Goal: Task Accomplishment & Management: Complete application form

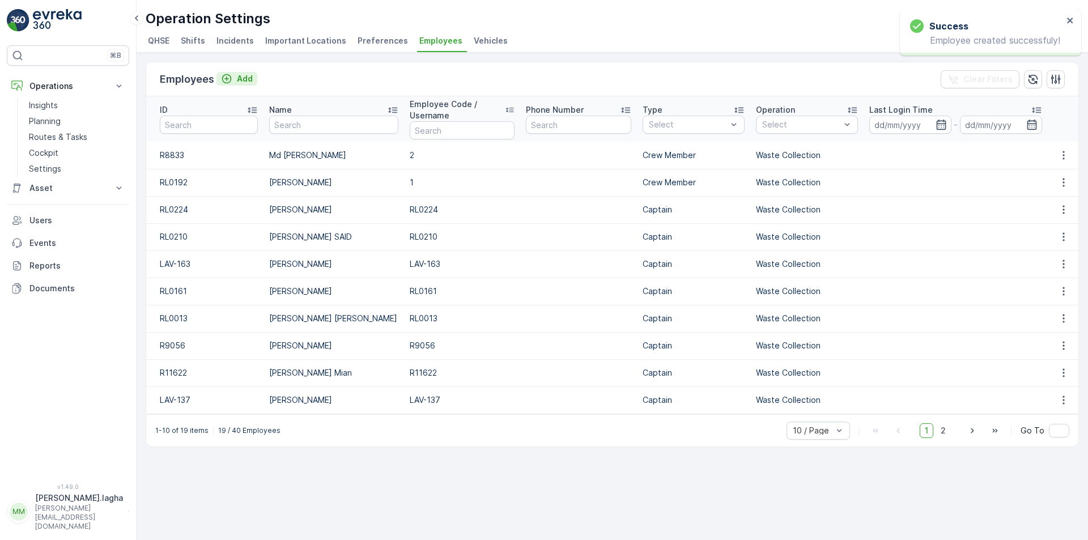
click at [254, 78] on button "Add" at bounding box center [236, 79] width 41 height 14
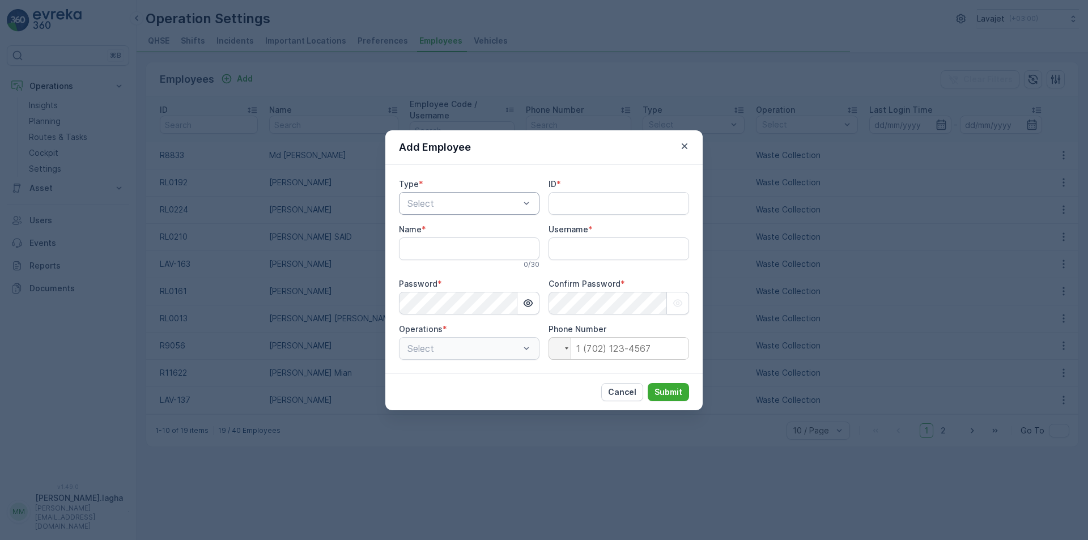
type input "[PERSON_NAME].lagha"
click at [445, 199] on div at bounding box center [463, 203] width 114 height 10
click at [443, 246] on span "Crew Member" at bounding box center [435, 250] width 59 height 10
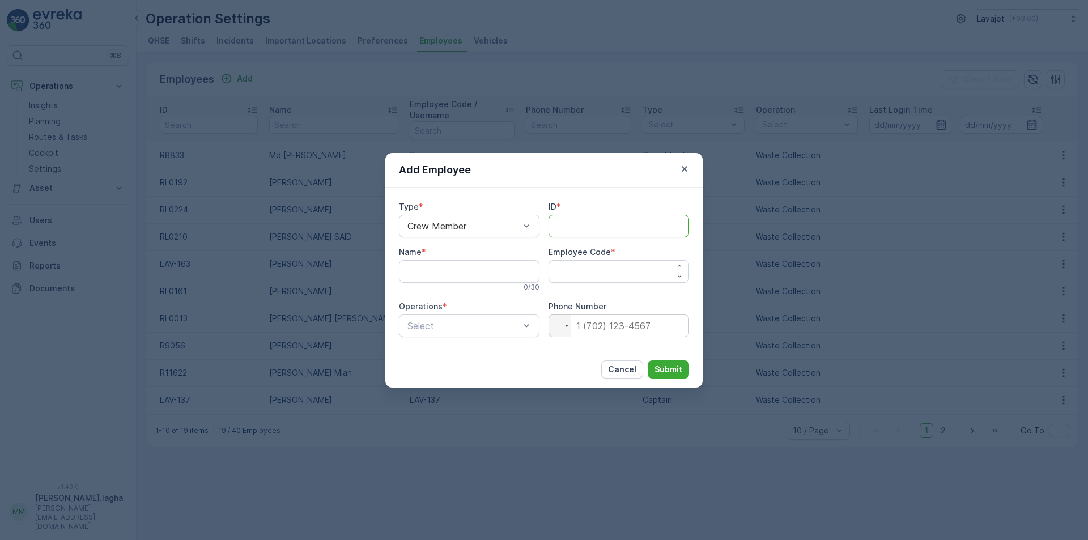
click at [559, 223] on input "ID" at bounding box center [618, 226] width 141 height 23
paste input "R8834"
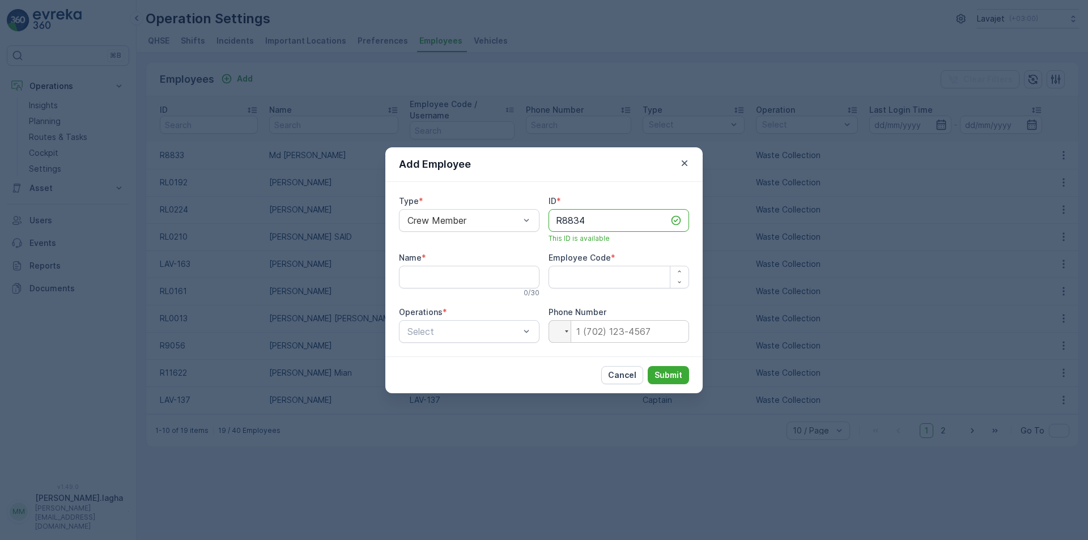
type input "R8834"
click at [467, 282] on input "Name" at bounding box center [469, 277] width 141 height 23
paste input "Md Shukur Ali"
type input "Md Shukur Ali"
click at [679, 273] on icon "button" at bounding box center [679, 271] width 7 height 7
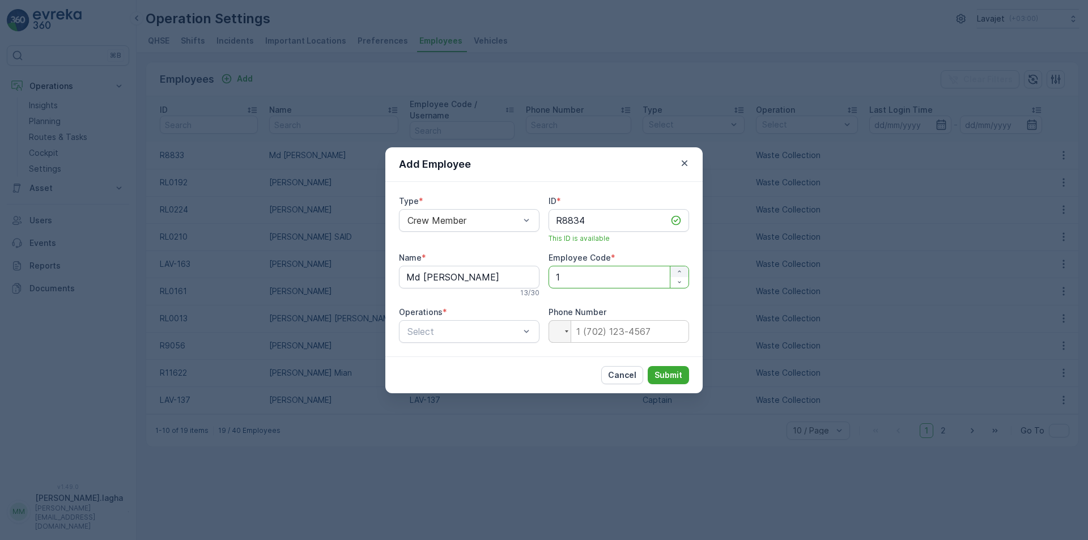
click at [679, 273] on icon "button" at bounding box center [679, 271] width 7 height 7
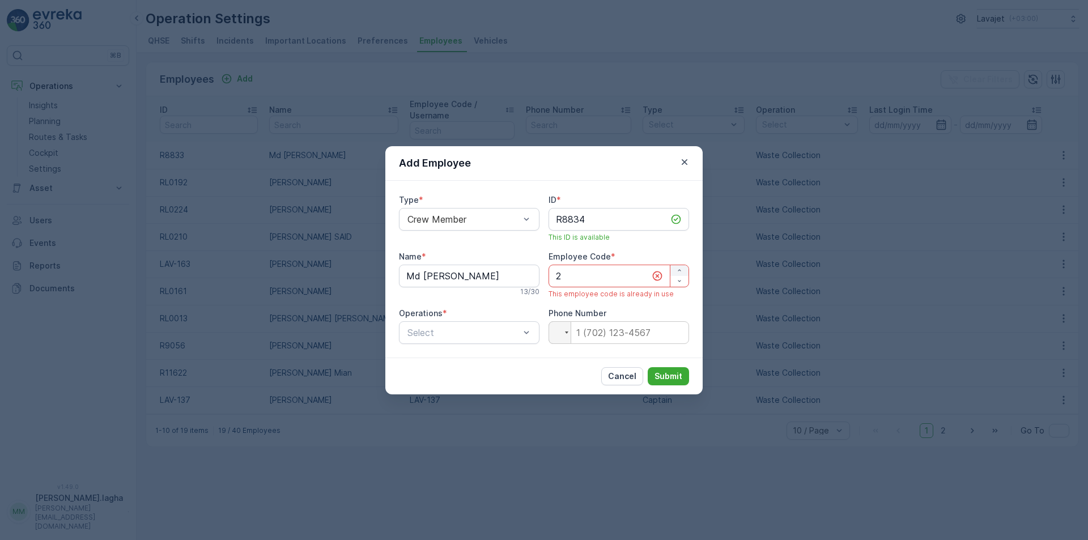
click at [679, 270] on icon "button" at bounding box center [679, 270] width 7 height 7
type Code "3"
click at [667, 373] on p "Submit" at bounding box center [668, 376] width 28 height 11
click at [454, 337] on div at bounding box center [463, 332] width 114 height 10
click at [412, 381] on div at bounding box center [410, 381] width 9 height 9
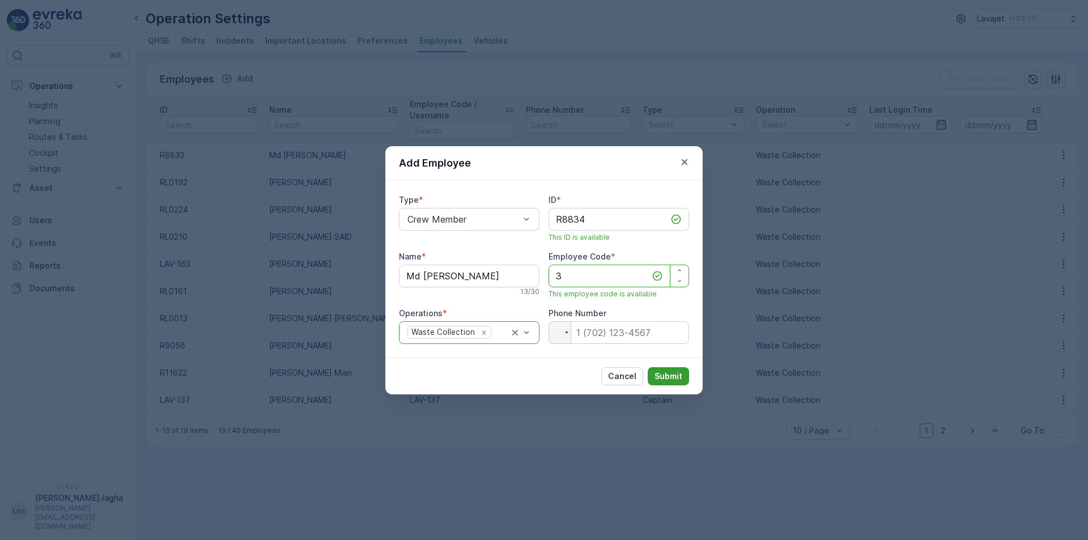
click at [667, 375] on p "Submit" at bounding box center [668, 376] width 28 height 11
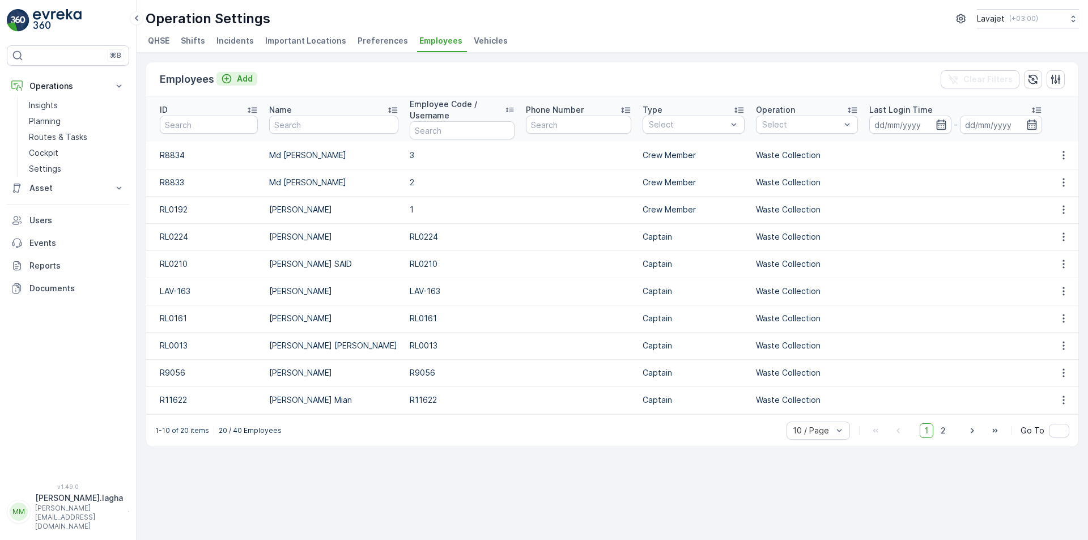
click at [242, 76] on p "Add" at bounding box center [245, 78] width 16 height 11
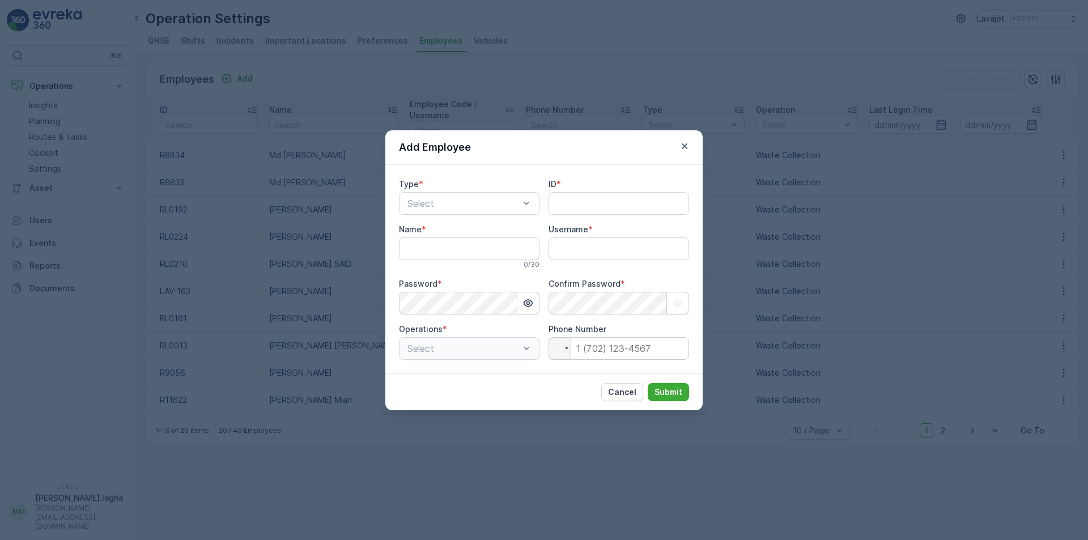
type input "[PERSON_NAME].lagha"
click at [463, 251] on span "Crew Member" at bounding box center [435, 250] width 59 height 10
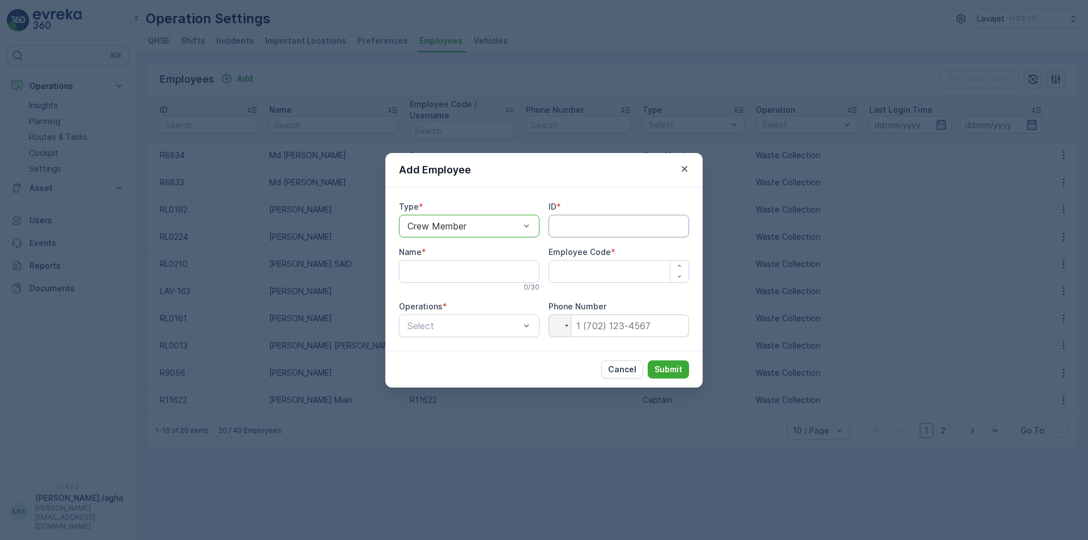
click at [560, 227] on input "ID" at bounding box center [618, 226] width 141 height 23
paste input "R8835"
type input "R8835"
click at [465, 274] on input "Name" at bounding box center [469, 271] width 141 height 23
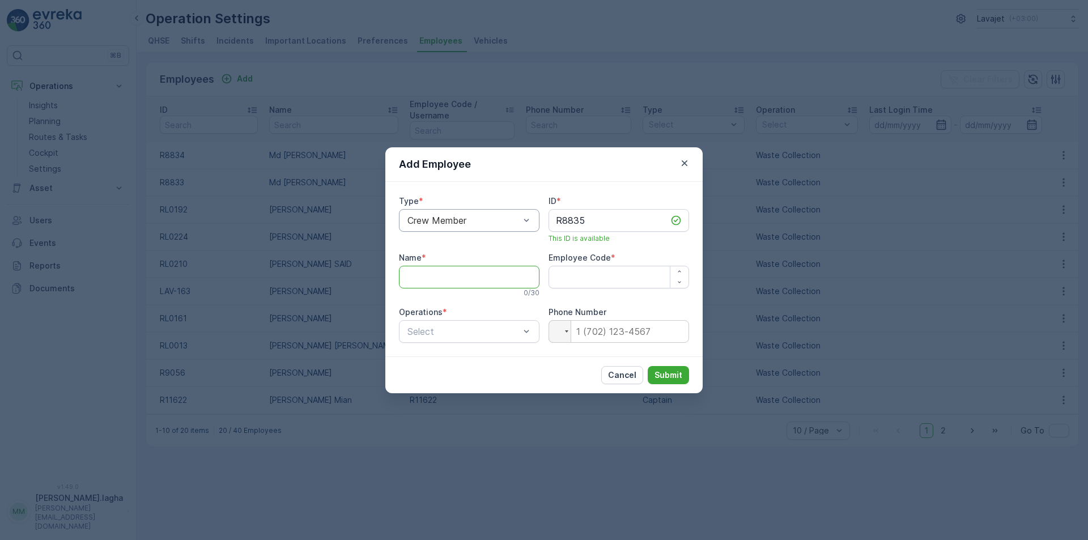
paste input "Md Badol Pada"
type input "Md Badol Pada"
click at [678, 271] on icon "button" at bounding box center [679, 271] width 7 height 7
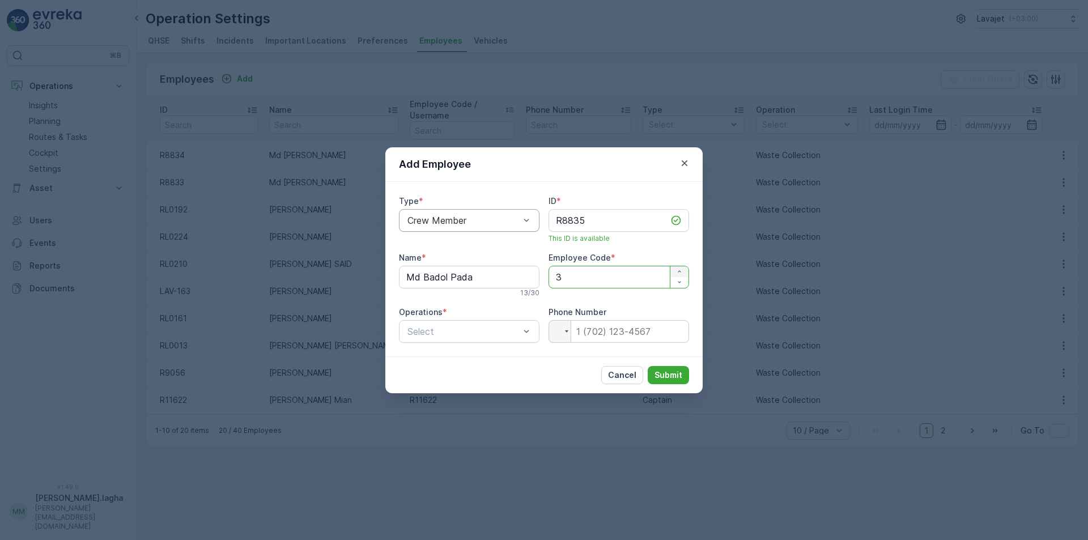
click at [678, 271] on icon "button" at bounding box center [679, 271] width 7 height 7
type Code "4"
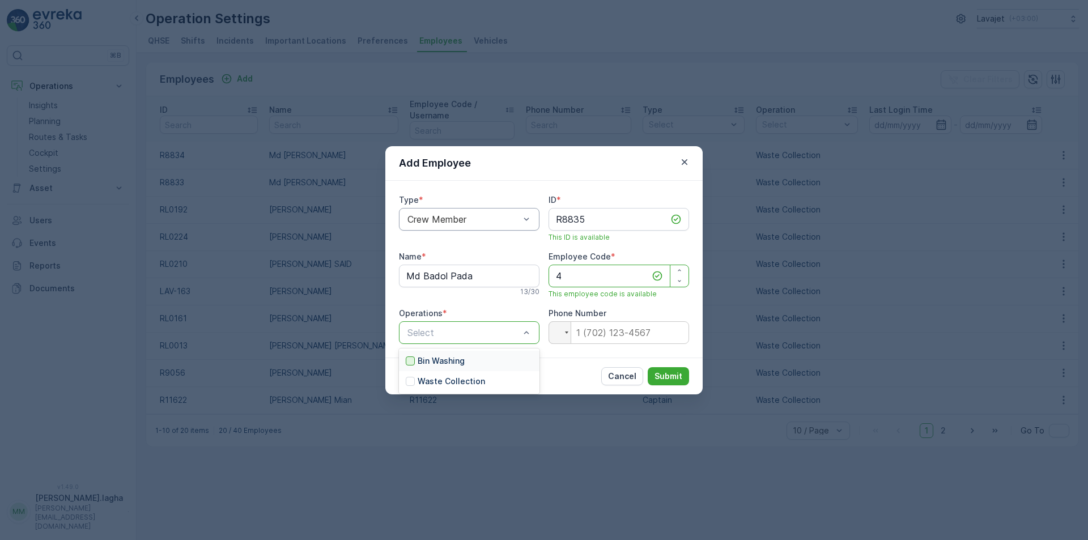
click at [408, 363] on div at bounding box center [410, 360] width 9 height 9
click at [464, 333] on icon "Remove Bin Washing" at bounding box center [464, 332] width 4 height 4
click at [431, 380] on p "Waste Collection" at bounding box center [451, 381] width 67 height 11
click at [662, 374] on p "Submit" at bounding box center [668, 376] width 28 height 11
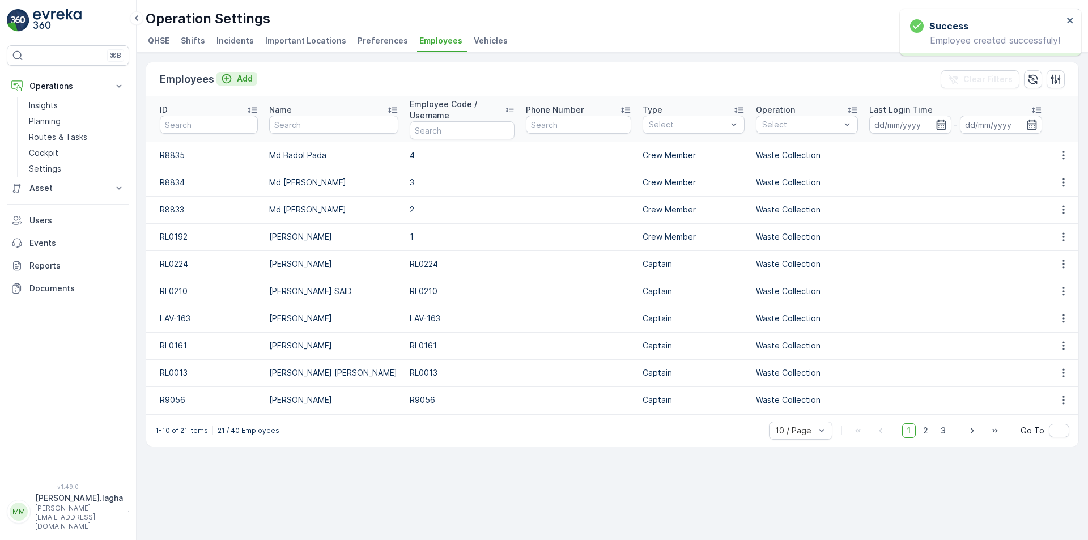
click at [243, 80] on p "Add" at bounding box center [245, 78] width 16 height 11
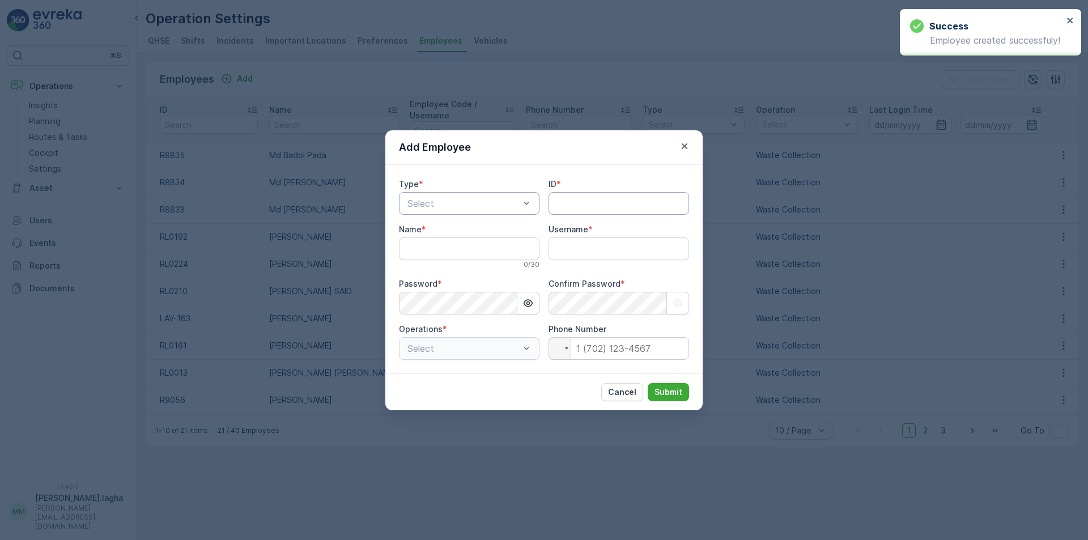
type input "[PERSON_NAME].lagha"
click at [517, 208] on div at bounding box center [463, 203] width 114 height 10
drag, startPoint x: 438, startPoint y: 249, endPoint x: 537, endPoint y: 225, distance: 102.0
click at [441, 248] on span "Crew Member" at bounding box center [435, 250] width 59 height 10
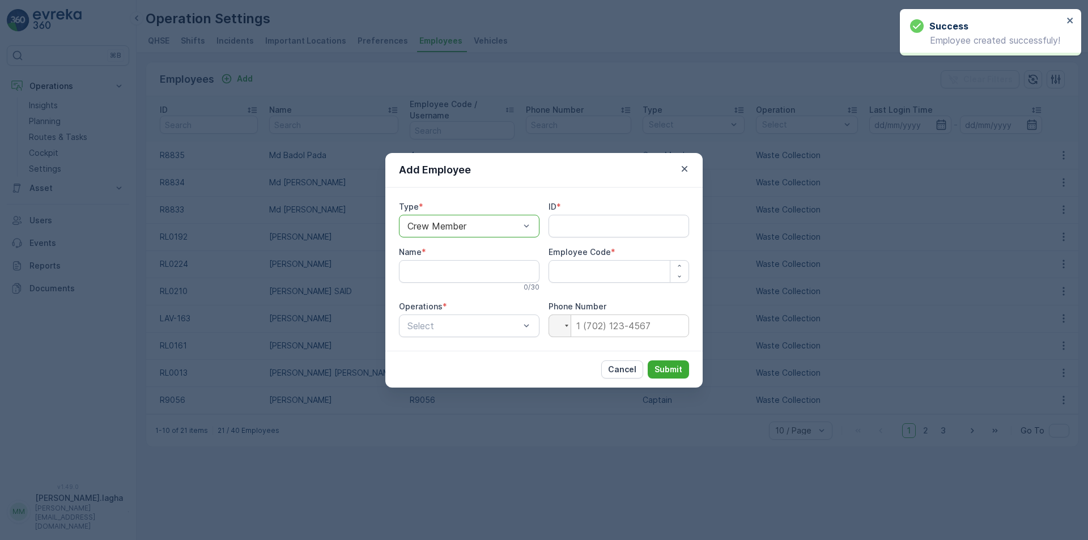
click at [558, 211] on span "*" at bounding box center [558, 206] width 5 height 11
click at [559, 223] on input "ID" at bounding box center [618, 226] width 141 height 23
paste input "RL0141"
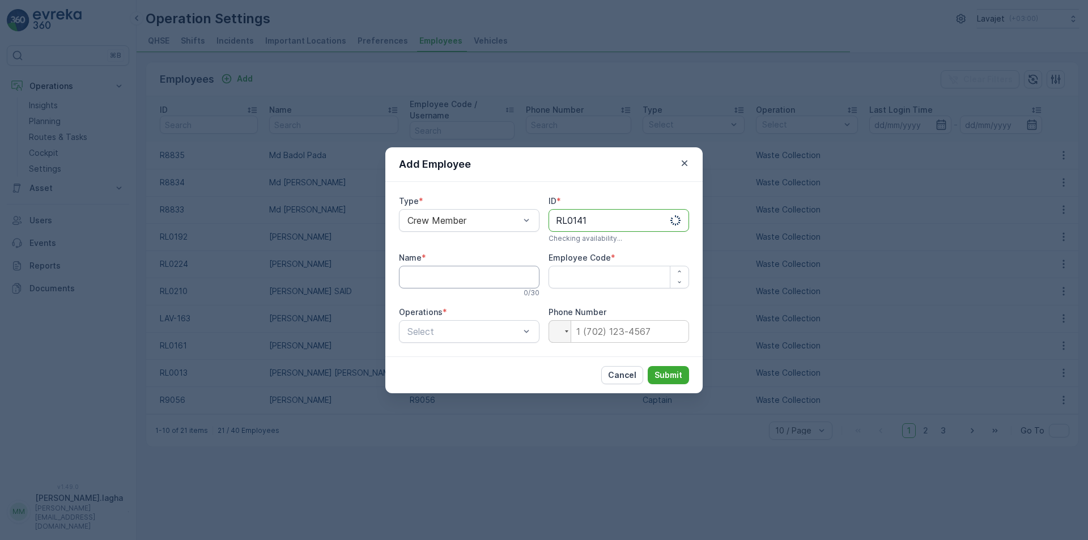
type input "RL0141"
click at [473, 280] on input "Name" at bounding box center [469, 277] width 141 height 23
paste input "Md Nayan Mia"
type input "Md Nayan Mia"
click at [681, 271] on icon "button" at bounding box center [679, 271] width 7 height 7
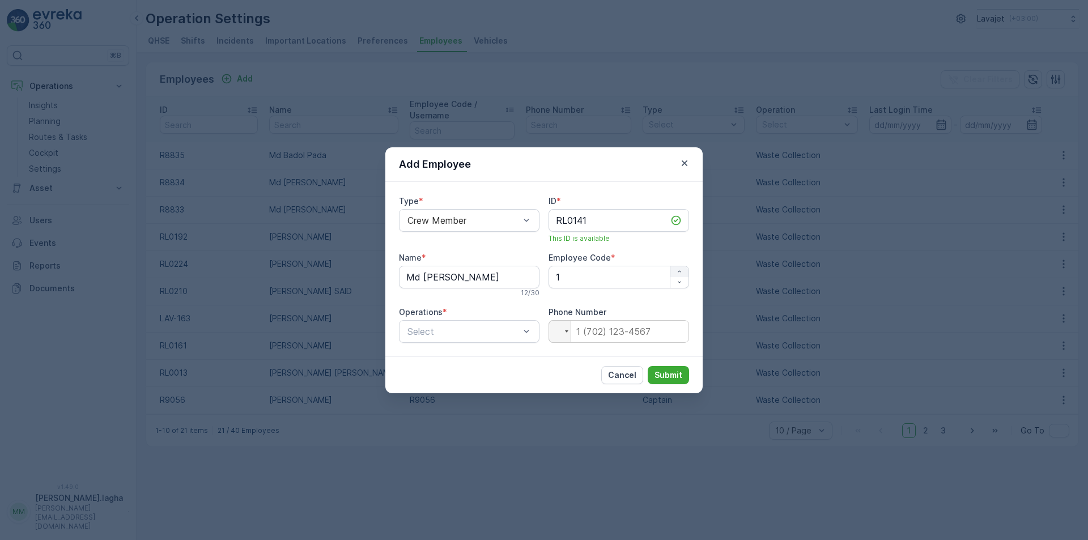
click at [681, 271] on icon "button" at bounding box center [679, 271] width 7 height 7
type Code "5"
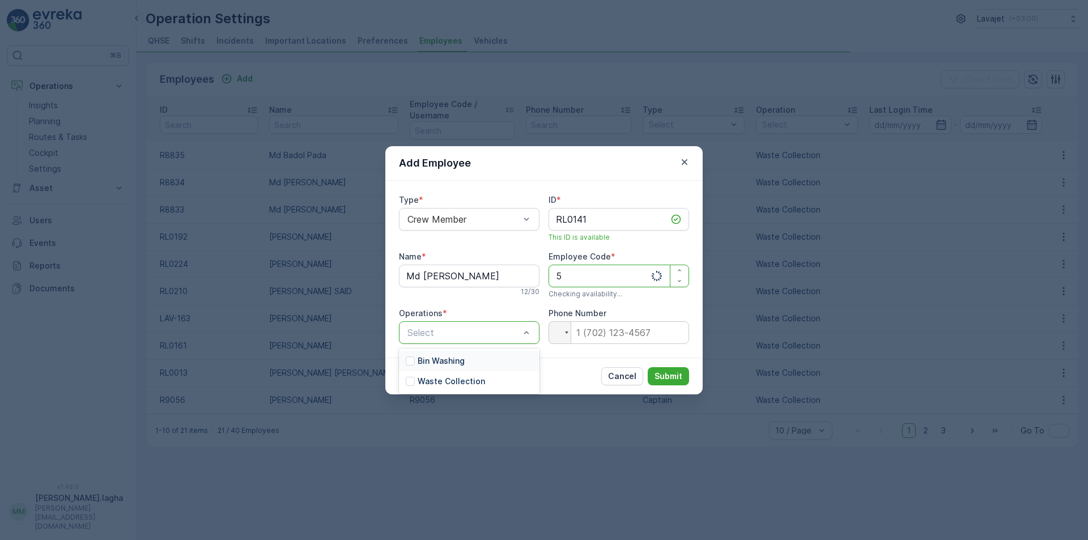
click at [465, 335] on div at bounding box center [463, 332] width 114 height 10
click at [412, 382] on div at bounding box center [410, 381] width 9 height 9
click at [670, 371] on p "Submit" at bounding box center [668, 376] width 28 height 11
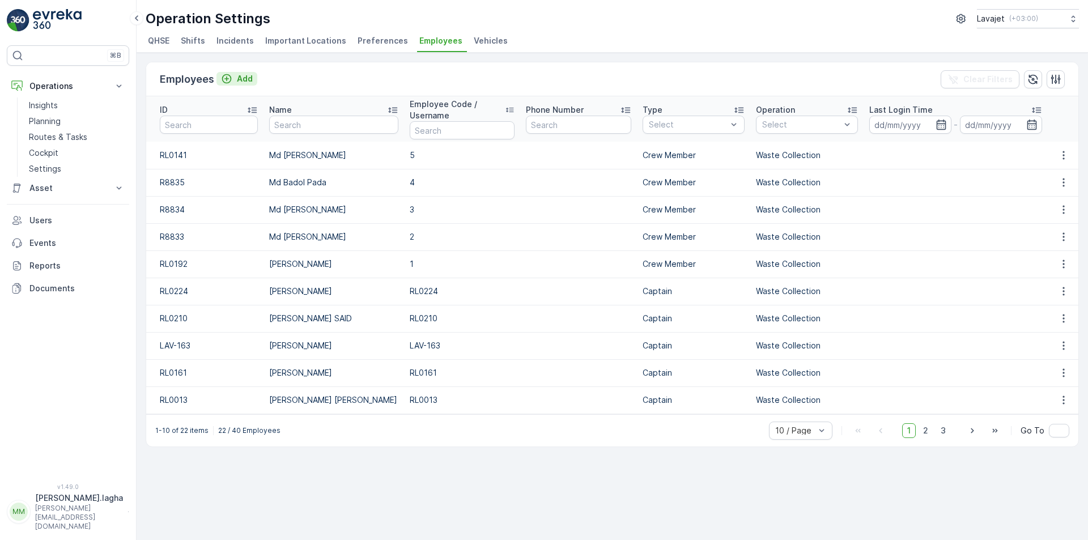
click at [241, 77] on p "Add" at bounding box center [245, 78] width 16 height 11
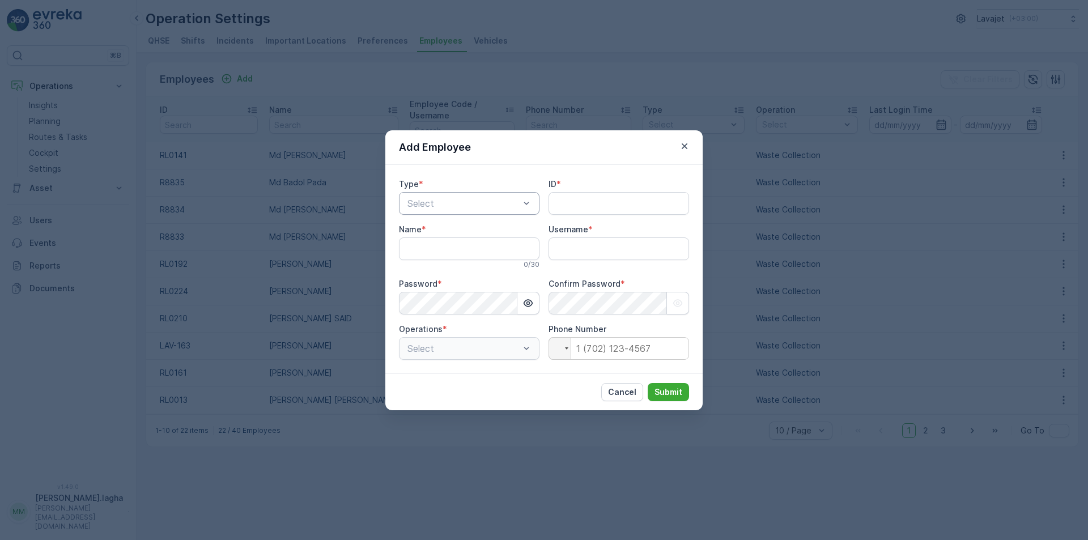
type input "[PERSON_NAME].lagha"
click at [441, 199] on div at bounding box center [463, 203] width 114 height 10
click at [431, 252] on span "Crew Member" at bounding box center [435, 250] width 59 height 10
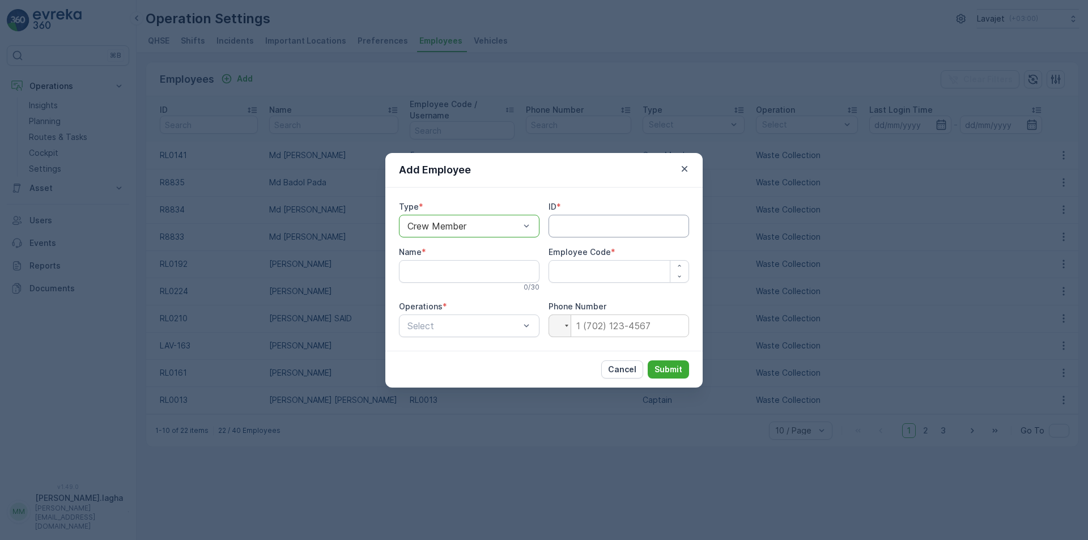
click at [558, 228] on input "ID" at bounding box center [618, 226] width 141 height 23
paste input "RL0195"
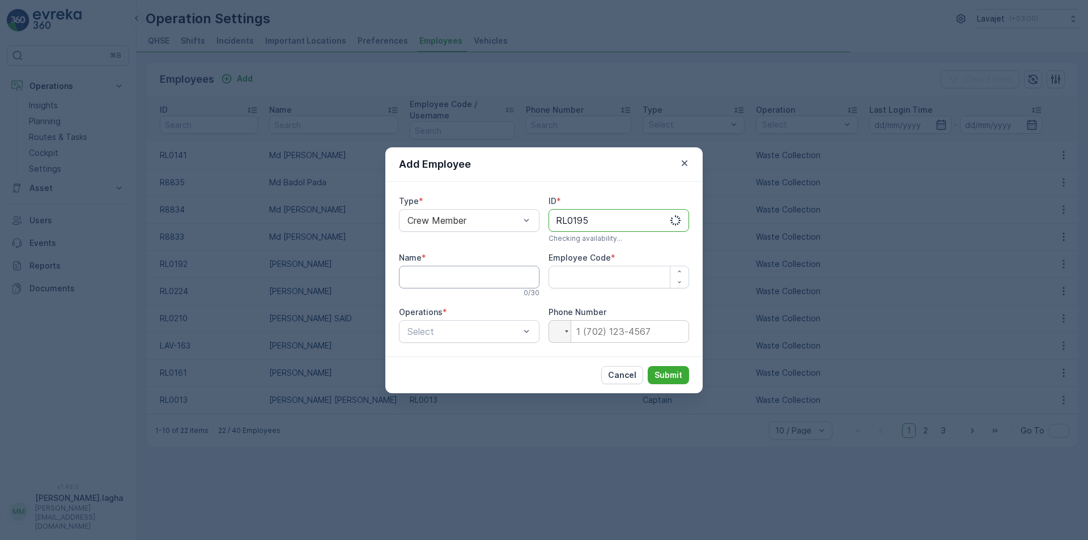
type input "RL0195"
click at [429, 274] on input "Name" at bounding box center [469, 277] width 141 height 23
paste input "Hasen Ali"
type input "Hasen Ali"
click at [678, 273] on icon "button" at bounding box center [679, 271] width 7 height 7
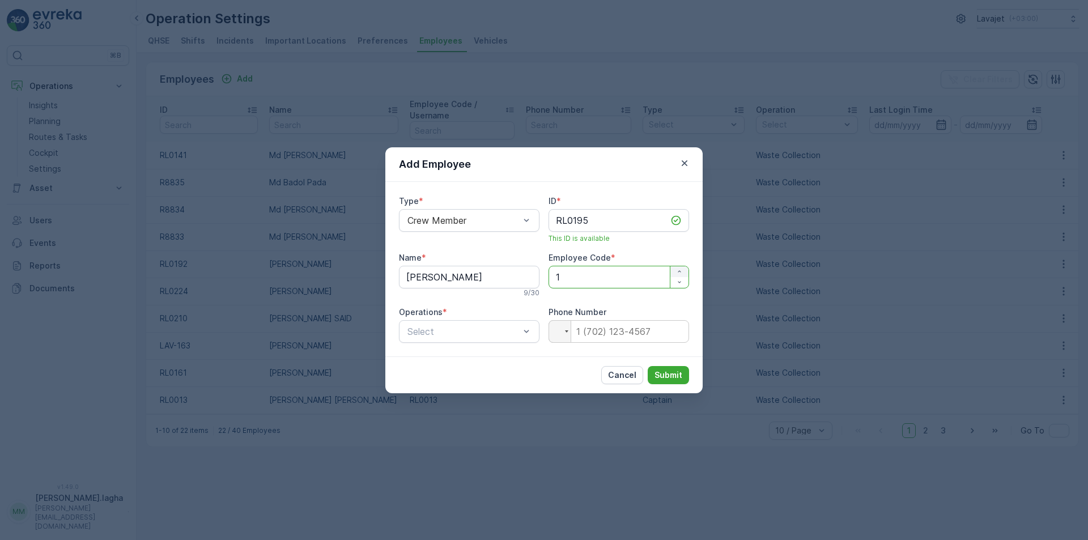
click at [678, 273] on icon "button" at bounding box center [679, 271] width 7 height 7
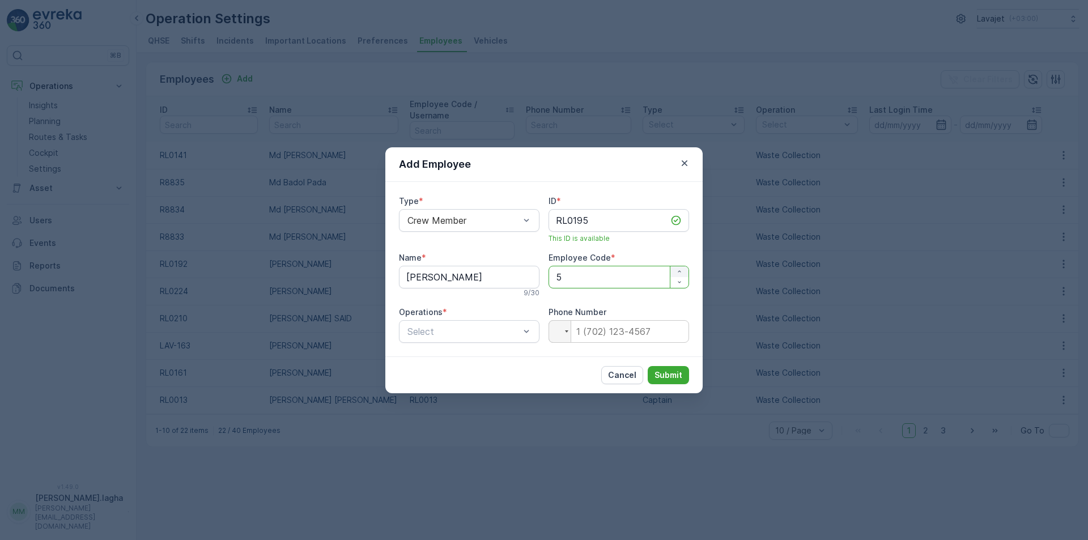
type Code "6"
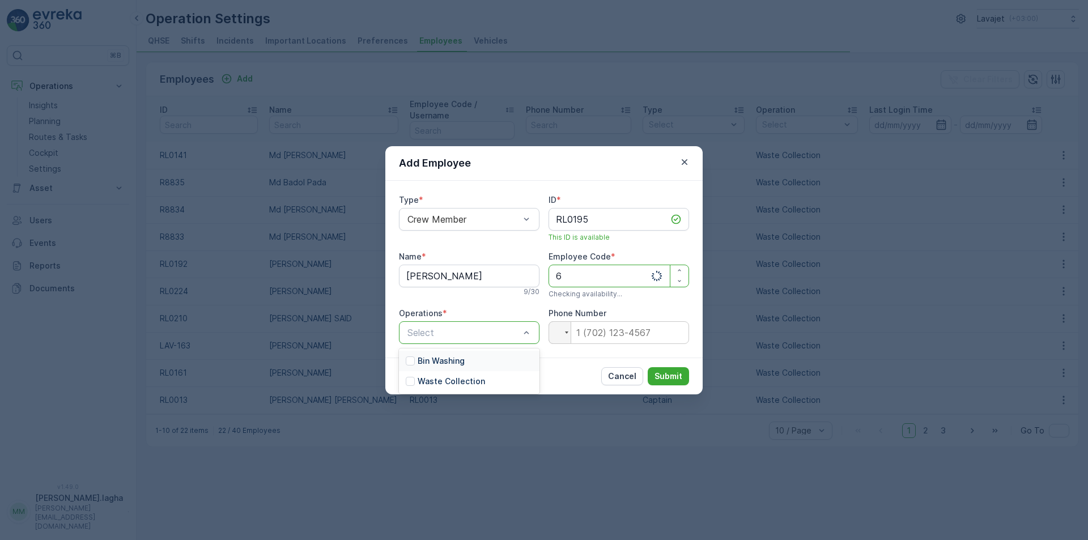
click at [479, 333] on div at bounding box center [463, 332] width 114 height 10
click at [415, 380] on div "Waste Collection" at bounding box center [445, 381] width 79 height 11
drag, startPoint x: 535, startPoint y: 384, endPoint x: 599, endPoint y: 381, distance: 64.7
click at [535, 384] on div "Cancel Submit" at bounding box center [543, 376] width 317 height 37
click at [657, 373] on p "Submit" at bounding box center [668, 376] width 28 height 11
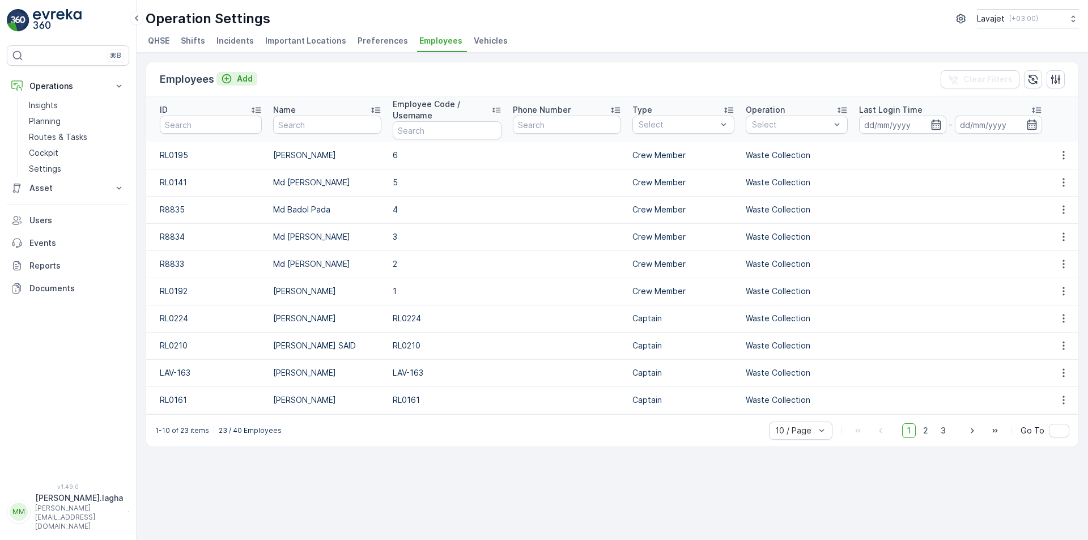
click at [237, 76] on p "Add" at bounding box center [245, 78] width 16 height 11
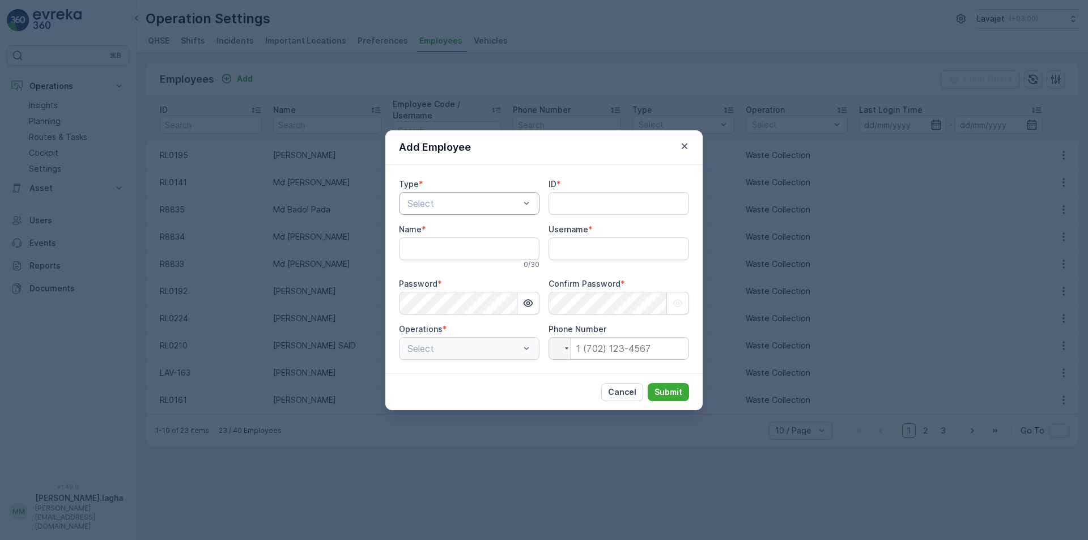
type input "[PERSON_NAME].lagha"
click at [449, 202] on div at bounding box center [463, 203] width 114 height 10
click at [429, 252] on span "Crew Member" at bounding box center [435, 250] width 59 height 10
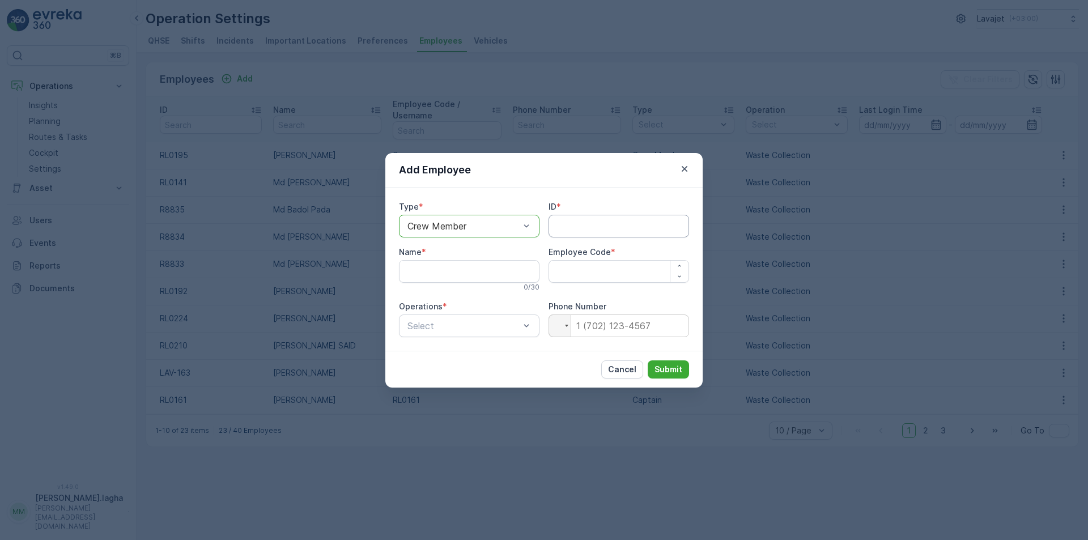
click at [572, 222] on input "ID" at bounding box center [618, 226] width 141 height 23
paste input "R9413"
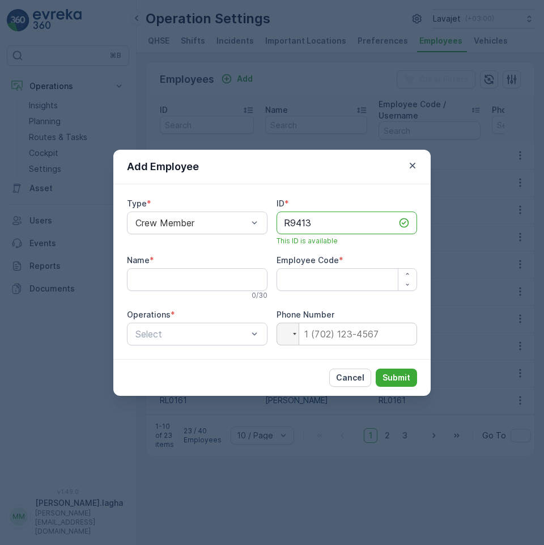
type input "R9413"
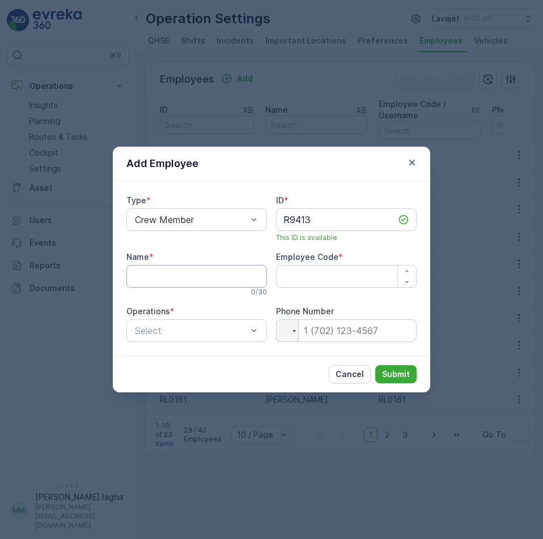
click at [161, 276] on input "Name" at bounding box center [196, 276] width 141 height 23
paste input "Md Sorujjaman"
type input "Md Sorujjaman"
click at [405, 273] on icon "button" at bounding box center [406, 271] width 7 height 7
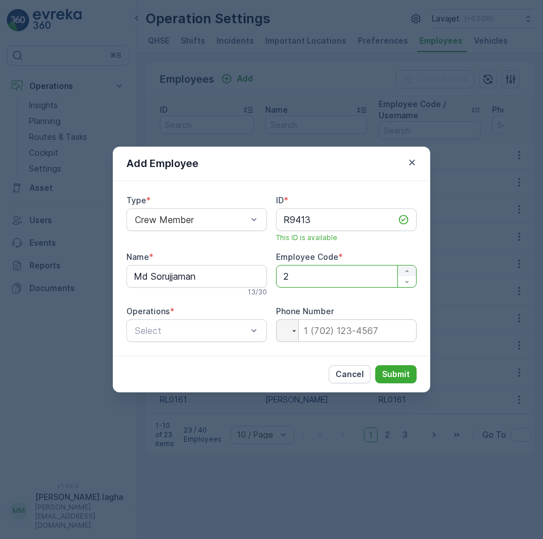
click at [405, 273] on icon "button" at bounding box center [406, 271] width 7 height 7
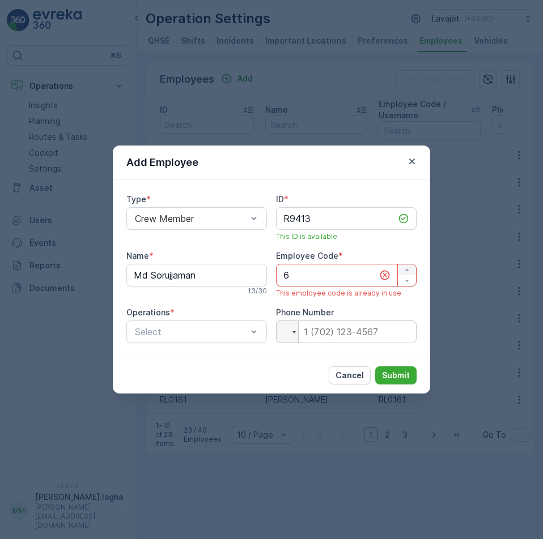
click at [406, 269] on icon "button" at bounding box center [406, 270] width 7 height 7
type Code "7"
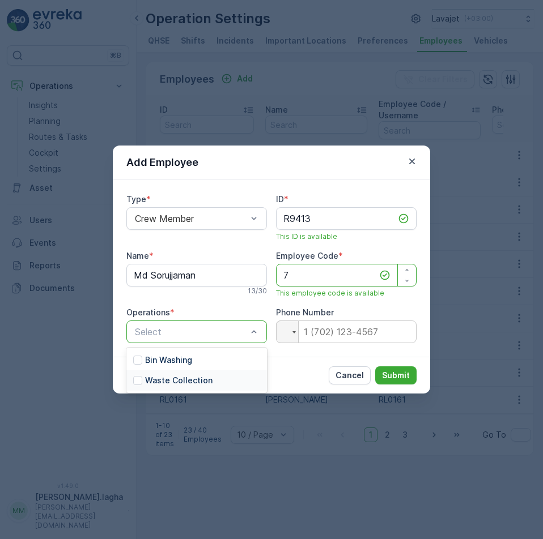
click at [135, 381] on div at bounding box center [137, 380] width 9 height 9
click at [401, 380] on p "Submit" at bounding box center [396, 375] width 28 height 11
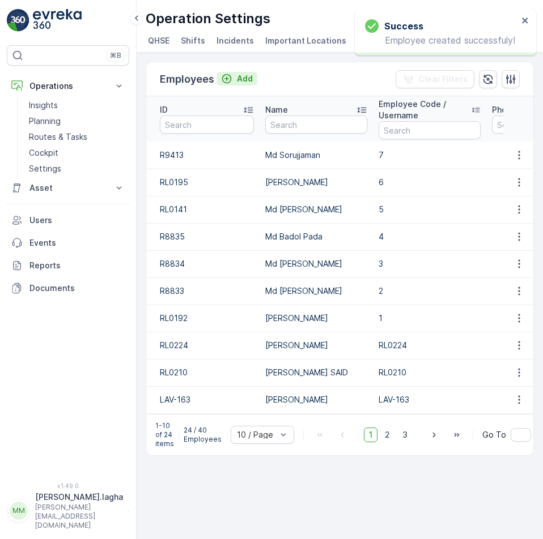
click at [241, 75] on p "Add" at bounding box center [245, 78] width 16 height 11
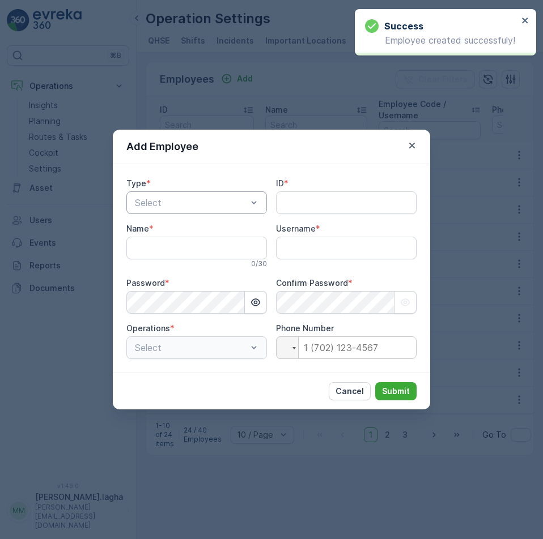
type input "[PERSON_NAME].lagha"
click at [211, 203] on div at bounding box center [191, 203] width 114 height 10
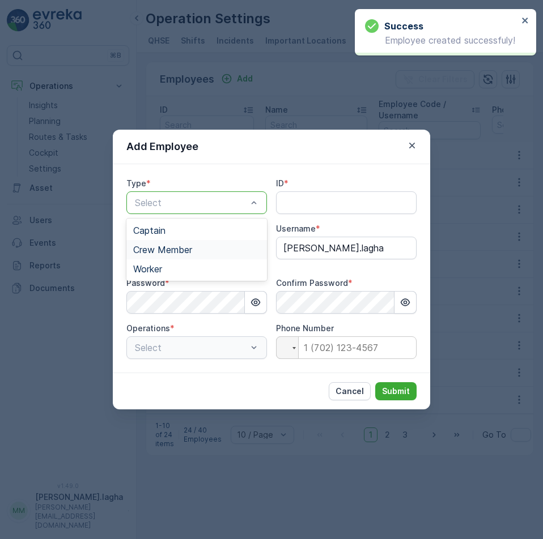
click at [165, 250] on span "Crew Member" at bounding box center [162, 250] width 59 height 10
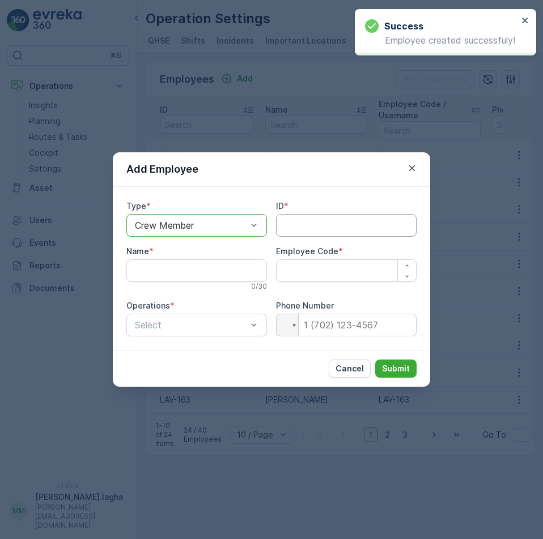
click at [292, 223] on input "ID" at bounding box center [346, 225] width 141 height 23
paste input "R9279"
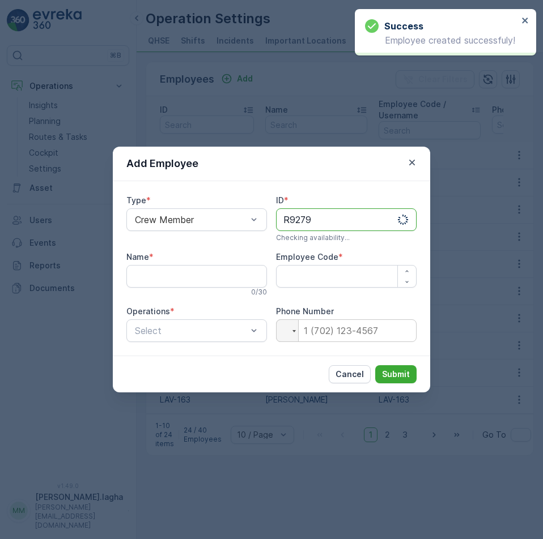
type input "R9279"
click at [188, 274] on input "Name" at bounding box center [196, 276] width 141 height 23
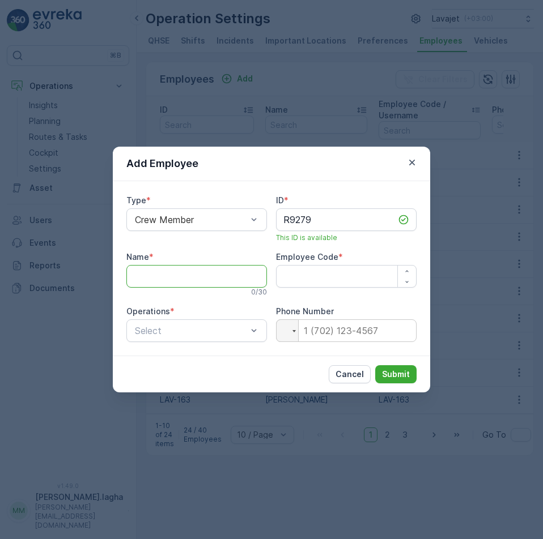
paste input "Milan Shrestha"
type input "Milan Shrestha"
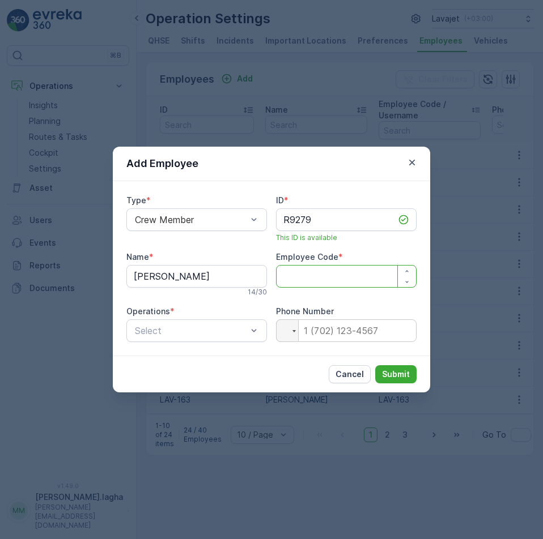
click at [347, 276] on Code "Employee Code" at bounding box center [346, 276] width 141 height 23
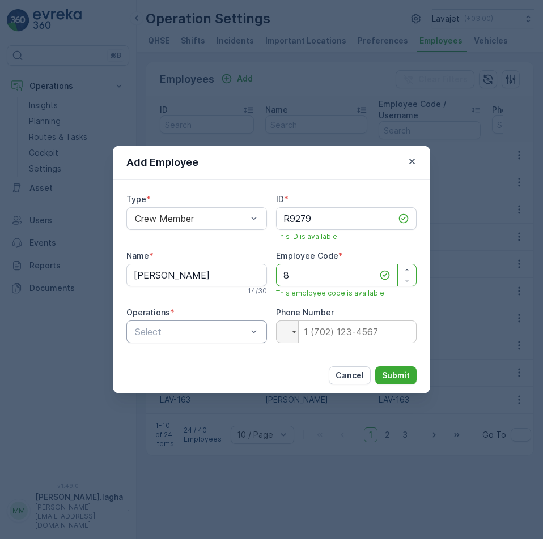
type Code "8"
click at [240, 333] on div at bounding box center [191, 332] width 114 height 10
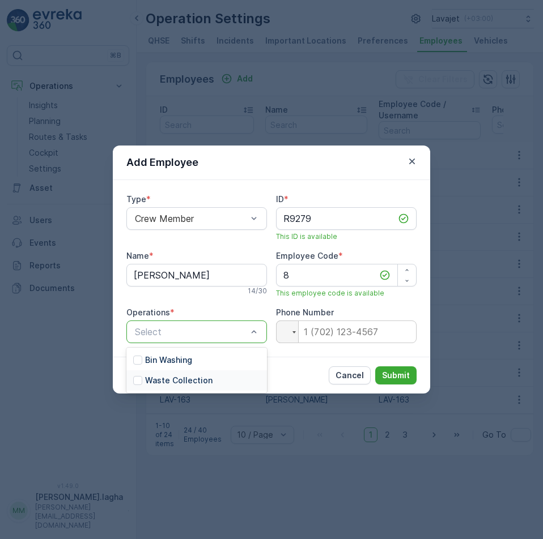
drag, startPoint x: 137, startPoint y: 382, endPoint x: 286, endPoint y: 393, distance: 149.4
click at [138, 382] on div at bounding box center [137, 380] width 9 height 9
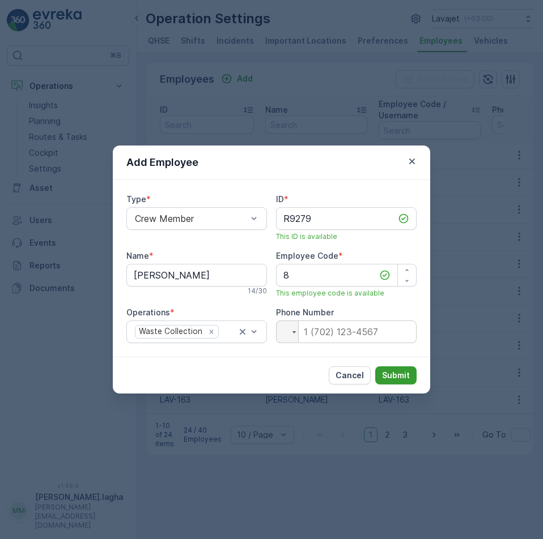
click at [394, 373] on p "Submit" at bounding box center [396, 375] width 28 height 11
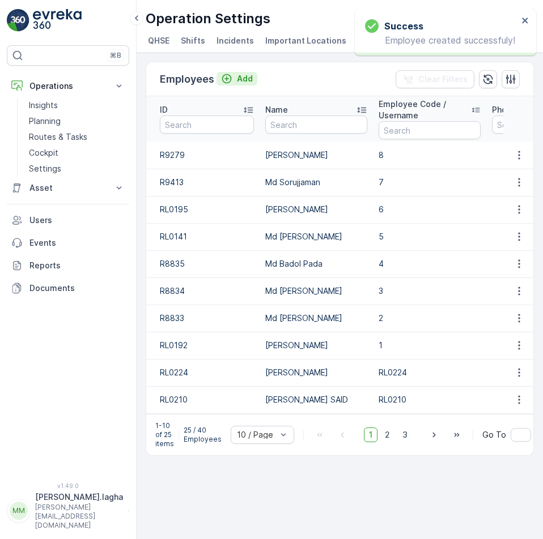
click at [245, 82] on p "Add" at bounding box center [245, 78] width 16 height 11
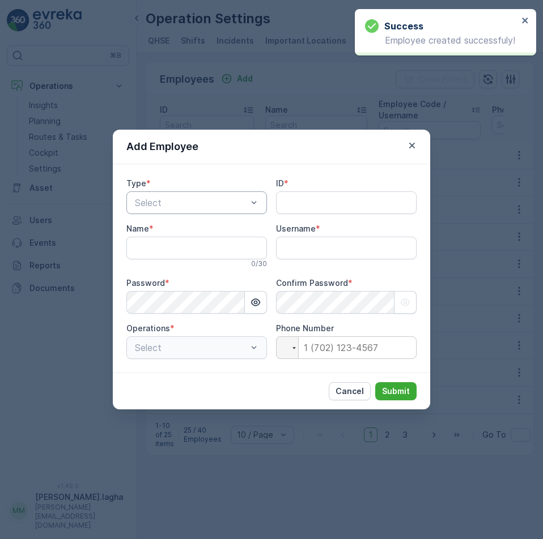
type input "[PERSON_NAME].lagha"
click at [234, 202] on div at bounding box center [191, 203] width 114 height 10
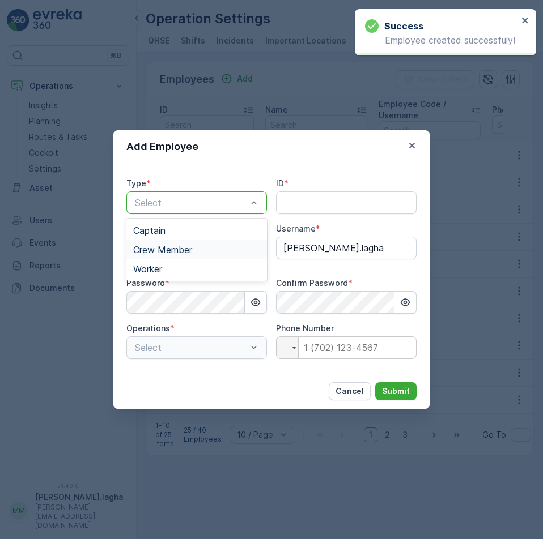
drag, startPoint x: 166, startPoint y: 252, endPoint x: 287, endPoint y: 215, distance: 126.0
click at [171, 252] on span "Crew Member" at bounding box center [162, 250] width 59 height 10
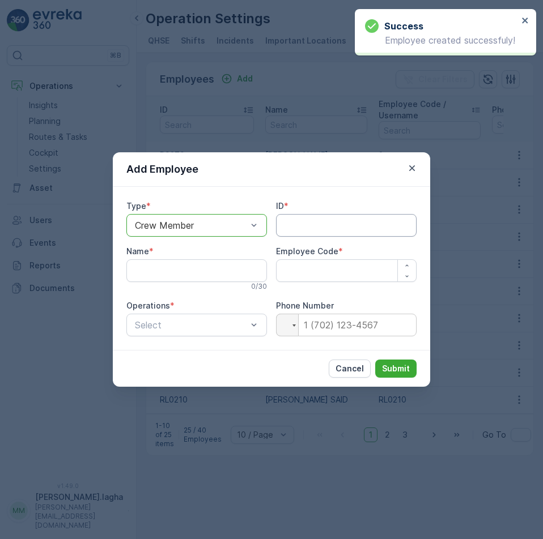
click at [295, 219] on input "ID" at bounding box center [346, 225] width 141 height 23
paste input "R9964"
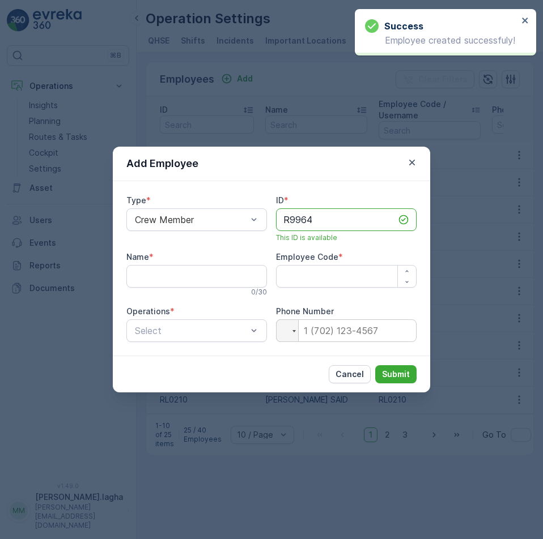
type input "R9964"
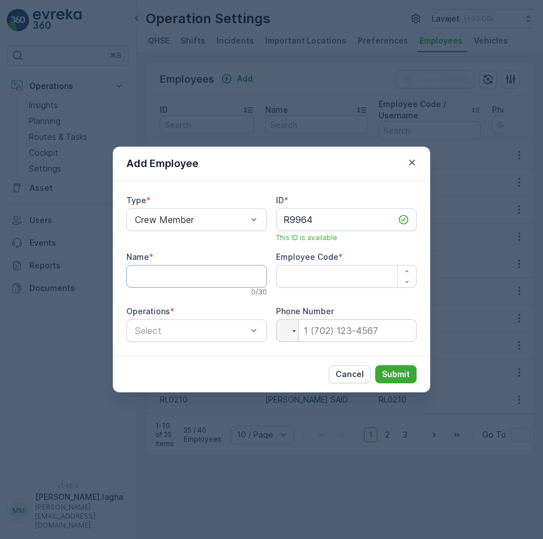
click at [155, 282] on input "Name" at bounding box center [196, 276] width 141 height 23
paste input "Naresh Goligaon"
type input "Naresh Goligaon"
click at [336, 278] on Code "Employee Code" at bounding box center [346, 276] width 141 height 23
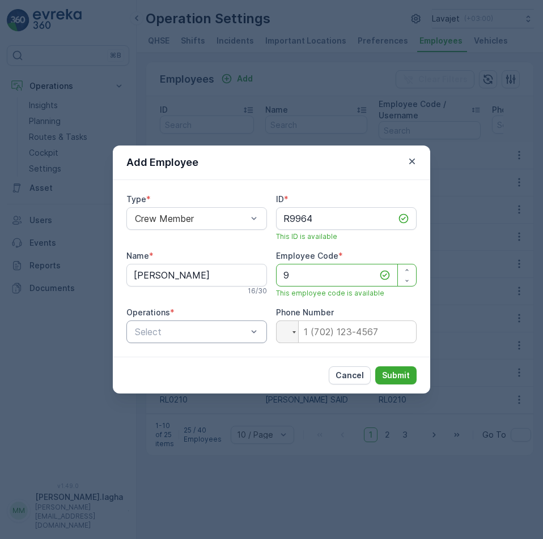
type Code "9"
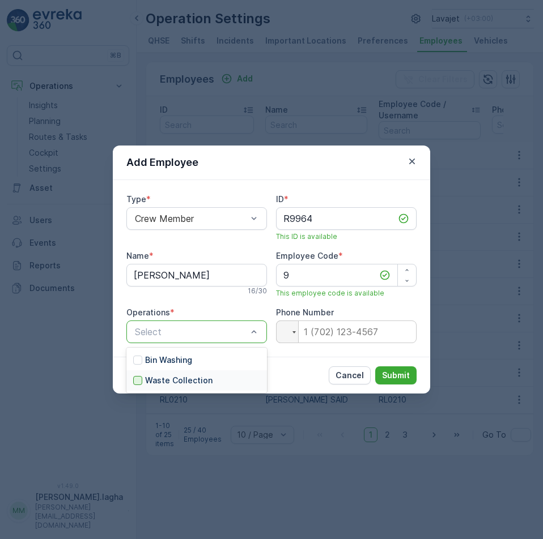
click at [137, 382] on div at bounding box center [137, 380] width 9 height 9
click at [393, 375] on p "Submit" at bounding box center [396, 375] width 28 height 11
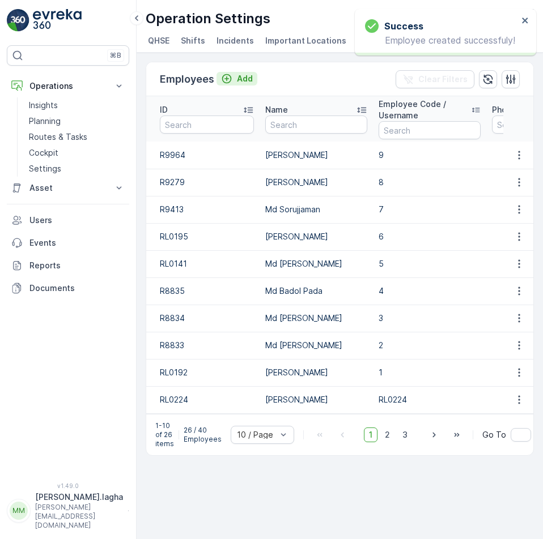
click at [233, 77] on div "Add" at bounding box center [237, 78] width 32 height 11
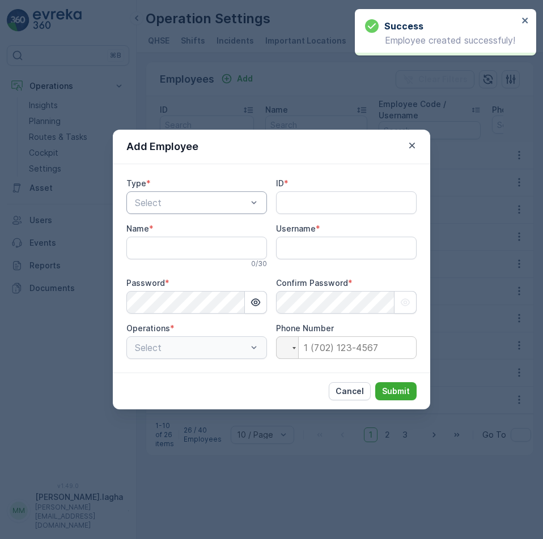
type input "[PERSON_NAME].lagha"
click at [209, 203] on div at bounding box center [191, 203] width 114 height 10
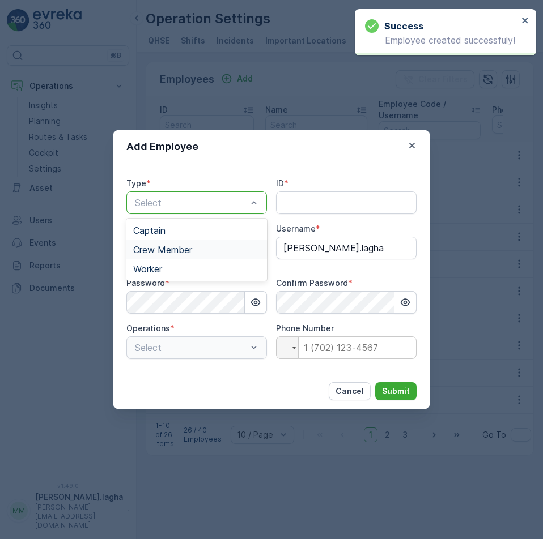
click at [176, 247] on span "Crew Member" at bounding box center [162, 250] width 59 height 10
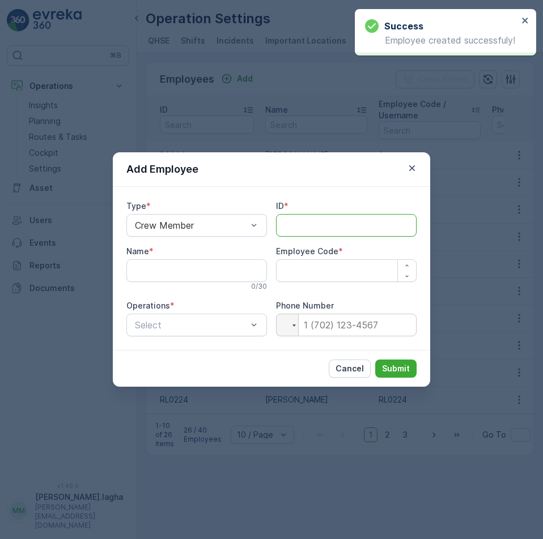
click at [292, 220] on input "ID" at bounding box center [346, 225] width 141 height 23
paste input "R9965"
type input "R9965"
click at [180, 270] on input "Name" at bounding box center [196, 271] width 141 height 23
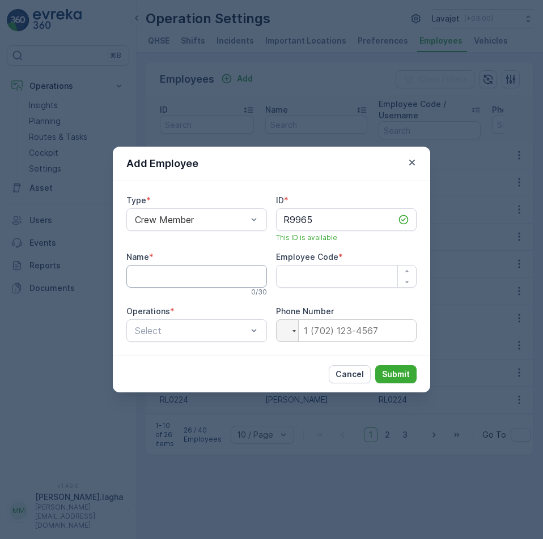
click at [174, 276] on input "Name" at bounding box center [196, 276] width 141 height 23
paste input "Prasad Katu Narayana"
type input "Prasad Katu Narayana"
click at [325, 277] on Code "Employee Code" at bounding box center [346, 276] width 141 height 23
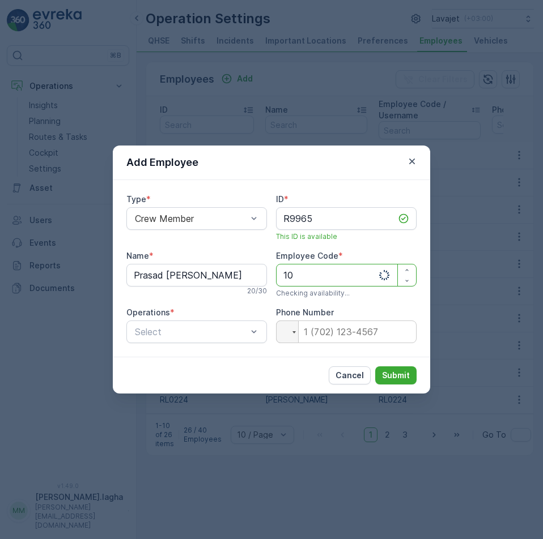
type Code "10"
click at [260, 345] on div "Type * Crew Member ID * R9965 This ID is available Name * Prasad Katu Narayana …" at bounding box center [271, 268] width 317 height 177
click at [248, 337] on div at bounding box center [191, 332] width 114 height 10
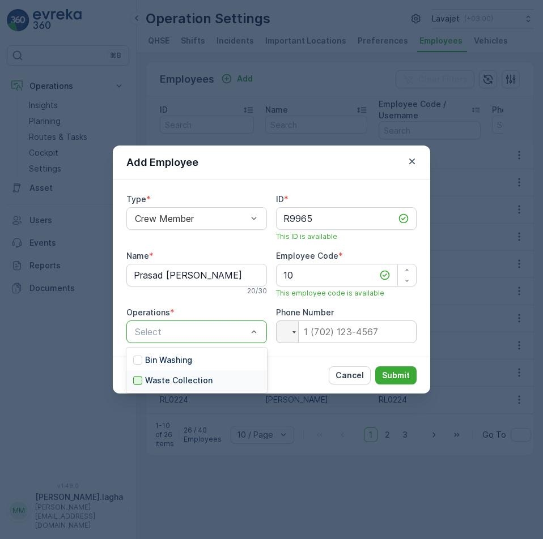
click at [139, 384] on div at bounding box center [137, 380] width 9 height 9
click at [408, 372] on p "Submit" at bounding box center [396, 375] width 28 height 11
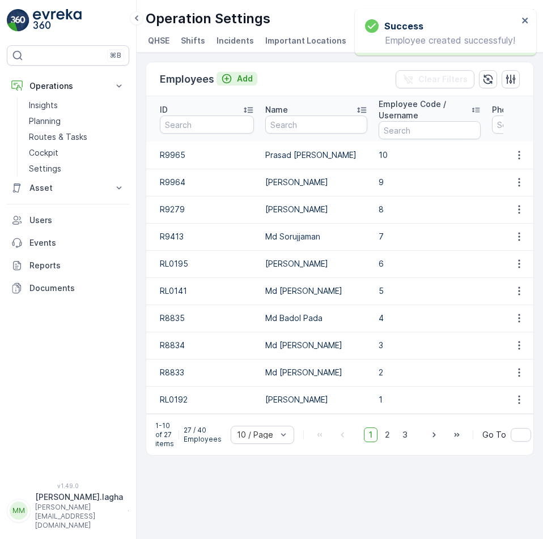
click at [240, 79] on p "Add" at bounding box center [245, 78] width 16 height 11
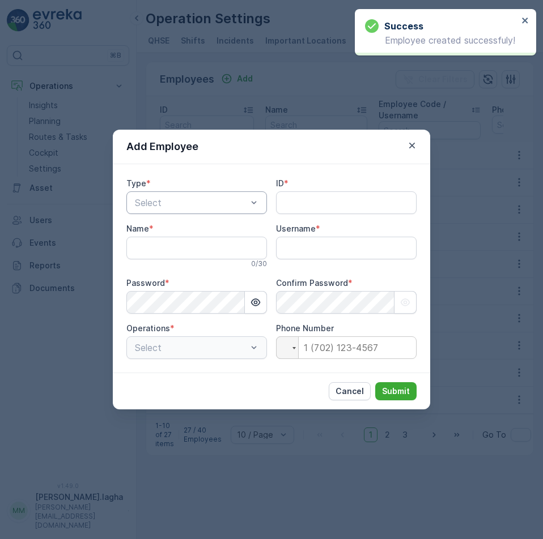
type input "[PERSON_NAME].lagha"
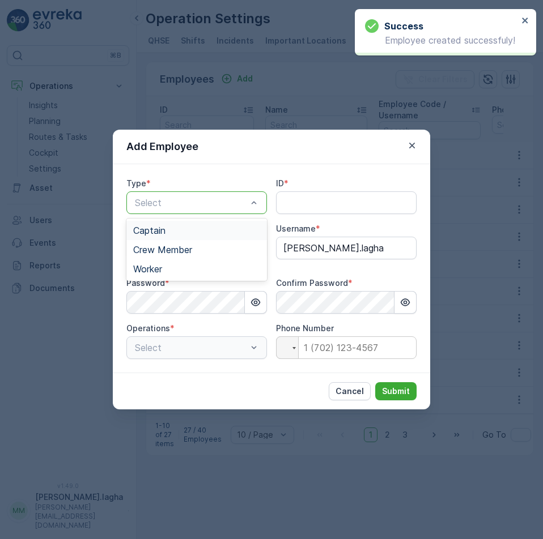
click at [176, 200] on div at bounding box center [191, 203] width 114 height 10
click at [158, 249] on span "Crew Member" at bounding box center [162, 250] width 59 height 10
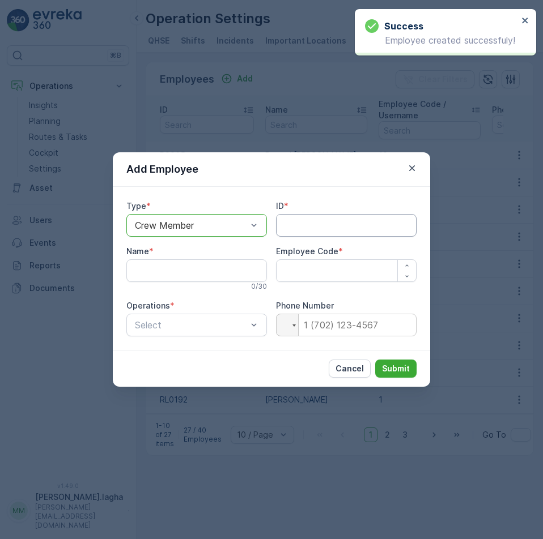
click at [291, 221] on input "ID" at bounding box center [346, 225] width 141 height 23
paste input "R9977"
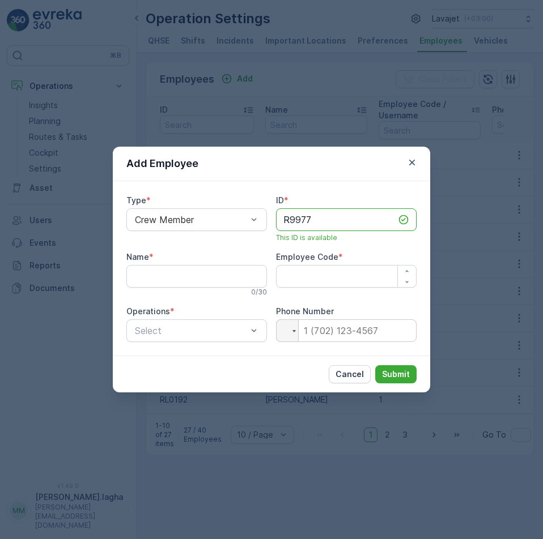
type input "R9977"
click at [140, 282] on input "Name" at bounding box center [196, 276] width 141 height 23
paste input "Mohammad Mumtaz Naim"
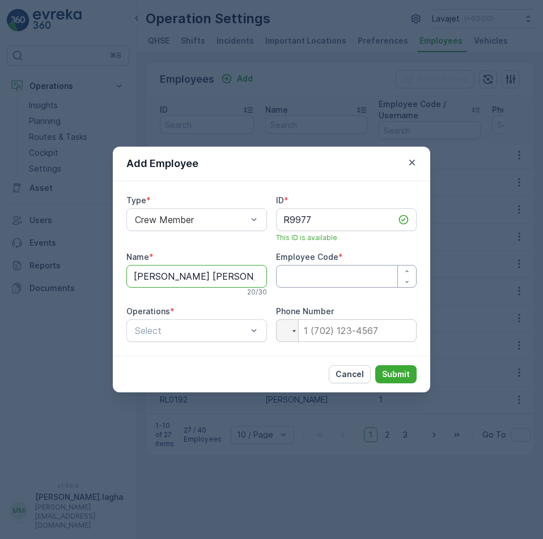
type input "Mohammad Mumtaz Naim"
click at [324, 274] on Code "Employee Code" at bounding box center [346, 276] width 141 height 23
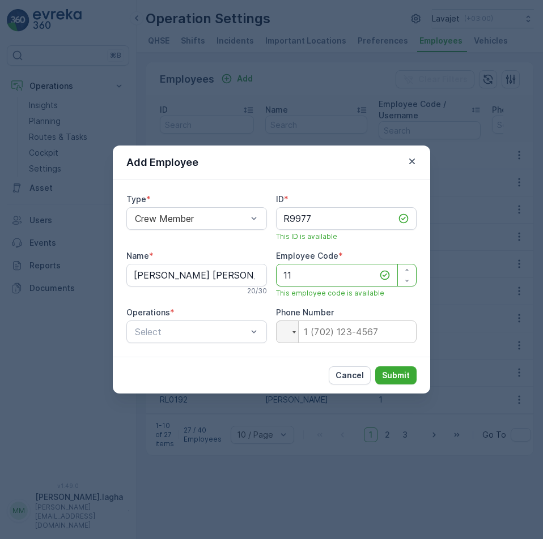
type Code "11"
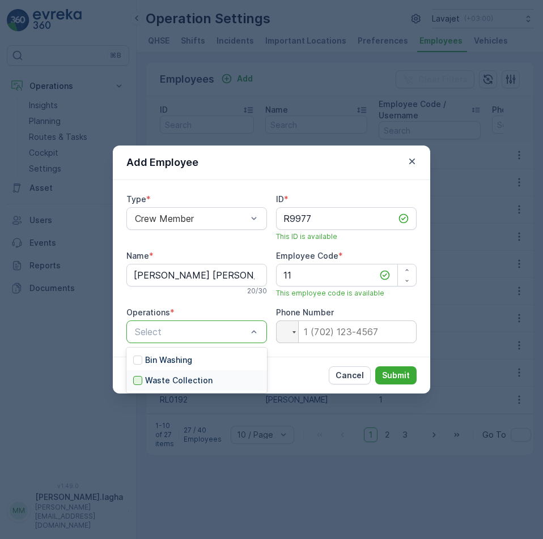
click at [138, 380] on div at bounding box center [137, 380] width 9 height 9
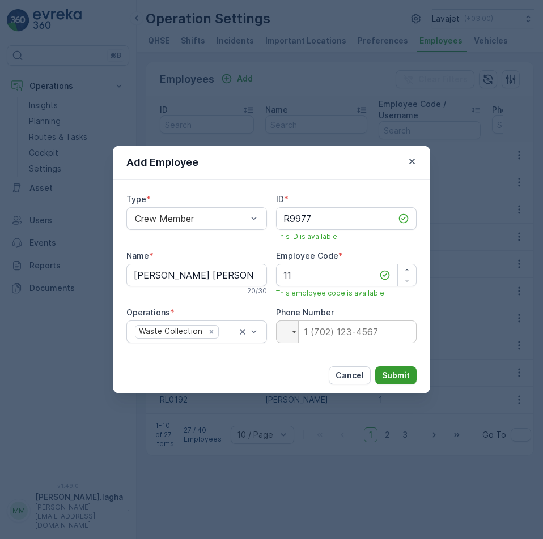
click at [406, 377] on p "Submit" at bounding box center [396, 375] width 28 height 11
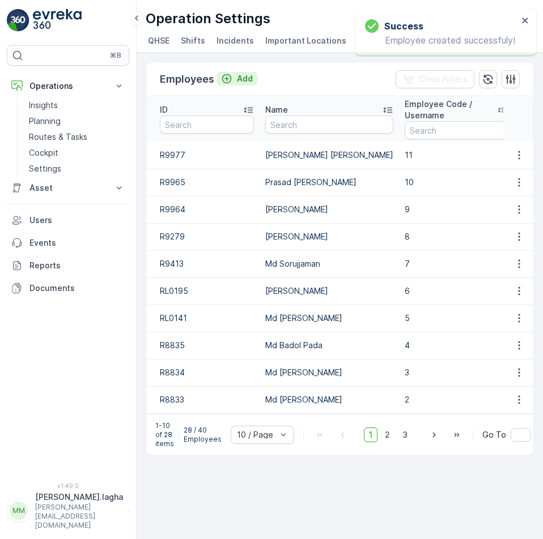
click at [241, 78] on p "Add" at bounding box center [245, 78] width 16 height 11
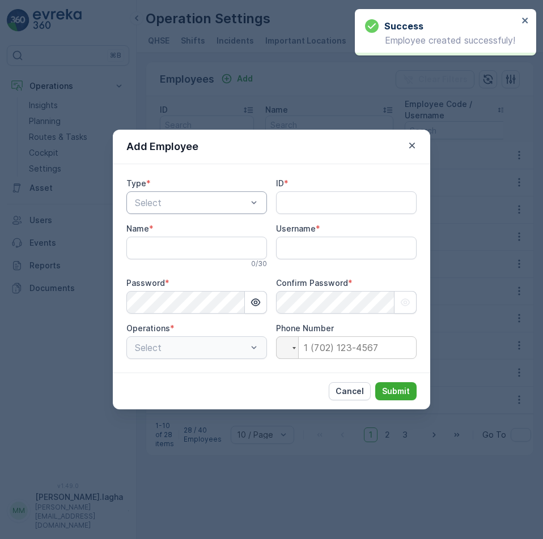
type input "[PERSON_NAME].lagha"
click at [211, 206] on div at bounding box center [191, 203] width 114 height 10
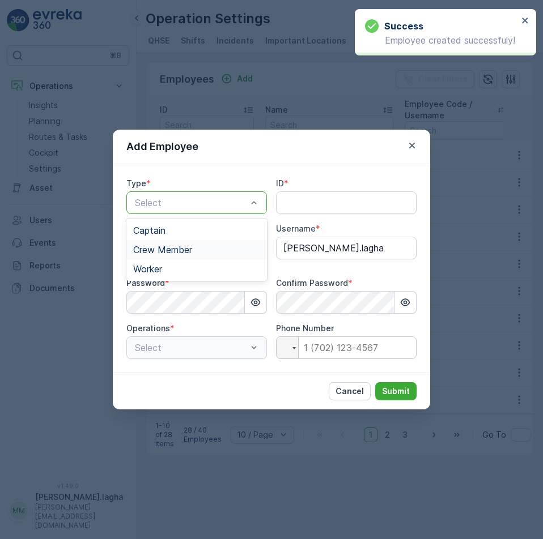
drag, startPoint x: 176, startPoint y: 249, endPoint x: 324, endPoint y: 209, distance: 152.7
click at [177, 249] on span "Crew Member" at bounding box center [162, 250] width 59 height 10
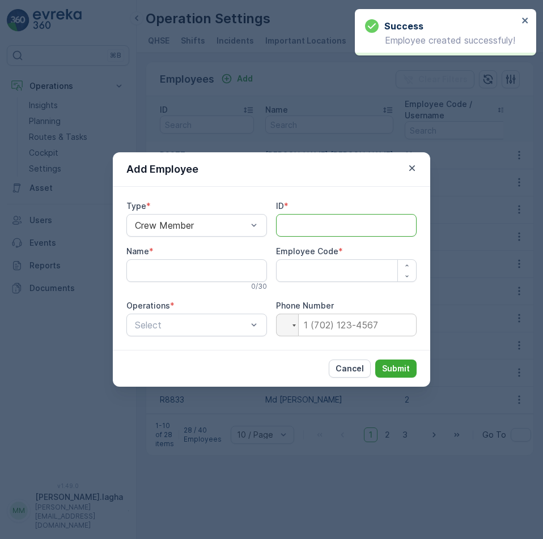
click at [283, 223] on input "ID" at bounding box center [346, 225] width 141 height 23
paste input "R11607"
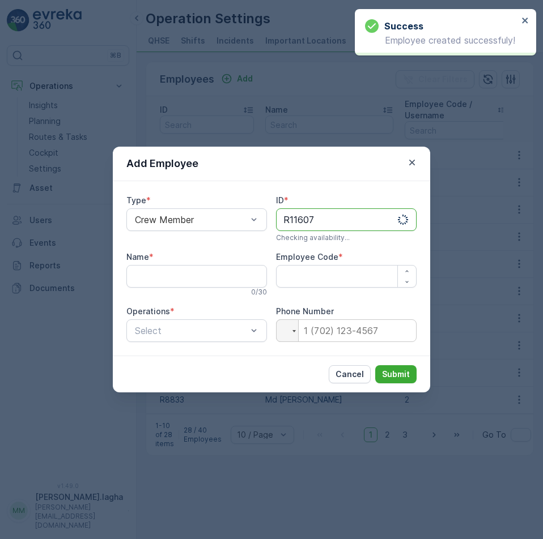
type input "R11607"
click at [163, 267] on input "Name" at bounding box center [196, 276] width 141 height 23
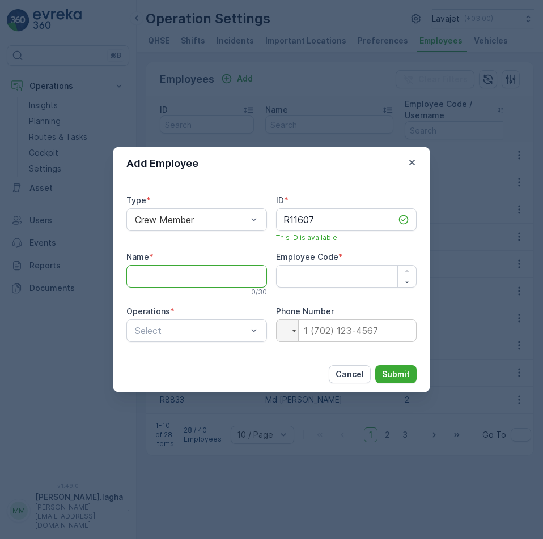
paste input "Wahid Mia"
type input "Wahid Mia"
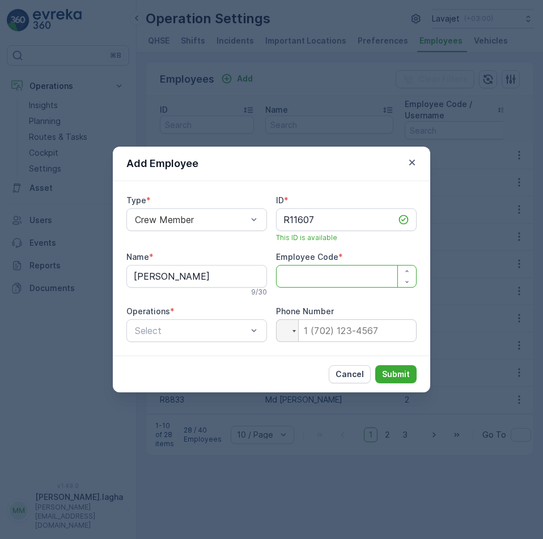
click at [292, 275] on Code "Employee Code" at bounding box center [346, 276] width 141 height 23
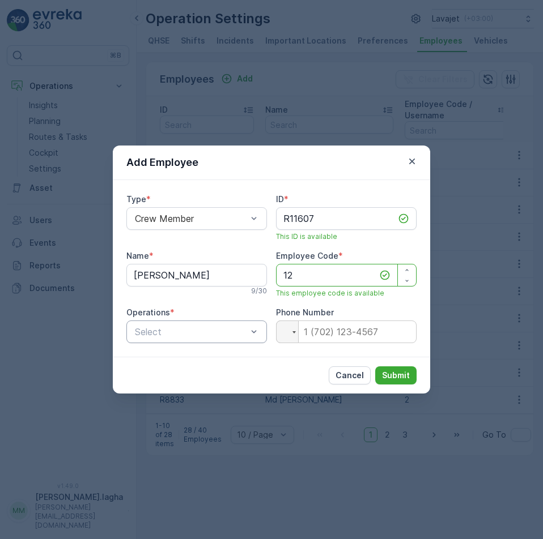
type Code "12"
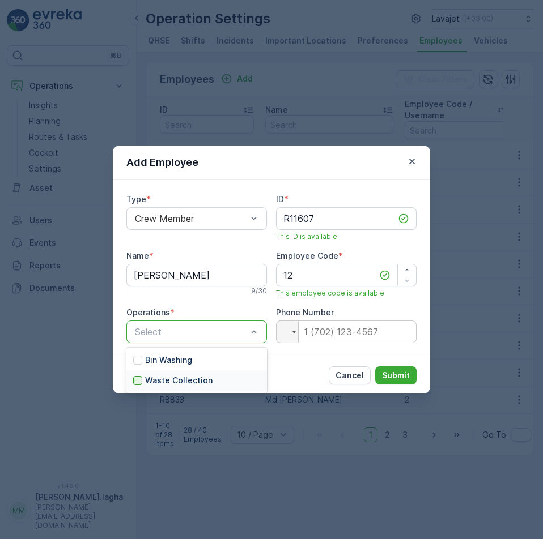
click at [141, 383] on div at bounding box center [137, 380] width 9 height 9
click at [393, 373] on p "Submit" at bounding box center [396, 375] width 28 height 11
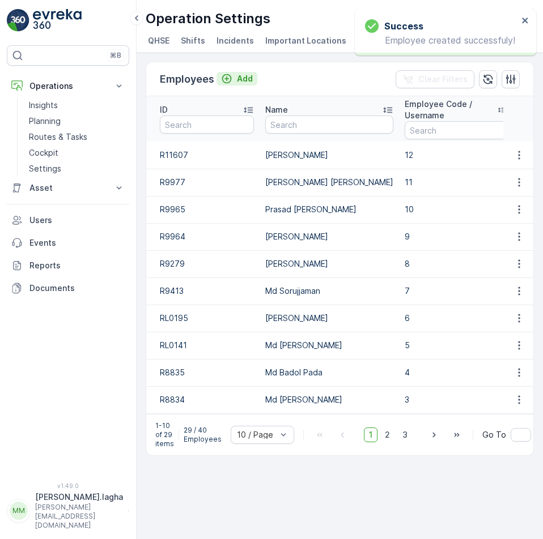
click at [237, 84] on button "Add" at bounding box center [236, 79] width 41 height 14
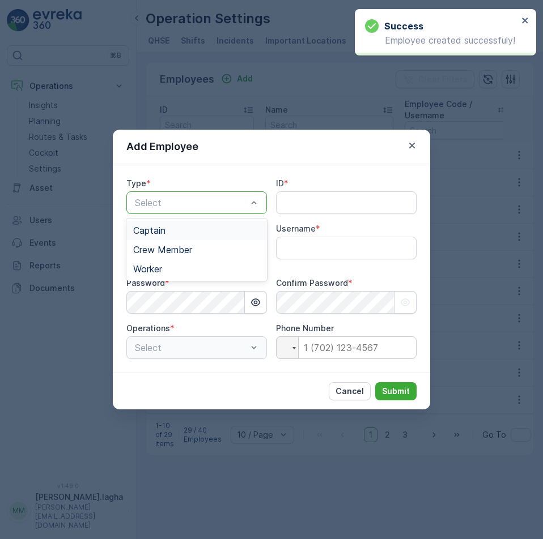
type input "[PERSON_NAME].lagha"
click at [190, 206] on div at bounding box center [191, 203] width 114 height 10
drag, startPoint x: 145, startPoint y: 252, endPoint x: 283, endPoint y: 228, distance: 140.3
click at [146, 252] on span "Crew Member" at bounding box center [162, 250] width 59 height 10
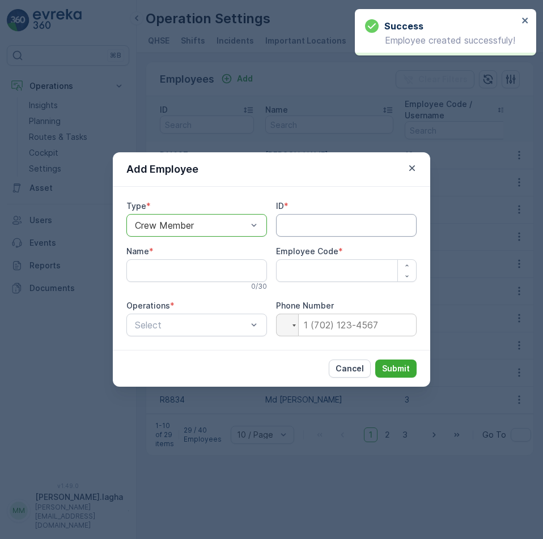
click at [296, 224] on input "ID" at bounding box center [346, 225] width 141 height 23
paste input "R11621"
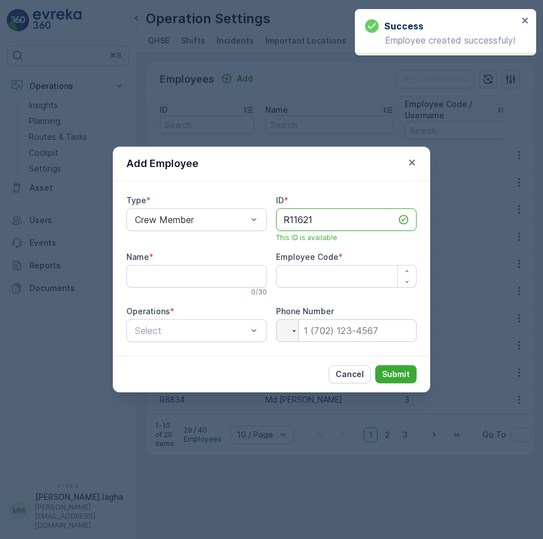
type input "R11621"
click at [168, 281] on input "Name" at bounding box center [196, 276] width 141 height 23
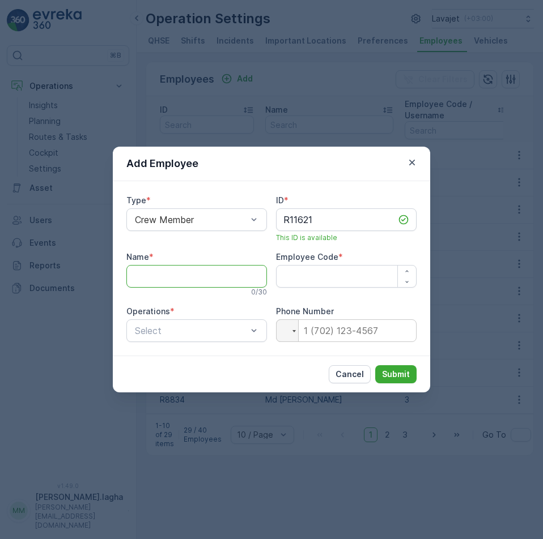
paste input "Subash Badhai"
type input "Subash Badhai"
click at [290, 278] on Code "Employee Code" at bounding box center [346, 276] width 141 height 23
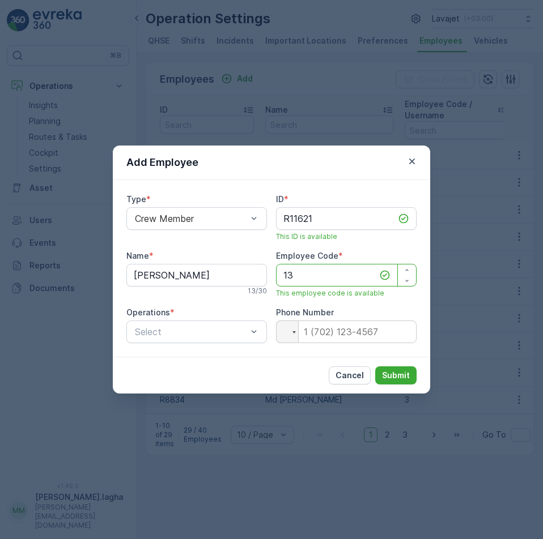
type Code "13"
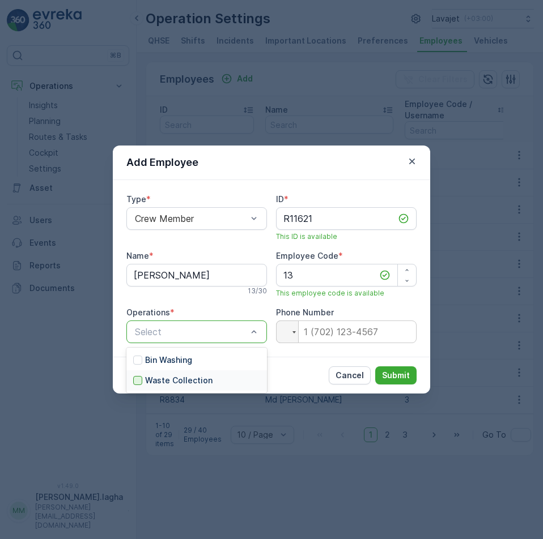
click at [138, 380] on div at bounding box center [137, 380] width 9 height 9
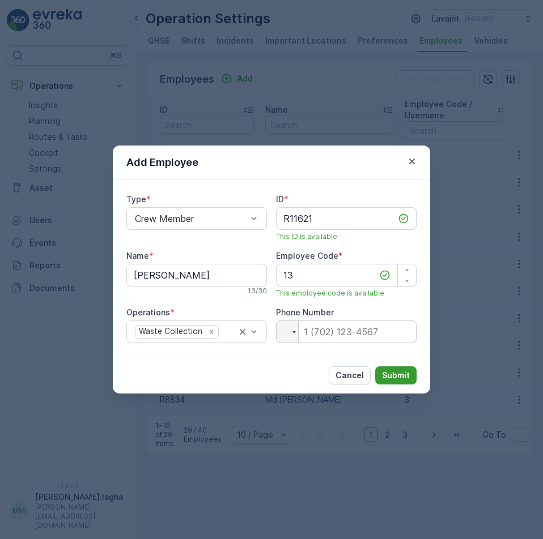
click at [397, 371] on p "Submit" at bounding box center [396, 375] width 28 height 11
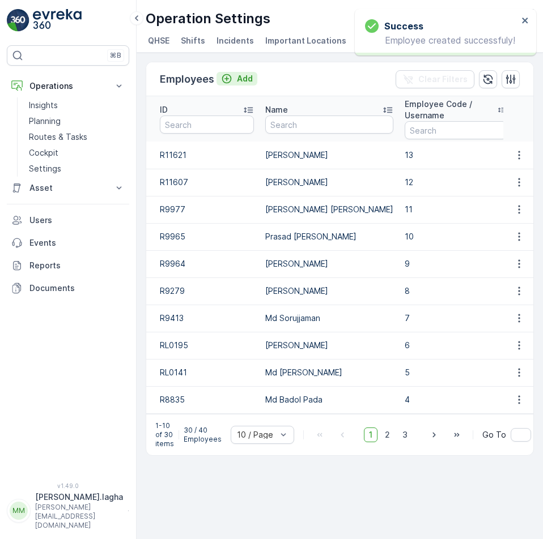
click at [243, 79] on p "Add" at bounding box center [245, 78] width 16 height 11
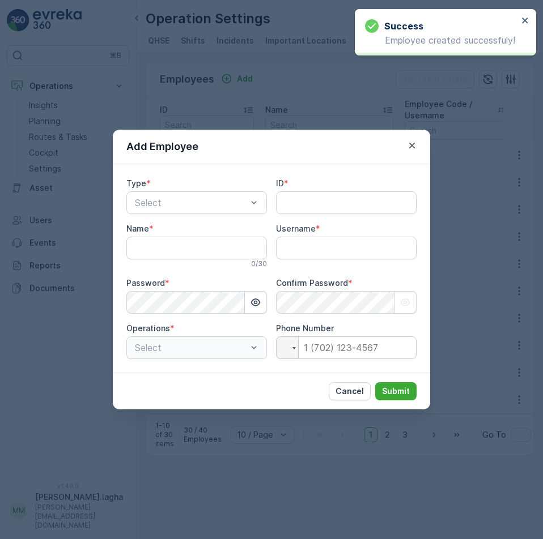
type input "[PERSON_NAME].lagha"
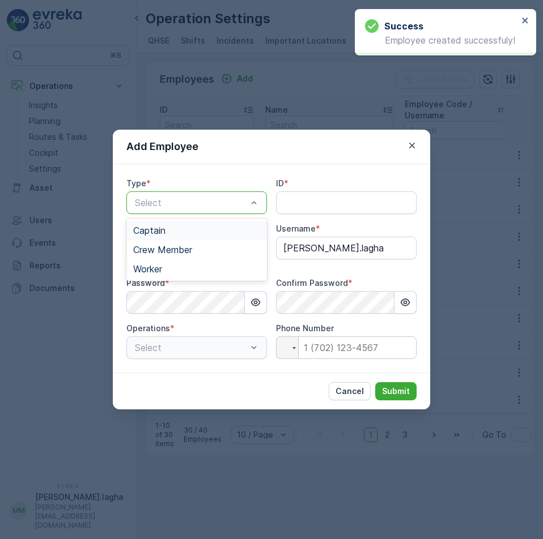
click at [235, 202] on div at bounding box center [191, 203] width 114 height 10
drag, startPoint x: 169, startPoint y: 251, endPoint x: 276, endPoint y: 224, distance: 110.3
click at [169, 251] on span "Crew Member" at bounding box center [162, 250] width 59 height 10
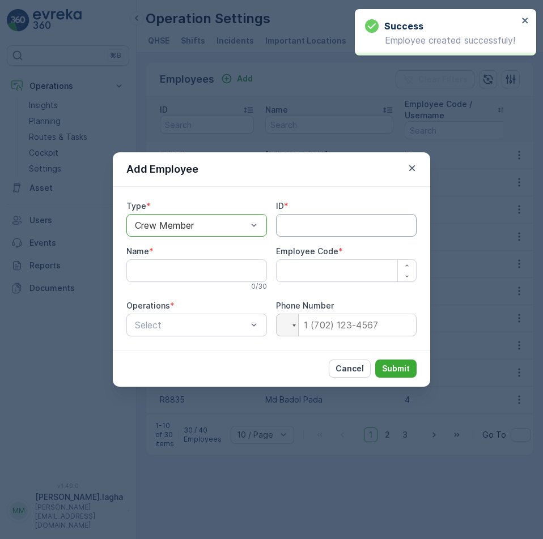
click at [287, 225] on input "ID" at bounding box center [346, 225] width 141 height 23
paste input "R11647"
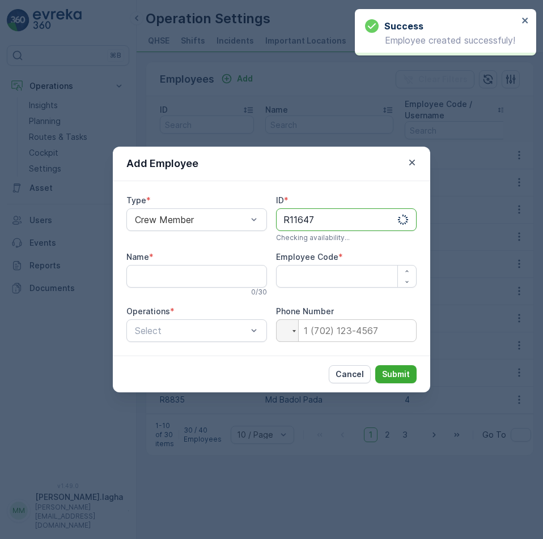
type input "R11647"
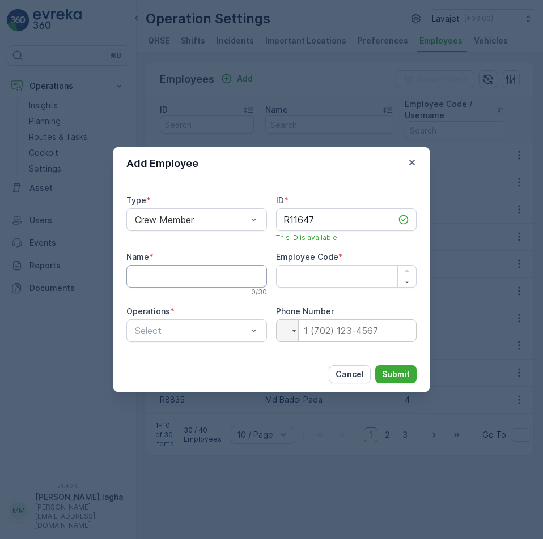
click at [189, 273] on input "Name" at bounding box center [196, 276] width 141 height 23
paste input "[PERSON_NAME]"
type input "[PERSON_NAME]"
click at [349, 278] on Code "Employee Code" at bounding box center [346, 276] width 141 height 23
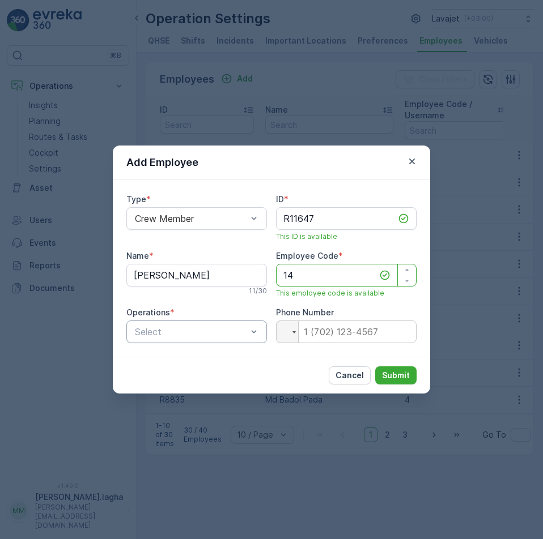
type Code "14"
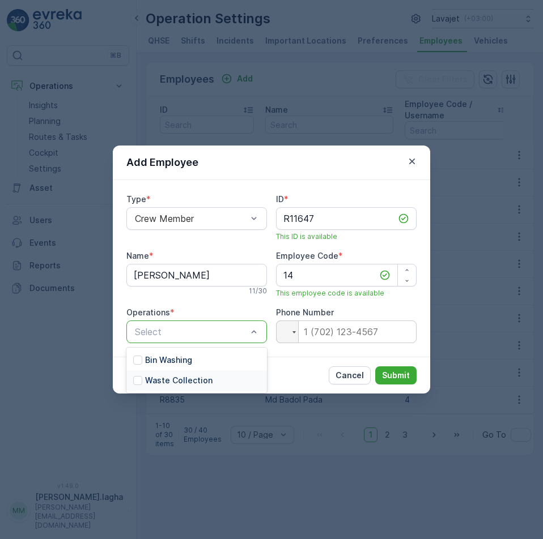
click at [143, 381] on div "Waste Collection" at bounding box center [172, 380] width 79 height 11
click at [406, 372] on p "Submit" at bounding box center [396, 375] width 28 height 11
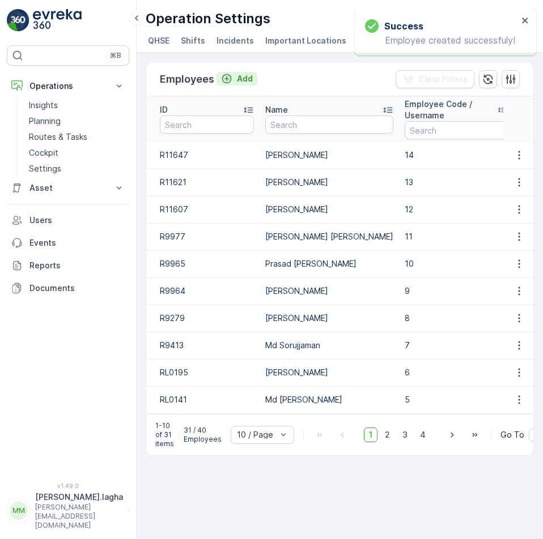
click at [244, 82] on p "Add" at bounding box center [245, 78] width 16 height 11
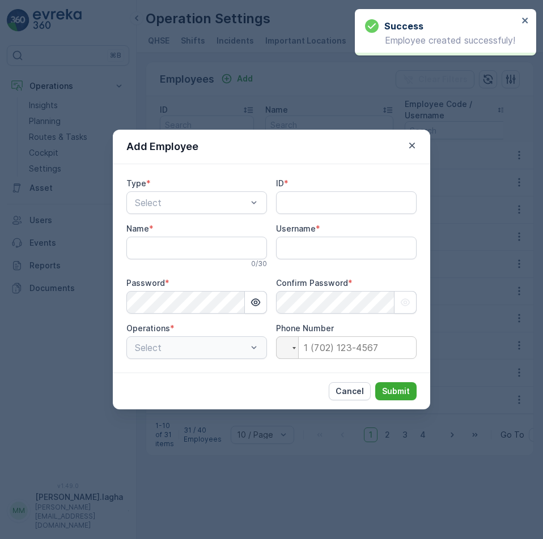
type input "[PERSON_NAME].lagha"
click at [199, 203] on div at bounding box center [191, 203] width 114 height 10
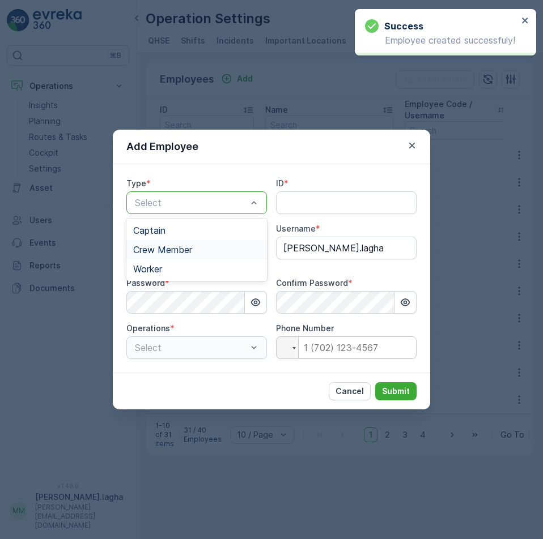
click at [161, 251] on span "Crew Member" at bounding box center [162, 250] width 59 height 10
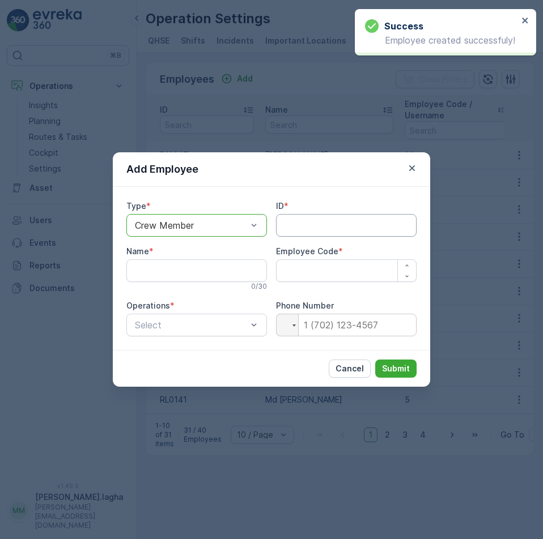
click at [290, 220] on input "ID" at bounding box center [346, 225] width 141 height 23
paste input "R60138"
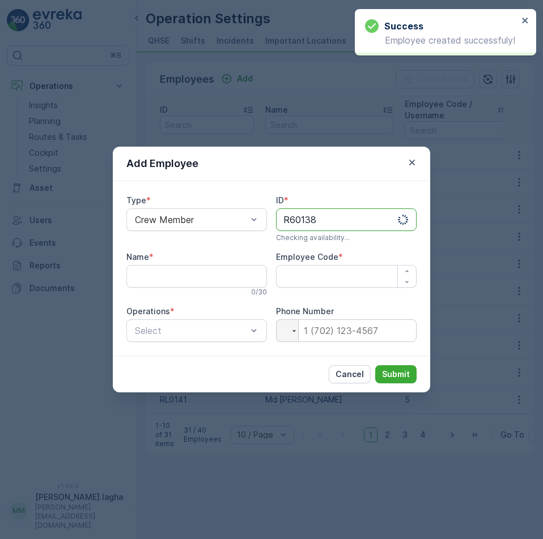
type input "R60138"
click at [158, 284] on input "Name" at bounding box center [196, 276] width 141 height 23
paste input "[PERSON_NAME] Bk"
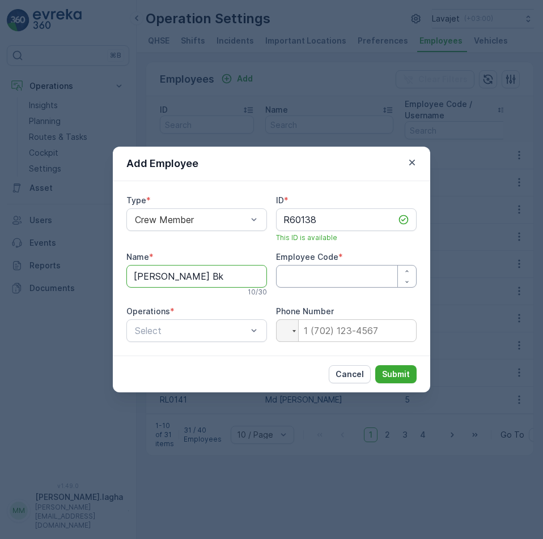
type input "[PERSON_NAME] Bk"
click at [300, 278] on Code "Employee Code" at bounding box center [346, 276] width 141 height 23
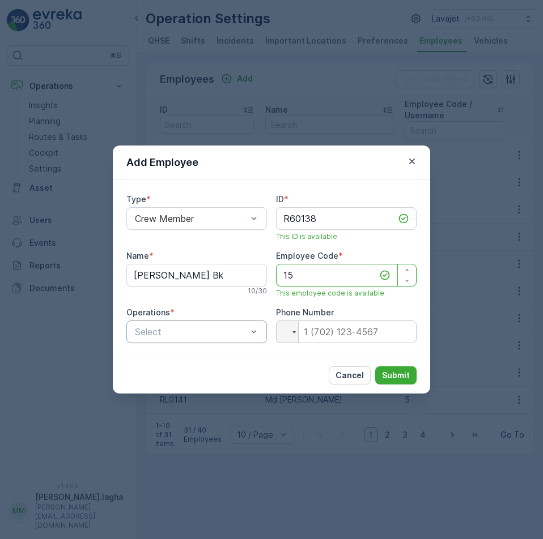
type Code "15"
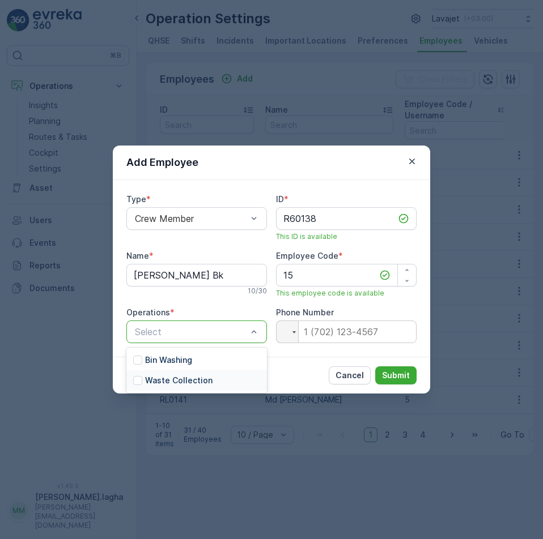
click at [146, 379] on p "Waste Collection" at bounding box center [178, 380] width 67 height 11
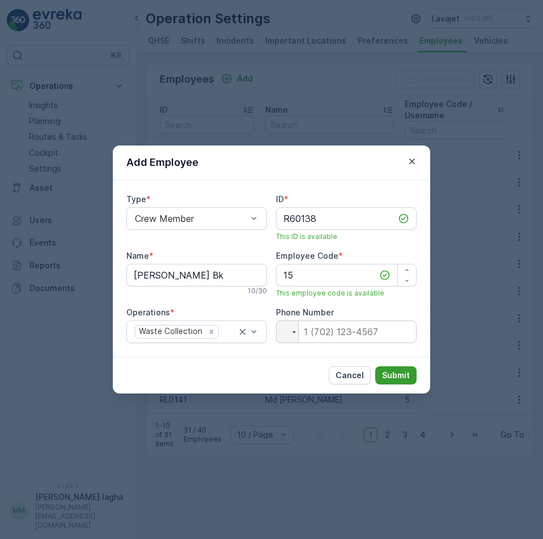
click at [399, 374] on p "Submit" at bounding box center [396, 375] width 28 height 11
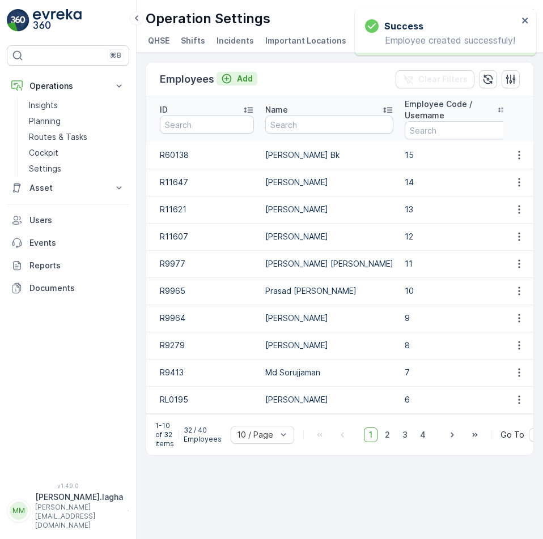
click at [243, 78] on p "Add" at bounding box center [245, 78] width 16 height 11
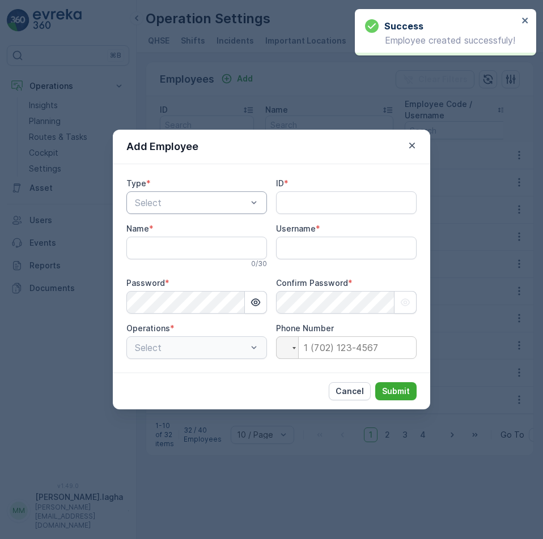
type input "[PERSON_NAME].lagha"
click at [237, 202] on div at bounding box center [191, 203] width 114 height 10
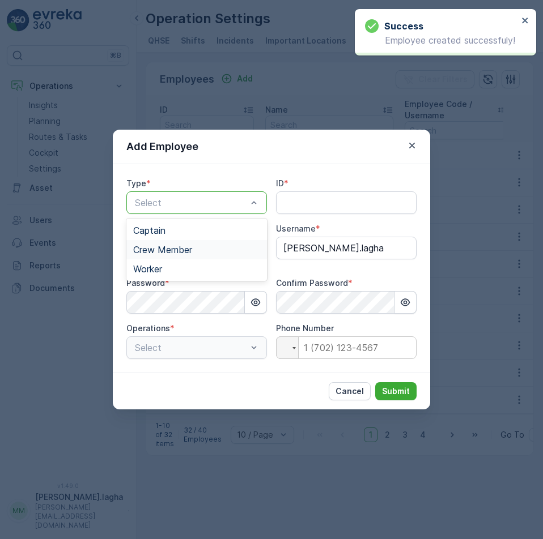
click at [175, 250] on span "Crew Member" at bounding box center [162, 250] width 59 height 10
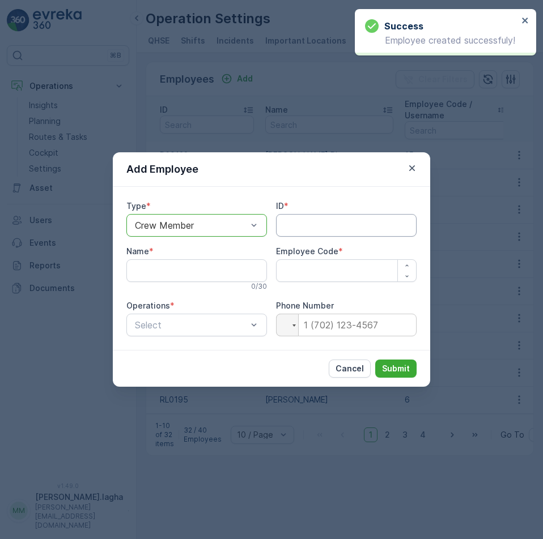
click at [300, 228] on input "ID" at bounding box center [346, 225] width 141 height 23
paste input "RL0146"
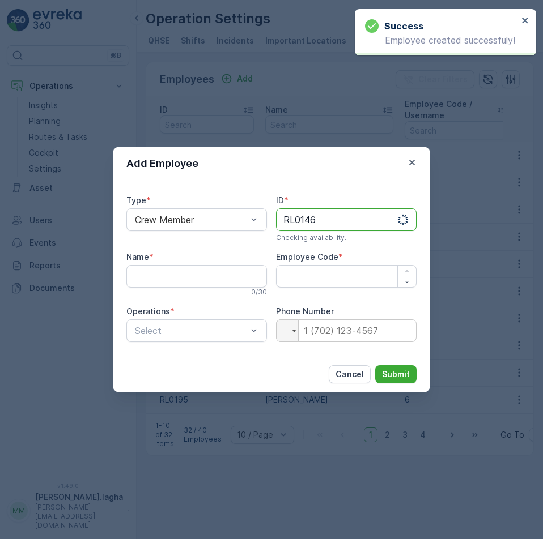
type input "RL0146"
click at [175, 277] on input "Name" at bounding box center [196, 276] width 141 height 23
paste input "Md Shanto"
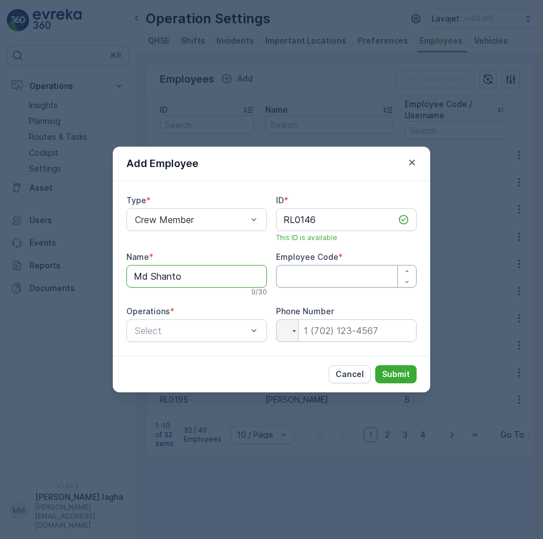
type input "Md Shanto"
click at [313, 278] on Code "Employee Code" at bounding box center [346, 276] width 141 height 23
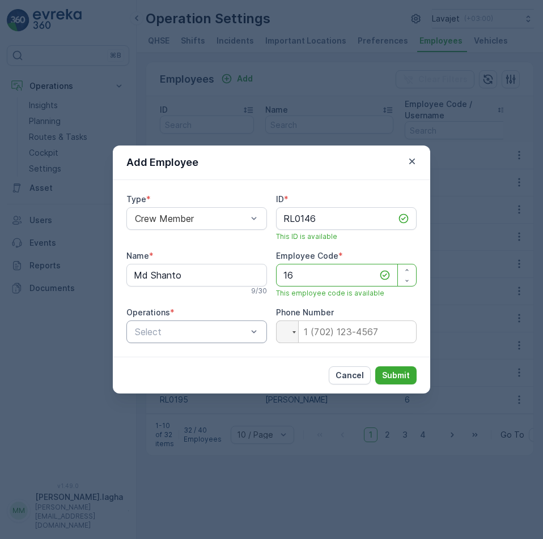
type Code "16"
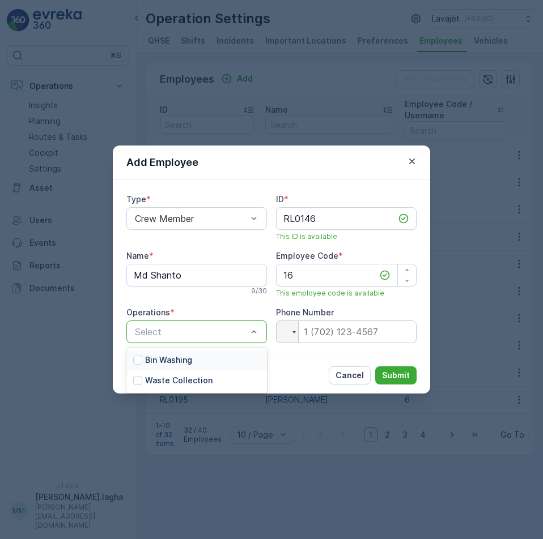
click at [239, 336] on div at bounding box center [191, 332] width 114 height 10
click at [164, 378] on p "Waste Collection" at bounding box center [178, 380] width 67 height 11
click at [406, 378] on p "Submit" at bounding box center [396, 375] width 28 height 11
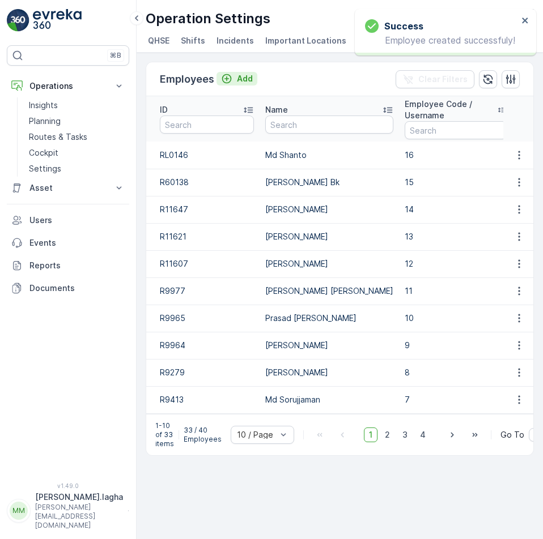
click at [240, 78] on p "Add" at bounding box center [245, 78] width 16 height 11
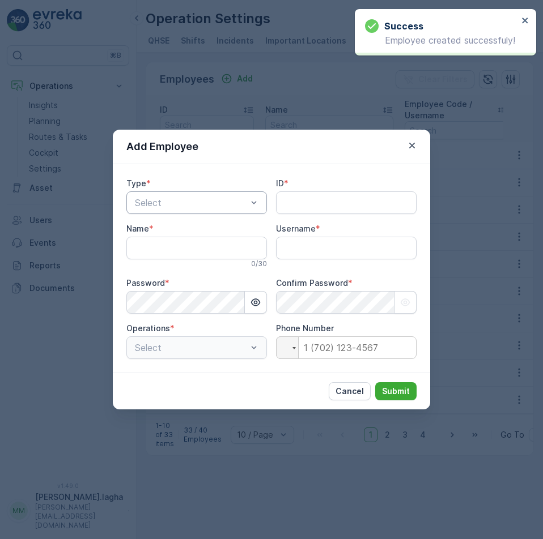
type input "[PERSON_NAME].lagha"
click at [193, 205] on div at bounding box center [191, 203] width 114 height 10
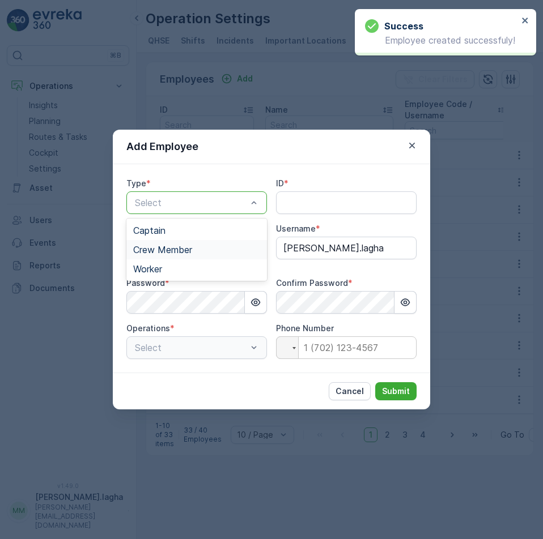
click at [154, 250] on span "Crew Member" at bounding box center [162, 250] width 59 height 10
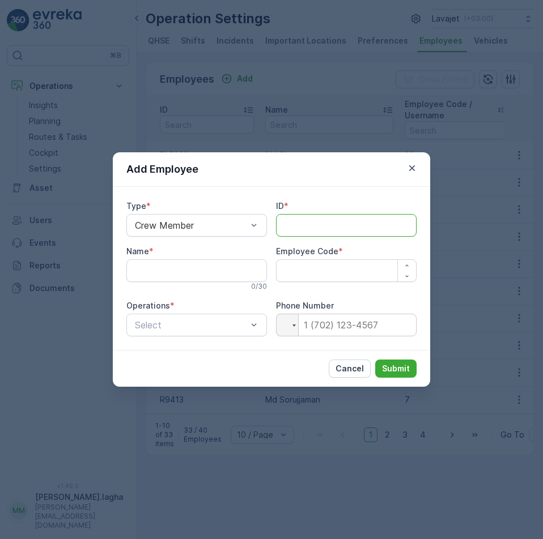
click at [295, 220] on input "ID" at bounding box center [346, 225] width 141 height 23
paste input "RL0152"
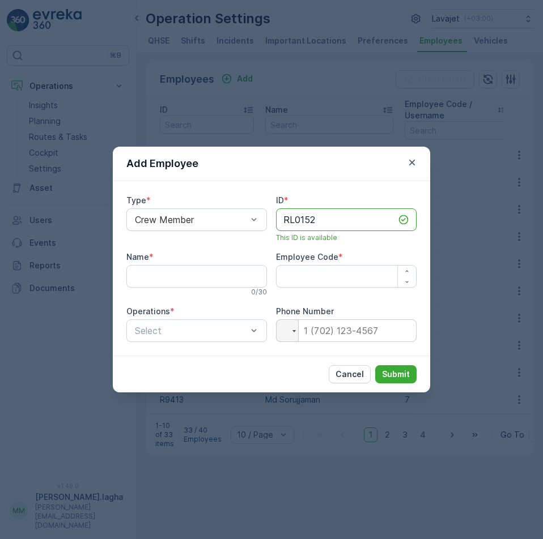
type input "RL0152"
click at [195, 279] on input "Name" at bounding box center [196, 276] width 141 height 23
paste input "[PERSON_NAME]"
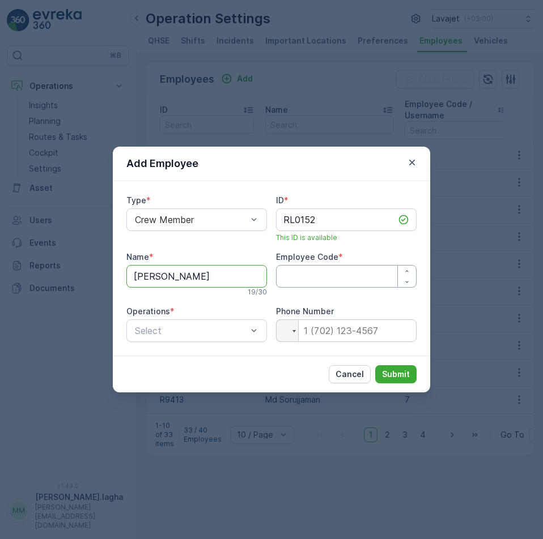
type input "[PERSON_NAME]"
click at [335, 275] on Code "Employee Code" at bounding box center [346, 276] width 141 height 23
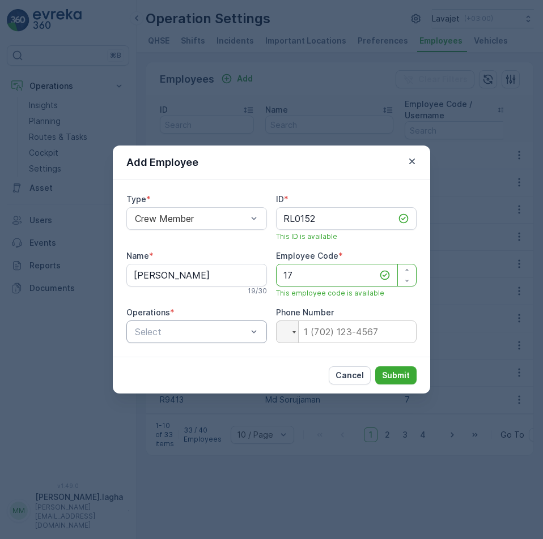
type Code "17"
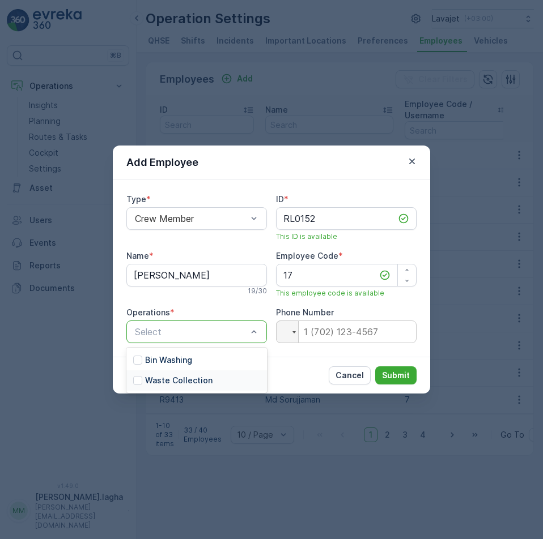
click at [161, 377] on p "Waste Collection" at bounding box center [178, 380] width 67 height 11
click at [393, 373] on p "Submit" at bounding box center [396, 375] width 28 height 11
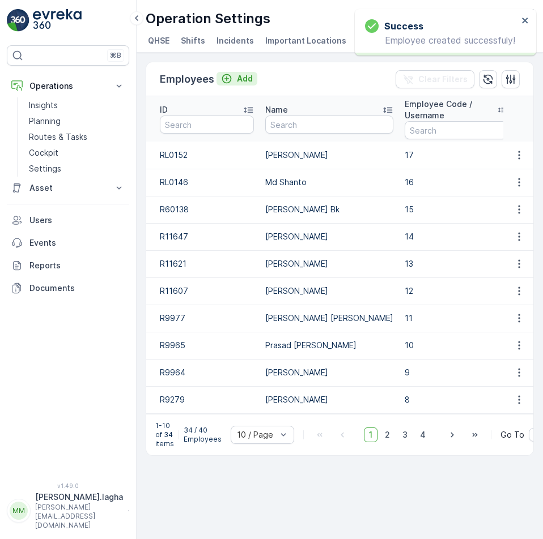
click at [239, 85] on button "Add" at bounding box center [236, 79] width 41 height 14
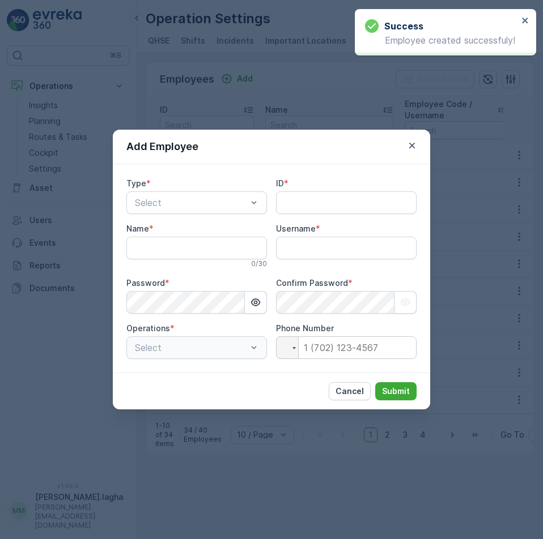
type input "[PERSON_NAME].lagha"
click at [194, 207] on div at bounding box center [191, 203] width 114 height 10
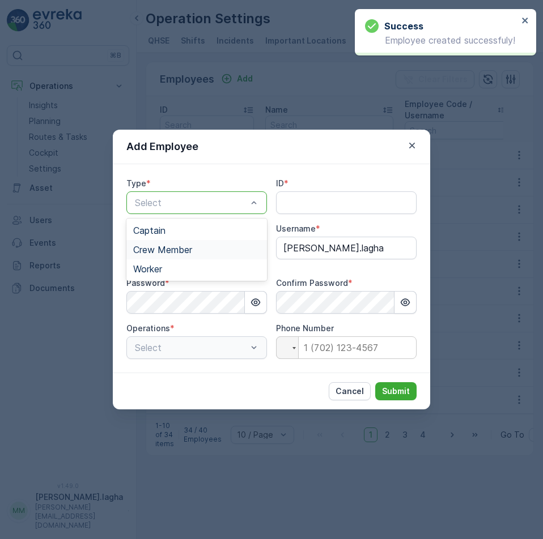
drag, startPoint x: 150, startPoint y: 253, endPoint x: 290, endPoint y: 226, distance: 142.1
click at [151, 253] on span "Crew Member" at bounding box center [162, 250] width 59 height 10
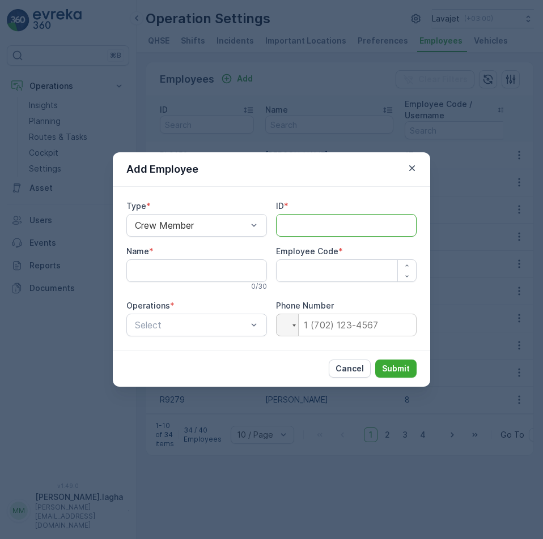
click at [296, 220] on input "ID" at bounding box center [346, 225] width 141 height 23
paste input "RL0151"
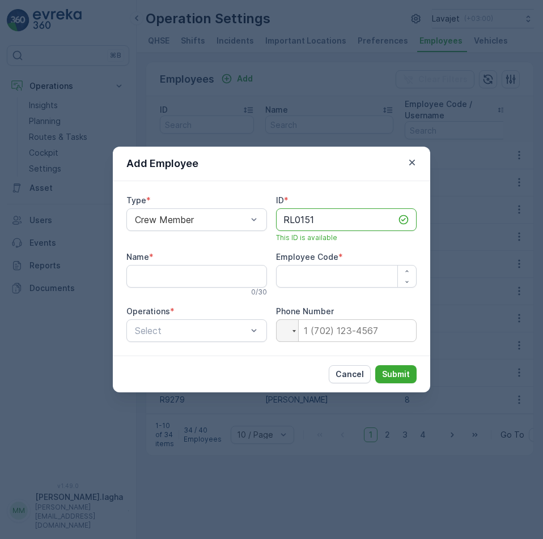
type input "RL0151"
click at [219, 275] on input "Name" at bounding box center [196, 276] width 141 height 23
paste input "[PERSON_NAME]"
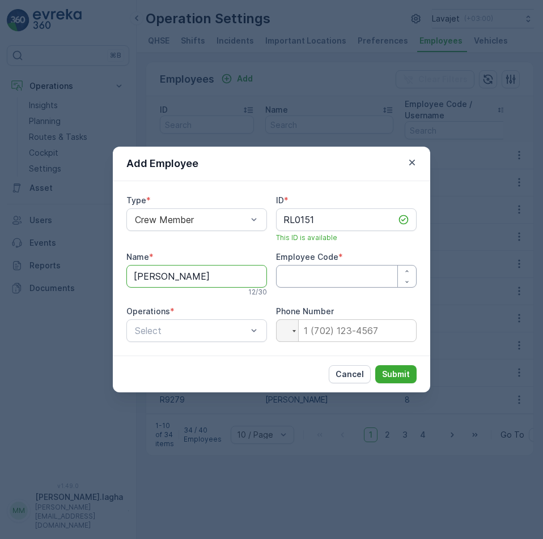
type input "[PERSON_NAME]"
click at [337, 277] on Code "Employee Code" at bounding box center [346, 276] width 141 height 23
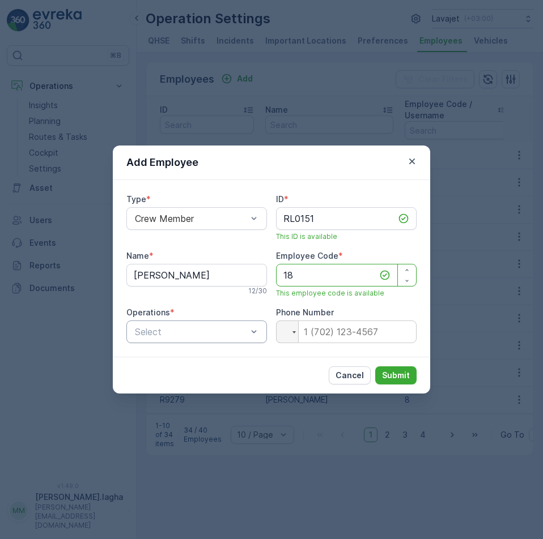
type Code "18"
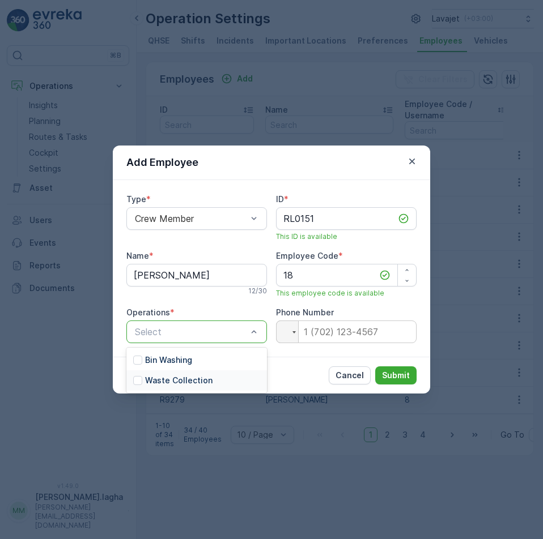
click at [146, 377] on p "Waste Collection" at bounding box center [178, 380] width 67 height 11
click at [399, 374] on p "Submit" at bounding box center [396, 375] width 28 height 11
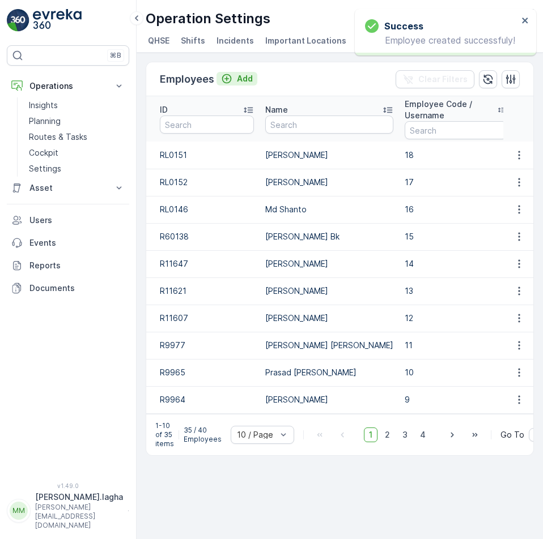
click at [239, 76] on p "Add" at bounding box center [245, 78] width 16 height 11
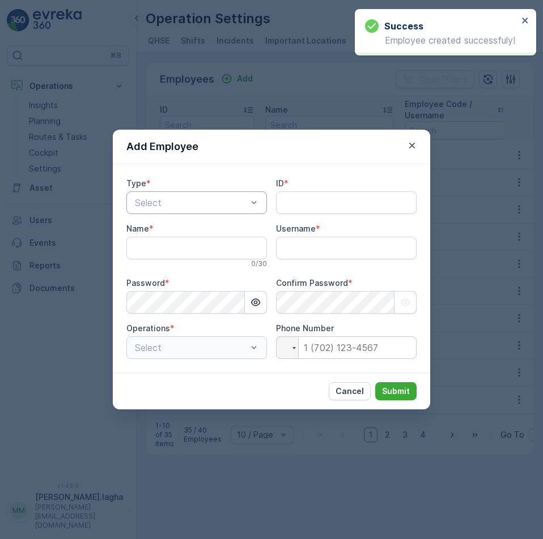
type input "[PERSON_NAME].lagha"
click at [220, 202] on div at bounding box center [191, 203] width 114 height 10
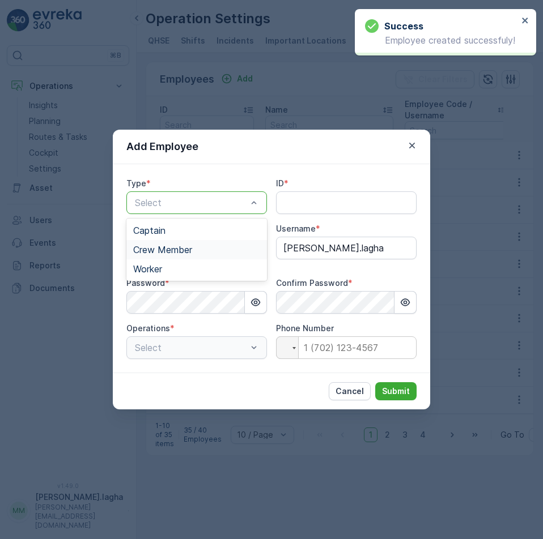
click at [156, 249] on span "Crew Member" at bounding box center [162, 250] width 59 height 10
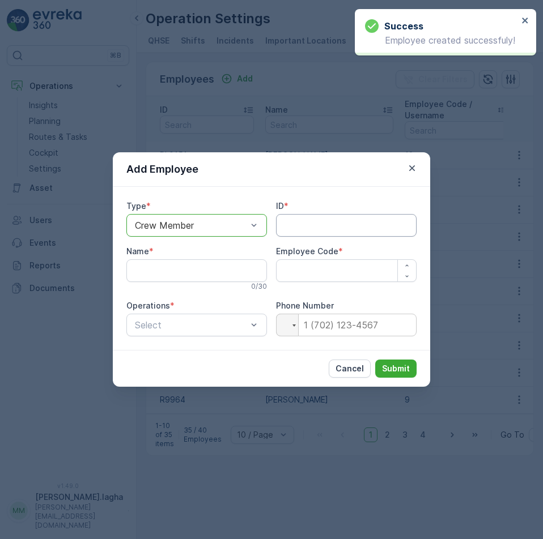
click at [302, 229] on input "ID" at bounding box center [346, 225] width 141 height 23
paste input "RL0154"
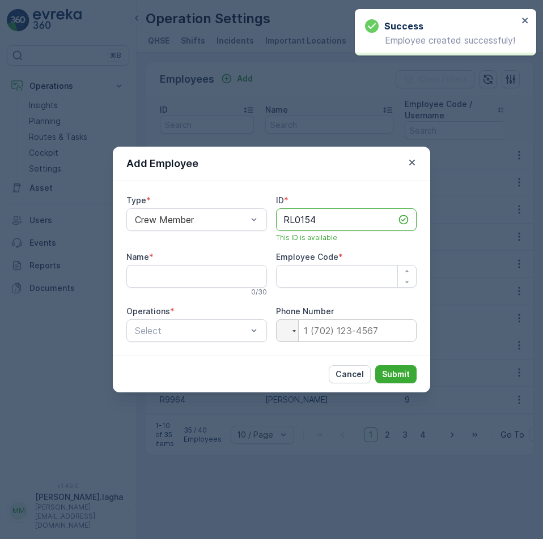
type input "RL0154"
click at [181, 275] on input "Name" at bounding box center [196, 276] width 141 height 23
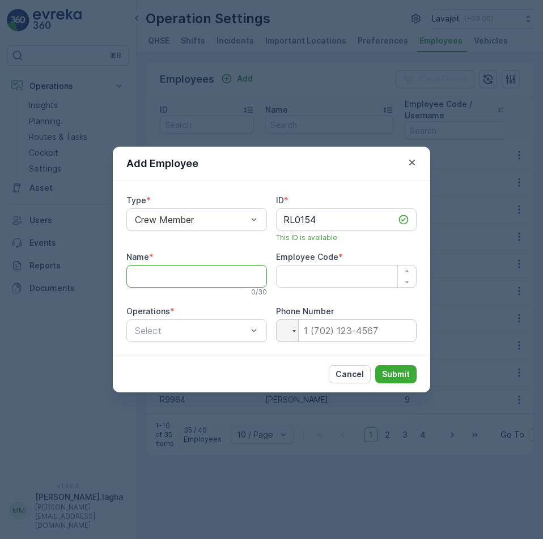
paste input "[PERSON_NAME]"
type input "[PERSON_NAME]"
click at [331, 278] on Code "Employee Code" at bounding box center [346, 276] width 141 height 23
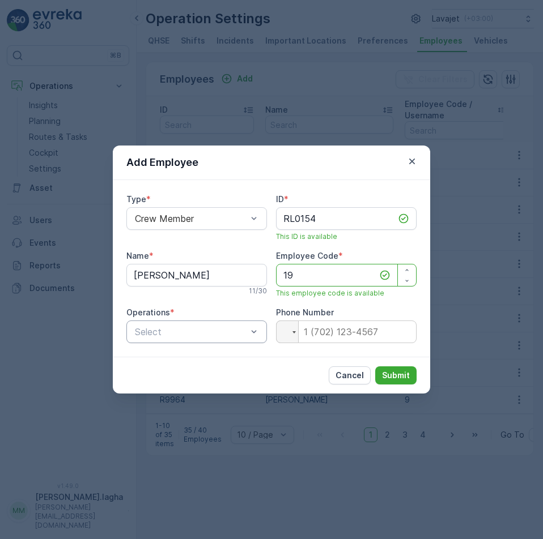
type Code "19"
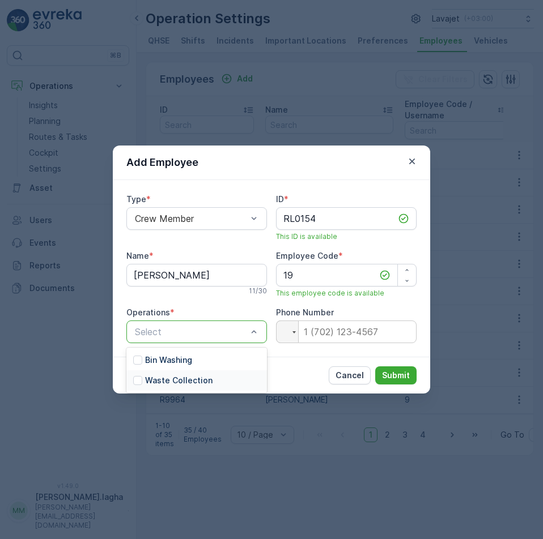
drag, startPoint x: 159, startPoint y: 378, endPoint x: 249, endPoint y: 389, distance: 91.3
click at [159, 378] on p "Waste Collection" at bounding box center [178, 380] width 67 height 11
click at [389, 376] on p "Submit" at bounding box center [396, 375] width 28 height 11
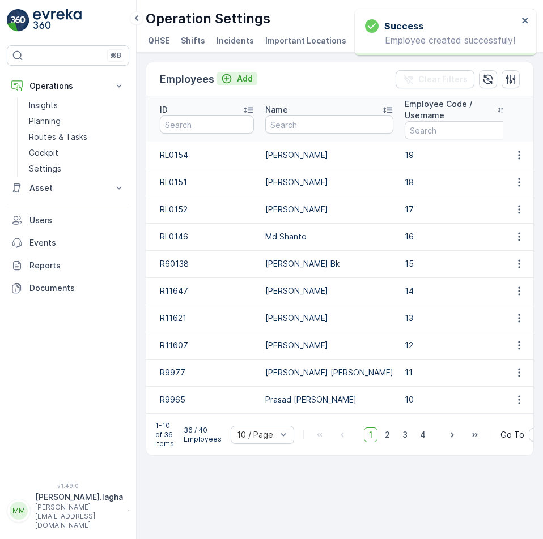
click at [245, 78] on p "Add" at bounding box center [245, 78] width 16 height 11
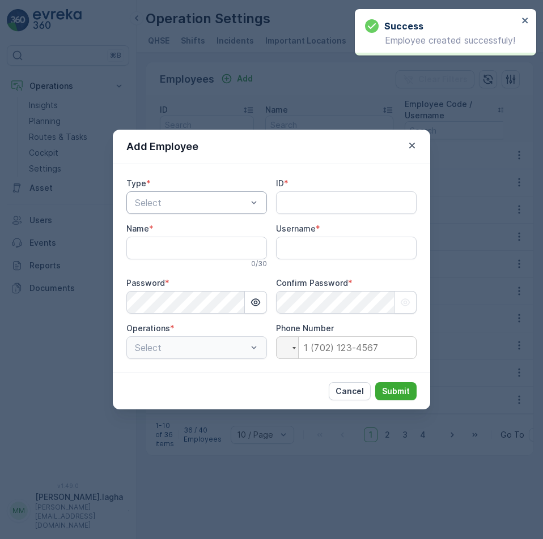
type input "[PERSON_NAME].lagha"
click at [214, 202] on div at bounding box center [191, 203] width 114 height 10
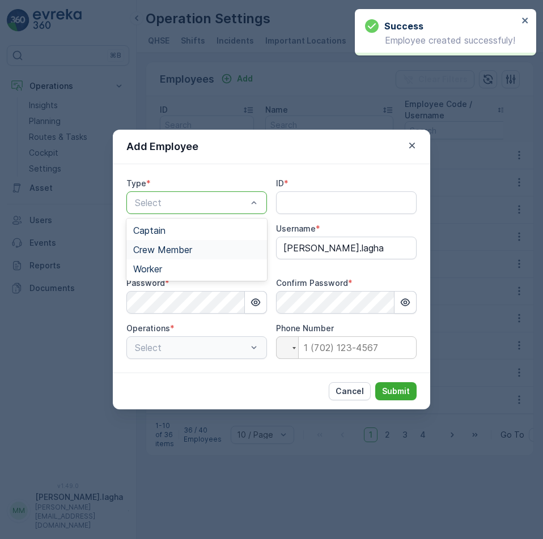
click at [167, 246] on span "Crew Member" at bounding box center [162, 250] width 59 height 10
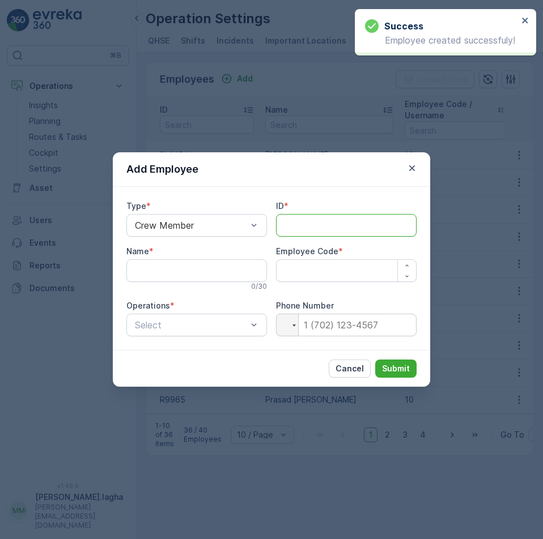
click at [286, 219] on input "ID" at bounding box center [346, 225] width 141 height 23
paste input "RL0136"
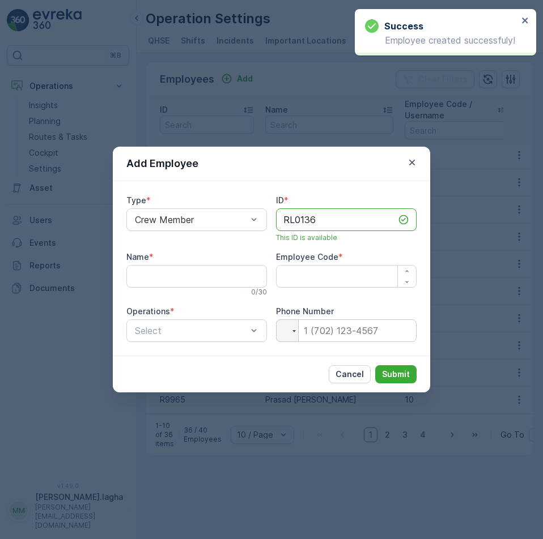
type input "RL0136"
click at [152, 282] on input "Name" at bounding box center [196, 276] width 141 height 23
paste input "[PERSON_NAME]"
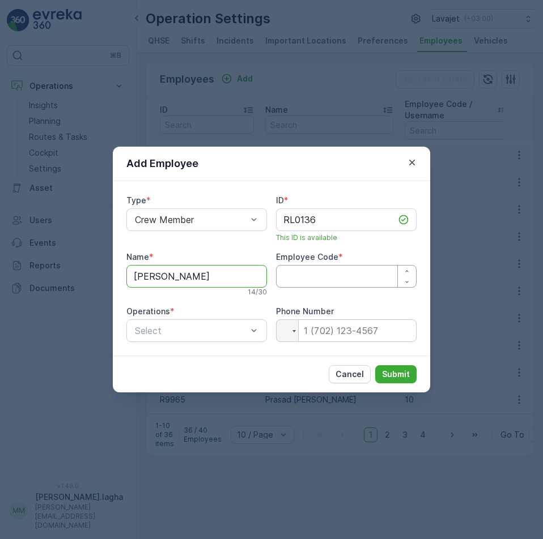
type input "[PERSON_NAME]"
click at [318, 275] on Code "Employee Code" at bounding box center [346, 276] width 141 height 23
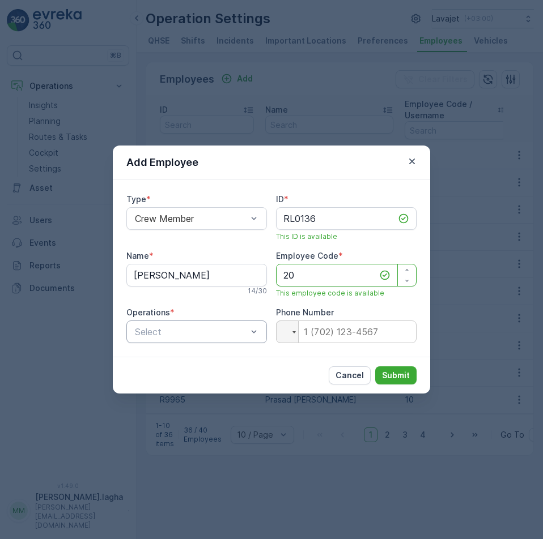
type Code "20"
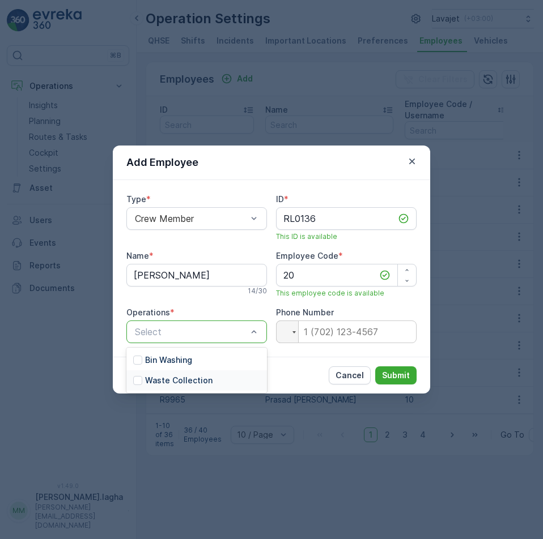
click at [159, 376] on p "Waste Collection" at bounding box center [178, 380] width 67 height 11
click at [398, 378] on p "Submit" at bounding box center [396, 375] width 28 height 11
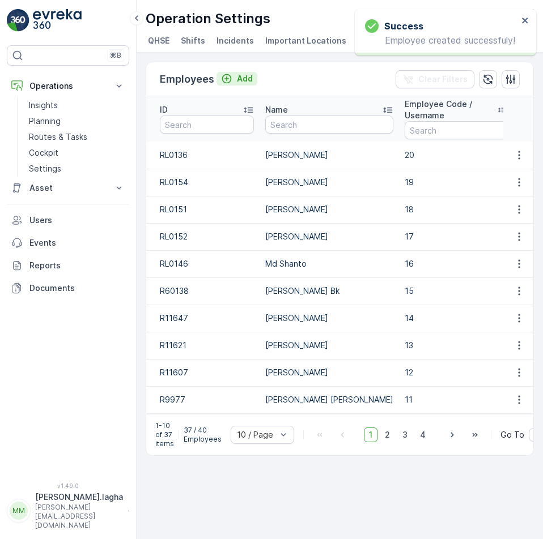
click at [241, 76] on p "Add" at bounding box center [245, 78] width 16 height 11
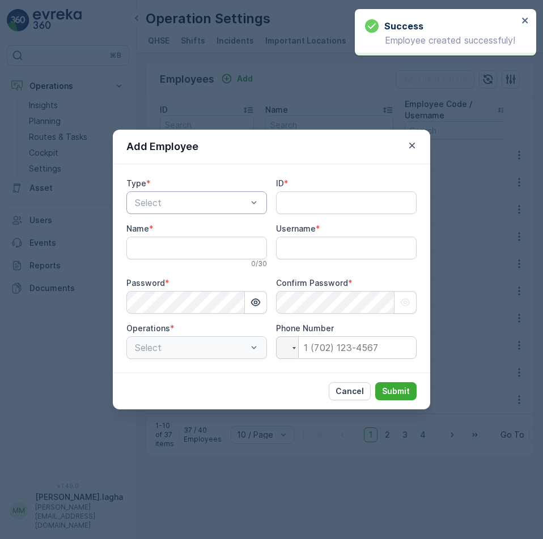
type input "[PERSON_NAME].lagha"
click at [223, 194] on div "Select" at bounding box center [196, 203] width 141 height 23
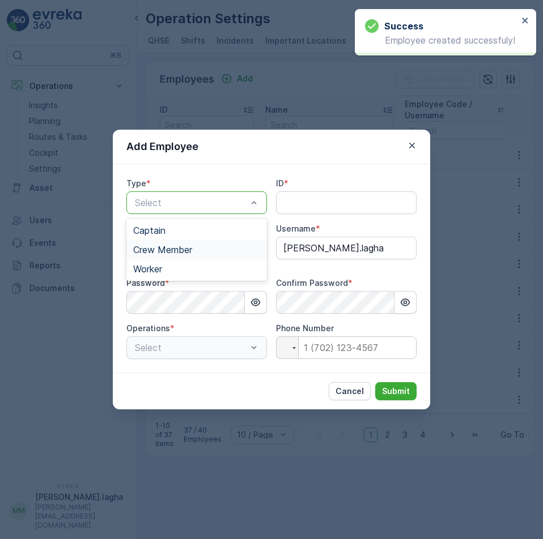
drag, startPoint x: 157, startPoint y: 246, endPoint x: 318, endPoint y: 208, distance: 165.3
click at [160, 246] on span "Crew Member" at bounding box center [162, 250] width 59 height 10
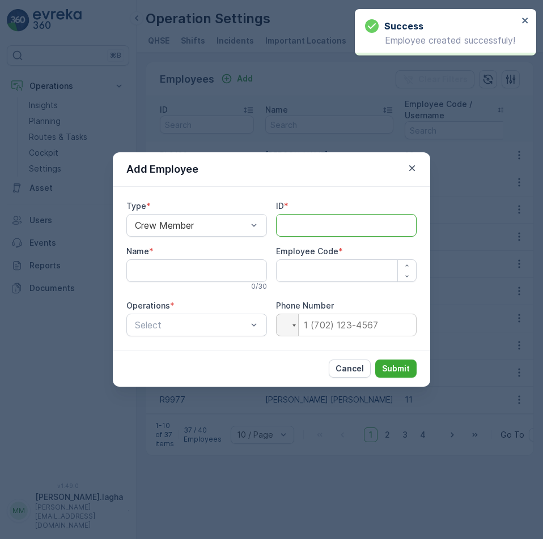
click at [296, 222] on input "ID" at bounding box center [346, 225] width 141 height 23
paste input "RL0160"
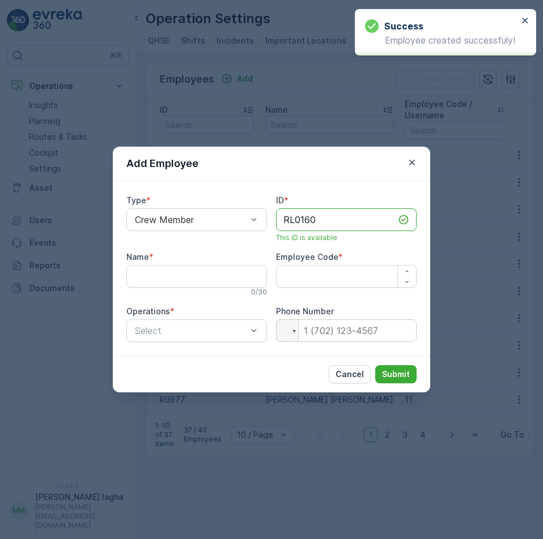
type input "RL0160"
click at [175, 282] on input "Name" at bounding box center [196, 276] width 141 height 23
paste input "[PERSON_NAME]"
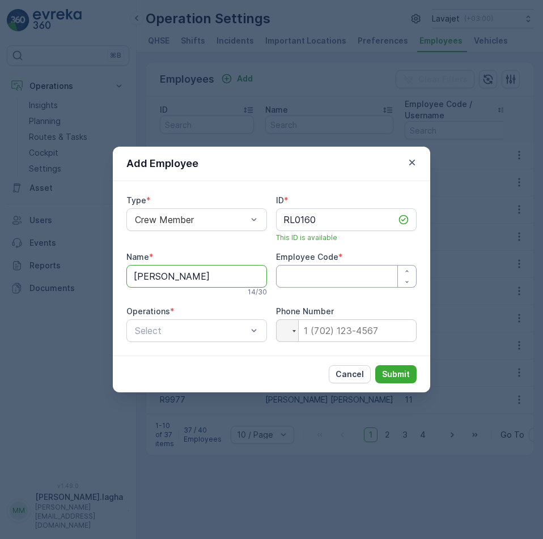
type input "[PERSON_NAME]"
click at [329, 275] on Code "Employee Code" at bounding box center [346, 276] width 141 height 23
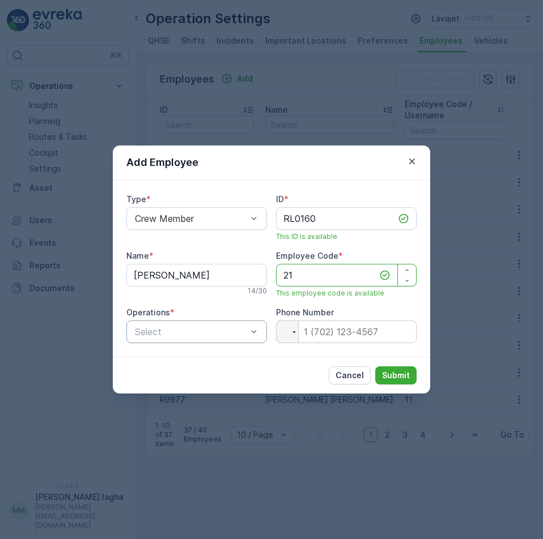
type Code "21"
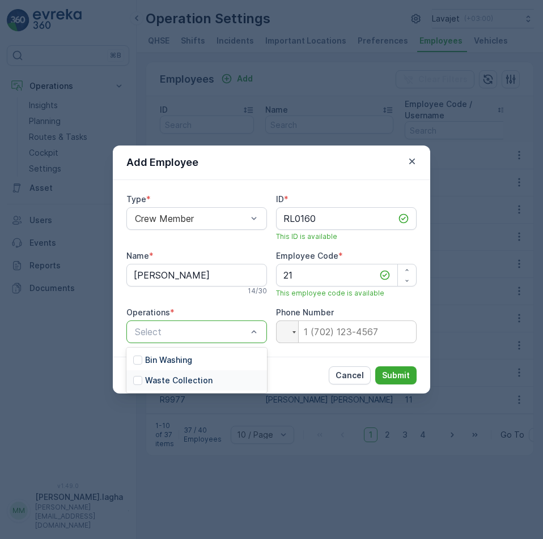
click at [161, 384] on p "Waste Collection" at bounding box center [178, 380] width 67 height 11
click at [395, 373] on p "Submit" at bounding box center [396, 375] width 28 height 11
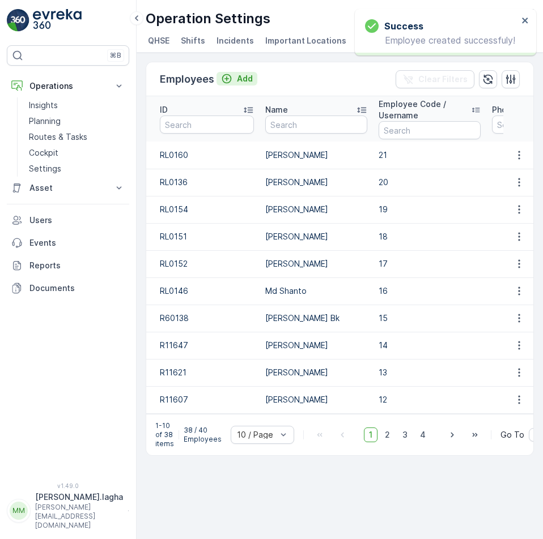
click at [241, 80] on p "Add" at bounding box center [245, 78] width 16 height 11
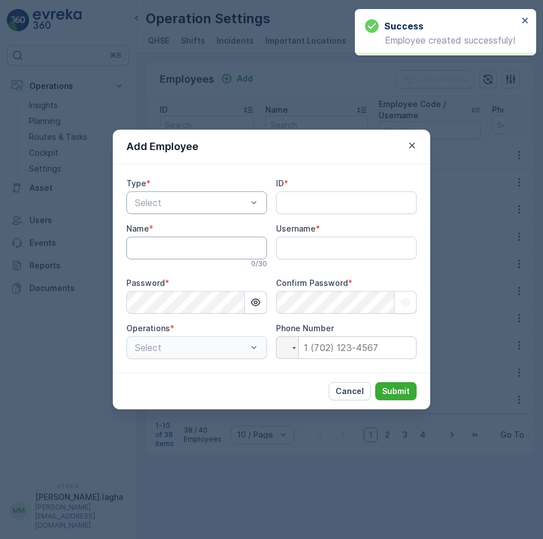
type input "[PERSON_NAME].lagha"
click at [188, 201] on div at bounding box center [191, 203] width 114 height 10
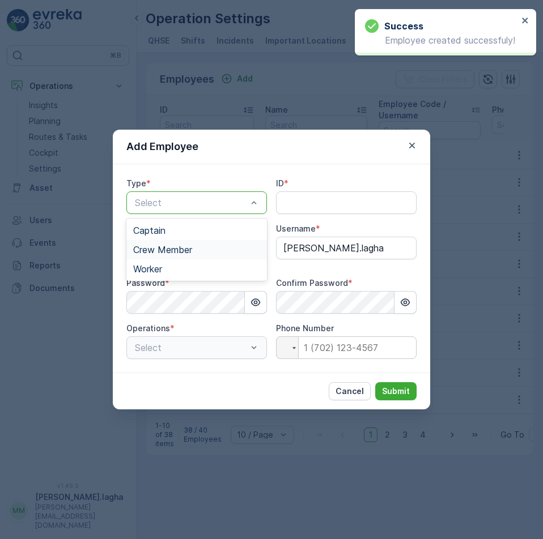
drag, startPoint x: 163, startPoint y: 250, endPoint x: 253, endPoint y: 231, distance: 92.0
click at [167, 248] on span "Crew Member" at bounding box center [162, 250] width 59 height 10
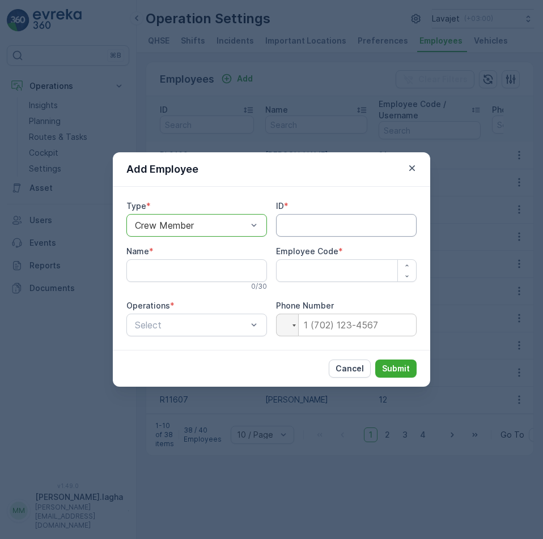
click at [294, 222] on input "ID" at bounding box center [346, 225] width 141 height 23
paste input "RL0145"
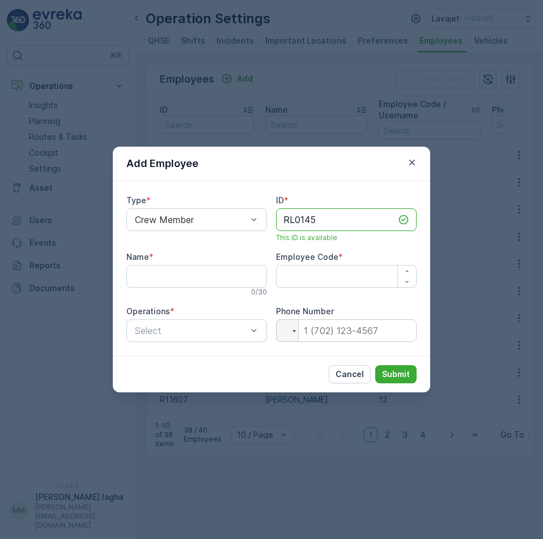
type input "RL0145"
click at [176, 277] on input "Name" at bounding box center [196, 276] width 141 height 23
paste input "Md [PERSON_NAME]"
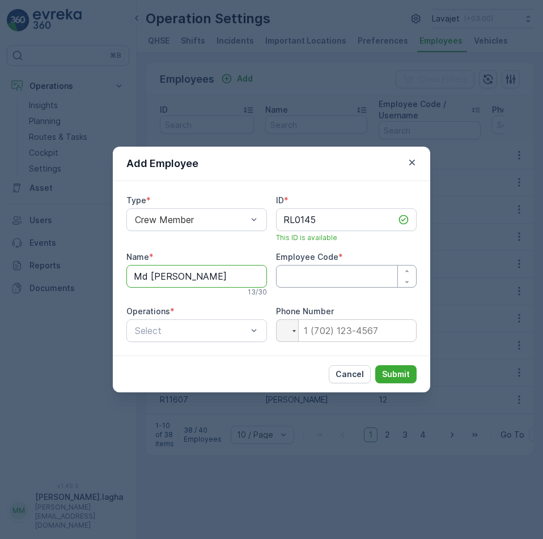
type input "Md [PERSON_NAME]"
click at [320, 280] on Code "Employee Code" at bounding box center [346, 276] width 141 height 23
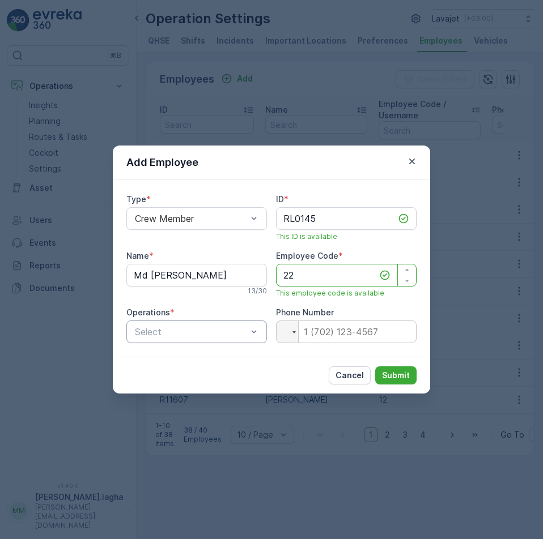
type Code "22"
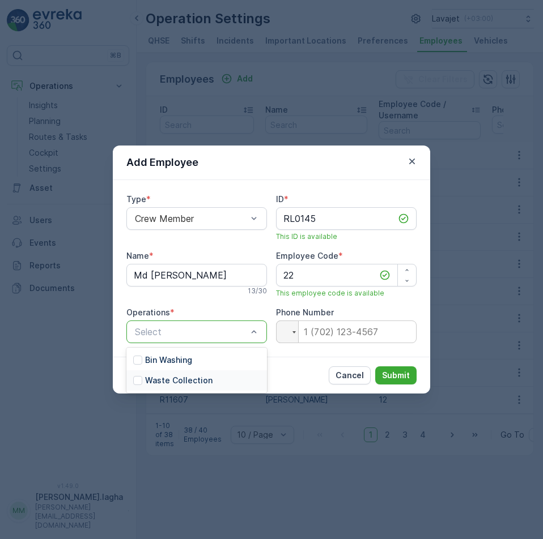
drag, startPoint x: 161, startPoint y: 382, endPoint x: 273, endPoint y: 380, distance: 111.6
click at [161, 383] on p "Waste Collection" at bounding box center [178, 380] width 67 height 11
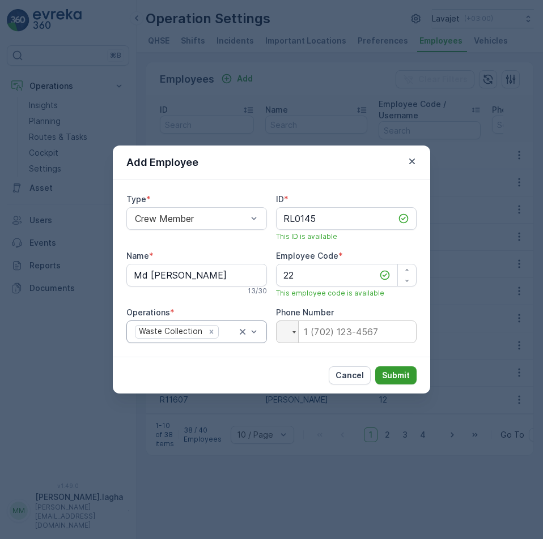
click at [401, 373] on p "Submit" at bounding box center [396, 375] width 28 height 11
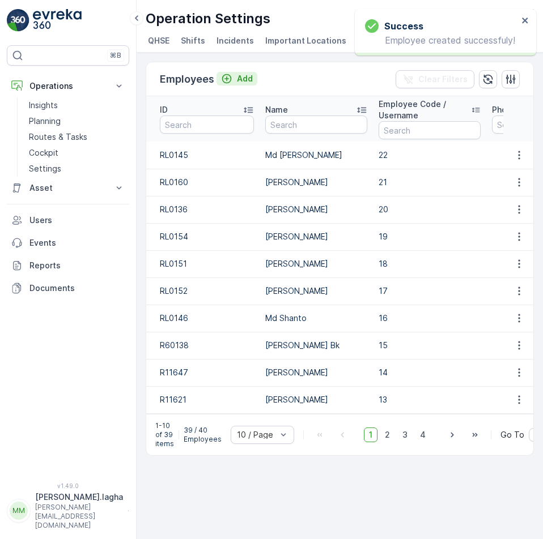
click at [241, 80] on p "Add" at bounding box center [245, 78] width 16 height 11
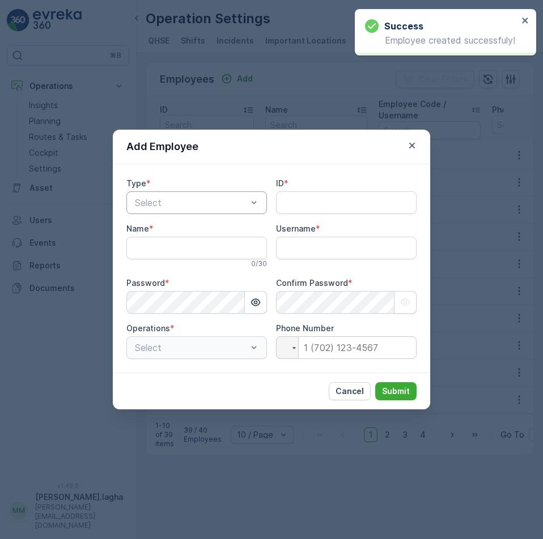
type input "[PERSON_NAME].lagha"
click at [222, 201] on div at bounding box center [191, 203] width 114 height 10
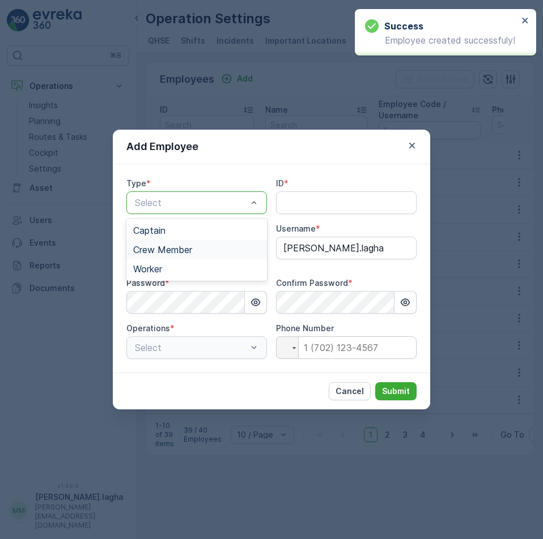
drag, startPoint x: 169, startPoint y: 250, endPoint x: 286, endPoint y: 220, distance: 120.4
click at [171, 250] on span "Crew Member" at bounding box center [162, 250] width 59 height 10
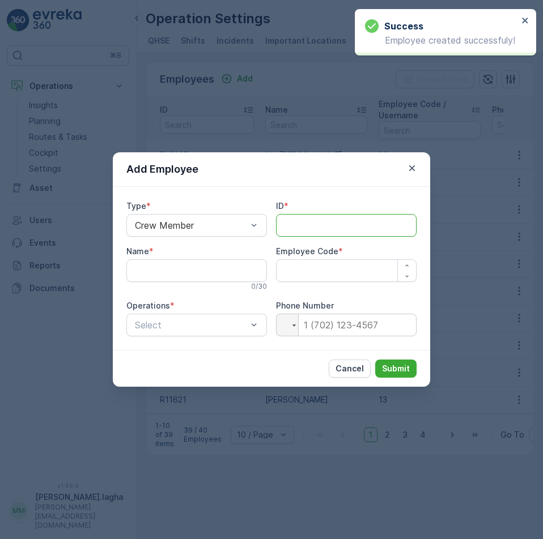
click at [291, 219] on input "ID" at bounding box center [346, 225] width 141 height 23
paste input "RL0133"
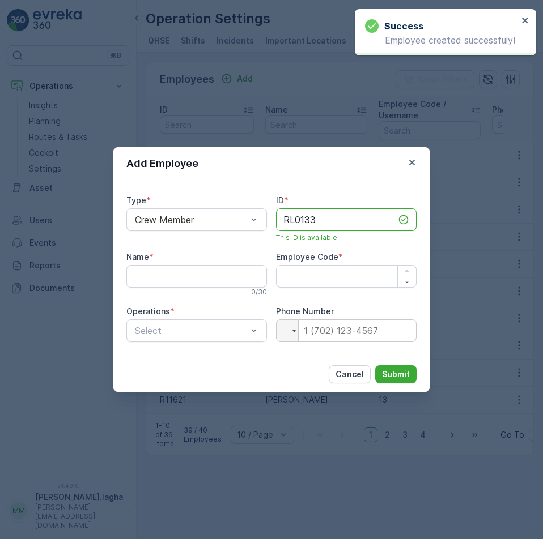
type input "RL0133"
click at [194, 277] on input "Name" at bounding box center [196, 276] width 141 height 23
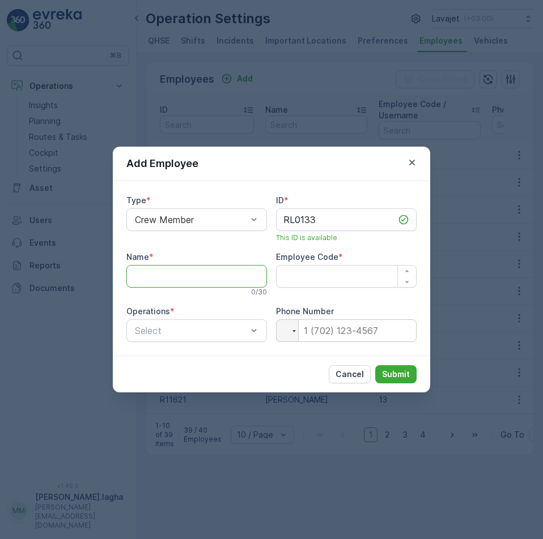
paste input "Md [PERSON_NAME][DEMOGRAPHIC_DATA]"
type input "Md [PERSON_NAME][DEMOGRAPHIC_DATA]"
click at [314, 279] on Code "Employee Code" at bounding box center [346, 276] width 141 height 23
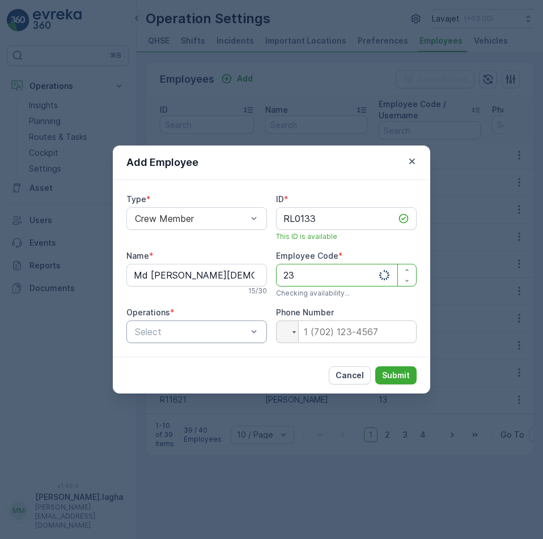
type Code "23"
click at [215, 336] on div at bounding box center [191, 332] width 114 height 10
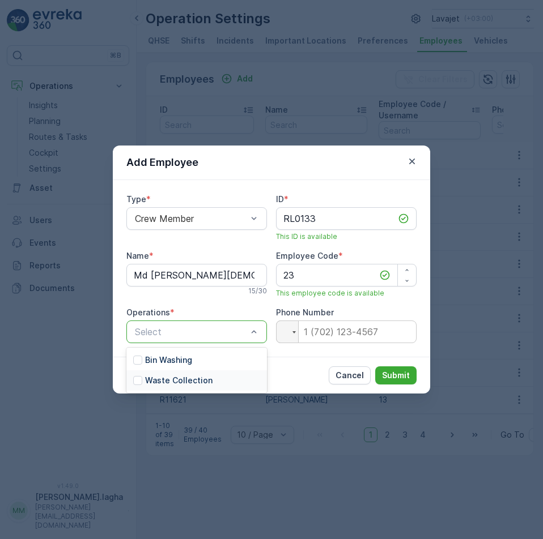
click at [144, 383] on div "Waste Collection" at bounding box center [172, 380] width 79 height 11
click at [387, 378] on p "Submit" at bounding box center [396, 375] width 28 height 11
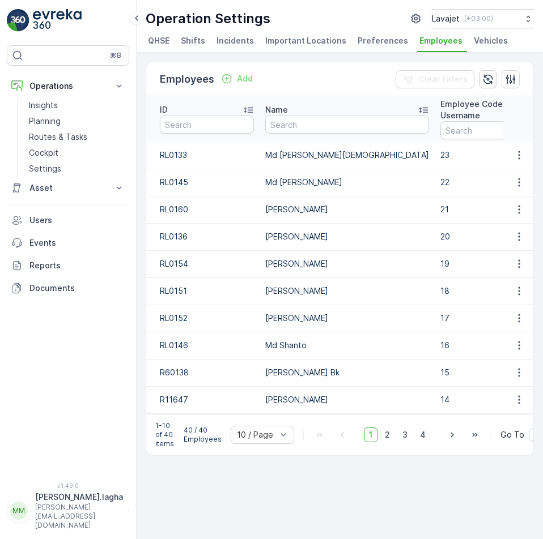
click at [474, 41] on span "Vehicles" at bounding box center [491, 40] width 34 height 11
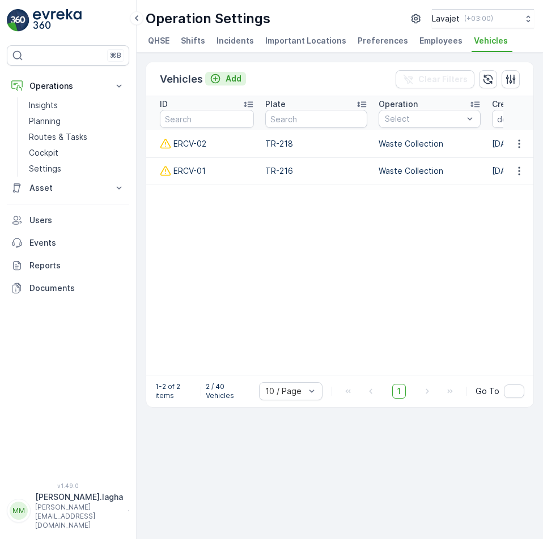
click at [231, 78] on p "Add" at bounding box center [234, 78] width 16 height 11
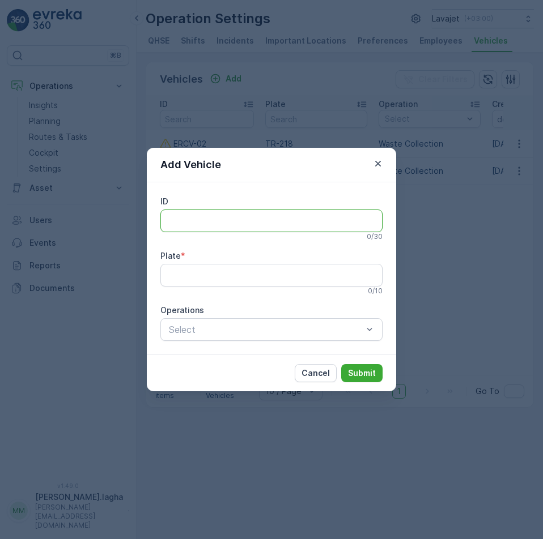
click at [177, 220] on input "ID" at bounding box center [271, 221] width 222 height 23
paste input "ERCV-03"
type input "ERCV-03"
click at [175, 278] on input "Plate" at bounding box center [271, 275] width 222 height 23
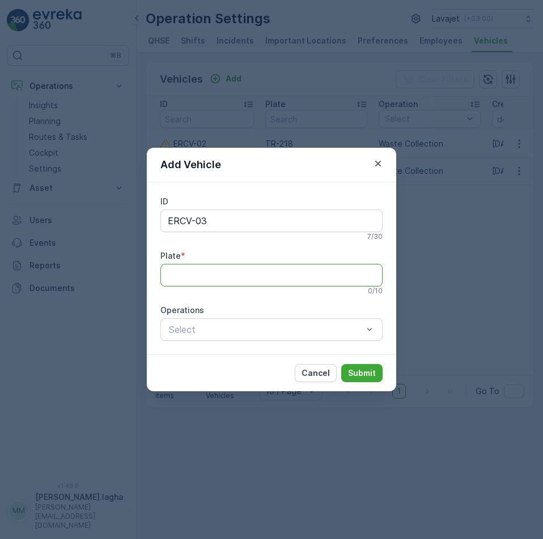
paste input "NS-35"
type input "NS-35"
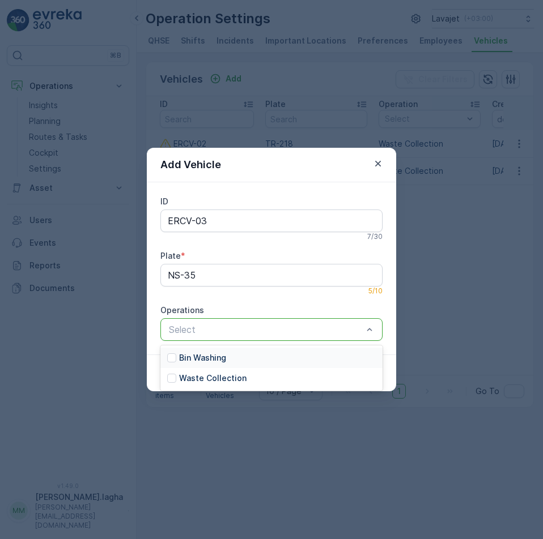
click at [291, 334] on div at bounding box center [266, 330] width 196 height 10
click at [175, 378] on div at bounding box center [171, 378] width 9 height 9
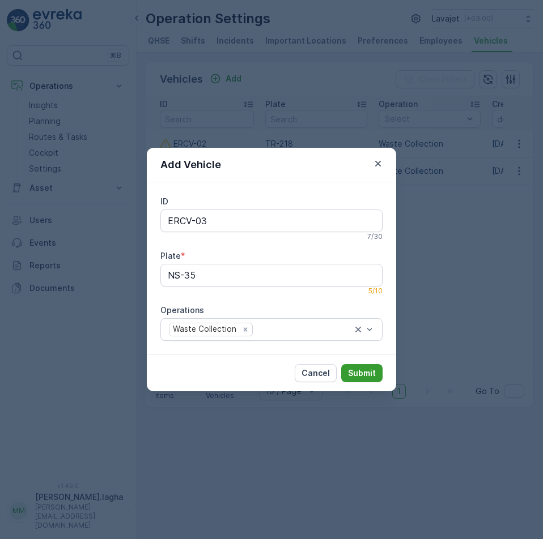
click at [363, 375] on p "Submit" at bounding box center [362, 373] width 28 height 11
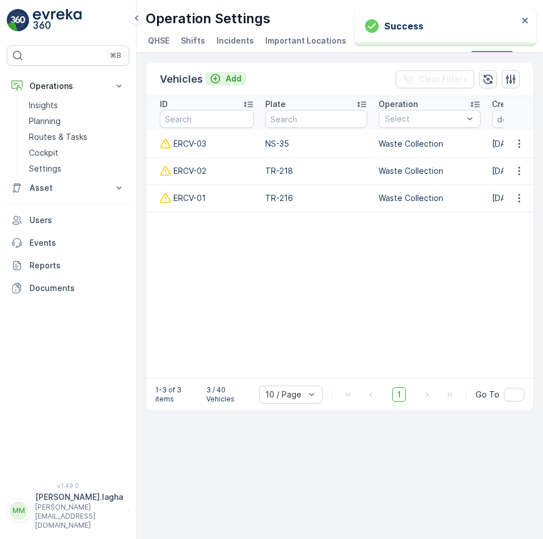
click at [228, 78] on p "Add" at bounding box center [234, 78] width 16 height 11
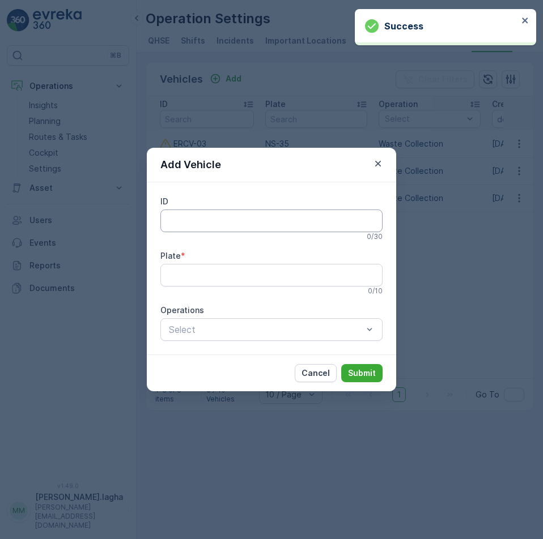
click at [194, 222] on input "ID" at bounding box center [271, 221] width 222 height 23
paste input "ERCV-04"
type input "ERCV-04"
click at [181, 269] on input "Plate" at bounding box center [271, 275] width 222 height 23
paste input "NS-36"
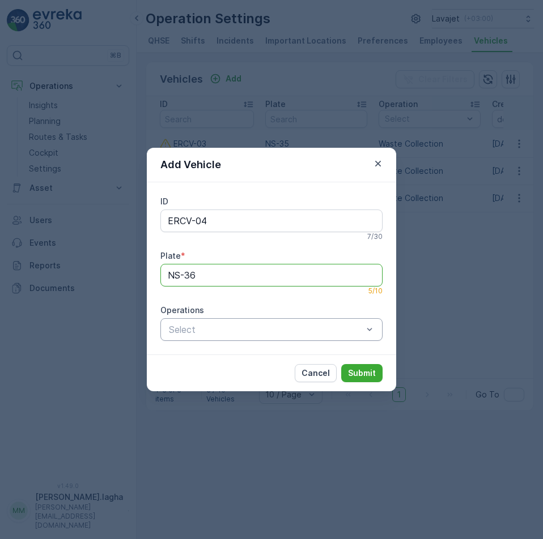
type input "NS-36"
click at [211, 329] on div at bounding box center [266, 330] width 196 height 10
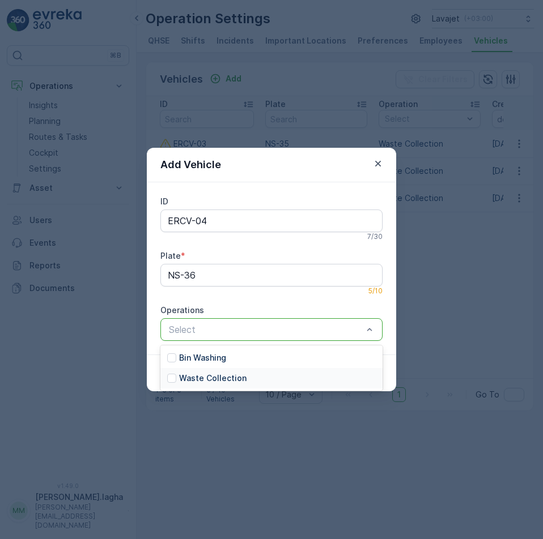
click at [179, 378] on p "Waste Collection" at bounding box center [212, 378] width 67 height 11
click at [364, 376] on p "Submit" at bounding box center [362, 373] width 28 height 11
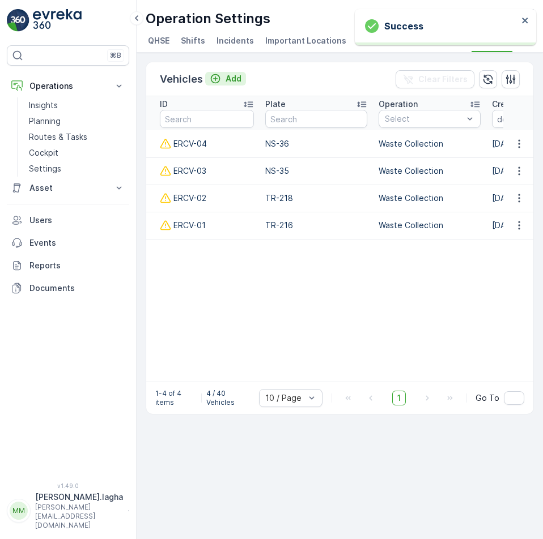
click at [230, 82] on p "Add" at bounding box center [234, 78] width 16 height 11
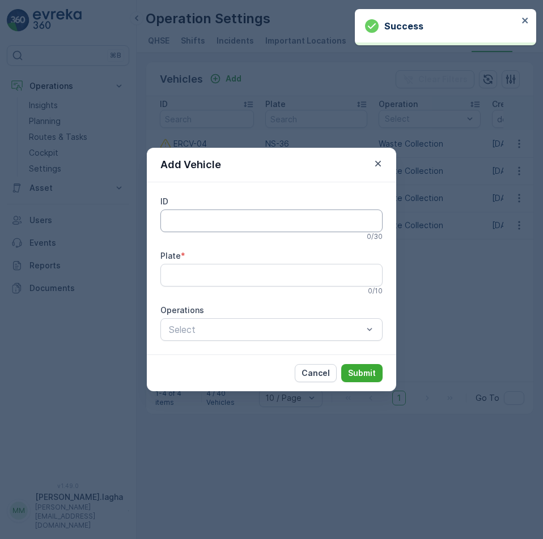
click at [182, 221] on input "ID" at bounding box center [271, 221] width 222 height 23
paste input "ERCV-05"
type input "ERCV-05"
click at [163, 275] on input "Plate" at bounding box center [271, 275] width 222 height 23
paste input "NS-37"
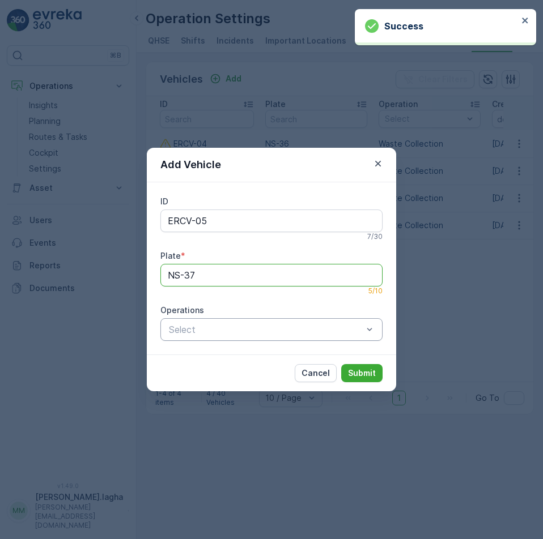
type input "NS-37"
click at [232, 330] on div at bounding box center [266, 330] width 196 height 10
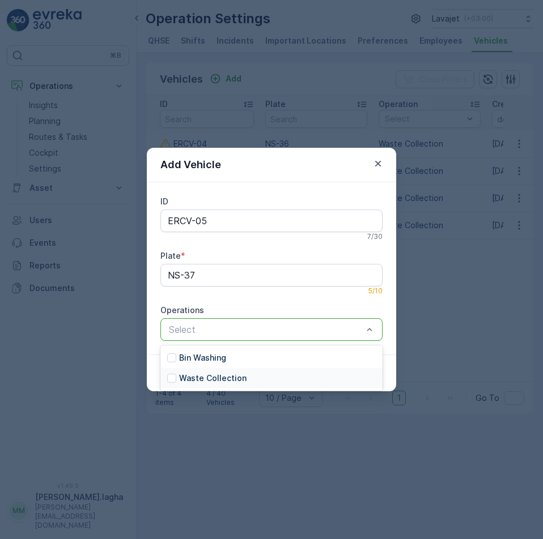
click at [185, 374] on p "Waste Collection" at bounding box center [212, 378] width 67 height 11
click at [359, 368] on p "Submit" at bounding box center [362, 373] width 28 height 11
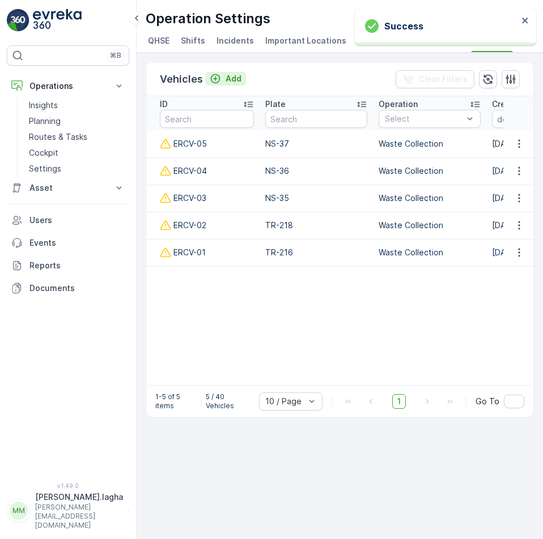
click at [233, 81] on p "Add" at bounding box center [234, 78] width 16 height 11
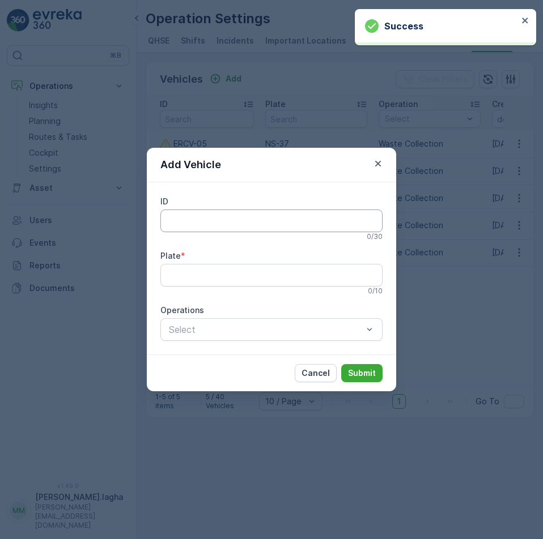
click at [192, 219] on input "ID" at bounding box center [271, 221] width 222 height 23
paste input "DRCV-01"
type input "DRCV-01"
click at [171, 273] on input "Plate" at bounding box center [271, 275] width 222 height 23
paste input "9990-ASA"
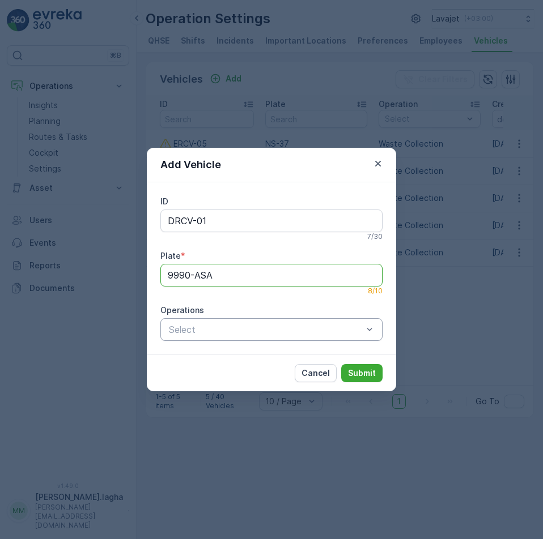
type input "9990-ASA"
click at [233, 329] on div at bounding box center [266, 330] width 196 height 10
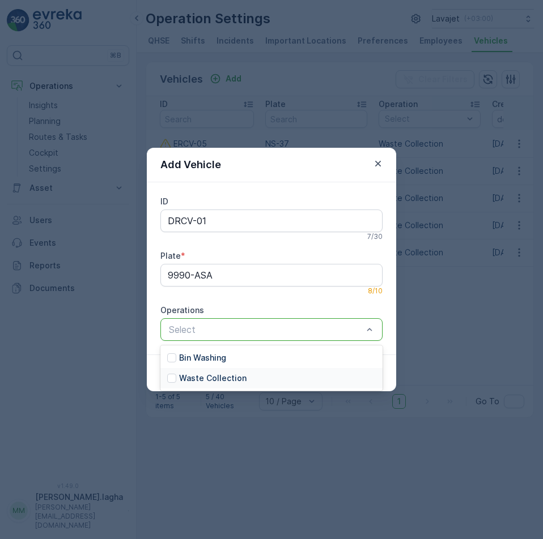
click at [183, 377] on p "Waste Collection" at bounding box center [212, 378] width 67 height 11
click at [353, 374] on p "Submit" at bounding box center [362, 373] width 28 height 11
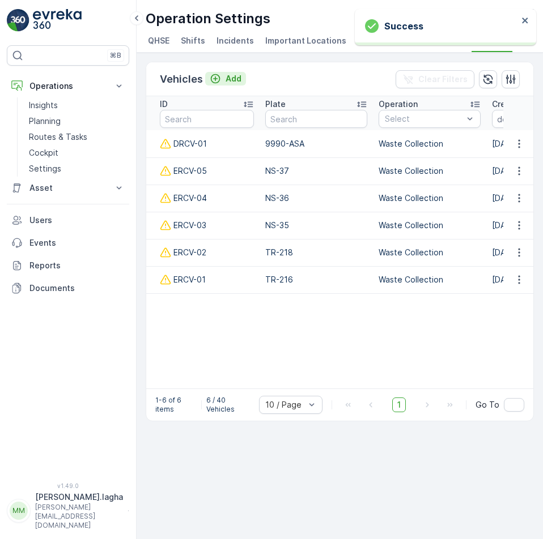
click at [228, 80] on p "Add" at bounding box center [234, 78] width 16 height 11
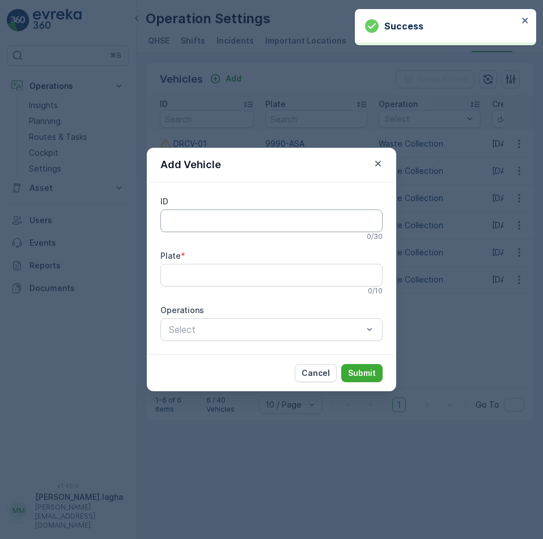
click at [189, 224] on input "ID" at bounding box center [271, 221] width 222 height 23
paste input "EPU-01"
type input "EPU-01"
click at [175, 271] on input "Plate" at bounding box center [271, 275] width 222 height 23
paste input "TR-212"
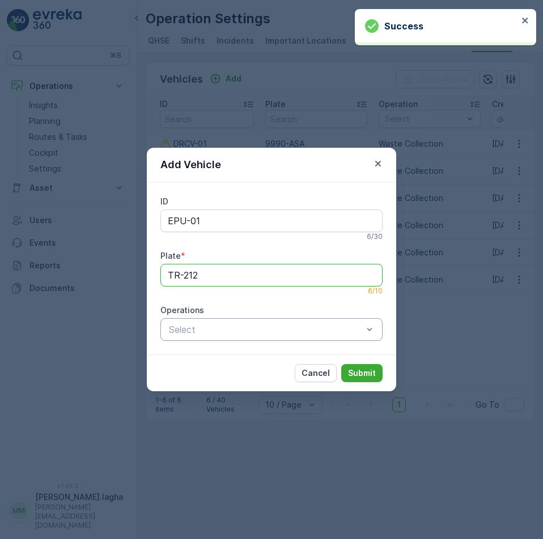
type input "TR-212"
click at [240, 334] on div at bounding box center [266, 330] width 196 height 10
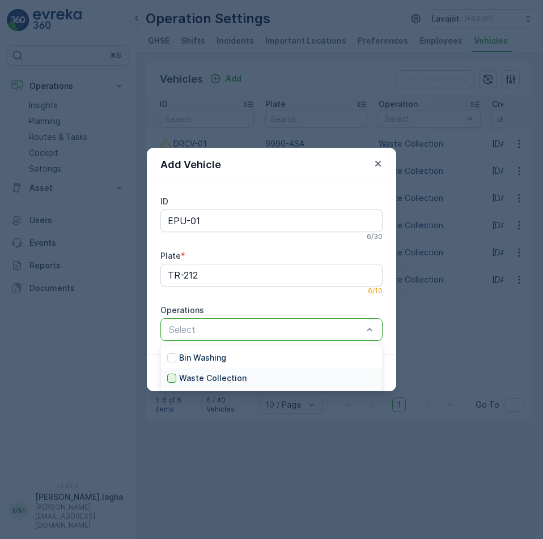
click at [172, 377] on div at bounding box center [171, 378] width 9 height 9
click at [352, 371] on p "Submit" at bounding box center [362, 373] width 28 height 11
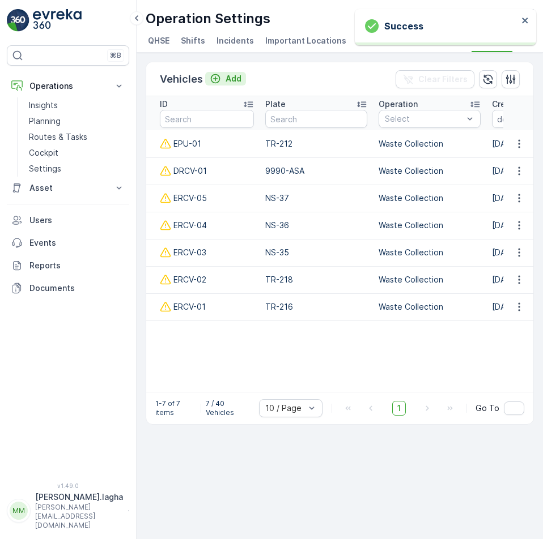
click at [231, 77] on p "Add" at bounding box center [234, 78] width 16 height 11
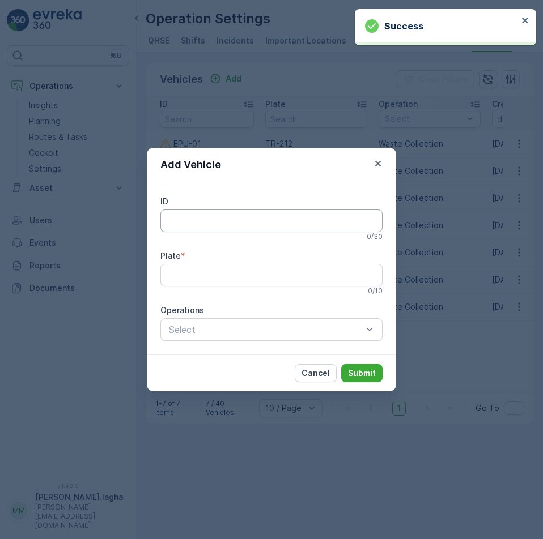
click at [207, 214] on input "ID" at bounding box center [271, 221] width 222 height 23
paste input "EPU-02"
type input "EPU-02"
click at [180, 279] on input "Plate" at bounding box center [271, 275] width 222 height 23
paste input "P-02"
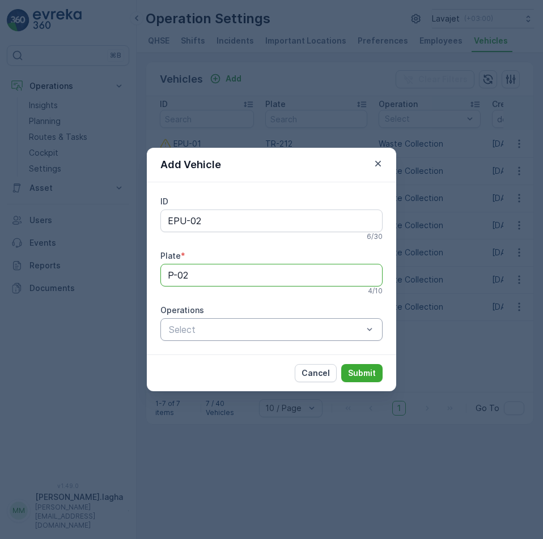
type input "P-02"
click at [311, 332] on div at bounding box center [266, 330] width 196 height 10
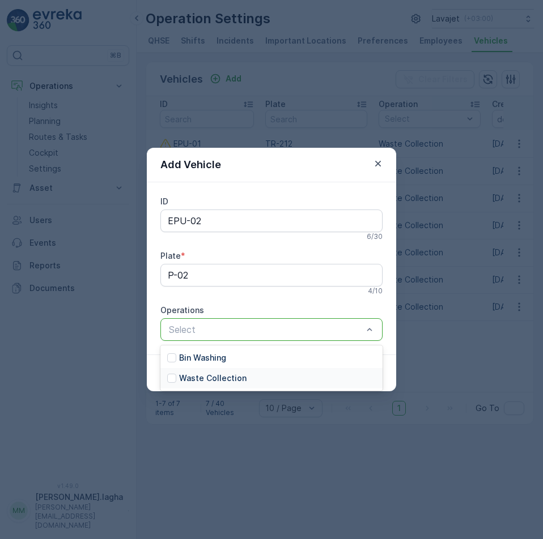
click at [183, 374] on p "Waste Collection" at bounding box center [212, 378] width 67 height 11
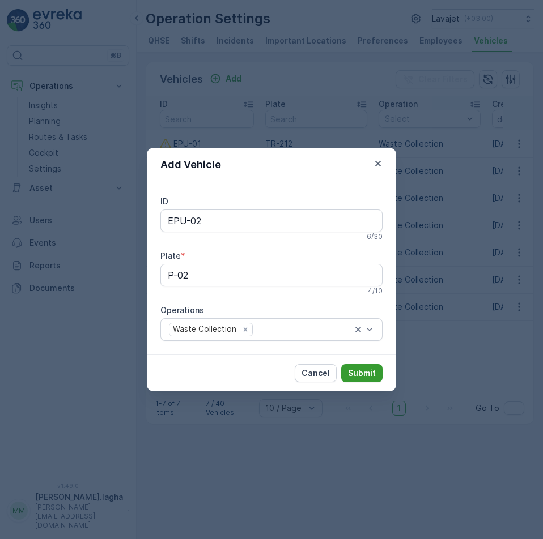
click at [352, 371] on p "Submit" at bounding box center [362, 373] width 28 height 11
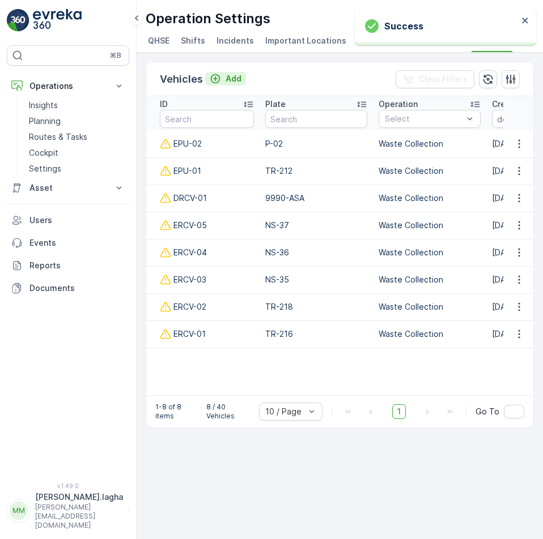
click at [231, 79] on p "Add" at bounding box center [234, 78] width 16 height 11
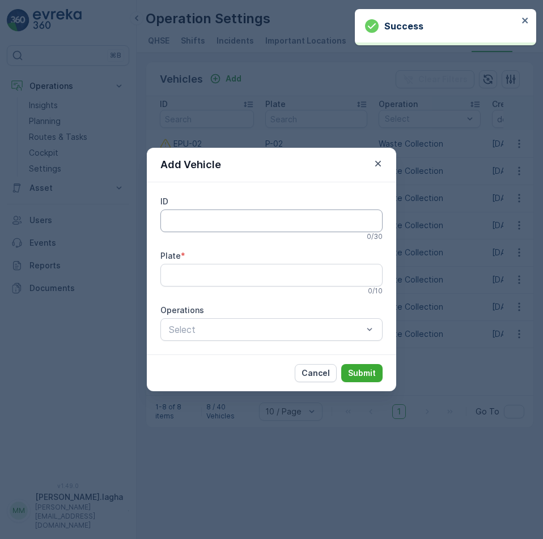
click at [184, 226] on input "ID" at bounding box center [271, 221] width 222 height 23
paste input "DPU-01"
type input "DPU-01"
click at [189, 276] on input "Plate" at bounding box center [271, 275] width 222 height 23
paste input "3642-EEB"
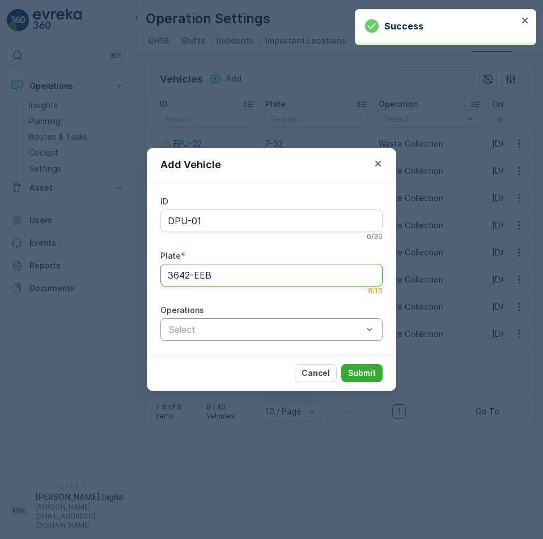
type input "3642-EEB"
click at [194, 331] on div at bounding box center [266, 330] width 196 height 10
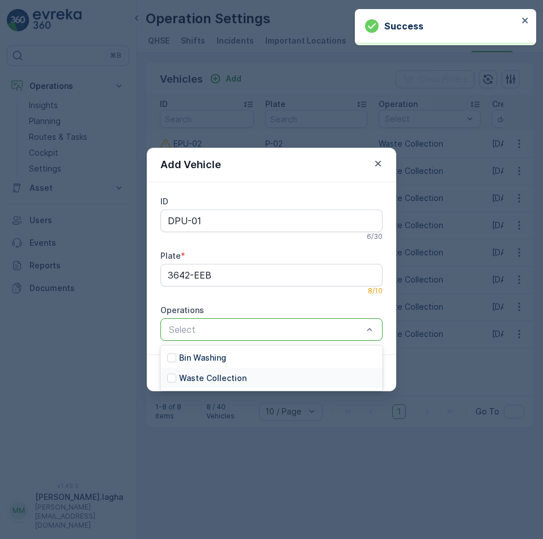
click at [189, 375] on p "Waste Collection" at bounding box center [212, 378] width 67 height 11
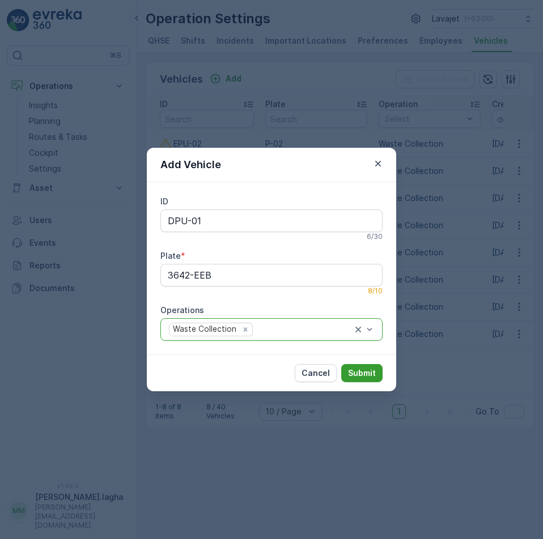
click at [361, 376] on p "Submit" at bounding box center [362, 373] width 28 height 11
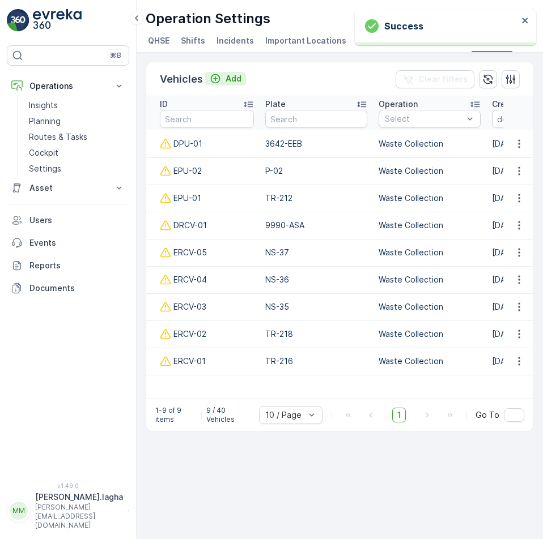
click at [232, 82] on p "Add" at bounding box center [234, 78] width 16 height 11
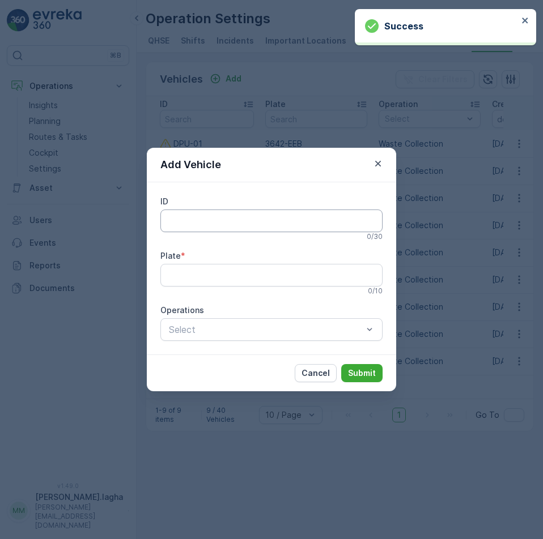
click at [185, 224] on input "ID" at bounding box center [271, 221] width 222 height 23
paste input "DHL-01"
type input "DHL-01"
click at [182, 278] on input "Plate" at bounding box center [271, 275] width 222 height 23
paste input "6721-NSA"
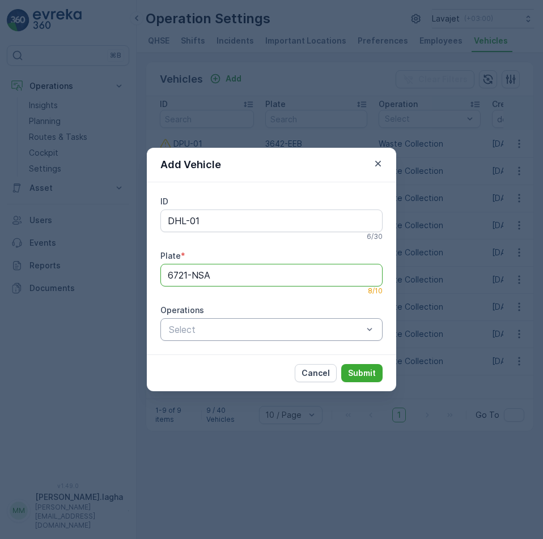
type input "6721-NSA"
click at [193, 329] on div at bounding box center [266, 330] width 196 height 10
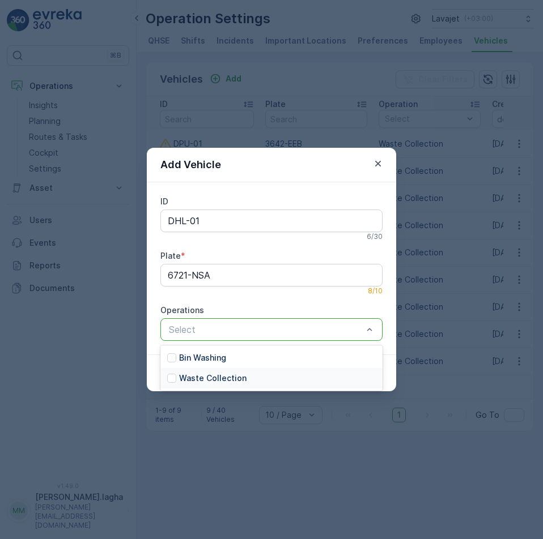
click at [182, 383] on p "Waste Collection" at bounding box center [212, 378] width 67 height 11
click at [357, 370] on p "Submit" at bounding box center [362, 373] width 28 height 11
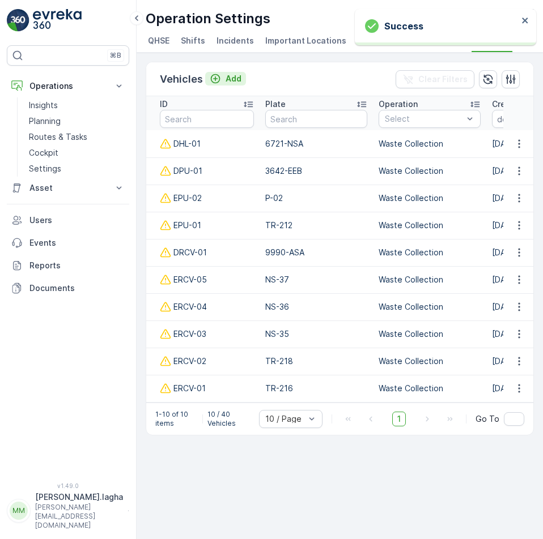
click at [230, 79] on p "Add" at bounding box center [234, 78] width 16 height 11
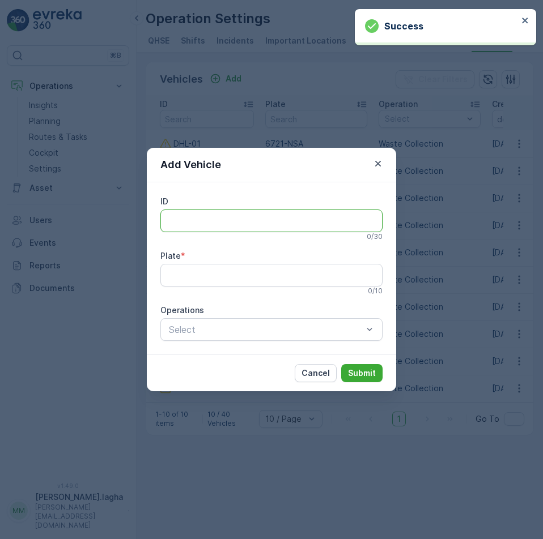
click at [176, 218] on input "ID" at bounding box center [271, 221] width 222 height 23
paste input "DBW-01"
type input "DBW-01"
click at [181, 275] on input "Plate" at bounding box center [271, 275] width 222 height 23
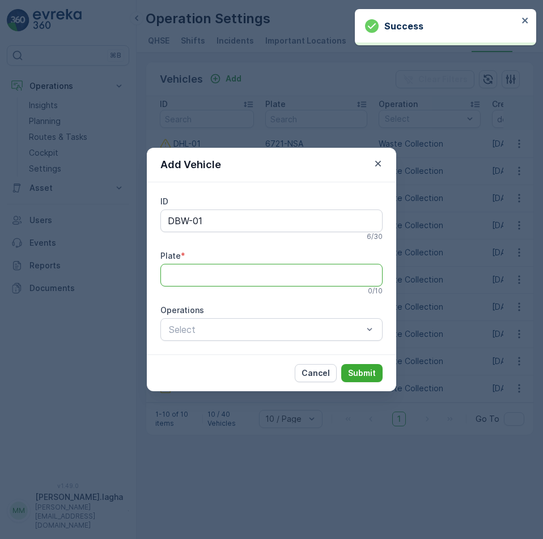
paste input "3779-JXA"
type input "3779-JXA"
click at [188, 338] on div "Select" at bounding box center [271, 329] width 222 height 23
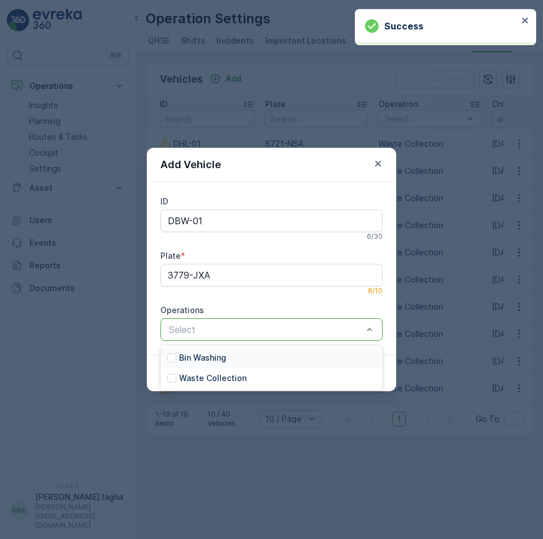
click at [184, 358] on p "Bin Washing" at bounding box center [202, 357] width 47 height 11
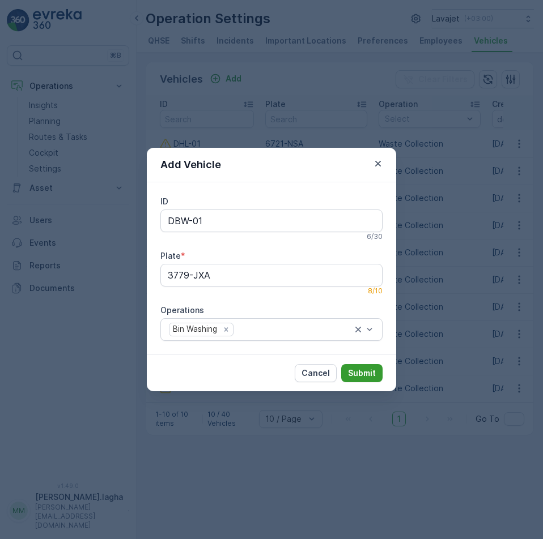
click at [373, 371] on p "Submit" at bounding box center [362, 373] width 28 height 11
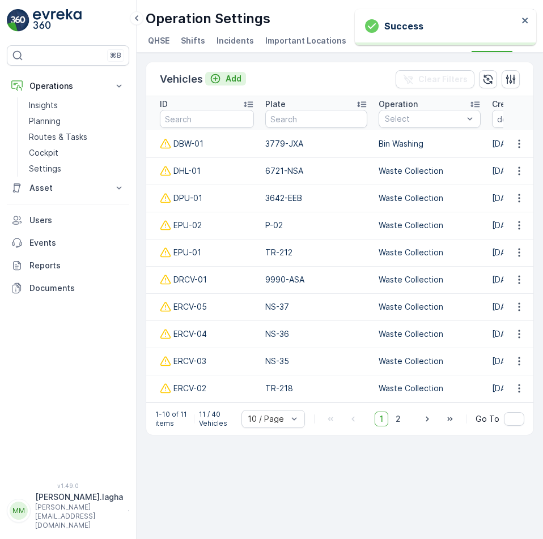
click at [229, 79] on p "Add" at bounding box center [234, 78] width 16 height 11
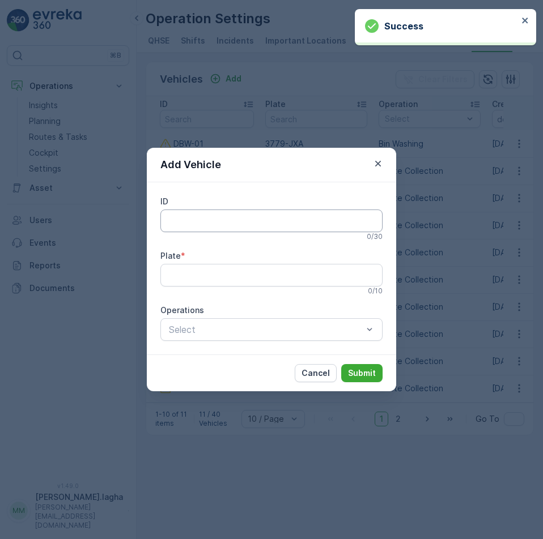
click at [176, 215] on input "ID" at bounding box center [271, 221] width 222 height 23
paste input "DBW-02"
type input "DBW-02"
click at [173, 274] on input "Plate" at bounding box center [271, 275] width 222 height 23
paste input "3591-UXB"
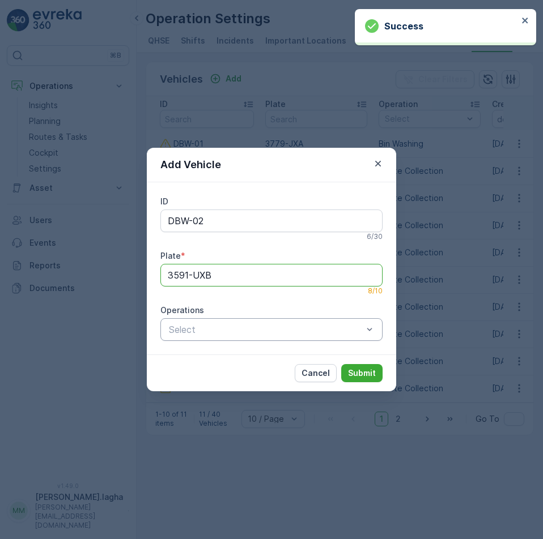
type input "3591-UXB"
click at [256, 326] on div at bounding box center [266, 330] width 196 height 10
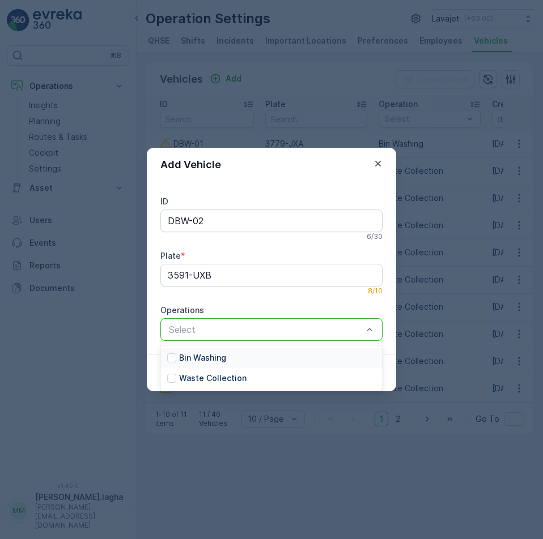
click at [180, 361] on p "Bin Washing" at bounding box center [202, 357] width 47 height 11
click at [374, 371] on p "Submit" at bounding box center [362, 373] width 28 height 11
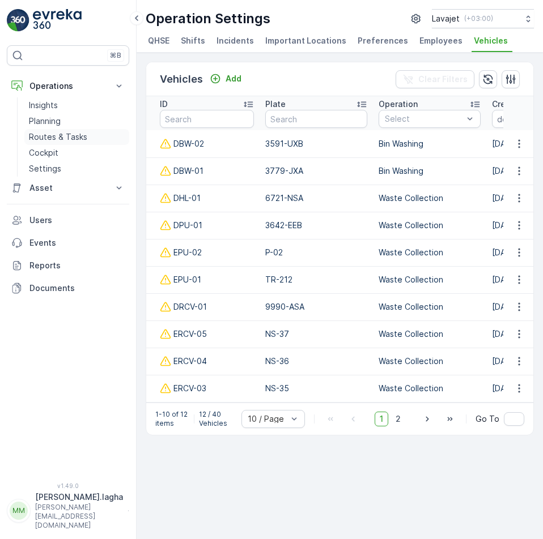
drag, startPoint x: 46, startPoint y: 121, endPoint x: 118, endPoint y: 134, distance: 73.7
click at [46, 121] on p "Planning" at bounding box center [45, 121] width 32 height 11
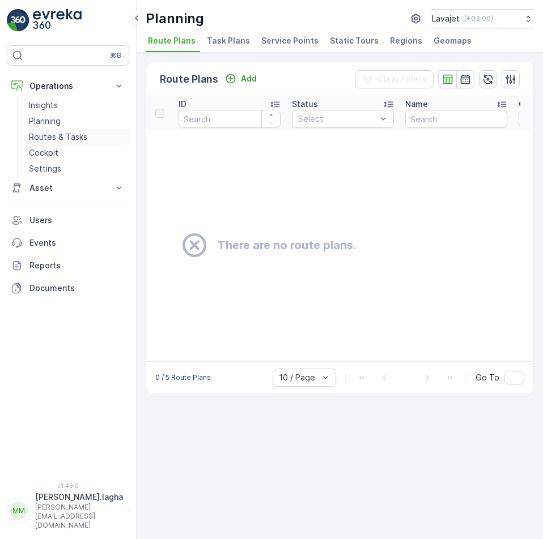
click at [73, 134] on p "Routes & Tasks" at bounding box center [58, 136] width 58 height 11
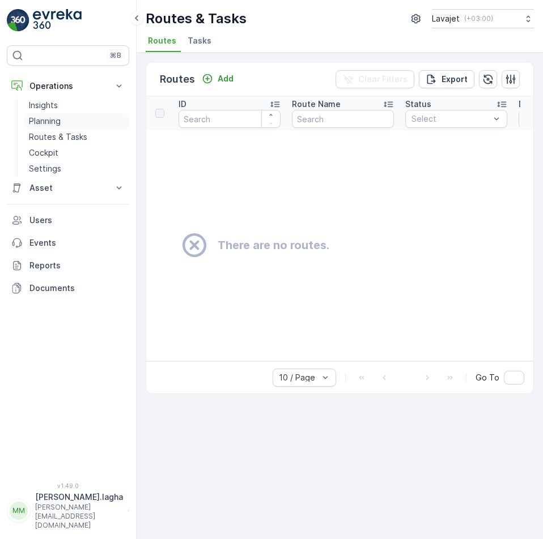
click at [48, 120] on p "Planning" at bounding box center [45, 121] width 32 height 11
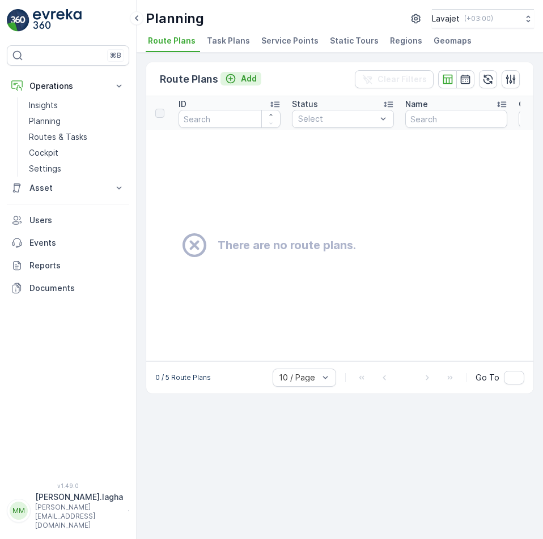
click at [248, 81] on p "Add" at bounding box center [249, 78] width 16 height 11
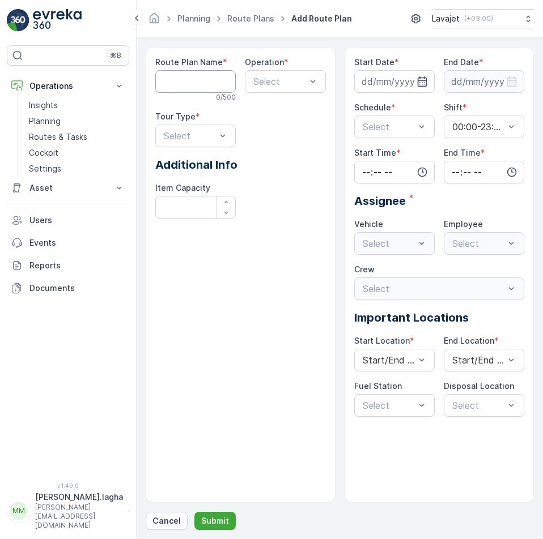
click at [211, 83] on Name "Route Plan Name" at bounding box center [195, 81] width 80 height 23
click at [210, 306] on div "Route Plan Name * 0 / 500 Operation * Select Tour Type * Select Additional Info…" at bounding box center [241, 275] width 190 height 456
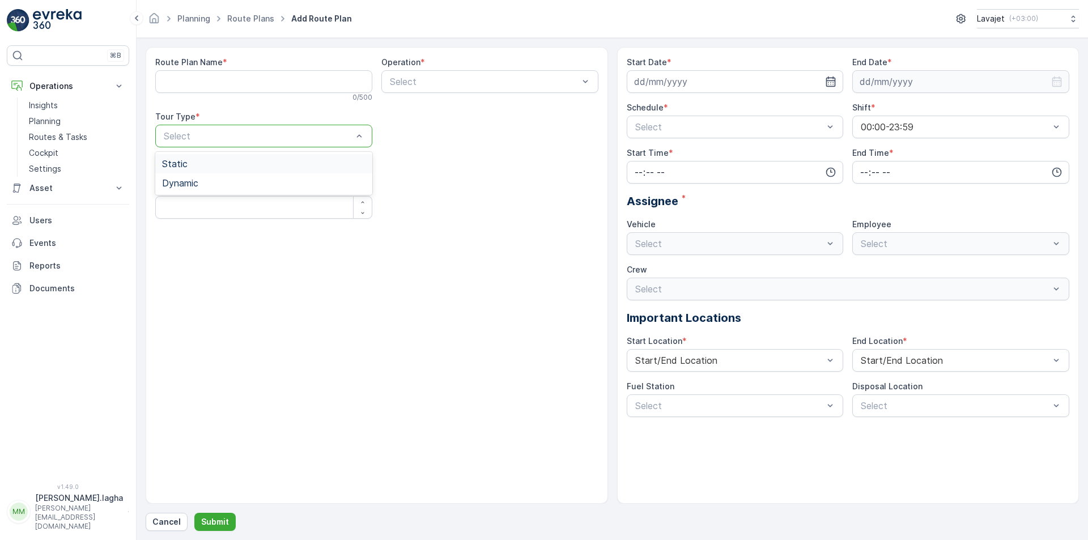
click at [322, 164] on div "Static" at bounding box center [263, 164] width 203 height 10
drag, startPoint x: 276, startPoint y: 78, endPoint x: 280, endPoint y: 93, distance: 15.8
click at [276, 78] on Name "Route Plan Name" at bounding box center [263, 81] width 217 height 23
paste Name "MTL-15"
type Name "MTL-15"
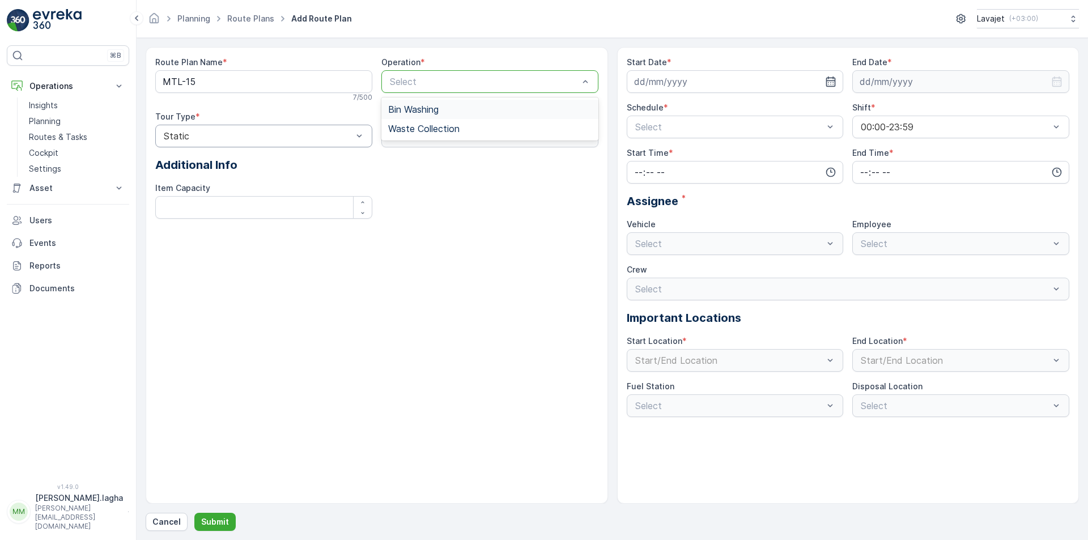
click at [432, 79] on div at bounding box center [484, 81] width 191 height 10
click at [405, 130] on span "Waste Collection" at bounding box center [423, 129] width 71 height 10
click at [414, 135] on div at bounding box center [484, 136] width 191 height 10
click at [287, 180] on div "Route Plan Name * MTL-15 7 / 500 Operation * Waste Collection Tour Type * Stati…" at bounding box center [376, 142] width 443 height 171
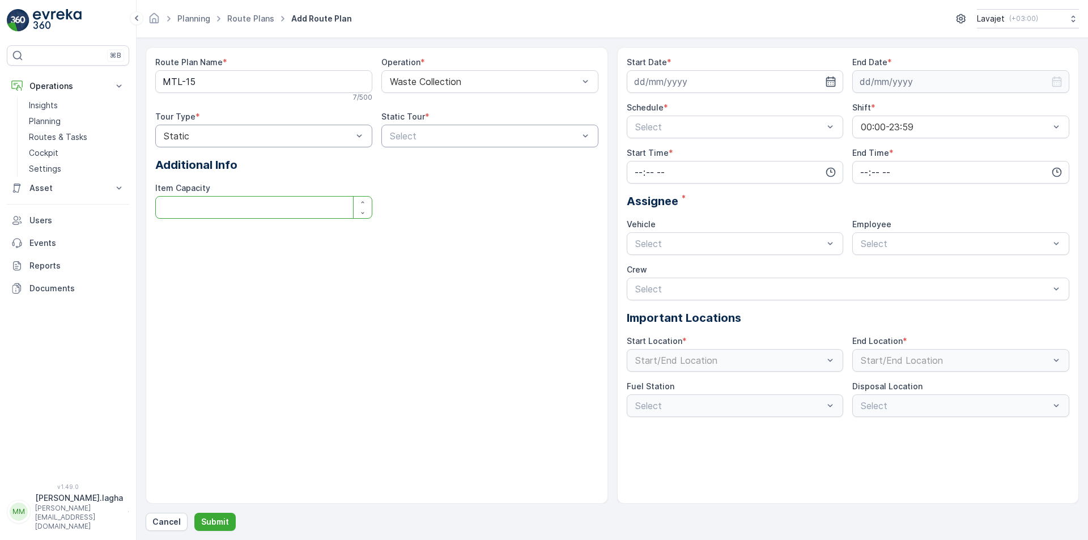
click at [308, 207] on Capacity "Item Capacity" at bounding box center [263, 207] width 217 height 23
click at [310, 177] on div "Route Plan Name * MTL-15 7 / 500 Operation * Waste Collection Tour Type * Stati…" at bounding box center [376, 142] width 443 height 171
click at [215, 520] on p "Submit" at bounding box center [215, 521] width 28 height 11
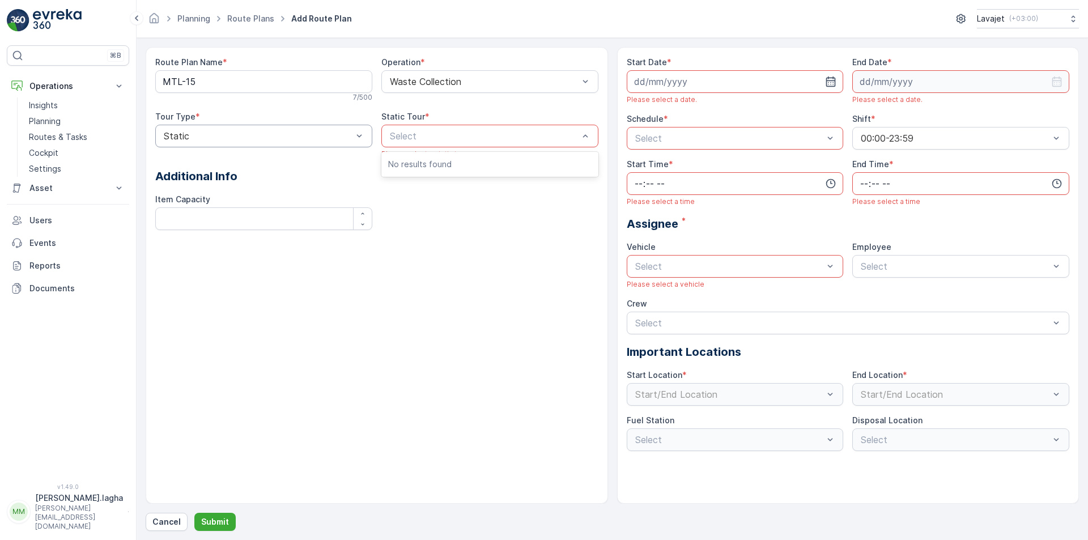
click at [444, 137] on div at bounding box center [484, 136] width 191 height 10
click at [402, 137] on div at bounding box center [484, 136] width 191 height 10
click at [54, 137] on p "Routes & Tasks" at bounding box center [58, 136] width 58 height 11
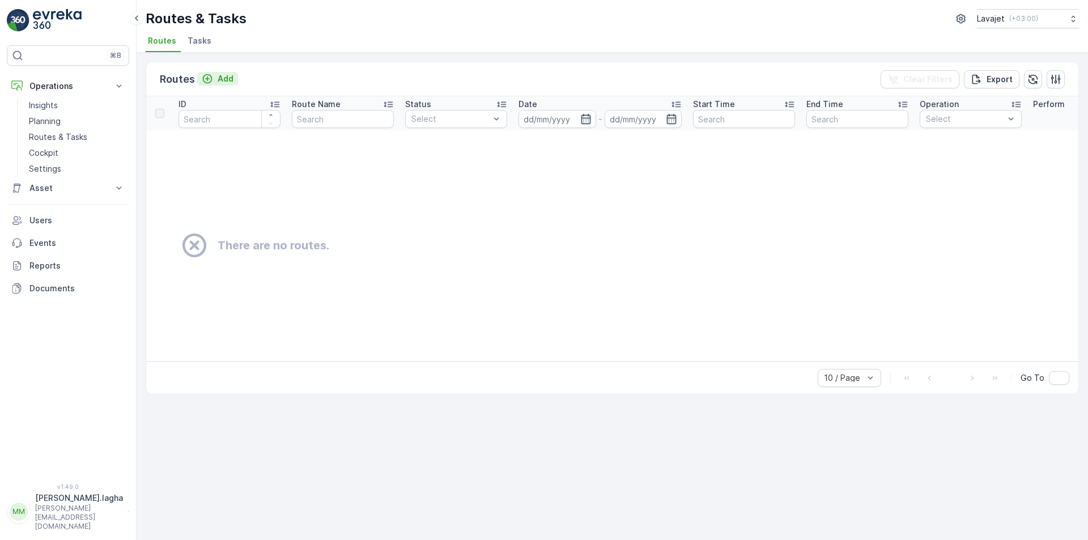
click at [225, 79] on p "Add" at bounding box center [226, 78] width 16 height 11
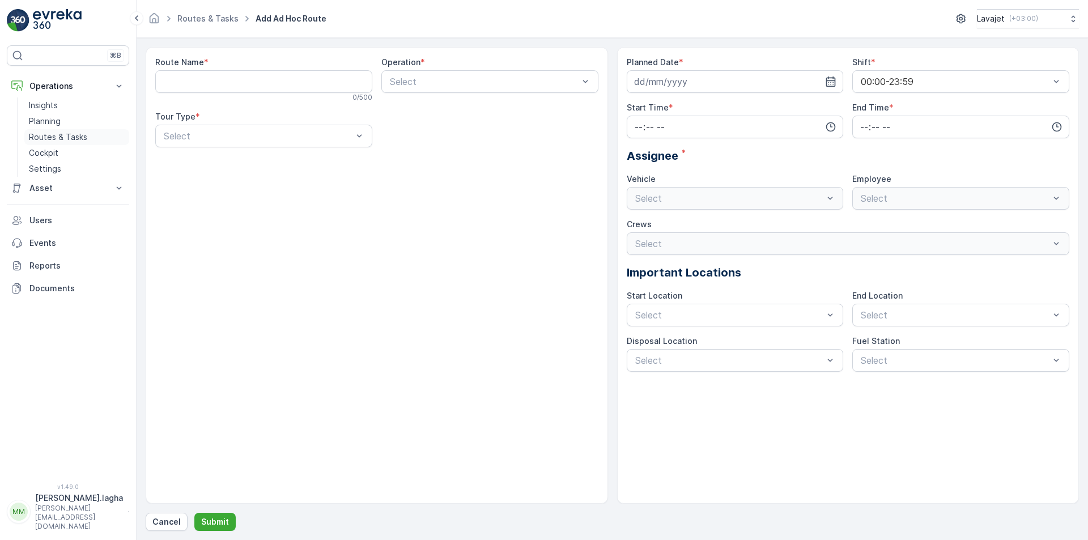
click at [52, 134] on p "Routes & Tasks" at bounding box center [58, 136] width 58 height 11
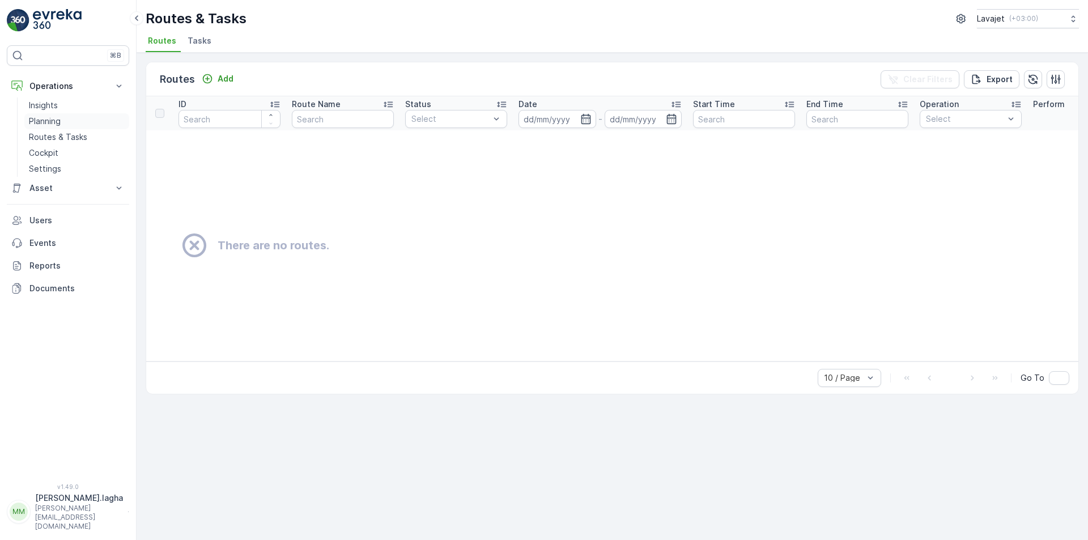
click at [51, 123] on p "Planning" at bounding box center [45, 121] width 32 height 11
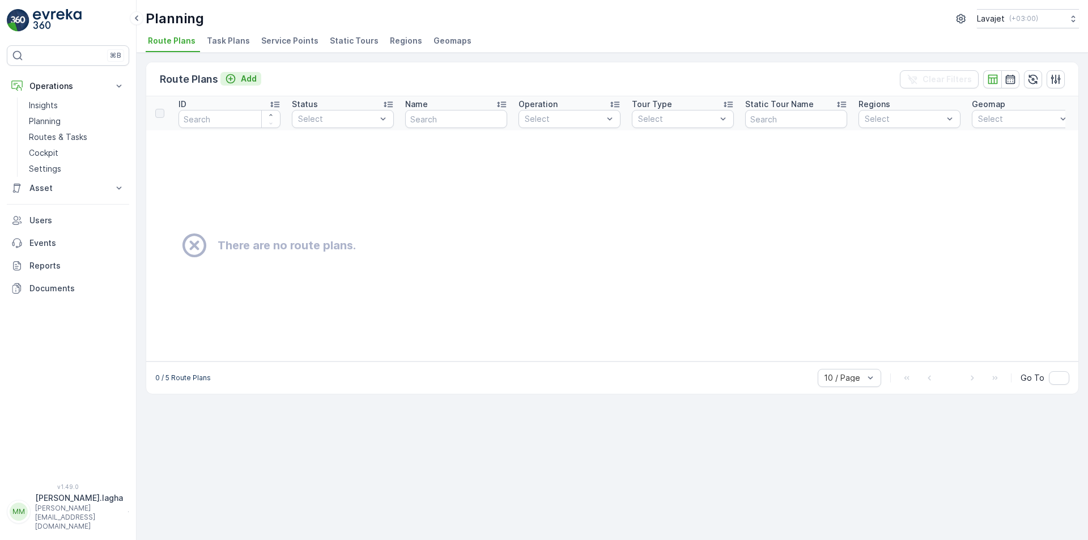
click at [245, 79] on p "Add" at bounding box center [249, 78] width 16 height 11
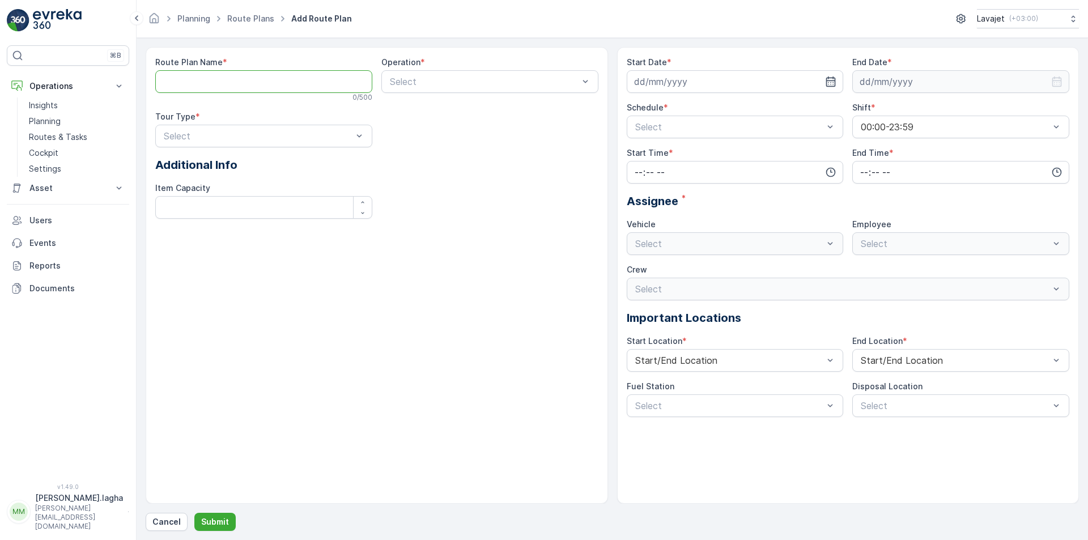
click at [246, 85] on Name "Route Plan Name" at bounding box center [263, 81] width 217 height 23
paste Name "MTL-15"
type Name "MTL-15"
click at [416, 83] on div at bounding box center [484, 81] width 191 height 10
click at [411, 125] on span "Waste Collection" at bounding box center [423, 129] width 71 height 10
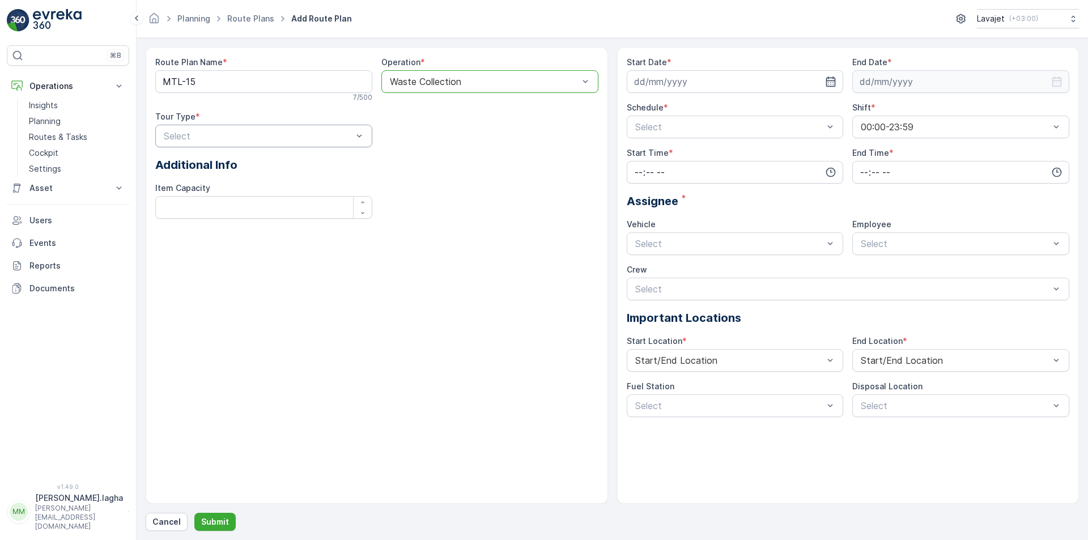
click at [291, 139] on div at bounding box center [258, 136] width 191 height 10
click at [219, 167] on div "Static" at bounding box center [263, 164] width 203 height 10
click at [227, 134] on div at bounding box center [258, 136] width 191 height 10
click at [206, 179] on div "Dynamic" at bounding box center [263, 183] width 203 height 10
click at [220, 522] on p "Submit" at bounding box center [215, 521] width 28 height 11
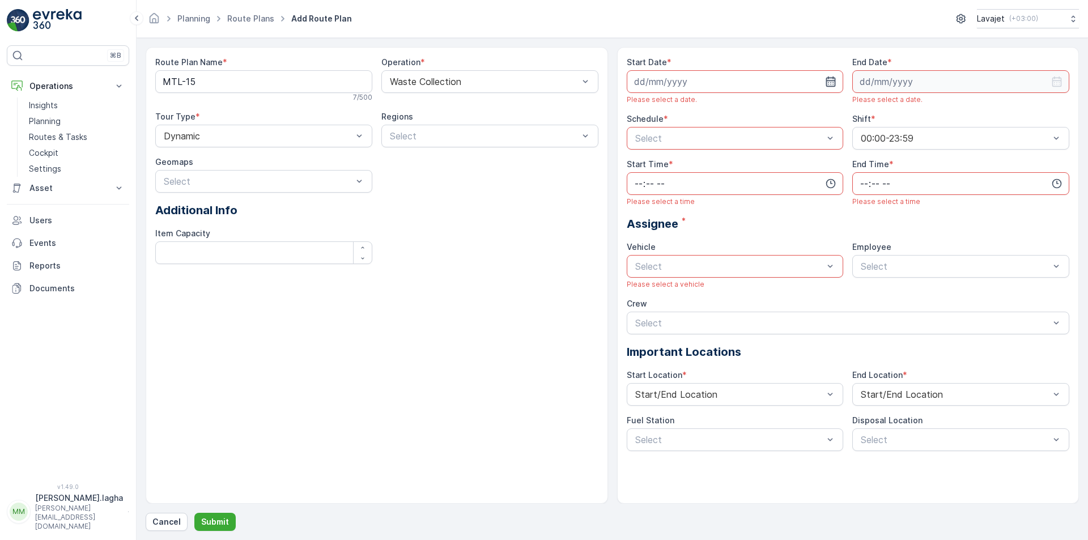
click at [833, 81] on icon "button" at bounding box center [831, 81] width 10 height 10
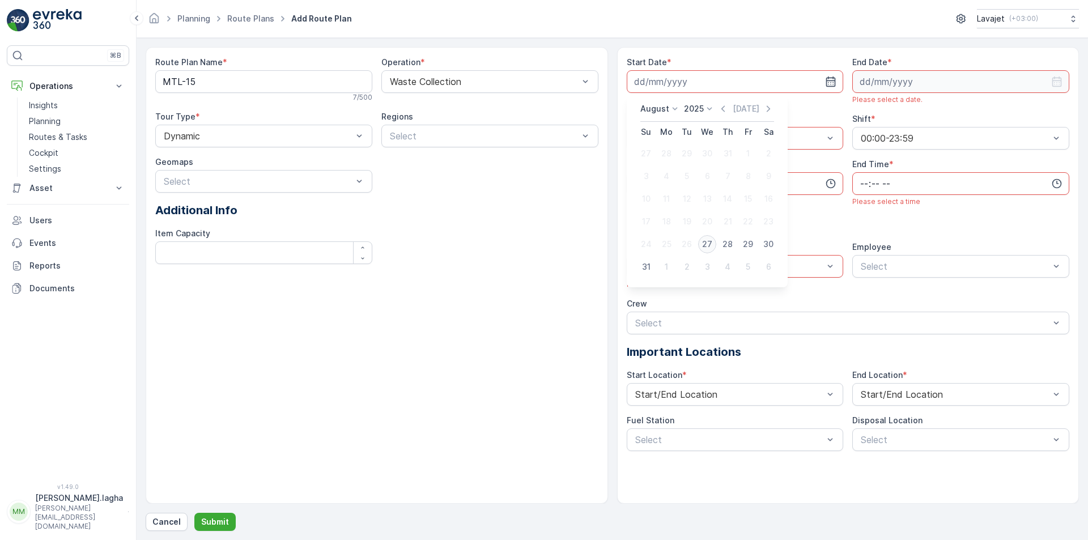
click at [708, 245] on div "27" at bounding box center [707, 244] width 18 height 18
type input "[DATE]"
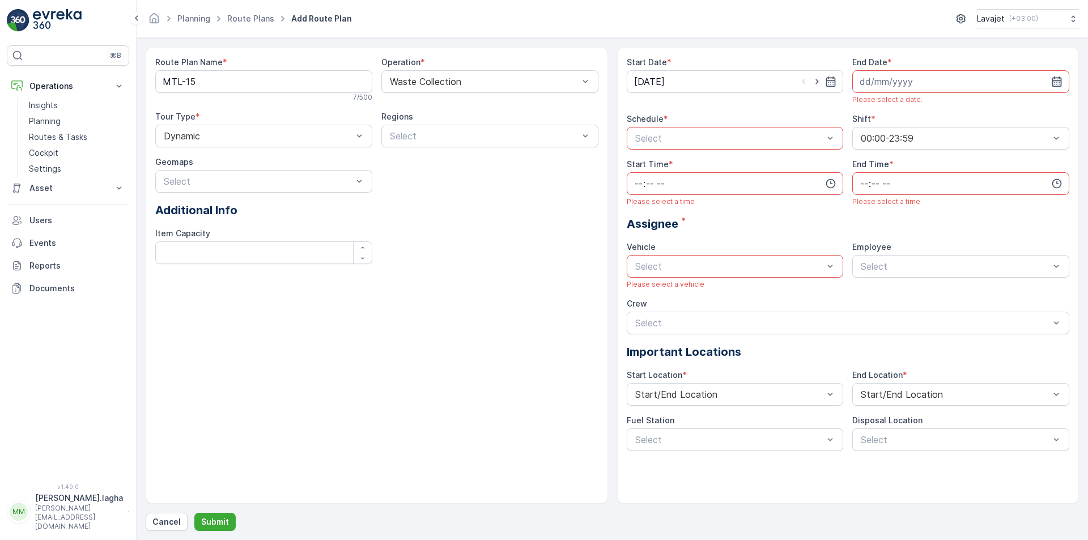
click at [1052, 83] on icon "button" at bounding box center [1056, 81] width 11 height 11
click at [869, 269] on div "31" at bounding box center [871, 267] width 18 height 18
type input "[DATE]"
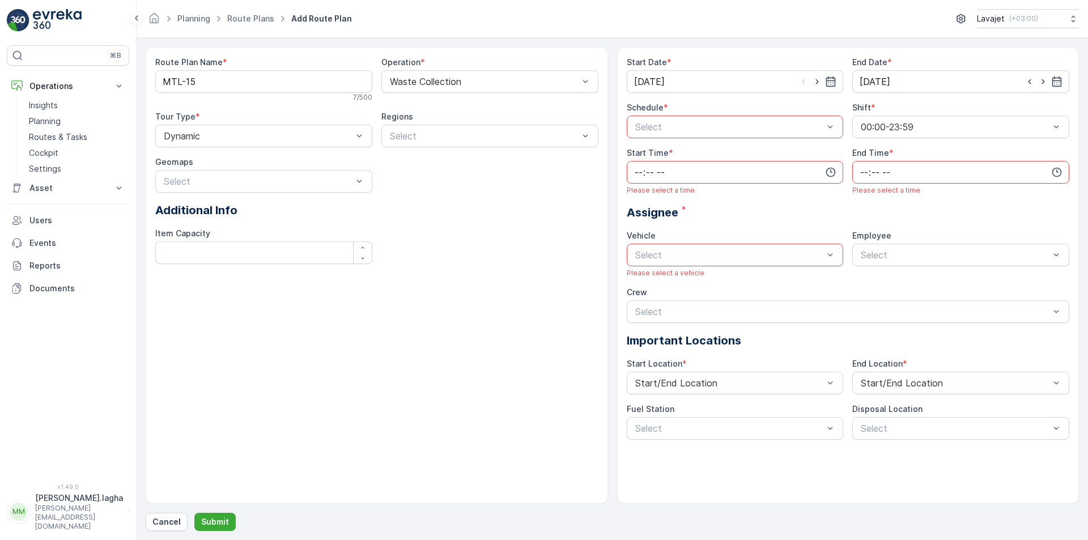
click at [756, 127] on div at bounding box center [729, 127] width 191 height 10
click at [683, 172] on span "Days of Week" at bounding box center [662, 174] width 59 height 10
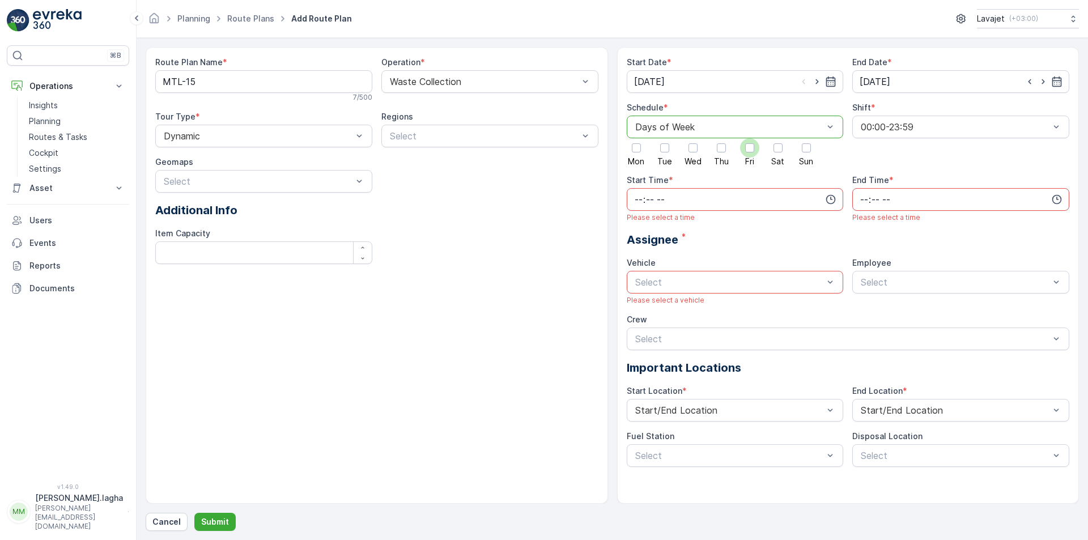
click at [752, 147] on div at bounding box center [749, 147] width 9 height 9
click at [750, 138] on input "Fri" at bounding box center [750, 138] width 0 height 0
click at [878, 126] on div at bounding box center [955, 127] width 191 height 10
click at [867, 129] on div at bounding box center [955, 127] width 191 height 10
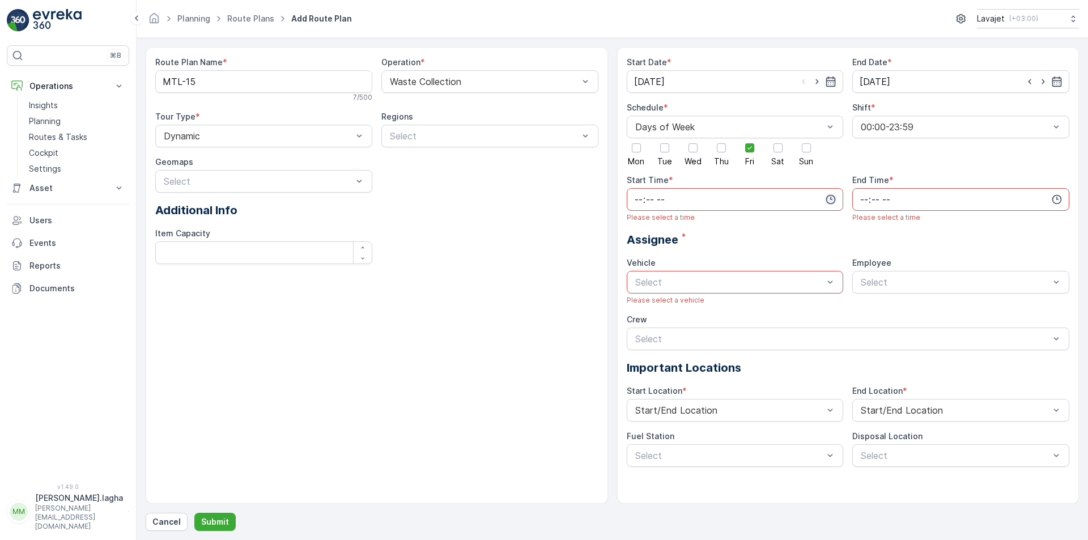
click at [828, 200] on icon "button" at bounding box center [830, 199] width 11 height 11
click at [640, 277] on span "07" at bounding box center [638, 275] width 10 height 11
type input "07:00"
click at [733, 231] on div "Assignee *" at bounding box center [848, 239] width 443 height 17
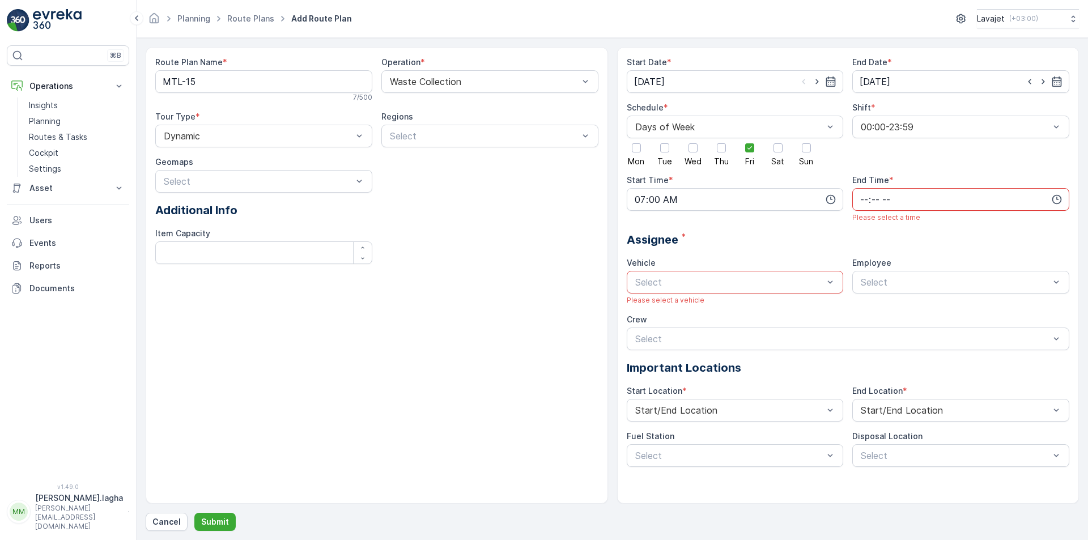
click at [931, 201] on input "time" at bounding box center [960, 199] width 217 height 23
click at [864, 296] on span "12" at bounding box center [863, 297] width 8 height 11
type input "12:00"
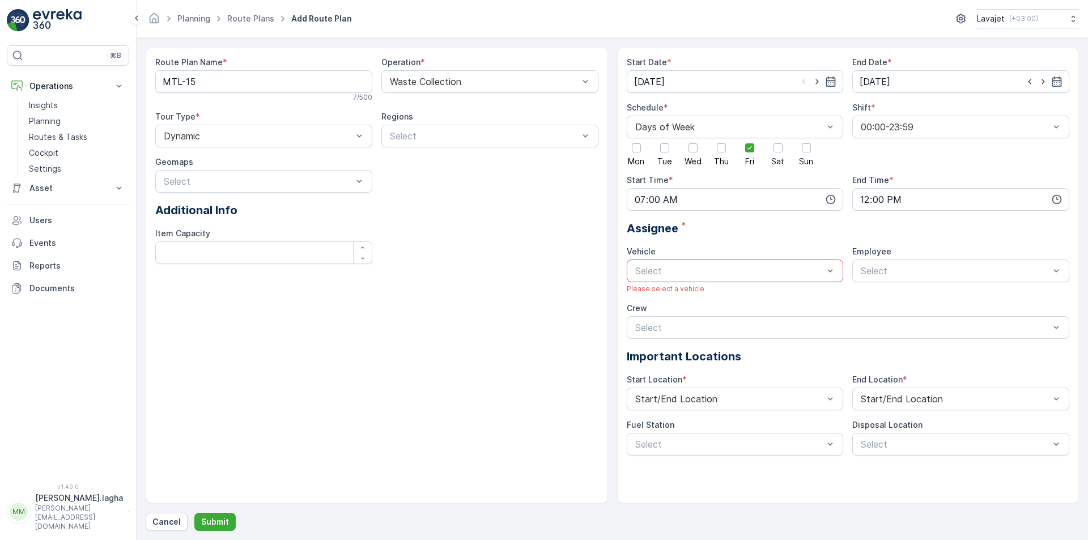
click at [765, 240] on div "Start Date * 27.08.2025 End Date * 31.08.2025 Schedule * Days of Week Mon Tue W…" at bounding box center [848, 256] width 443 height 399
click at [732, 274] on div at bounding box center [729, 271] width 191 height 10
click at [686, 278] on div "Select" at bounding box center [735, 271] width 217 height 23
click at [774, 271] on div at bounding box center [729, 271] width 191 height 10
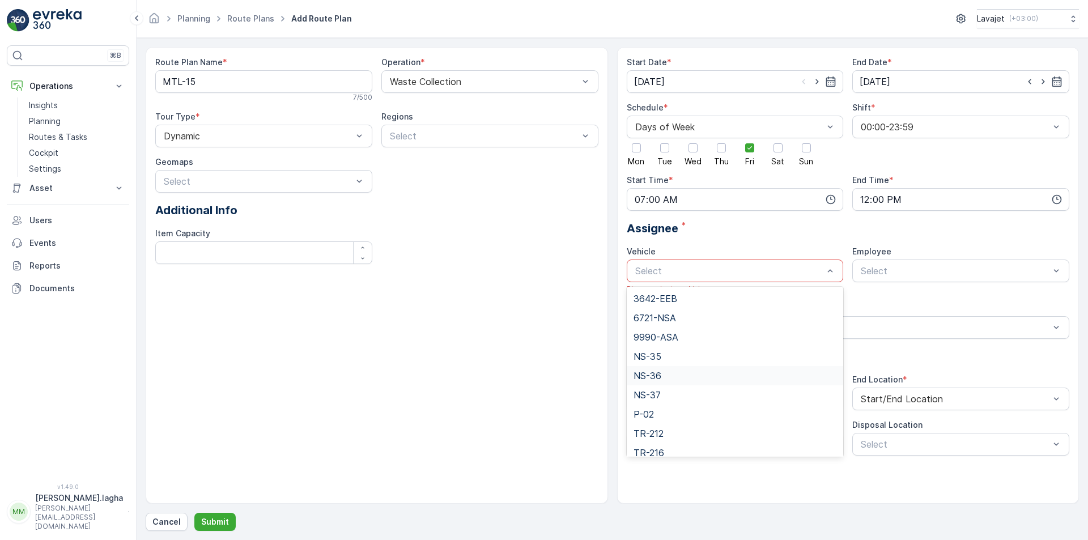
click at [655, 375] on span "NS-36" at bounding box center [647, 376] width 28 height 10
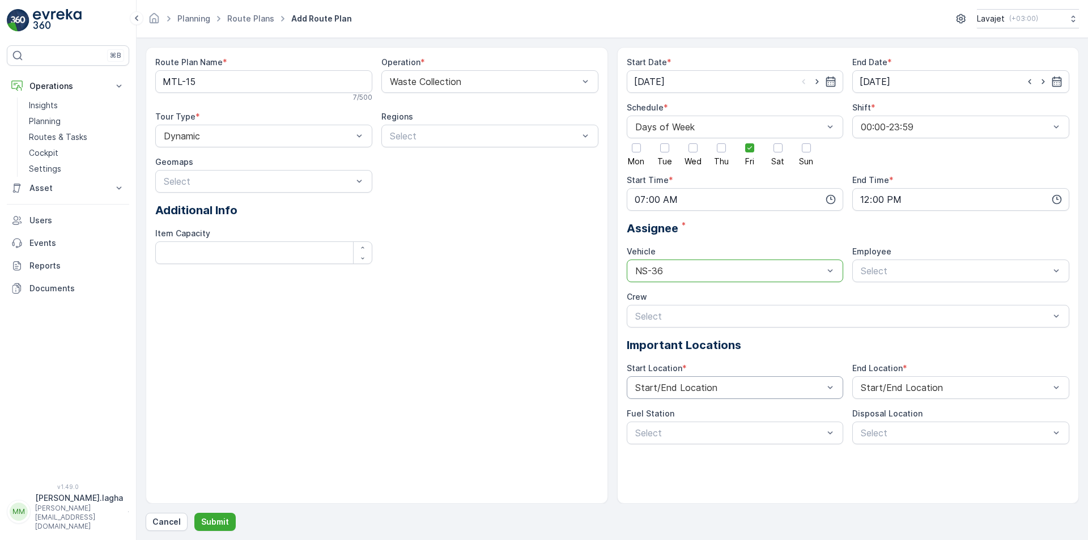
click at [755, 388] on div at bounding box center [729, 387] width 191 height 10
click at [702, 419] on span "Start/End Location" at bounding box center [674, 415] width 82 height 10
click at [894, 390] on div at bounding box center [955, 387] width 191 height 10
click at [878, 415] on span "Start/End Location" at bounding box center [900, 415] width 82 height 10
click at [218, 525] on p "Submit" at bounding box center [215, 521] width 28 height 11
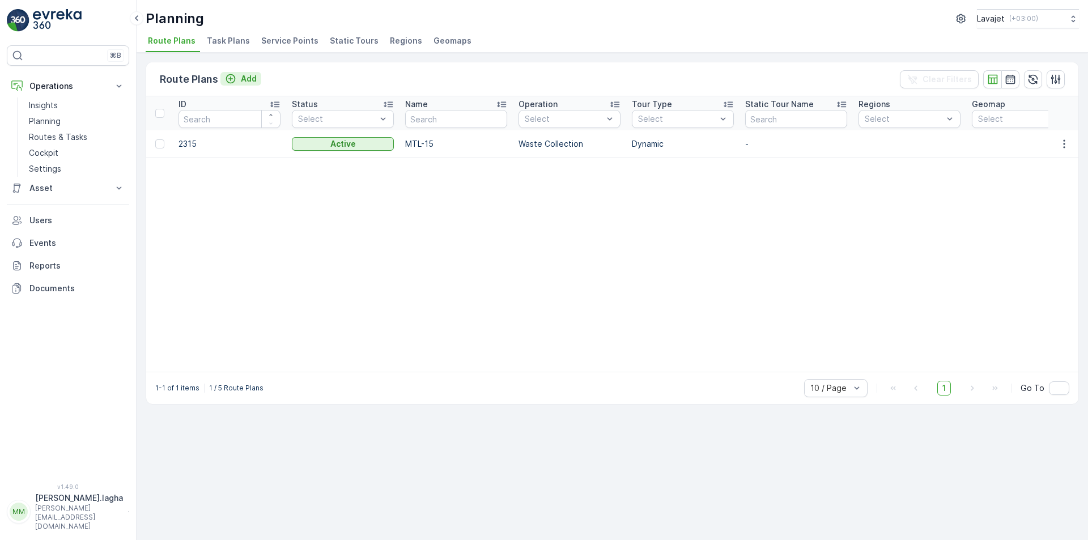
click at [248, 80] on p "Add" at bounding box center [249, 78] width 16 height 11
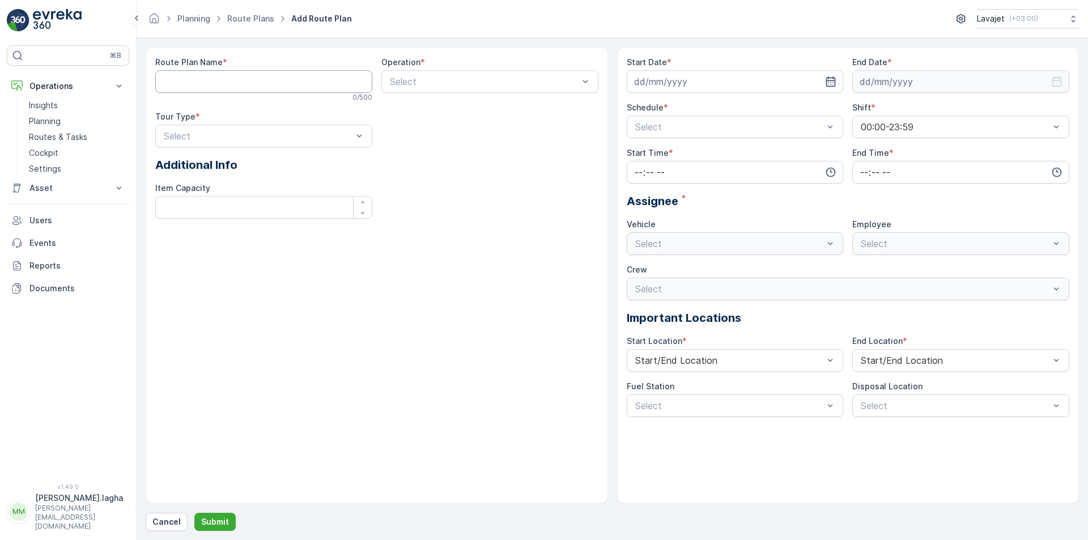
click at [233, 82] on Name "Route Plan Name" at bounding box center [263, 81] width 217 height 23
paste Name "ORG-01"
type Name "ORG-01"
click at [421, 85] on div at bounding box center [484, 81] width 191 height 10
click at [412, 130] on span "Waste Collection" at bounding box center [423, 129] width 71 height 10
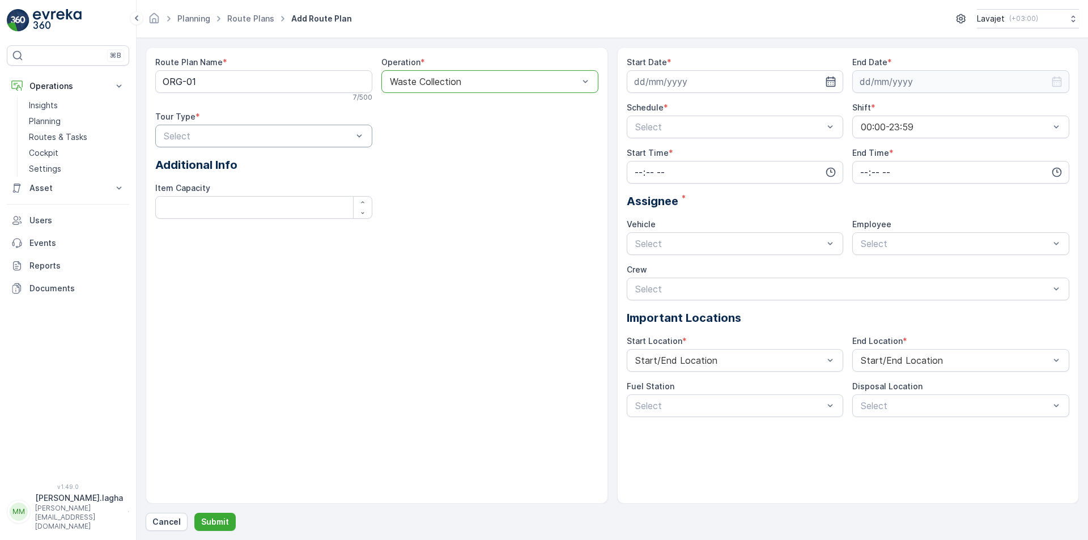
click at [238, 134] on div at bounding box center [258, 136] width 191 height 10
click at [205, 186] on div "Dynamic" at bounding box center [263, 183] width 203 height 10
click at [832, 81] on icon "button" at bounding box center [831, 81] width 10 height 10
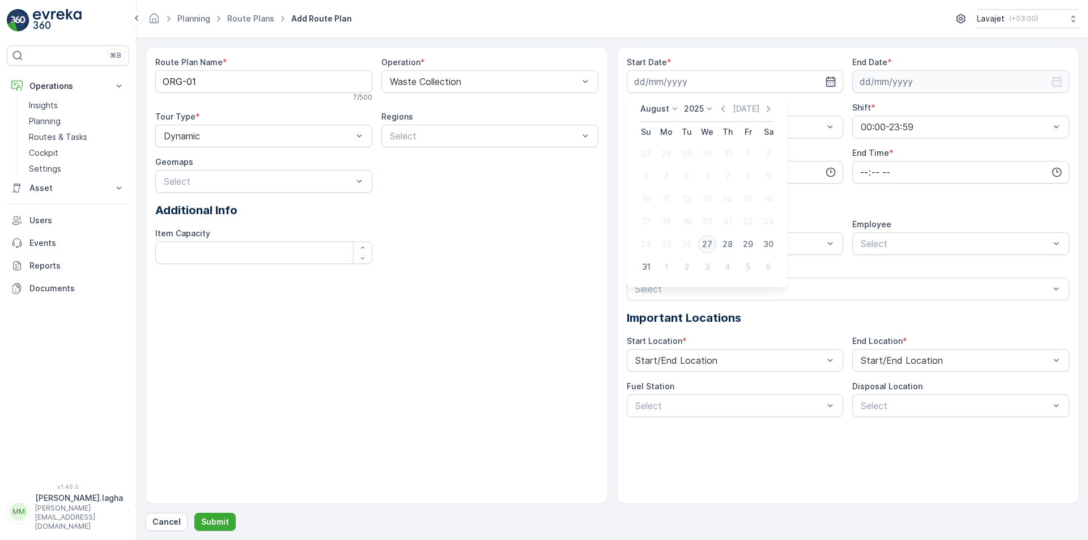
click at [709, 246] on div "27" at bounding box center [707, 244] width 18 height 18
type input "[DATE]"
click at [1056, 82] on icon "button" at bounding box center [1056, 81] width 11 height 11
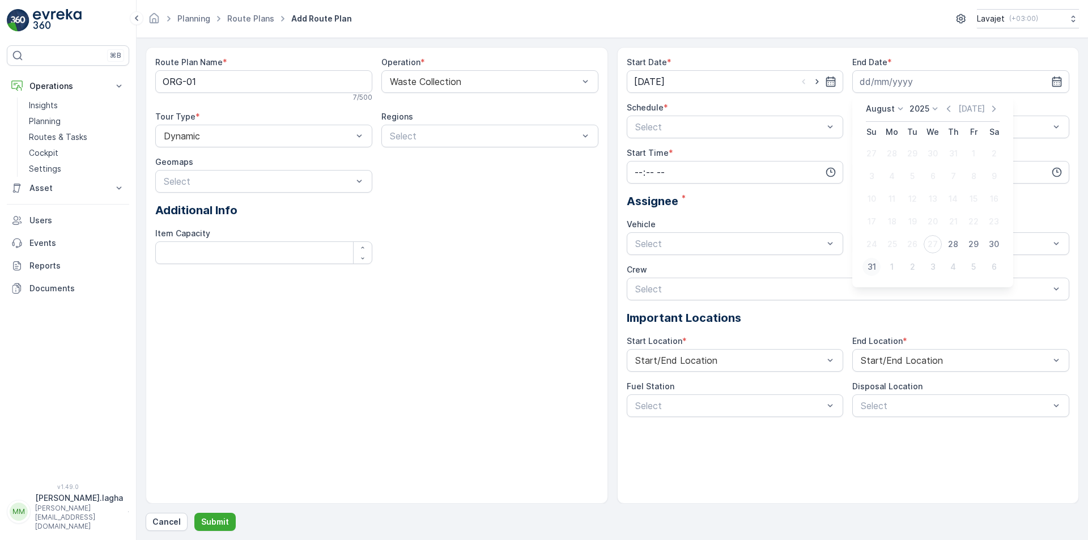
click at [874, 265] on div "31" at bounding box center [871, 267] width 18 height 18
type input "[DATE]"
click at [777, 124] on div at bounding box center [729, 127] width 191 height 10
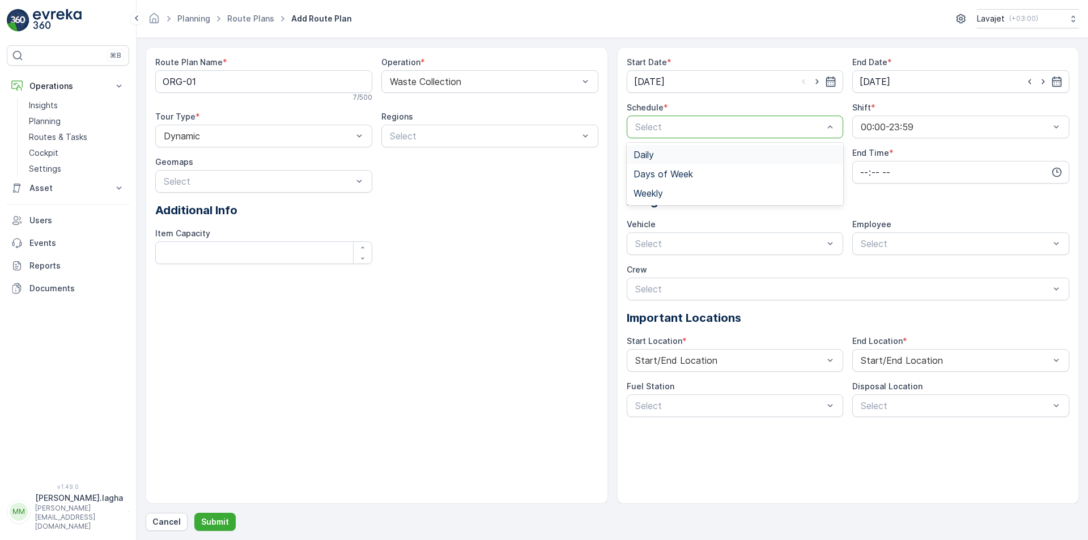
click at [669, 156] on div "Daily" at bounding box center [734, 155] width 203 height 10
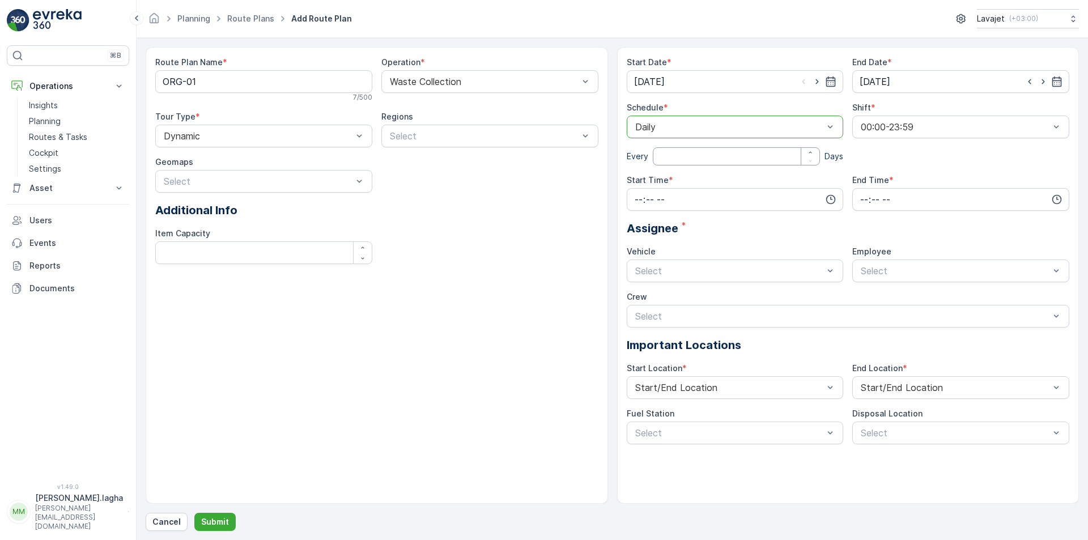
click at [768, 159] on input "number" at bounding box center [737, 156] width 168 height 18
type input "1"
click at [752, 180] on div "Start Time *" at bounding box center [735, 180] width 217 height 11
click at [677, 175] on span "Days of Week" at bounding box center [662, 174] width 59 height 10
drag, startPoint x: 639, startPoint y: 144, endPoint x: 663, endPoint y: 150, distance: 24.3
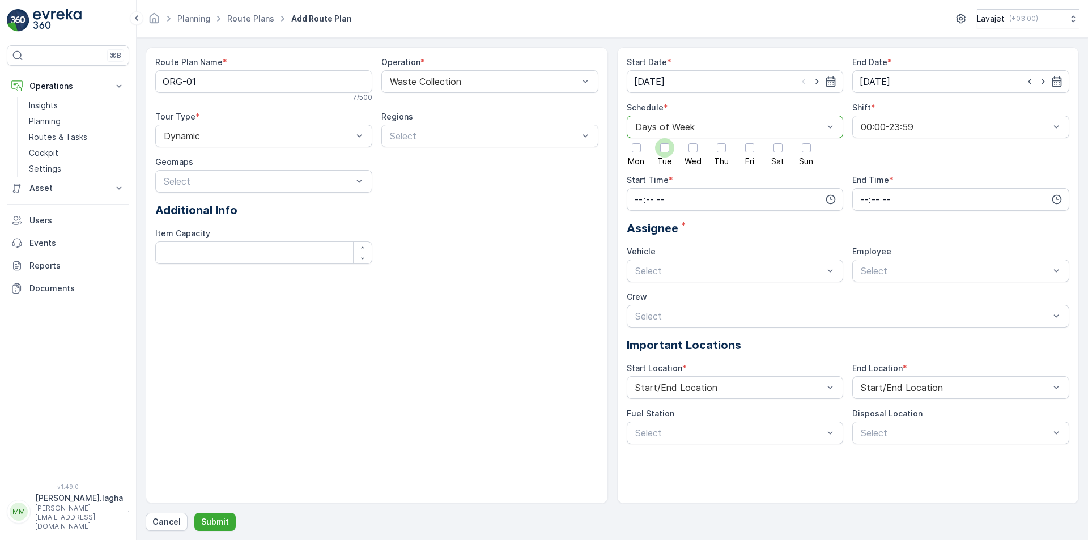
click at [640, 144] on div at bounding box center [636, 147] width 9 height 9
click at [636, 138] on input "Mon" at bounding box center [636, 138] width 0 height 0
click at [665, 151] on div at bounding box center [664, 147] width 9 height 9
click at [665, 138] on input "Tue" at bounding box center [665, 138] width 0 height 0
click at [695, 147] on div at bounding box center [692, 147] width 9 height 9
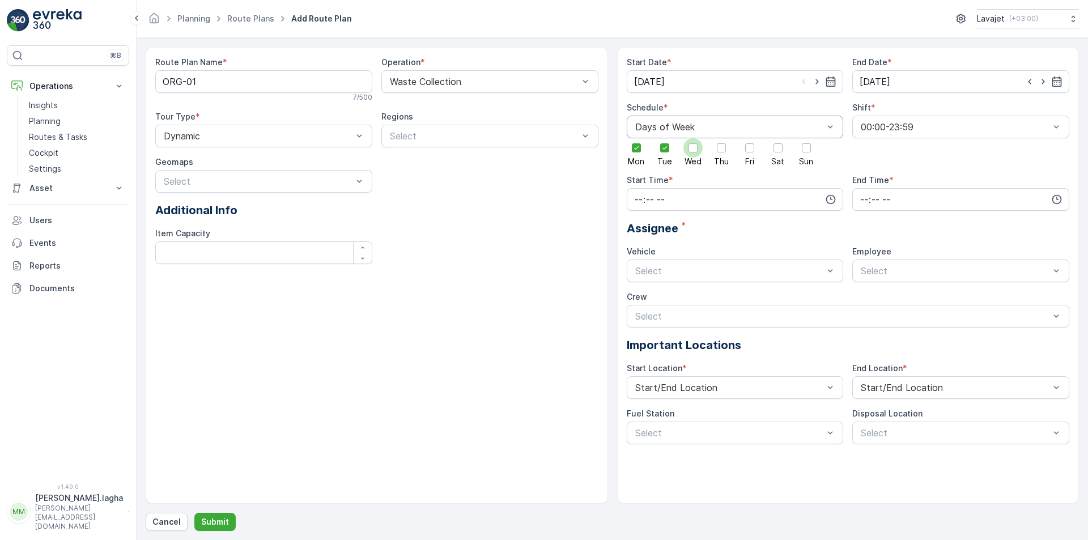
click at [693, 138] on input "Wed" at bounding box center [693, 138] width 0 height 0
click at [723, 148] on div at bounding box center [721, 147] width 9 height 9
click at [721, 138] on input "Thu" at bounding box center [721, 138] width 0 height 0
drag, startPoint x: 751, startPoint y: 150, endPoint x: 759, endPoint y: 150, distance: 8.5
click at [752, 150] on div at bounding box center [749, 147] width 9 height 9
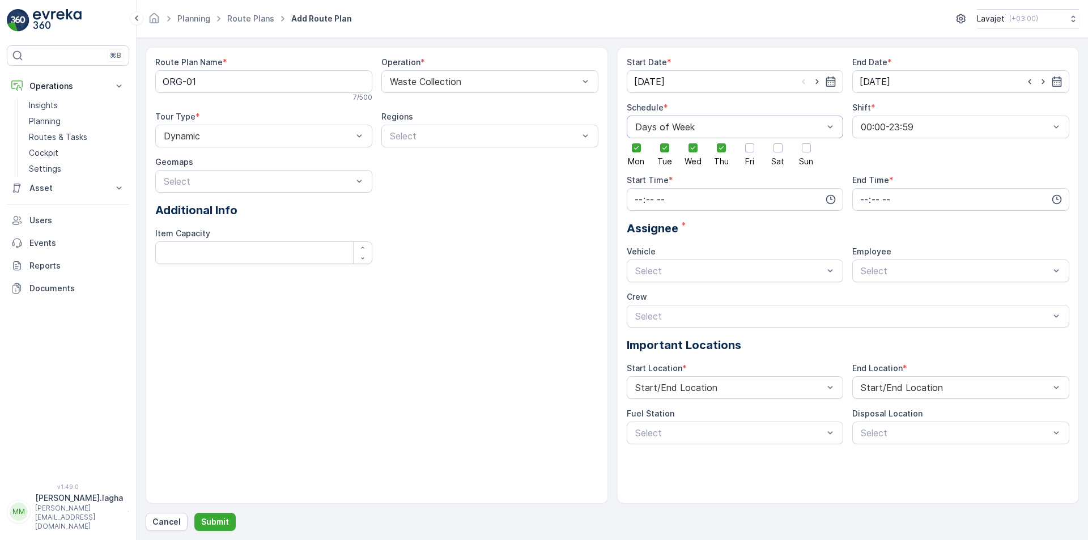
click at [750, 138] on input "Fri" at bounding box center [750, 138] width 0 height 0
drag, startPoint x: 776, startPoint y: 150, endPoint x: 790, endPoint y: 153, distance: 14.0
click at [777, 150] on div at bounding box center [777, 147] width 9 height 9
click at [778, 138] on input "Sat" at bounding box center [778, 138] width 0 height 0
click at [805, 148] on div at bounding box center [806, 147] width 9 height 9
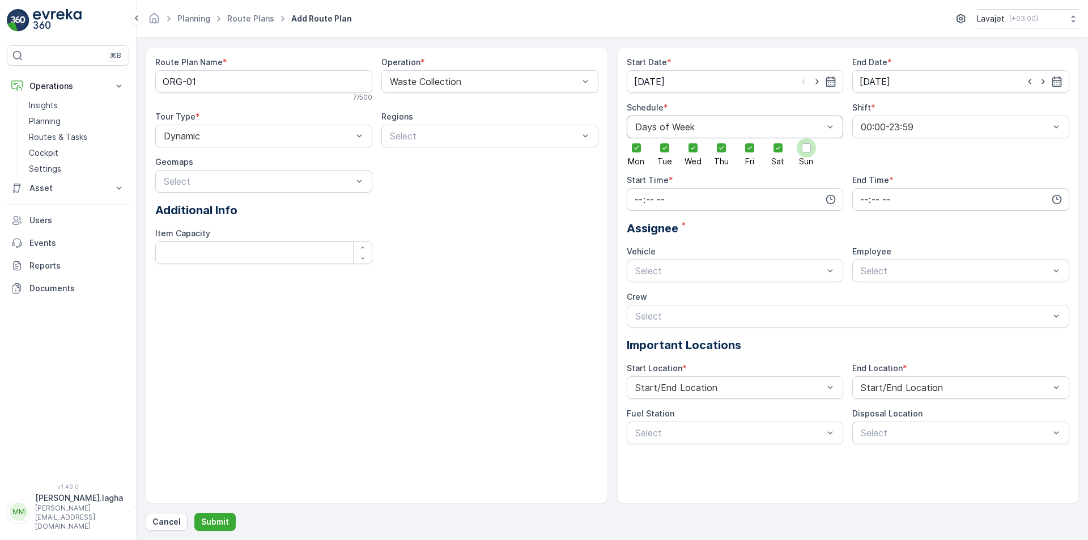
click at [806, 138] on input "Sun" at bounding box center [806, 138] width 0 height 0
click at [714, 202] on input "time" at bounding box center [735, 199] width 217 height 23
click at [640, 222] on span "07" at bounding box center [638, 220] width 10 height 11
type input "07:00"
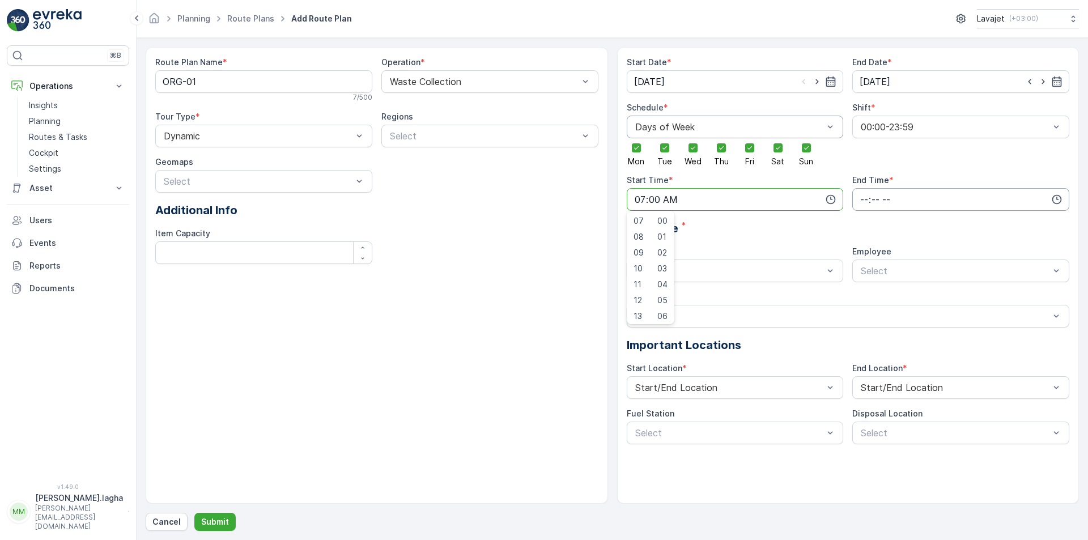
click at [919, 198] on input "time" at bounding box center [960, 199] width 217 height 23
click at [864, 264] on span "17" at bounding box center [863, 263] width 9 height 11
type input "17:00"
click at [678, 250] on div "Vehicle" at bounding box center [735, 251] width 217 height 11
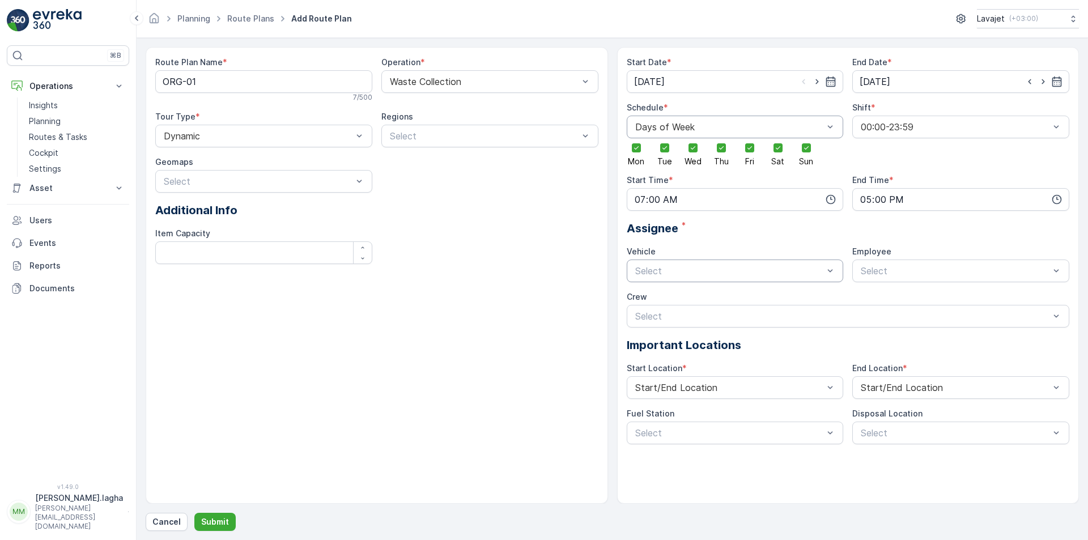
click at [802, 279] on div "Select" at bounding box center [735, 271] width 217 height 23
click at [770, 239] on div "Start Date * 27.08.2025 End Date * 31.08.2025 Schedule * Days of Week Mon Tue W…" at bounding box center [848, 251] width 443 height 388
click at [208, 517] on p "Submit" at bounding box center [215, 521] width 28 height 11
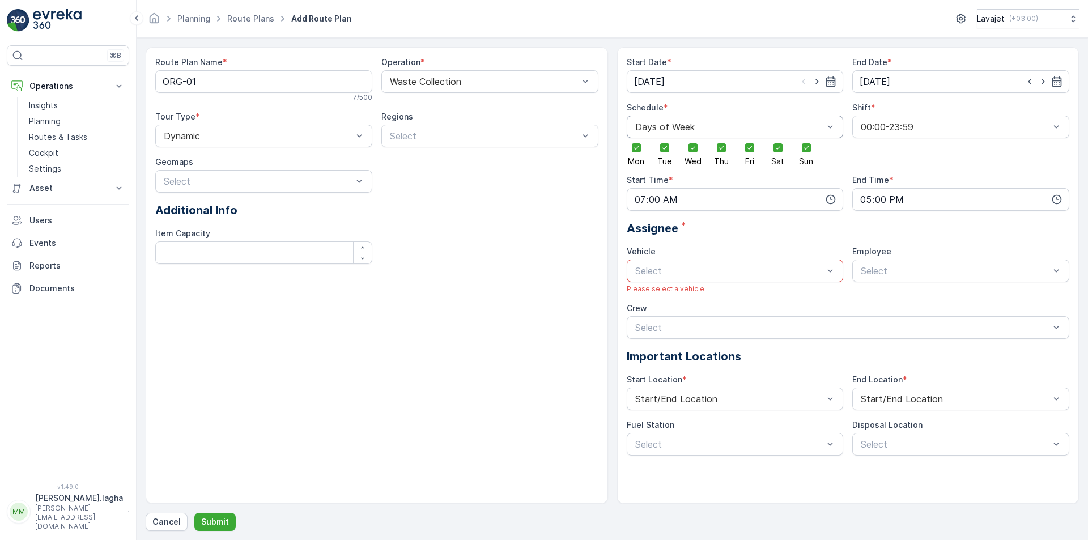
click at [704, 265] on p "Select" at bounding box center [729, 271] width 189 height 14
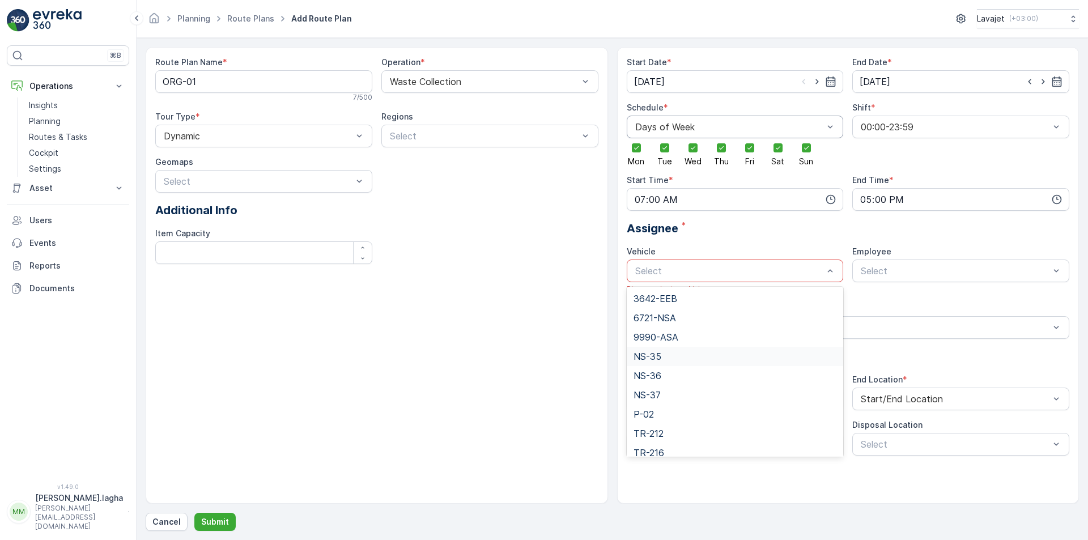
click at [659, 359] on span "NS-35" at bounding box center [647, 356] width 28 height 10
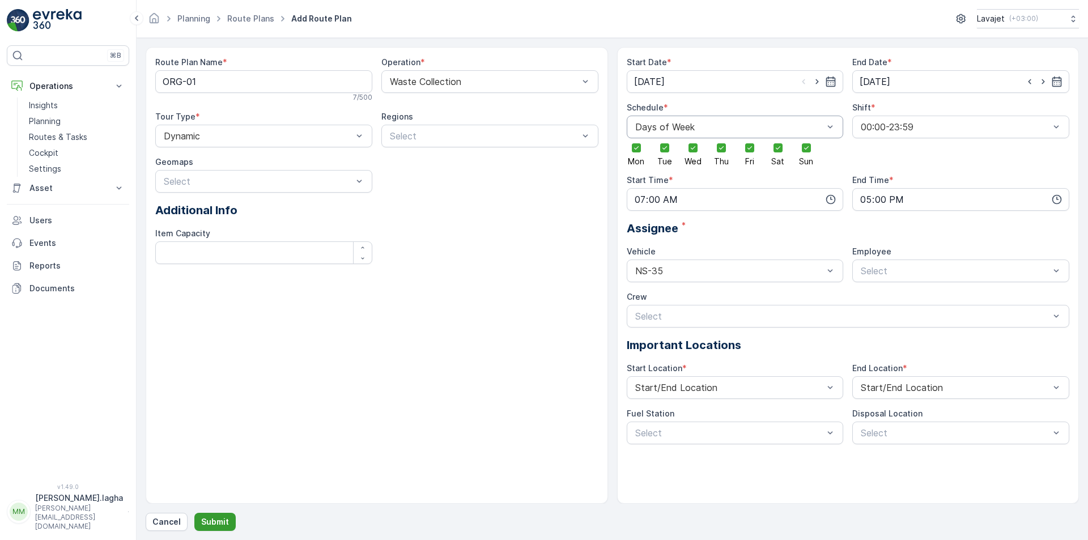
click at [215, 524] on p "Submit" at bounding box center [215, 521] width 28 height 11
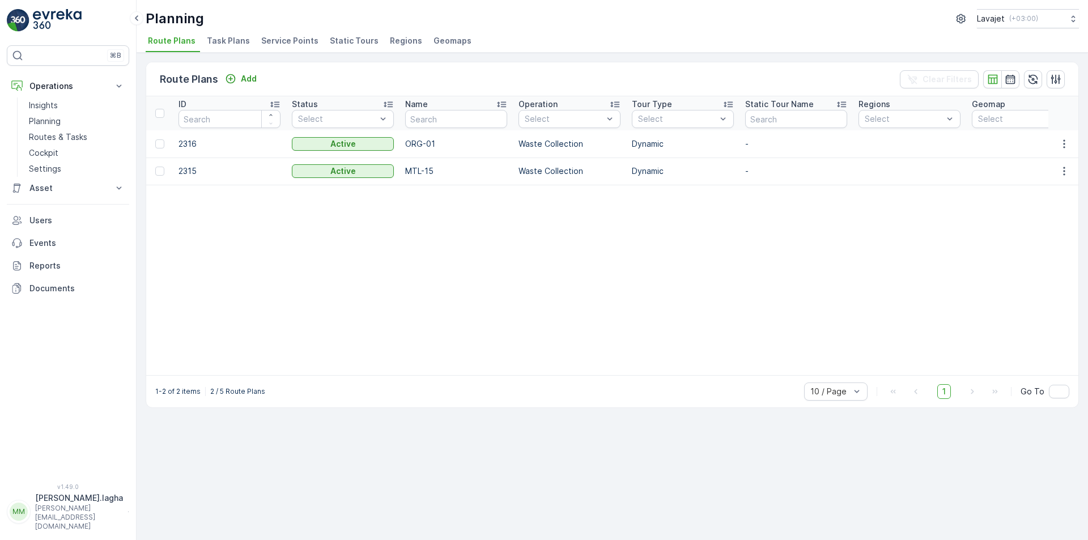
click at [245, 78] on p "Add" at bounding box center [249, 78] width 16 height 11
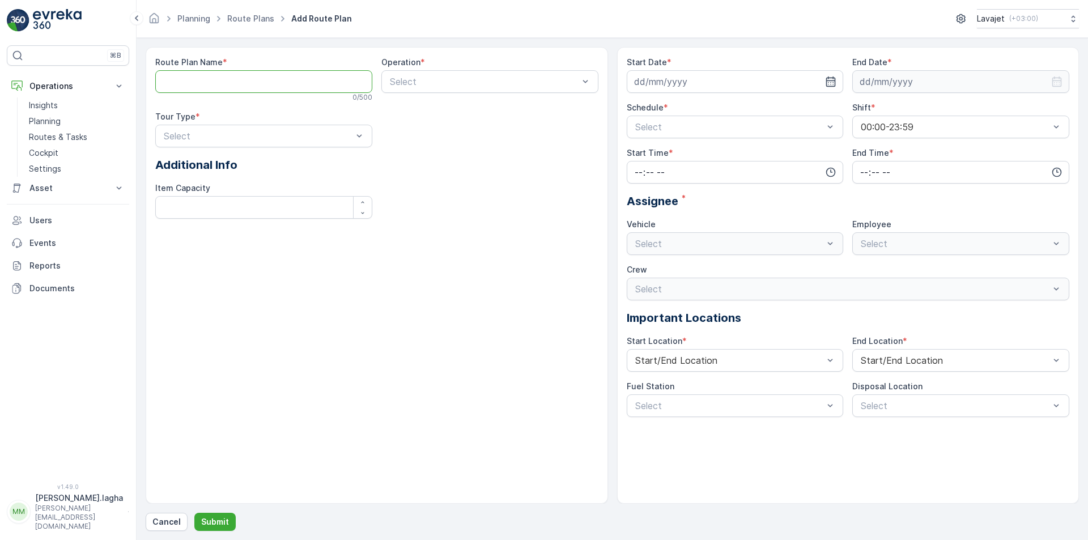
click at [240, 80] on Name "Route Plan Name" at bounding box center [263, 81] width 217 height 23
paste Name "REC-02"
type Name "REC-02"
click at [445, 80] on div at bounding box center [484, 81] width 191 height 10
click at [410, 129] on span "Waste Collection" at bounding box center [423, 129] width 71 height 10
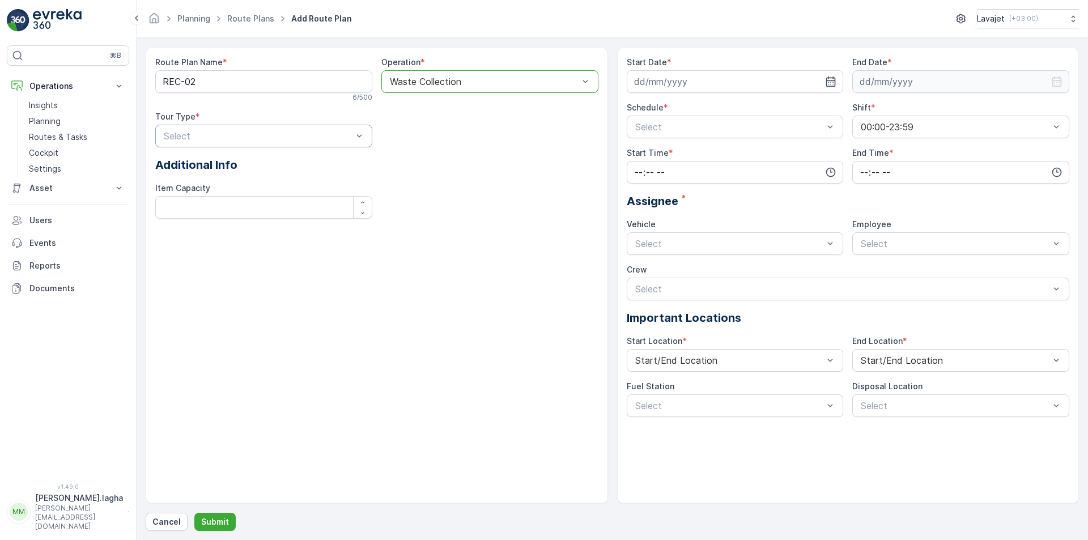
click at [241, 134] on div at bounding box center [258, 136] width 191 height 10
click at [194, 189] on div "Dynamic" at bounding box center [263, 182] width 217 height 19
click at [833, 80] on icon "button" at bounding box center [830, 81] width 11 height 11
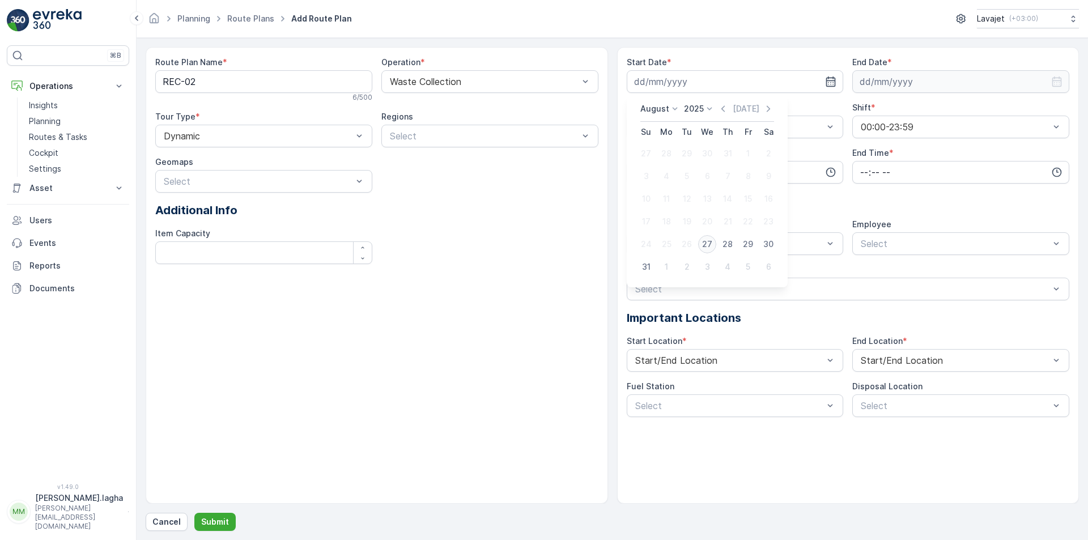
click at [706, 246] on div "27" at bounding box center [707, 244] width 18 height 18
type input "[DATE]"
click at [1060, 81] on icon "button" at bounding box center [1057, 81] width 10 height 10
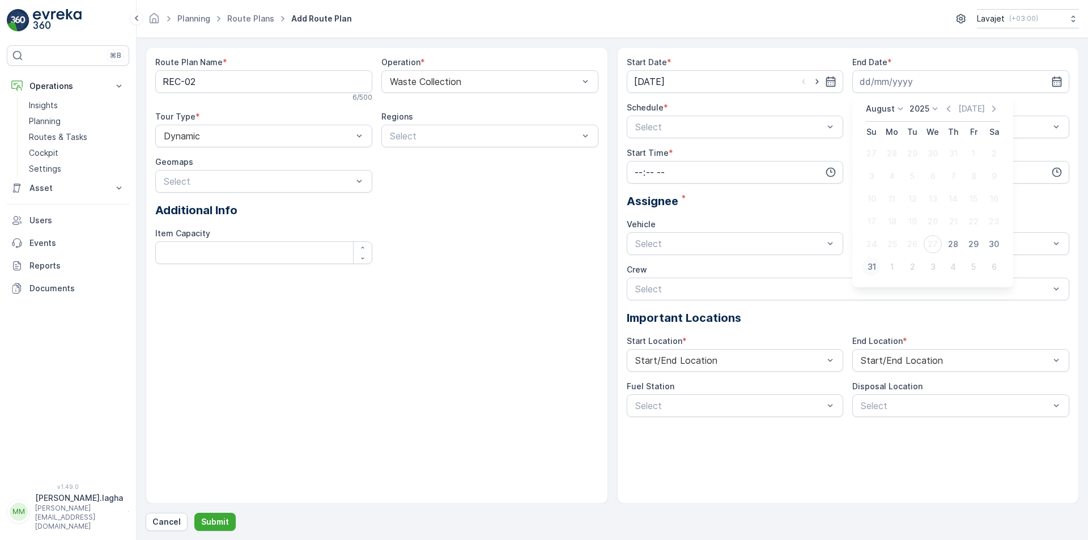
click at [870, 271] on div "31" at bounding box center [871, 267] width 18 height 18
type input "[DATE]"
click at [733, 128] on div at bounding box center [729, 127] width 191 height 10
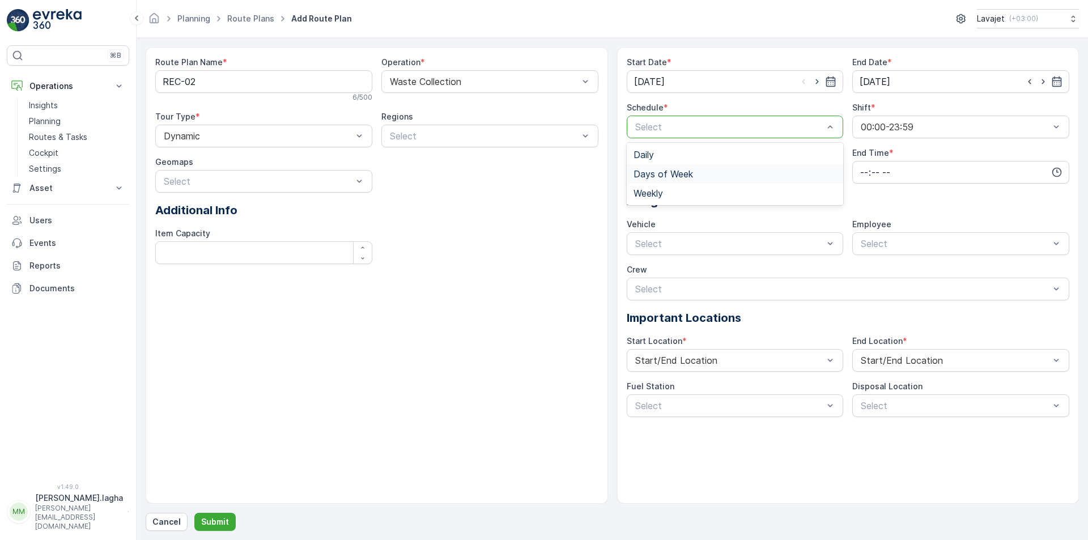
click at [675, 173] on span "Days of Week" at bounding box center [662, 174] width 59 height 10
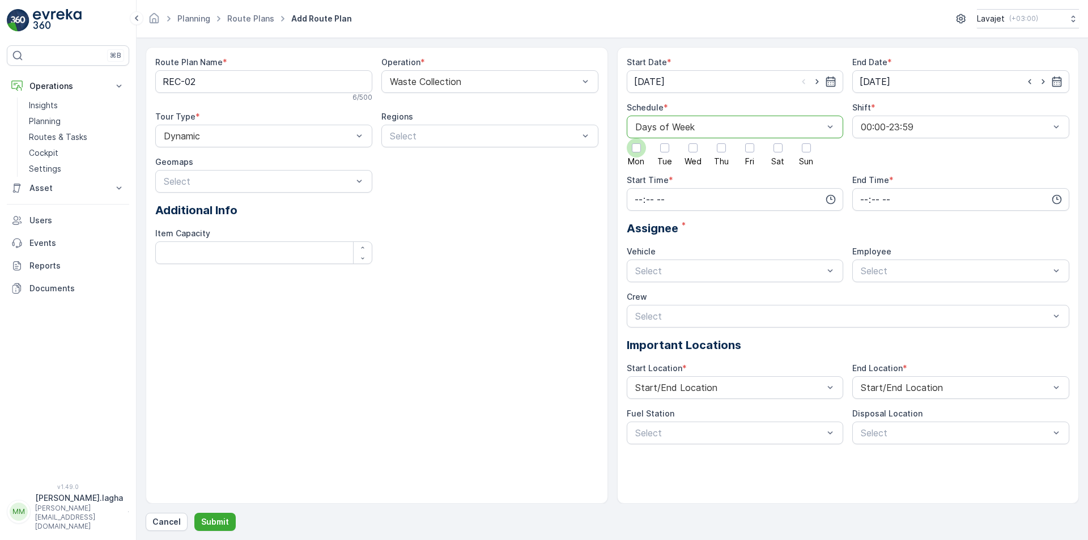
click at [633, 150] on div at bounding box center [636, 147] width 9 height 9
click at [636, 138] on input "Mon" at bounding box center [636, 138] width 0 height 0
click at [691, 150] on div at bounding box center [692, 147] width 9 height 9
click at [693, 138] on input "Wed" at bounding box center [693, 138] width 0 height 0
click at [780, 147] on div at bounding box center [777, 147] width 9 height 9
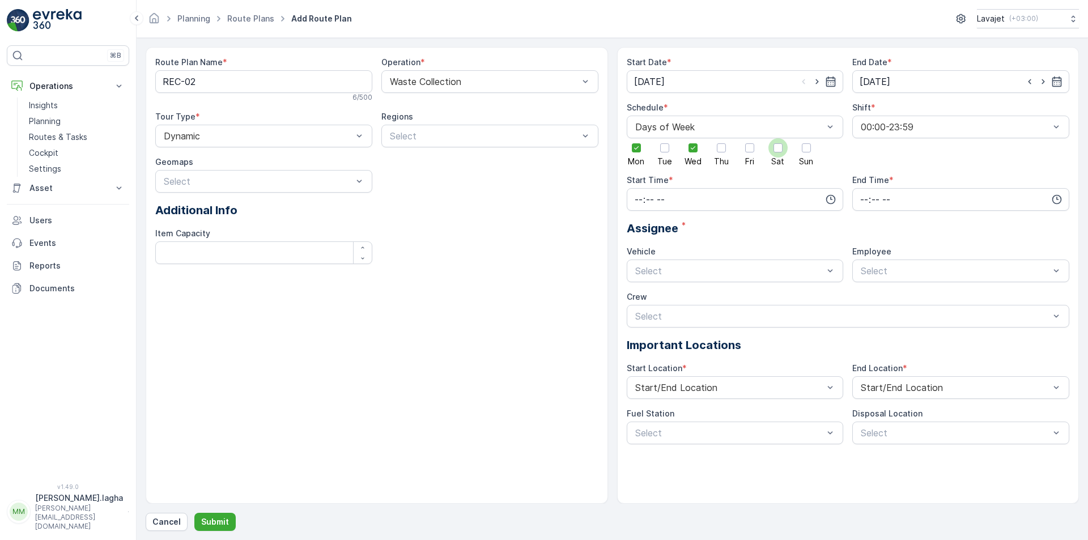
click at [778, 138] on input "Sat" at bounding box center [778, 138] width 0 height 0
click at [832, 201] on icon "button" at bounding box center [830, 199] width 11 height 11
click at [638, 274] on span "07" at bounding box center [638, 272] width 10 height 11
type input "07:00"
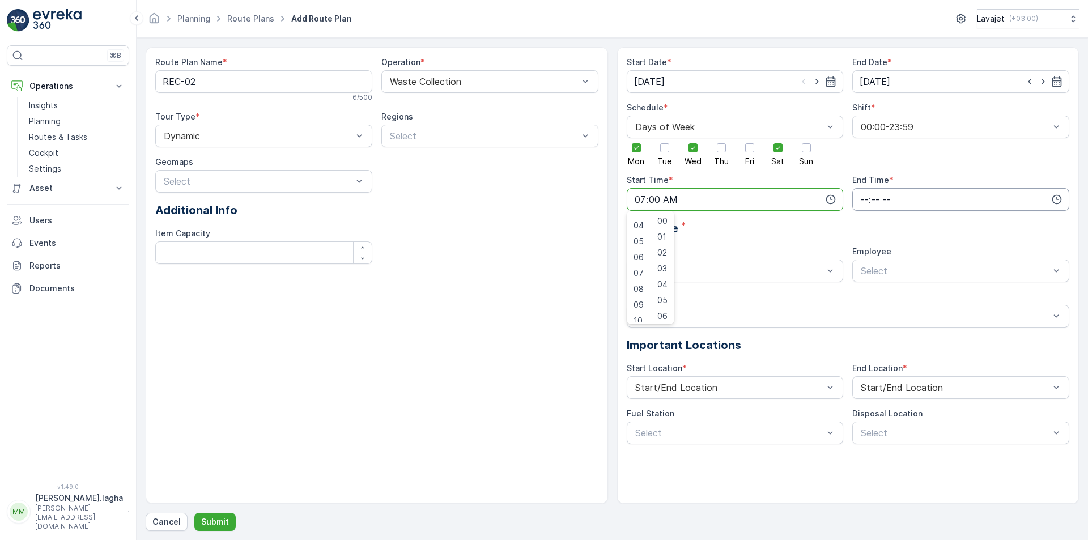
click at [892, 201] on input "time" at bounding box center [960, 199] width 217 height 23
click at [864, 273] on span "17" at bounding box center [863, 275] width 9 height 11
type input "17:00"
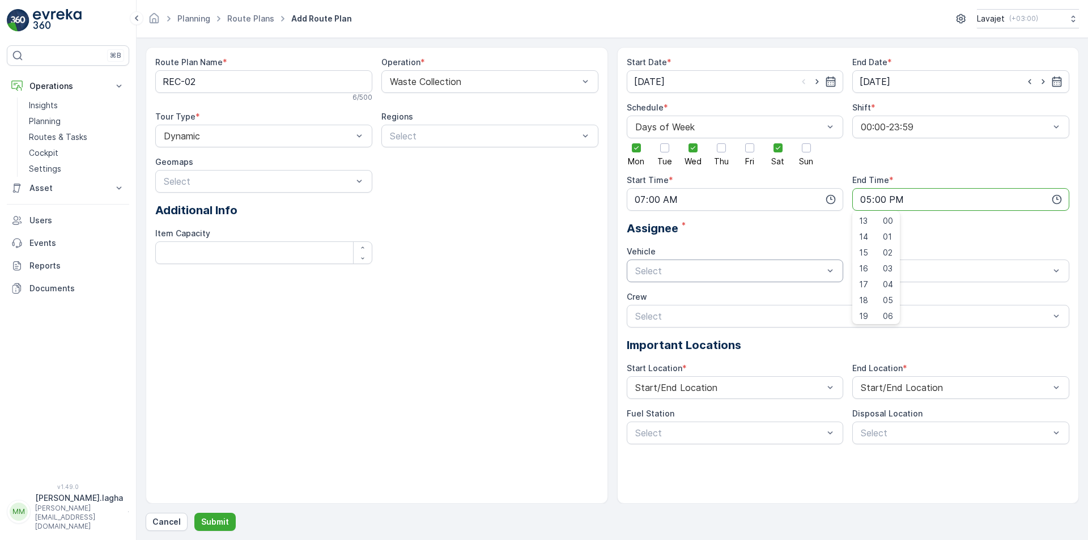
click at [685, 269] on div at bounding box center [729, 271] width 191 height 10
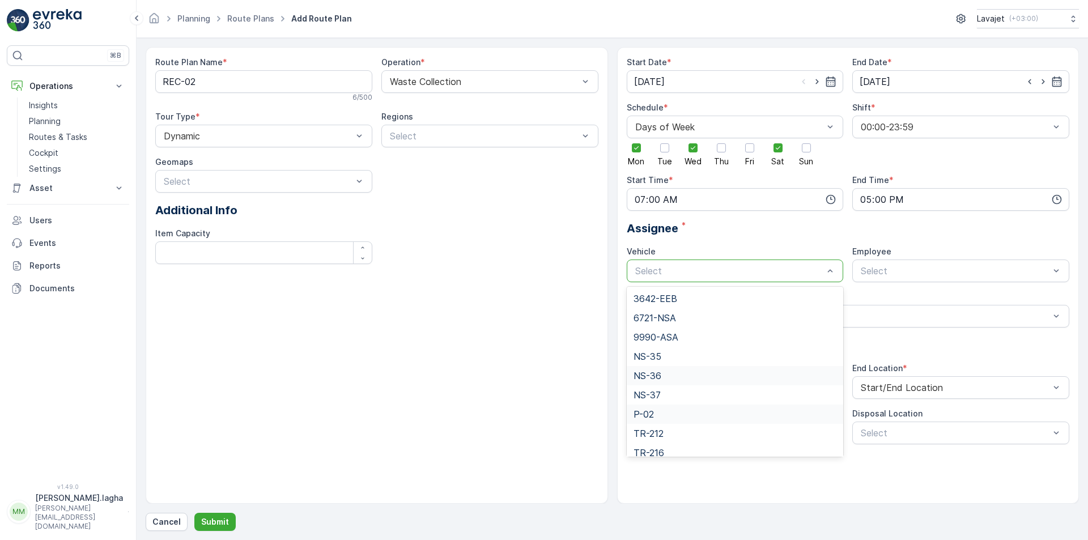
scroll to position [27, 0]
click at [654, 442] on span "TR-218" at bounding box center [648, 445] width 31 height 10
click at [219, 520] on p "Submit" at bounding box center [215, 521] width 28 height 11
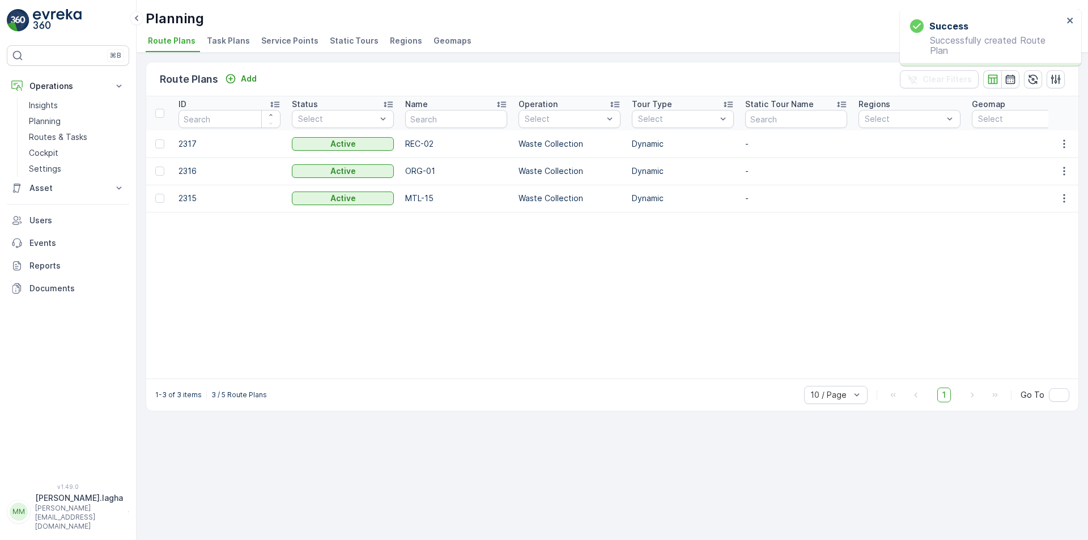
drag, startPoint x: 831, startPoint y: 223, endPoint x: 810, endPoint y: 236, distance: 24.2
click at [241, 76] on p "Add" at bounding box center [249, 78] width 16 height 11
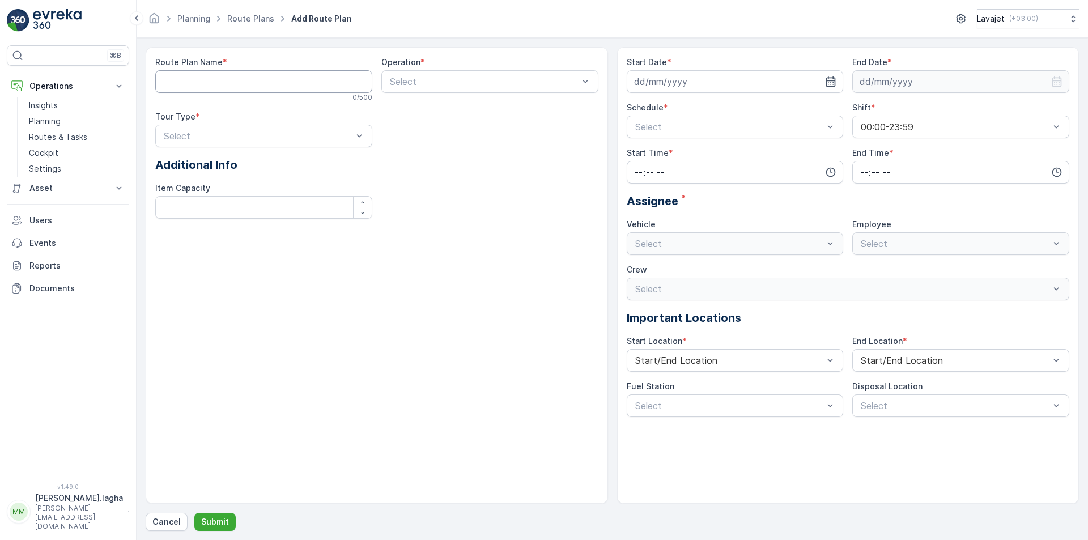
click at [246, 84] on Name "Route Plan Name" at bounding box center [263, 81] width 217 height 23
paste Name "NREC-03"
type Name "NREC-03"
click at [416, 127] on span "Waste Collection" at bounding box center [423, 129] width 71 height 10
click at [262, 137] on div at bounding box center [258, 136] width 191 height 10
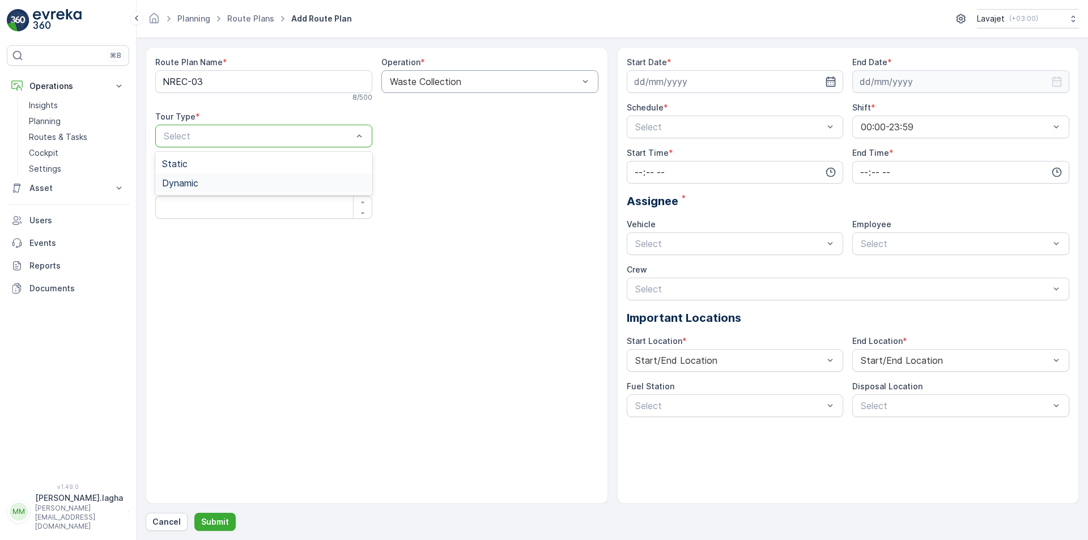
click at [217, 185] on div "Dynamic" at bounding box center [263, 183] width 203 height 10
click at [755, 76] on input at bounding box center [735, 81] width 217 height 23
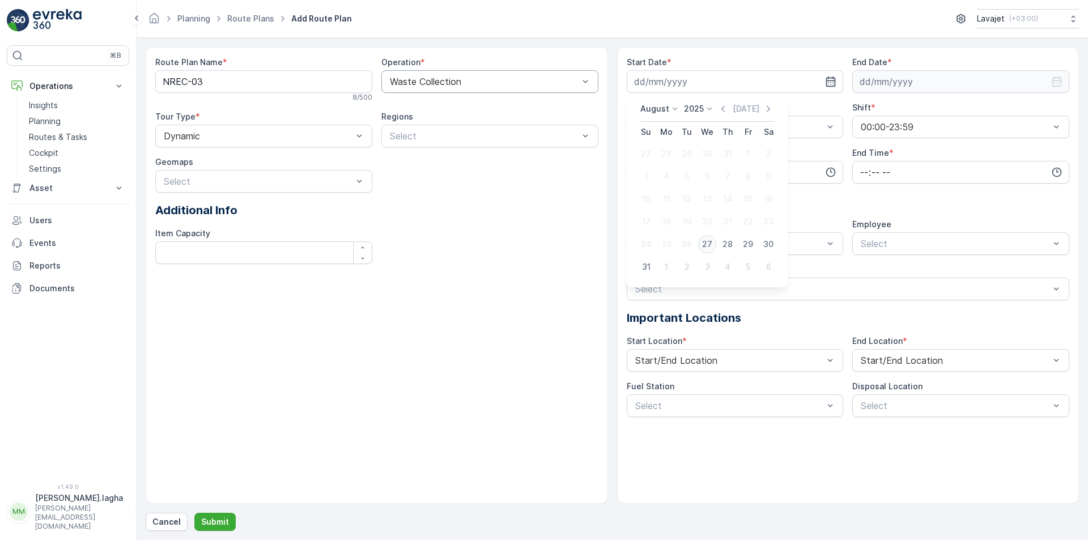
click at [706, 244] on div "27" at bounding box center [707, 244] width 18 height 18
type input "[DATE]"
click at [1022, 80] on input at bounding box center [960, 81] width 217 height 23
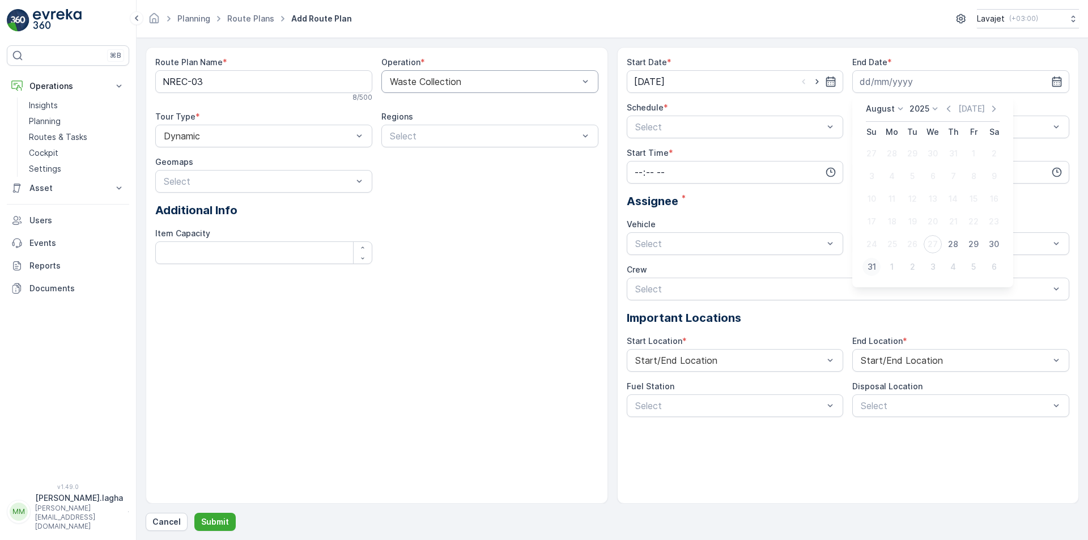
click at [874, 266] on div "31" at bounding box center [871, 267] width 18 height 18
type input "[DATE]"
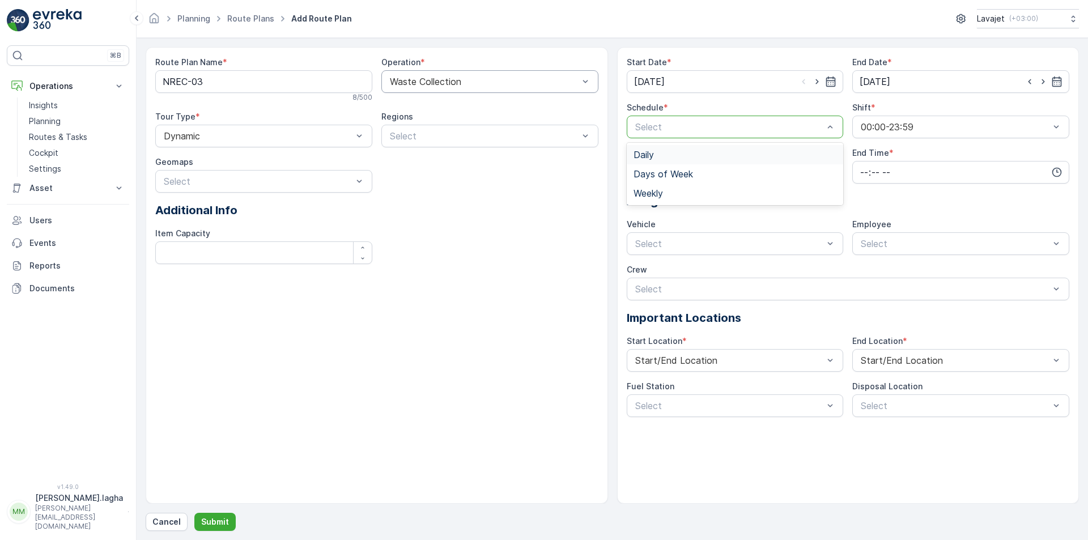
click at [700, 130] on div at bounding box center [729, 127] width 191 height 10
click at [680, 175] on span "Days of Week" at bounding box center [662, 174] width 59 height 10
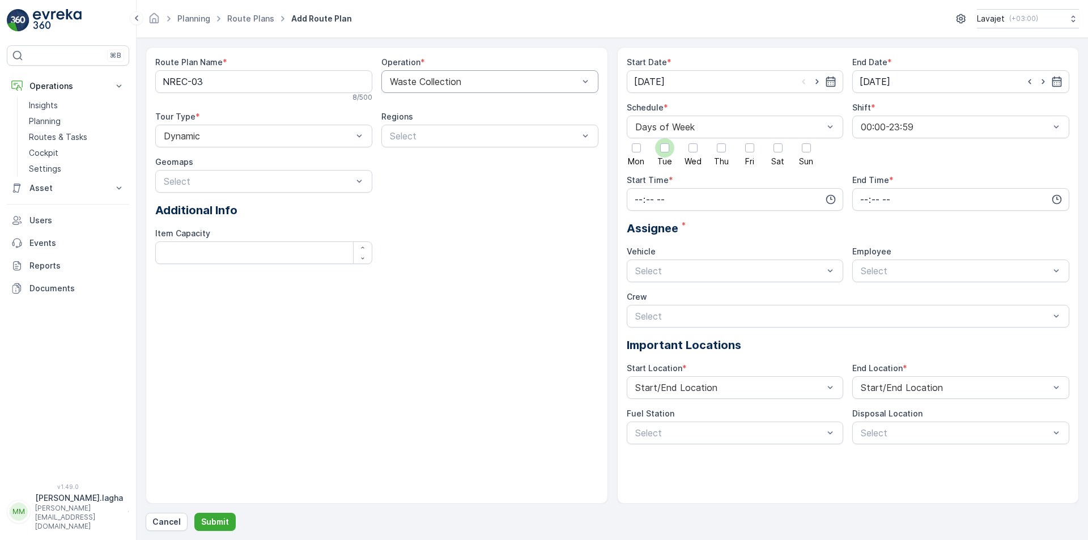
click at [667, 148] on div at bounding box center [664, 147] width 9 height 9
click at [665, 138] on input "Tue" at bounding box center [665, 138] width 0 height 0
click at [723, 150] on div at bounding box center [721, 147] width 9 height 9
click at [721, 138] on input "Thu" at bounding box center [721, 138] width 0 height 0
click at [806, 151] on div at bounding box center [806, 147] width 9 height 9
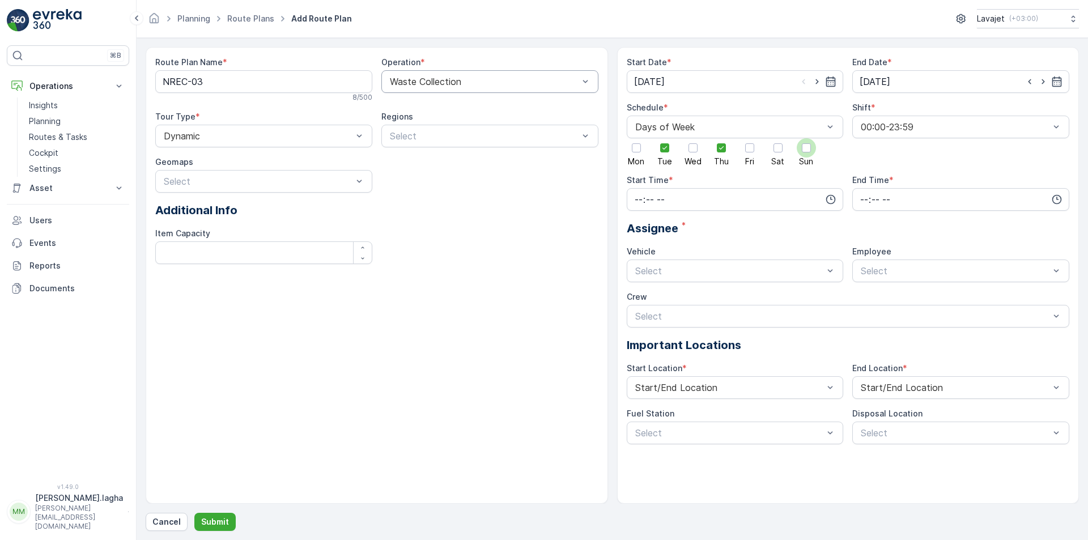
click at [806, 138] on input "Sun" at bounding box center [806, 138] width 0 height 0
click at [746, 195] on input "time" at bounding box center [735, 199] width 217 height 23
click at [636, 277] on span "07" at bounding box center [638, 275] width 10 height 11
type input "07:00"
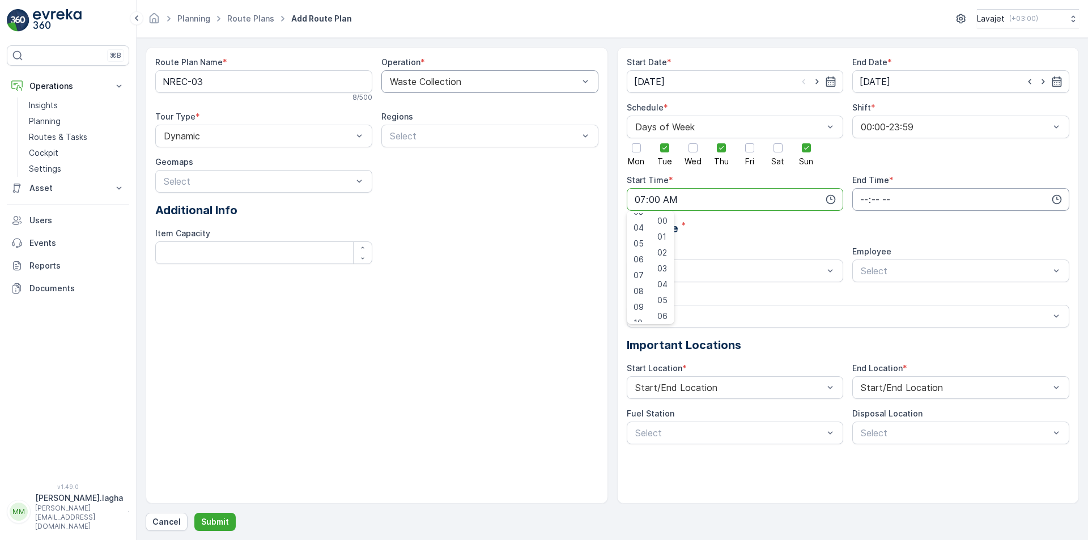
click at [915, 195] on input "time" at bounding box center [960, 199] width 217 height 23
click at [864, 266] on span "17" at bounding box center [863, 263] width 9 height 11
type input "17:00"
click at [707, 267] on div at bounding box center [729, 271] width 191 height 10
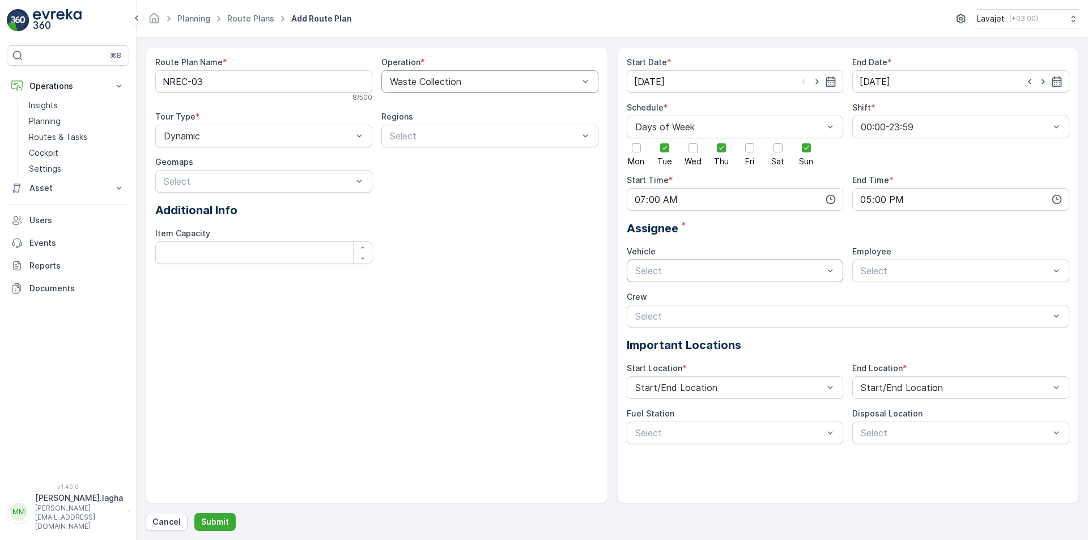
click at [782, 275] on div at bounding box center [729, 271] width 191 height 10
click at [656, 445] on span "TR-218" at bounding box center [648, 445] width 31 height 10
click at [207, 518] on p "Submit" at bounding box center [215, 521] width 28 height 11
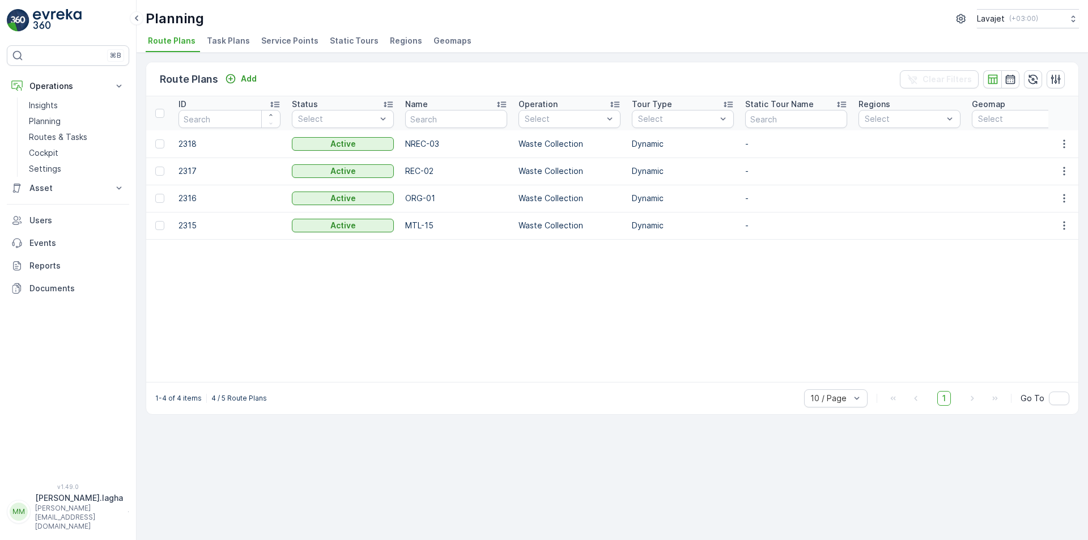
click at [746, 73] on div "Route Plans Add Clear Filters" at bounding box center [612, 79] width 932 height 34
click at [246, 76] on p "Add" at bounding box center [249, 78] width 16 height 11
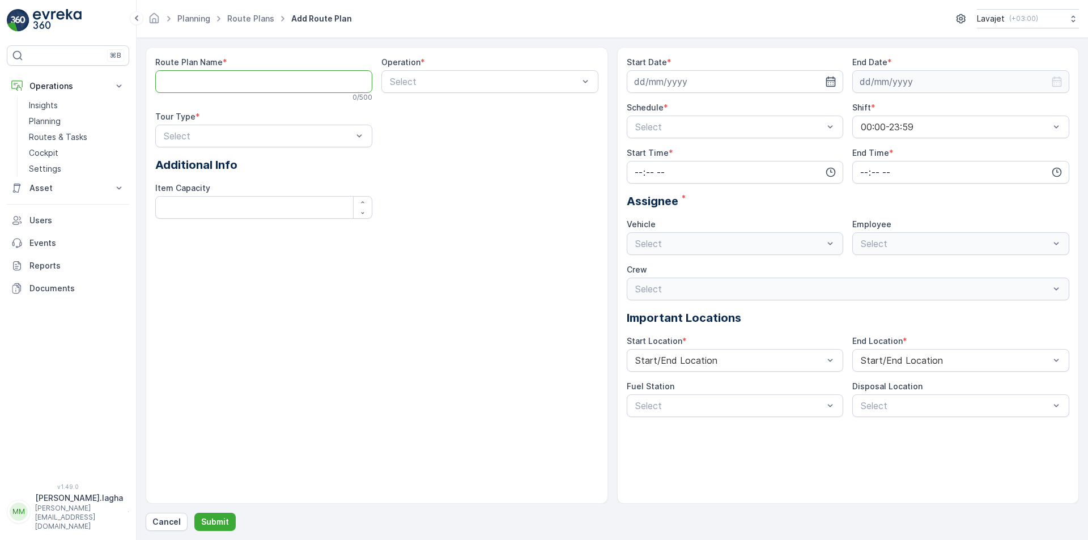
click at [263, 80] on Name "Route Plan Name" at bounding box center [263, 81] width 217 height 23
paste Name "ORG-04"
type Name "ORG-04"
click at [426, 78] on div at bounding box center [484, 81] width 191 height 10
click at [409, 129] on span "Waste Collection" at bounding box center [423, 129] width 71 height 10
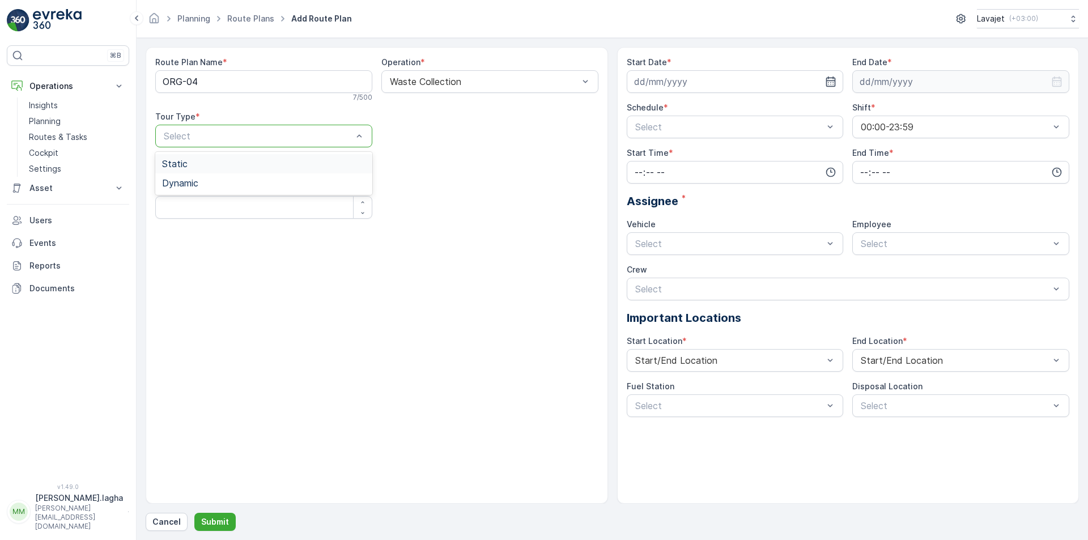
click at [302, 135] on div at bounding box center [258, 136] width 191 height 10
click at [231, 190] on div "Dynamic" at bounding box center [263, 182] width 217 height 19
click at [830, 79] on icon "button" at bounding box center [830, 81] width 11 height 11
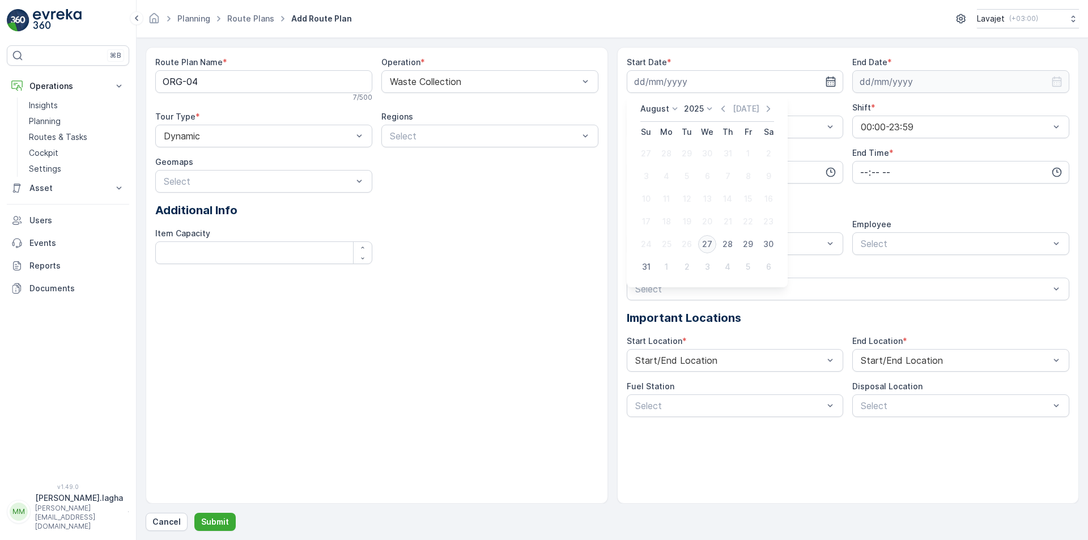
click at [709, 249] on div "27" at bounding box center [707, 244] width 18 height 18
type input "[DATE]"
click at [1055, 82] on icon "button" at bounding box center [1056, 81] width 11 height 11
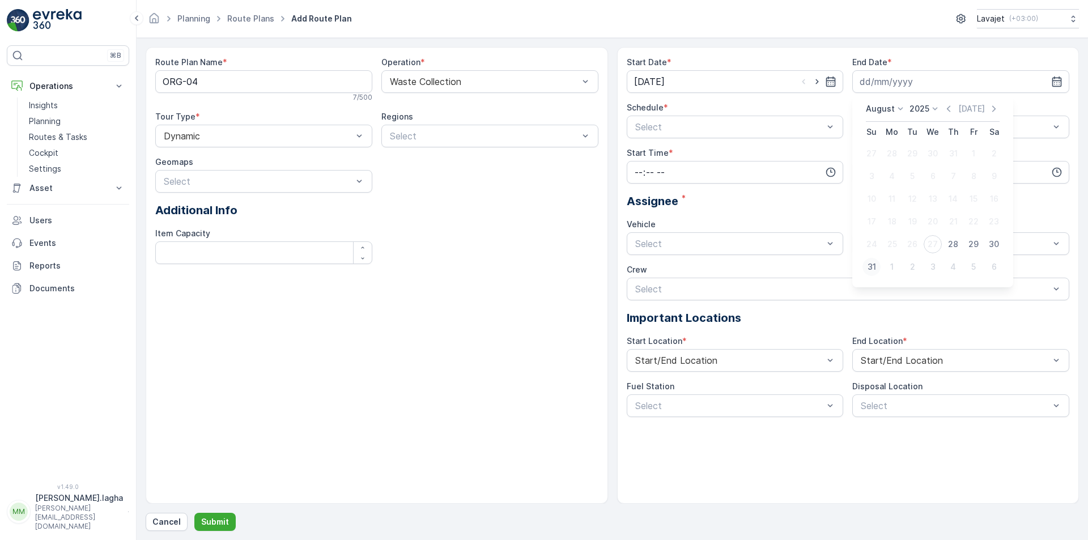
click at [869, 269] on div "31" at bounding box center [871, 267] width 18 height 18
type input "[DATE]"
click at [714, 130] on div at bounding box center [729, 127] width 191 height 10
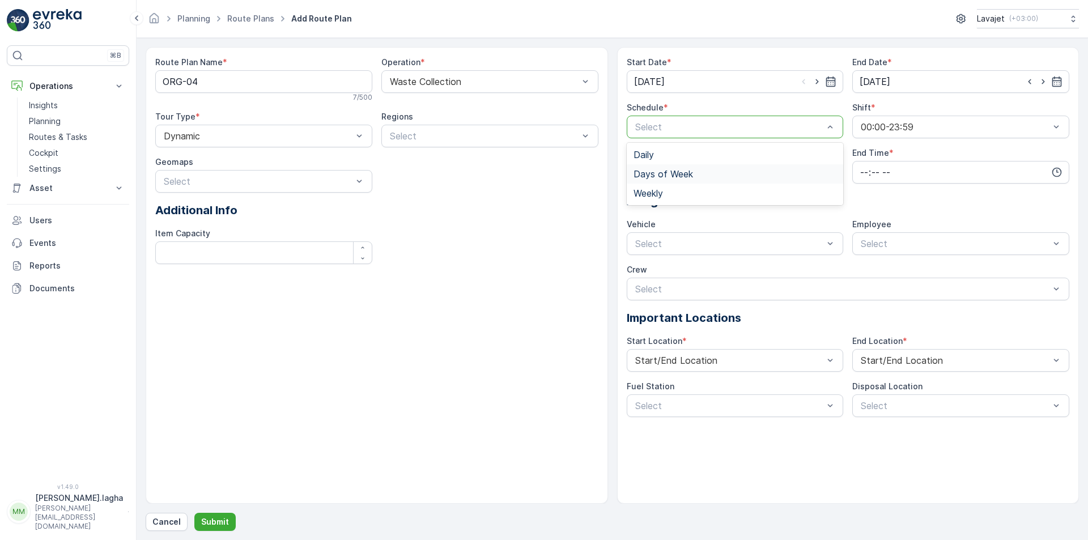
click at [683, 173] on span "Days of Week" at bounding box center [662, 174] width 59 height 10
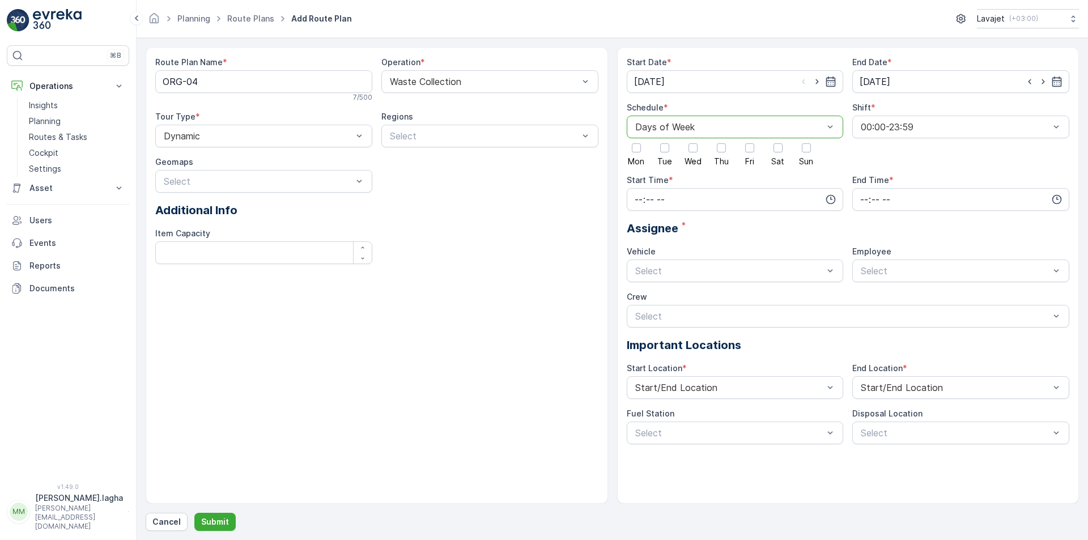
click at [694, 126] on div at bounding box center [729, 127] width 191 height 10
click at [669, 155] on div "Daily" at bounding box center [734, 155] width 203 height 10
click at [780, 157] on input "number" at bounding box center [737, 156] width 168 height 18
type input "1"
click at [729, 194] on input "time" at bounding box center [735, 199] width 217 height 23
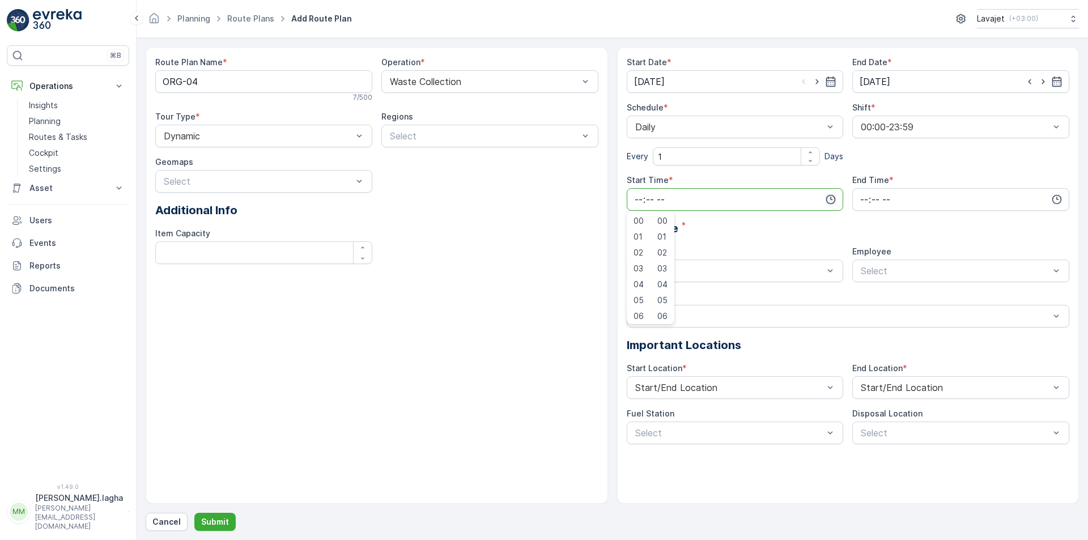
click at [828, 199] on icon "button" at bounding box center [830, 199] width 11 height 11
click at [639, 274] on span "07" at bounding box center [638, 275] width 10 height 11
type input "07:00"
click at [928, 198] on input "time" at bounding box center [960, 199] width 217 height 23
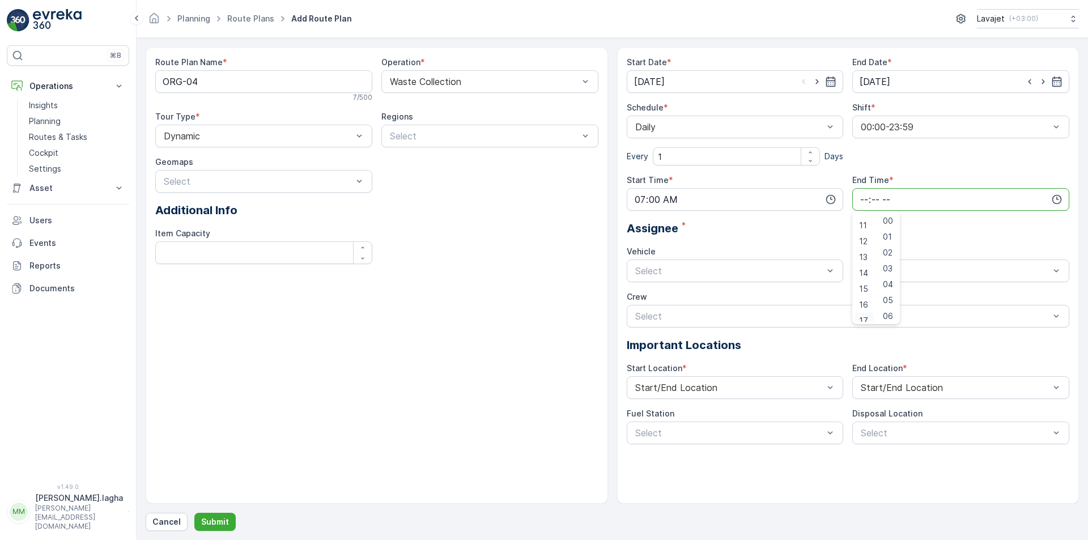
scroll to position [177, 0]
click at [864, 317] on span "17" at bounding box center [863, 313] width 9 height 11
type input "17:00"
click at [768, 216] on div "Start Date * 27.08.2025 End Date * 31.08.2025 Schedule * Daily Every 1 Days Shi…" at bounding box center [848, 251] width 443 height 388
click at [803, 279] on div "Select" at bounding box center [735, 271] width 217 height 23
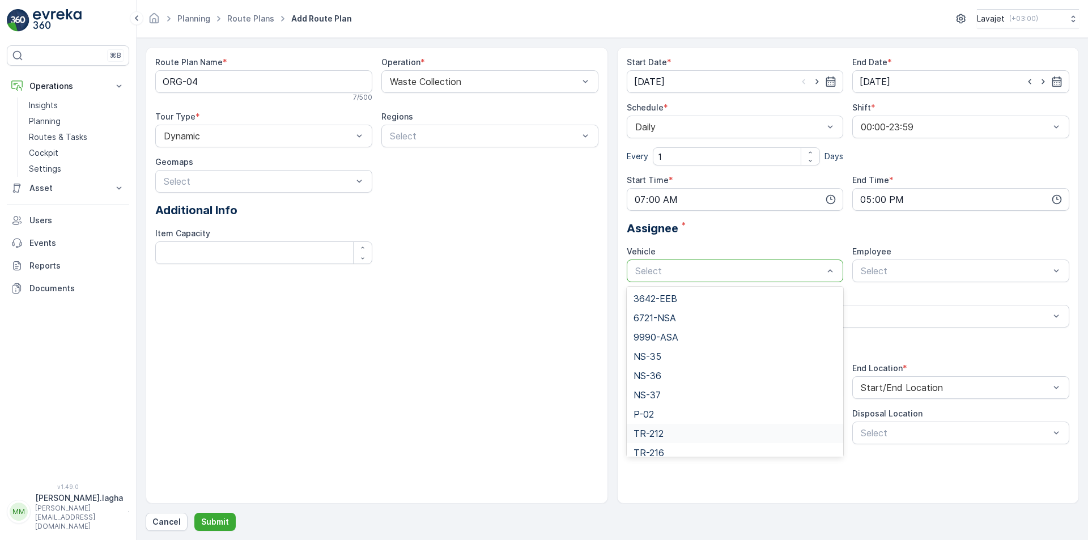
scroll to position [27, 0]
click at [653, 330] on span "NS-35" at bounding box center [647, 329] width 28 height 10
click at [217, 519] on p "Submit" at bounding box center [215, 521] width 28 height 11
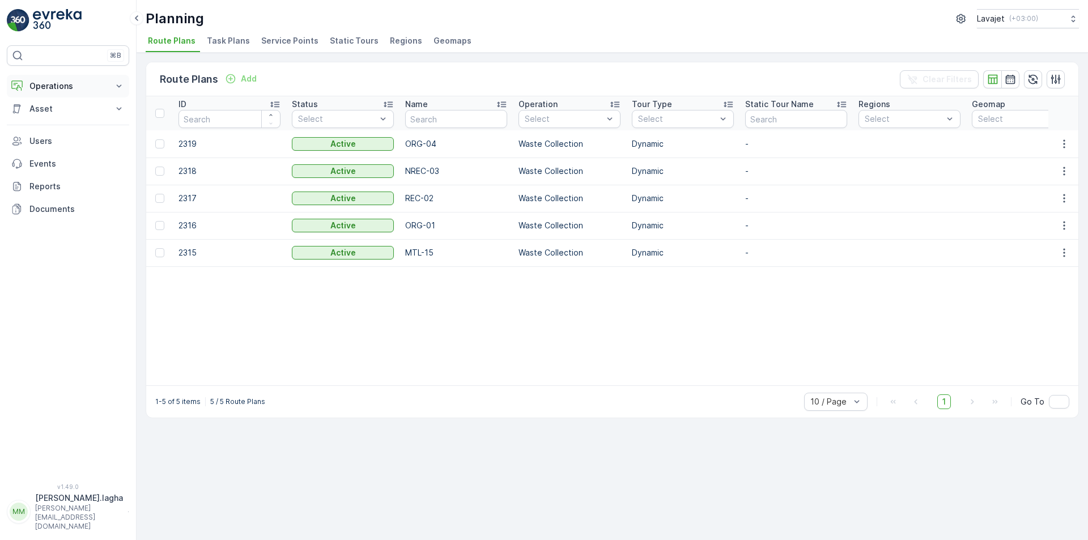
click at [57, 90] on p "Operations" at bounding box center [67, 85] width 77 height 11
click at [48, 168] on p "Settings" at bounding box center [45, 168] width 32 height 11
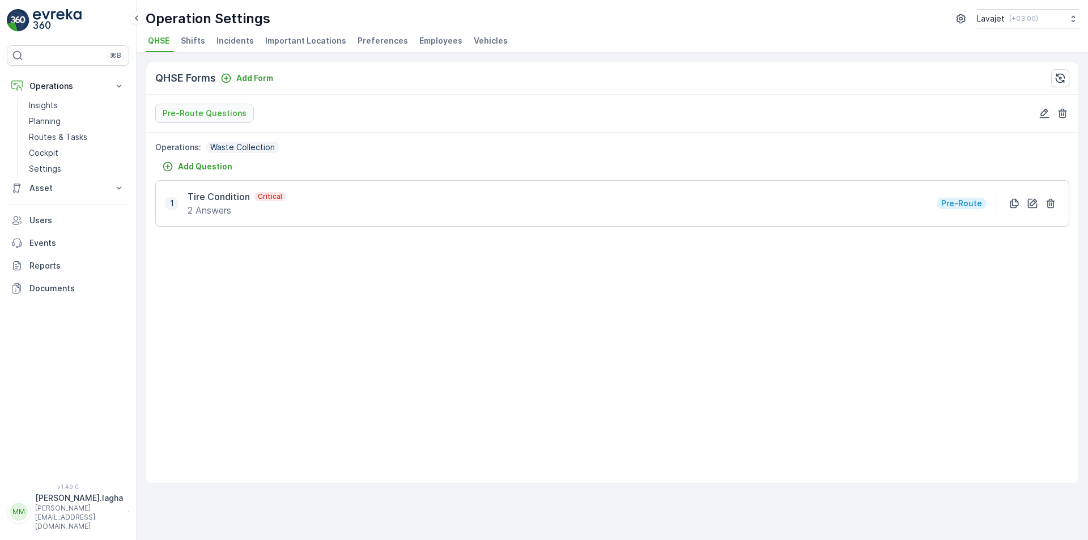
click at [426, 40] on span "Employees" at bounding box center [440, 40] width 43 height 11
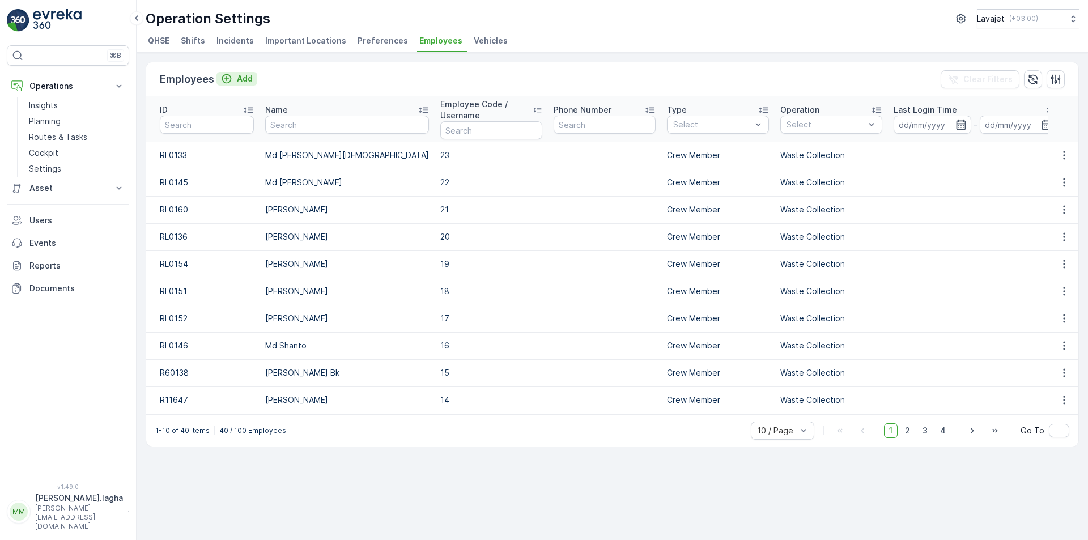
click at [243, 78] on p "Add" at bounding box center [245, 78] width 16 height 11
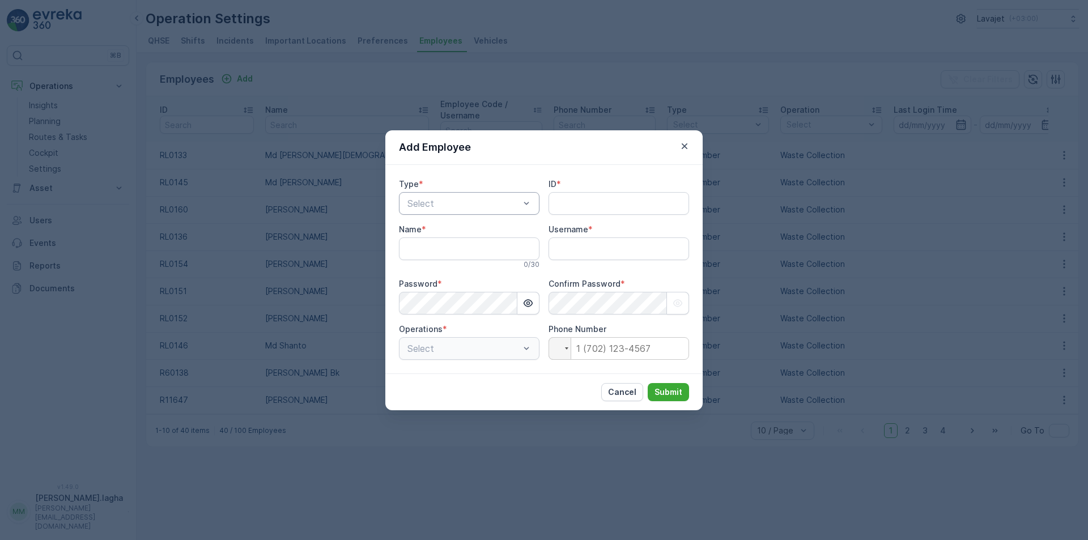
type input "[PERSON_NAME].lagha"
click at [454, 203] on div at bounding box center [463, 203] width 114 height 10
click at [443, 252] on span "Crew Member" at bounding box center [435, 250] width 59 height 10
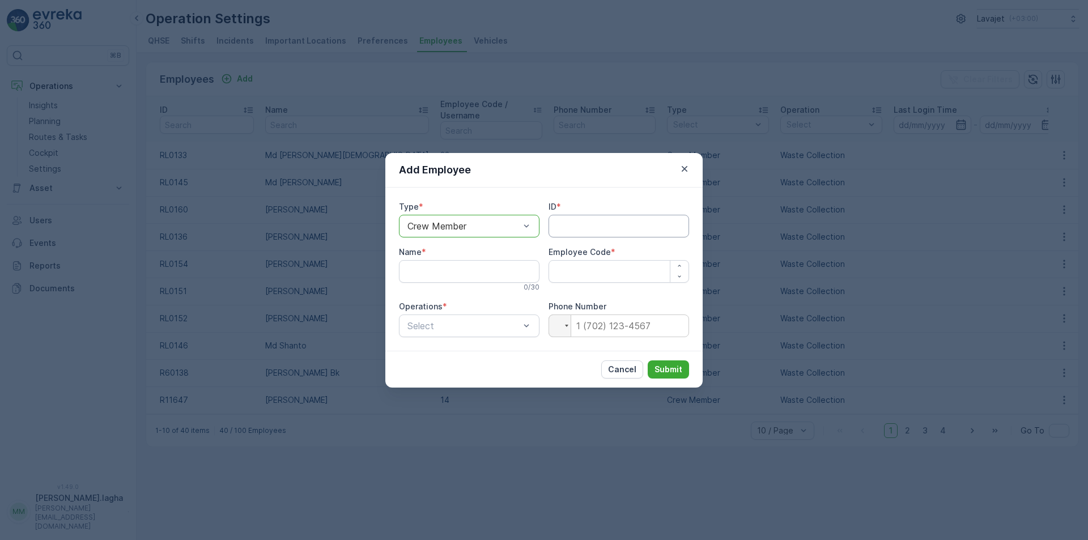
click at [573, 223] on input "ID" at bounding box center [618, 226] width 141 height 23
paste input "RL0204"
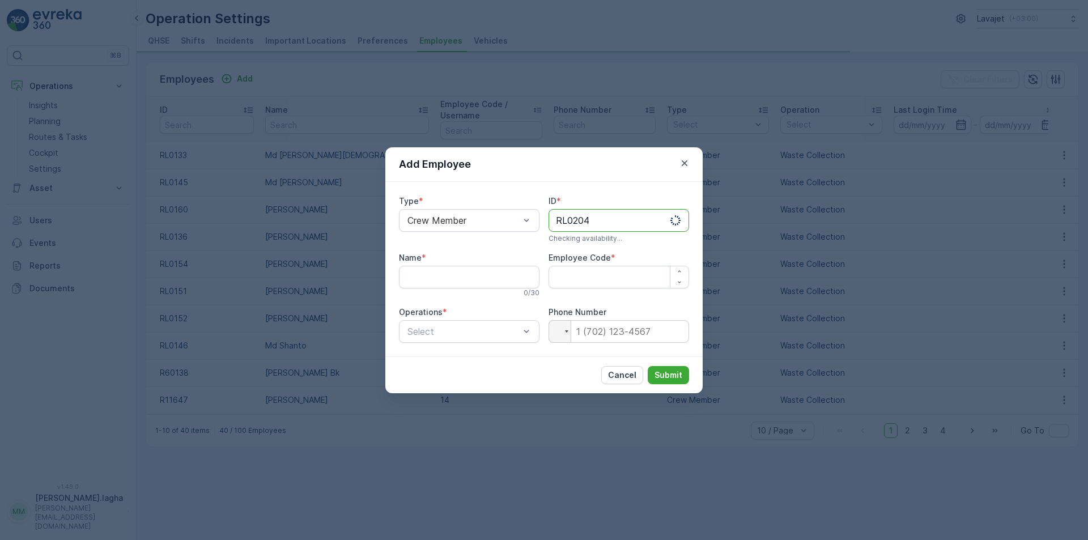
type input "RL0204"
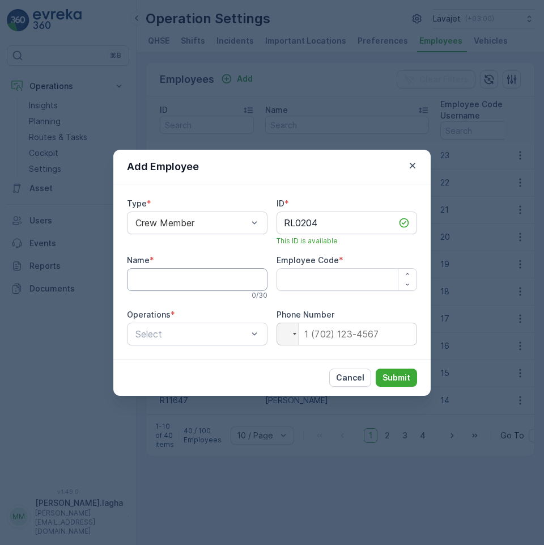
drag, startPoint x: 161, startPoint y: 269, endPoint x: 161, endPoint y: 275, distance: 6.8
click at [161, 269] on input "Name" at bounding box center [197, 279] width 141 height 23
paste input "Bacir Mia"
type input "Bacir Mia"
click at [302, 284] on Code "Employee Code" at bounding box center [347, 279] width 141 height 23
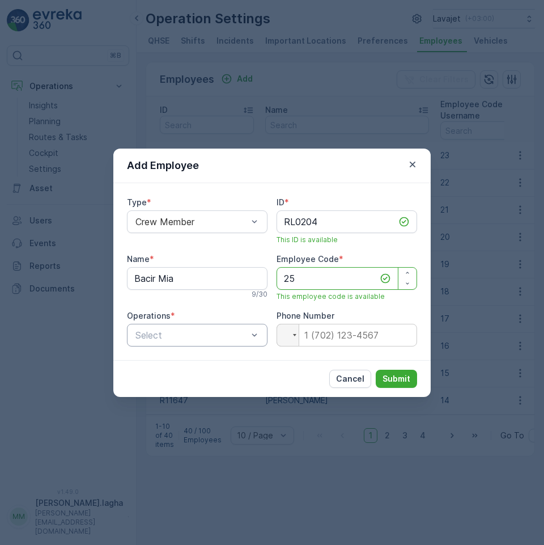
type Code "25"
click at [243, 337] on div at bounding box center [191, 335] width 114 height 10
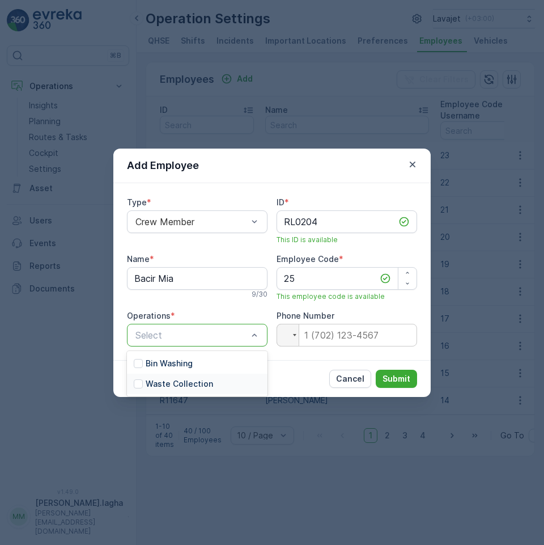
click at [163, 384] on p "Waste Collection" at bounding box center [179, 383] width 67 height 11
click at [393, 375] on p "Submit" at bounding box center [396, 378] width 28 height 11
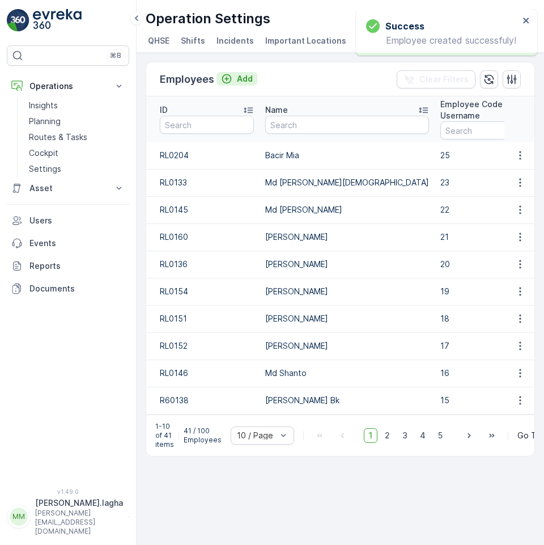
click at [249, 77] on p "Add" at bounding box center [245, 78] width 16 height 11
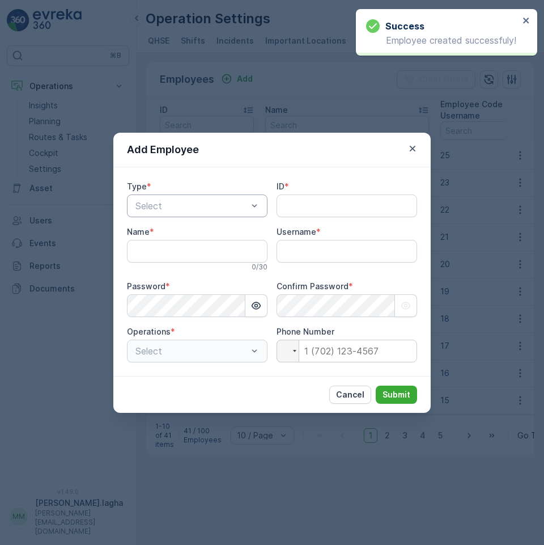
type input "[PERSON_NAME].lagha"
click at [195, 205] on div at bounding box center [191, 206] width 114 height 10
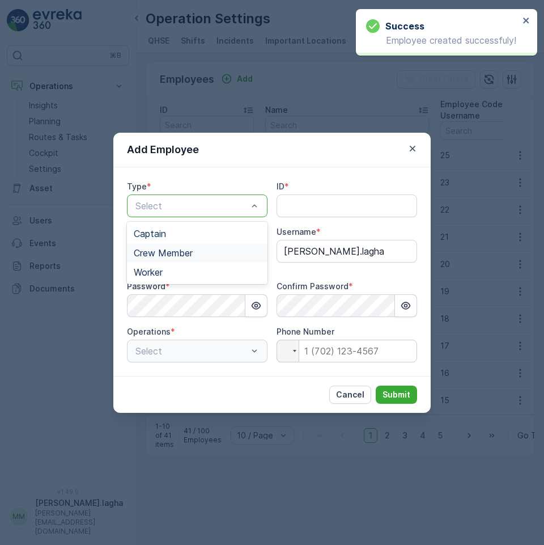
click at [162, 250] on span "Crew Member" at bounding box center [163, 253] width 59 height 10
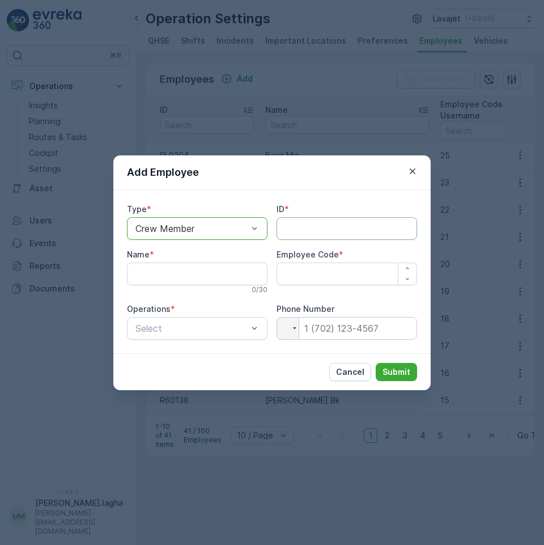
click at [307, 228] on input "ID" at bounding box center [347, 228] width 141 height 23
paste input "RL0205"
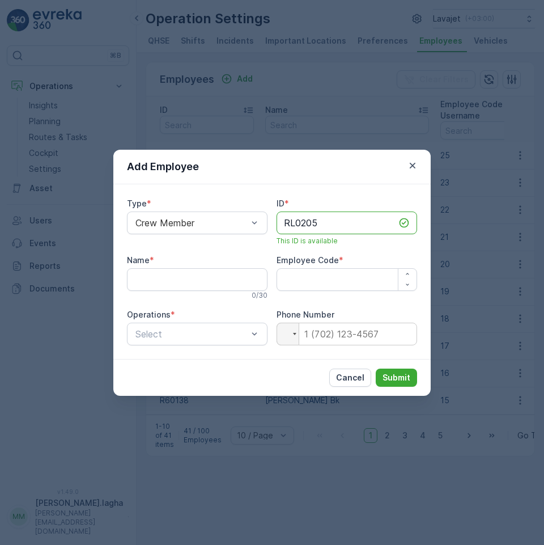
type input "RL0205"
click at [144, 284] on input "Name" at bounding box center [197, 279] width 141 height 23
paste input "Md [PERSON_NAME]"
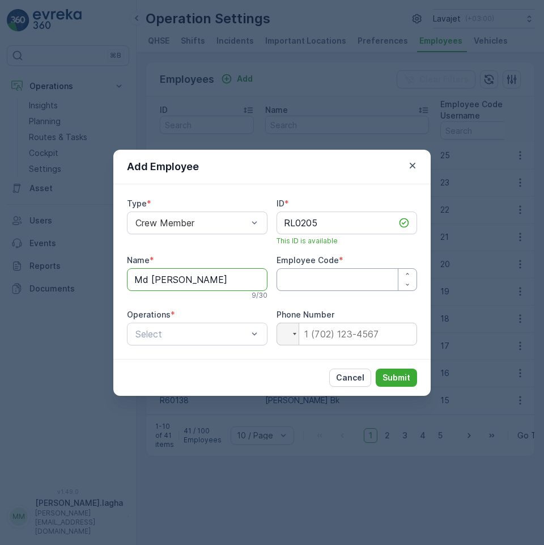
type input "Md [PERSON_NAME]"
click at [348, 282] on Code "Employee Code" at bounding box center [347, 279] width 141 height 23
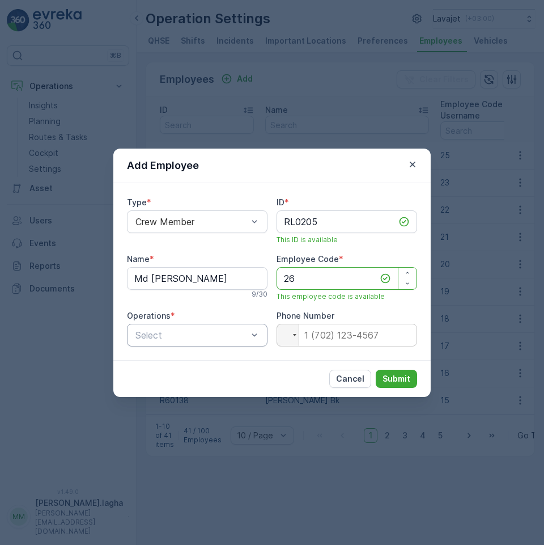
type Code "26"
click at [253, 341] on div at bounding box center [254, 335] width 11 height 22
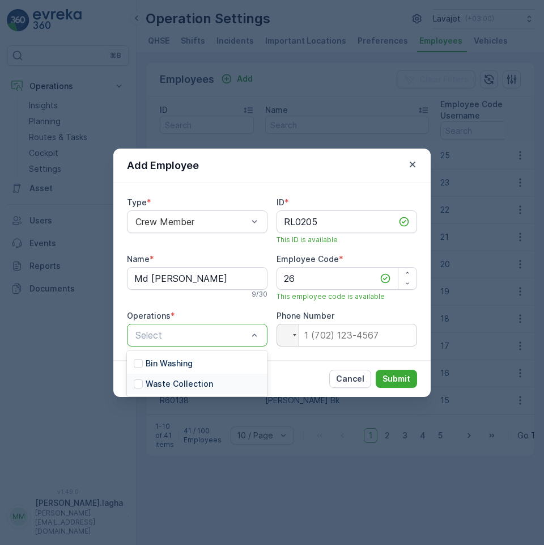
click at [195, 382] on p "Waste Collection" at bounding box center [179, 383] width 67 height 11
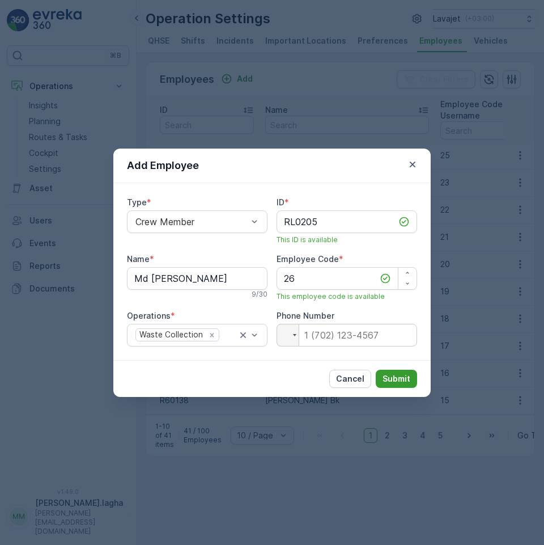
click at [408, 377] on p "Submit" at bounding box center [396, 378] width 28 height 11
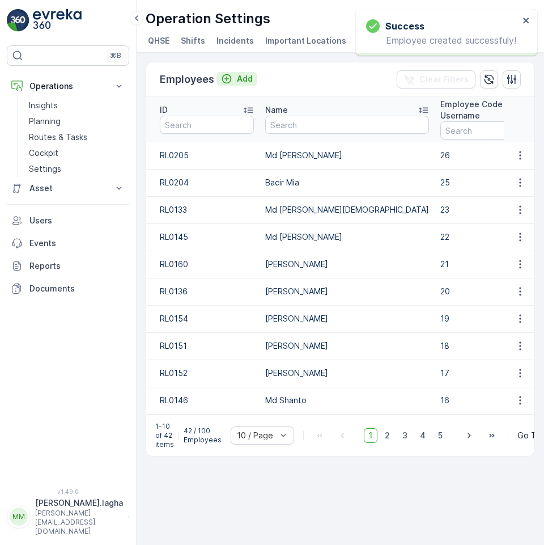
click at [242, 80] on p "Add" at bounding box center [245, 78] width 16 height 11
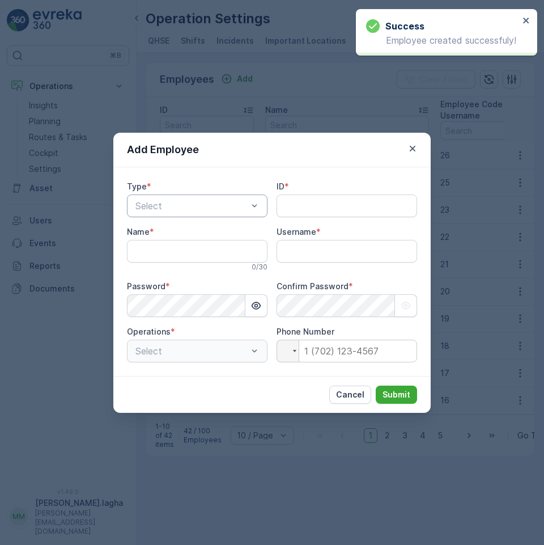
type input "[PERSON_NAME].lagha"
click at [184, 210] on div at bounding box center [191, 206] width 114 height 10
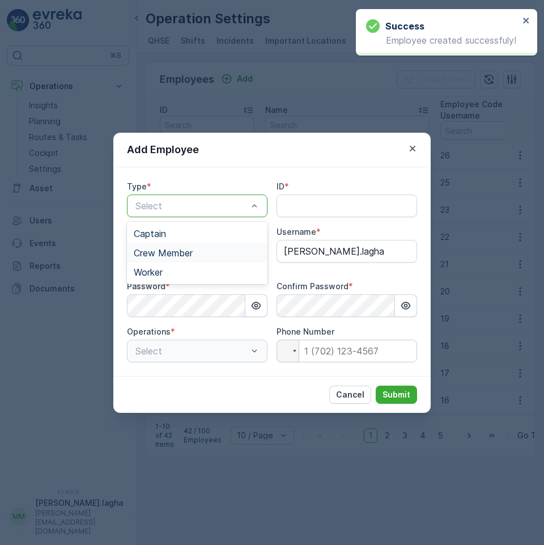
drag, startPoint x: 164, startPoint y: 253, endPoint x: 314, endPoint y: 217, distance: 154.3
click at [165, 253] on span "Crew Member" at bounding box center [163, 253] width 59 height 10
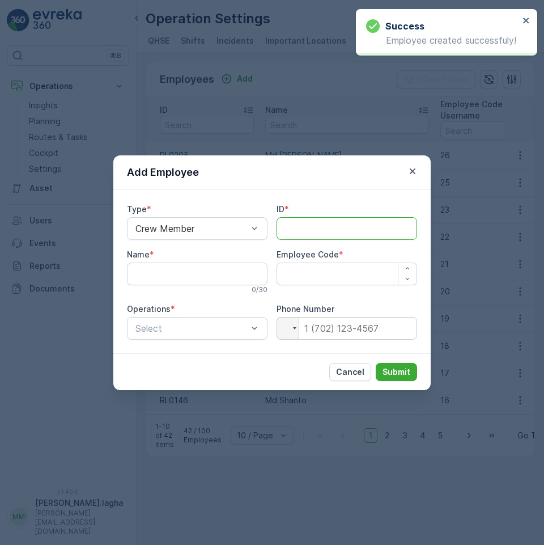
click at [298, 225] on input "ID" at bounding box center [347, 228] width 141 height 23
paste input "RL0206"
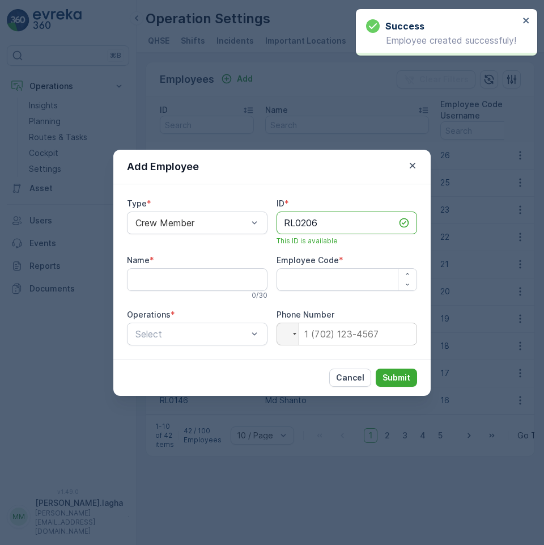
type input "RL0206"
click at [178, 287] on input "Name" at bounding box center [197, 279] width 141 height 23
paste input "Md Din [DEMOGRAPHIC_DATA]"
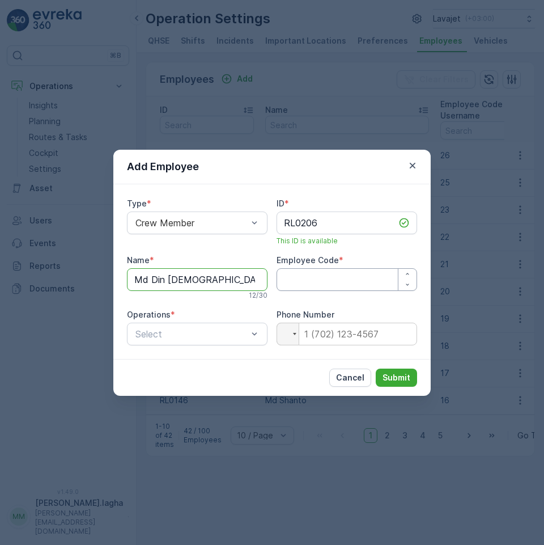
type input "Md Din [DEMOGRAPHIC_DATA]"
click at [300, 279] on Code "Employee Code" at bounding box center [347, 279] width 141 height 23
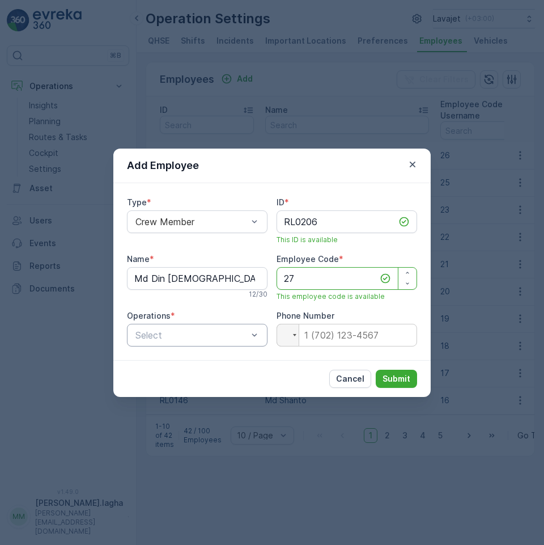
type Code "27"
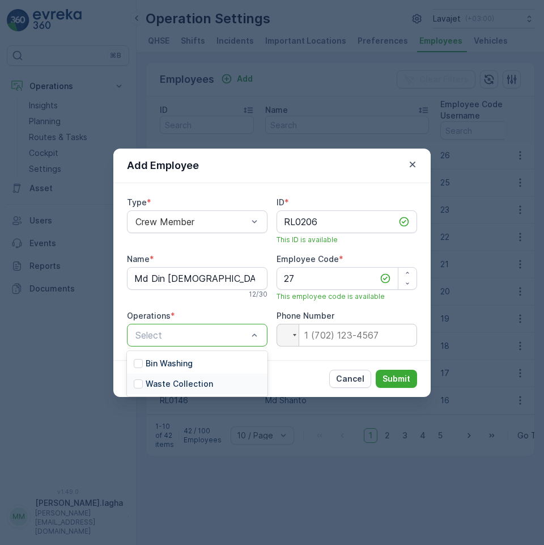
click at [192, 382] on p "Waste Collection" at bounding box center [179, 383] width 67 height 11
click at [395, 376] on p "Submit" at bounding box center [396, 378] width 28 height 11
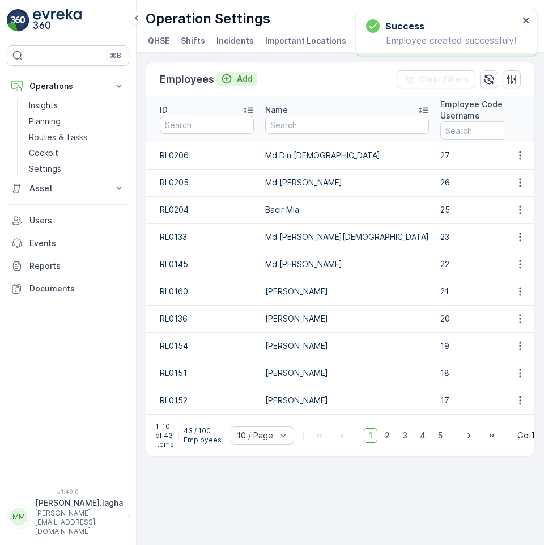
click at [234, 75] on div "Add" at bounding box center [237, 78] width 32 height 11
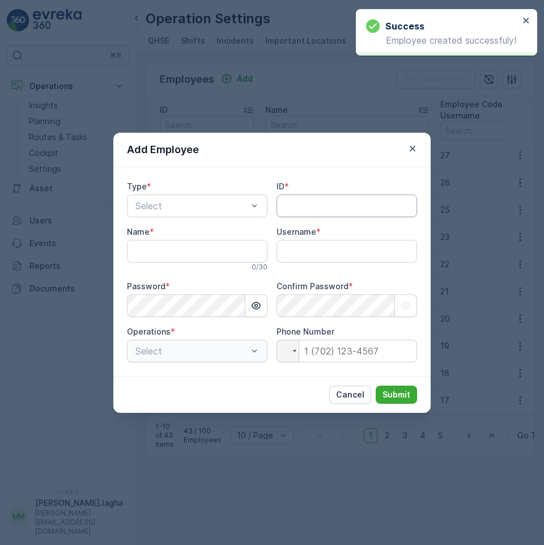
type input "[PERSON_NAME].lagha"
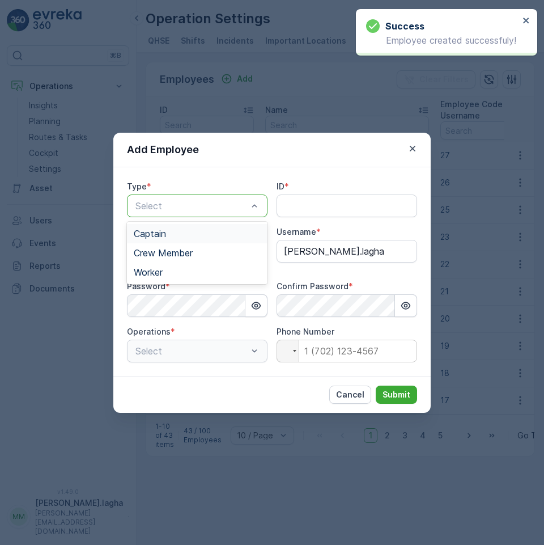
click at [197, 206] on div at bounding box center [191, 206] width 114 height 10
drag, startPoint x: 166, startPoint y: 252, endPoint x: 225, endPoint y: 239, distance: 60.4
click at [171, 250] on span "Crew Member" at bounding box center [163, 253] width 59 height 10
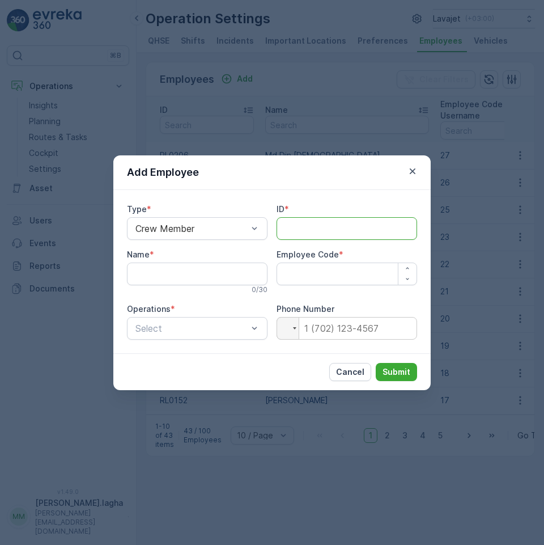
click at [293, 227] on input "ID" at bounding box center [347, 228] width 141 height 23
paste input "RL0207"
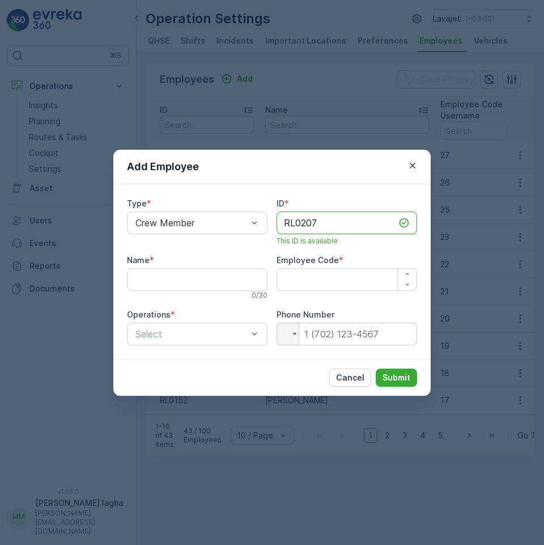
type input "RL0207"
click at [178, 281] on input "Name" at bounding box center [197, 279] width 141 height 23
paste input "Md Shapan"
type input "Md Shapan"
click at [347, 278] on Code "Employee Code" at bounding box center [347, 279] width 141 height 23
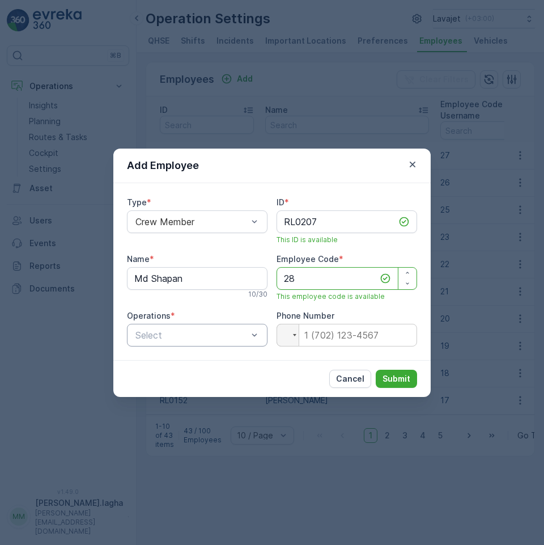
type Code "28"
click at [202, 342] on div "Select" at bounding box center [197, 335] width 141 height 23
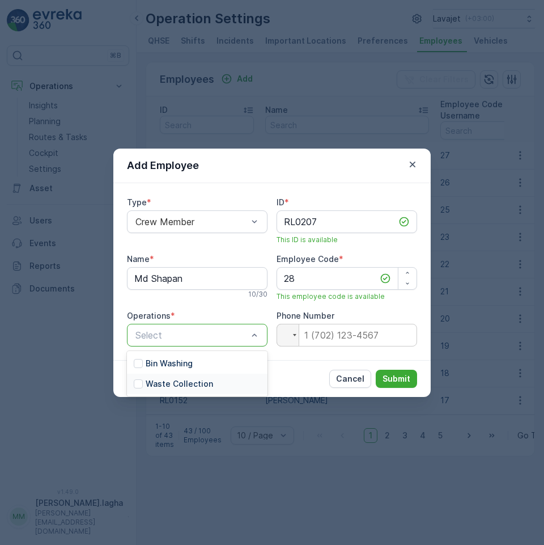
click at [173, 382] on p "Waste Collection" at bounding box center [179, 383] width 67 height 11
click at [395, 377] on p "Submit" at bounding box center [396, 378] width 28 height 11
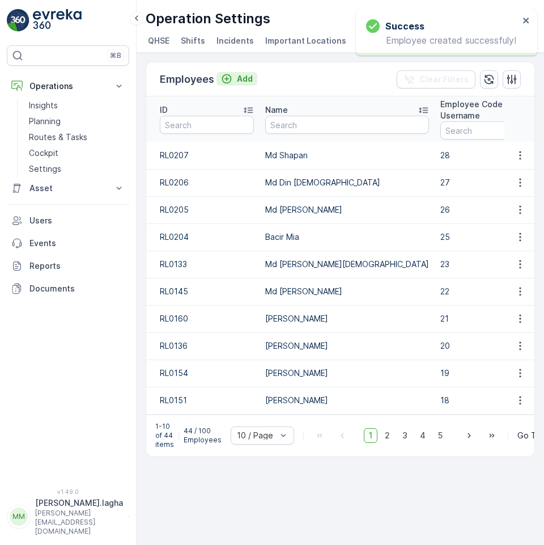
click at [249, 78] on p "Add" at bounding box center [245, 78] width 16 height 11
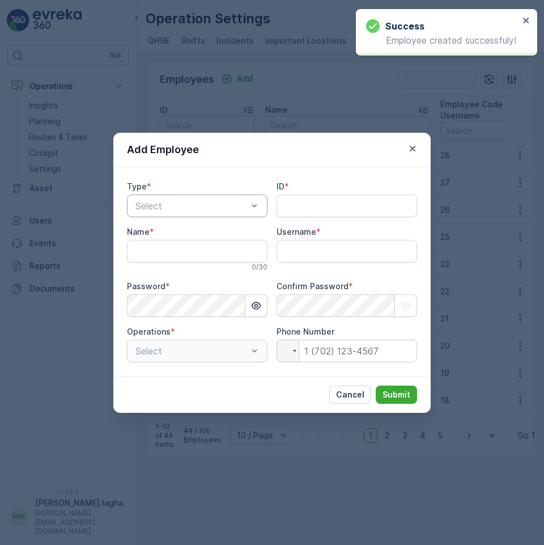
type input "[PERSON_NAME].lagha"
click at [189, 210] on div at bounding box center [191, 206] width 114 height 10
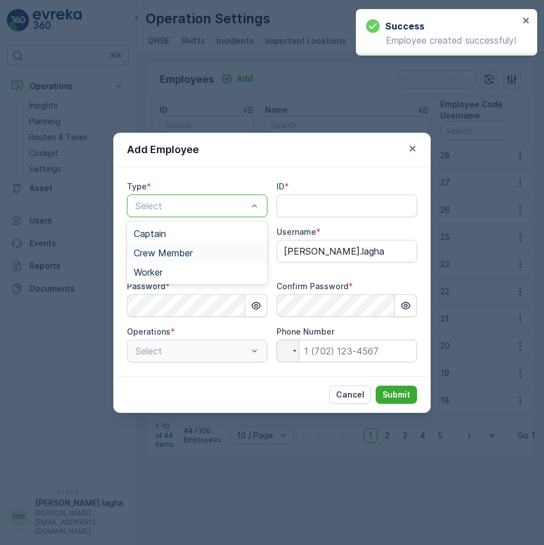
drag, startPoint x: 153, startPoint y: 251, endPoint x: 262, endPoint y: 222, distance: 113.3
click at [154, 251] on span "Crew Member" at bounding box center [163, 253] width 59 height 10
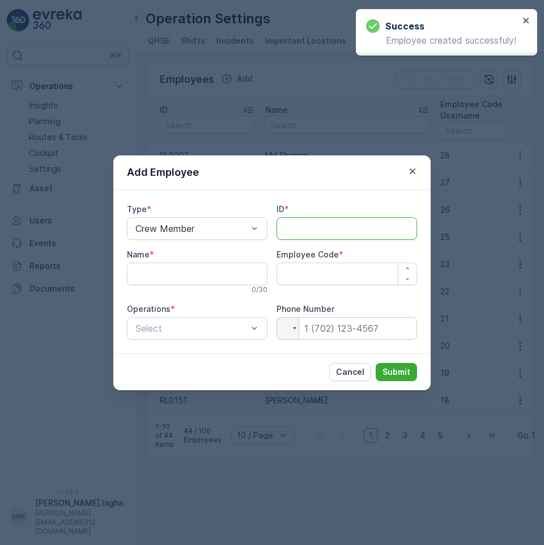
click at [297, 223] on input "ID" at bounding box center [347, 228] width 141 height 23
paste input "RL0203"
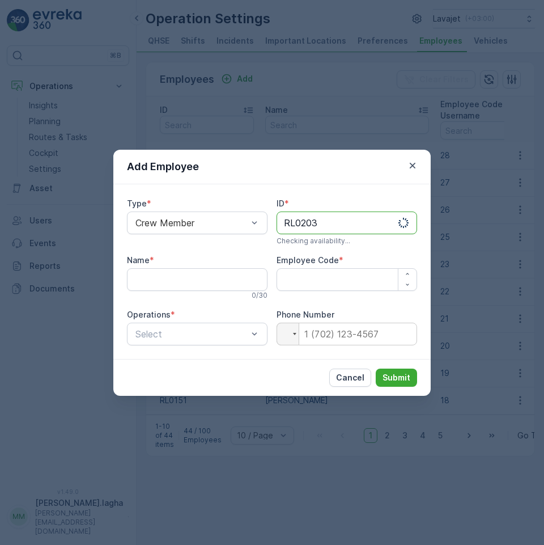
type input "RL0203"
click at [147, 282] on input "Name" at bounding box center [197, 279] width 141 height 23
paste input "Md Rofiq"
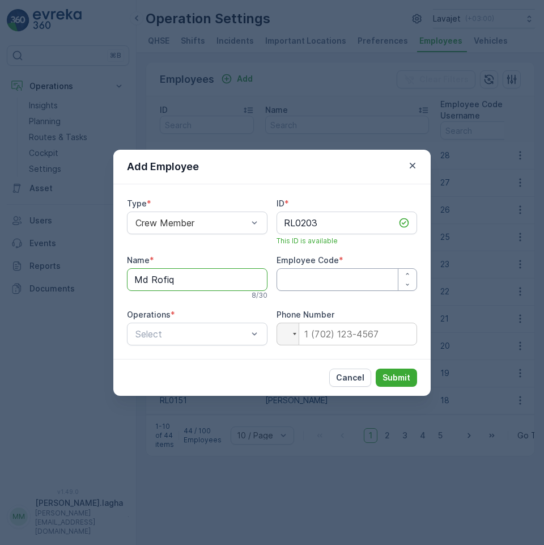
type input "Md Rofiq"
click at [325, 282] on Code "Employee Code" at bounding box center [347, 279] width 141 height 23
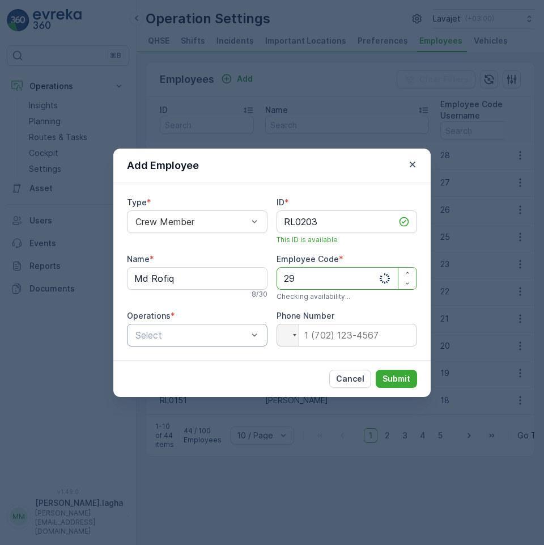
type Code "29"
click at [246, 332] on div at bounding box center [191, 335] width 114 height 10
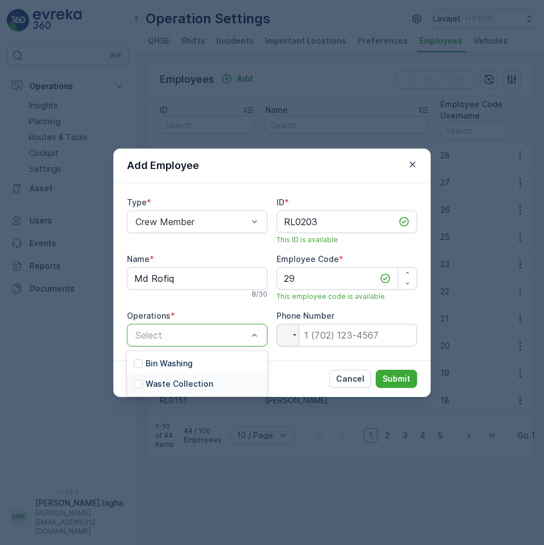
click at [177, 380] on p "Waste Collection" at bounding box center [179, 383] width 67 height 11
click at [406, 376] on p "Submit" at bounding box center [396, 378] width 28 height 11
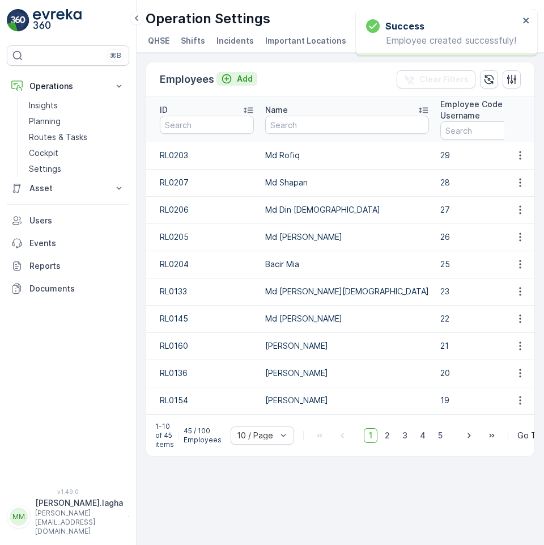
click at [239, 79] on p "Add" at bounding box center [245, 78] width 16 height 11
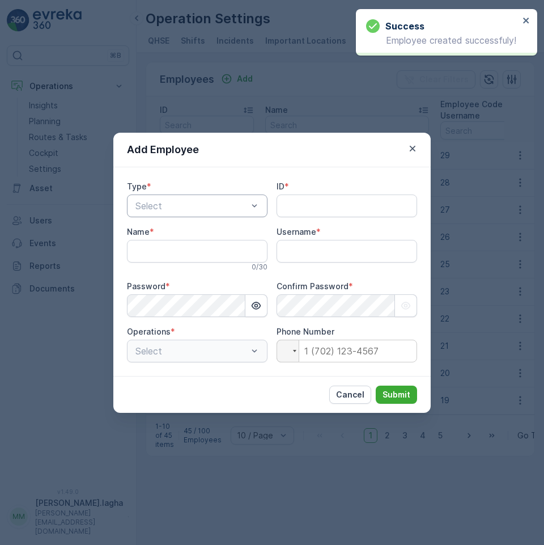
type input "[PERSON_NAME].lagha"
click at [210, 207] on div at bounding box center [191, 206] width 114 height 10
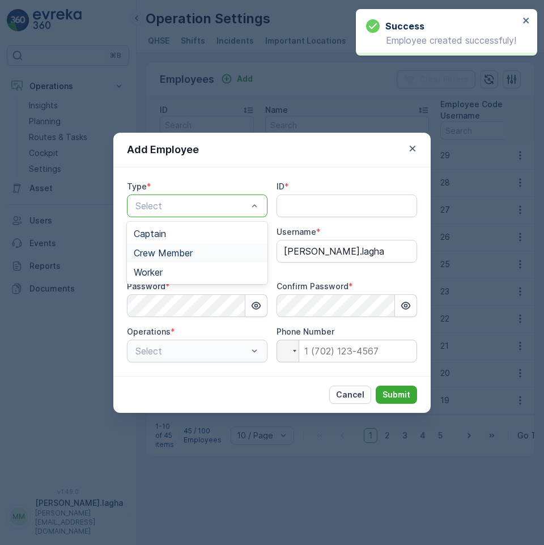
drag, startPoint x: 175, startPoint y: 249, endPoint x: 277, endPoint y: 227, distance: 103.9
click at [177, 249] on span "Crew Member" at bounding box center [163, 253] width 59 height 10
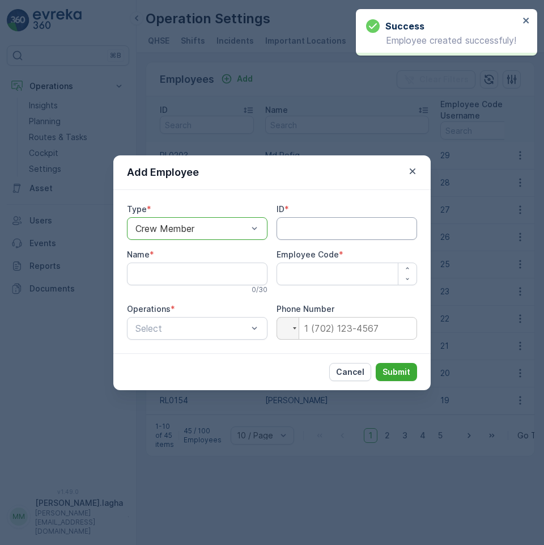
click at [299, 232] on input "ID" at bounding box center [347, 228] width 141 height 23
paste input "RL0225"
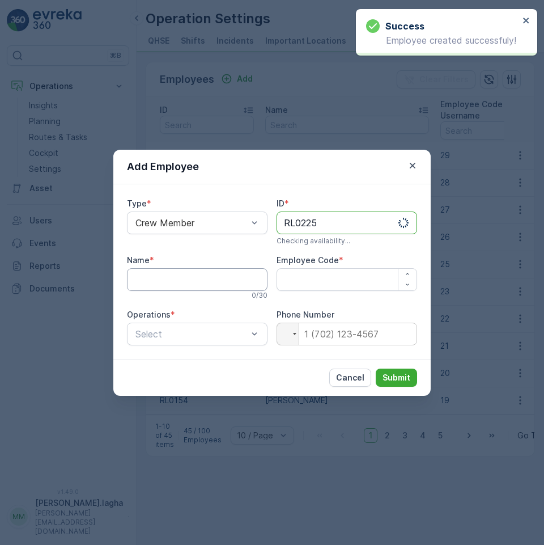
type input "RL0225"
drag, startPoint x: 164, startPoint y: 276, endPoint x: 7, endPoint y: 296, distance: 158.8
click at [164, 276] on input "Name" at bounding box center [197, 279] width 141 height 23
click at [147, 283] on input "Name" at bounding box center [197, 279] width 141 height 23
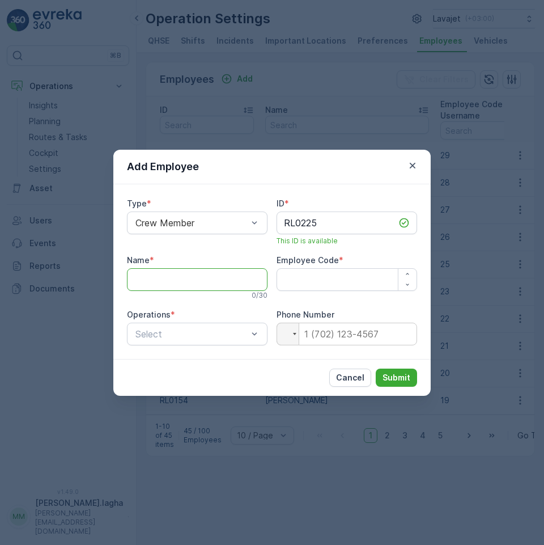
paste input "[PERSON_NAME]"
type input "[PERSON_NAME]"
click at [295, 285] on Code "Employee Code" at bounding box center [347, 279] width 141 height 23
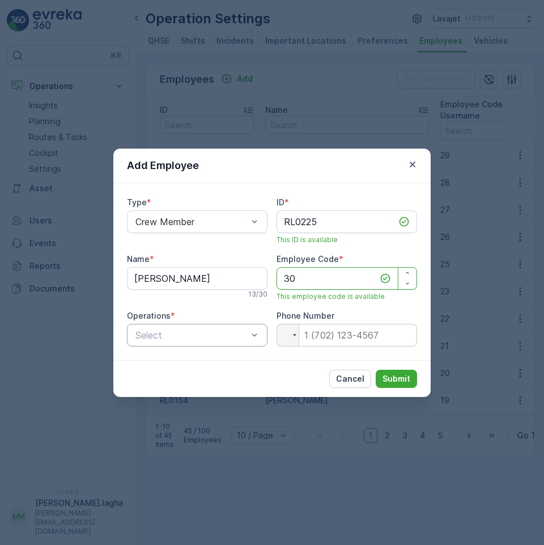
type Code "30"
click at [246, 337] on div at bounding box center [191, 335] width 114 height 10
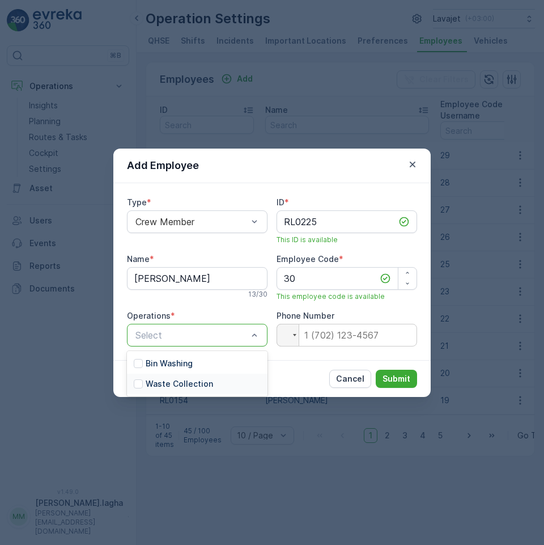
drag, startPoint x: 185, startPoint y: 380, endPoint x: 305, endPoint y: 382, distance: 120.7
click at [189, 380] on p "Waste Collection" at bounding box center [179, 383] width 67 height 11
click at [398, 380] on p "Submit" at bounding box center [396, 378] width 28 height 11
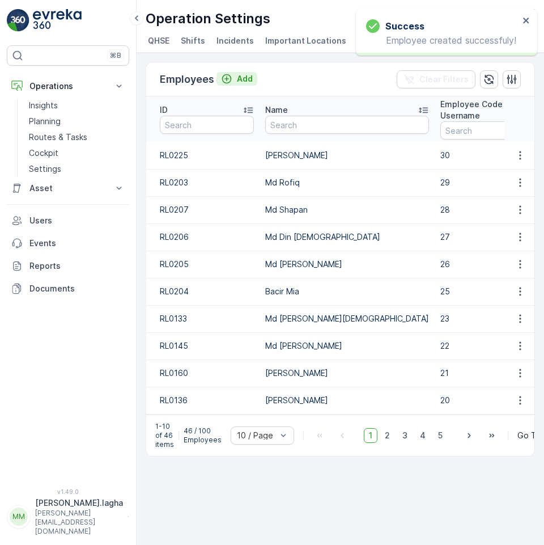
click at [239, 80] on p "Add" at bounding box center [245, 78] width 16 height 11
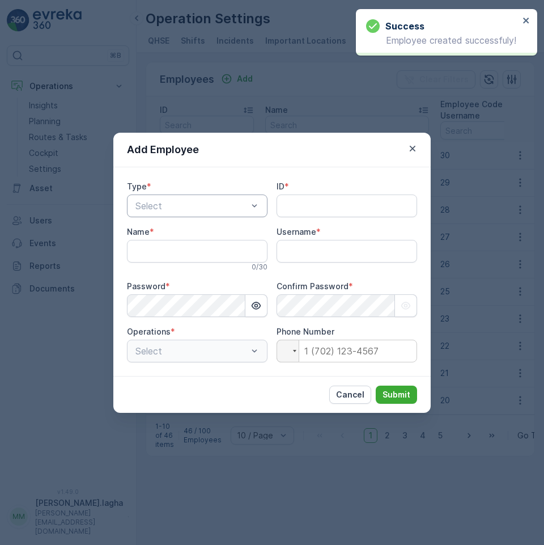
type input "[PERSON_NAME].lagha"
click at [193, 209] on div at bounding box center [191, 206] width 114 height 10
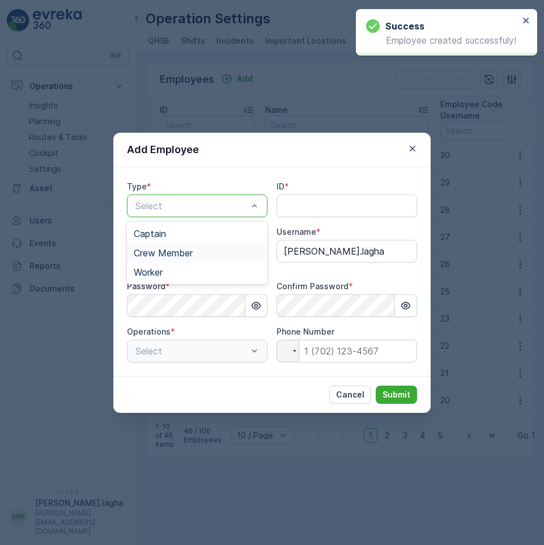
click at [168, 250] on span "Crew Member" at bounding box center [163, 253] width 59 height 10
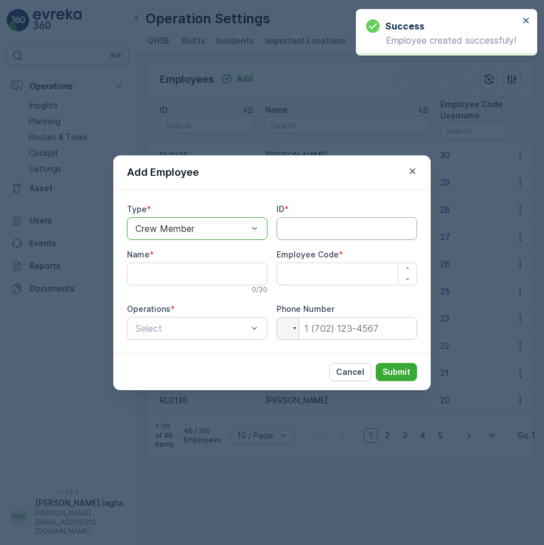
click at [298, 232] on input "ID" at bounding box center [347, 228] width 141 height 23
paste input "RL7203"
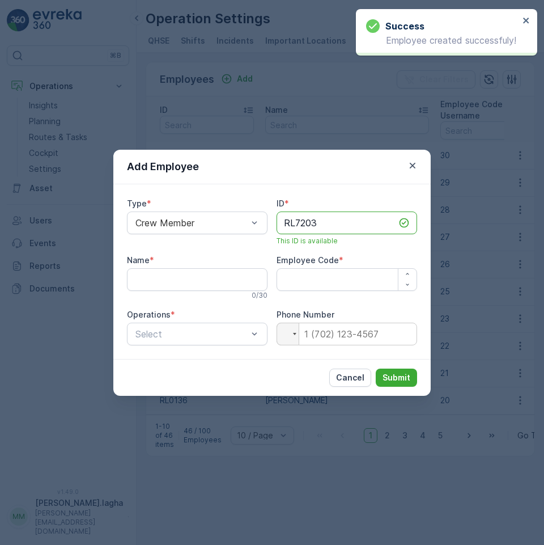
type input "RL7203"
click at [150, 283] on input "Name" at bounding box center [197, 279] width 141 height 23
paste input "[PERSON_NAME]"
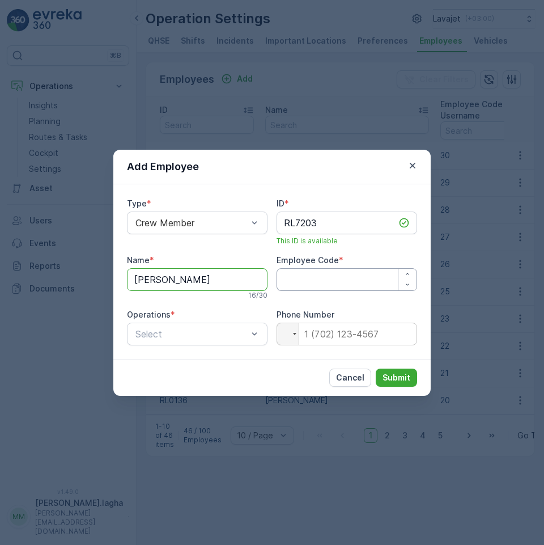
type input "[PERSON_NAME]"
click at [313, 279] on Code "Employee Code" at bounding box center [347, 279] width 141 height 23
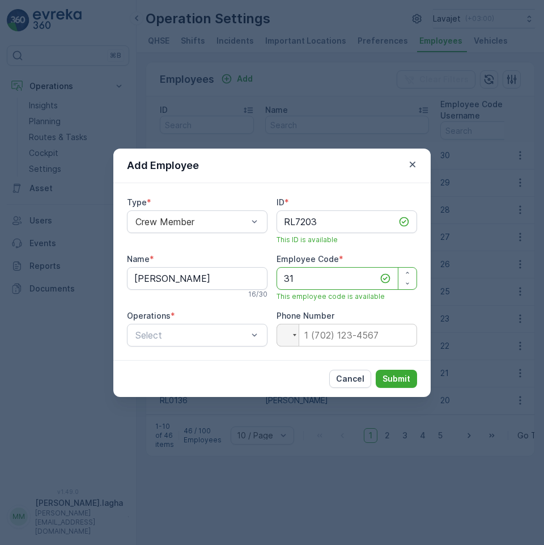
type Code "31"
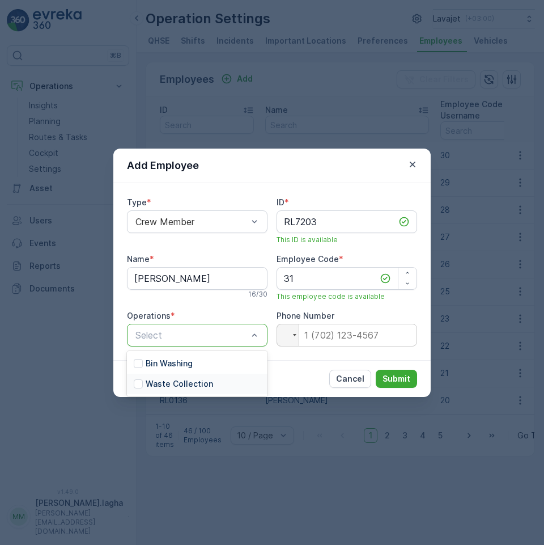
click at [159, 381] on p "Waste Collection" at bounding box center [179, 383] width 67 height 11
click at [390, 379] on p "Submit" at bounding box center [396, 378] width 28 height 11
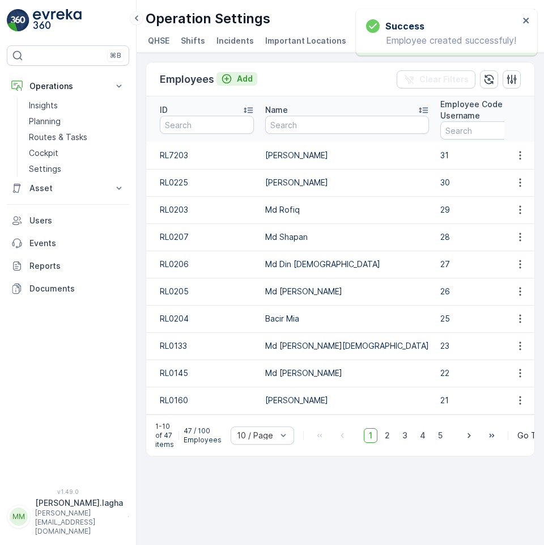
click at [250, 80] on p "Add" at bounding box center [245, 78] width 16 height 11
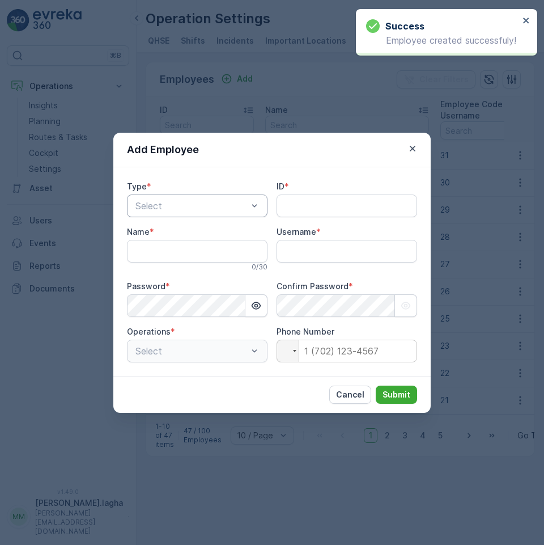
type input "[PERSON_NAME].lagha"
click at [190, 206] on div at bounding box center [191, 206] width 114 height 10
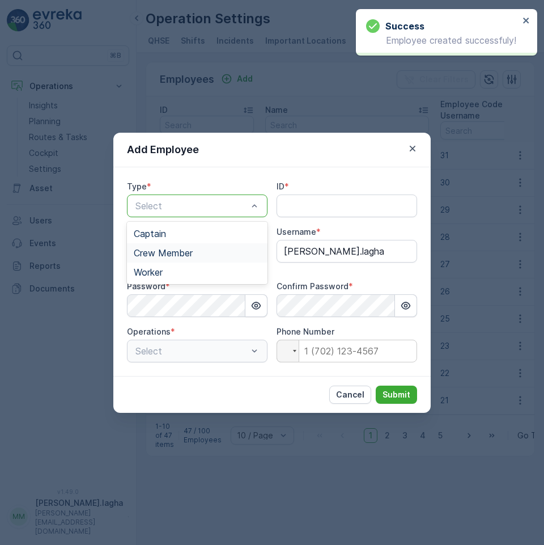
drag, startPoint x: 159, startPoint y: 249, endPoint x: 346, endPoint y: 226, distance: 188.4
click at [169, 248] on span "Crew Member" at bounding box center [163, 253] width 59 height 10
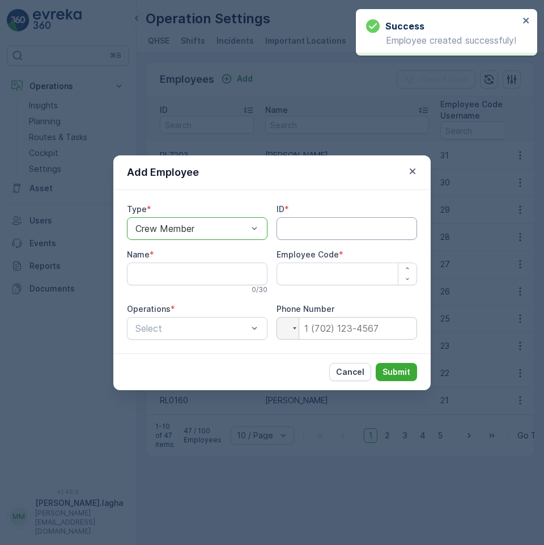
click at [314, 229] on input "ID" at bounding box center [347, 228] width 141 height 23
paste input "R9463"
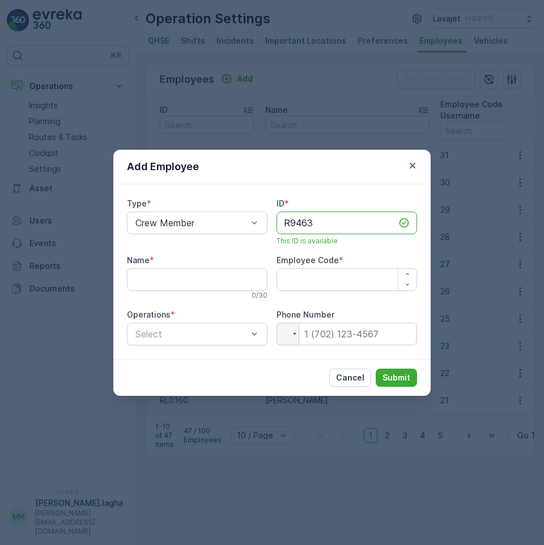
type input "R9463"
click at [156, 281] on input "Name" at bounding box center [197, 279] width 141 height 23
paste input "[PERSON_NAME]"
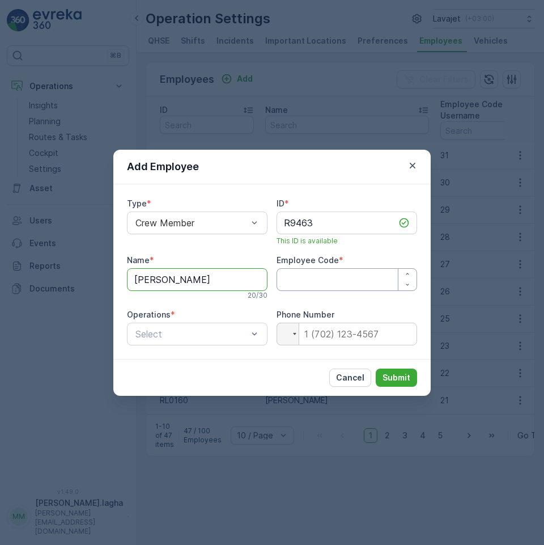
type input "[PERSON_NAME]"
click at [331, 278] on Code "Employee Code" at bounding box center [347, 279] width 141 height 23
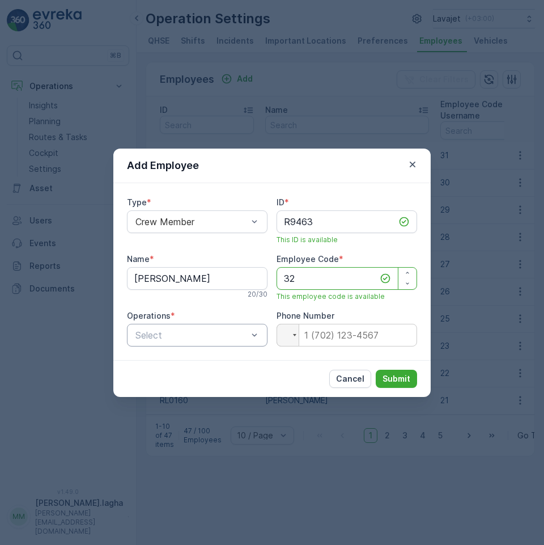
type Code "32"
click at [176, 333] on div at bounding box center [191, 335] width 114 height 10
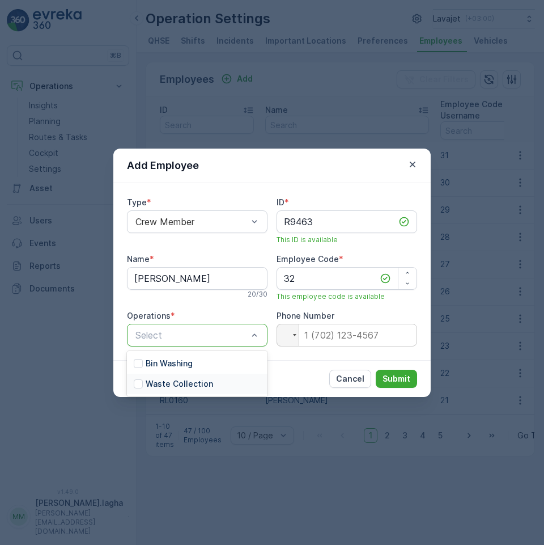
click at [159, 380] on p "Waste Collection" at bounding box center [179, 383] width 67 height 11
click at [409, 377] on p "Submit" at bounding box center [396, 378] width 28 height 11
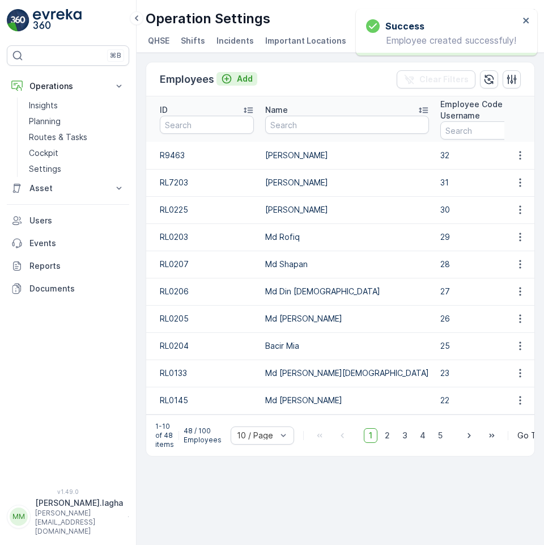
click at [240, 78] on p "Add" at bounding box center [245, 78] width 16 height 11
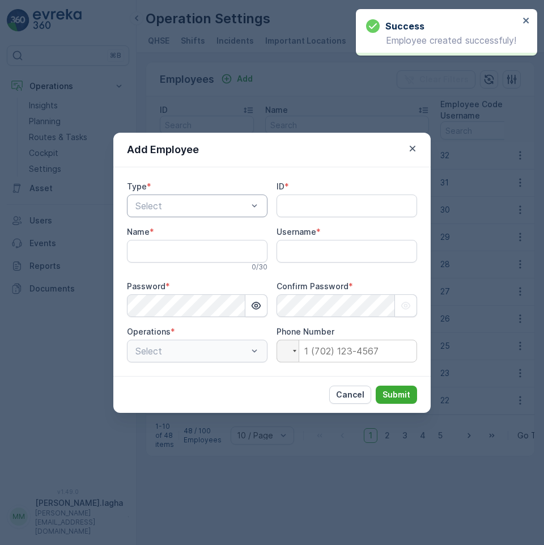
type input "[PERSON_NAME].lagha"
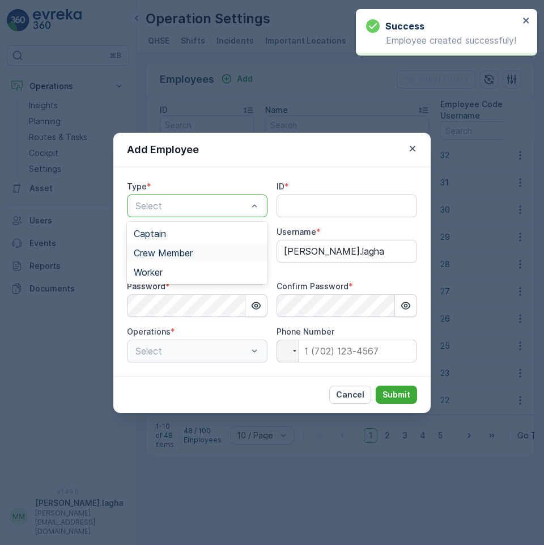
drag, startPoint x: 165, startPoint y: 255, endPoint x: 269, endPoint y: 229, distance: 107.5
click at [171, 253] on span "Crew Member" at bounding box center [163, 253] width 59 height 10
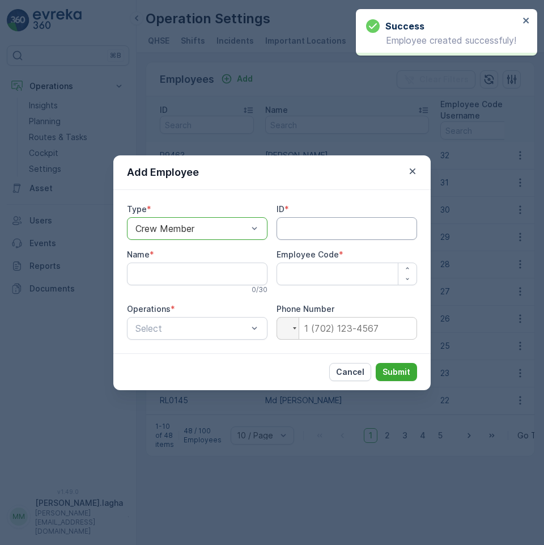
click at [288, 226] on input "ID" at bounding box center [347, 228] width 141 height 23
paste input "R11608"
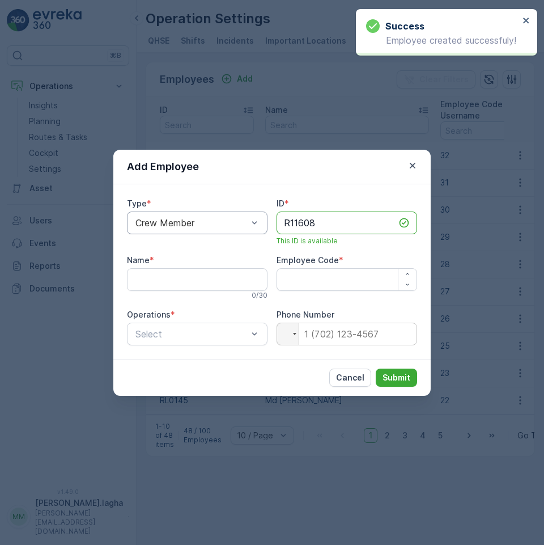
type input "R11608"
click at [182, 275] on input "Name" at bounding box center [197, 279] width 141 height 23
paste input "Golap Mia"
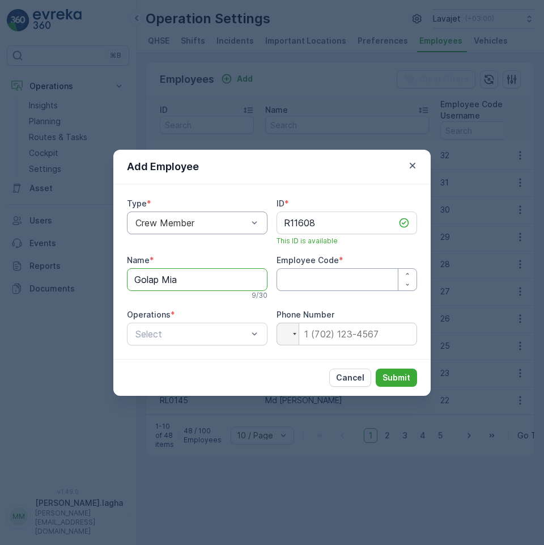
type input "Golap Mia"
click at [336, 283] on Code "Employee Code" at bounding box center [347, 279] width 141 height 23
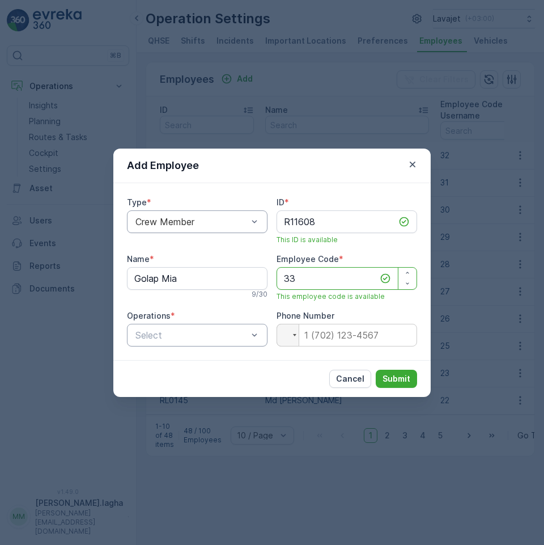
type Code "33"
click at [246, 337] on div at bounding box center [191, 335] width 114 height 10
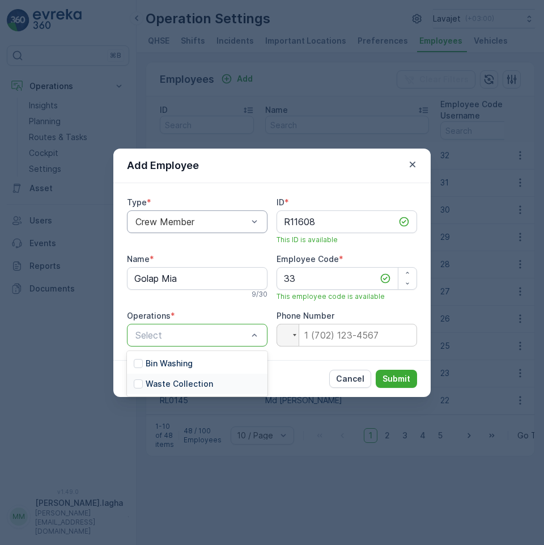
drag, startPoint x: 165, startPoint y: 384, endPoint x: 178, endPoint y: 386, distance: 12.6
click at [171, 384] on p "Waste Collection" at bounding box center [179, 383] width 67 height 11
click at [392, 378] on p "Submit" at bounding box center [396, 378] width 28 height 11
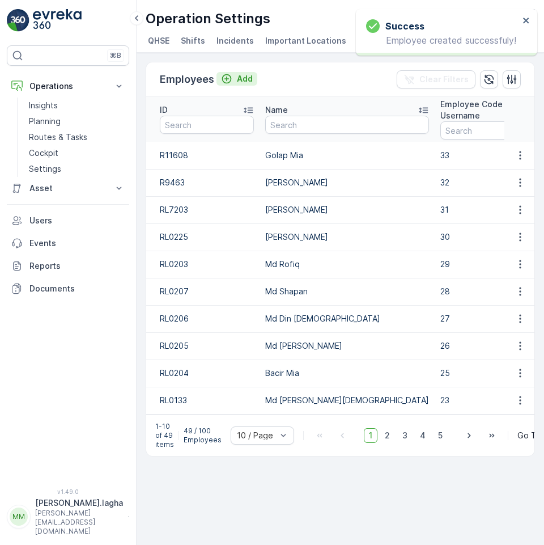
click at [241, 75] on p "Add" at bounding box center [245, 78] width 16 height 11
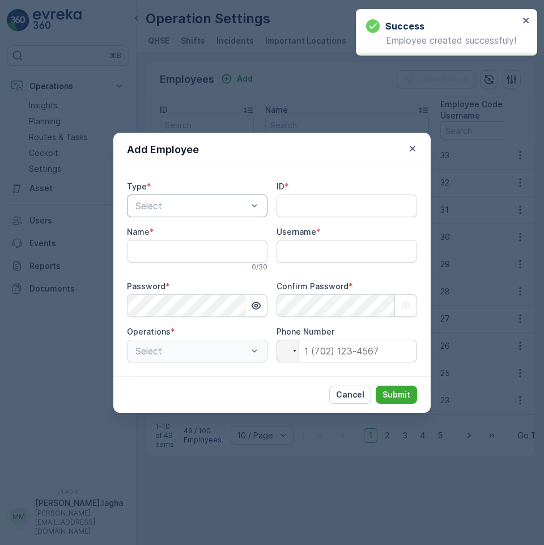
type input "[PERSON_NAME].lagha"
click at [174, 207] on div at bounding box center [191, 206] width 114 height 10
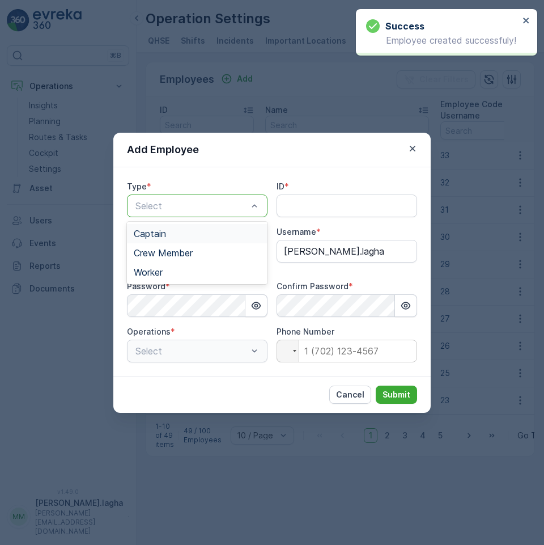
click at [159, 236] on span "Captain" at bounding box center [150, 233] width 32 height 10
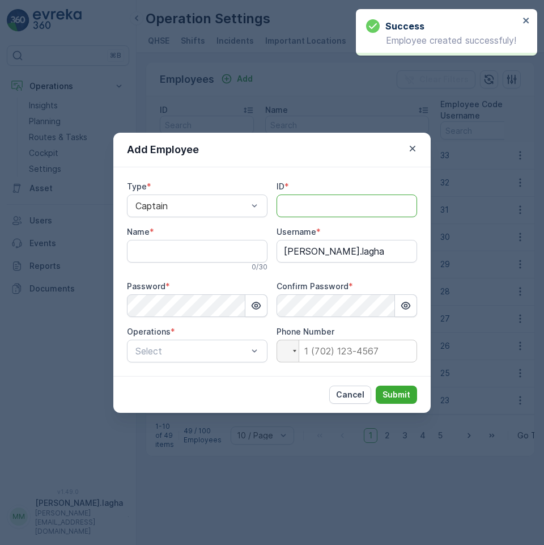
click at [302, 206] on input "ID" at bounding box center [347, 205] width 141 height 23
paste input "LAV-146"
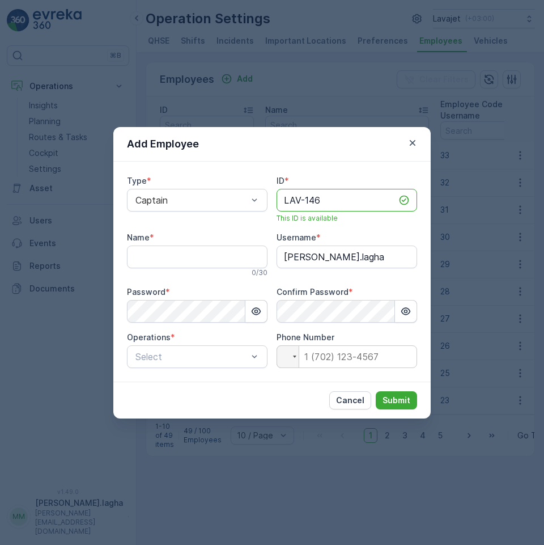
type input "LAV-146"
click at [144, 260] on input "Name" at bounding box center [197, 256] width 141 height 23
paste input "[PERSON_NAME]"
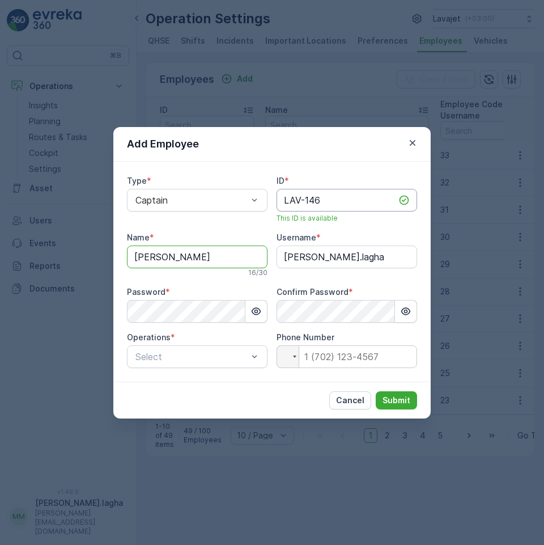
type input "[PERSON_NAME]"
drag, startPoint x: 341, startPoint y: 200, endPoint x: 242, endPoint y: 196, distance: 98.7
click at [242, 196] on div "Type * Captain ID * LAV-146 This ID is available Name * [PERSON_NAME] 16 / 30 U…" at bounding box center [272, 271] width 290 height 193
drag, startPoint x: 385, startPoint y: 257, endPoint x: 253, endPoint y: 251, distance: 131.6
click at [253, 251] on div "Type * Captain ID * LAV-146 This ID is available Name * [PERSON_NAME] 16 / 30 U…" at bounding box center [272, 271] width 290 height 193
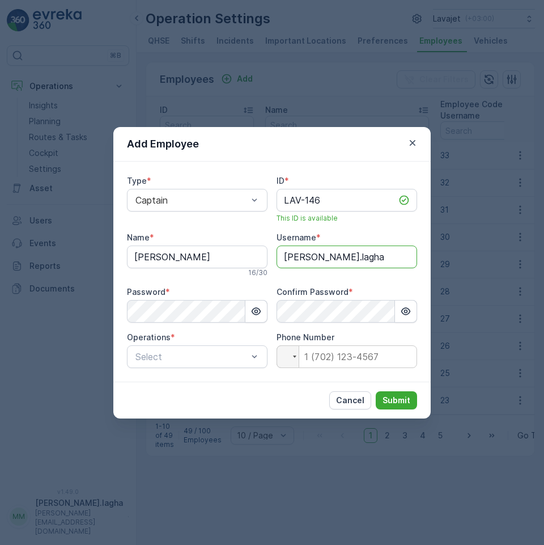
paste input "LAV-146"
type input "LAV-146"
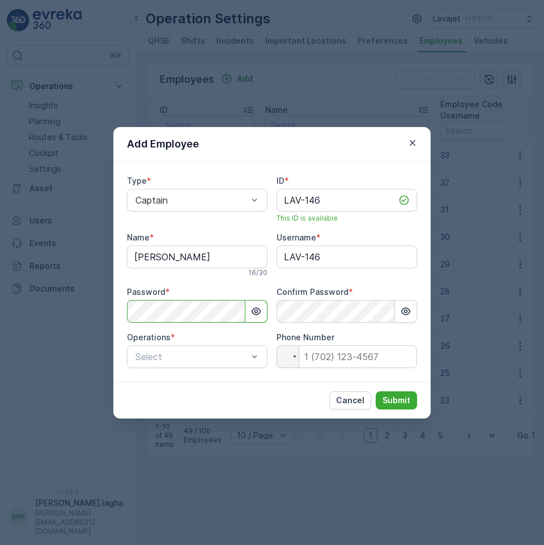
click at [94, 305] on div "Add Employee Type * Captain ID * LAV-146 This ID is available Name * [PERSON_NA…" at bounding box center [272, 272] width 544 height 545
click at [256, 393] on div "Cancel Submit" at bounding box center [271, 399] width 317 height 37
click at [229, 355] on div at bounding box center [191, 356] width 114 height 10
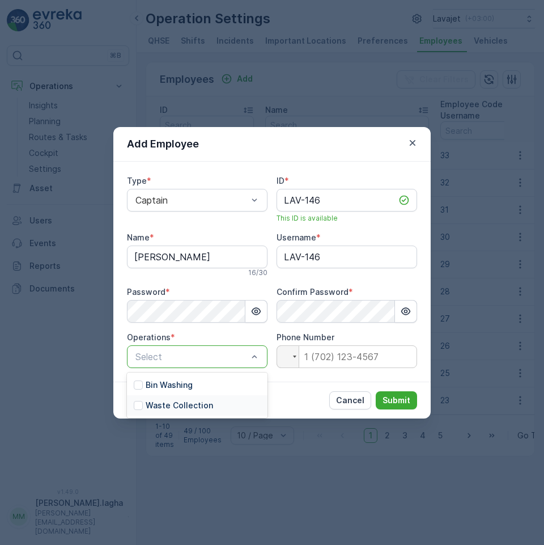
click at [167, 403] on p "Waste Collection" at bounding box center [179, 404] width 67 height 11
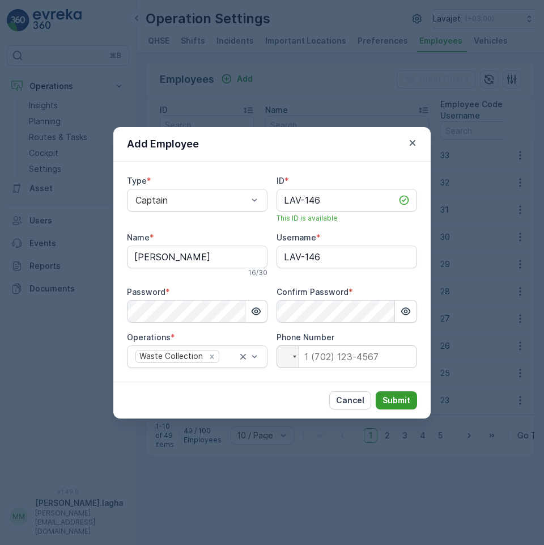
click at [390, 401] on p "Submit" at bounding box center [396, 399] width 28 height 11
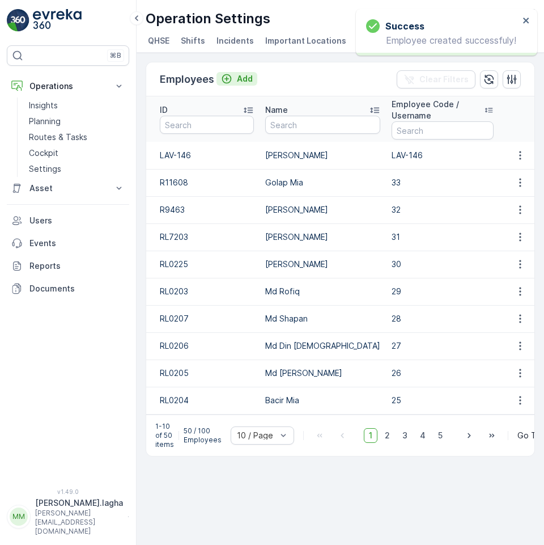
click at [244, 80] on p "Add" at bounding box center [245, 78] width 16 height 11
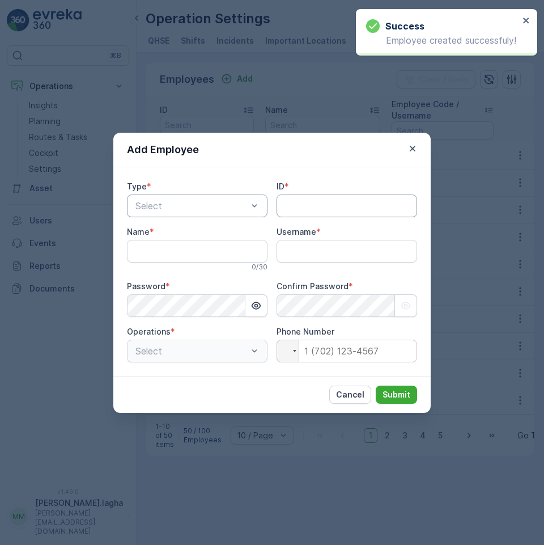
type input "[PERSON_NAME].lagha"
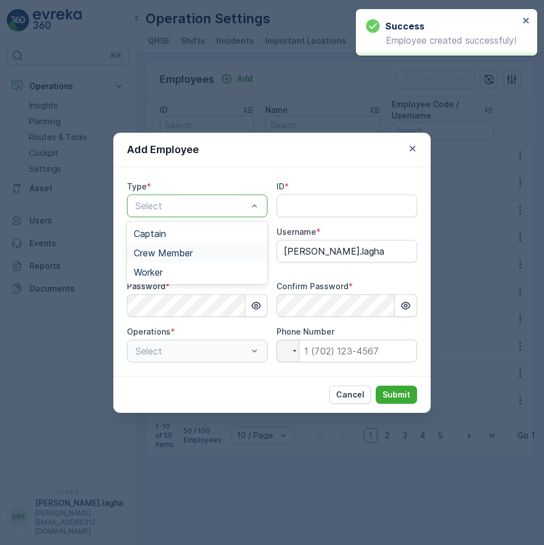
drag, startPoint x: 179, startPoint y: 251, endPoint x: 227, endPoint y: 242, distance: 48.5
click at [181, 251] on span "Crew Member" at bounding box center [163, 253] width 59 height 10
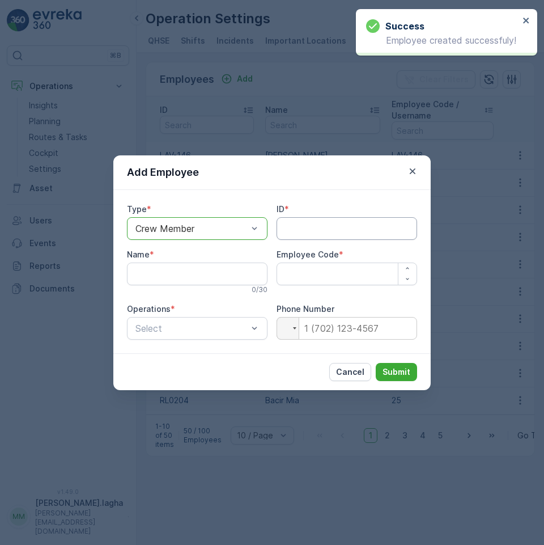
click at [294, 227] on input "ID" at bounding box center [347, 228] width 141 height 23
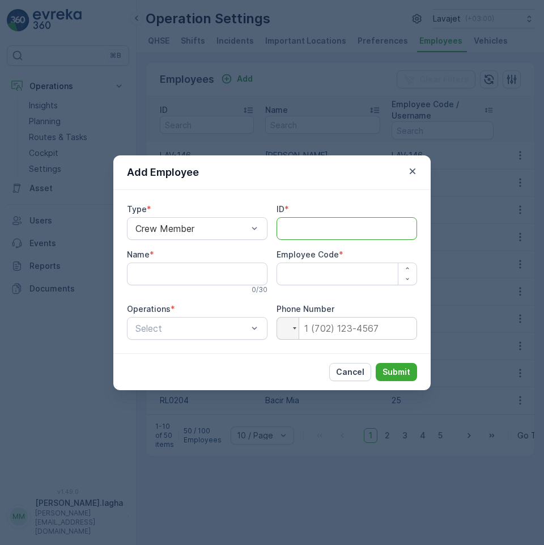
paste input "R11615"
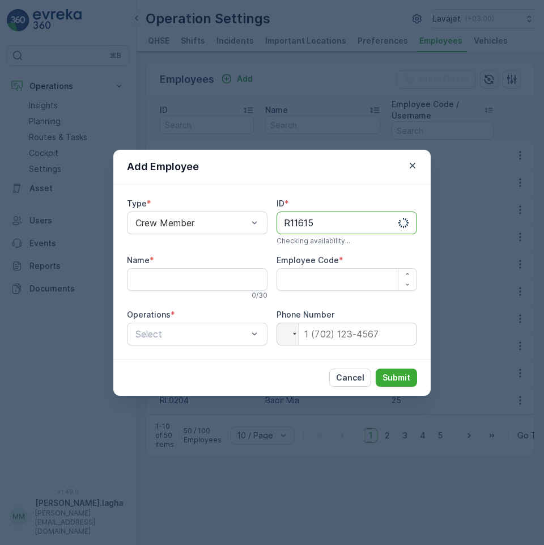
type input "R11615"
click at [152, 281] on input "Name" at bounding box center [197, 279] width 141 height 23
paste input "Md Meyam Mia"
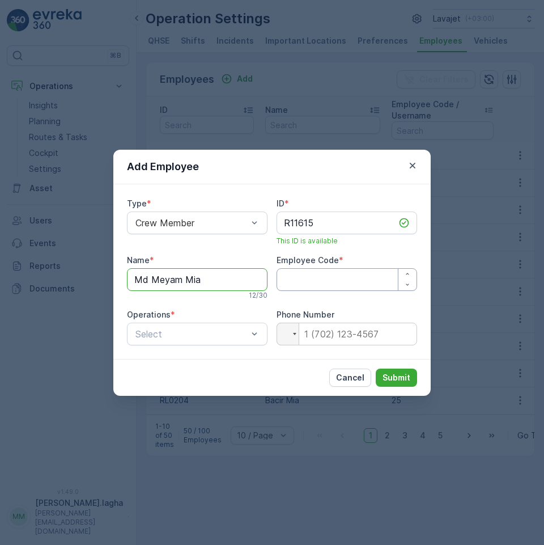
type input "Md Meyam Mia"
click at [307, 280] on Code "Employee Code" at bounding box center [347, 279] width 141 height 23
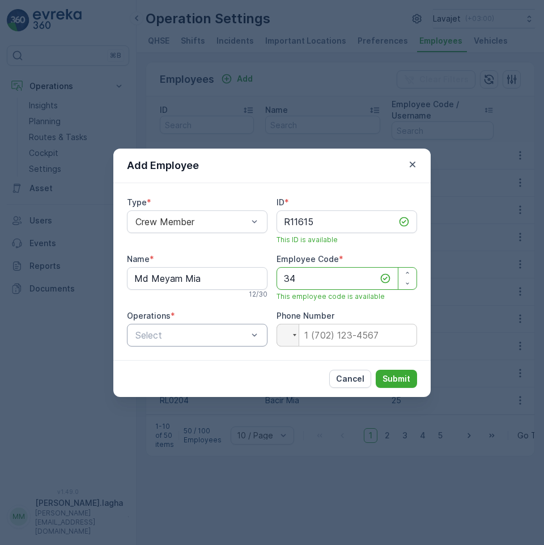
type Code "34"
click at [205, 333] on div at bounding box center [191, 335] width 114 height 10
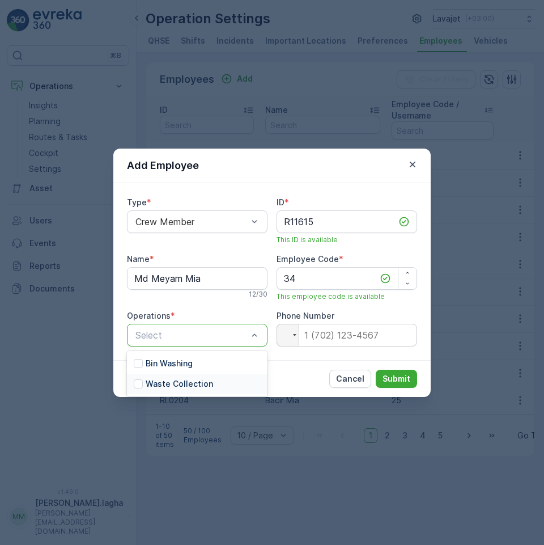
click at [176, 381] on p "Waste Collection" at bounding box center [179, 383] width 67 height 11
click at [390, 377] on p "Submit" at bounding box center [396, 378] width 28 height 11
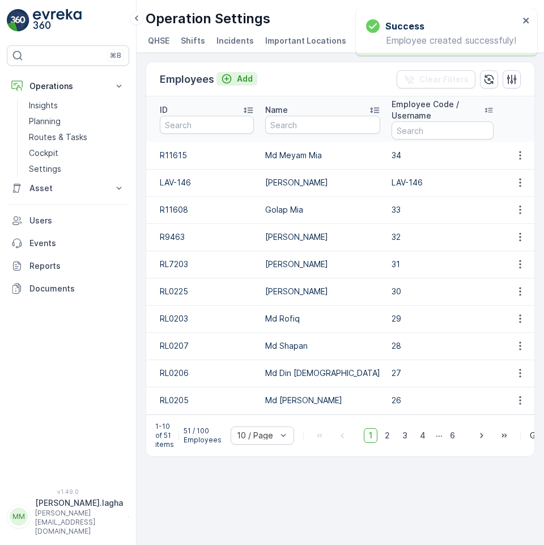
click at [245, 77] on p "Add" at bounding box center [245, 78] width 16 height 11
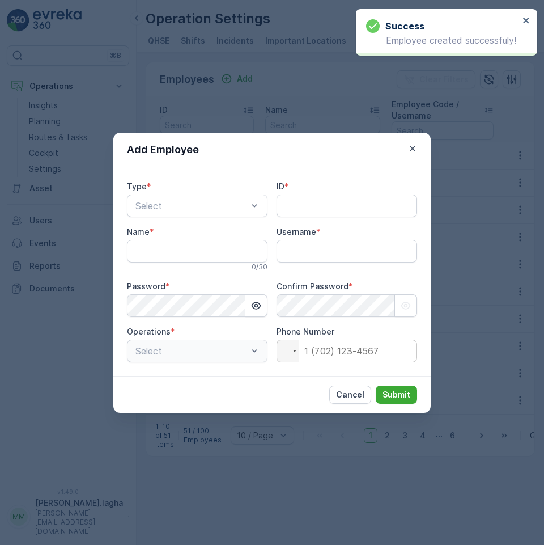
type input "[PERSON_NAME].lagha"
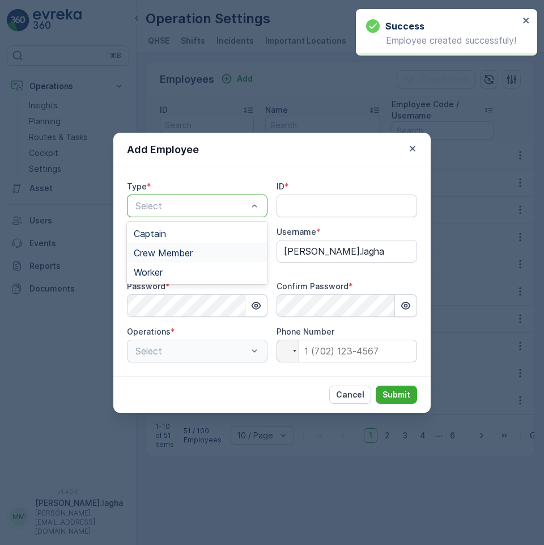
click at [165, 252] on span "Crew Member" at bounding box center [163, 253] width 59 height 10
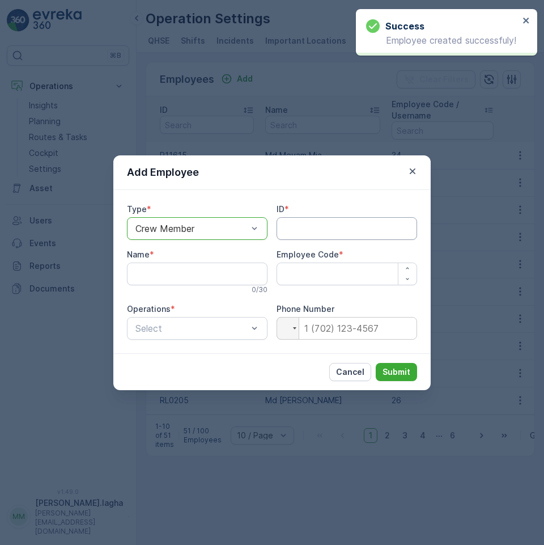
click at [301, 226] on input "ID" at bounding box center [347, 228] width 141 height 23
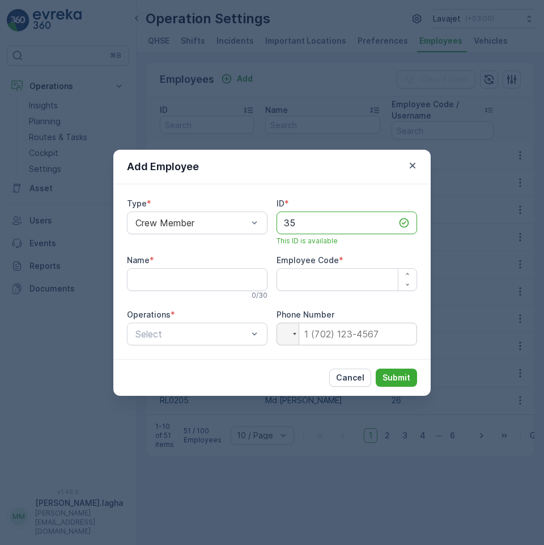
drag, startPoint x: 301, startPoint y: 226, endPoint x: 280, endPoint y: 223, distance: 21.6
click at [280, 223] on input "35" at bounding box center [347, 222] width 141 height 23
paste input "R11618"
type input "R11618"
click at [176, 277] on input "Name" at bounding box center [197, 279] width 141 height 23
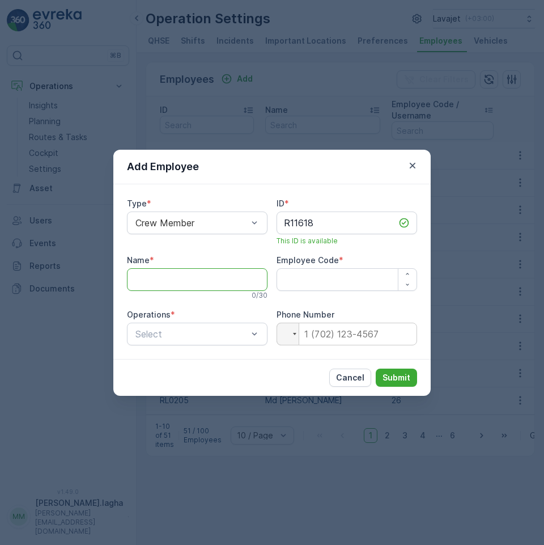
paste input "Md Secundar [PERSON_NAME]"
type input "Md Secundar [PERSON_NAME]"
click at [308, 283] on Code "Employee Code" at bounding box center [347, 279] width 141 height 23
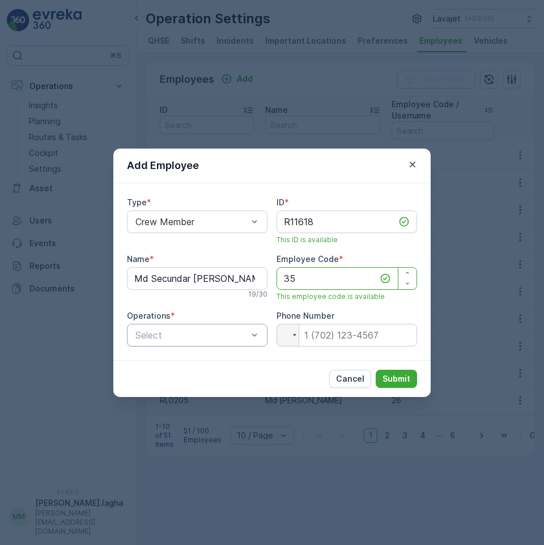
type Code "35"
click at [203, 337] on div at bounding box center [191, 335] width 114 height 10
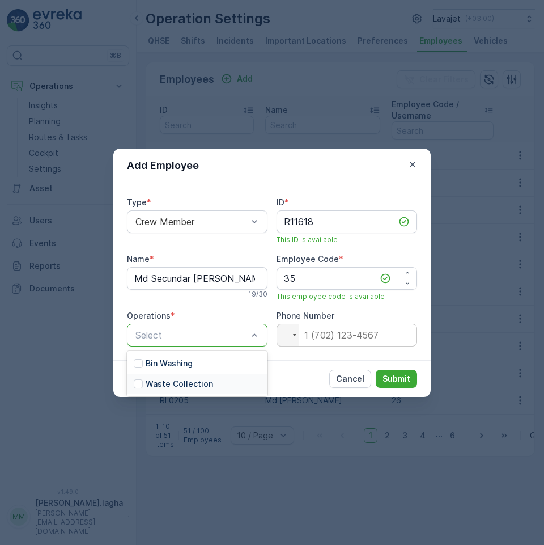
click at [175, 381] on p "Waste Collection" at bounding box center [179, 383] width 67 height 11
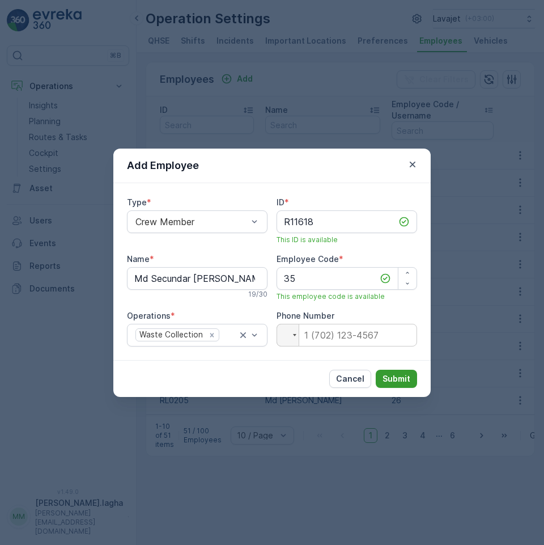
click at [401, 376] on p "Submit" at bounding box center [396, 378] width 28 height 11
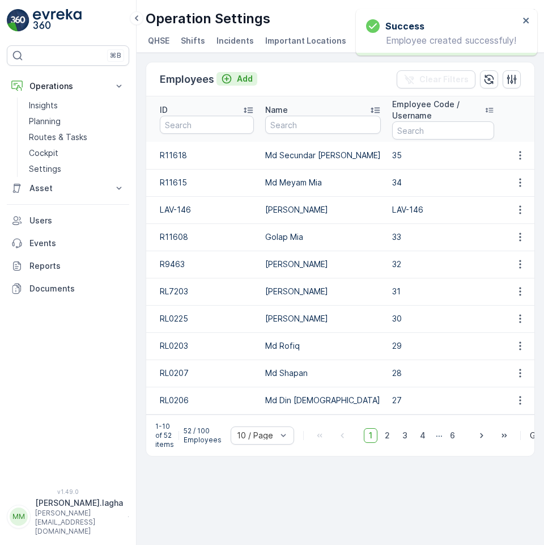
click at [238, 81] on p "Add" at bounding box center [245, 78] width 16 height 11
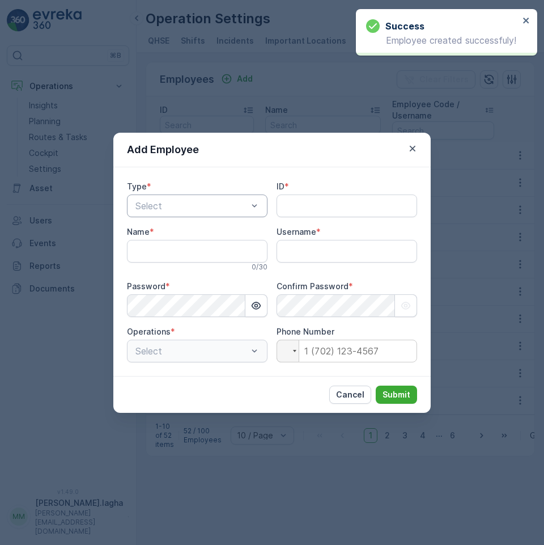
type input "[PERSON_NAME].lagha"
click at [225, 203] on div at bounding box center [191, 206] width 114 height 10
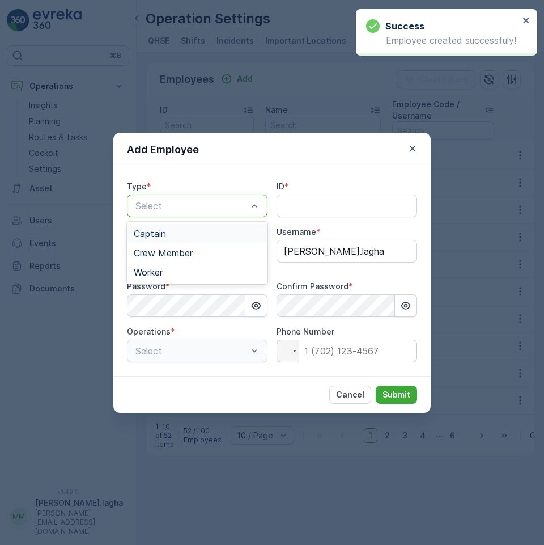
click at [173, 236] on div "Captain" at bounding box center [197, 233] width 127 height 10
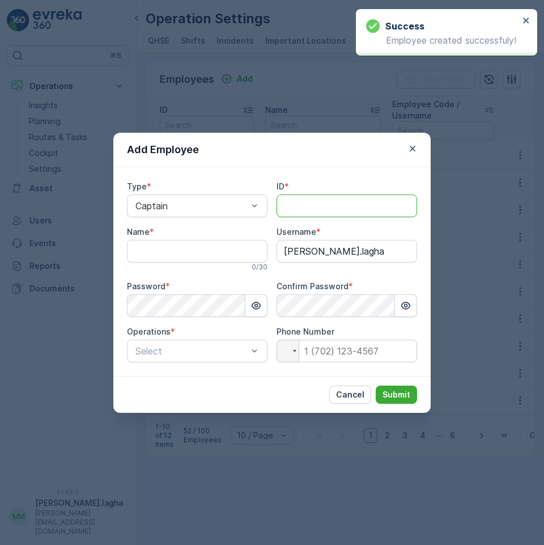
click at [294, 206] on input "ID" at bounding box center [347, 205] width 141 height 23
paste input "LAV-141"
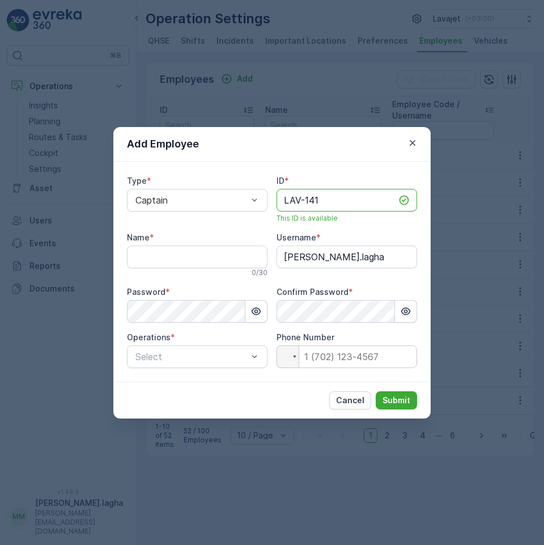
type input "LAV-141"
click at [165, 258] on input "Name" at bounding box center [197, 256] width 141 height 23
paste input "[PERSON_NAME]"
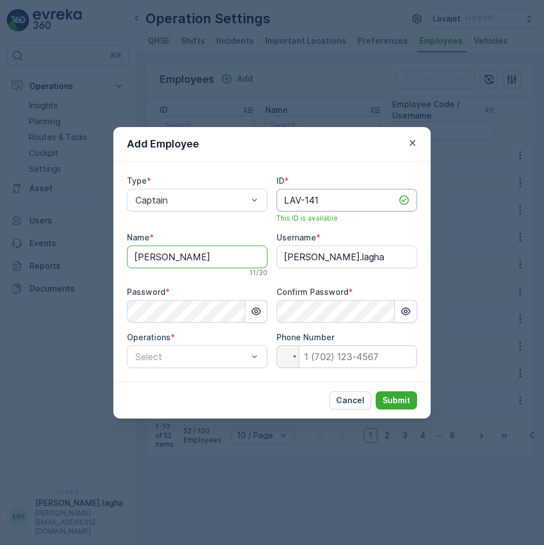
type input "[PERSON_NAME]"
drag, startPoint x: 355, startPoint y: 195, endPoint x: 247, endPoint y: 192, distance: 108.3
click at [247, 192] on div "Type * Captain ID * LAV-141 This ID is available Name * [PERSON_NAME] 11 / 30 U…" at bounding box center [272, 271] width 290 height 193
drag, startPoint x: 369, startPoint y: 252, endPoint x: 237, endPoint y: 248, distance: 132.1
click at [237, 248] on div "Type * Captain ID * LAV-141 This ID is available Name * [PERSON_NAME] 11 / 30 U…" at bounding box center [272, 271] width 290 height 193
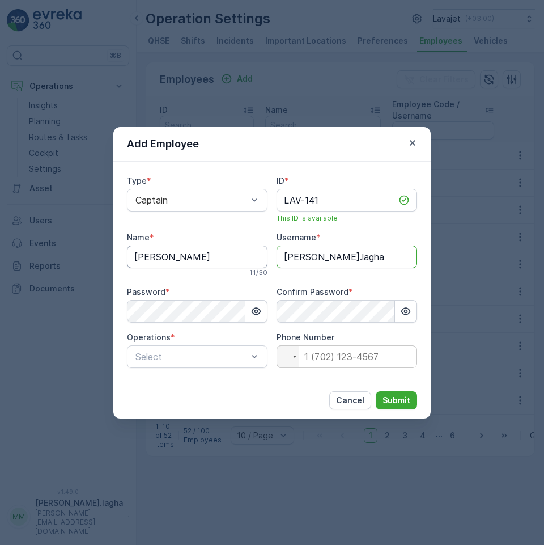
paste input "LAV-141"
type input "LAV-141"
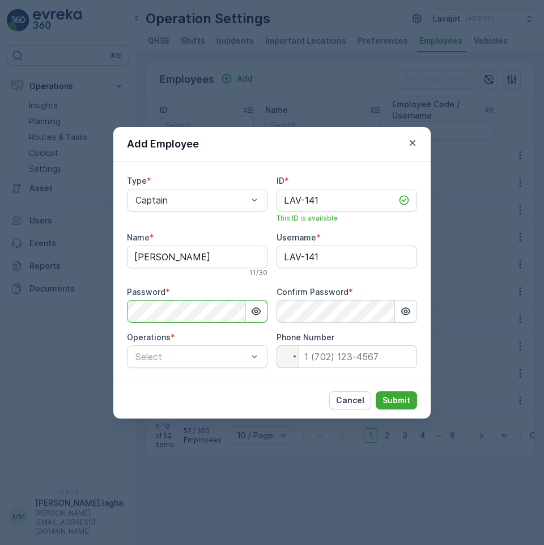
click at [71, 309] on div "Add Employee Type * Captain ID * LAV-141 This ID is available Name * [PERSON_NA…" at bounding box center [272, 272] width 544 height 545
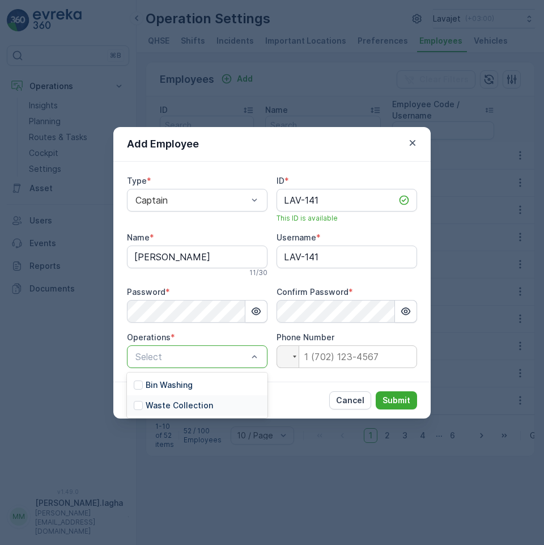
drag, startPoint x: 160, startPoint y: 403, endPoint x: 201, endPoint y: 403, distance: 40.8
click at [161, 403] on p "Waste Collection" at bounding box center [179, 404] width 67 height 11
click at [395, 398] on p "Submit" at bounding box center [396, 399] width 28 height 11
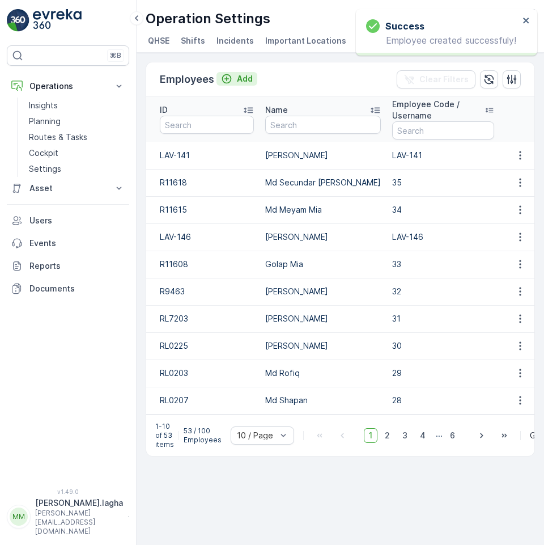
click at [246, 75] on p "Add" at bounding box center [245, 78] width 16 height 11
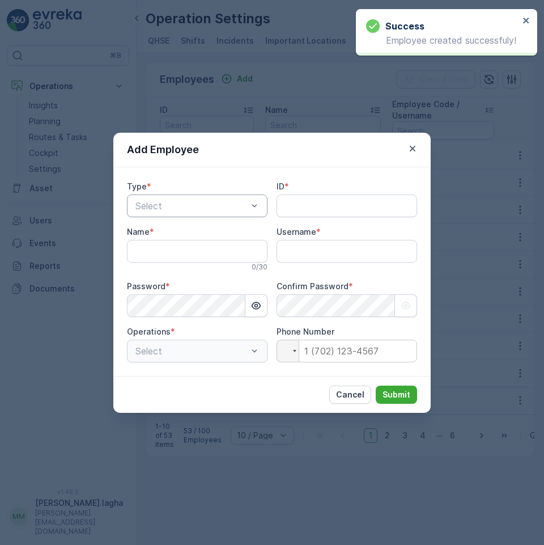
type input "[PERSON_NAME].lagha"
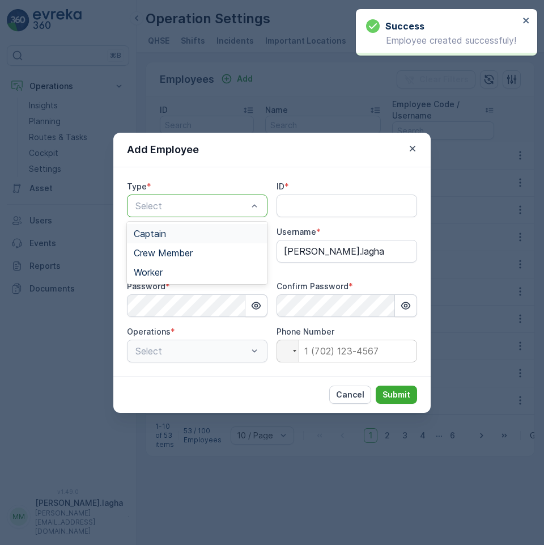
click at [202, 210] on div at bounding box center [191, 206] width 114 height 10
drag, startPoint x: 165, startPoint y: 250, endPoint x: 239, endPoint y: 237, distance: 74.2
click at [168, 249] on span "Crew Member" at bounding box center [163, 253] width 59 height 10
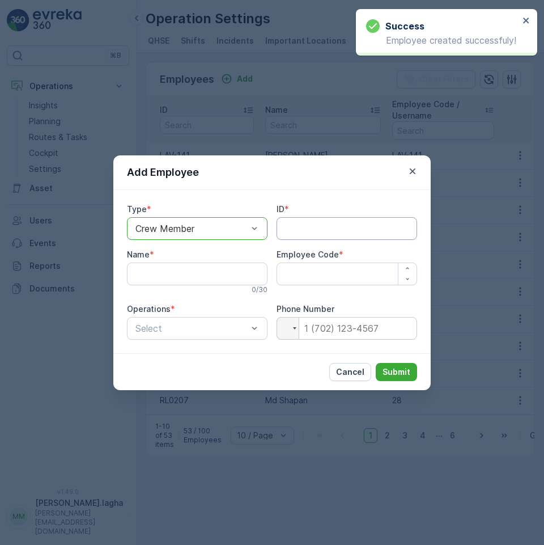
click at [293, 224] on input "ID" at bounding box center [347, 228] width 141 height 23
paste input "RL0137"
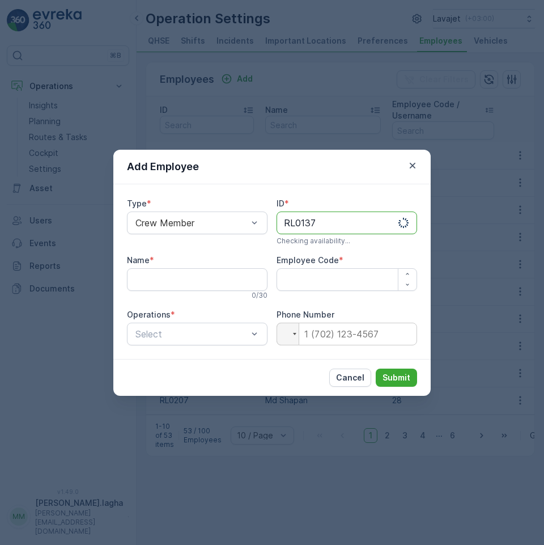
type input "RL0137"
click at [182, 279] on input "Name" at bounding box center [197, 279] width 141 height 23
paste input "[PERSON_NAME]"
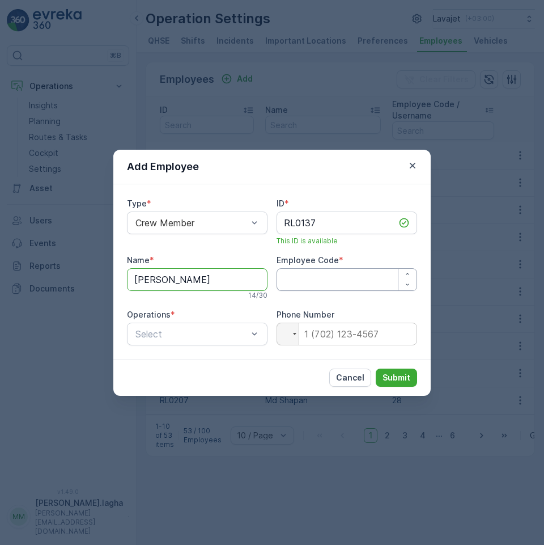
type input "[PERSON_NAME]"
click at [316, 279] on Code "Employee Code" at bounding box center [347, 279] width 141 height 23
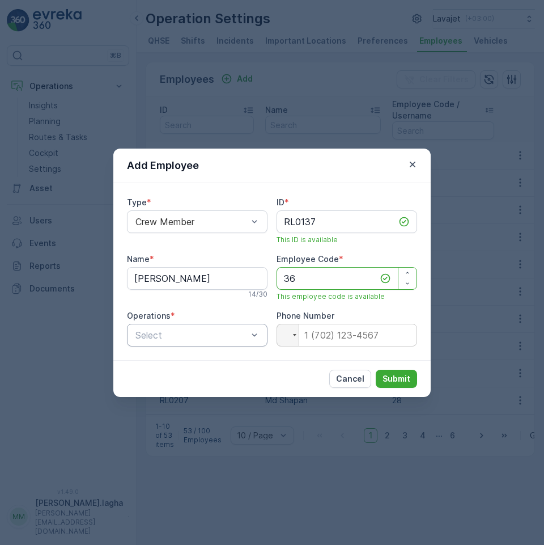
type Code "36"
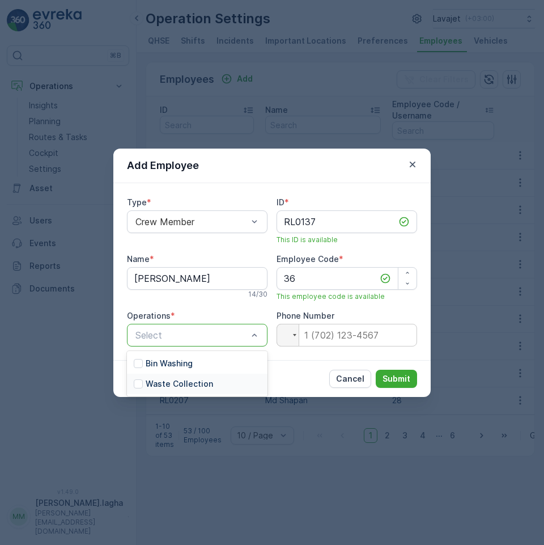
click at [185, 381] on p "Waste Collection" at bounding box center [179, 383] width 67 height 11
click at [402, 376] on p "Submit" at bounding box center [396, 378] width 28 height 11
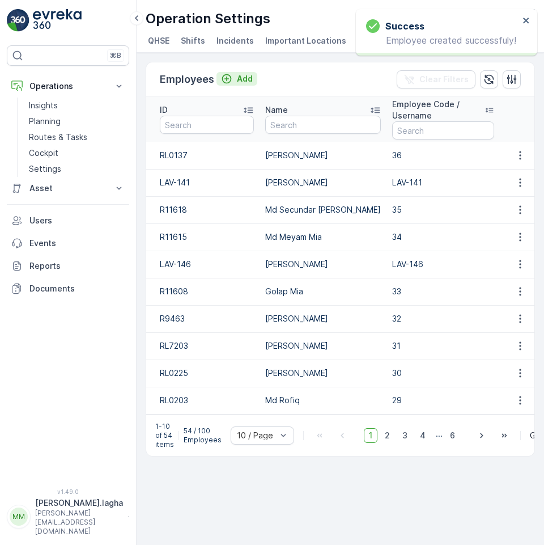
click at [245, 79] on p "Add" at bounding box center [245, 78] width 16 height 11
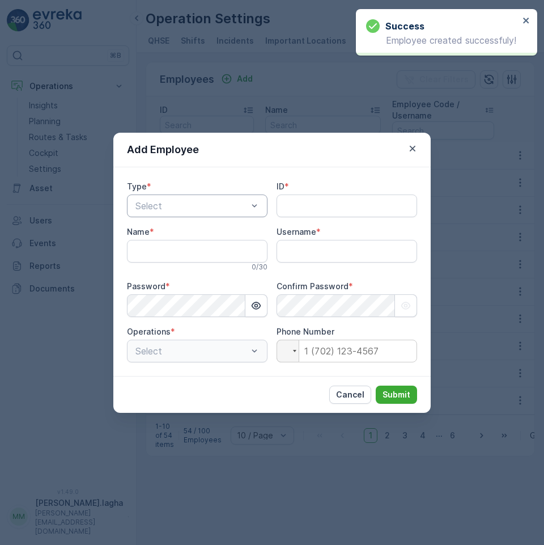
type input "[PERSON_NAME].lagha"
click at [192, 210] on div at bounding box center [191, 206] width 114 height 10
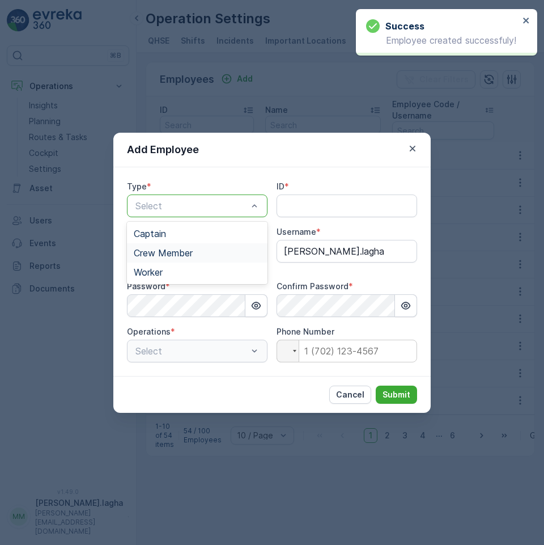
drag, startPoint x: 168, startPoint y: 253, endPoint x: 299, endPoint y: 219, distance: 135.6
click at [171, 252] on span "Crew Member" at bounding box center [163, 253] width 59 height 10
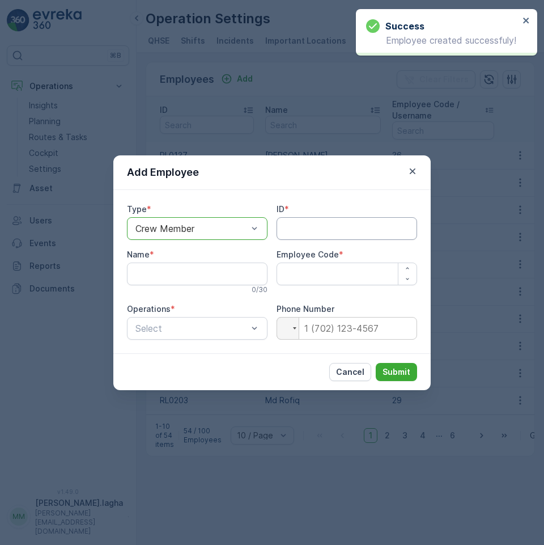
click at [298, 226] on input "ID" at bounding box center [347, 228] width 141 height 23
paste input "RL0099"
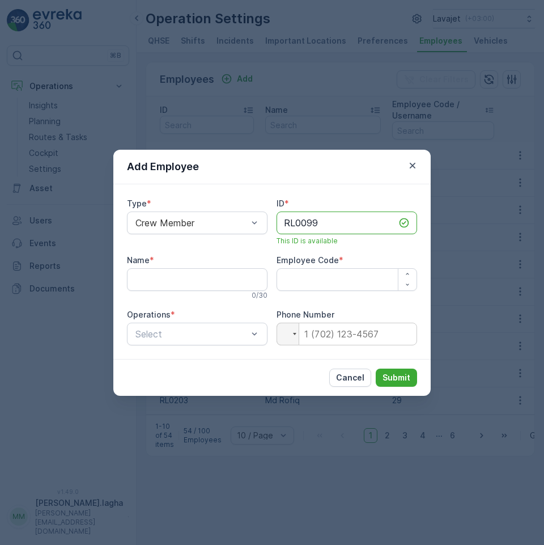
type input "RL0099"
click at [163, 275] on input "Name" at bounding box center [197, 279] width 141 height 23
paste input "Rakib"
type input "Rakib"
click at [334, 284] on Code "Employee Code" at bounding box center [347, 279] width 141 height 23
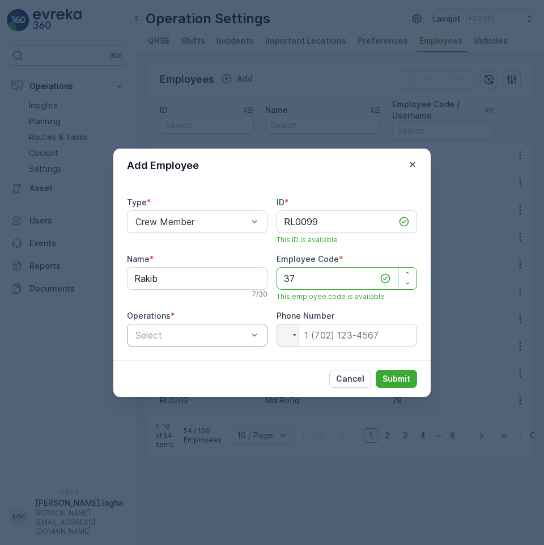
type Code "37"
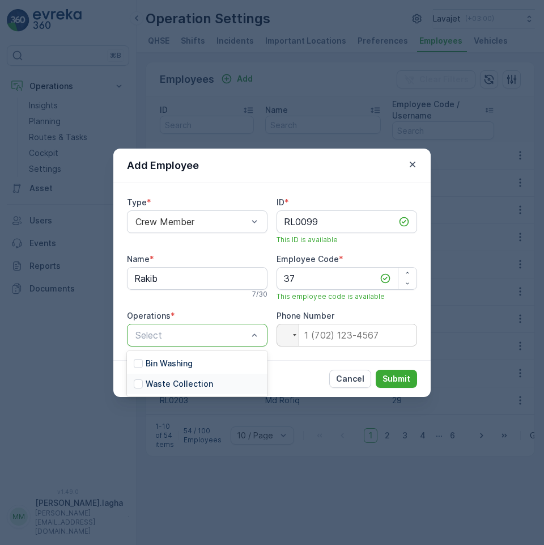
click at [177, 381] on p "Waste Collection" at bounding box center [179, 383] width 67 height 11
click at [393, 373] on p "Submit" at bounding box center [396, 378] width 28 height 11
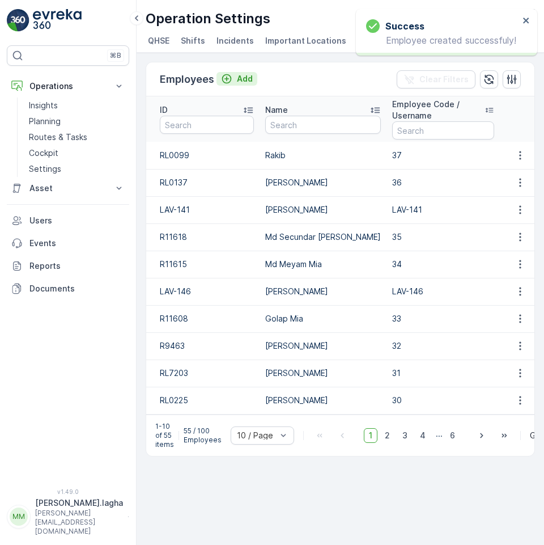
click at [238, 81] on p "Add" at bounding box center [245, 78] width 16 height 11
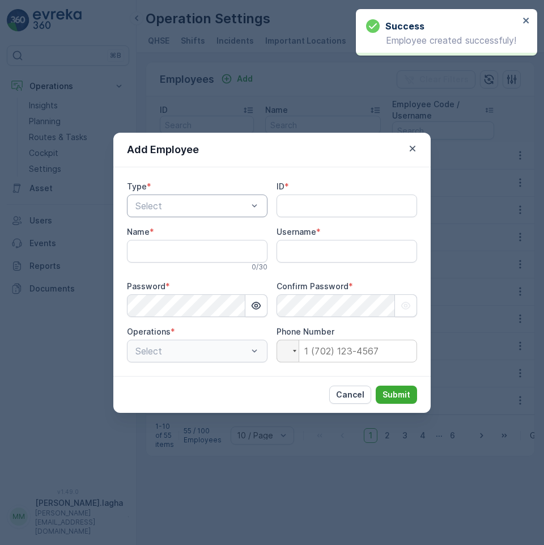
type input "[PERSON_NAME].lagha"
click at [215, 207] on div at bounding box center [191, 206] width 114 height 10
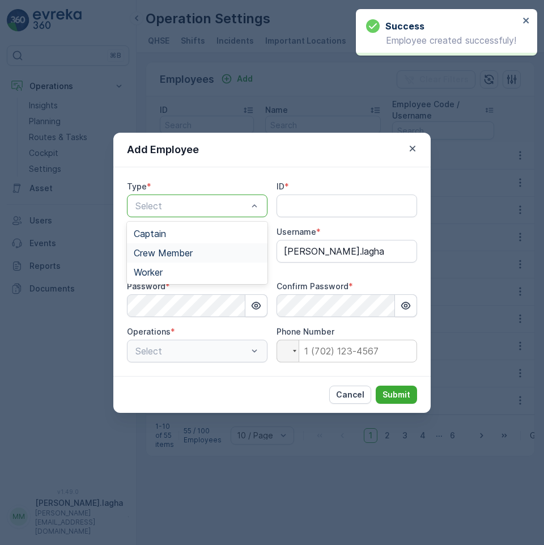
click at [165, 250] on span "Crew Member" at bounding box center [163, 253] width 59 height 10
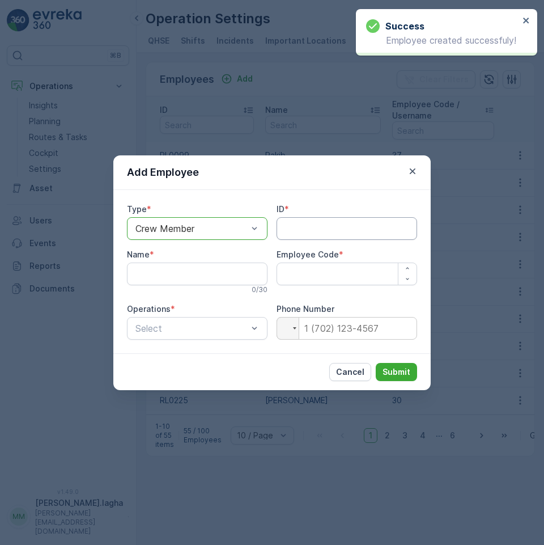
click at [303, 226] on input "ID" at bounding box center [347, 228] width 141 height 23
paste input "R9449"
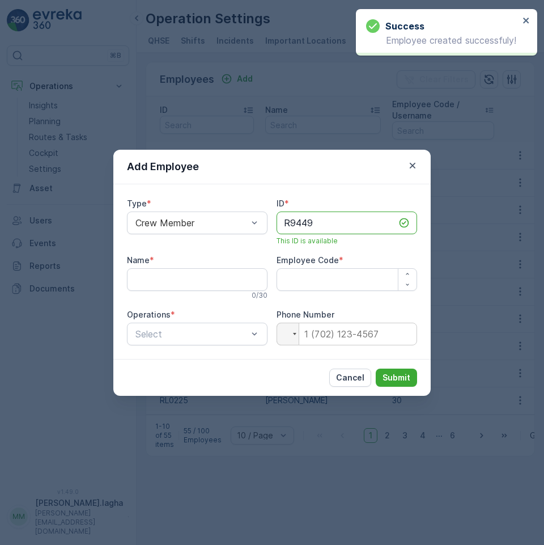
type input "R9449"
click at [140, 279] on input "Name" at bounding box center [197, 279] width 141 height 23
paste input "Abiral Thalang Limbu"
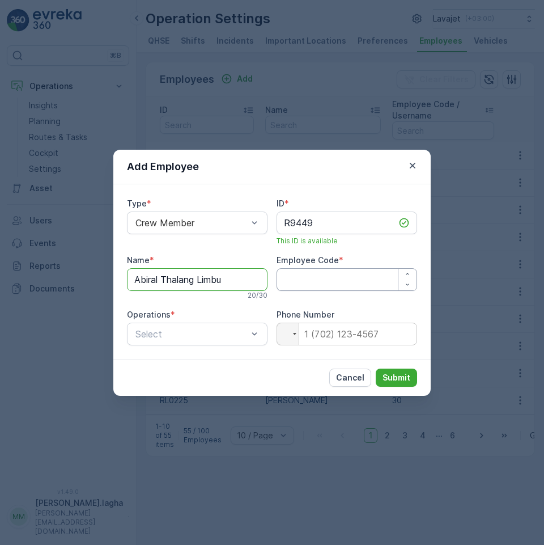
type input "Abiral Thalang Limbu"
click at [305, 279] on Code "Employee Code" at bounding box center [347, 279] width 141 height 23
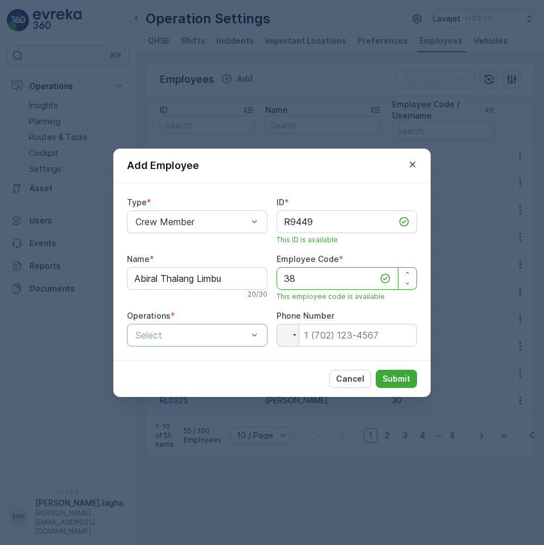
type Code "38"
click at [243, 330] on div at bounding box center [191, 335] width 114 height 10
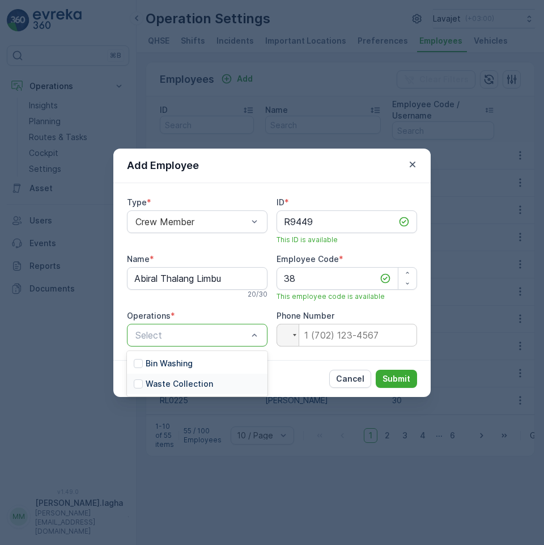
click at [172, 380] on p "Waste Collection" at bounding box center [179, 383] width 67 height 11
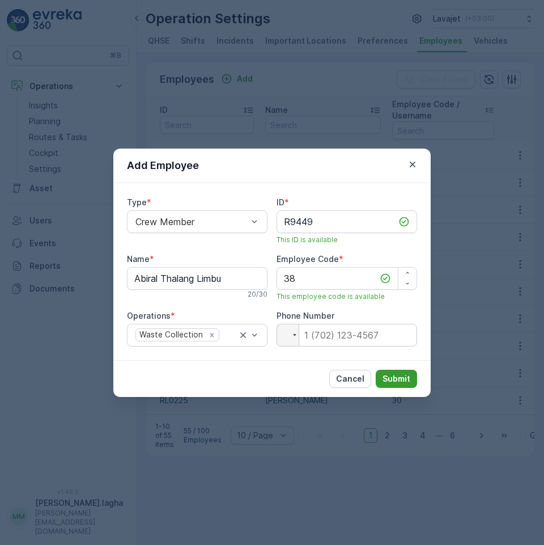
click at [389, 380] on p "Submit" at bounding box center [396, 378] width 28 height 11
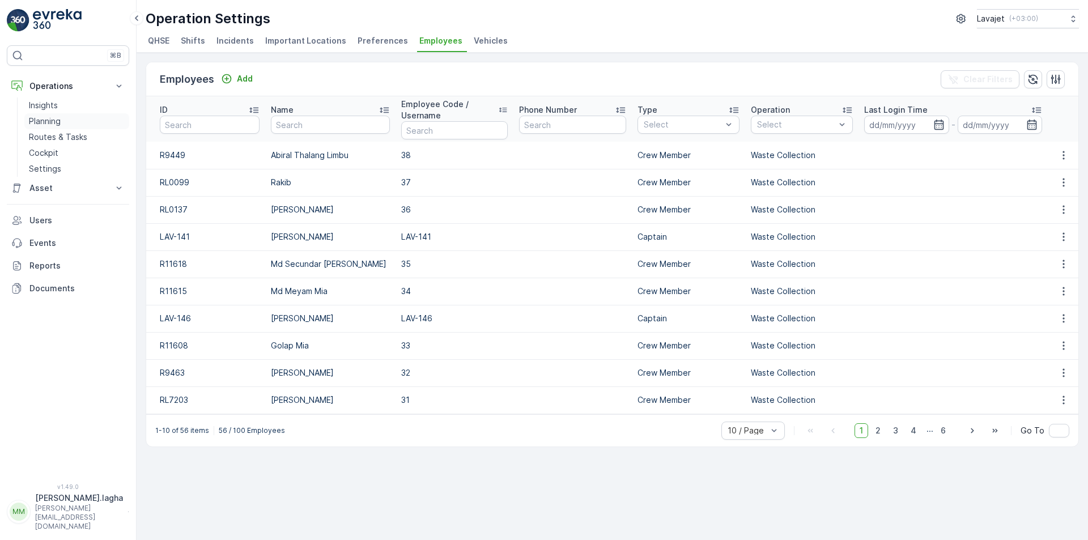
click at [54, 122] on p "Planning" at bounding box center [45, 121] width 32 height 11
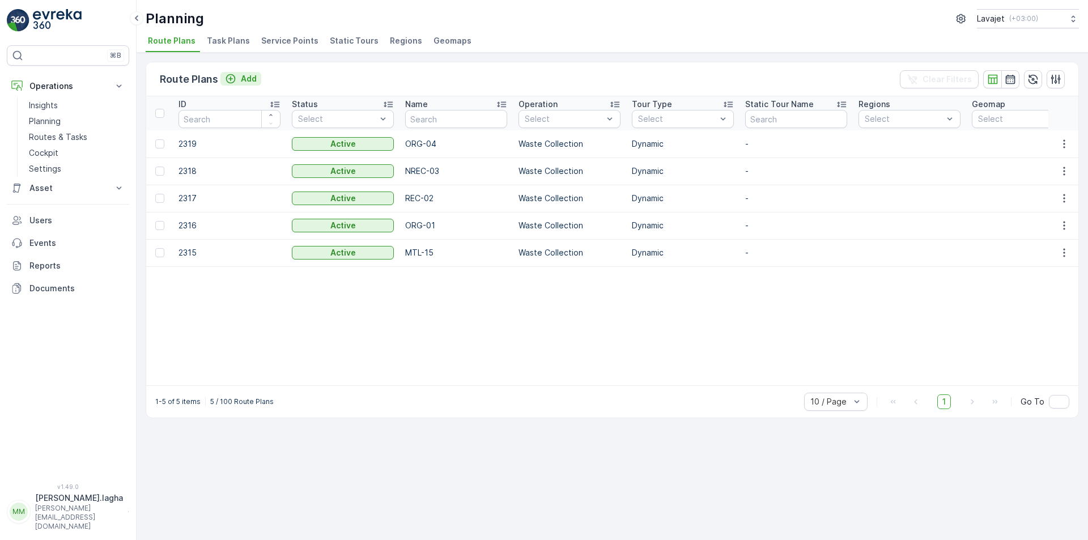
click at [248, 81] on p "Add" at bounding box center [249, 78] width 16 height 11
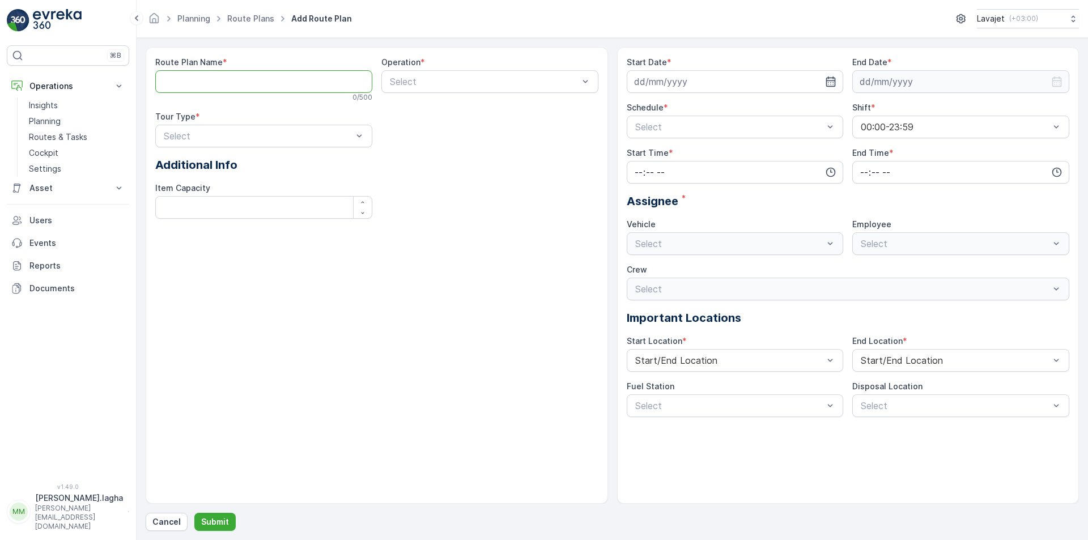
click at [240, 83] on Name "Route Plan Name" at bounding box center [263, 81] width 217 height 23
paste Name "REC-05"
type Name "REC-05"
click at [454, 86] on div at bounding box center [484, 81] width 191 height 10
click at [422, 126] on span "Waste Collection" at bounding box center [423, 129] width 71 height 10
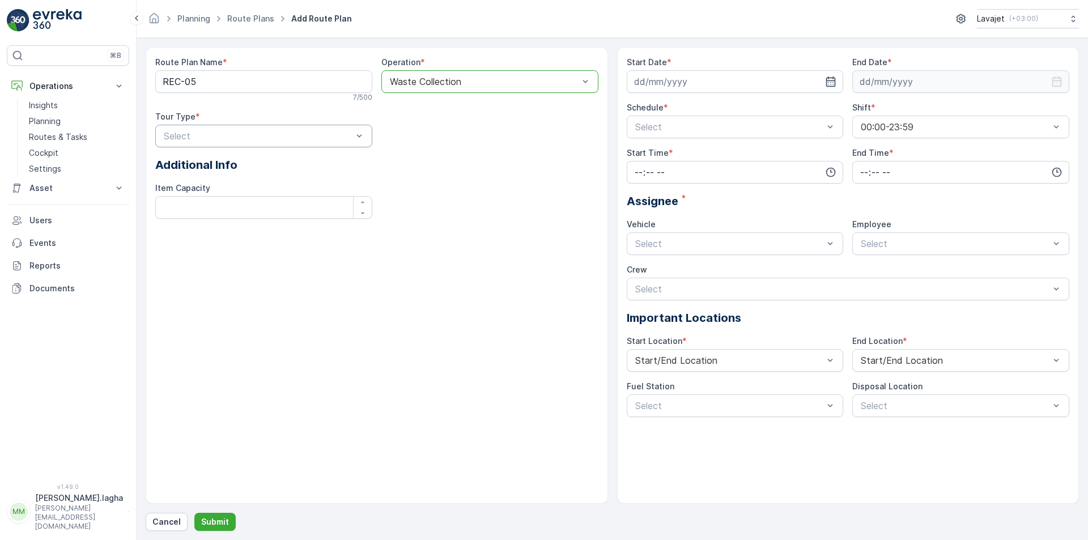
click at [290, 135] on div at bounding box center [258, 136] width 191 height 10
click at [241, 188] on div "Dynamic" at bounding box center [263, 183] width 203 height 10
click at [827, 85] on icon "button" at bounding box center [830, 81] width 11 height 11
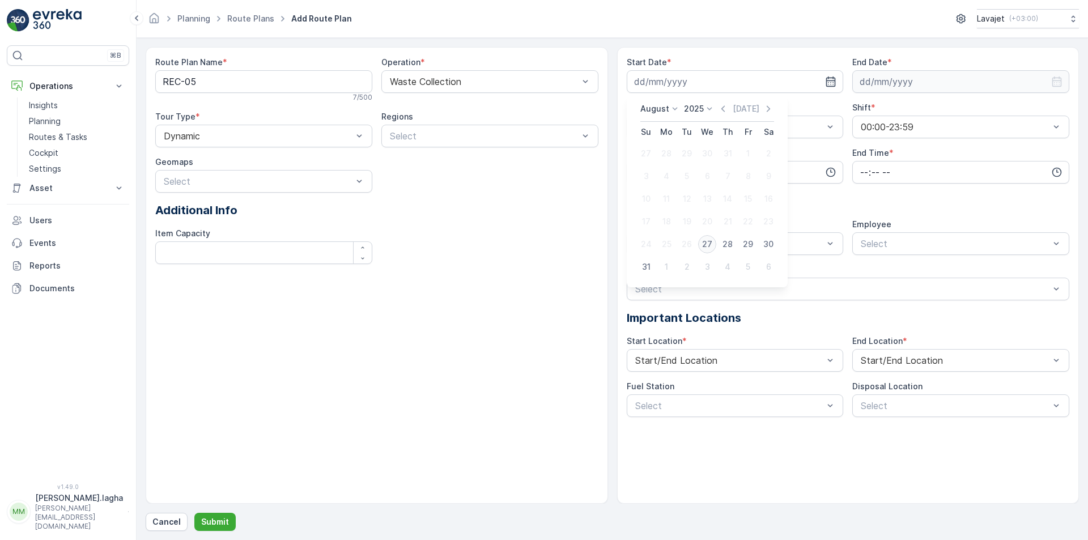
click at [708, 246] on div "27" at bounding box center [707, 244] width 18 height 18
type input "[DATE]"
click at [911, 80] on input at bounding box center [960, 81] width 217 height 23
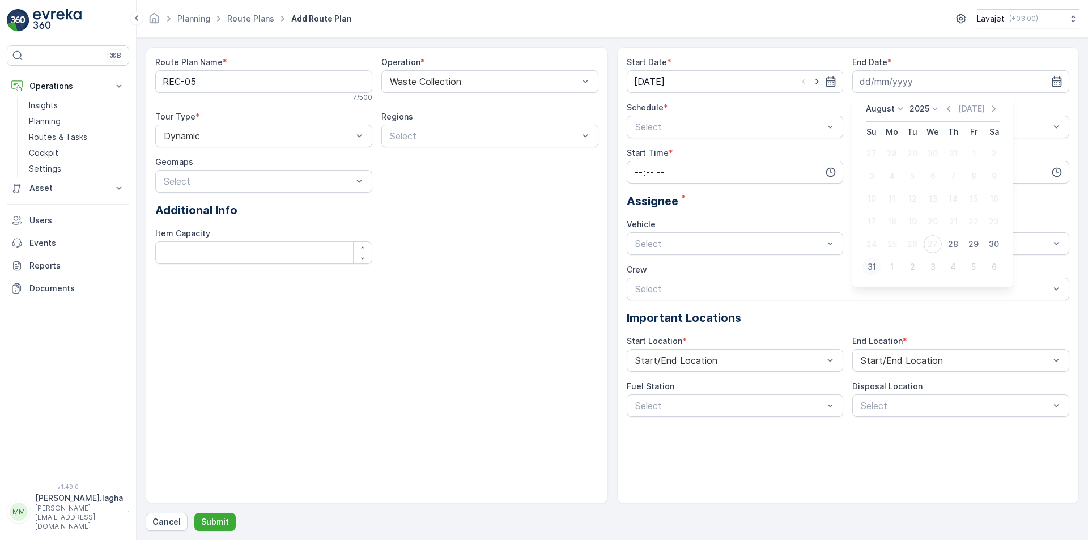
click at [871, 266] on div "31" at bounding box center [871, 267] width 18 height 18
type input "[DATE]"
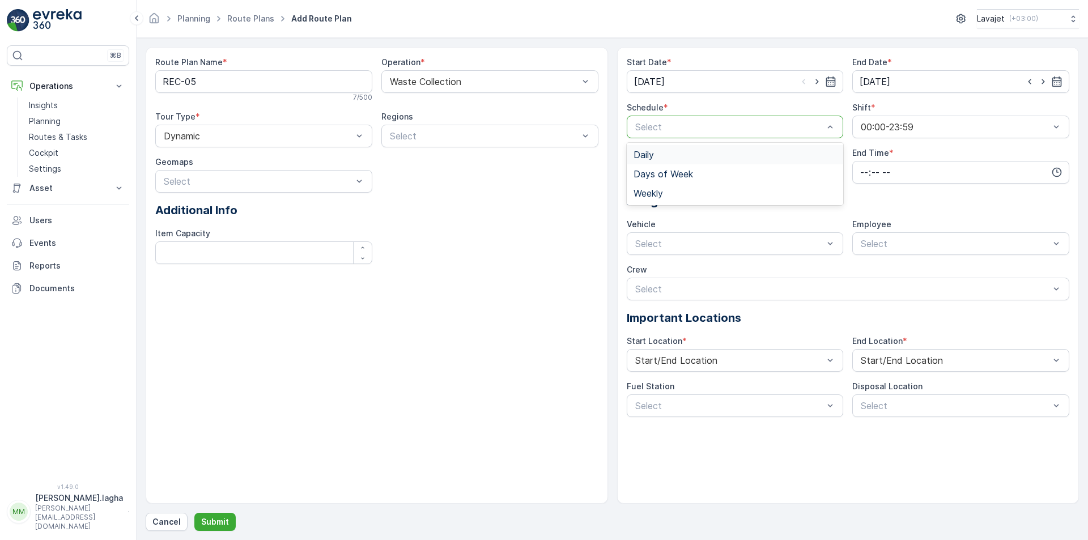
click at [726, 125] on div at bounding box center [729, 127] width 191 height 10
click at [662, 178] on span "Days of Week" at bounding box center [662, 174] width 59 height 10
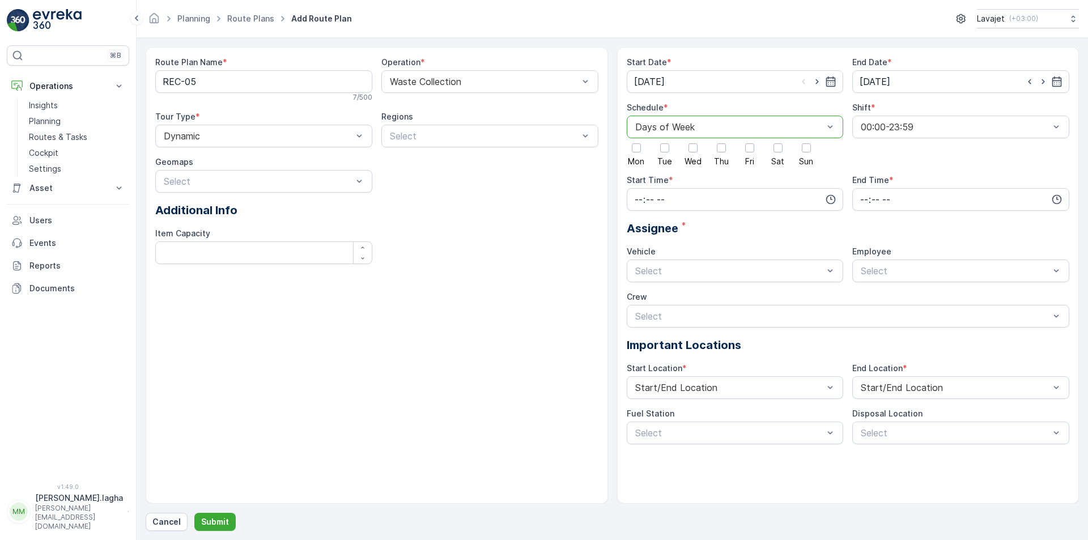
click at [665, 147] on div at bounding box center [664, 147] width 9 height 9
click at [665, 138] on input "Tue" at bounding box center [665, 138] width 0 height 0
drag, startPoint x: 718, startPoint y: 146, endPoint x: 723, endPoint y: 150, distance: 6.0
click at [720, 147] on div at bounding box center [721, 147] width 9 height 9
click at [721, 138] on input "Thu" at bounding box center [721, 138] width 0 height 0
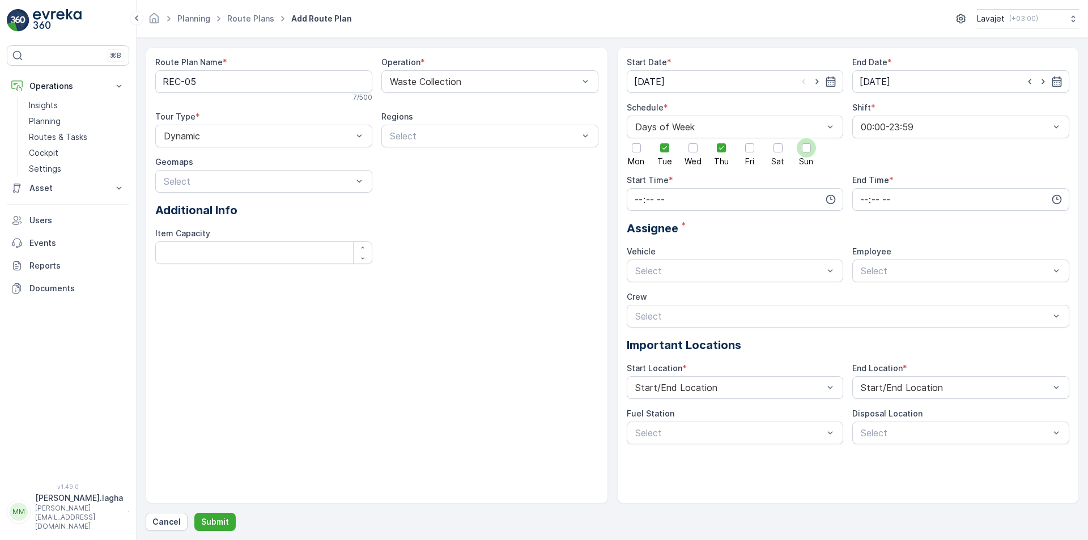
click at [806, 150] on div at bounding box center [806, 147] width 9 height 9
click at [806, 138] on input "Sun" at bounding box center [806, 138] width 0 height 0
click at [832, 201] on icon "button" at bounding box center [830, 199] width 11 height 11
click at [639, 276] on span "07" at bounding box center [638, 275] width 10 height 11
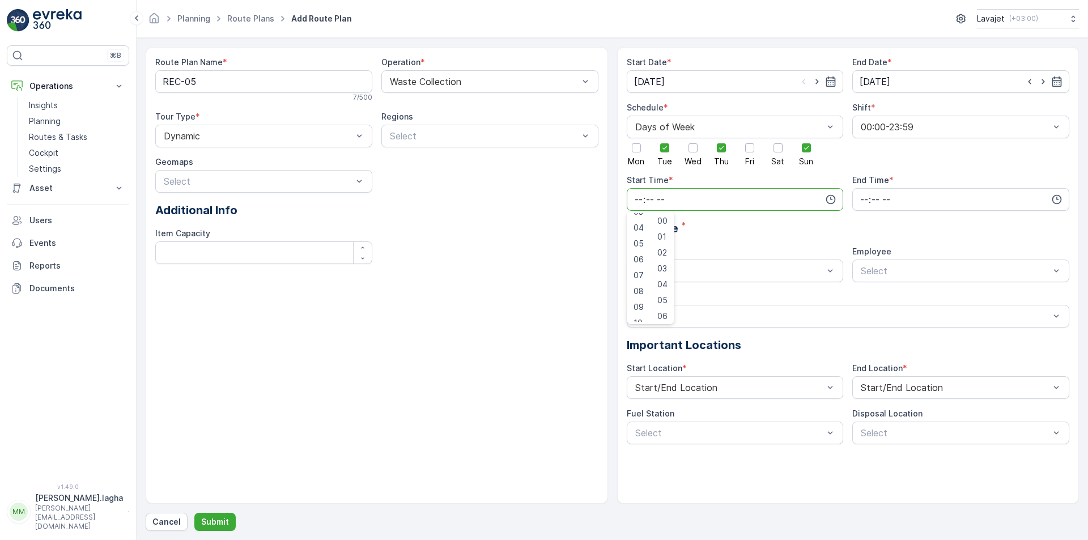
type input "07:00"
click at [908, 199] on input "time" at bounding box center [960, 199] width 217 height 23
click at [865, 264] on span "17" at bounding box center [863, 263] width 9 height 11
type input "17:00"
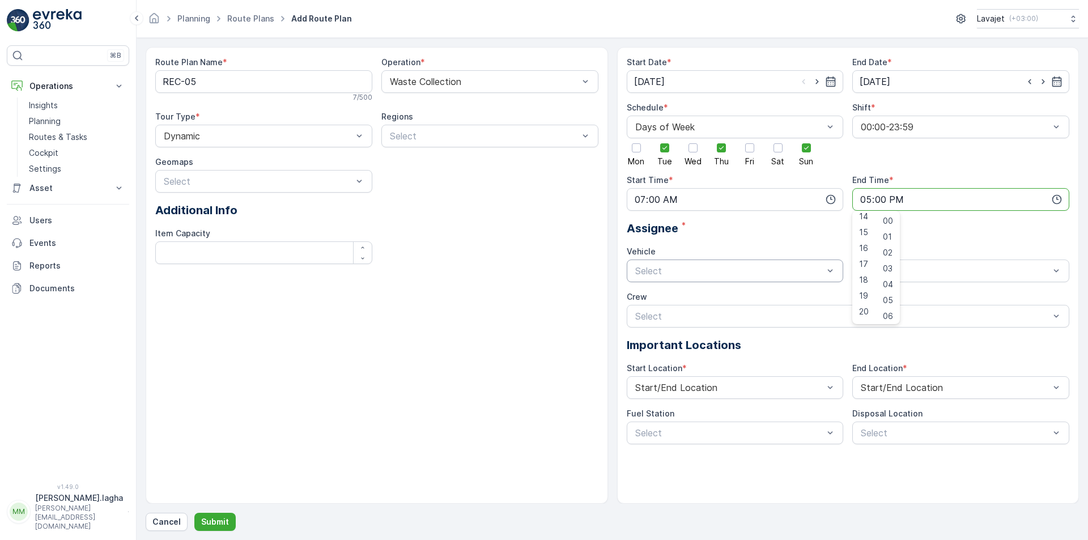
click at [721, 272] on div at bounding box center [729, 271] width 191 height 10
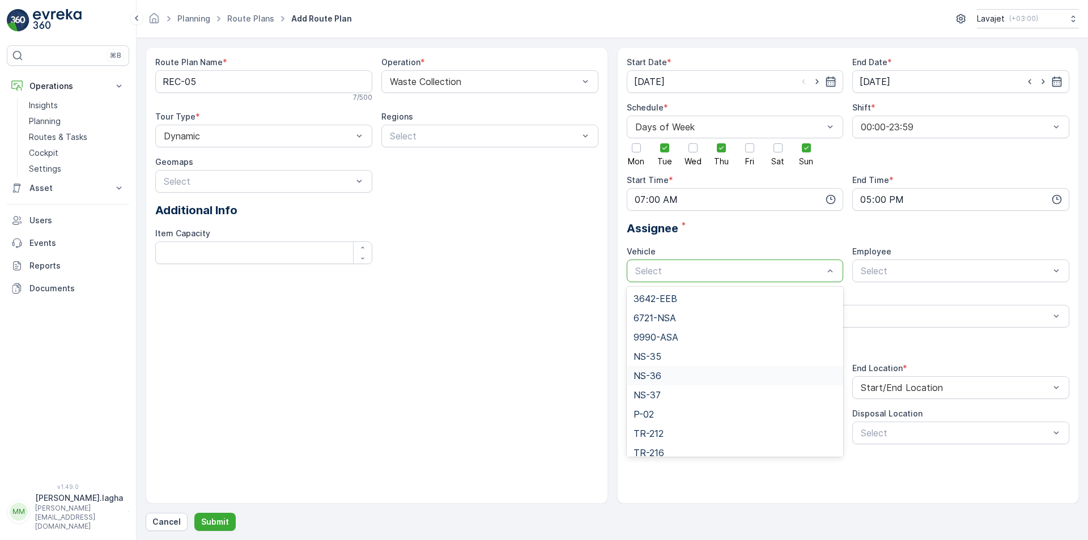
click at [658, 378] on span "NS-36" at bounding box center [647, 376] width 28 height 10
click at [209, 520] on p "Submit" at bounding box center [215, 521] width 28 height 11
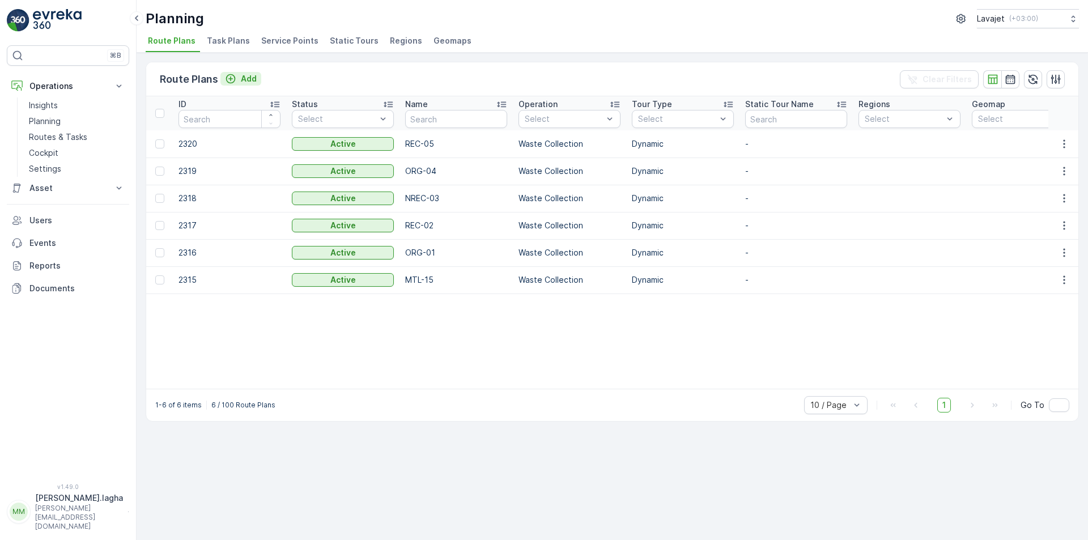
click at [244, 72] on button "Add" at bounding box center [240, 79] width 41 height 14
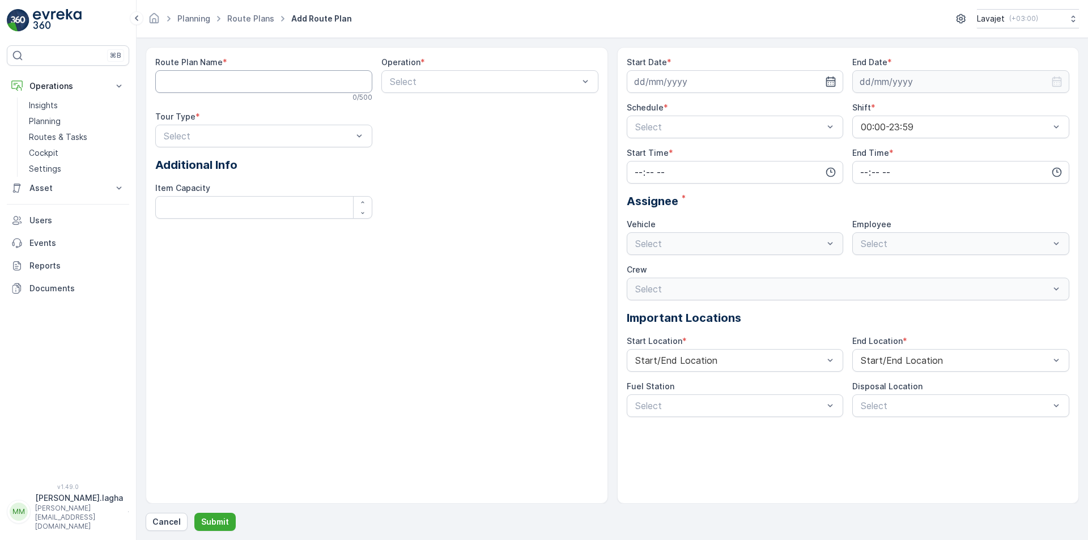
click at [270, 80] on Name "Route Plan Name" at bounding box center [263, 81] width 217 height 23
paste Name "NREC-06"
type Name "NREC-06"
click at [424, 82] on div at bounding box center [484, 81] width 191 height 10
click at [414, 133] on span "Waste Collection" at bounding box center [423, 129] width 71 height 10
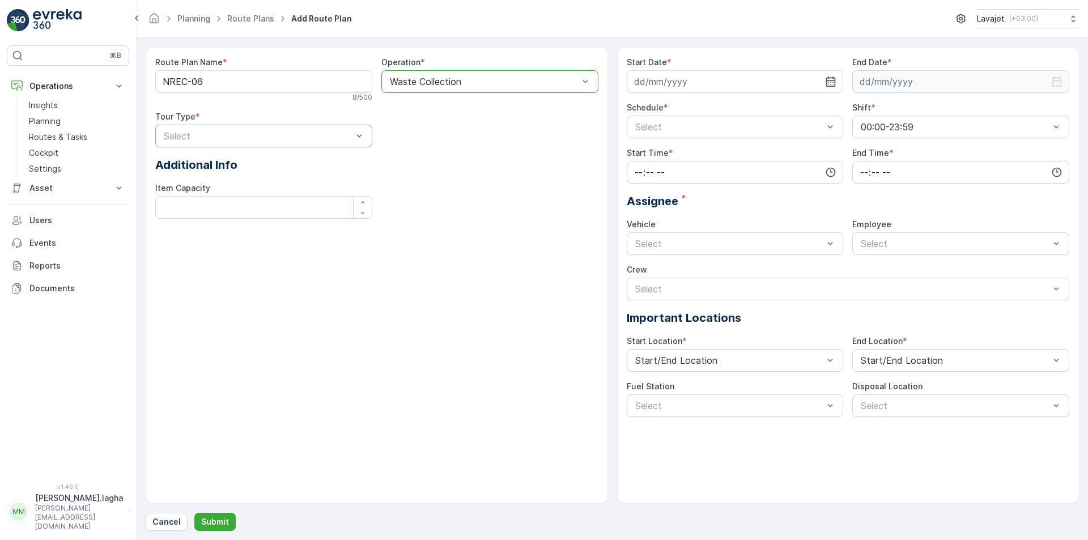
click at [246, 138] on div at bounding box center [258, 136] width 191 height 10
click at [198, 186] on span "Dynamic" at bounding box center [180, 183] width 36 height 10
click at [707, 79] on input at bounding box center [735, 81] width 217 height 23
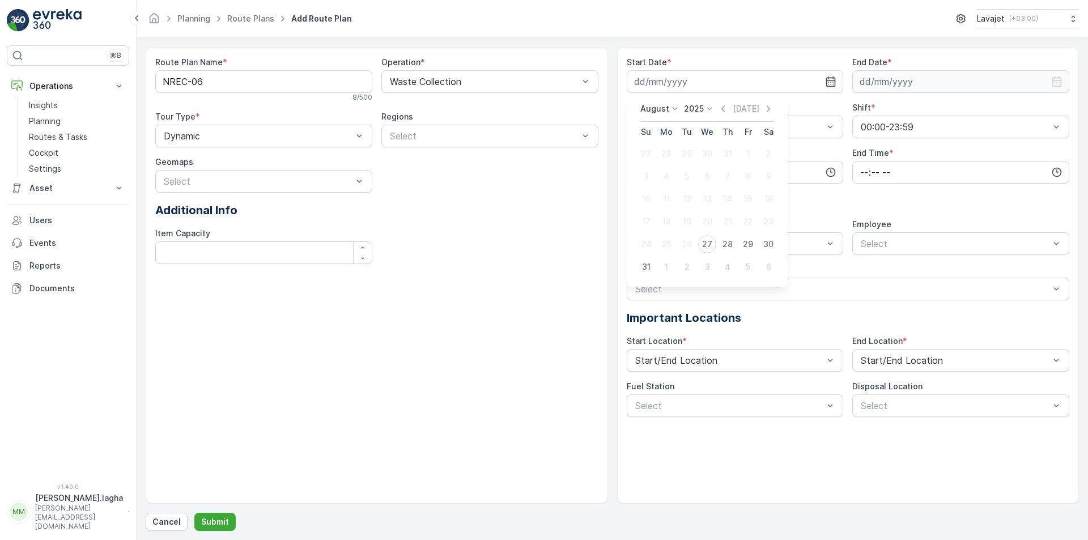
click at [709, 246] on div "27" at bounding box center [707, 244] width 18 height 18
type input "[DATE]"
click at [914, 88] on input at bounding box center [960, 81] width 217 height 23
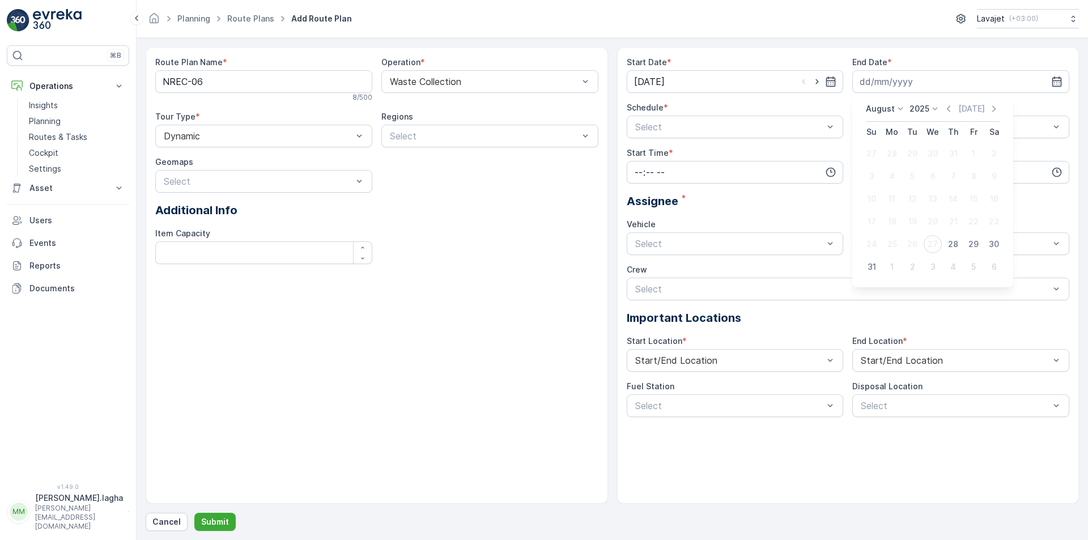
drag, startPoint x: 869, startPoint y: 272, endPoint x: 844, endPoint y: 253, distance: 32.0
click at [869, 271] on div "31" at bounding box center [871, 267] width 18 height 18
type input "[DATE]"
click at [676, 123] on div at bounding box center [729, 127] width 191 height 10
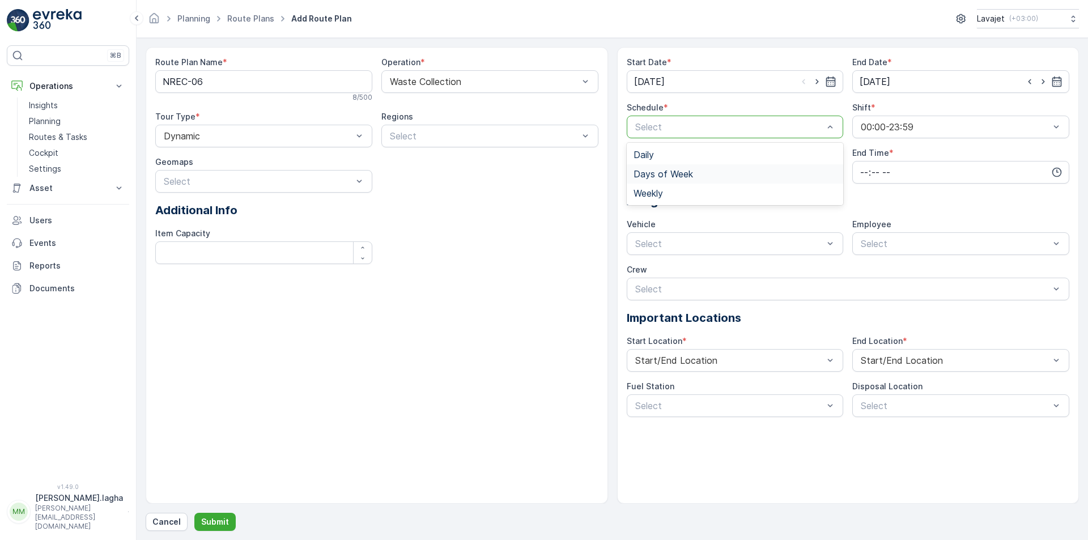
click at [669, 176] on span "Days of Week" at bounding box center [662, 174] width 59 height 10
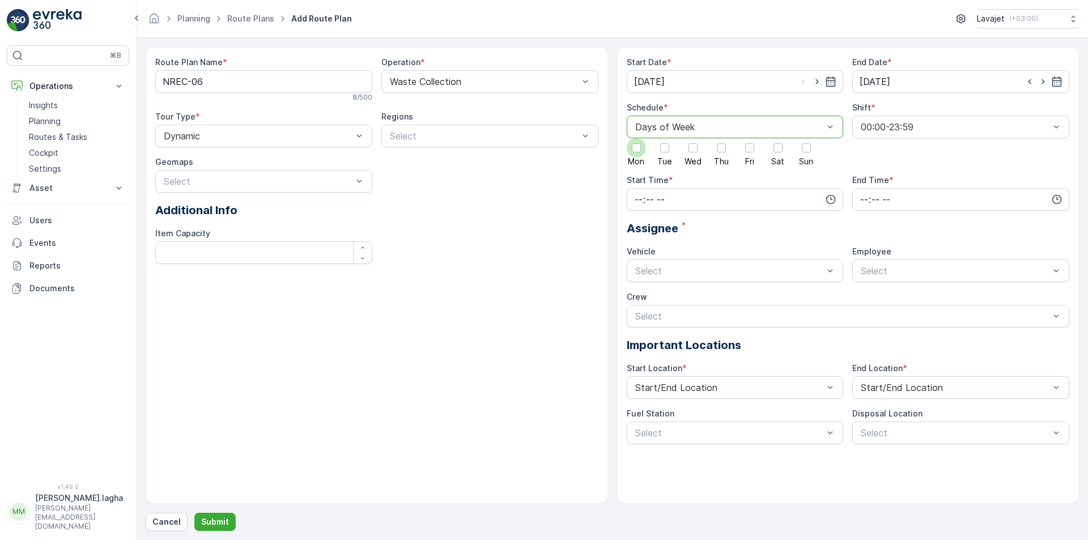
click at [633, 151] on div at bounding box center [636, 147] width 9 height 9
click at [636, 138] on input "Mon" at bounding box center [636, 138] width 0 height 0
click at [694, 150] on div at bounding box center [692, 147] width 9 height 9
click at [693, 138] on input "Wed" at bounding box center [693, 138] width 0 height 0
click at [778, 148] on div at bounding box center [777, 147] width 9 height 9
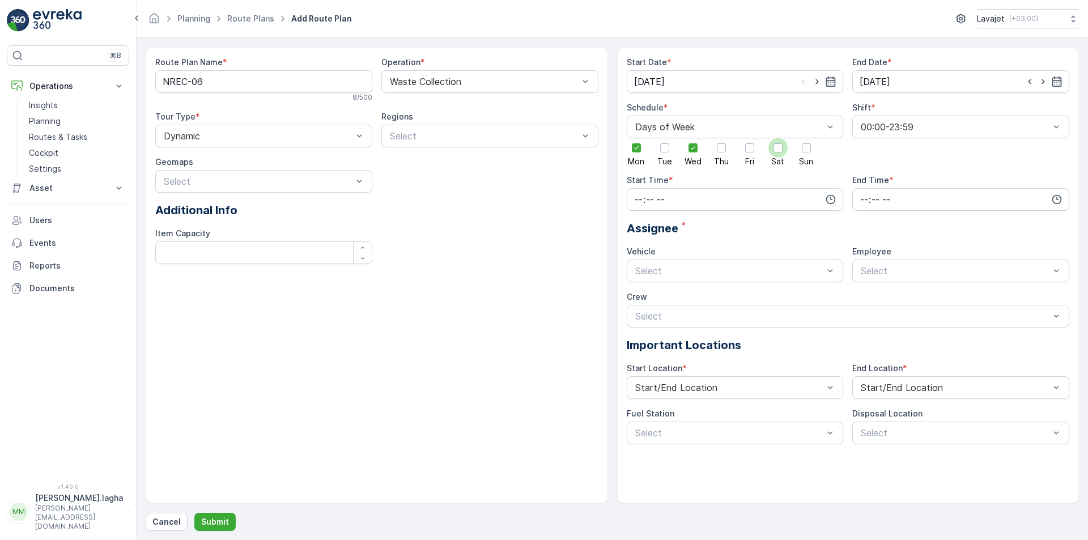
click at [778, 138] on input "Sat" at bounding box center [778, 138] width 0 height 0
click at [715, 205] on input "time" at bounding box center [735, 199] width 217 height 23
click at [637, 275] on span "07" at bounding box center [638, 272] width 10 height 11
type input "07:00"
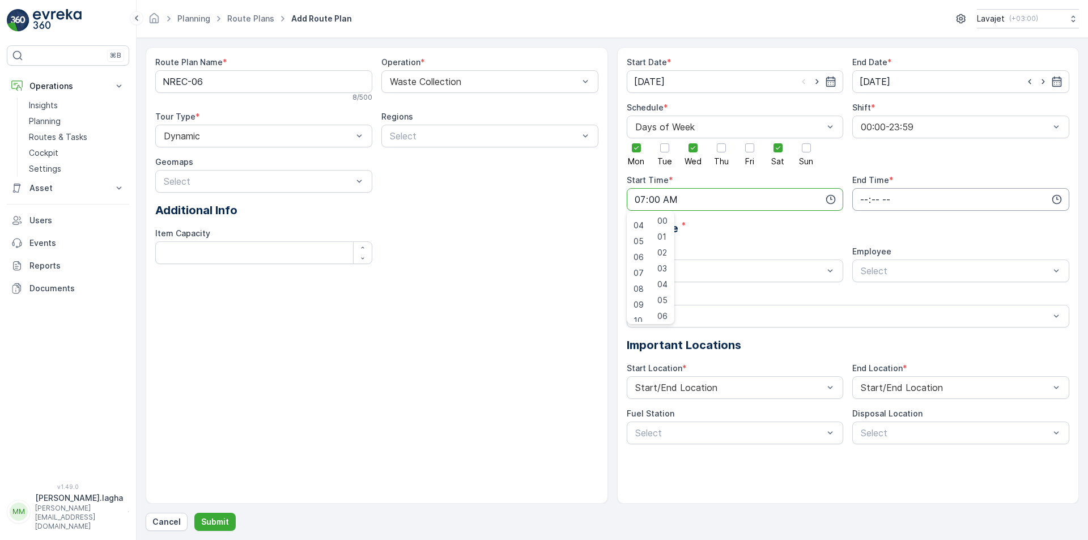
click at [867, 202] on input "time" at bounding box center [960, 199] width 217 height 23
click at [864, 261] on span "17" at bounding box center [863, 263] width 9 height 11
type input "17:00"
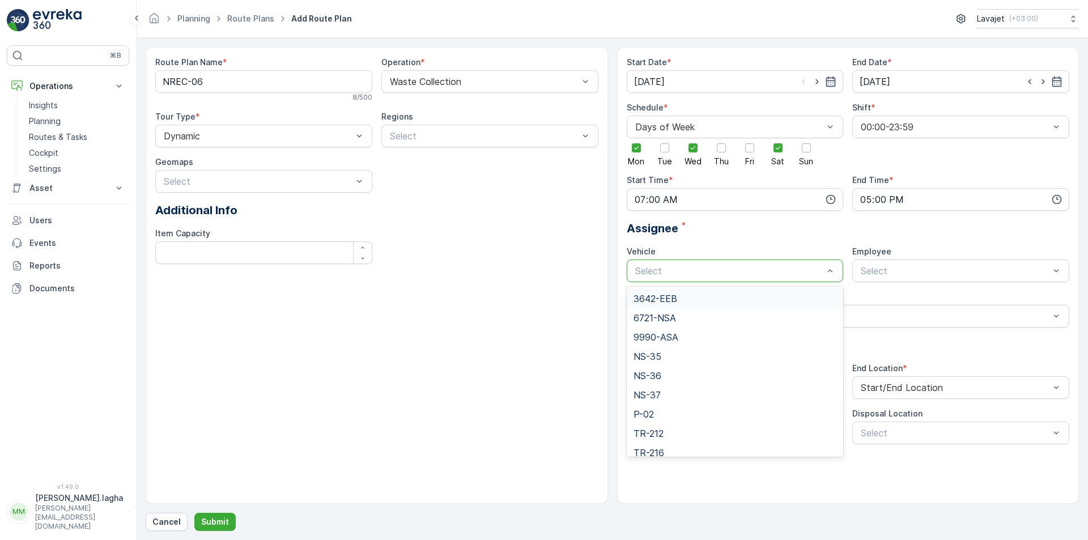
click at [802, 267] on div at bounding box center [729, 271] width 191 height 10
click at [663, 440] on span "TR-218" at bounding box center [648, 445] width 31 height 10
click at [219, 520] on p "Submit" at bounding box center [215, 521] width 28 height 11
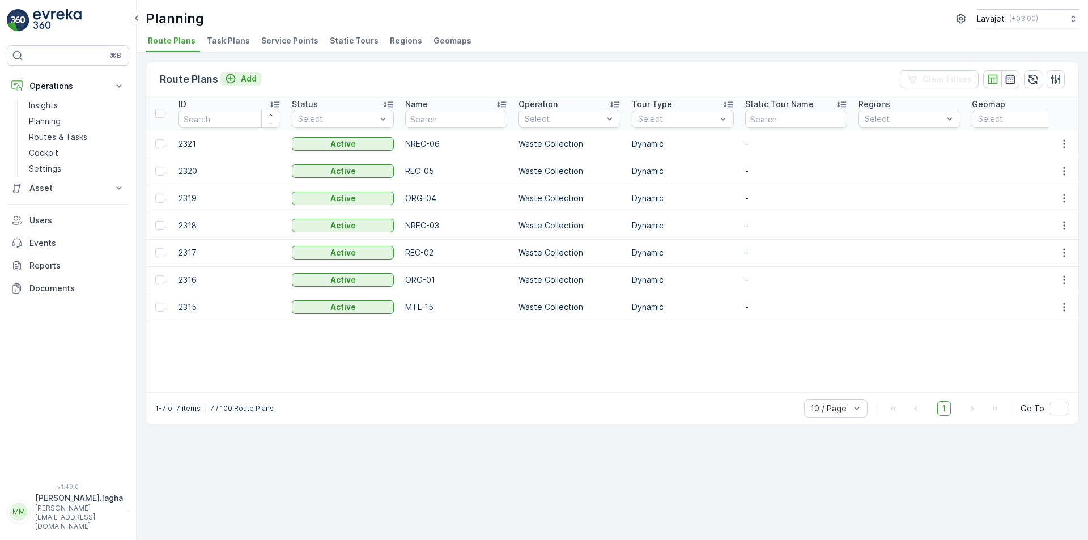
click at [248, 80] on p "Add" at bounding box center [249, 78] width 16 height 11
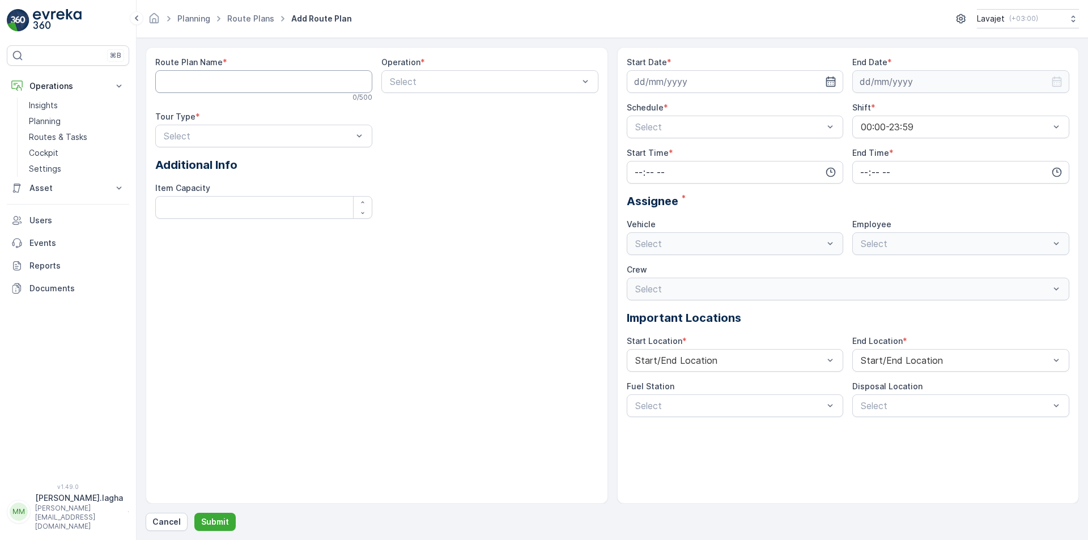
click at [193, 80] on Name "Route Plan Name" at bounding box center [263, 81] width 217 height 23
paste Name "REC-07"
type Name "REC-07"
click at [409, 86] on div at bounding box center [484, 81] width 191 height 10
click at [411, 127] on span "Waste Collection" at bounding box center [423, 129] width 71 height 10
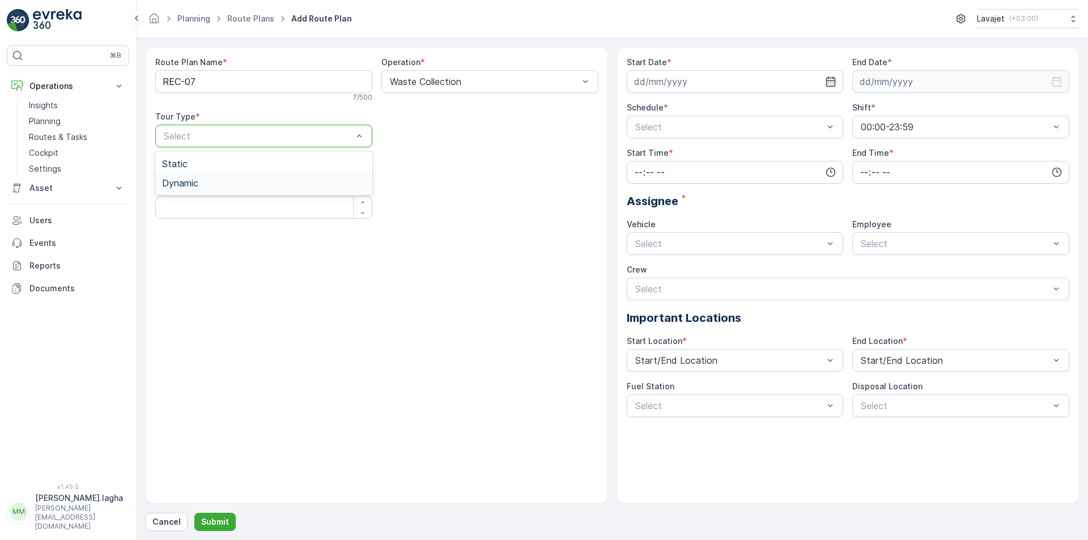
click at [206, 184] on div "Dynamic" at bounding box center [263, 183] width 203 height 10
click at [830, 79] on icon "button" at bounding box center [830, 81] width 11 height 11
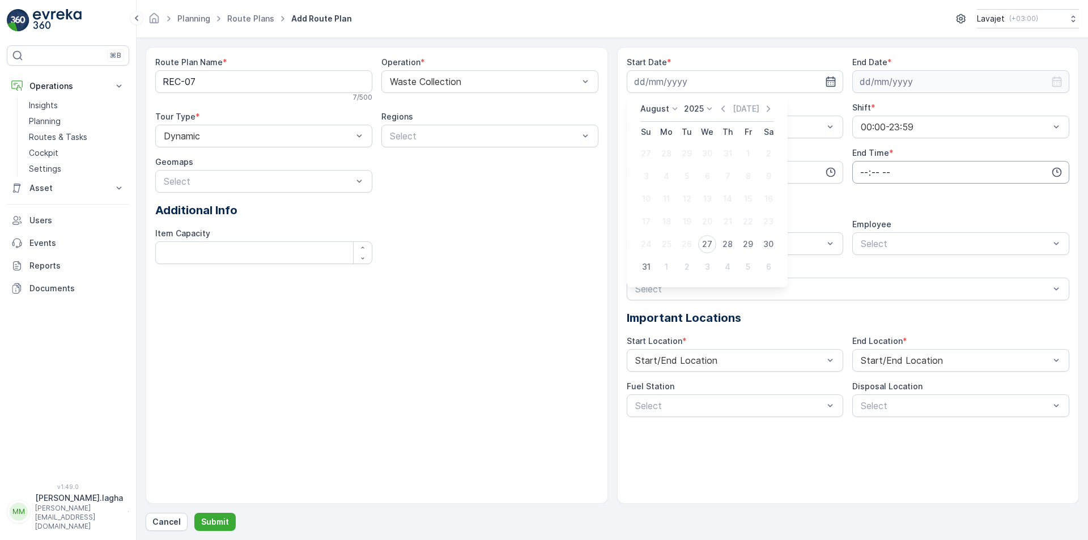
drag, startPoint x: 710, startPoint y: 243, endPoint x: 908, endPoint y: 164, distance: 212.6
click at [711, 243] on div "27" at bounding box center [707, 244] width 18 height 18
type input "[DATE]"
click at [946, 80] on input at bounding box center [960, 81] width 217 height 23
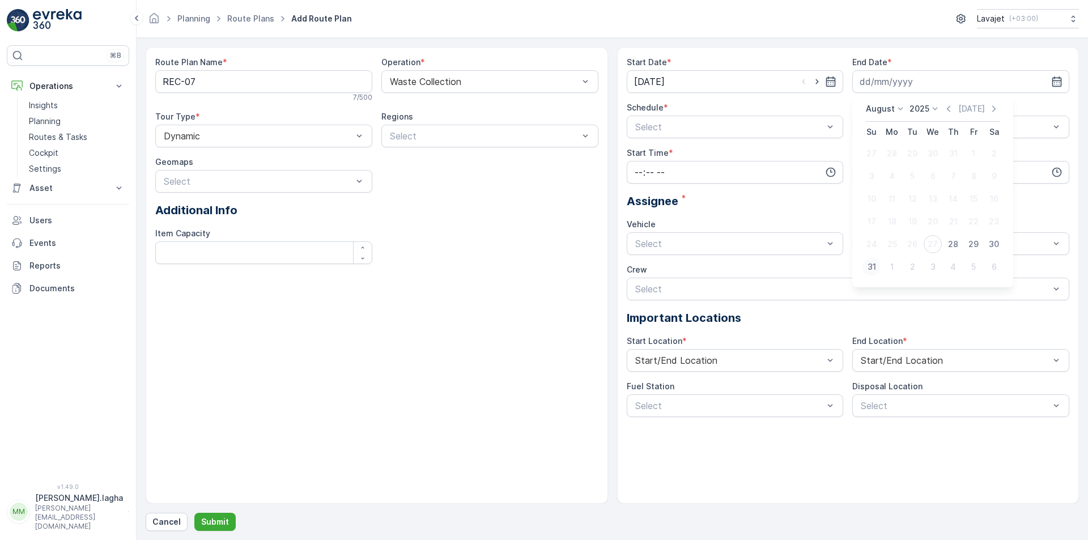
click at [872, 266] on div "31" at bounding box center [871, 267] width 18 height 18
type input "[DATE]"
click at [668, 130] on div at bounding box center [729, 127] width 191 height 10
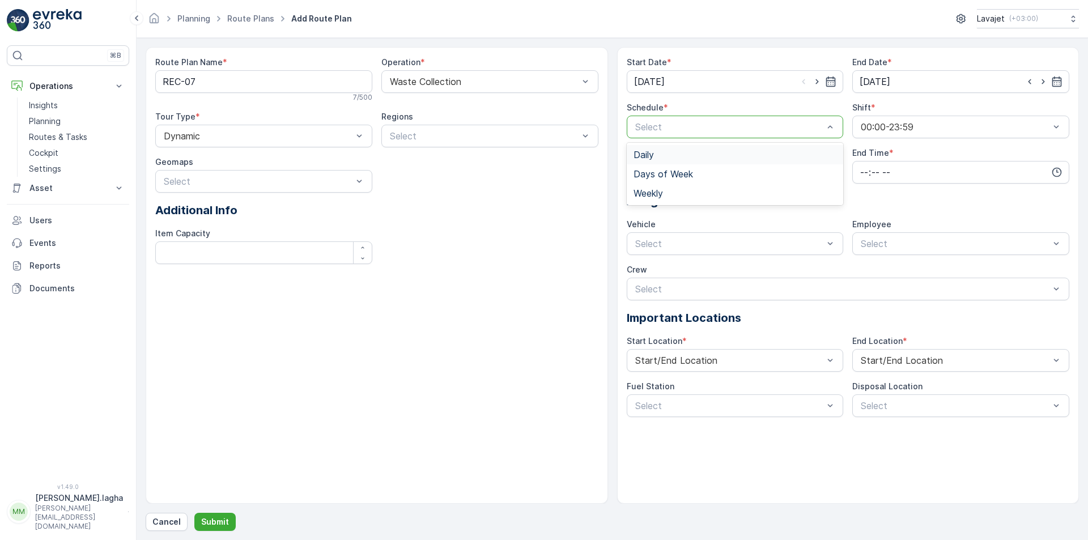
click at [661, 156] on div "Daily" at bounding box center [734, 155] width 203 height 10
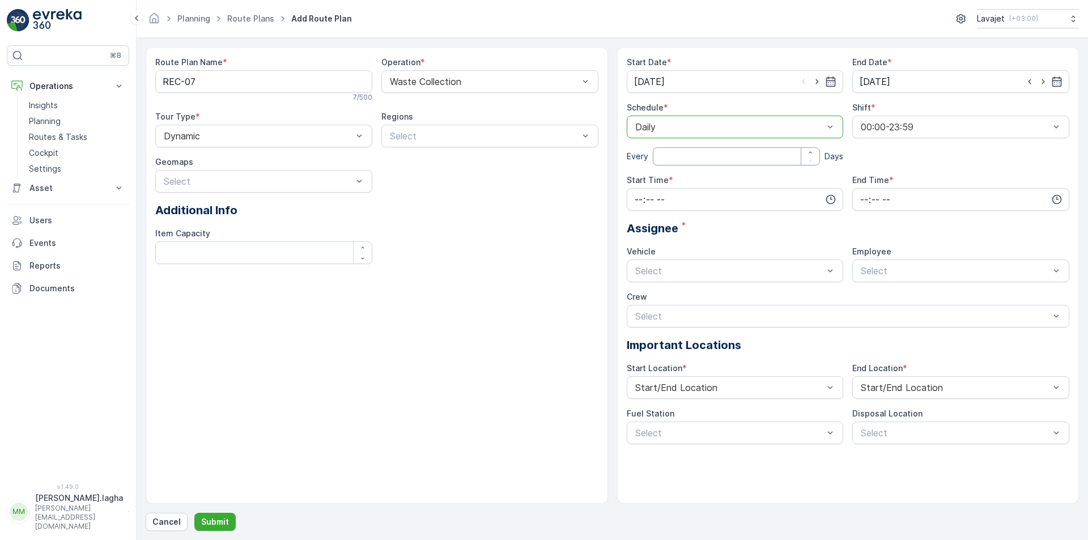
click at [662, 156] on input "number" at bounding box center [737, 156] width 168 height 18
type input "1"
click at [675, 195] on input "time" at bounding box center [735, 199] width 217 height 23
click at [639, 220] on span "07" at bounding box center [638, 220] width 10 height 11
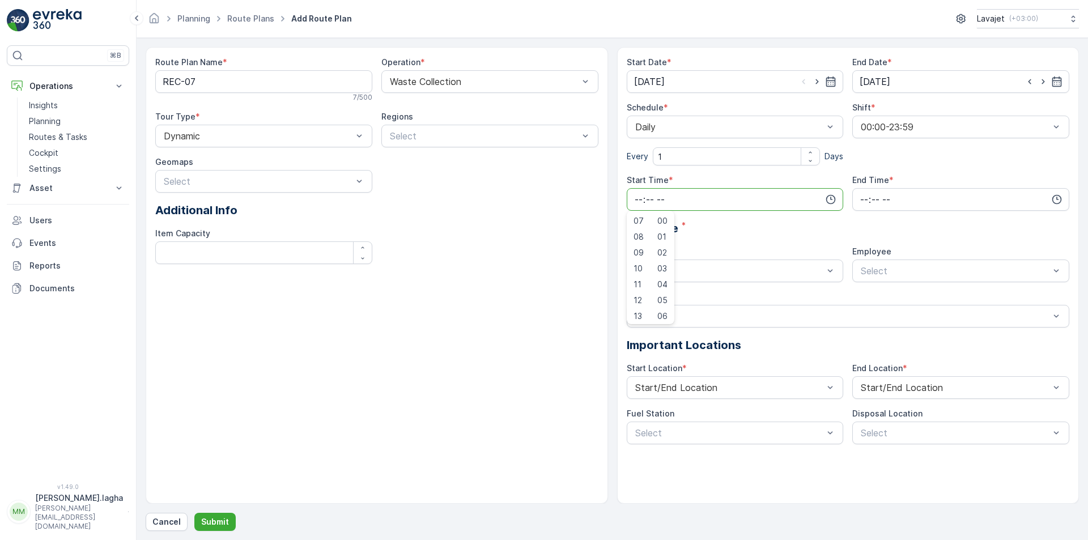
type input "07:00"
click at [884, 199] on input "time" at bounding box center [960, 199] width 217 height 23
click at [863, 219] on span "17" at bounding box center [863, 220] width 9 height 11
type input "17:00"
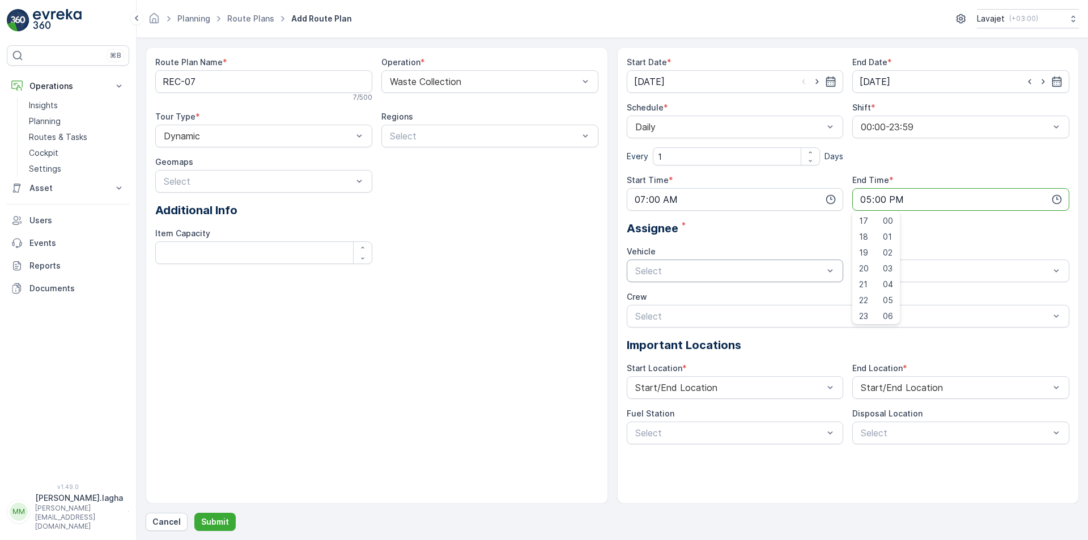
click at [697, 272] on div at bounding box center [729, 271] width 191 height 10
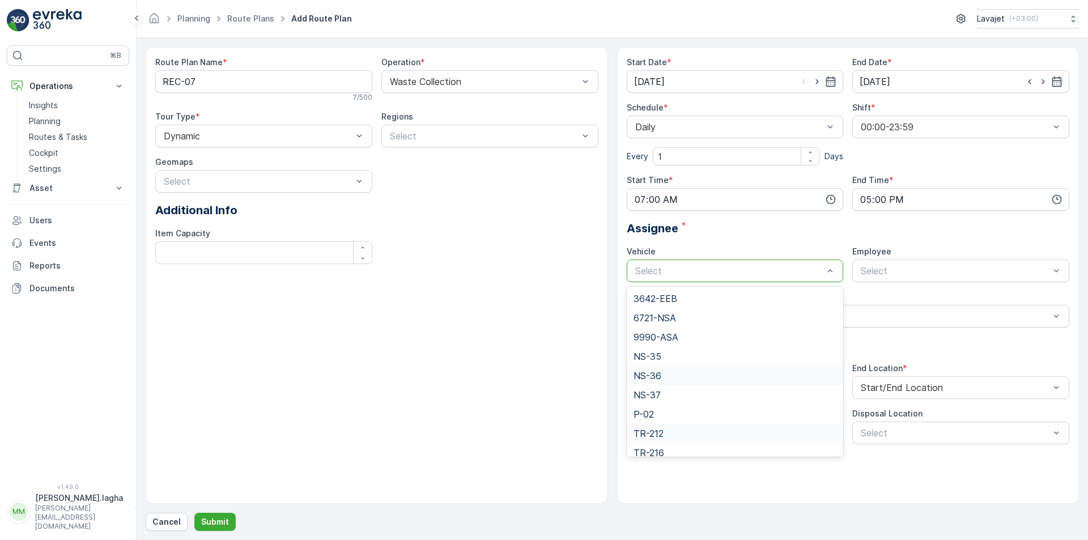
scroll to position [27, 0]
click at [655, 443] on span "TR-218" at bounding box center [648, 445] width 31 height 10
click at [226, 520] on p "Submit" at bounding box center [215, 521] width 28 height 11
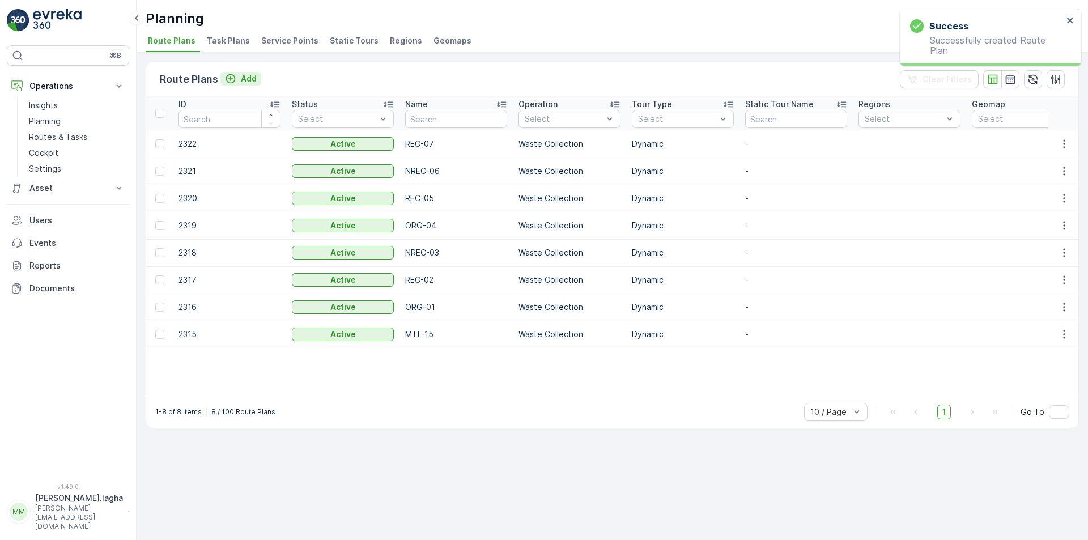
click at [246, 78] on p "Add" at bounding box center [249, 78] width 16 height 11
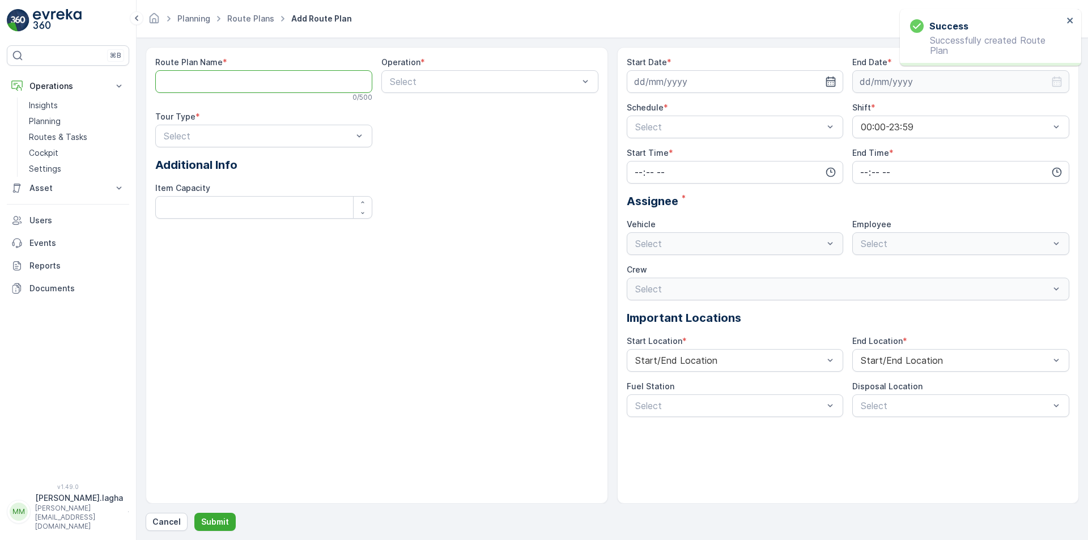
click at [243, 80] on Name "Route Plan Name" at bounding box center [263, 81] width 217 height 23
paste Name "NREC-08"
type Name "NREC-08"
click at [423, 76] on div at bounding box center [484, 81] width 191 height 10
drag, startPoint x: 411, startPoint y: 131, endPoint x: 348, endPoint y: 133, distance: 63.5
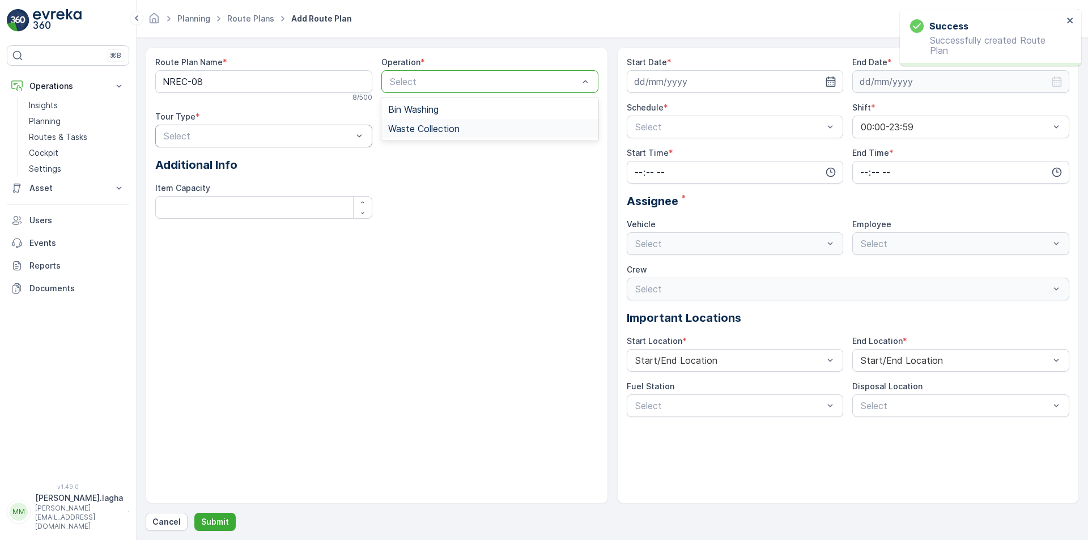
click at [410, 131] on span "Waste Collection" at bounding box center [423, 129] width 71 height 10
click at [276, 137] on div at bounding box center [258, 136] width 191 height 10
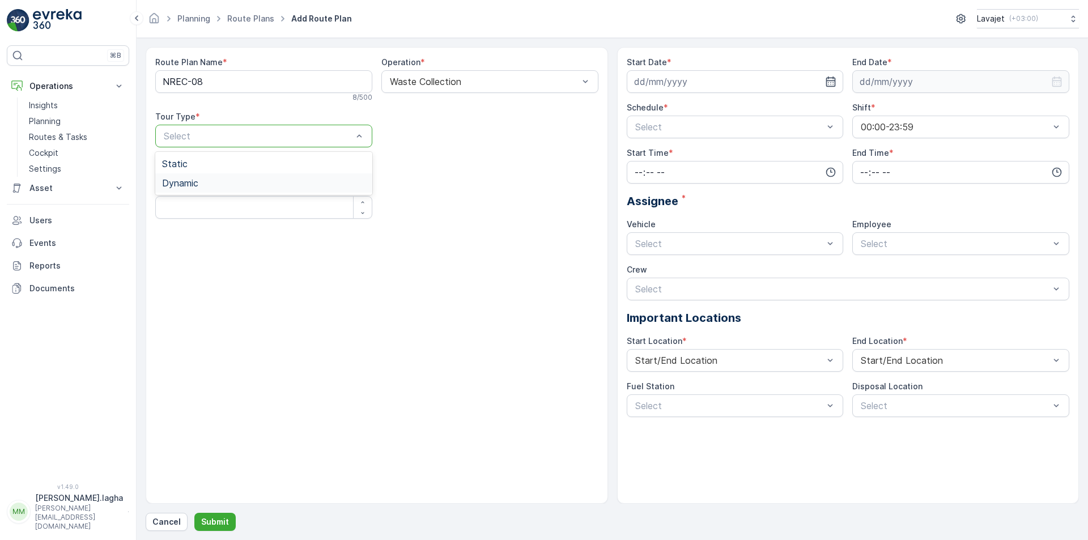
click at [189, 182] on span "Dynamic" at bounding box center [180, 183] width 36 height 10
click at [828, 78] on icon "button" at bounding box center [831, 81] width 10 height 10
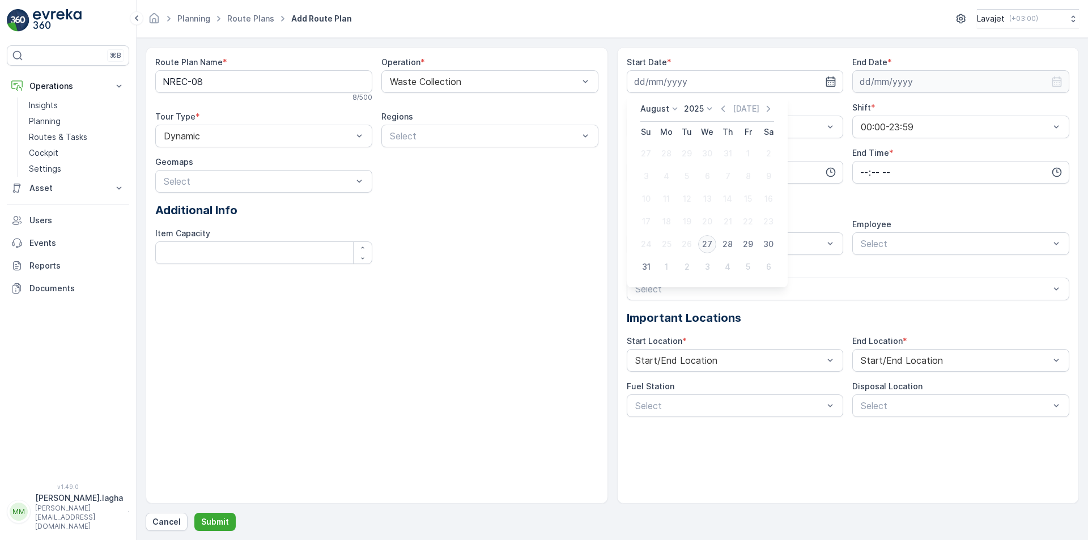
click at [708, 244] on div "27" at bounding box center [707, 244] width 18 height 18
type input "[DATE]"
click at [1055, 82] on icon "button" at bounding box center [1056, 81] width 11 height 11
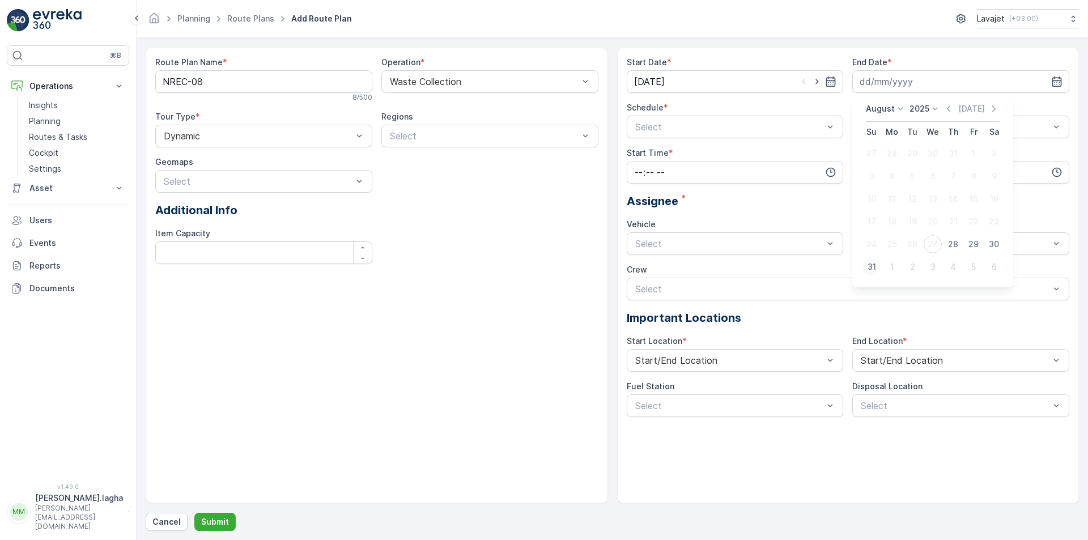
click at [874, 267] on div "31" at bounding box center [871, 267] width 18 height 18
type input "[DATE]"
click at [678, 131] on div at bounding box center [729, 127] width 191 height 10
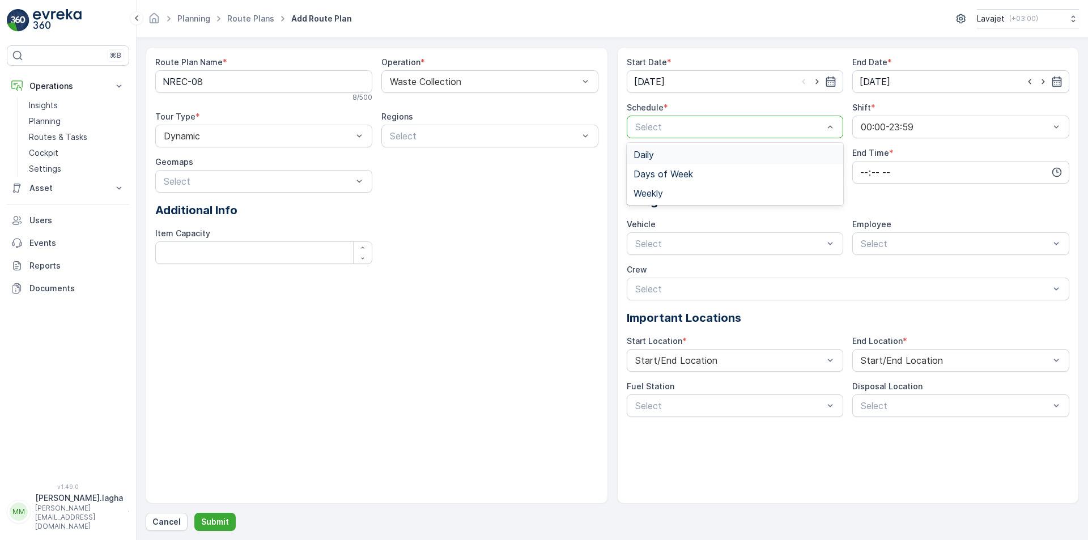
click at [657, 157] on div "Daily" at bounding box center [734, 155] width 203 height 10
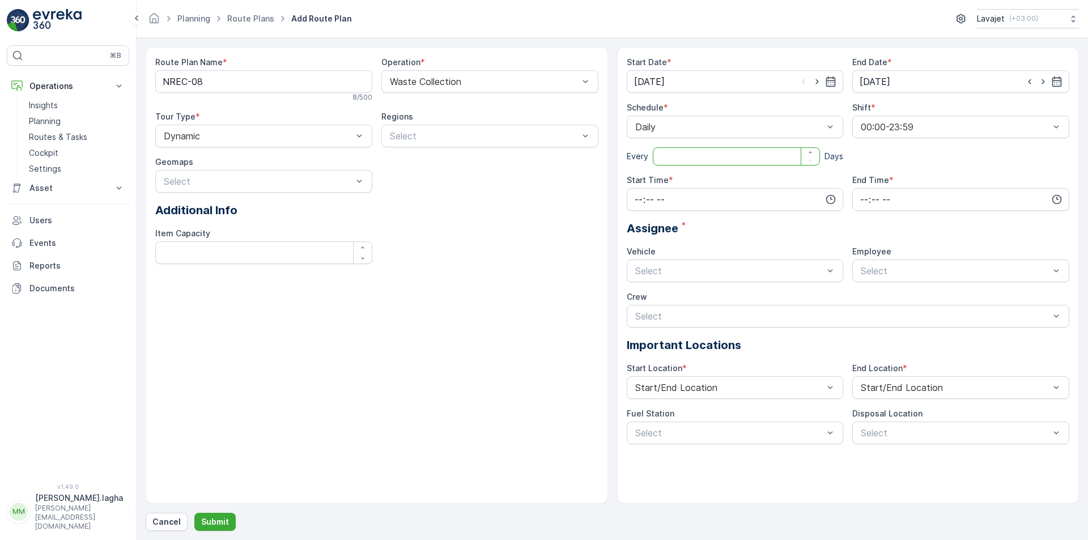
click at [661, 155] on input "number" at bounding box center [737, 156] width 168 height 18
type input "1"
click at [735, 194] on input "time" at bounding box center [735, 199] width 217 height 23
drag, startPoint x: 639, startPoint y: 277, endPoint x: 736, endPoint y: 254, distance: 100.1
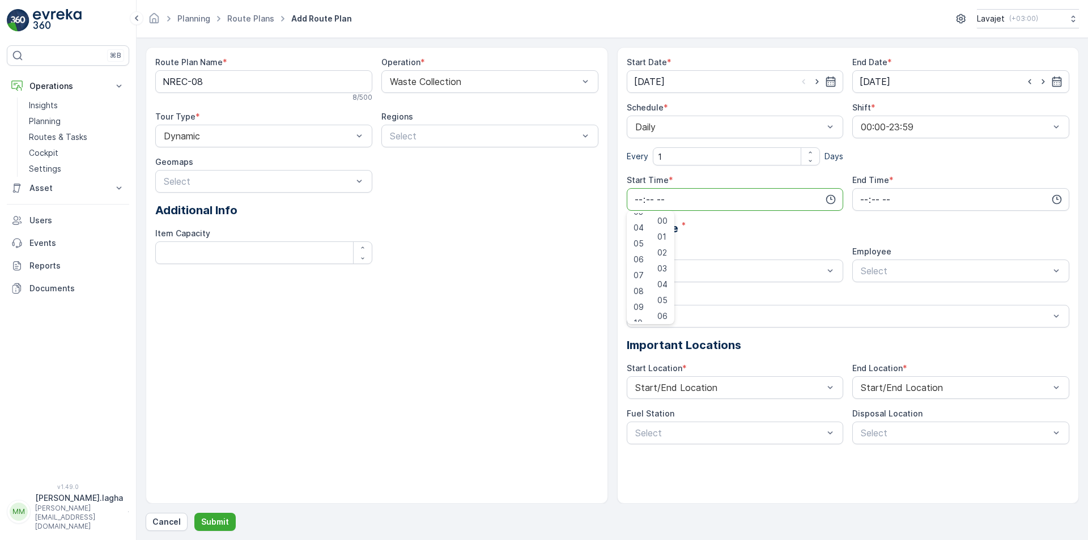
click at [639, 276] on span "07" at bounding box center [638, 275] width 10 height 11
type input "07:00"
click at [897, 199] on input "time" at bounding box center [960, 199] width 217 height 23
click at [865, 263] on span "17" at bounding box center [863, 263] width 9 height 11
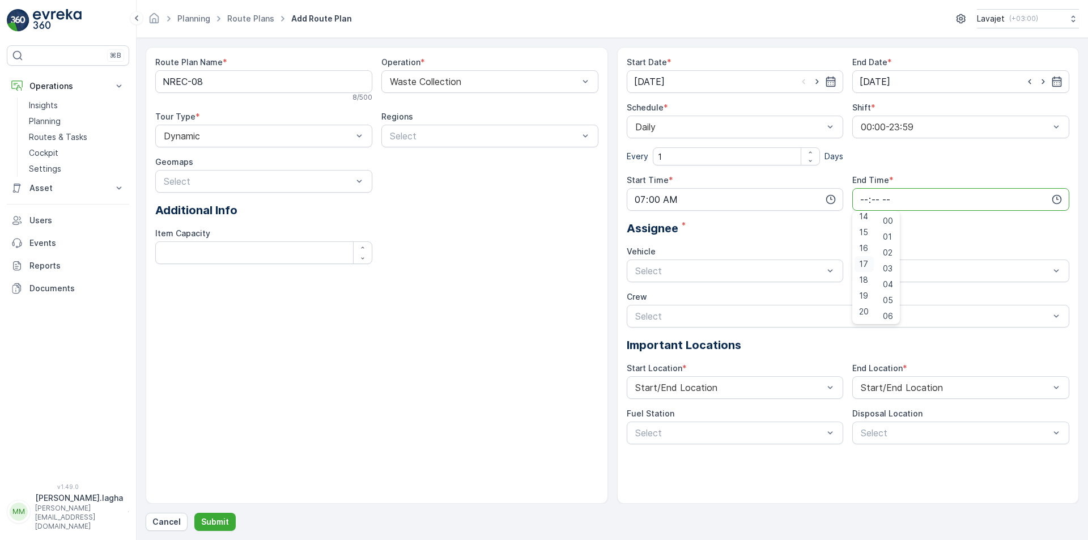
type input "17:00"
click at [686, 270] on div at bounding box center [729, 271] width 191 height 10
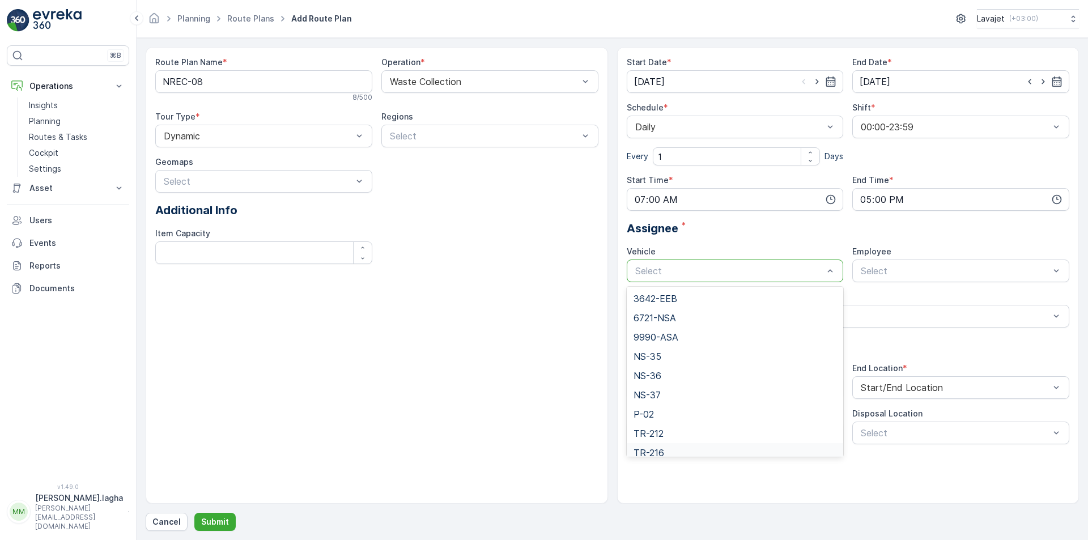
scroll to position [27, 0]
click at [656, 427] on span "TR-216" at bounding box center [648, 425] width 31 height 10
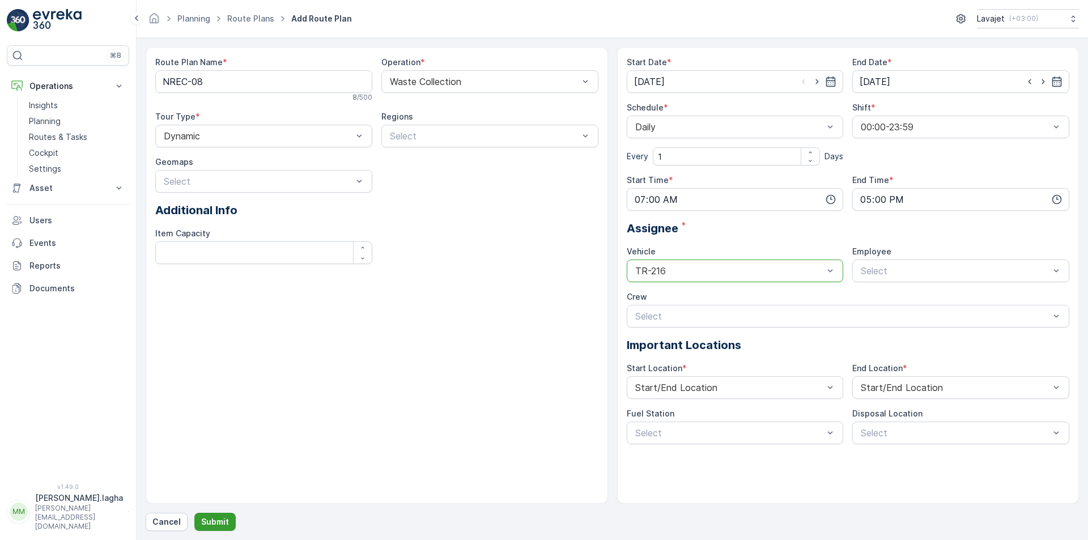
drag, startPoint x: 212, startPoint y: 520, endPoint x: 219, endPoint y: 520, distance: 6.8
click at [219, 520] on p "Submit" at bounding box center [215, 521] width 28 height 11
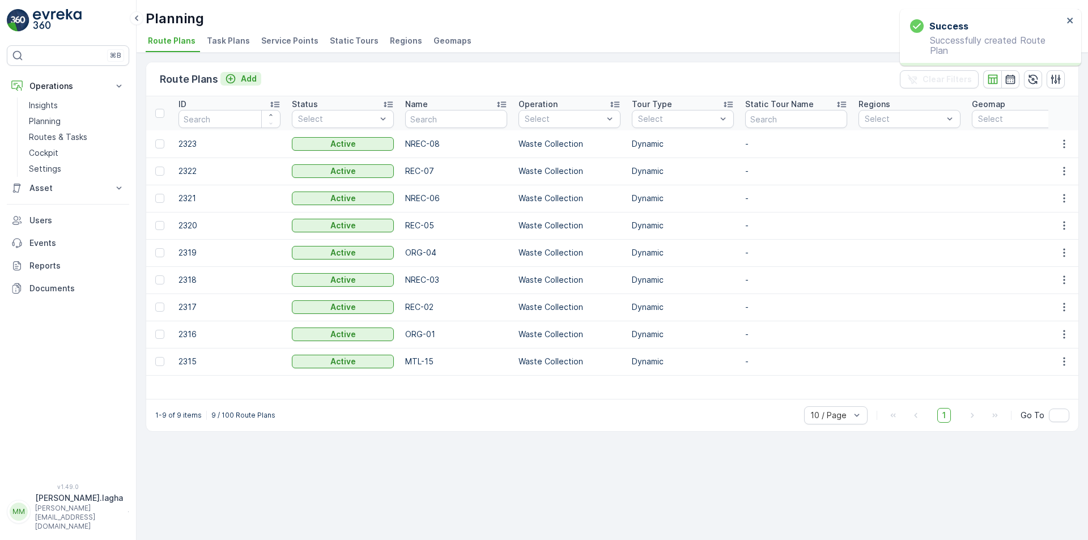
click at [249, 74] on p "Add" at bounding box center [249, 78] width 16 height 11
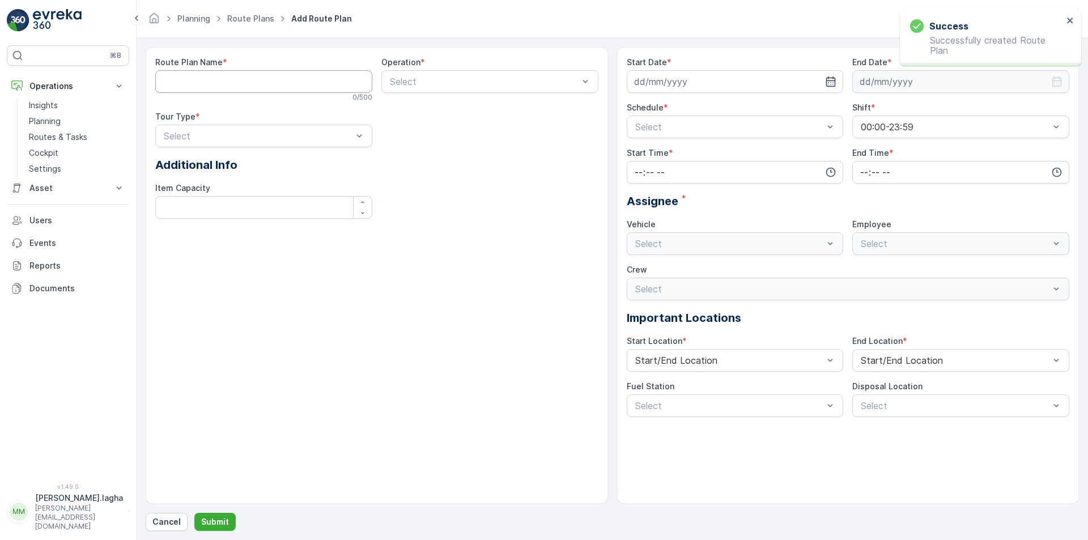
click at [267, 83] on Name "Route Plan Name" at bounding box center [263, 81] width 217 height 23
paste Name "NREC-11"
type Name "NREC-11"
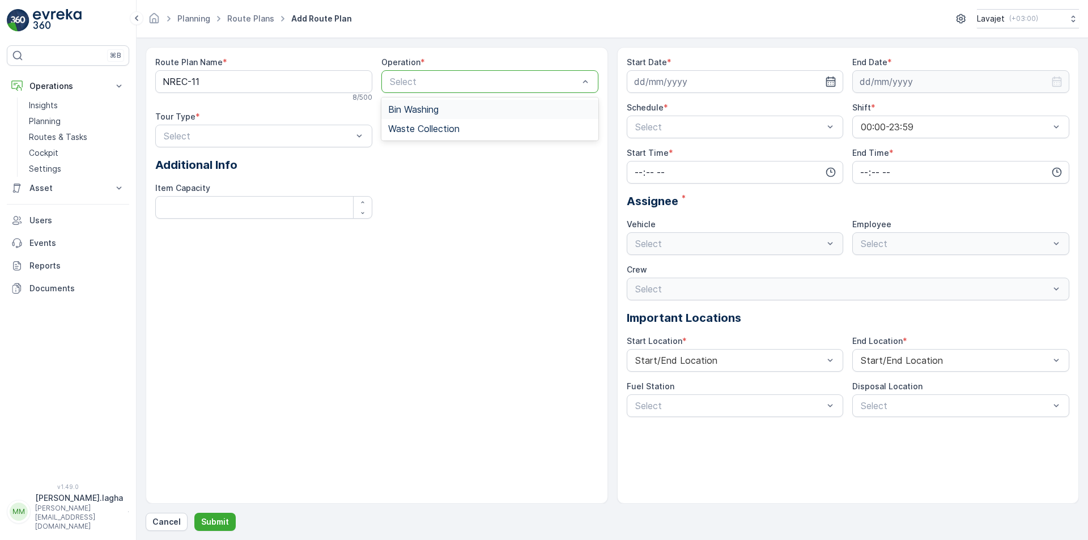
click at [409, 78] on div at bounding box center [484, 81] width 191 height 10
click at [406, 126] on span "Waste Collection" at bounding box center [423, 129] width 71 height 10
click at [250, 133] on div at bounding box center [258, 136] width 191 height 10
click at [222, 178] on div "Dynamic" at bounding box center [263, 183] width 203 height 10
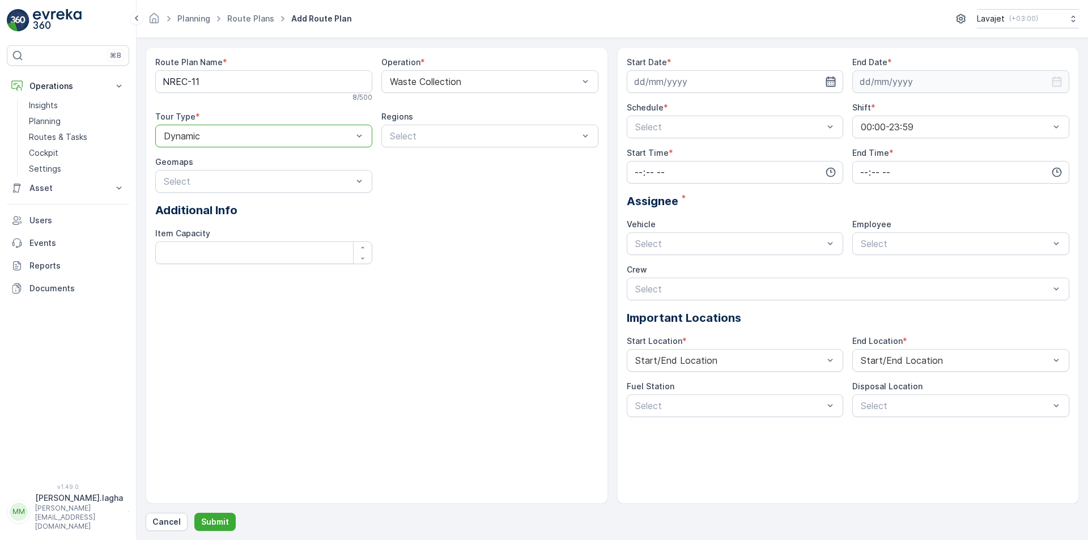
click at [829, 81] on icon "button" at bounding box center [831, 81] width 10 height 10
click at [700, 244] on div "27" at bounding box center [707, 244] width 18 height 18
type input "[DATE]"
click at [913, 87] on input at bounding box center [960, 81] width 217 height 23
click at [870, 273] on div "31" at bounding box center [871, 267] width 18 height 18
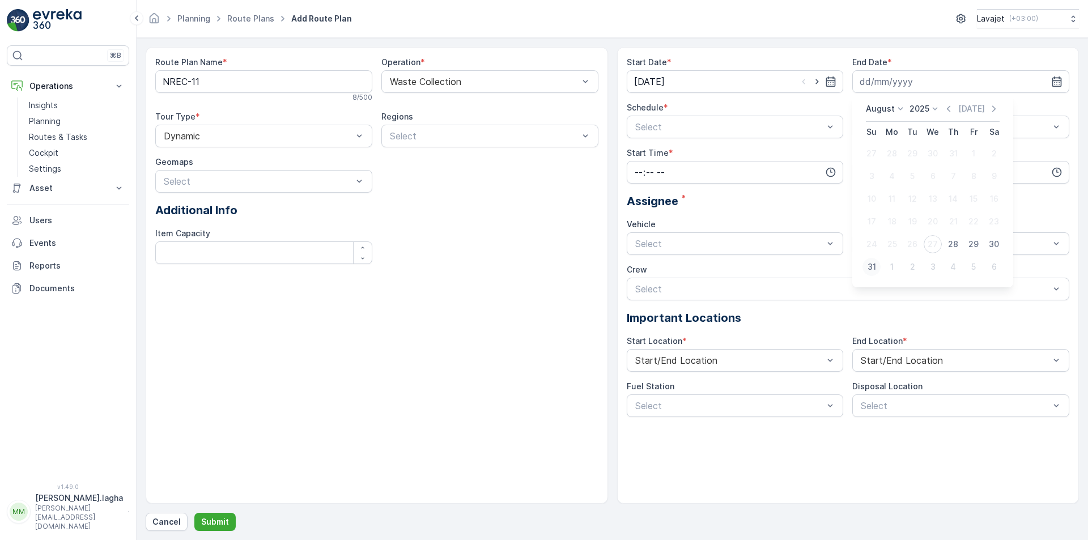
type input "[DATE]"
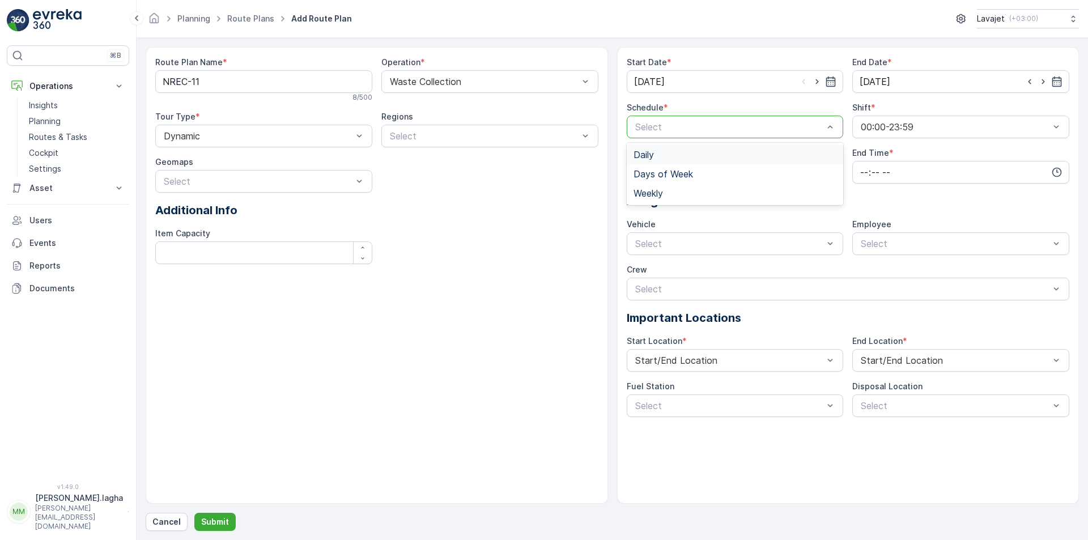
click at [694, 127] on div at bounding box center [729, 127] width 191 height 10
click at [670, 158] on div "Daily" at bounding box center [734, 155] width 203 height 10
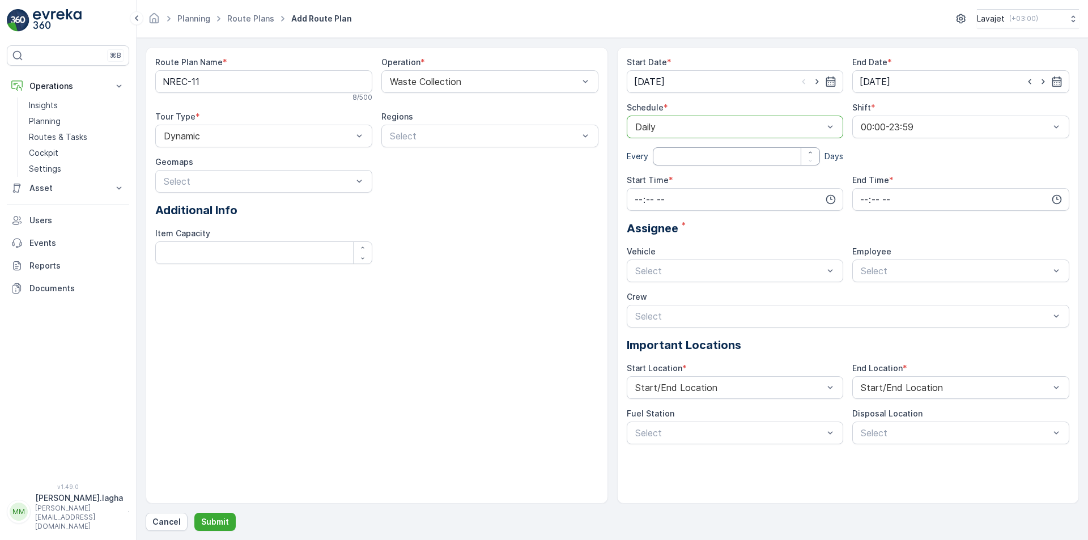
click at [662, 159] on input "number" at bounding box center [737, 156] width 168 height 18
type input "1"
click at [828, 201] on icon "button" at bounding box center [830, 199] width 11 height 11
click at [638, 226] on span "07" at bounding box center [638, 220] width 10 height 11
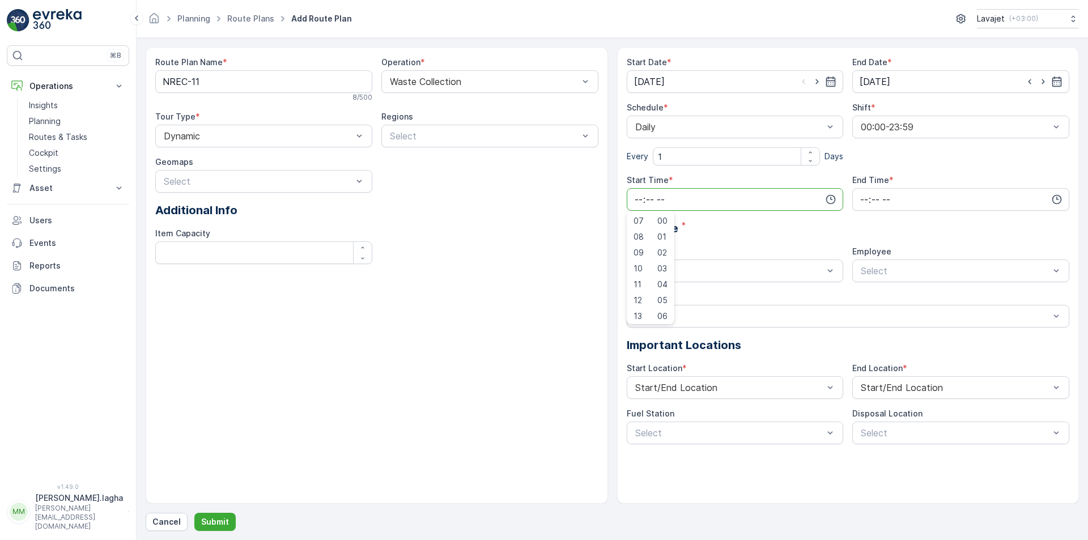
type input "07:00"
click at [912, 197] on input "time" at bounding box center [960, 199] width 217 height 23
click at [865, 318] on span "17" at bounding box center [863, 313] width 9 height 11
type input "17:00"
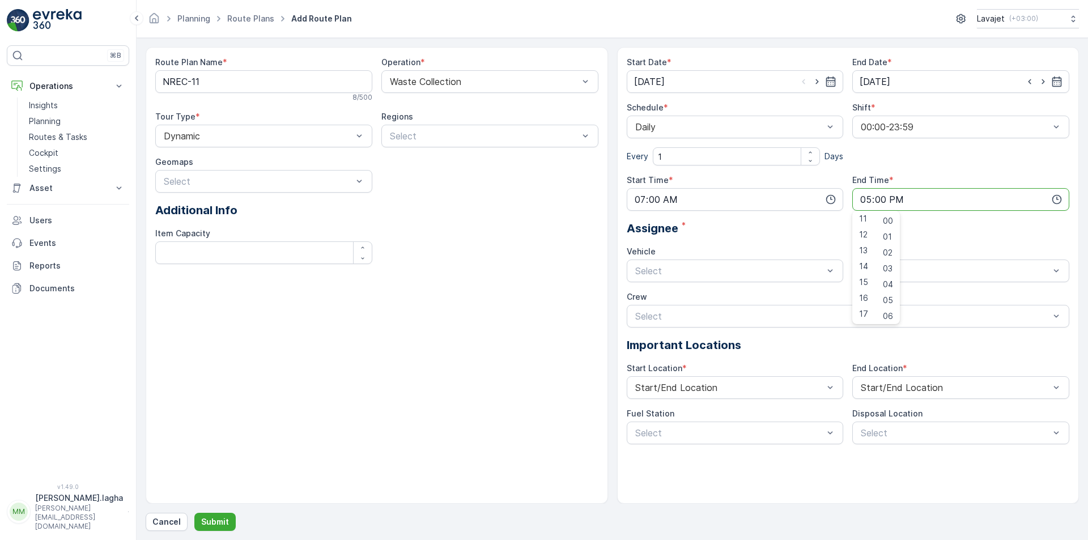
click at [792, 232] on div "Assignee *" at bounding box center [848, 228] width 443 height 17
click at [785, 269] on div at bounding box center [729, 271] width 191 height 10
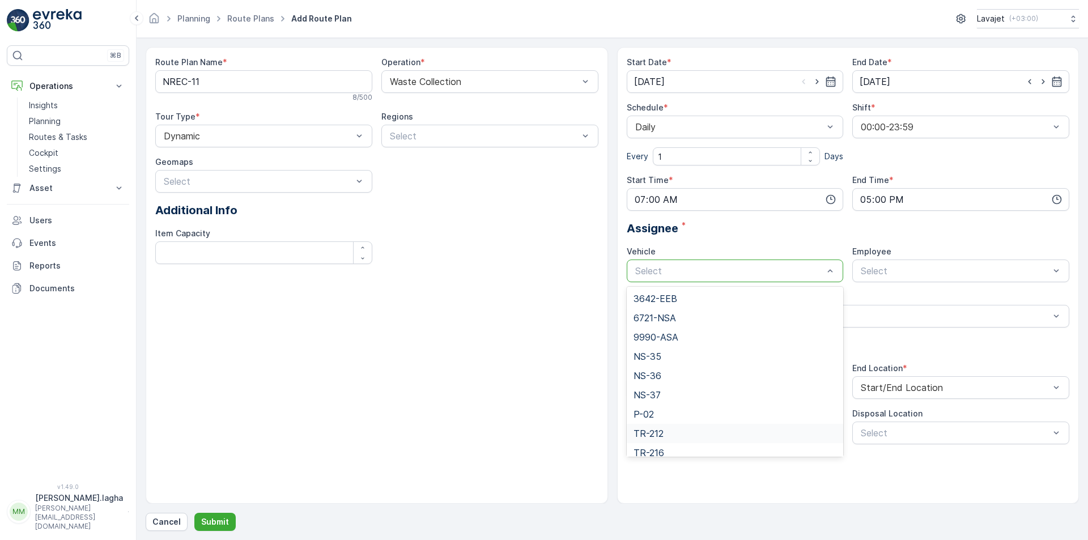
scroll to position [27, 0]
click at [657, 329] on span "NS-35" at bounding box center [647, 329] width 28 height 10
click at [212, 522] on p "Submit" at bounding box center [215, 521] width 28 height 11
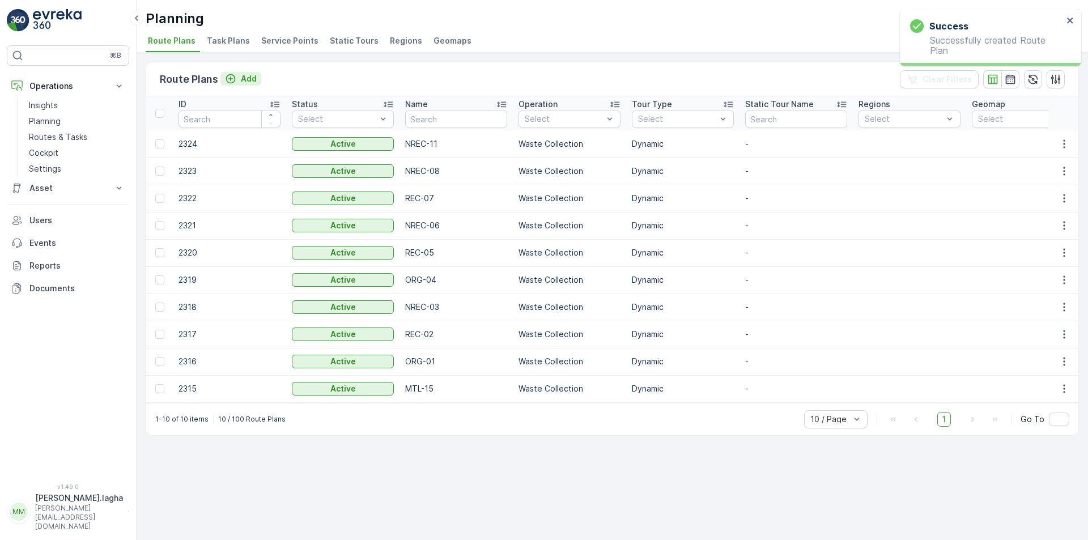
click at [248, 78] on p "Add" at bounding box center [249, 78] width 16 height 11
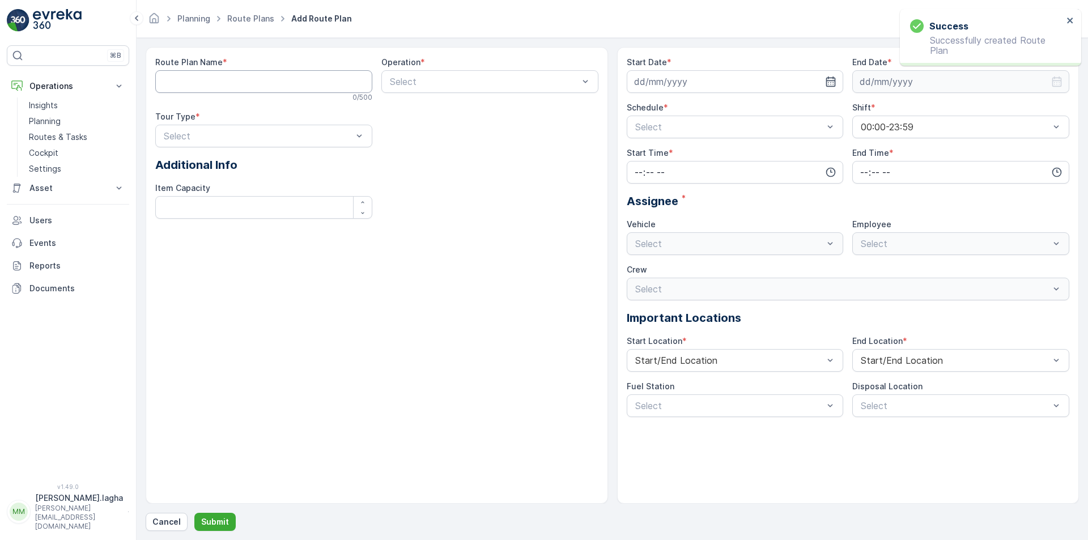
click at [194, 80] on Name "Route Plan Name" at bounding box center [263, 81] width 217 height 23
paste Name "PAP-13"
type Name "PAP-13"
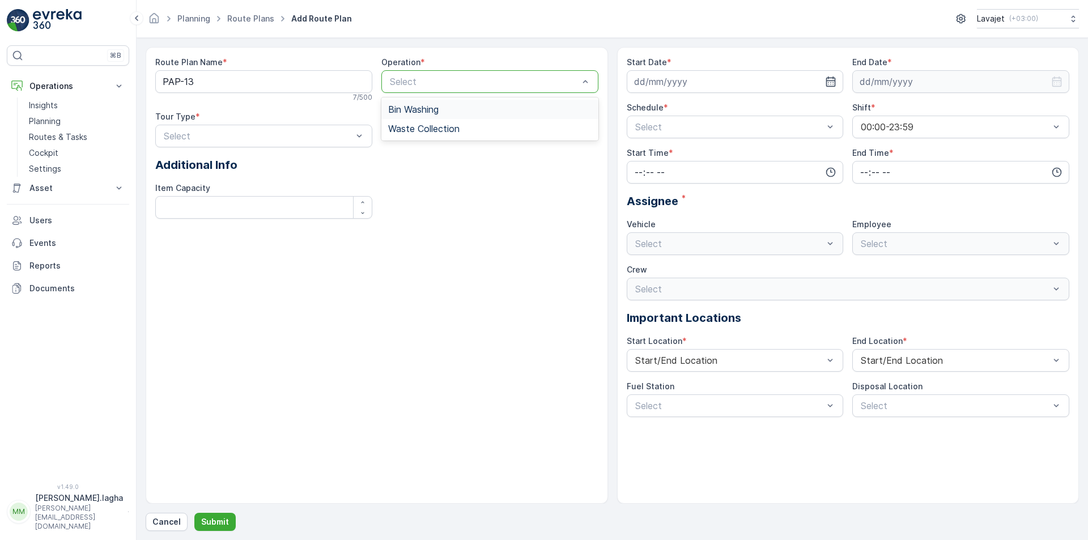
click at [461, 79] on div at bounding box center [484, 81] width 191 height 10
click at [419, 129] on span "Waste Collection" at bounding box center [423, 129] width 71 height 10
click at [253, 140] on div at bounding box center [258, 136] width 191 height 10
click at [209, 187] on div "Dynamic" at bounding box center [263, 183] width 203 height 10
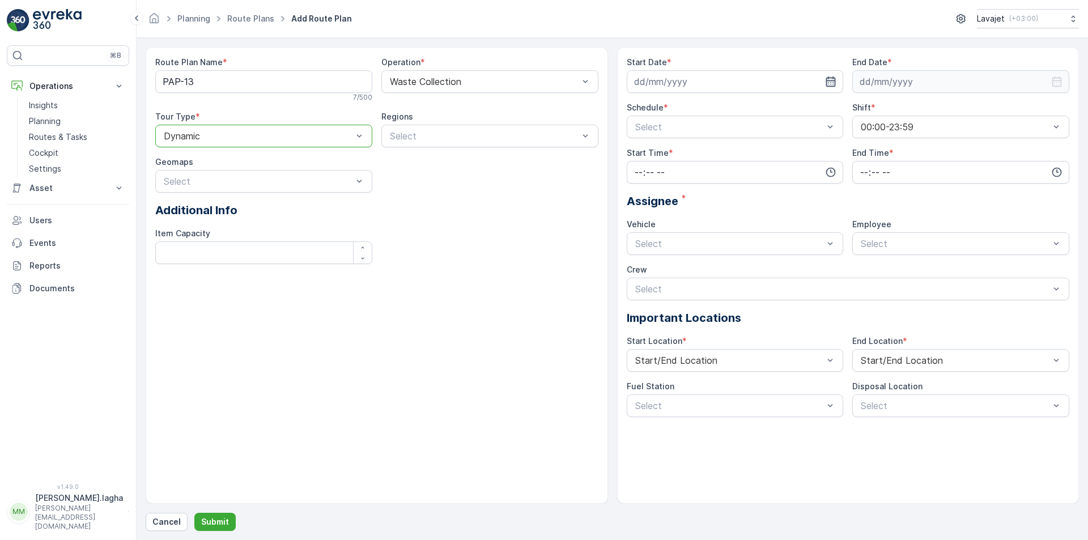
click at [827, 80] on icon "button" at bounding box center [831, 81] width 10 height 10
click at [705, 245] on div "27" at bounding box center [707, 244] width 18 height 18
type input "[DATE]"
click at [1053, 82] on icon "button" at bounding box center [1056, 81] width 11 height 11
click at [872, 266] on div "31" at bounding box center [871, 267] width 18 height 18
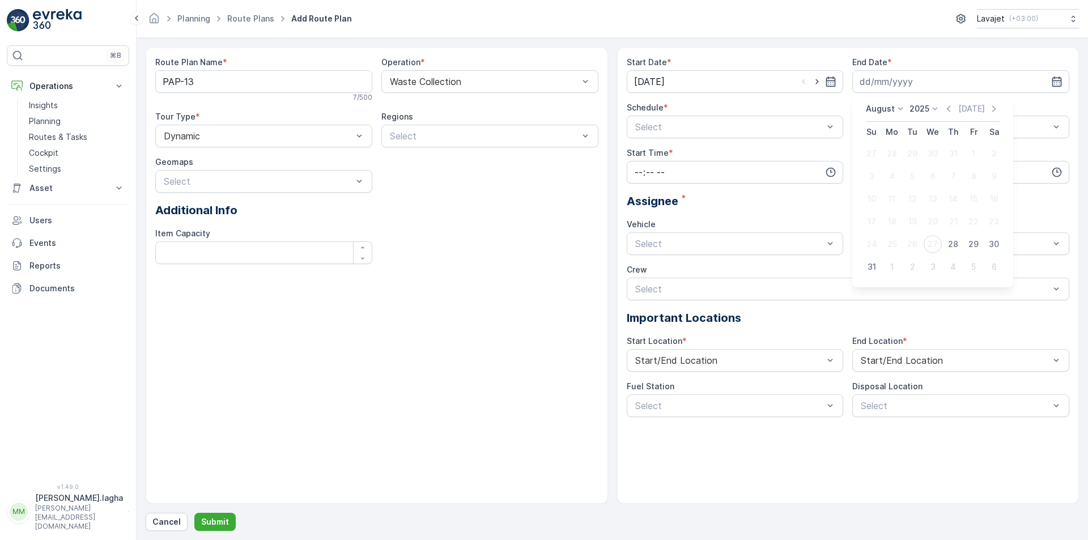
type input "[DATE]"
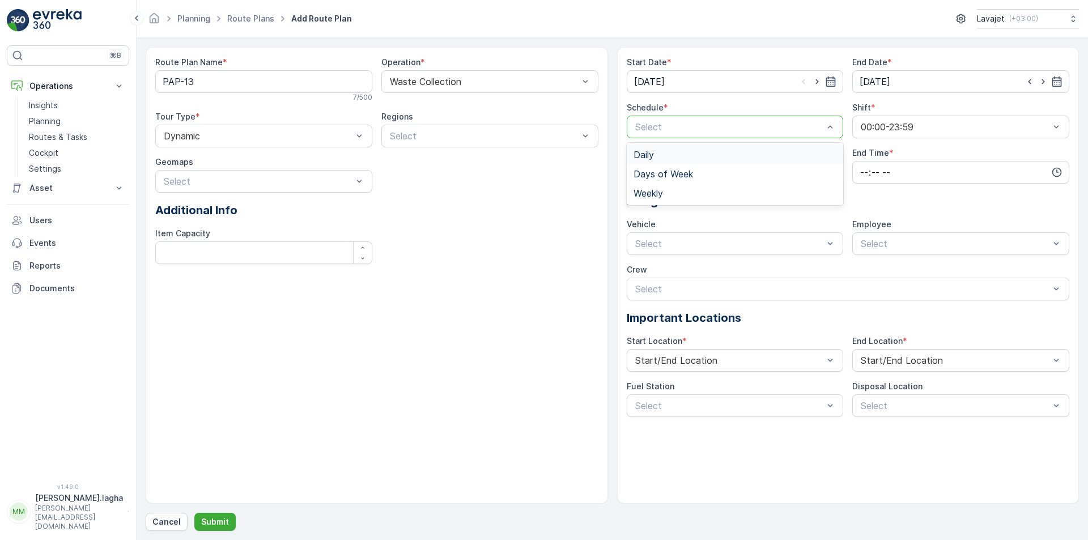
click at [660, 159] on div "Daily" at bounding box center [734, 155] width 203 height 10
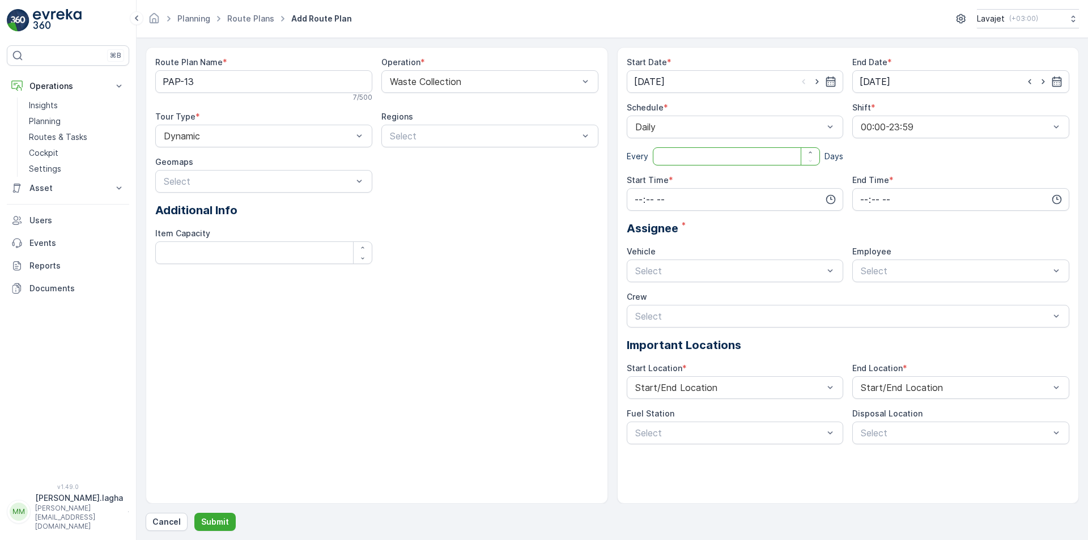
click at [663, 157] on input "number" at bounding box center [737, 156] width 168 height 18
type input "1"
click at [709, 203] on input "time" at bounding box center [735, 199] width 217 height 23
click at [752, 230] on div "Assignee *" at bounding box center [848, 228] width 443 height 17
click at [831, 197] on icon "button" at bounding box center [831, 200] width 10 height 10
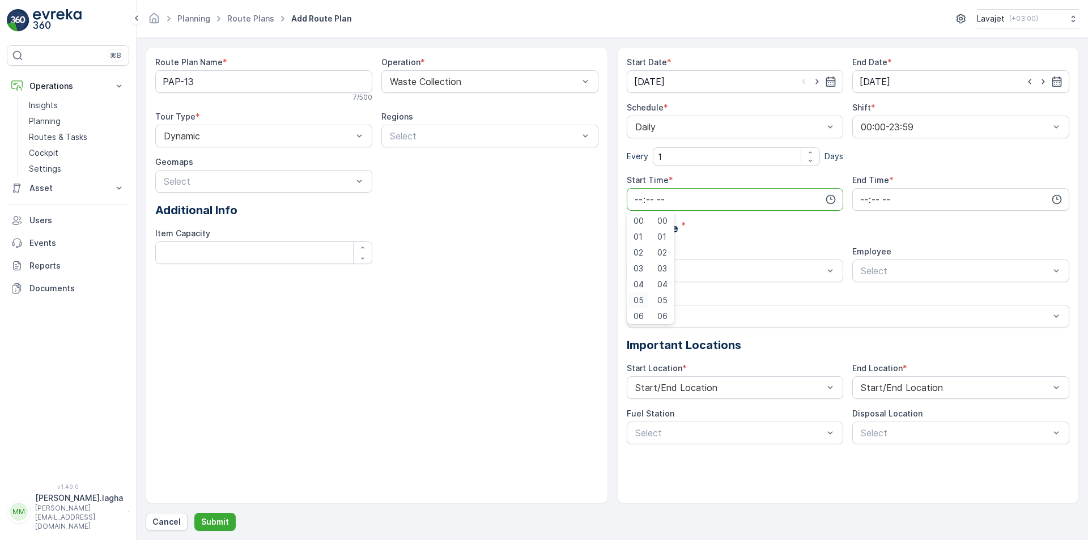
scroll to position [57, 0]
click at [641, 272] on span "07" at bounding box center [638, 275] width 10 height 11
type input "07:00"
click at [943, 198] on input "time" at bounding box center [960, 199] width 217 height 23
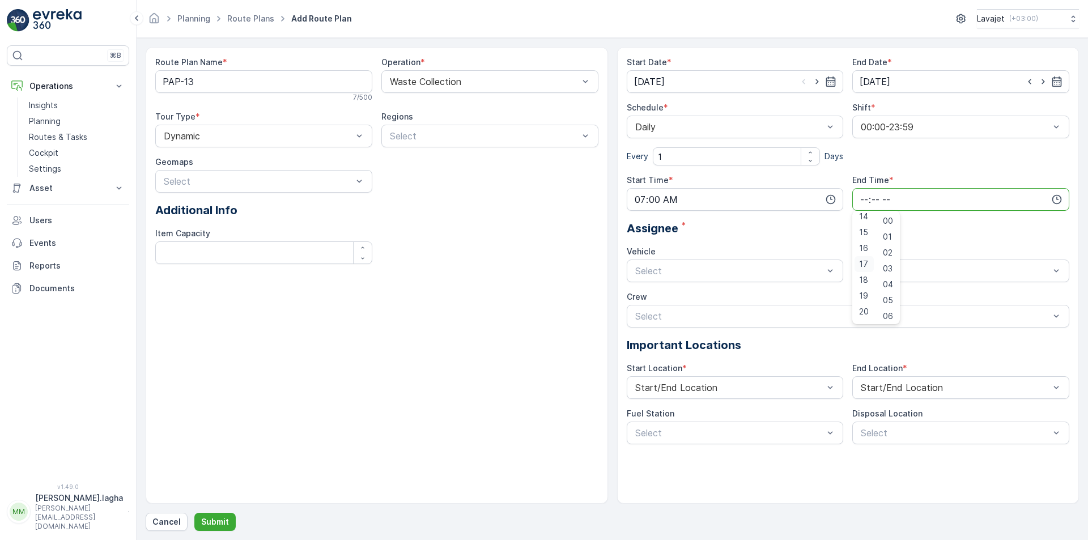
click at [863, 266] on span "17" at bounding box center [863, 263] width 9 height 11
type input "17:00"
click at [726, 248] on div "Vehicle" at bounding box center [735, 251] width 217 height 11
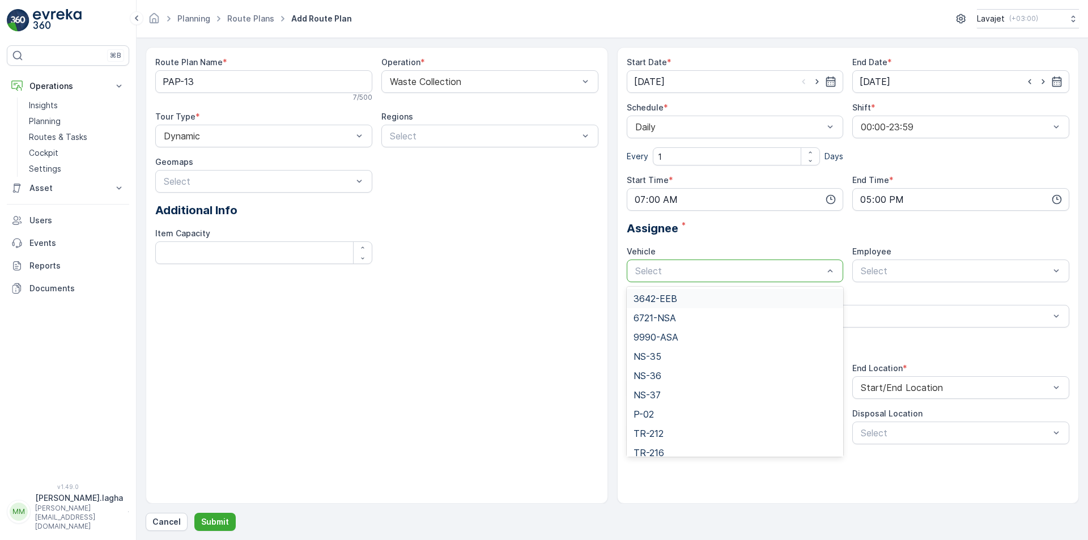
click at [718, 274] on div at bounding box center [729, 271] width 191 height 10
click at [661, 432] on span "TR-212" at bounding box center [648, 433] width 30 height 10
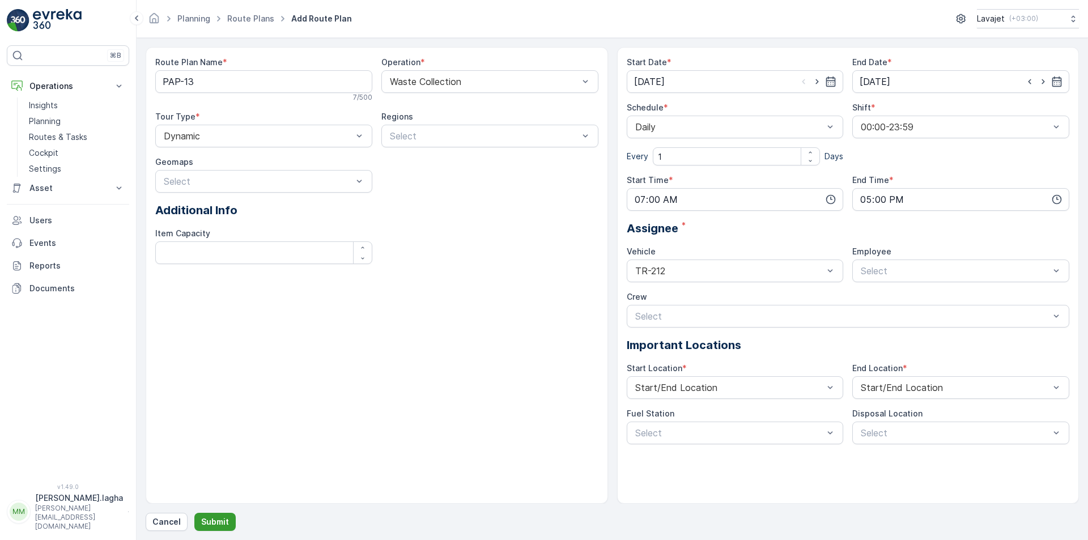
click at [219, 518] on p "Submit" at bounding box center [215, 521] width 28 height 11
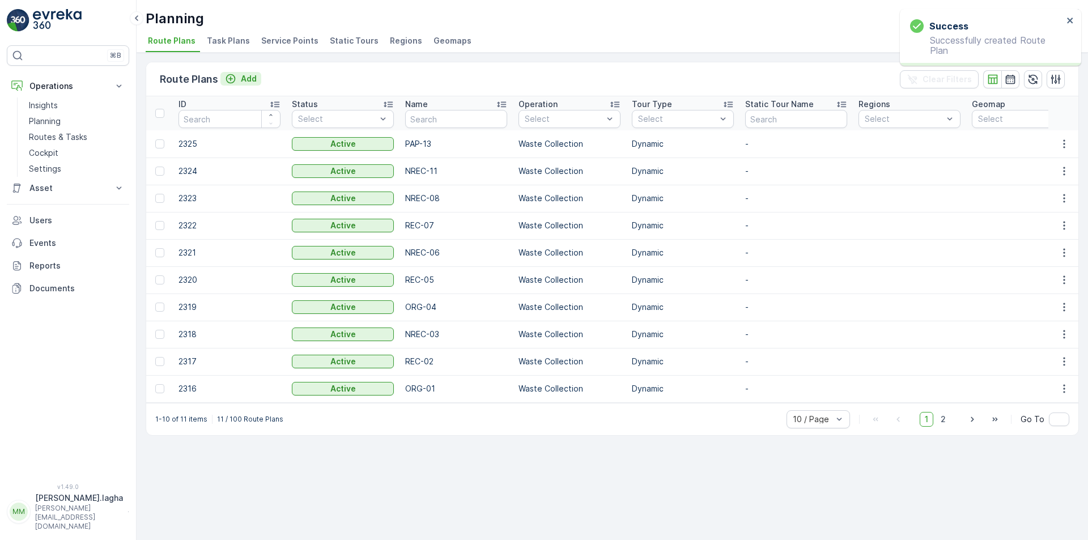
click at [250, 78] on p "Add" at bounding box center [249, 78] width 16 height 11
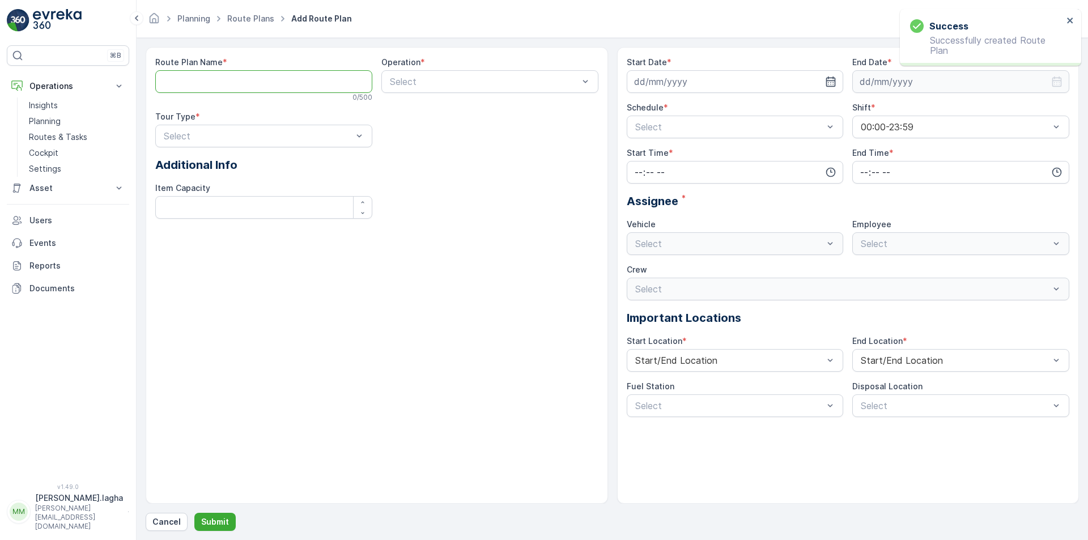
click at [285, 76] on Name "Route Plan Name" at bounding box center [263, 81] width 217 height 23
paste Name "PLS-14"
type Name "PLS-14"
click at [418, 84] on div at bounding box center [484, 81] width 191 height 10
drag, startPoint x: 412, startPoint y: 129, endPoint x: 254, endPoint y: 127, distance: 158.1
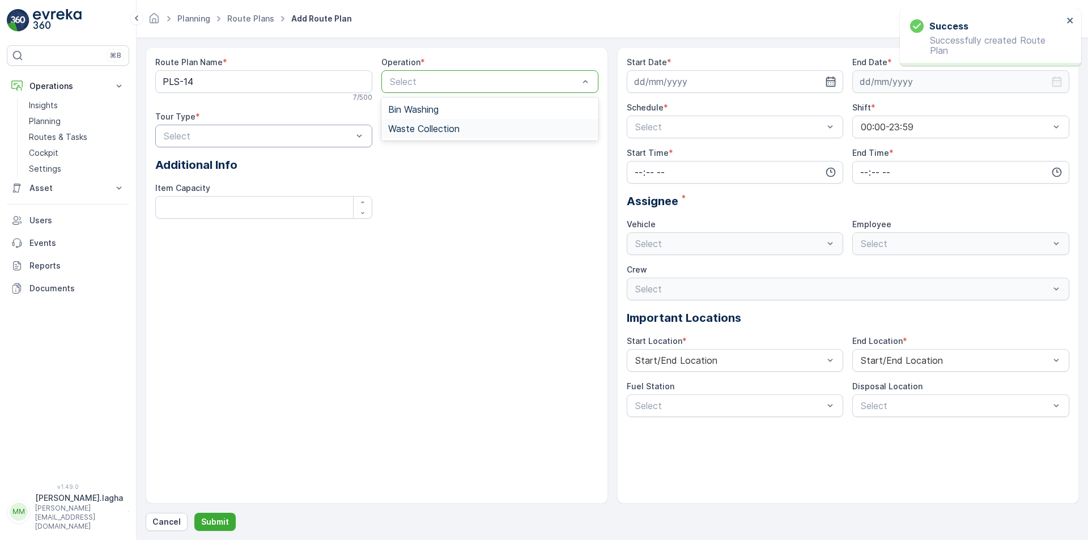
click at [412, 129] on span "Waste Collection" at bounding box center [423, 129] width 71 height 10
click at [244, 127] on div "Select" at bounding box center [263, 136] width 217 height 23
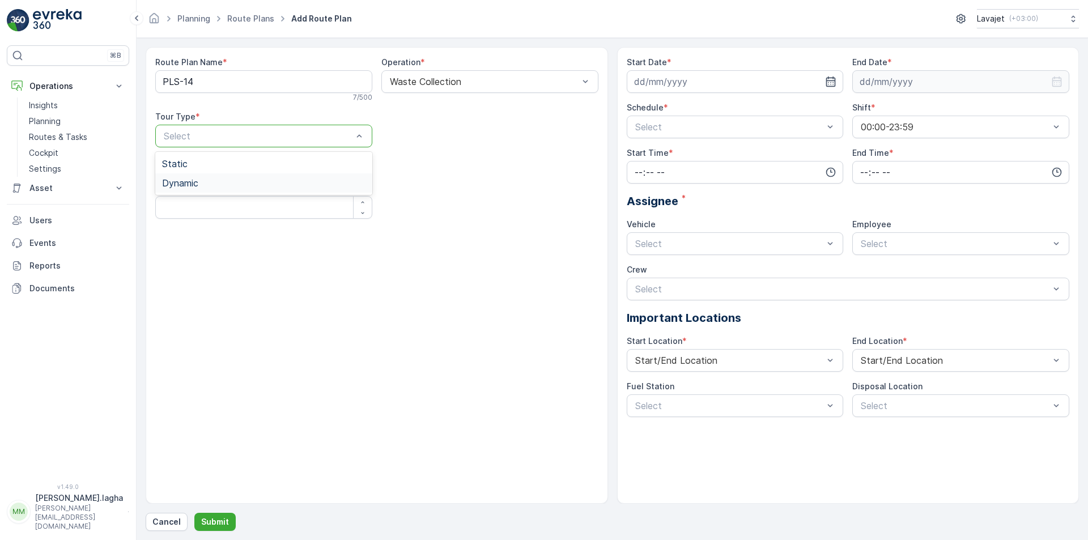
click at [201, 181] on div "Dynamic" at bounding box center [263, 183] width 203 height 10
click at [830, 78] on icon "button" at bounding box center [831, 81] width 10 height 10
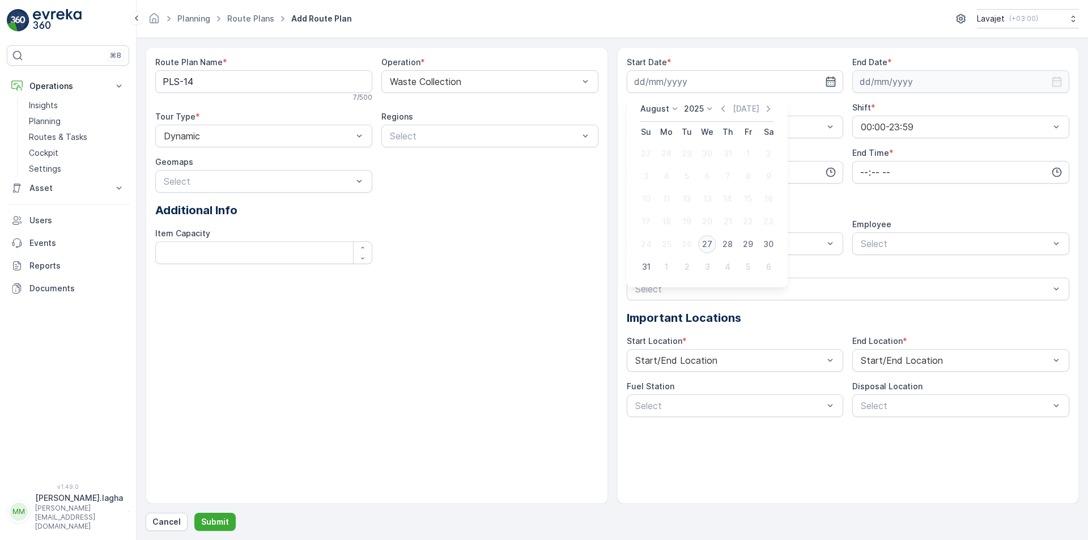
click at [704, 242] on div "27" at bounding box center [707, 244] width 18 height 18
type input "[DATE]"
click at [1057, 80] on icon "button" at bounding box center [1057, 81] width 10 height 10
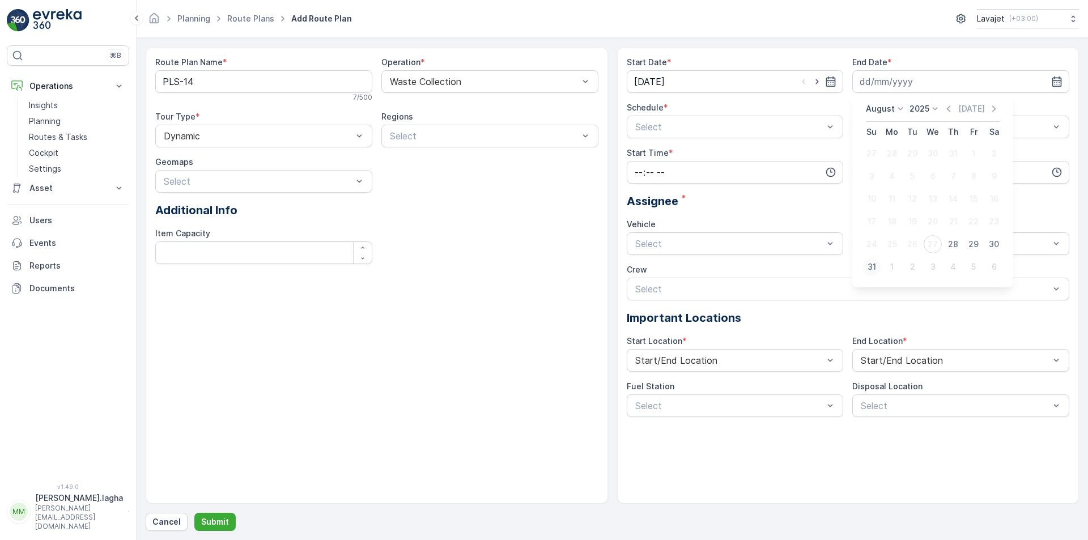
click at [862, 266] on div "31" at bounding box center [871, 267] width 18 height 18
type input "[DATE]"
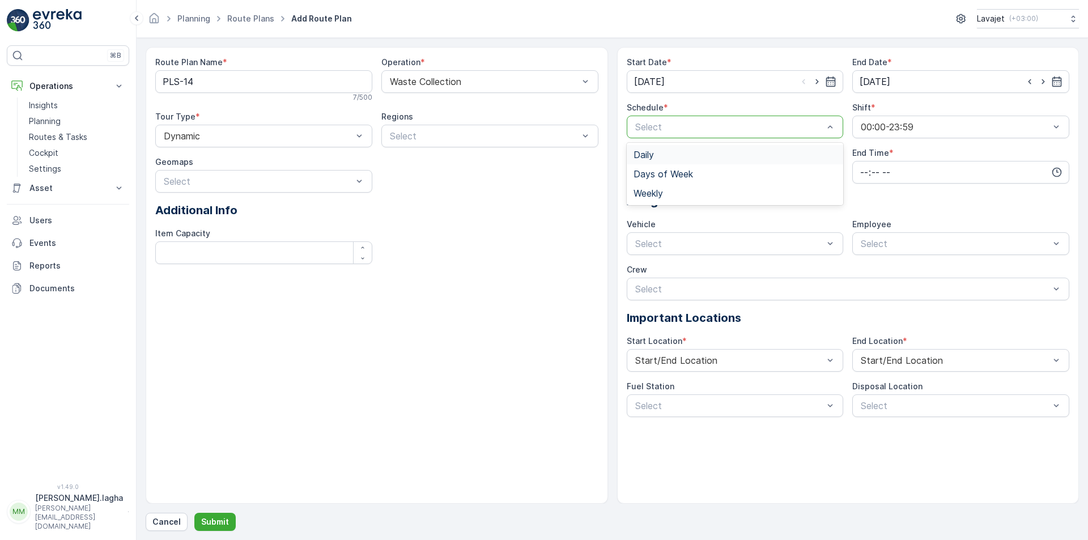
click at [686, 124] on div at bounding box center [729, 127] width 191 height 10
click at [660, 175] on span "Days of Week" at bounding box center [662, 174] width 59 height 10
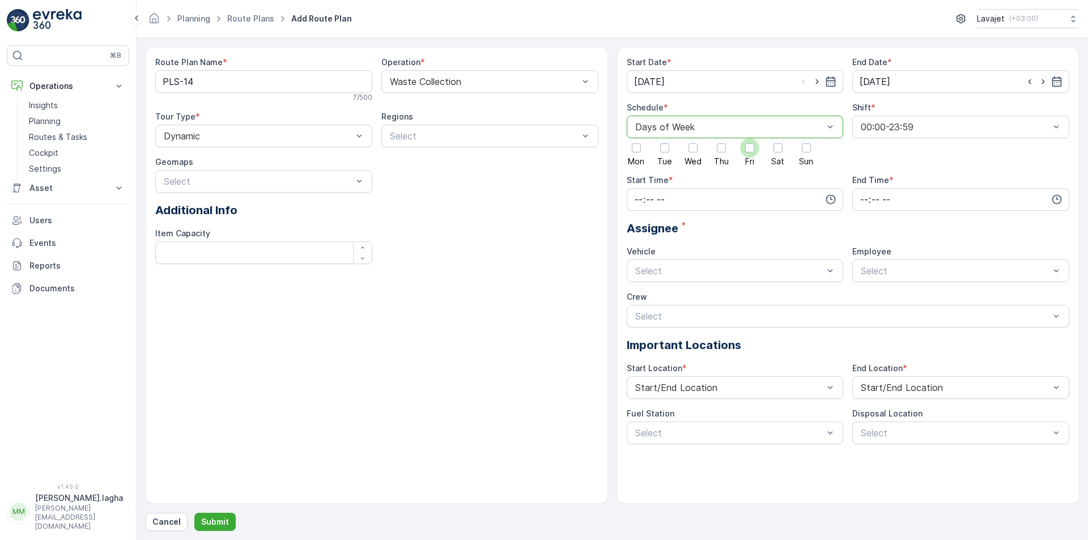
click at [749, 152] on div at bounding box center [749, 147] width 9 height 9
click at [750, 138] on input "Fri" at bounding box center [750, 138] width 0 height 0
click at [695, 201] on input "time" at bounding box center [735, 199] width 217 height 23
click at [639, 220] on span "07" at bounding box center [638, 220] width 10 height 11
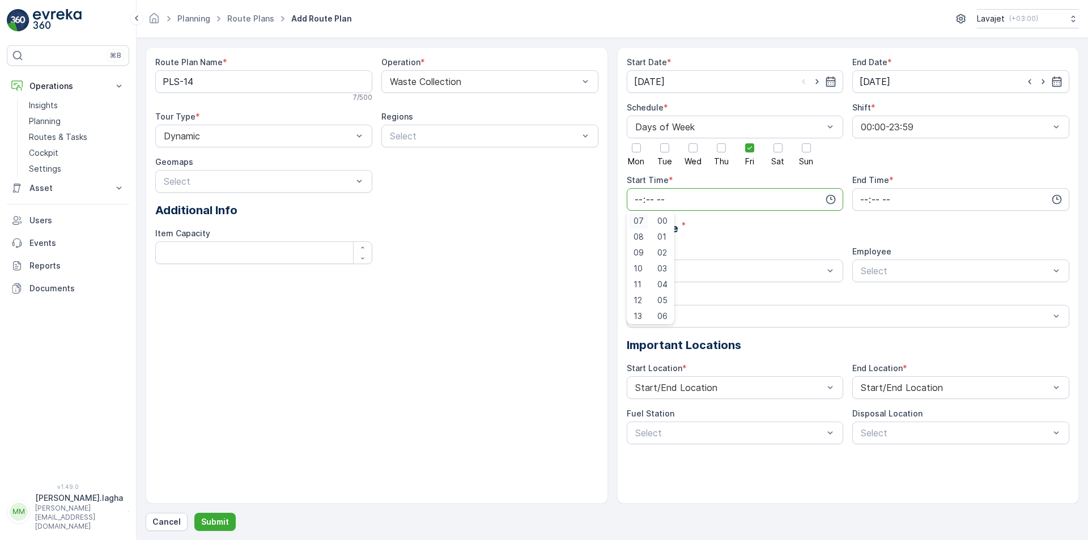
type input "07:00"
click at [1055, 197] on icon "button" at bounding box center [1056, 199] width 11 height 11
click at [860, 263] on span "17" at bounding box center [863, 263] width 9 height 11
type input "17:00"
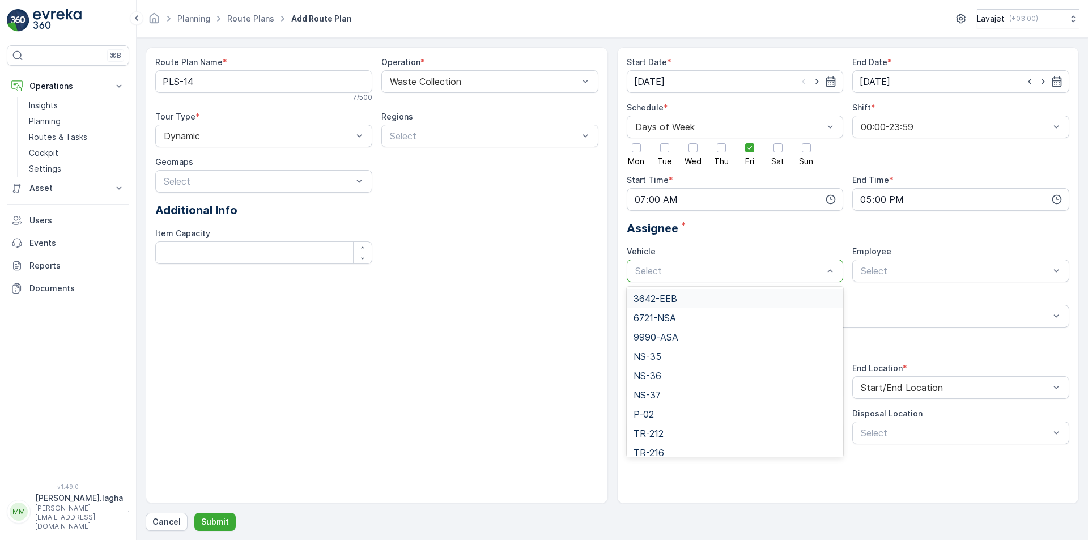
click at [731, 270] on div at bounding box center [729, 271] width 191 height 10
click at [657, 376] on span "NS-36" at bounding box center [647, 376] width 28 height 10
click at [214, 524] on p "Submit" at bounding box center [215, 521] width 28 height 11
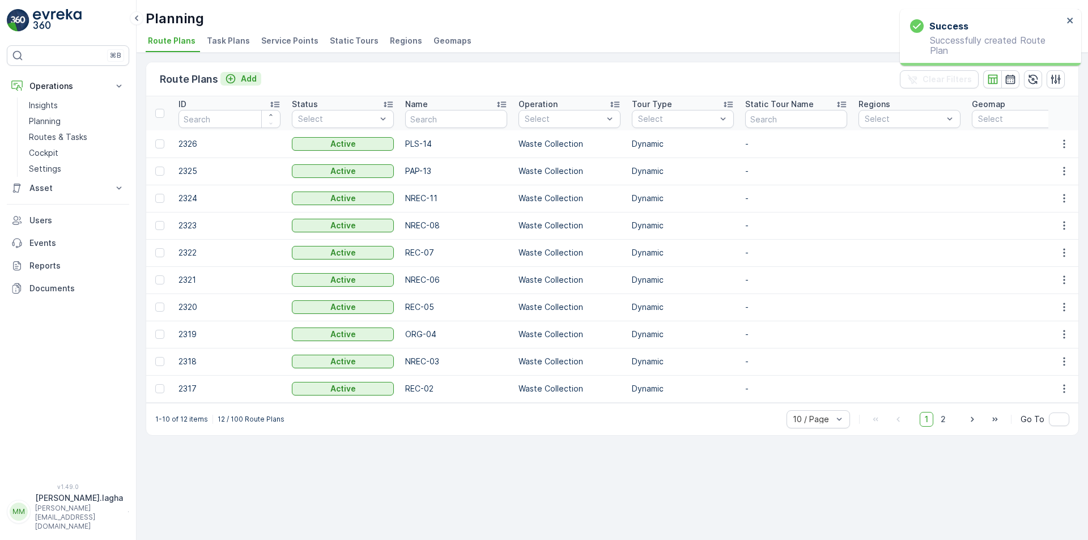
click at [244, 78] on p "Add" at bounding box center [249, 78] width 16 height 11
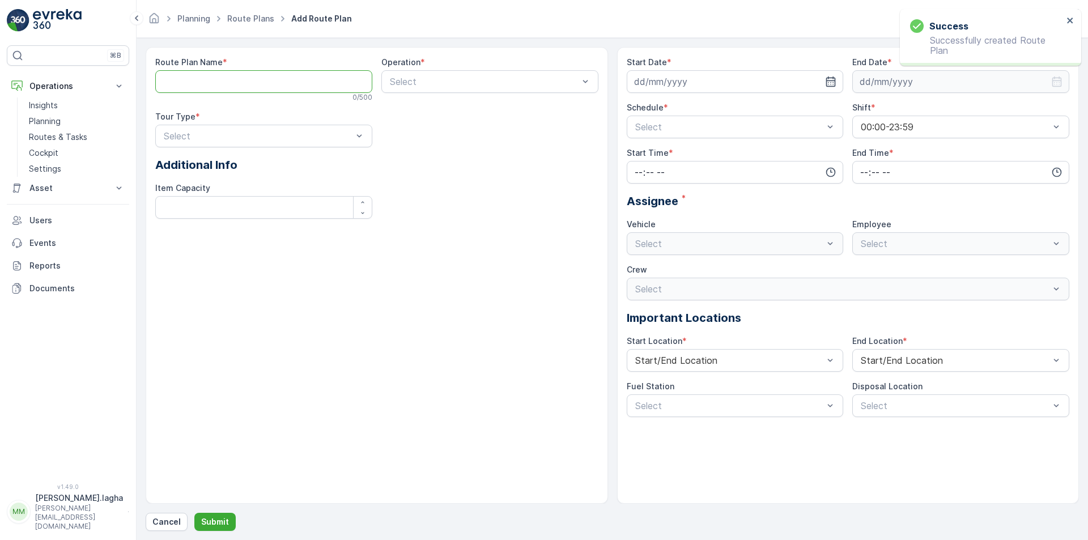
click at [214, 83] on Name "Route Plan Name" at bounding box center [263, 81] width 217 height 23
paste Name "MTL-15"
type Name "MTL-15"
click at [394, 78] on div at bounding box center [484, 81] width 191 height 10
click at [405, 129] on span "Waste Collection" at bounding box center [423, 129] width 71 height 10
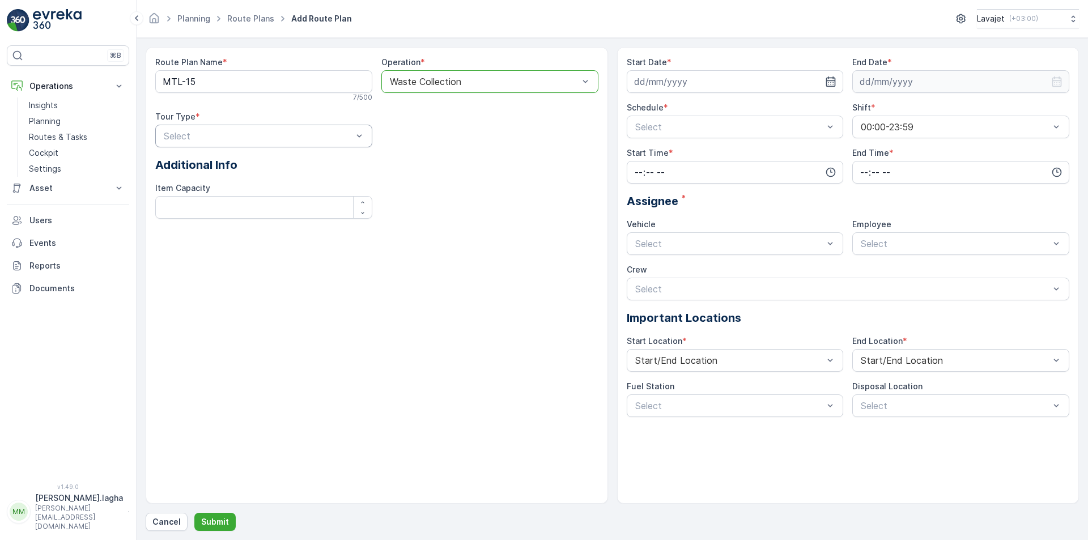
click at [284, 132] on div at bounding box center [258, 136] width 191 height 10
click at [230, 179] on div "Dynamic" at bounding box center [263, 183] width 203 height 10
click at [830, 78] on icon "button" at bounding box center [831, 81] width 10 height 10
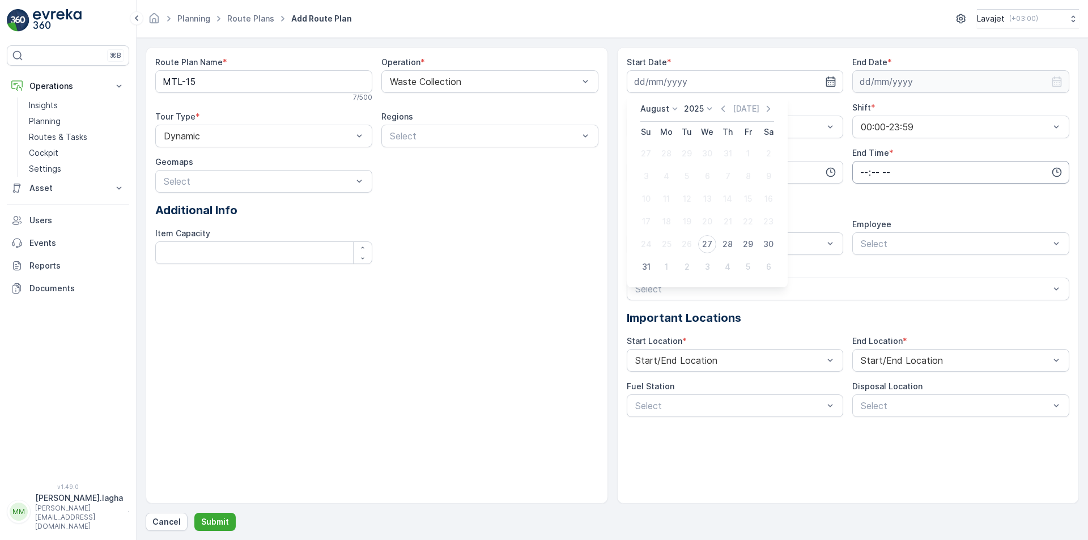
drag, startPoint x: 704, startPoint y: 245, endPoint x: 879, endPoint y: 173, distance: 189.0
click at [705, 245] on div "27" at bounding box center [707, 244] width 18 height 18
type input "[DATE]"
click at [998, 77] on input at bounding box center [960, 81] width 217 height 23
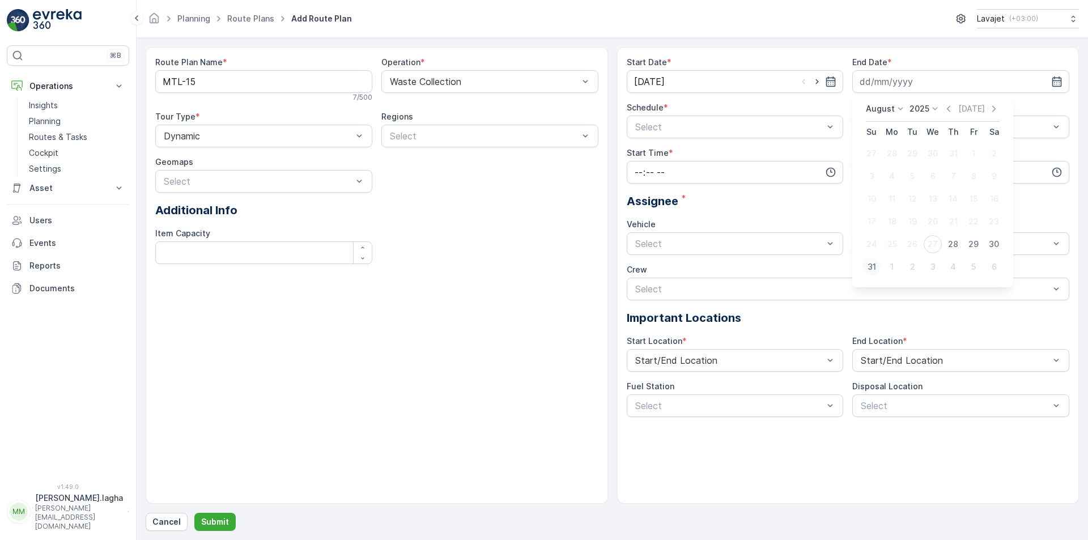
click at [873, 265] on div "31" at bounding box center [871, 267] width 18 height 18
type input "[DATE]"
click at [682, 134] on div "Select" at bounding box center [735, 127] width 217 height 23
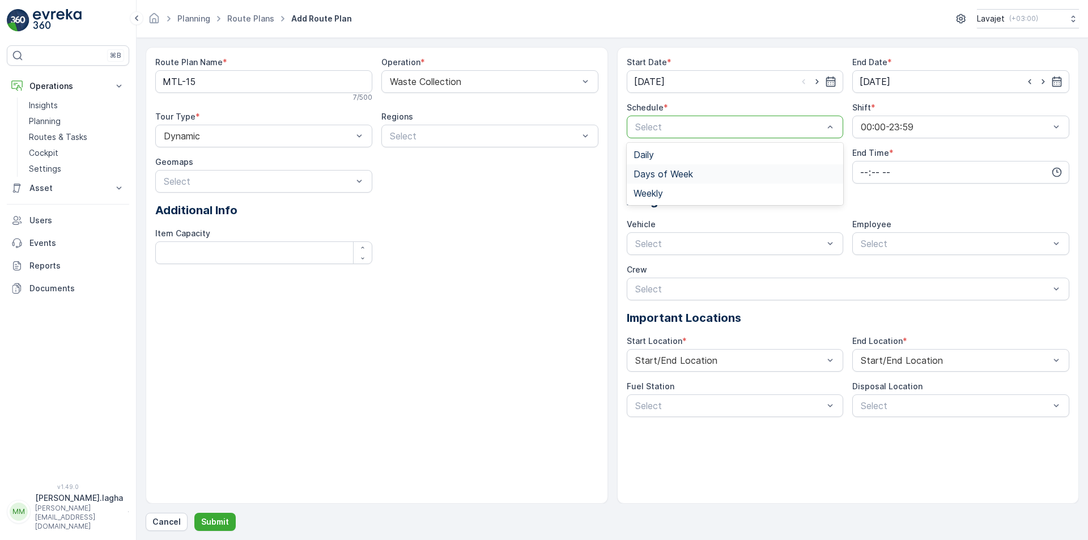
click at [671, 180] on div "Days of Week" at bounding box center [735, 173] width 217 height 19
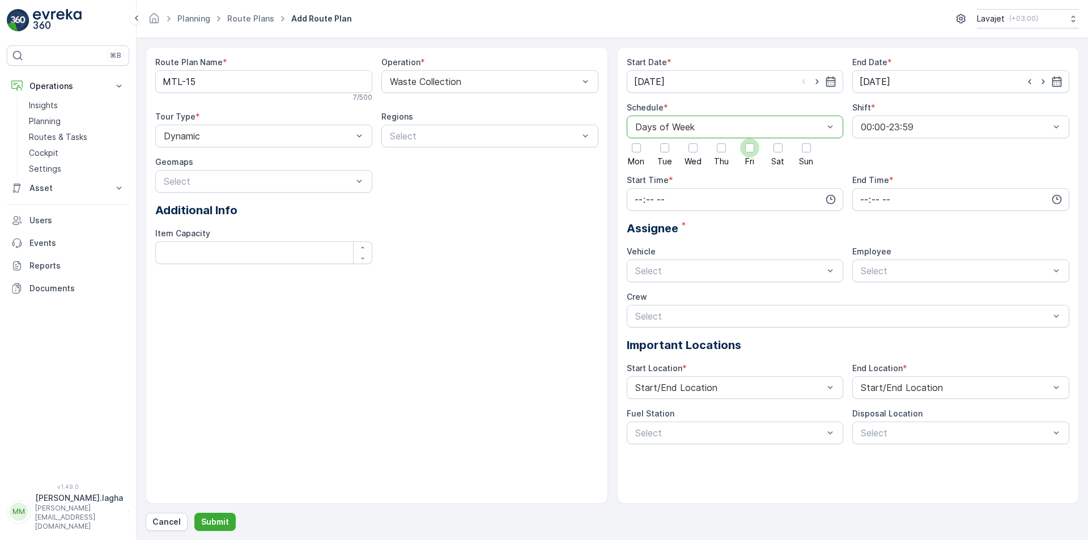
click at [750, 151] on div at bounding box center [749, 147] width 9 height 9
click at [750, 138] on input "Fri" at bounding box center [750, 138] width 0 height 0
click at [697, 203] on input "time" at bounding box center [735, 199] width 217 height 23
drag, startPoint x: 640, startPoint y: 276, endPoint x: 779, endPoint y: 237, distance: 144.2
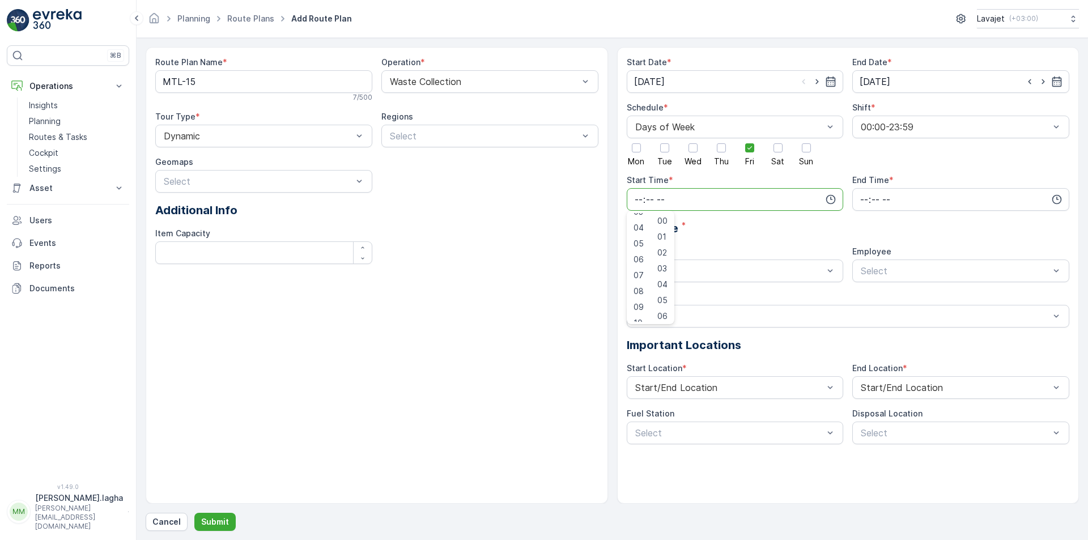
click at [640, 275] on span "07" at bounding box center [638, 275] width 10 height 11
type input "07:00"
click at [882, 200] on input "time" at bounding box center [960, 199] width 217 height 23
click at [862, 265] on span "17" at bounding box center [863, 263] width 9 height 11
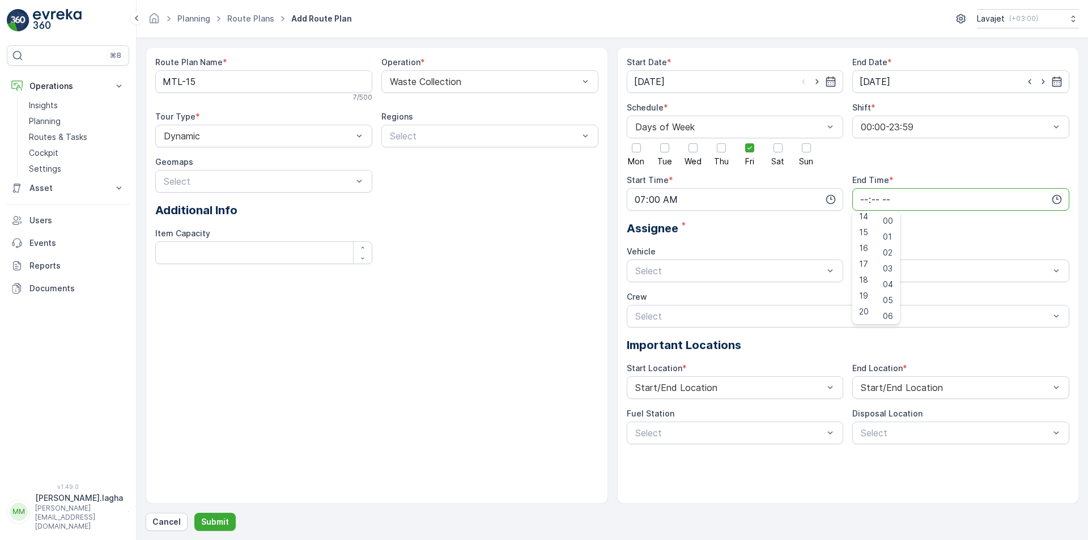
type input "17:00"
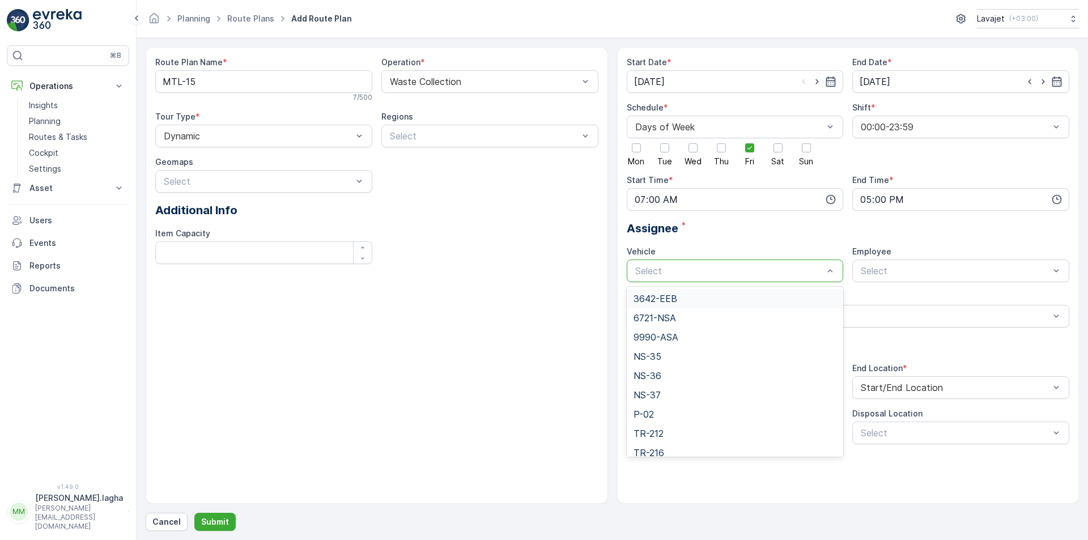
click at [713, 270] on div at bounding box center [729, 271] width 191 height 10
click at [658, 376] on span "NS-36" at bounding box center [647, 376] width 28 height 10
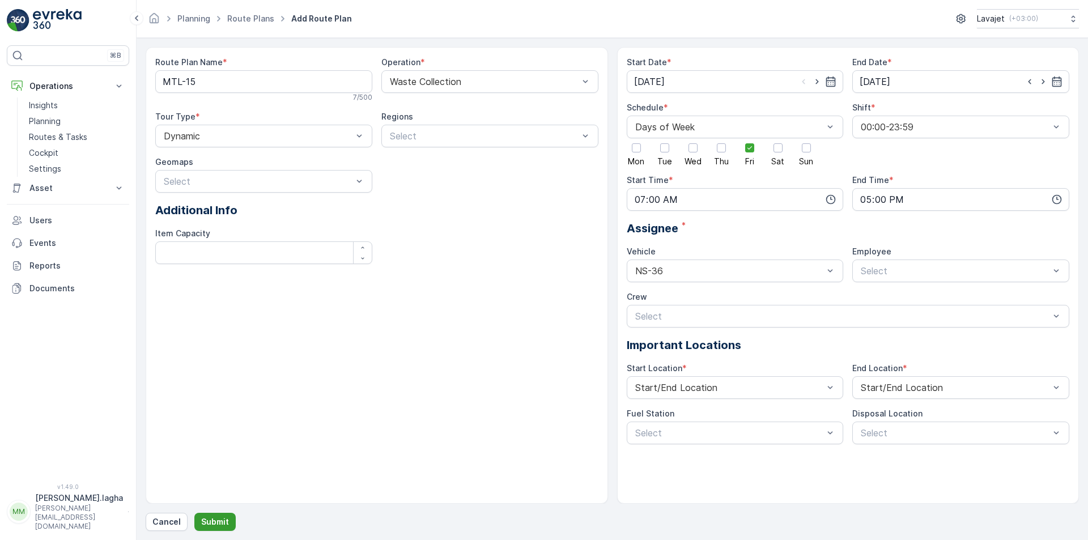
click at [210, 520] on p "Submit" at bounding box center [215, 521] width 28 height 11
drag, startPoint x: 205, startPoint y: 78, endPoint x: 135, endPoint y: 79, distance: 70.3
click at [135, 79] on div "⌘B Operations Insights Planning Routes & Tasks Cockpit Settings Asset Assets Ac…" at bounding box center [544, 270] width 1088 height 540
paste Name "GLS-16"
type Name "GLS-16"
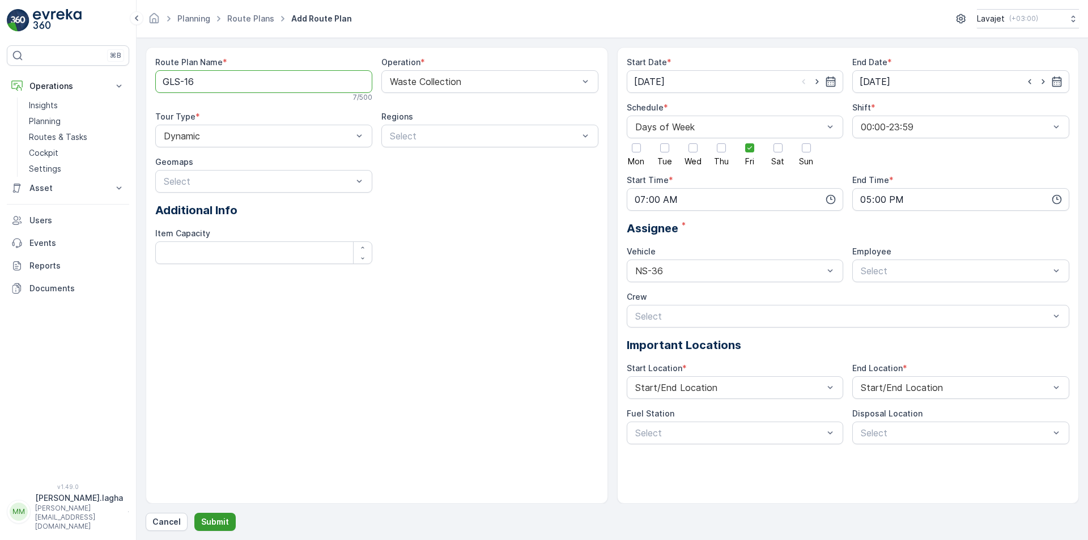
click at [211, 524] on p "Submit" at bounding box center [215, 521] width 28 height 11
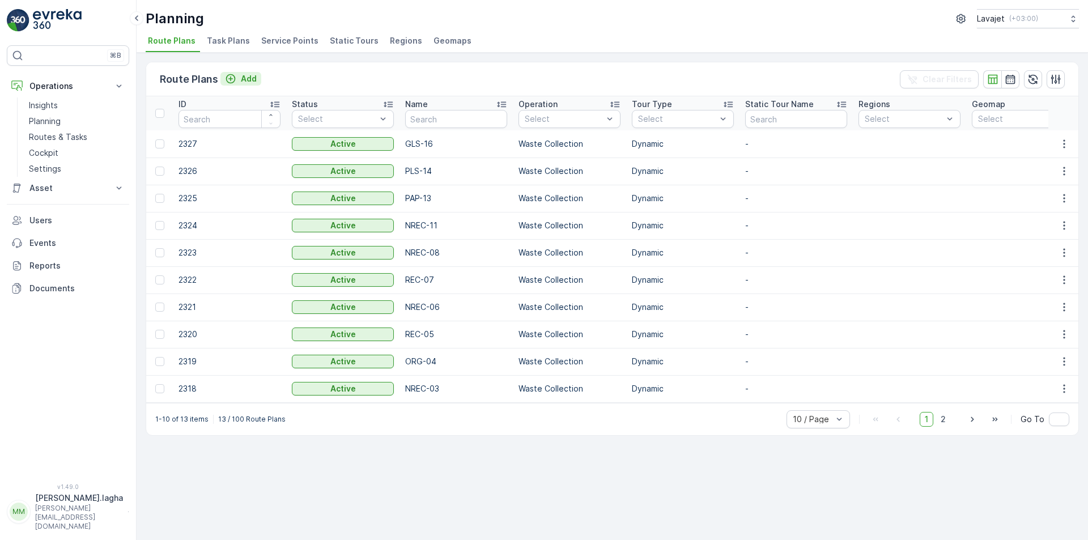
click at [251, 78] on p "Add" at bounding box center [249, 78] width 16 height 11
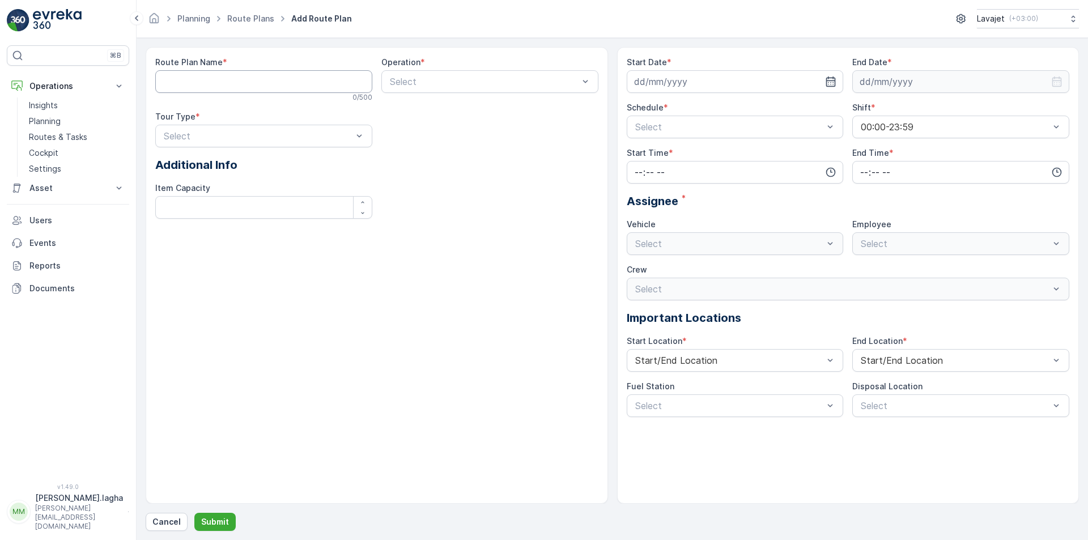
click at [251, 84] on Name "Route Plan Name" at bounding box center [263, 81] width 217 height 23
paste Name "ORG-18"
type Name "ORG-18"
click at [427, 82] on div at bounding box center [484, 81] width 191 height 10
click at [415, 128] on span "Waste Collection" at bounding box center [423, 129] width 71 height 10
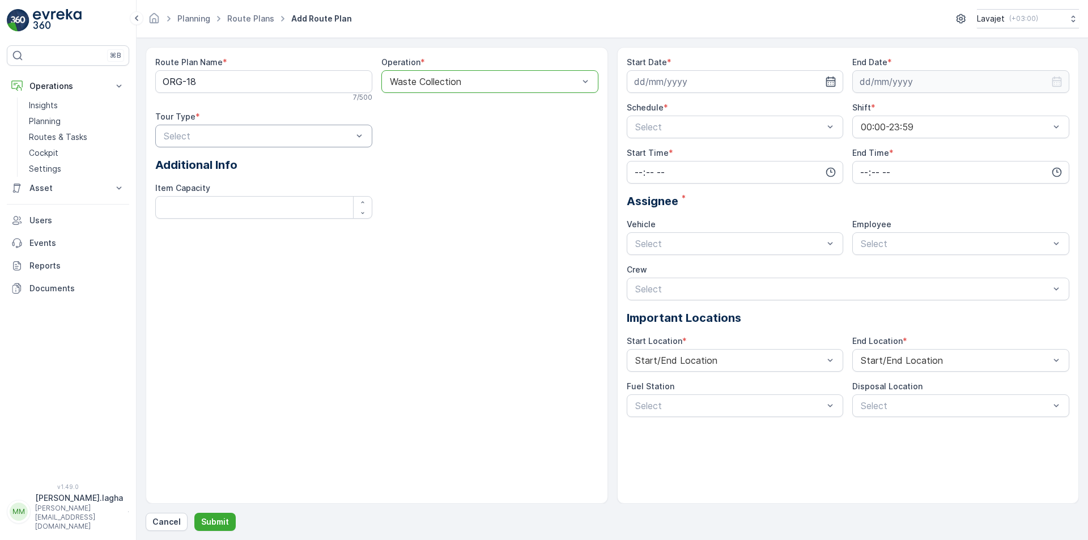
click at [233, 139] on div at bounding box center [258, 136] width 191 height 10
click at [192, 181] on span "Dynamic" at bounding box center [180, 183] width 36 height 10
click at [829, 78] on icon "button" at bounding box center [831, 81] width 10 height 10
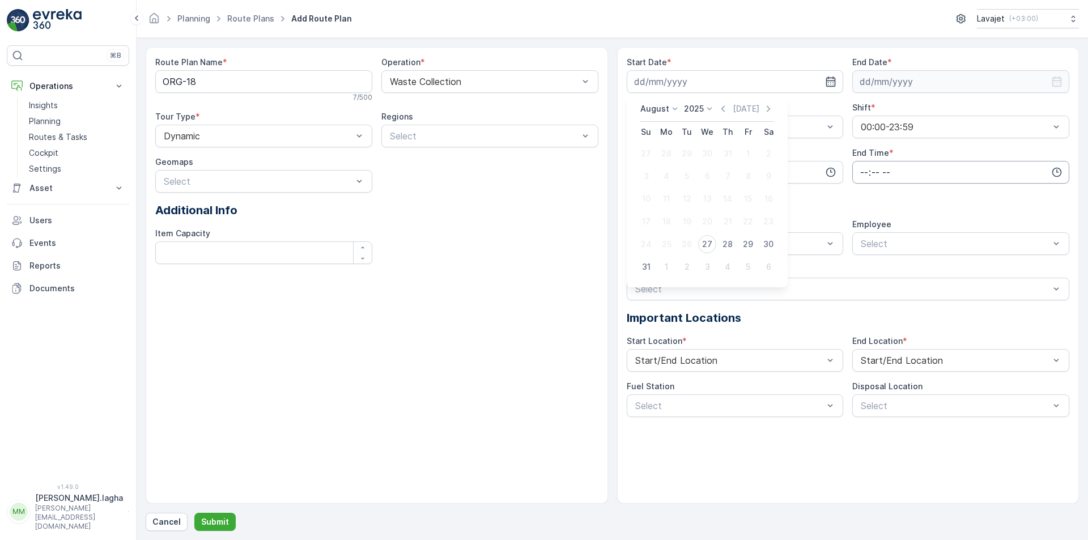
drag, startPoint x: 704, startPoint y: 245, endPoint x: 868, endPoint y: 161, distance: 184.2
click at [706, 245] on div "27" at bounding box center [707, 244] width 18 height 18
type input "[DATE]"
click at [943, 83] on input at bounding box center [960, 81] width 217 height 23
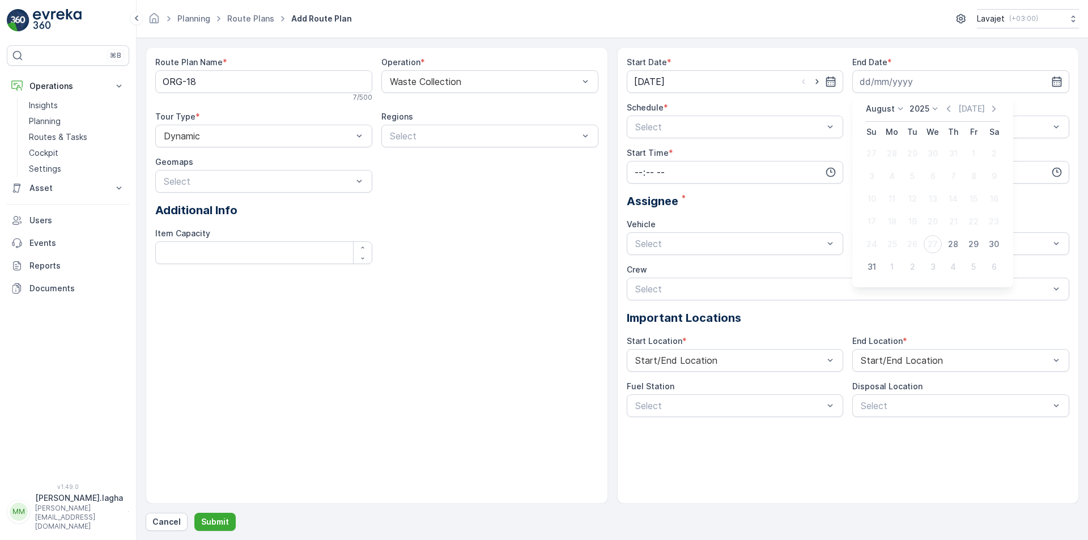
drag, startPoint x: 873, startPoint y: 267, endPoint x: 752, endPoint y: 156, distance: 163.6
click at [872, 266] on div "31" at bounding box center [871, 267] width 18 height 18
type input "[DATE]"
click at [692, 128] on div at bounding box center [729, 127] width 191 height 10
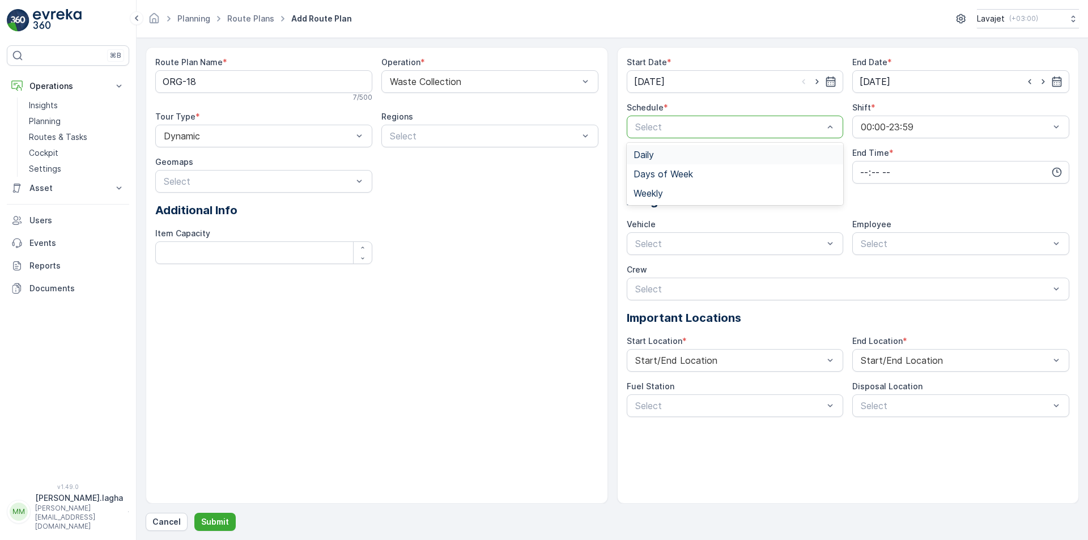
click at [655, 156] on div "Daily" at bounding box center [734, 155] width 203 height 10
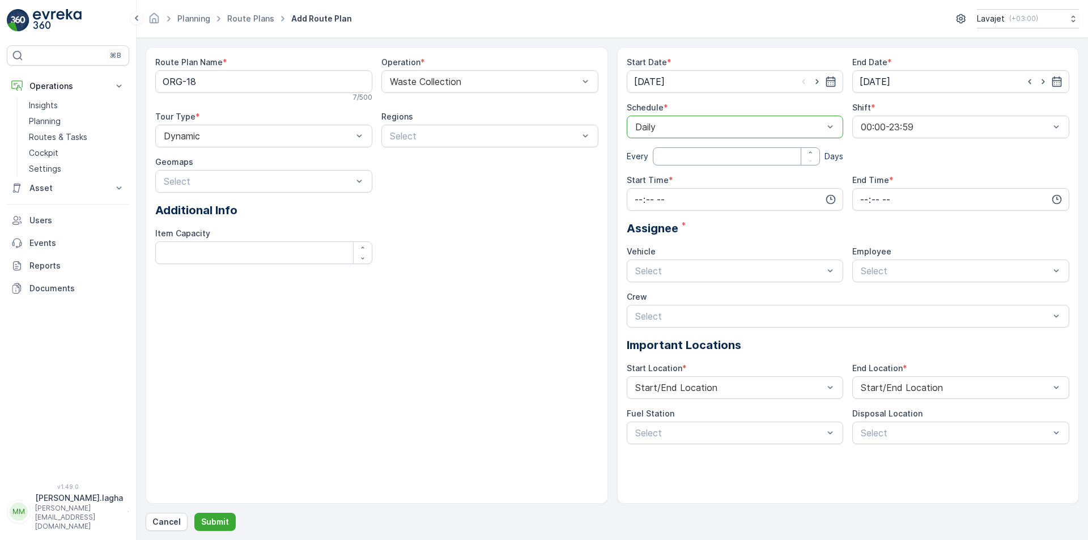
click at [671, 155] on input "number" at bounding box center [737, 156] width 168 height 18
type input "1"
click at [713, 202] on input "time" at bounding box center [735, 199] width 217 height 23
drag, startPoint x: 641, startPoint y: 276, endPoint x: 897, endPoint y: 186, distance: 271.8
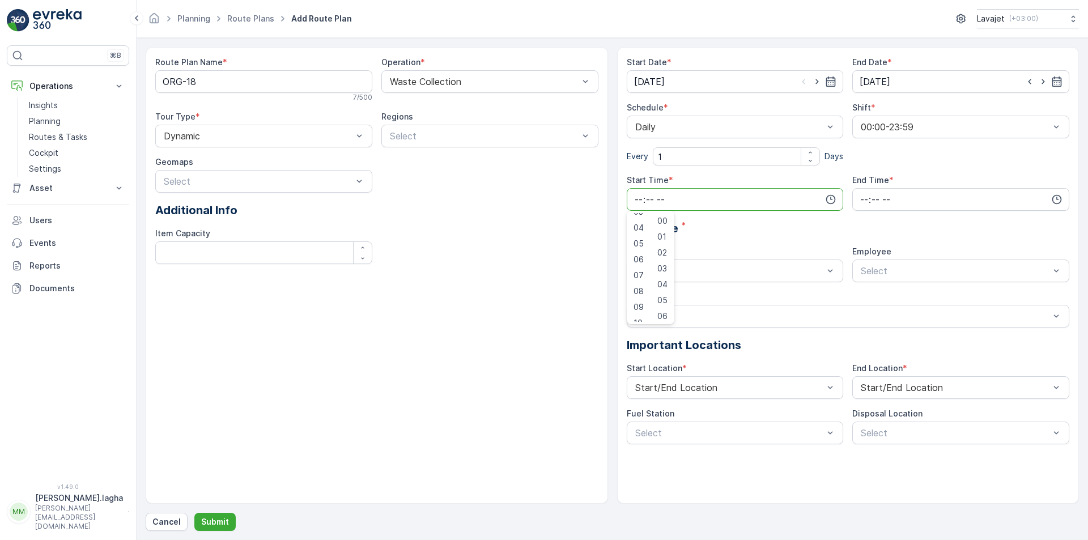
click at [641, 275] on span "07" at bounding box center [638, 275] width 10 height 11
type input "07:00"
click at [895, 194] on input "time" at bounding box center [960, 199] width 217 height 23
click at [863, 315] on span "17" at bounding box center [863, 313] width 9 height 11
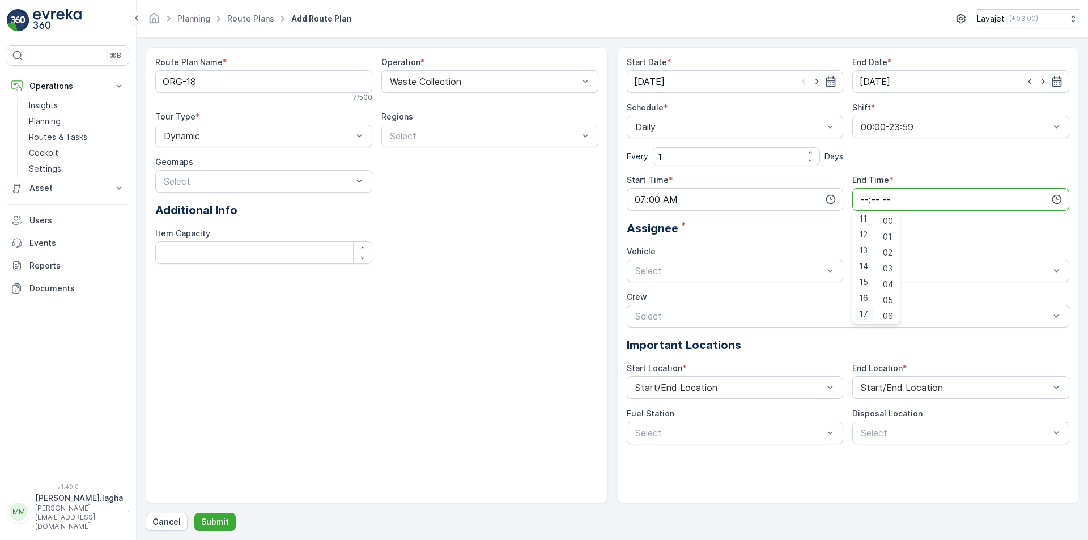
type input "17:00"
click at [677, 275] on div at bounding box center [729, 271] width 191 height 10
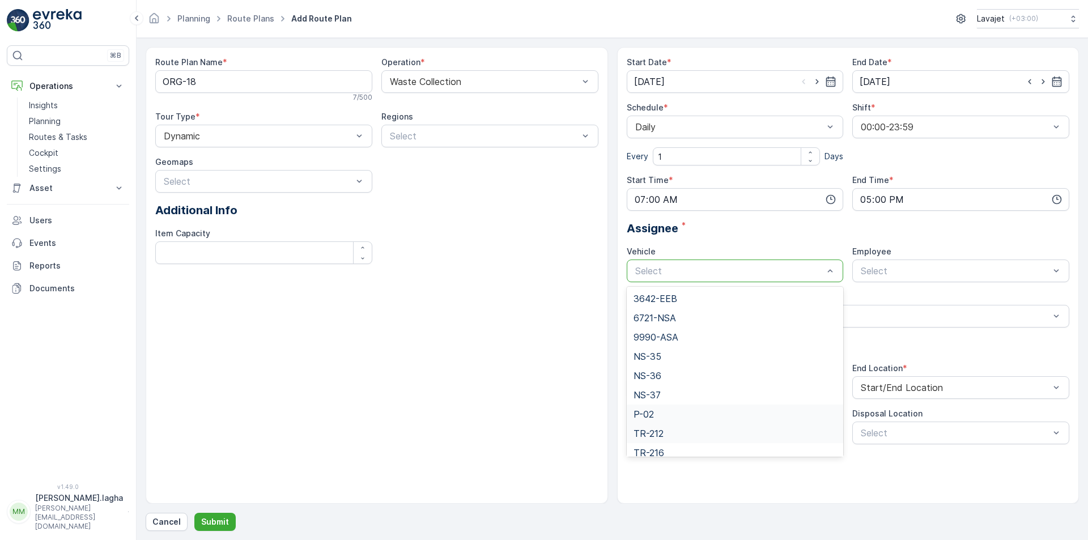
scroll to position [27, 0]
click at [659, 427] on span "TR-216" at bounding box center [648, 425] width 31 height 10
click at [204, 526] on p "Submit" at bounding box center [215, 521] width 28 height 11
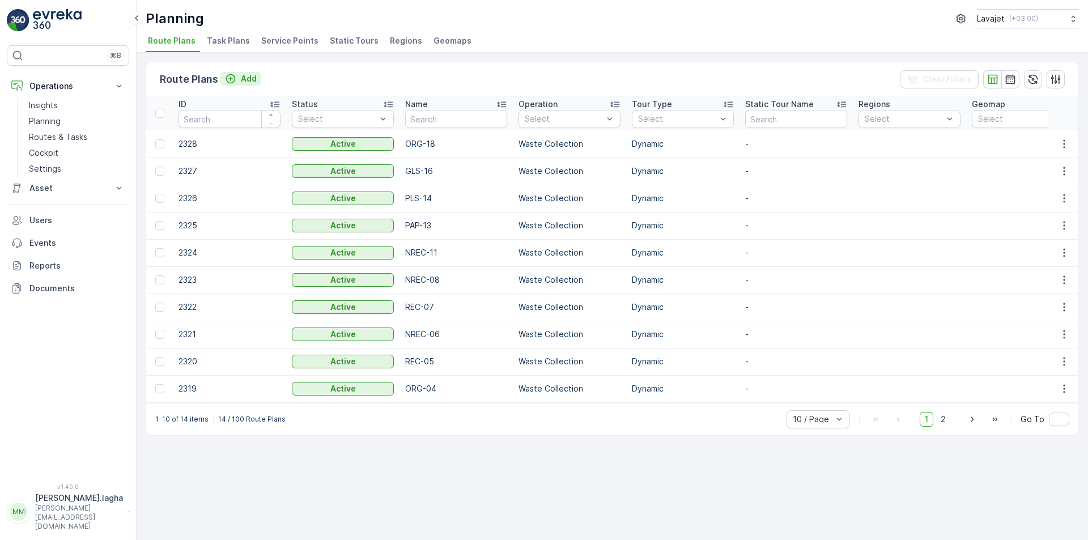
click at [246, 77] on p "Add" at bounding box center [249, 78] width 16 height 11
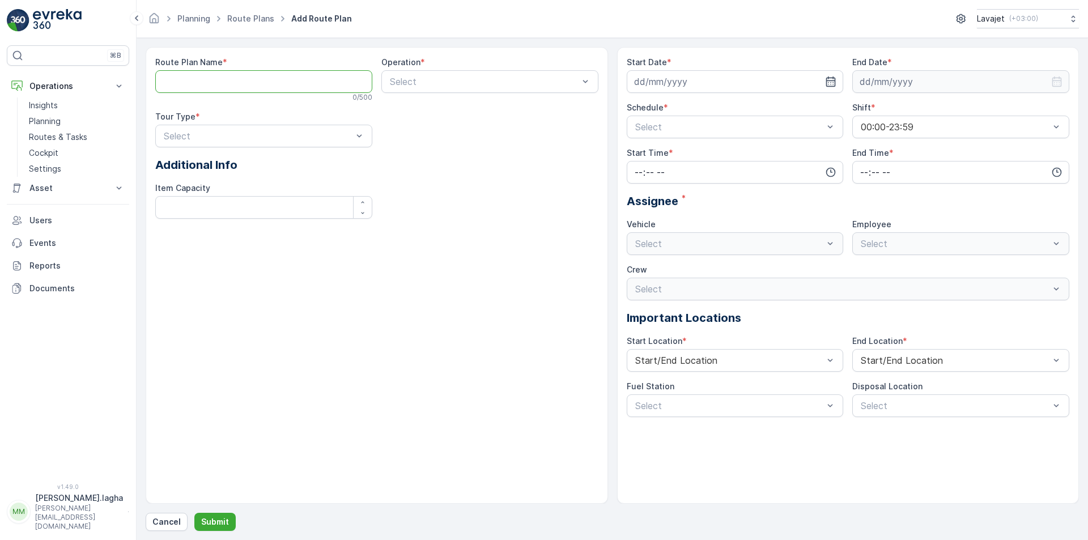
click at [287, 84] on Name "Route Plan Name" at bounding box center [263, 81] width 217 height 23
paste Name "REC-19"
type Name "REC-19"
click at [410, 124] on span "Waste Collection" at bounding box center [423, 129] width 71 height 10
click at [318, 127] on div "Select" at bounding box center [263, 136] width 217 height 23
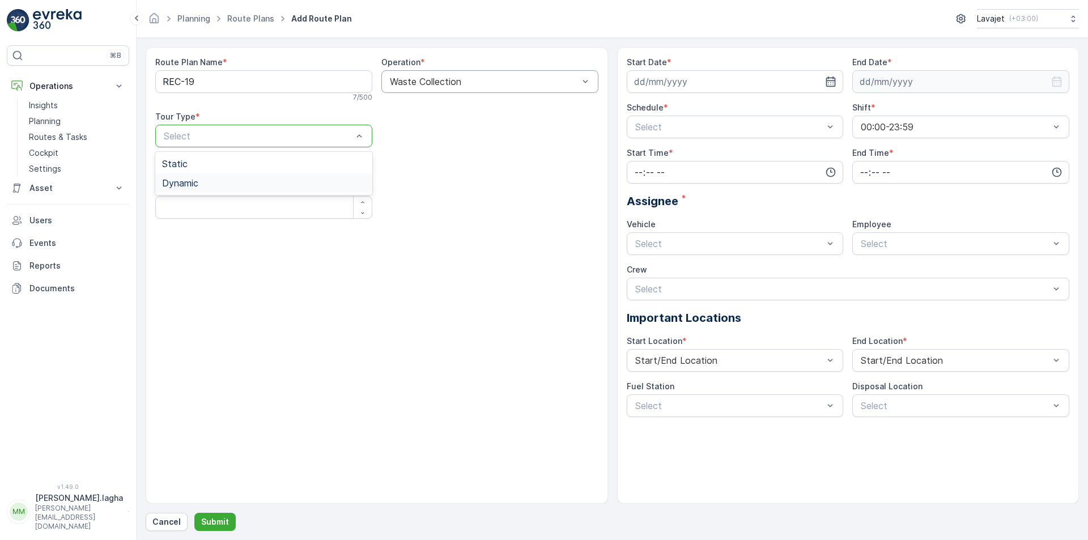
click at [267, 187] on div "Dynamic" at bounding box center [263, 183] width 203 height 10
click at [731, 79] on input at bounding box center [735, 81] width 217 height 23
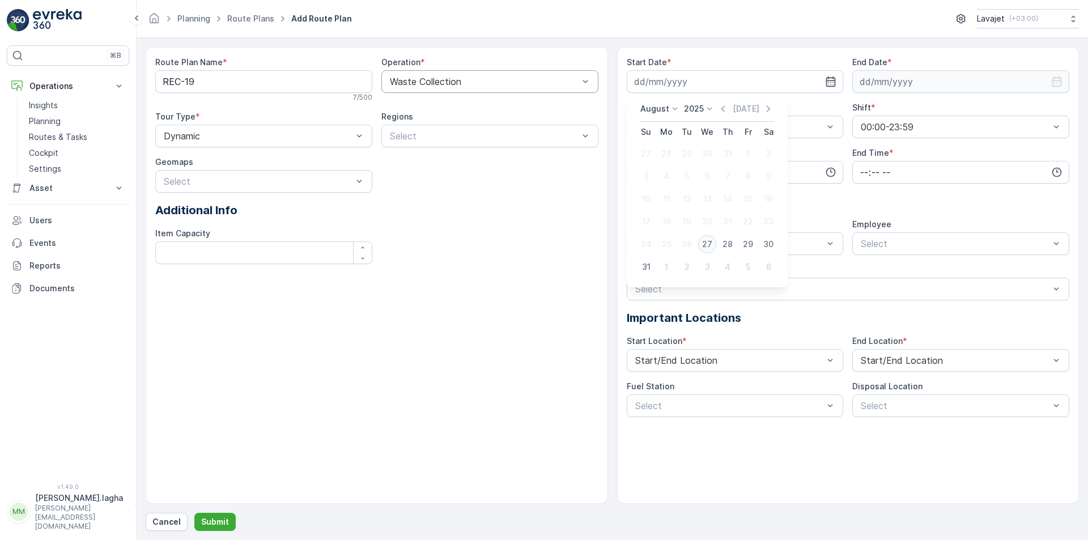
drag, startPoint x: 707, startPoint y: 246, endPoint x: 816, endPoint y: 188, distance: 123.2
click at [708, 246] on div "27" at bounding box center [707, 244] width 18 height 18
type input "[DATE]"
click at [901, 84] on input at bounding box center [960, 81] width 217 height 23
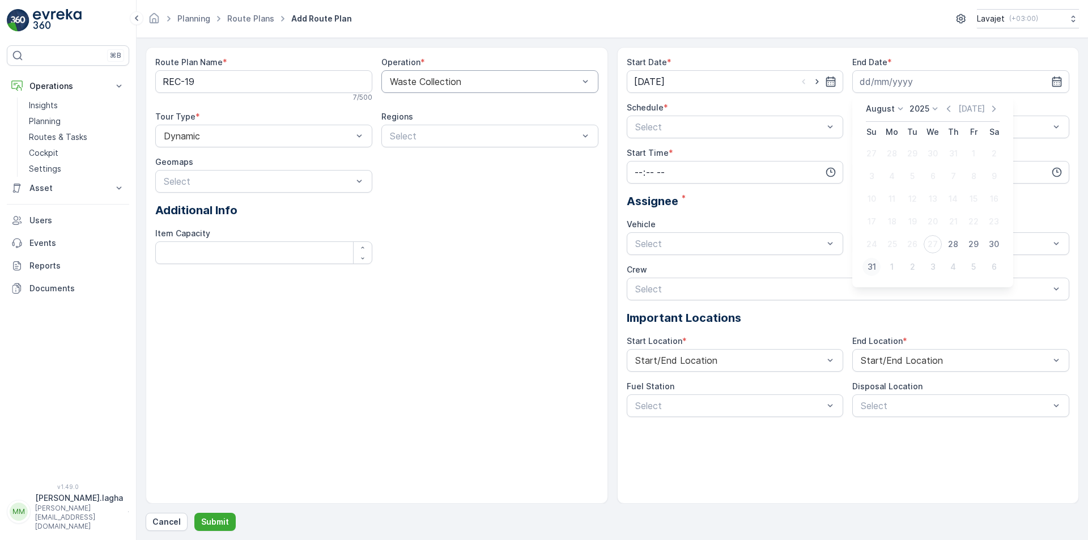
click at [874, 262] on div "31" at bounding box center [871, 267] width 18 height 18
type input "[DATE]"
click at [681, 122] on div at bounding box center [729, 127] width 191 height 10
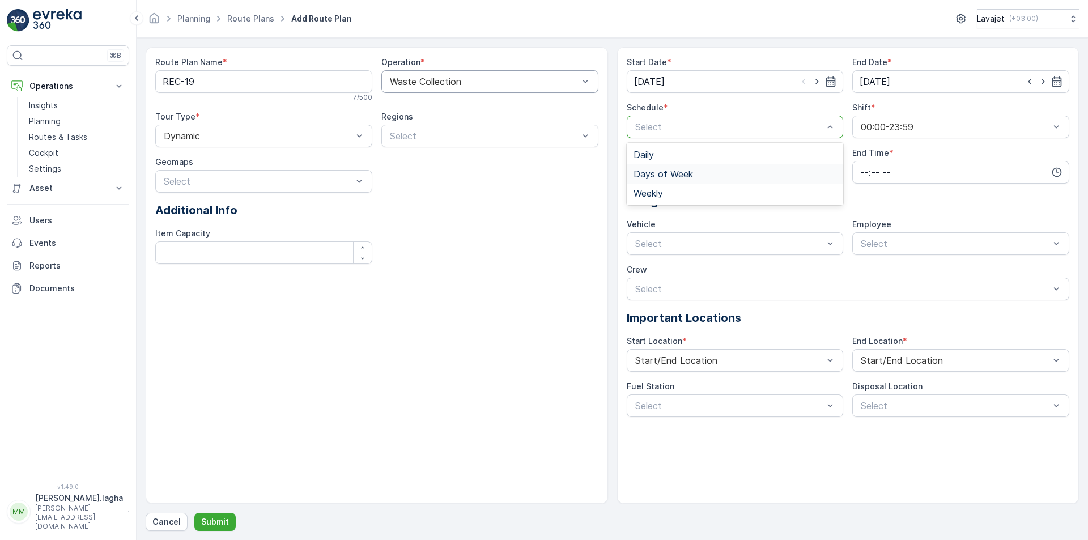
click at [671, 175] on span "Days of Week" at bounding box center [662, 174] width 59 height 10
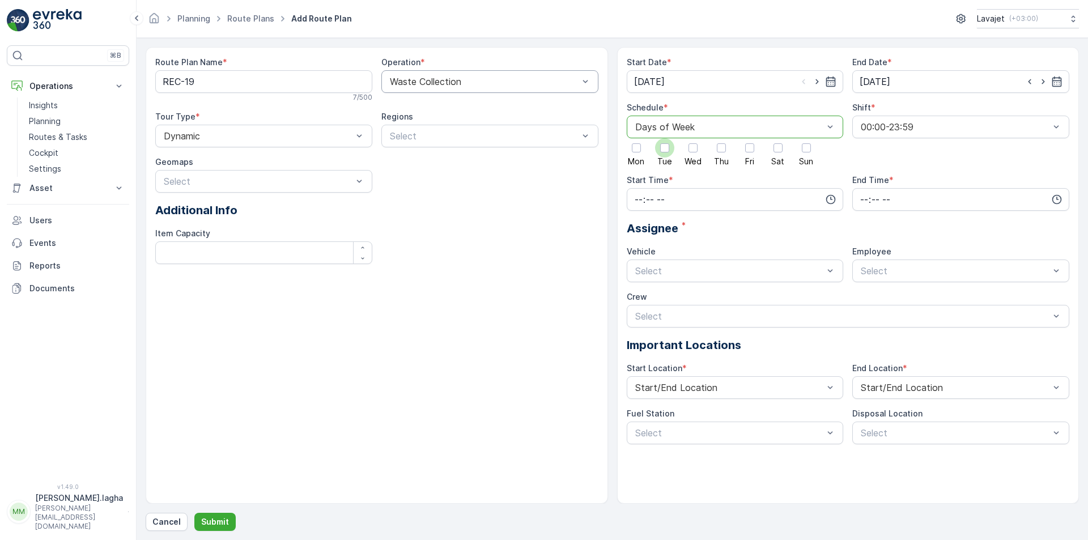
click at [666, 148] on div at bounding box center [664, 147] width 9 height 9
click at [665, 138] on input "Tue" at bounding box center [665, 138] width 0 height 0
drag, startPoint x: 720, startPoint y: 149, endPoint x: 762, endPoint y: 151, distance: 41.4
click at [722, 149] on div at bounding box center [721, 147] width 9 height 9
click at [721, 138] on input "Thu" at bounding box center [721, 138] width 0 height 0
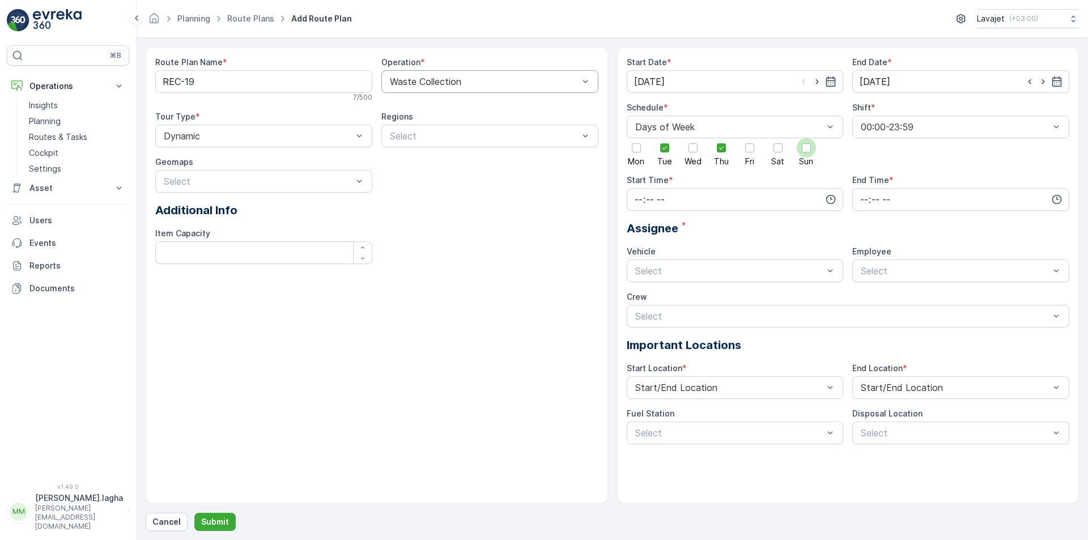
click at [806, 150] on div at bounding box center [806, 147] width 9 height 9
click at [806, 138] on input "Sun" at bounding box center [806, 138] width 0 height 0
click at [699, 200] on input "time" at bounding box center [735, 199] width 217 height 23
click at [638, 271] on span "07" at bounding box center [638, 275] width 10 height 11
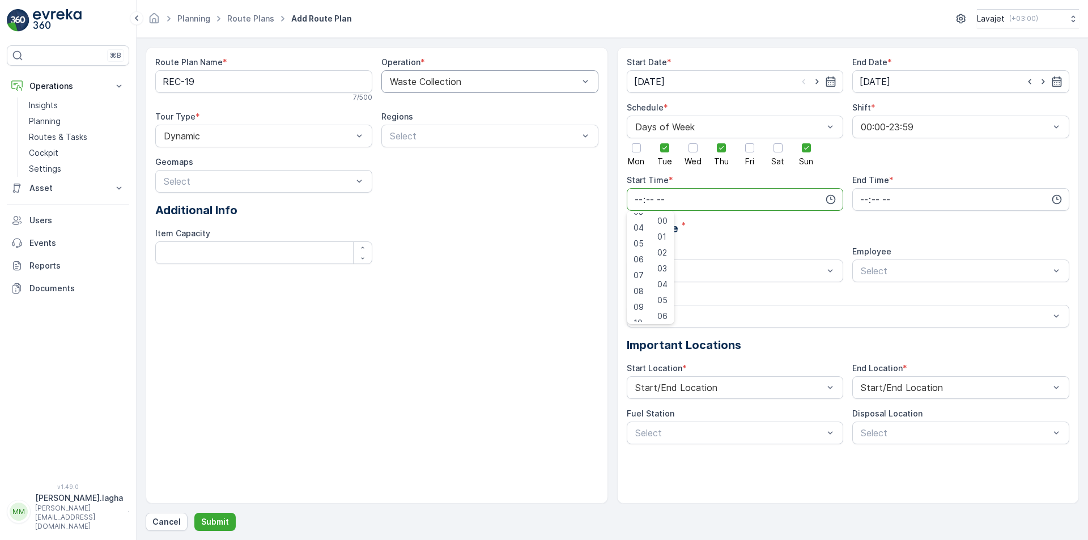
type input "07:00"
drag, startPoint x: 867, startPoint y: 197, endPoint x: 878, endPoint y: 207, distance: 14.4
click at [868, 197] on input "time" at bounding box center [960, 199] width 217 height 23
click at [863, 262] on span "17" at bounding box center [863, 263] width 9 height 11
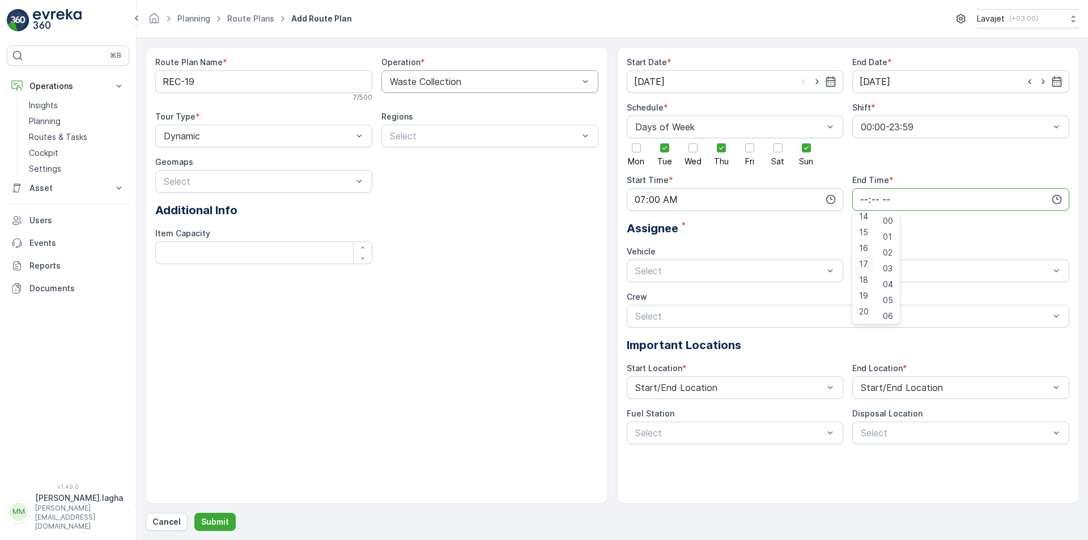
type input "17:00"
drag, startPoint x: 788, startPoint y: 266, endPoint x: 776, endPoint y: 274, distance: 14.8
click at [788, 266] on div at bounding box center [729, 271] width 191 height 10
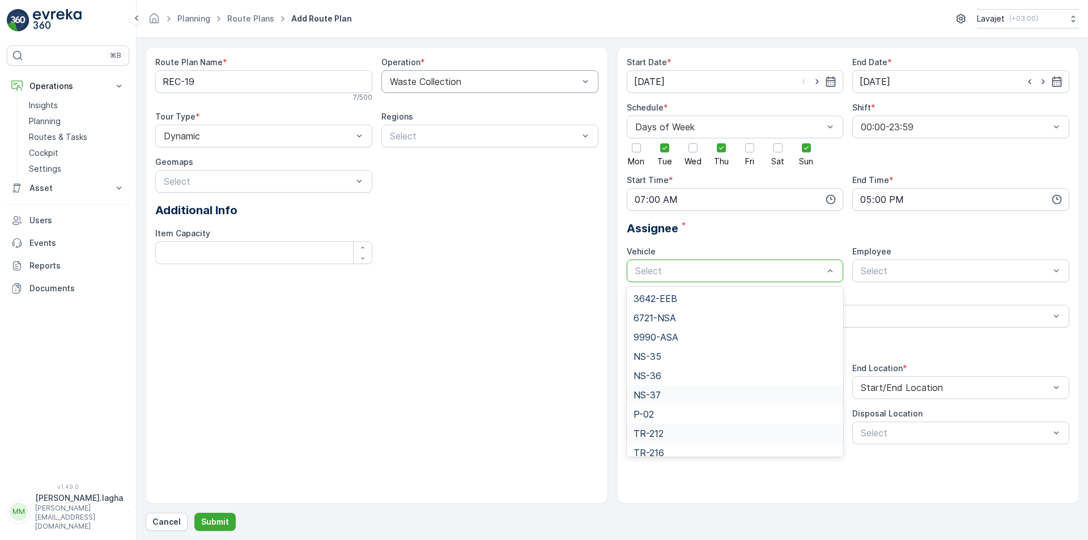
scroll to position [27, 0]
click at [657, 429] on span "TR-216" at bounding box center [648, 425] width 31 height 10
click at [222, 517] on p "Submit" at bounding box center [215, 521] width 28 height 11
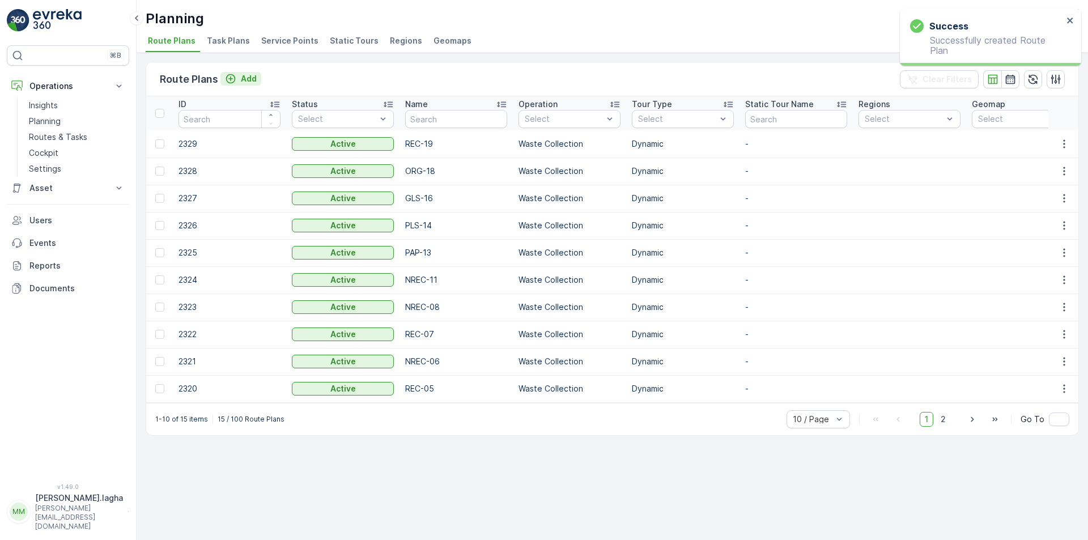
click at [243, 79] on p "Add" at bounding box center [249, 78] width 16 height 11
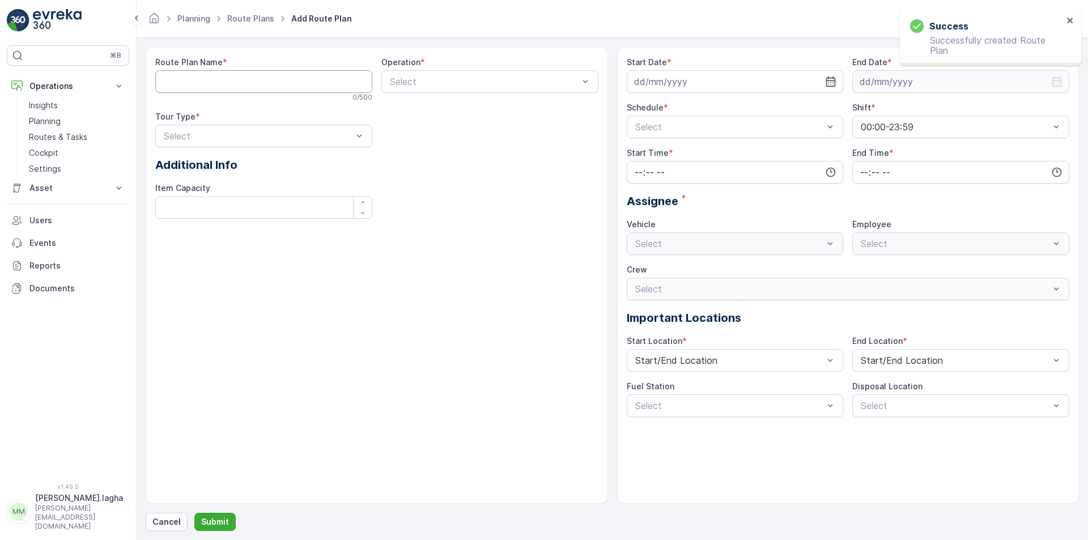
click at [292, 79] on Name "Route Plan Name" at bounding box center [263, 81] width 217 height 23
paste Name "NREC-20"
type Name "NREC-20"
click at [417, 79] on div at bounding box center [484, 81] width 191 height 10
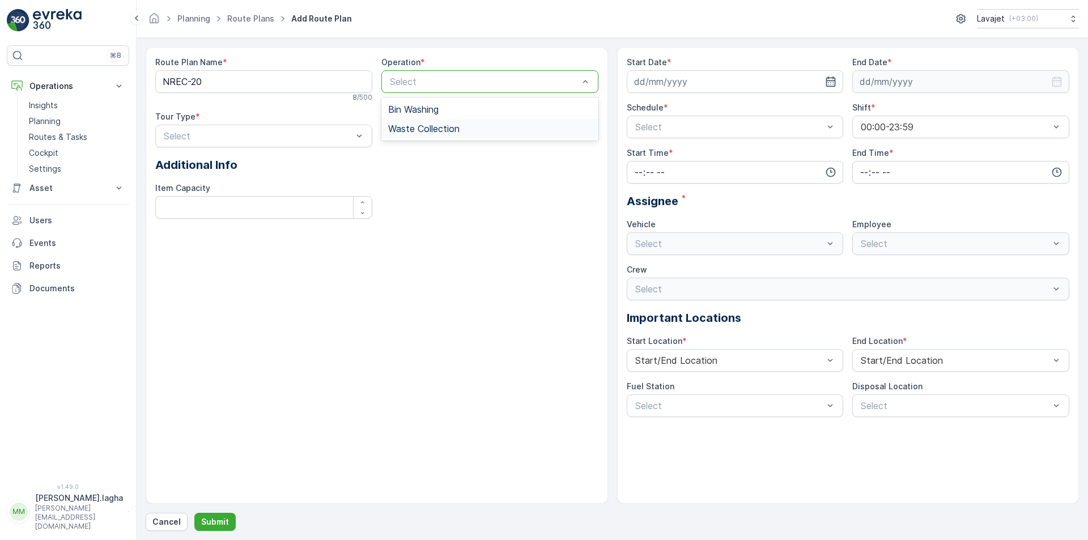
drag, startPoint x: 418, startPoint y: 125, endPoint x: 270, endPoint y: 124, distance: 147.9
click at [412, 125] on span "Waste Collection" at bounding box center [423, 129] width 71 height 10
click at [250, 135] on div at bounding box center [258, 136] width 191 height 10
drag, startPoint x: 204, startPoint y: 184, endPoint x: 561, endPoint y: 163, distance: 357.5
click at [207, 184] on div "Dynamic" at bounding box center [263, 183] width 203 height 10
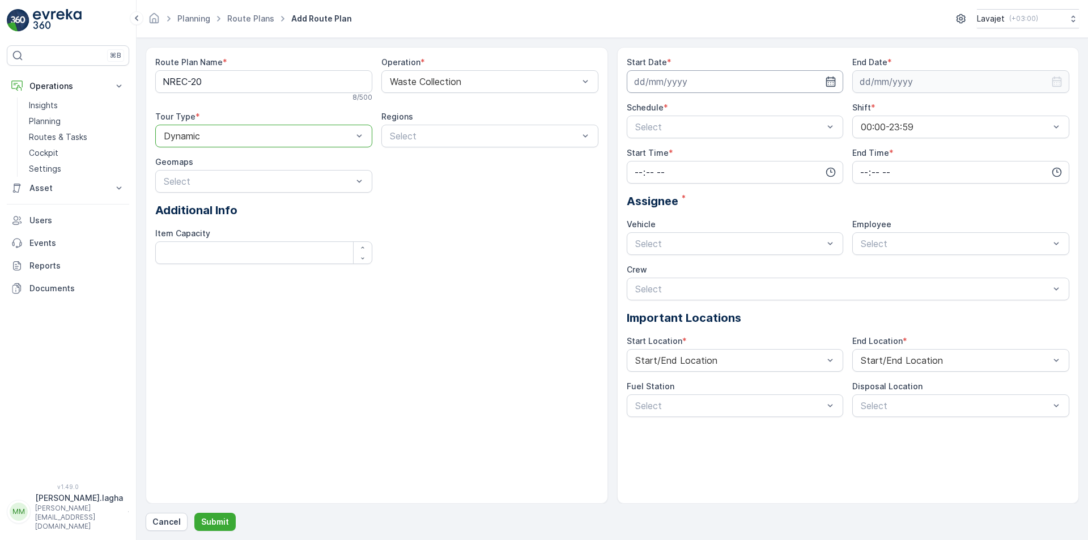
click at [824, 87] on input at bounding box center [735, 81] width 217 height 23
click at [708, 245] on div "27" at bounding box center [707, 244] width 18 height 18
type input "[DATE]"
click at [886, 81] on input at bounding box center [960, 81] width 217 height 23
click at [871, 264] on div "31" at bounding box center [871, 267] width 18 height 18
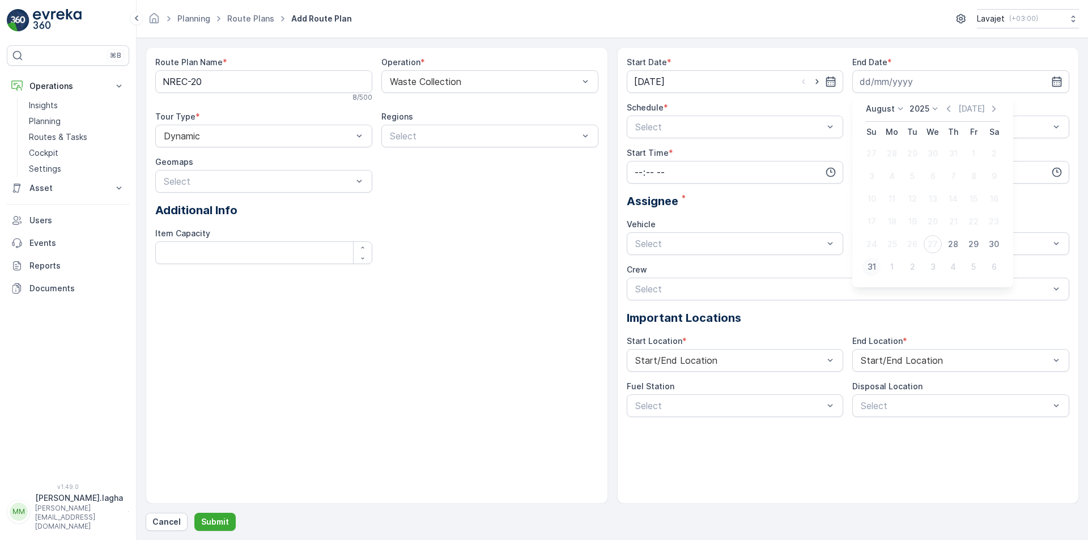
type input "[DATE]"
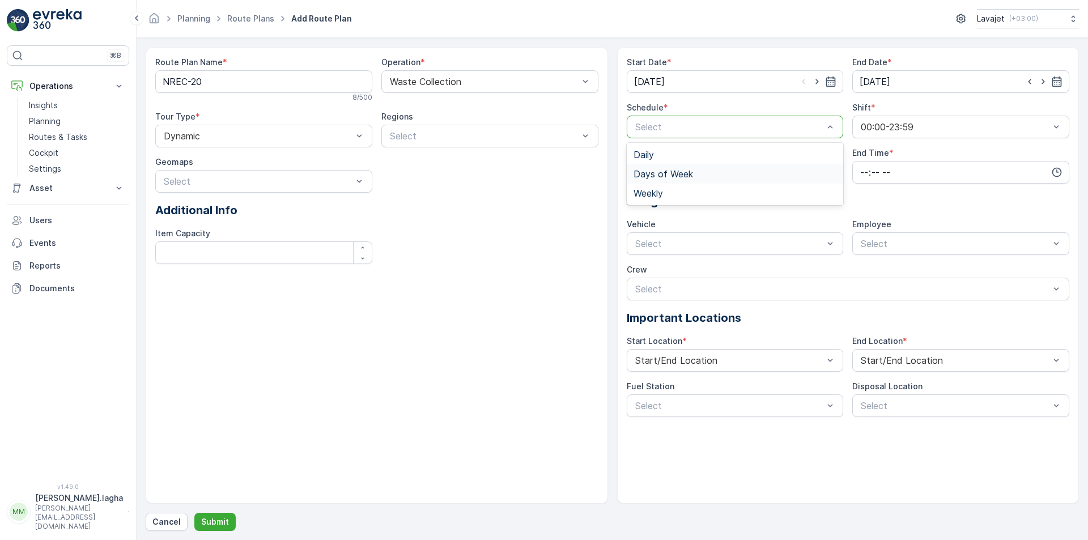
click at [673, 173] on span "Days of Week" at bounding box center [662, 174] width 59 height 10
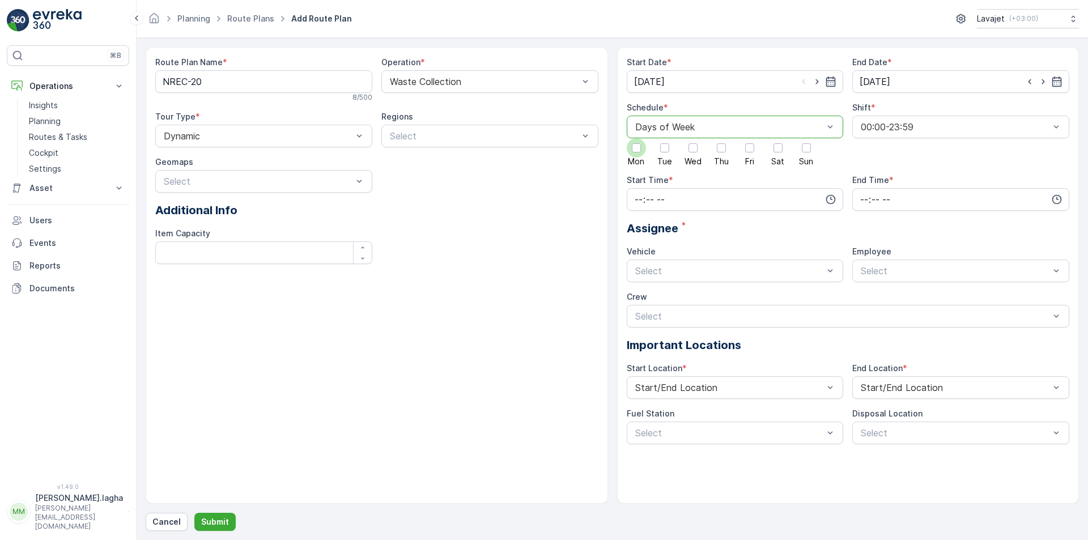
click at [639, 151] on div at bounding box center [636, 147] width 9 height 9
click at [636, 138] on input "Mon" at bounding box center [636, 138] width 0 height 0
click at [692, 147] on div at bounding box center [692, 147] width 9 height 9
click at [693, 138] on input "Wed" at bounding box center [693, 138] width 0 height 0
click at [777, 148] on div at bounding box center [777, 147] width 9 height 9
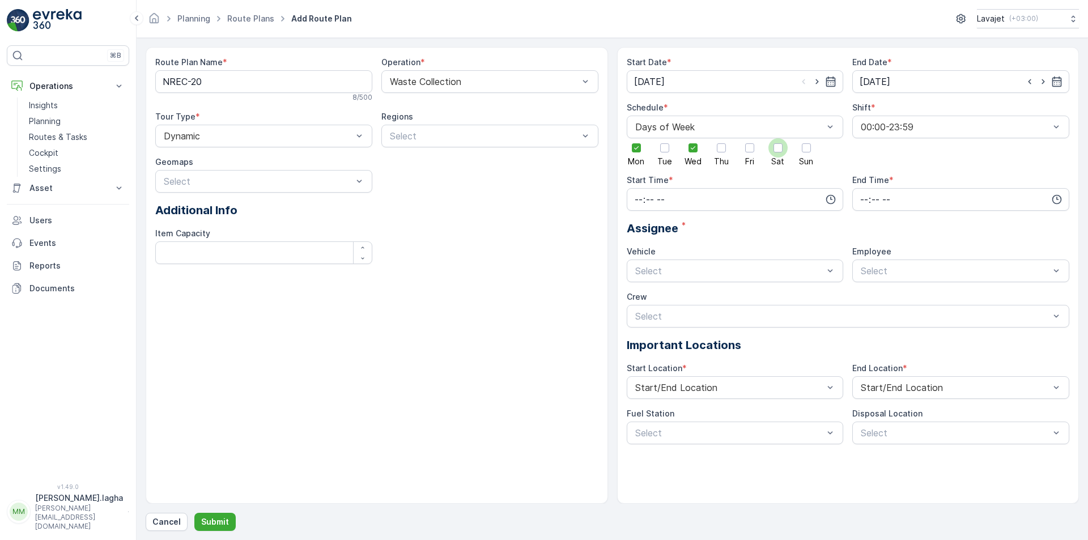
click at [778, 138] on input "Sat" at bounding box center [778, 138] width 0 height 0
click at [706, 197] on input "time" at bounding box center [735, 199] width 217 height 23
click at [637, 273] on span "07" at bounding box center [638, 275] width 10 height 11
type input "07:00"
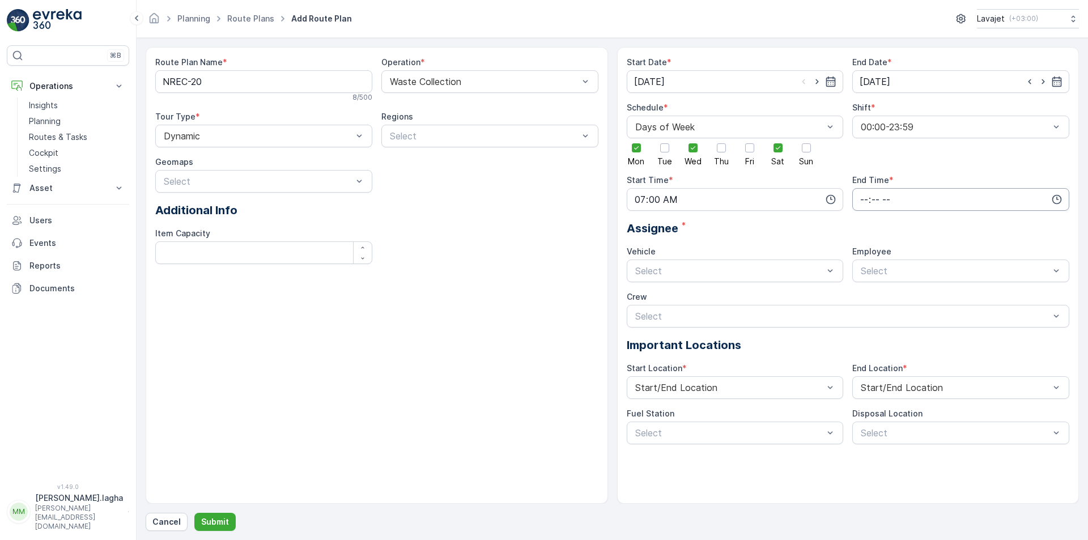
click at [892, 199] on input "time" at bounding box center [960, 199] width 217 height 23
click at [866, 260] on span "17" at bounding box center [863, 263] width 9 height 11
type input "17:00"
click at [741, 272] on div at bounding box center [729, 271] width 191 height 10
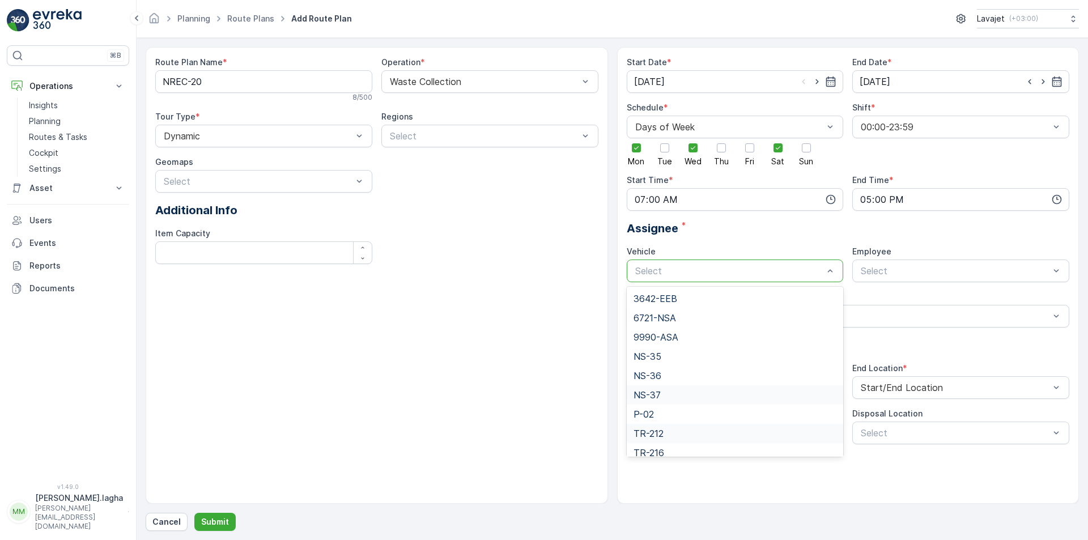
scroll to position [27, 0]
click at [658, 424] on span "TR-216" at bounding box center [648, 425] width 31 height 10
click at [214, 523] on p "Submit" at bounding box center [215, 521] width 28 height 11
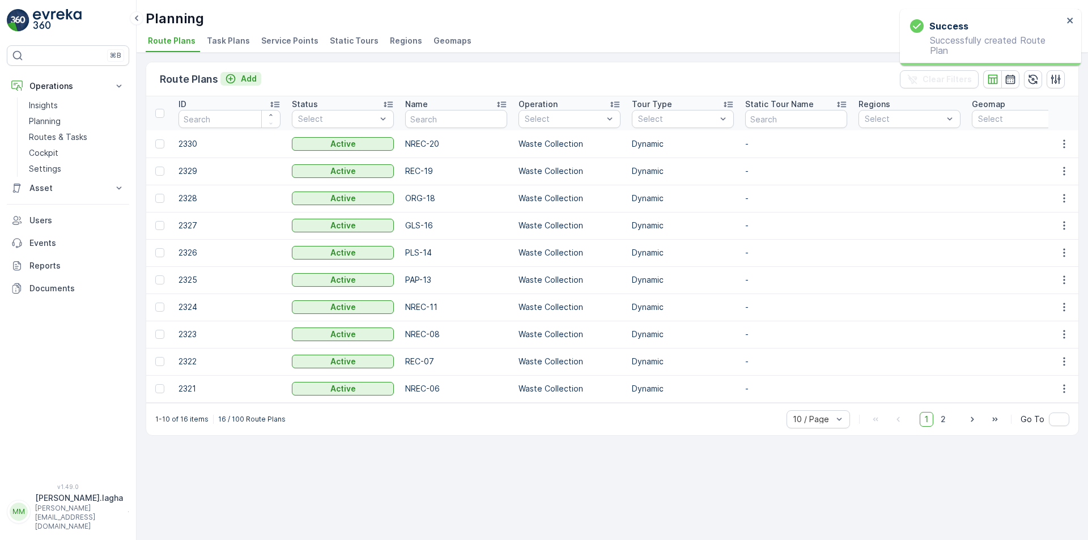
click at [246, 78] on p "Add" at bounding box center [249, 78] width 16 height 11
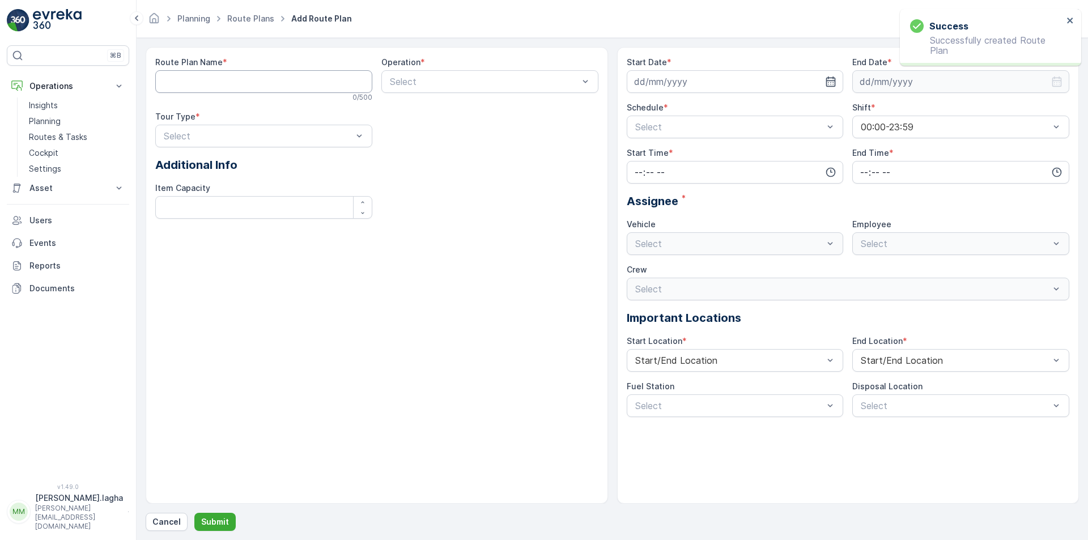
click at [233, 79] on Name "Route Plan Name" at bounding box center [263, 81] width 217 height 23
paste Name "REC-22"
type Name "REC-22"
click at [400, 84] on div at bounding box center [484, 81] width 191 height 10
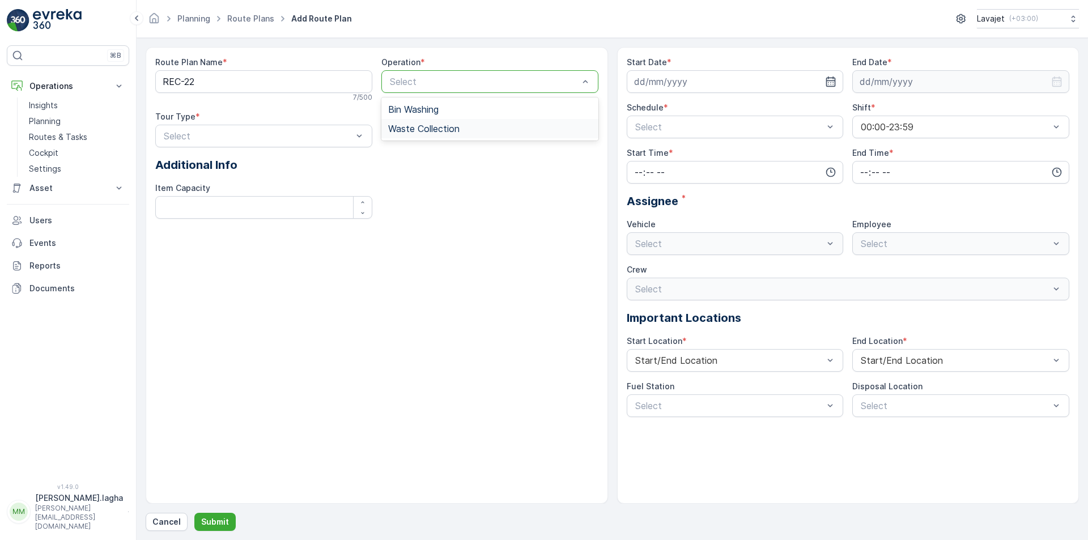
drag, startPoint x: 413, startPoint y: 131, endPoint x: 287, endPoint y: 127, distance: 125.8
click at [411, 131] on span "Waste Collection" at bounding box center [423, 129] width 71 height 10
click at [276, 133] on div at bounding box center [258, 136] width 191 height 10
click at [217, 185] on div "Dynamic" at bounding box center [263, 183] width 203 height 10
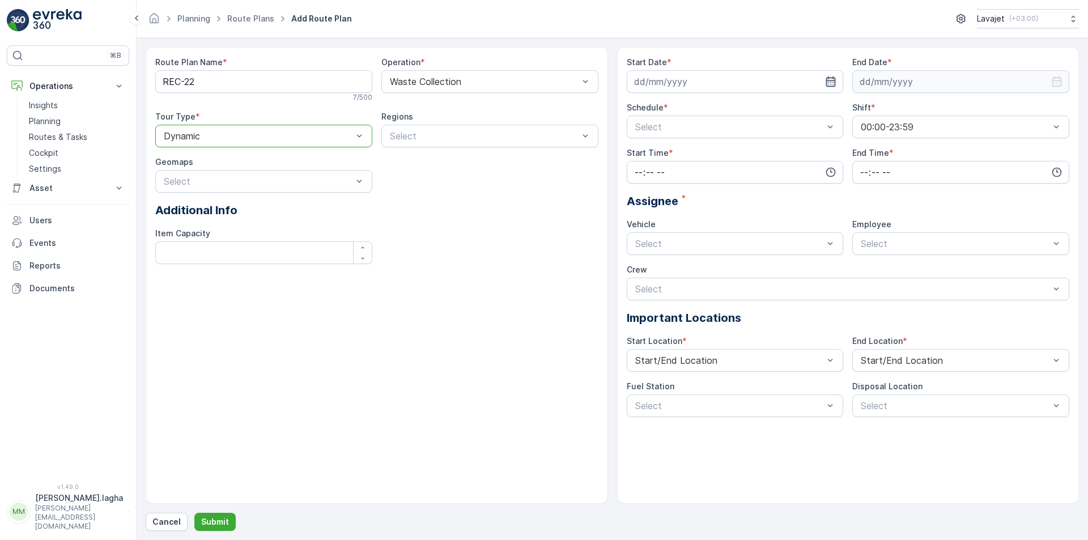
click at [833, 79] on icon "button" at bounding box center [830, 81] width 11 height 11
drag, startPoint x: 709, startPoint y: 246, endPoint x: 809, endPoint y: 204, distance: 108.4
click at [709, 246] on div "27" at bounding box center [707, 244] width 18 height 18
type input "[DATE]"
click at [1059, 80] on icon "button" at bounding box center [1056, 81] width 11 height 11
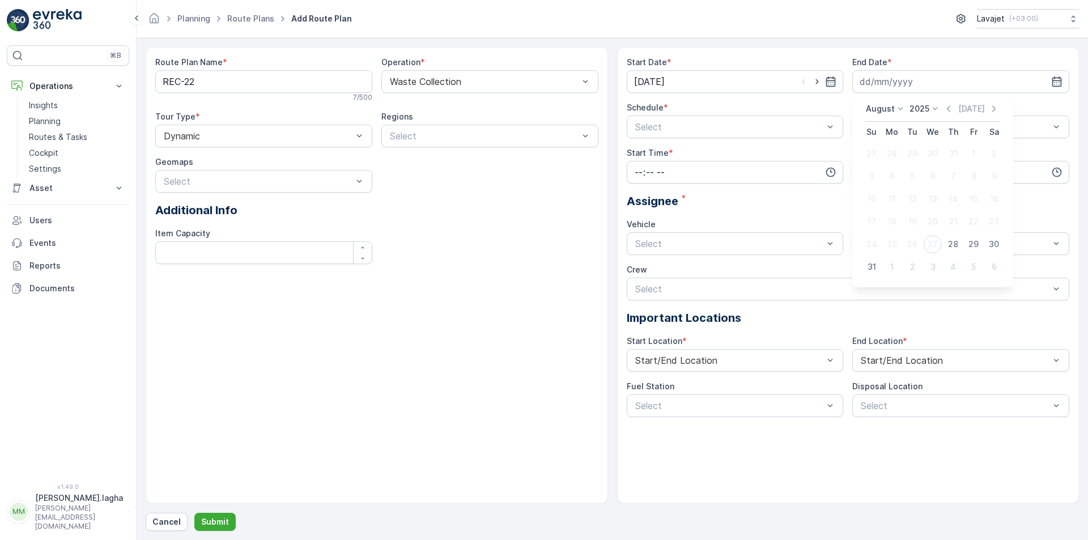
drag, startPoint x: 869, startPoint y: 266, endPoint x: 686, endPoint y: 155, distance: 213.8
click at [869, 266] on div "31" at bounding box center [871, 267] width 18 height 18
type input "[DATE]"
click at [649, 127] on div at bounding box center [729, 127] width 191 height 10
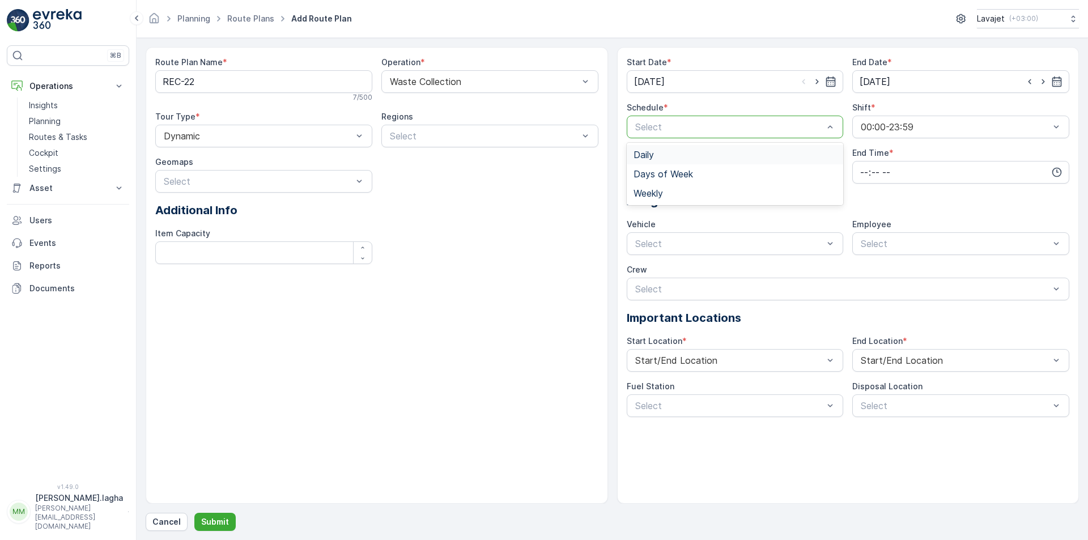
click at [653, 156] on span "Daily" at bounding box center [643, 155] width 20 height 10
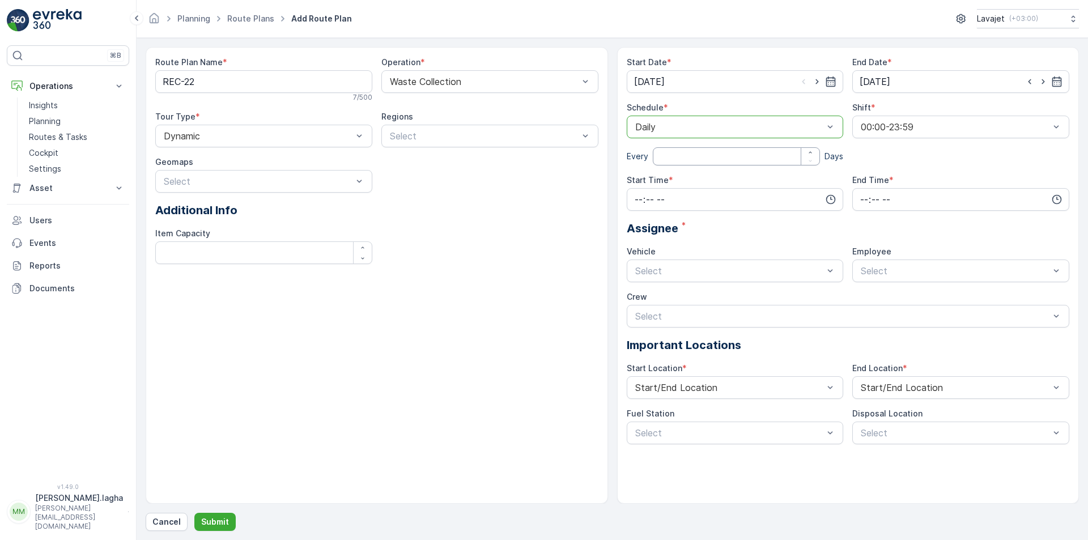
click at [663, 159] on input "number" at bounding box center [737, 156] width 168 height 18
type input "1"
click at [665, 273] on div at bounding box center [729, 271] width 191 height 10
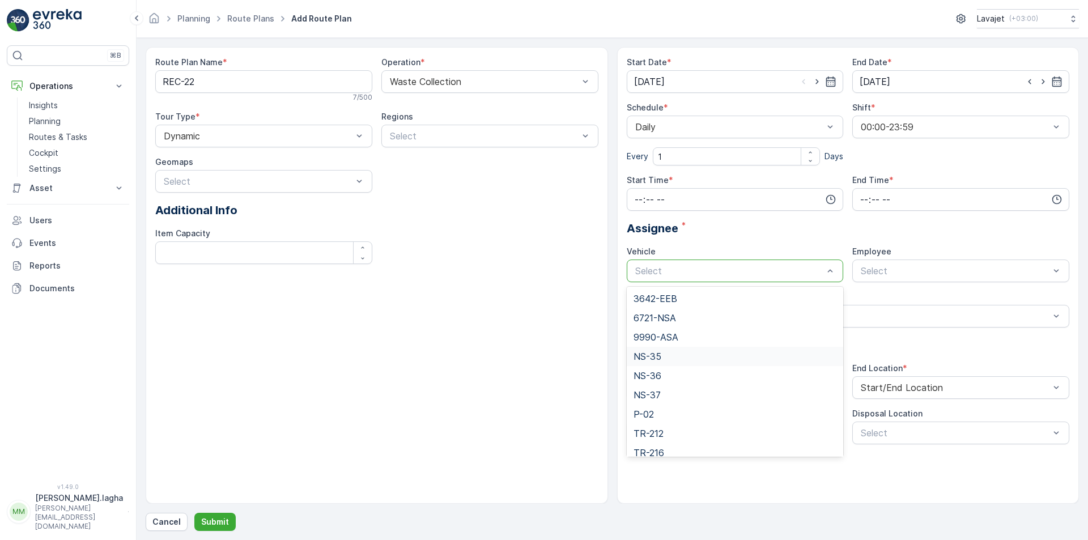
click at [658, 355] on span "NS-35" at bounding box center [647, 356] width 28 height 10
click at [669, 270] on div at bounding box center [729, 271] width 191 height 10
click at [655, 393] on span "NS-37" at bounding box center [646, 395] width 27 height 10
click at [705, 198] on input "time" at bounding box center [735, 199] width 217 height 23
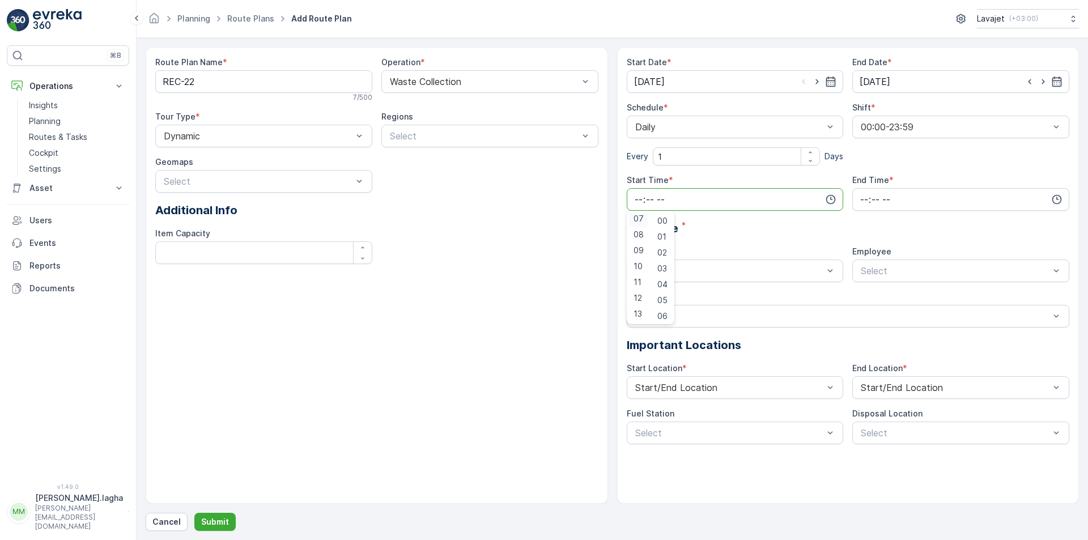
scroll to position [111, 0]
click at [636, 221] on span "07" at bounding box center [638, 220] width 10 height 11
type input "07:00"
click at [882, 199] on input "time" at bounding box center [960, 199] width 217 height 23
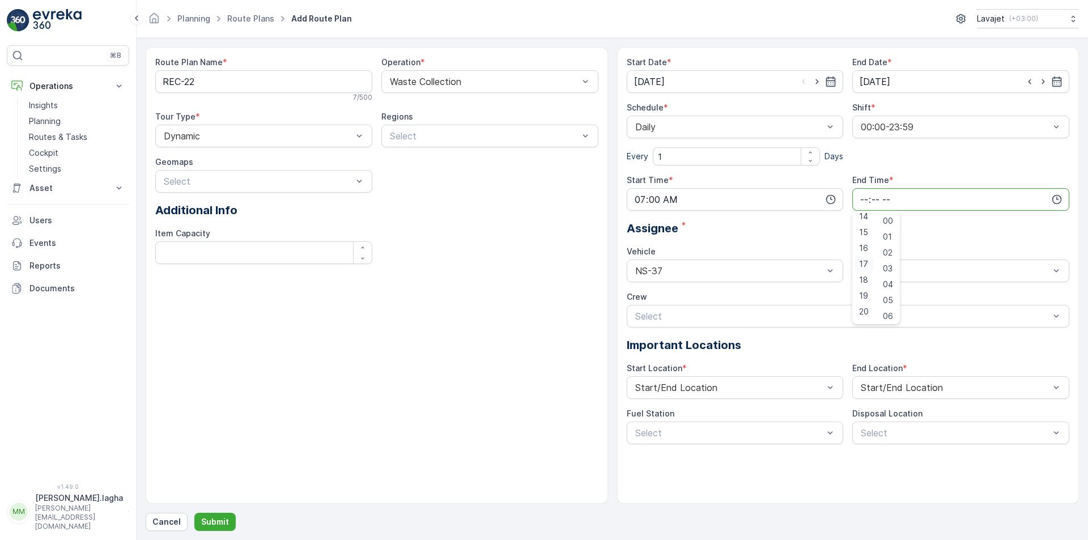
click at [862, 267] on span "17" at bounding box center [863, 263] width 9 height 11
type input "17:00"
click at [785, 339] on p "Important Locations" at bounding box center [848, 345] width 443 height 17
click at [204, 519] on p "Submit" at bounding box center [215, 521] width 28 height 11
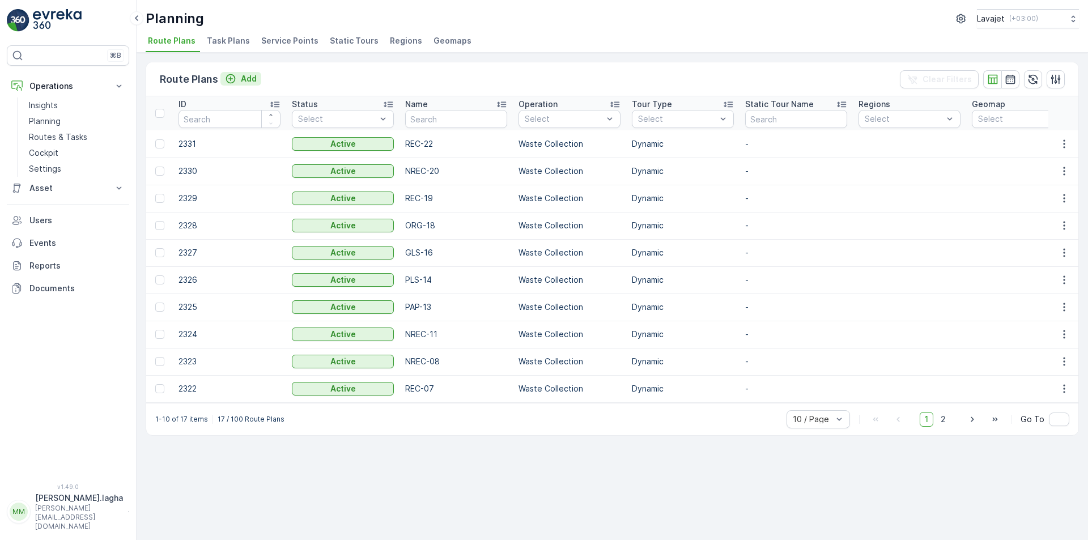
click at [244, 75] on p "Add" at bounding box center [249, 78] width 16 height 11
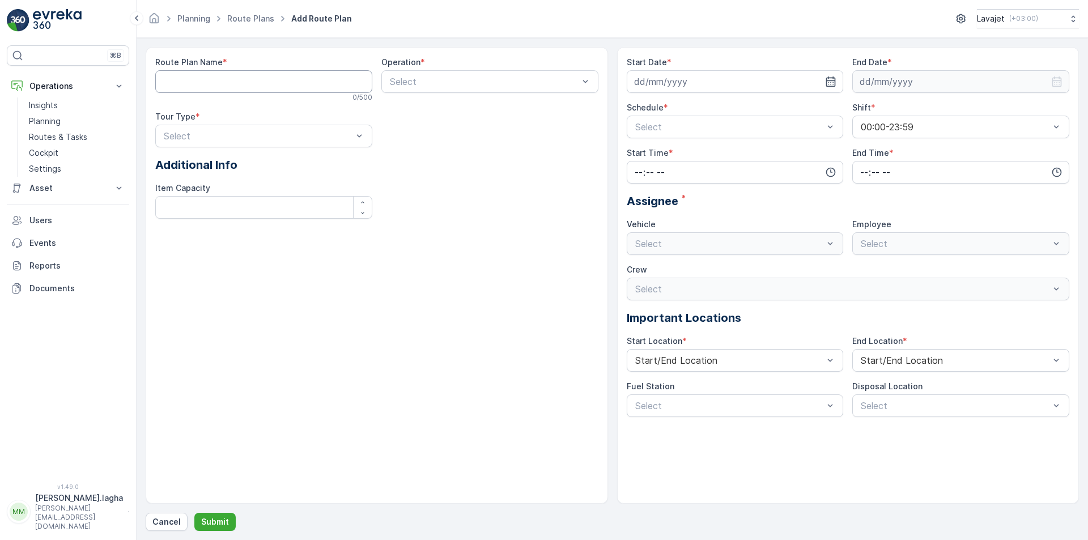
click at [233, 74] on Name "Route Plan Name" at bounding box center [263, 81] width 217 height 23
paste Name "ORG-23"
type Name "ORG-23"
click at [416, 81] on div at bounding box center [484, 81] width 191 height 10
drag, startPoint x: 408, startPoint y: 127, endPoint x: 309, endPoint y: 128, distance: 98.6
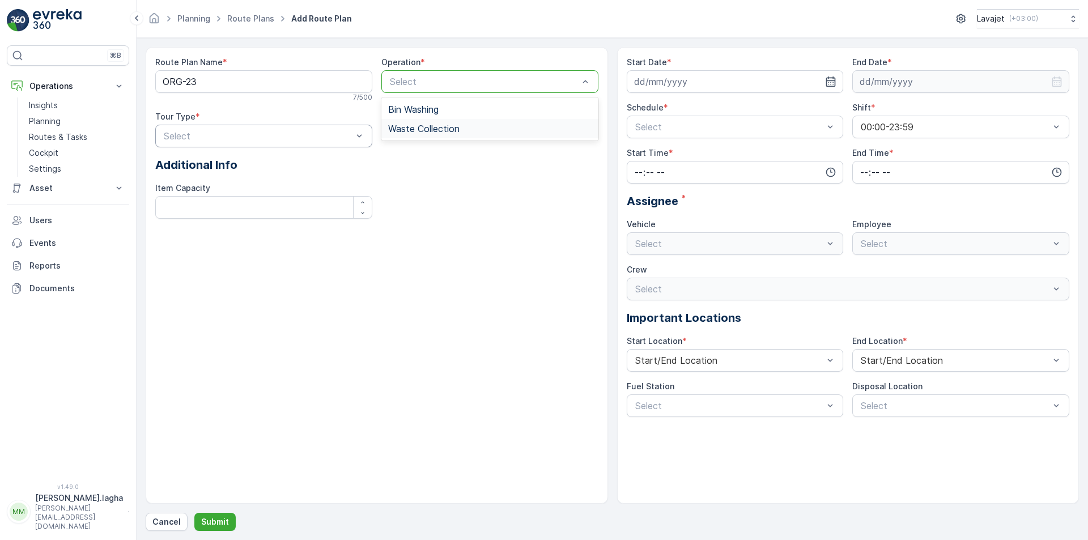
click at [406, 127] on span "Waste Collection" at bounding box center [423, 129] width 71 height 10
click at [227, 185] on div "Dynamic" at bounding box center [263, 183] width 203 height 10
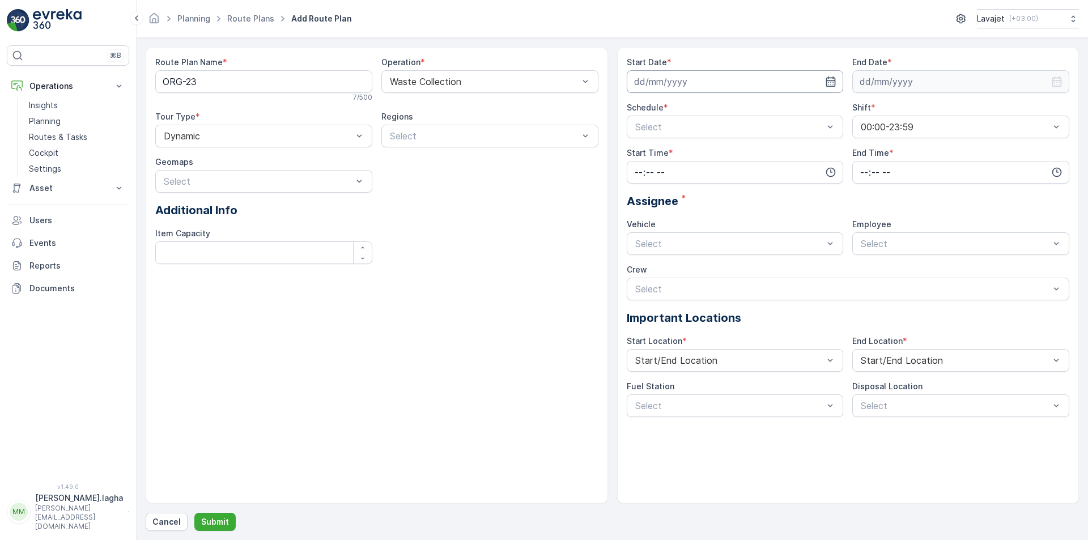
click at [822, 82] on input at bounding box center [735, 81] width 217 height 23
drag, startPoint x: 704, startPoint y: 243, endPoint x: 891, endPoint y: 151, distance: 207.8
click at [705, 243] on div "27" at bounding box center [707, 244] width 18 height 18
type input "[DATE]"
click at [967, 82] on input at bounding box center [960, 81] width 217 height 23
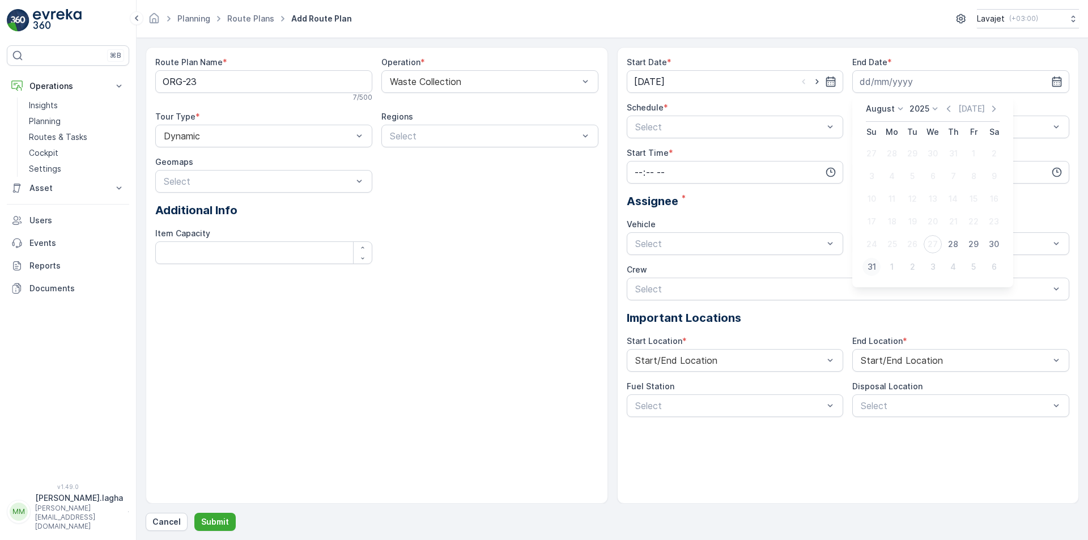
click at [874, 265] on div "31" at bounding box center [871, 267] width 18 height 18
type input "[DATE]"
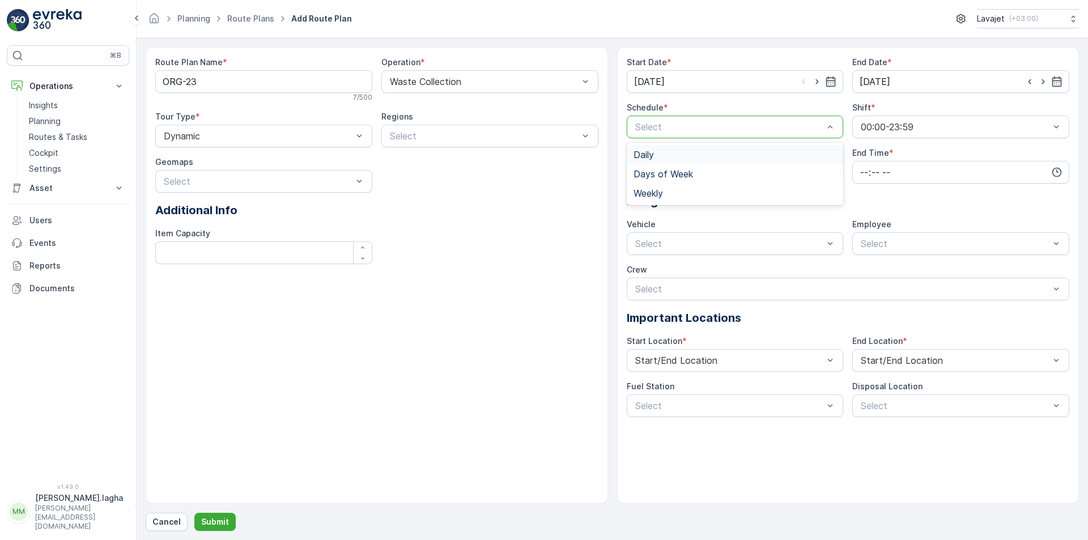
click at [644, 155] on span "Daily" at bounding box center [643, 155] width 20 height 10
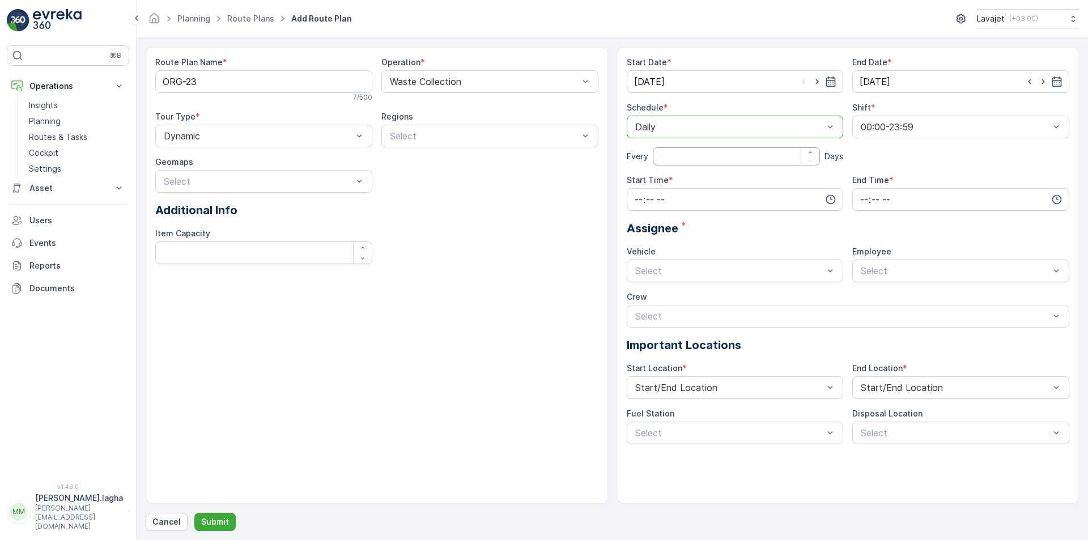
click at [674, 159] on input "number" at bounding box center [737, 156] width 168 height 18
type input "1"
click at [673, 196] on input "time" at bounding box center [735, 199] width 217 height 23
click at [637, 221] on span "07" at bounding box center [638, 220] width 10 height 11
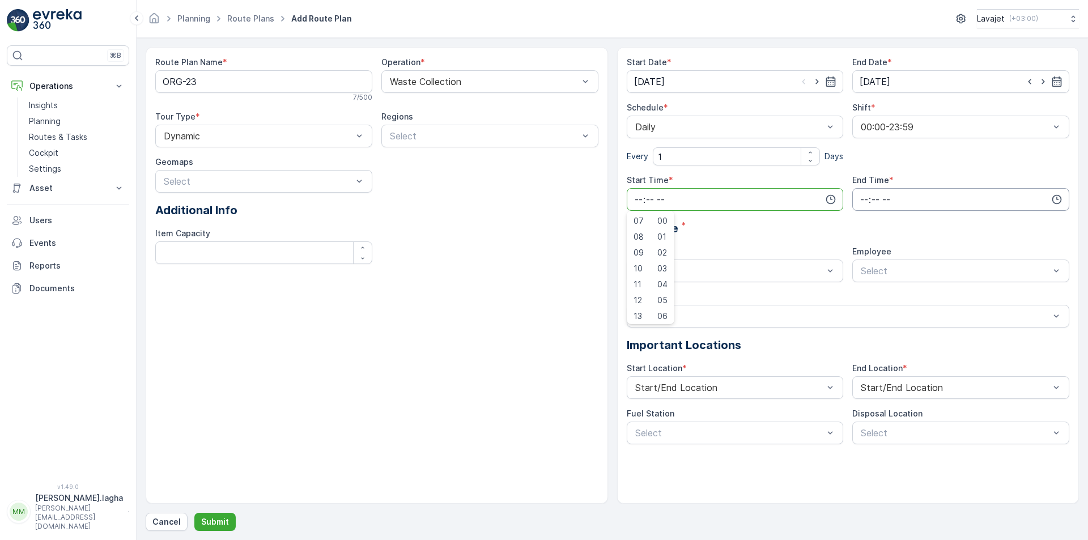
type input "07:00"
click at [895, 198] on input "time" at bounding box center [960, 199] width 217 height 23
click at [862, 315] on span "17" at bounding box center [863, 313] width 9 height 11
type input "17:00"
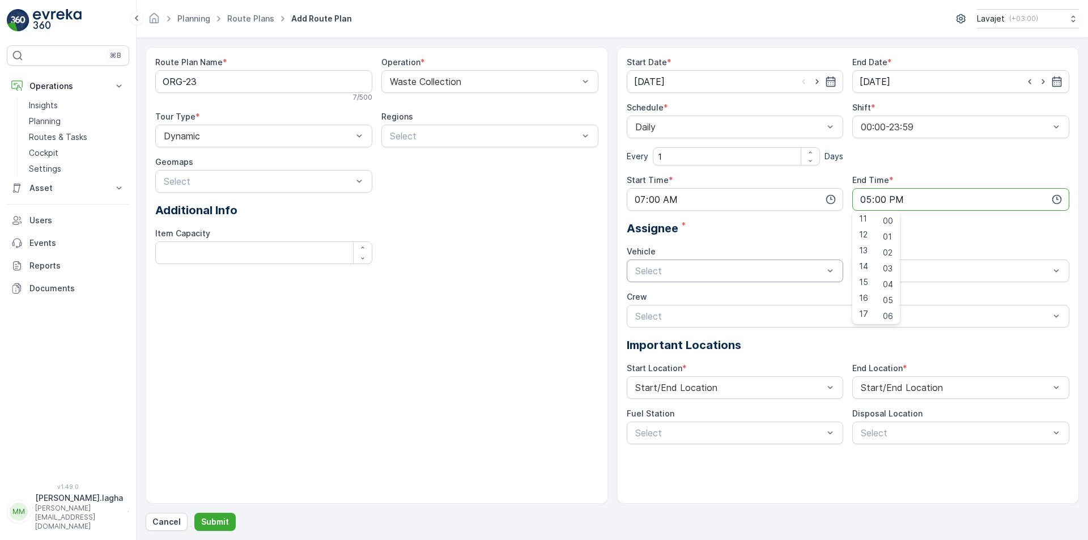
click at [731, 273] on div at bounding box center [729, 271] width 191 height 10
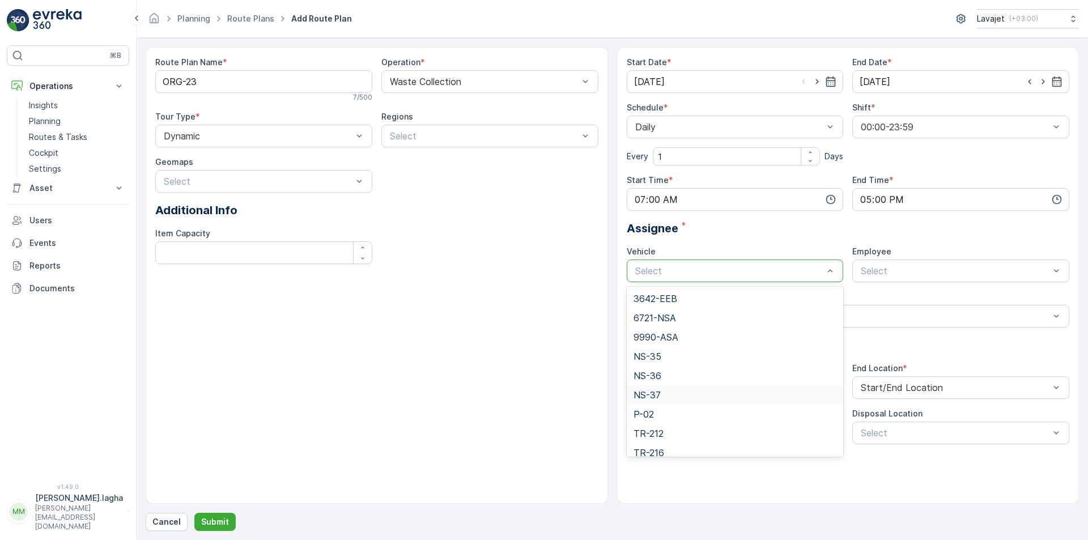
click at [656, 393] on span "NS-37" at bounding box center [646, 395] width 27 height 10
click at [210, 518] on p "Submit" at bounding box center [215, 521] width 28 height 11
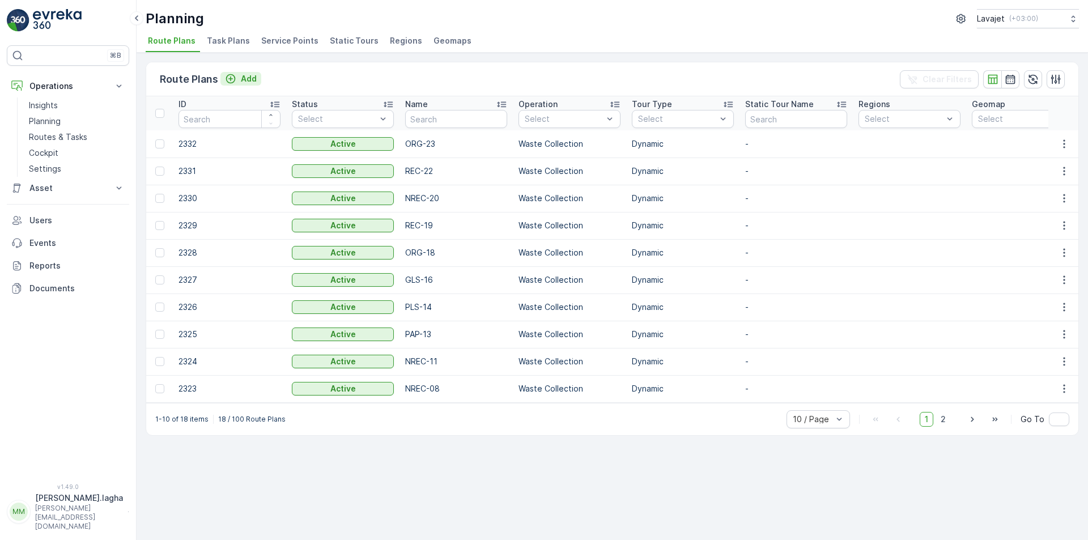
click at [248, 75] on p "Add" at bounding box center [249, 78] width 16 height 11
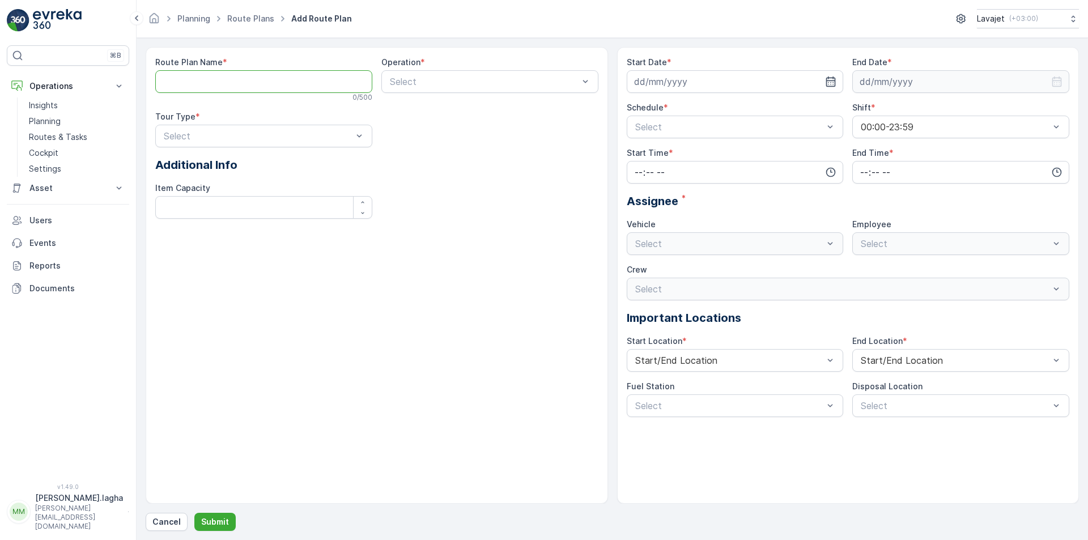
click at [223, 78] on Name "Route Plan Name" at bounding box center [263, 81] width 217 height 23
paste Name "NREC-24"
type Name "NREC-24"
click at [401, 82] on div at bounding box center [484, 81] width 191 height 10
drag, startPoint x: 407, startPoint y: 127, endPoint x: 324, endPoint y: 127, distance: 82.7
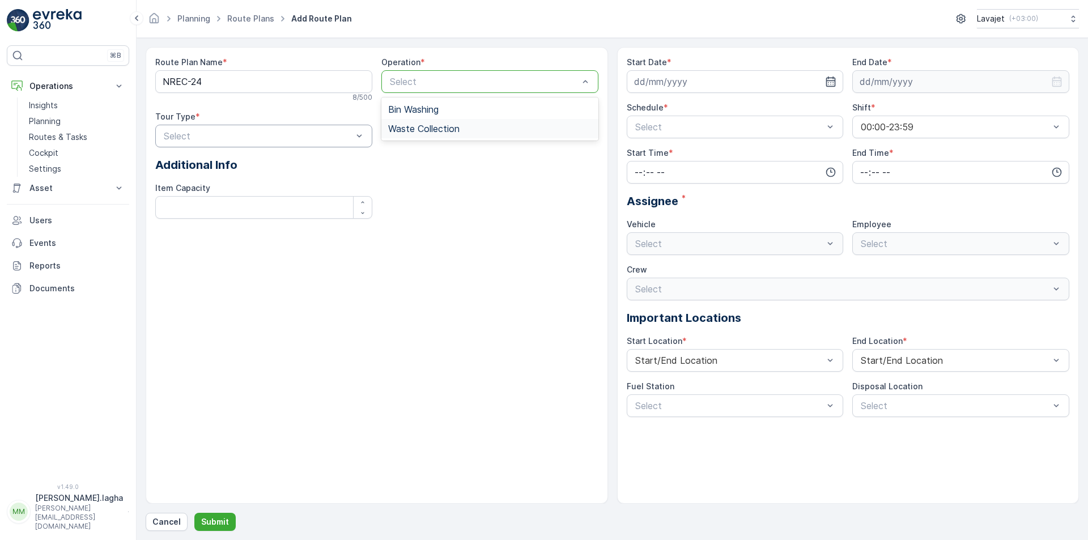
click at [401, 127] on span "Waste Collection" at bounding box center [423, 129] width 71 height 10
click at [265, 134] on div at bounding box center [258, 136] width 191 height 10
click at [229, 178] on div "Dynamic" at bounding box center [263, 183] width 203 height 10
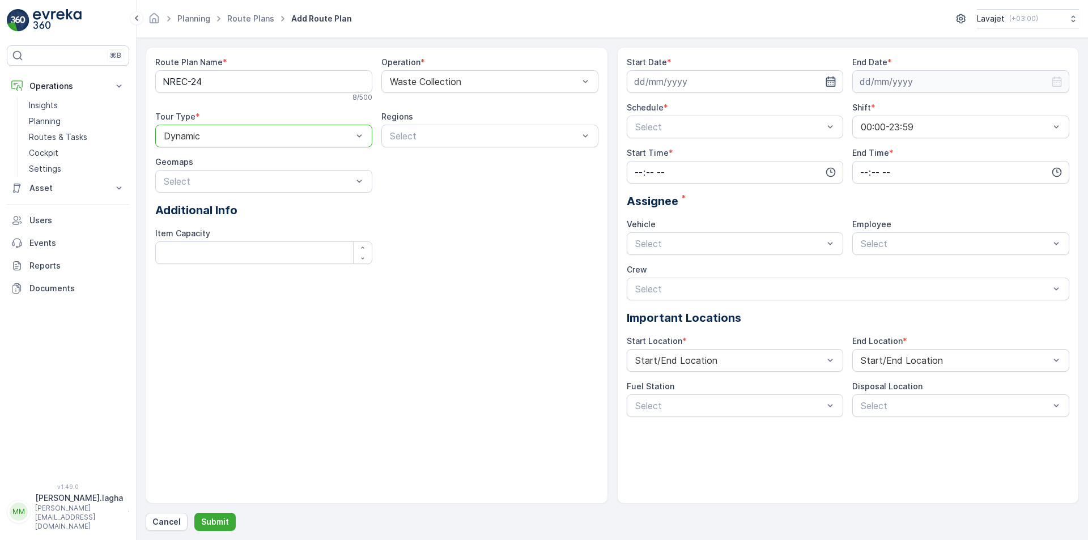
click at [827, 80] on icon "button" at bounding box center [830, 81] width 11 height 11
click at [707, 241] on div "27" at bounding box center [707, 244] width 18 height 18
type input "[DATE]"
click at [1062, 78] on icon "button" at bounding box center [1056, 81] width 11 height 11
click at [875, 265] on div "31" at bounding box center [871, 267] width 18 height 18
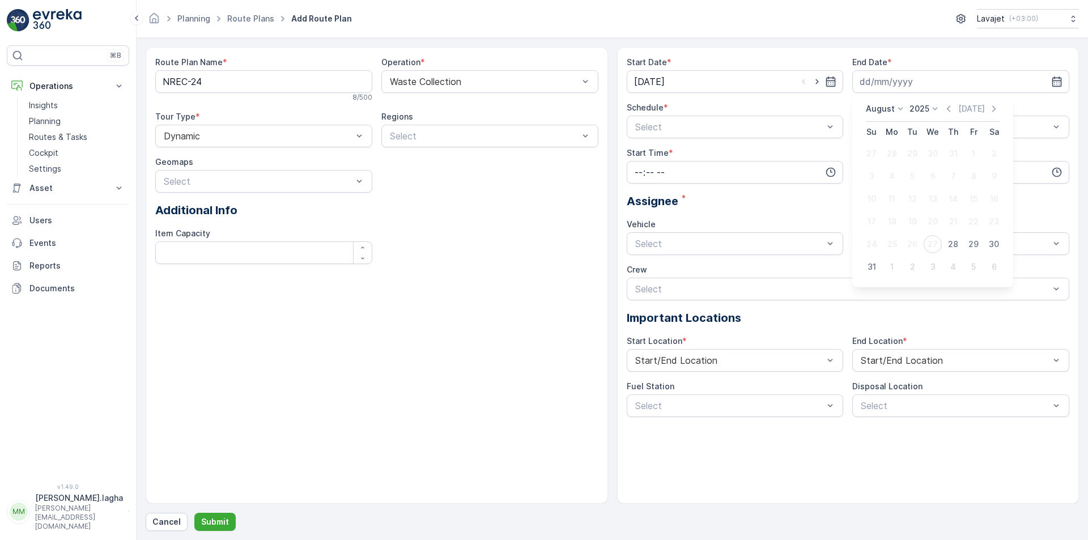
type input "[DATE]"
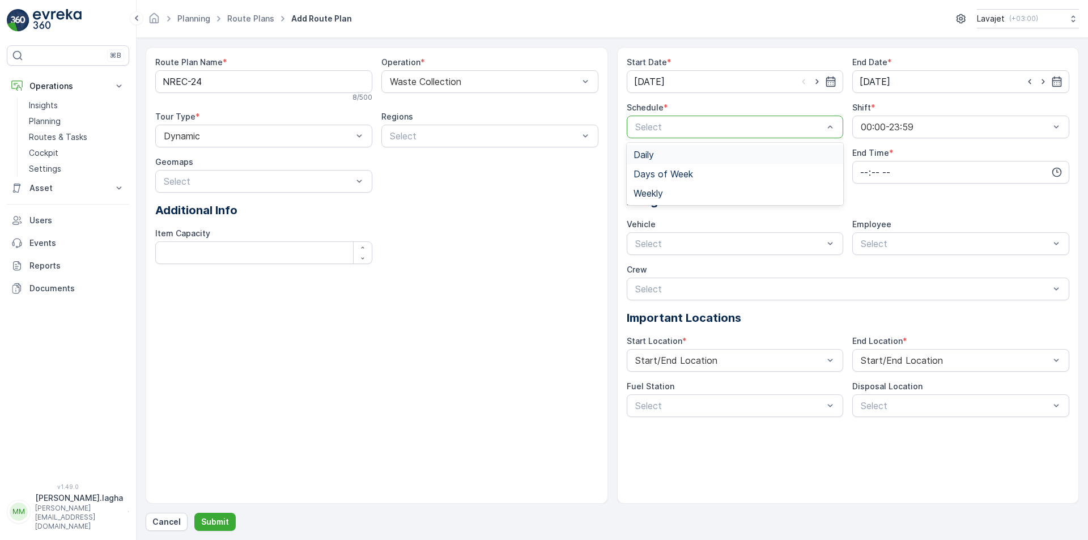
click at [707, 128] on div at bounding box center [729, 127] width 191 height 10
click at [675, 156] on div "Daily" at bounding box center [734, 155] width 203 height 10
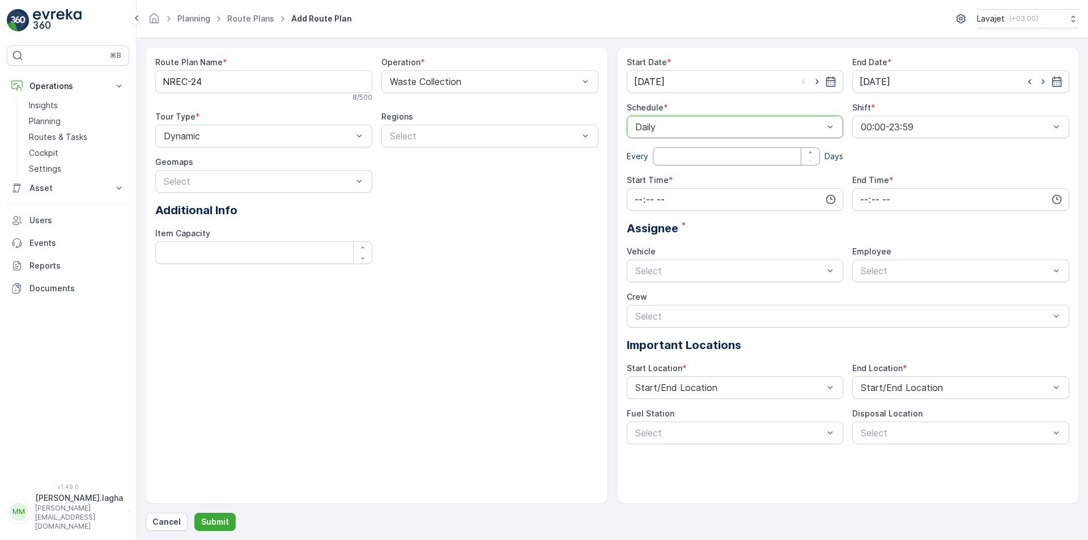
click at [671, 159] on input "number" at bounding box center [737, 156] width 168 height 18
type input "1"
click at [697, 199] on input "time" at bounding box center [735, 199] width 217 height 23
click at [639, 274] on span "07" at bounding box center [638, 275] width 10 height 11
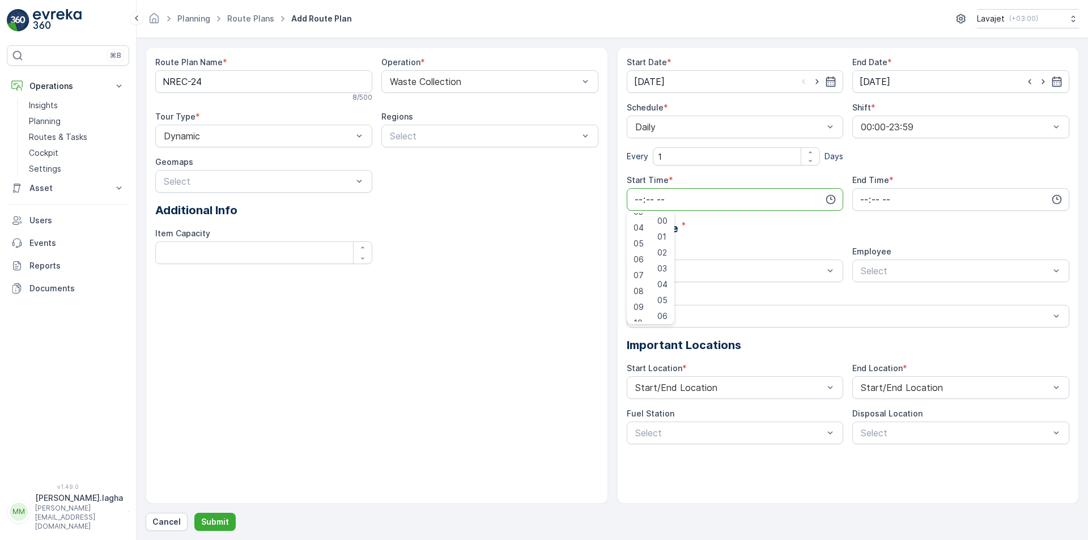
type input "07:00"
click at [887, 197] on input "time" at bounding box center [960, 199] width 217 height 23
click at [865, 262] on span "17" at bounding box center [863, 263] width 9 height 11
type input "17:00"
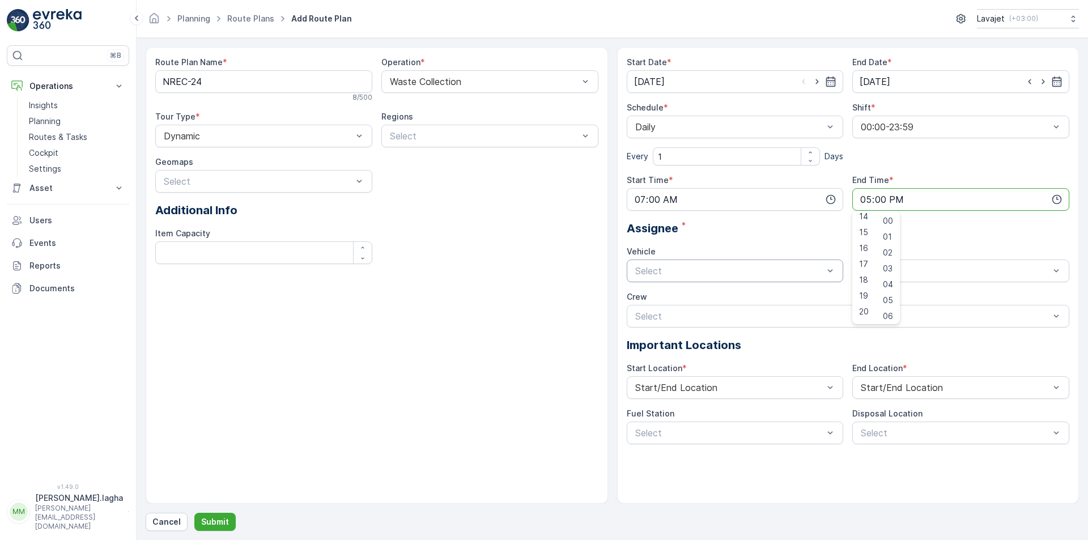
click at [709, 274] on div at bounding box center [729, 271] width 191 height 10
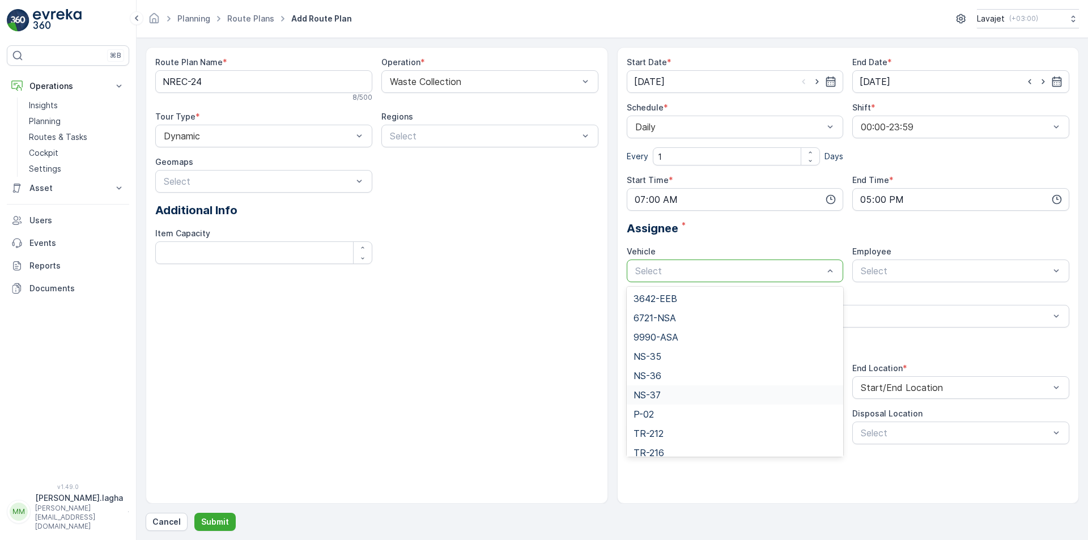
click at [658, 395] on span "NS-37" at bounding box center [646, 395] width 27 height 10
click at [214, 526] on p "Submit" at bounding box center [215, 521] width 28 height 11
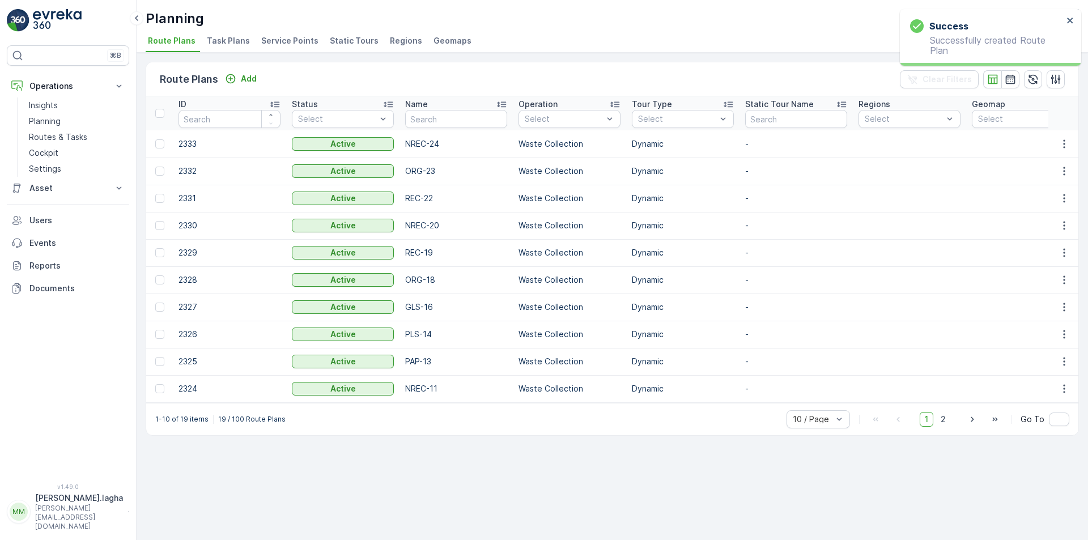
click at [399, 39] on span "Regions" at bounding box center [406, 40] width 32 height 11
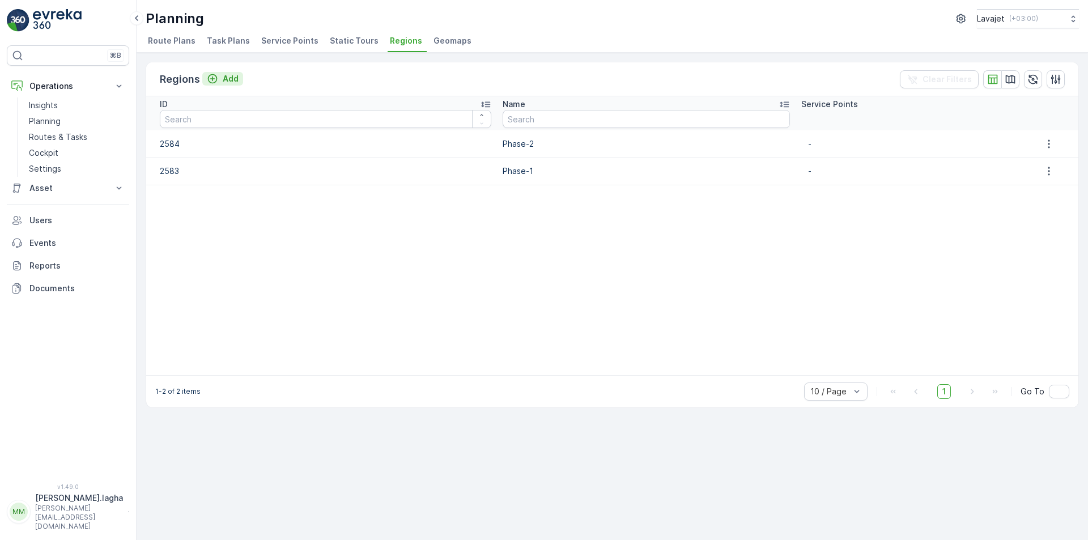
click at [227, 76] on p "Add" at bounding box center [231, 78] width 16 height 11
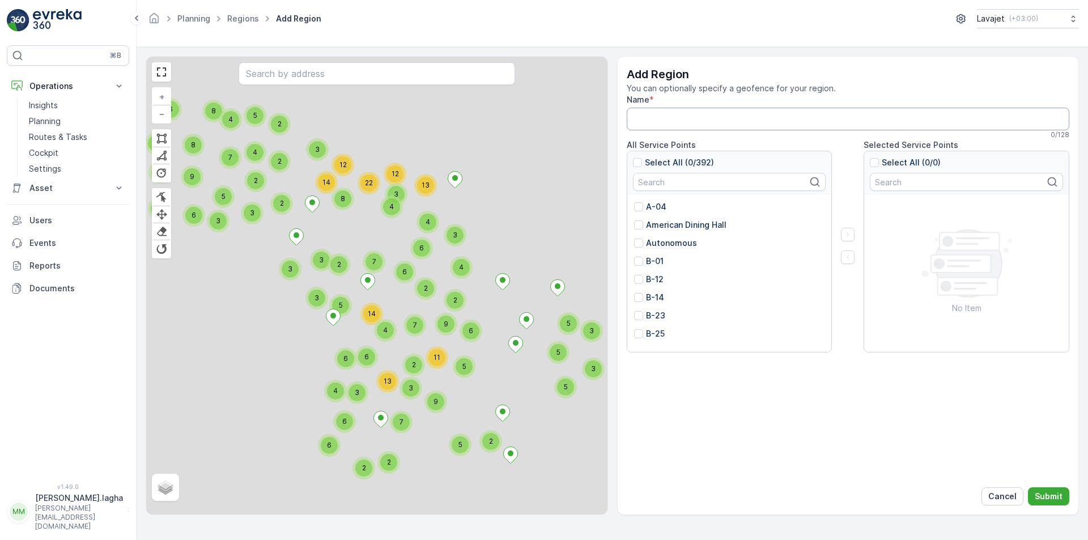
click at [656, 116] on input "Name" at bounding box center [848, 119] width 443 height 23
paste input "Phase-3"
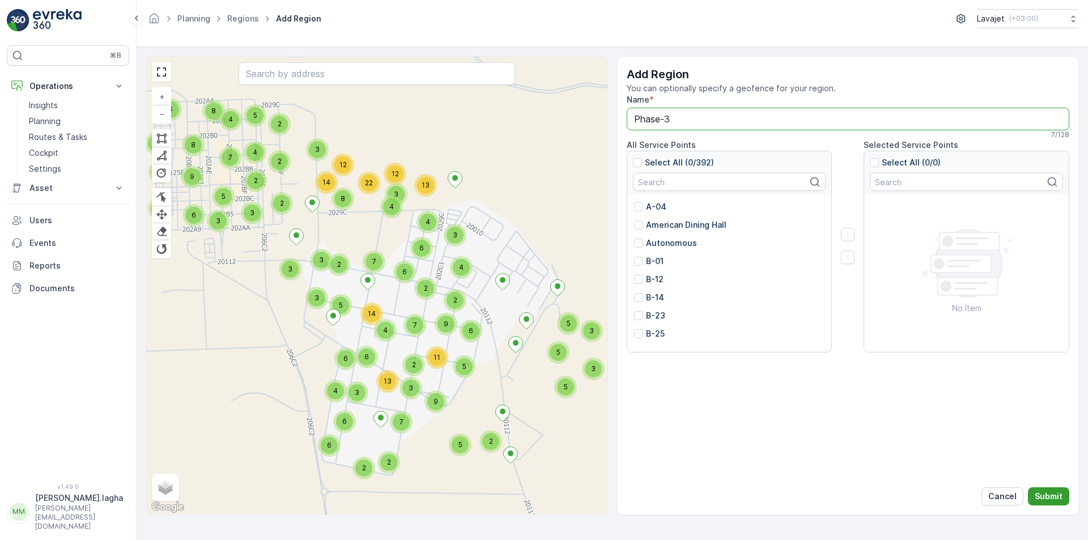
type input "Phase-3"
click at [1050, 497] on p "Submit" at bounding box center [1049, 496] width 28 height 11
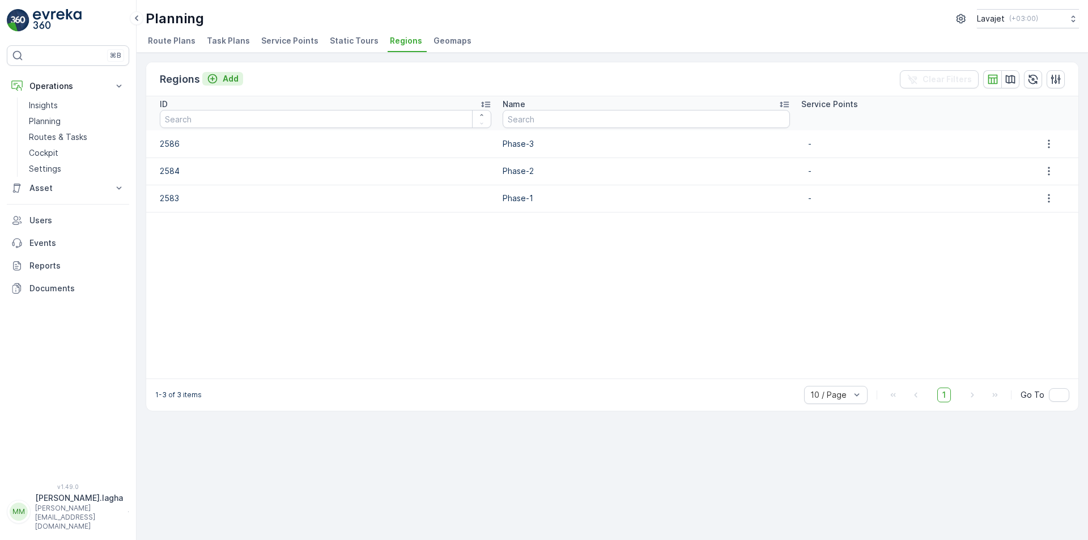
click at [220, 79] on div "Add" at bounding box center [223, 78] width 32 height 11
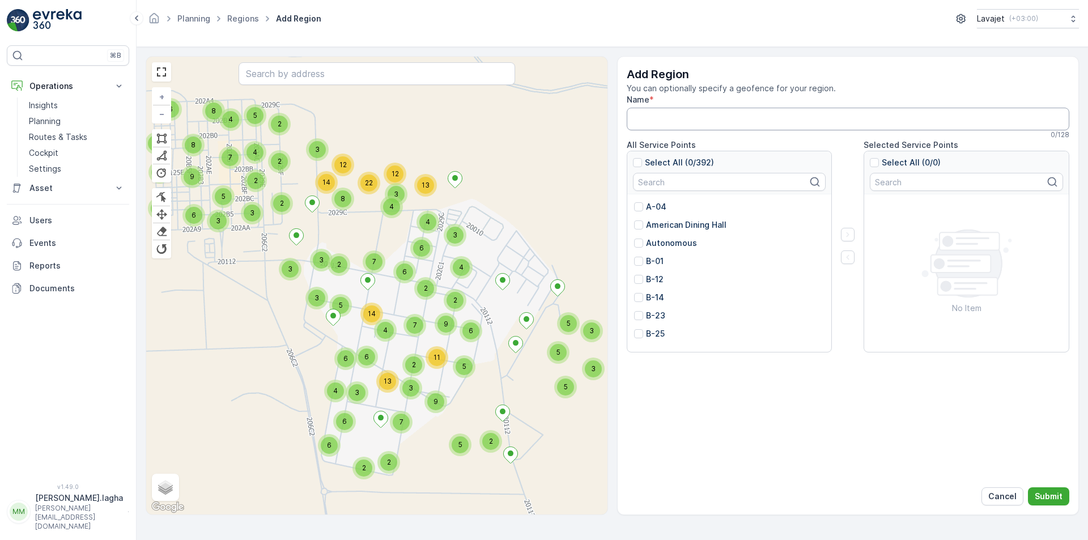
click at [652, 123] on input "Name" at bounding box center [848, 119] width 443 height 23
paste input "Phase-4"
type input "Phase-4"
click at [1041, 495] on p "Submit" at bounding box center [1049, 496] width 28 height 11
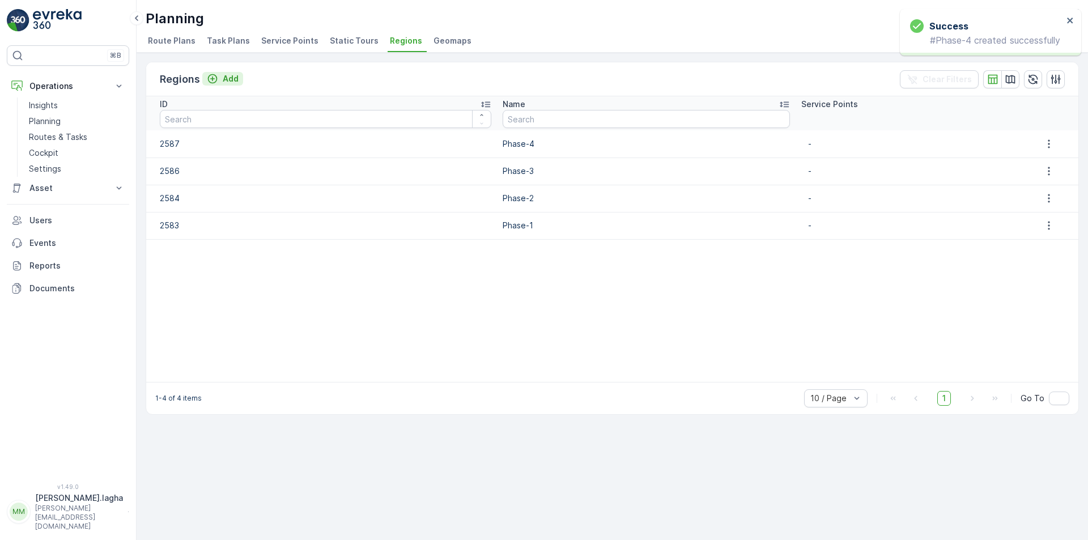
click at [226, 77] on p "Add" at bounding box center [231, 78] width 16 height 11
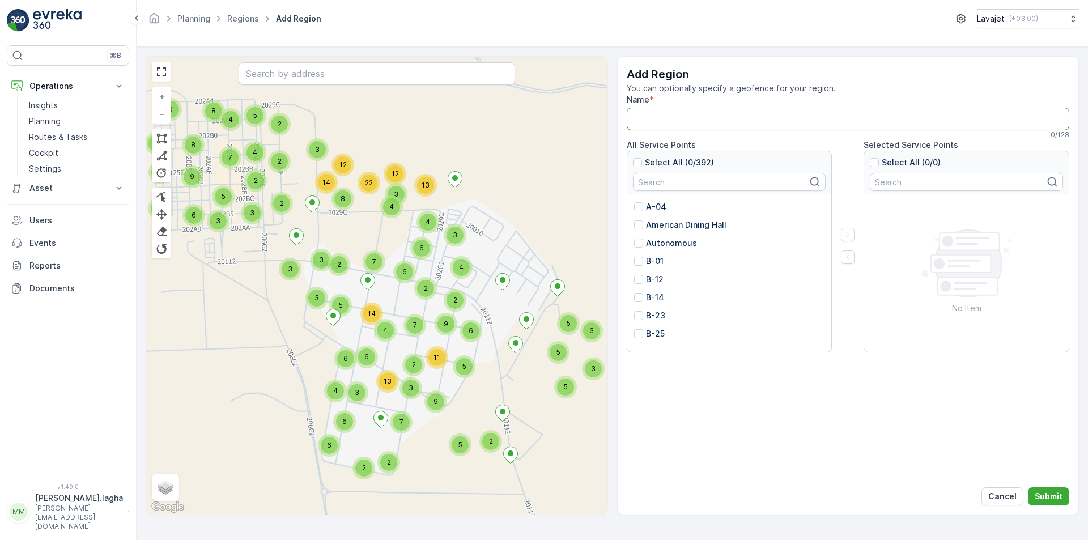
click at [670, 120] on input "Name" at bounding box center [848, 119] width 443 height 23
paste input "Phase-5"
type input "Phase-5"
drag, startPoint x: 1057, startPoint y: 494, endPoint x: 889, endPoint y: 413, distance: 186.8
click at [1057, 494] on p "Submit" at bounding box center [1049, 496] width 28 height 11
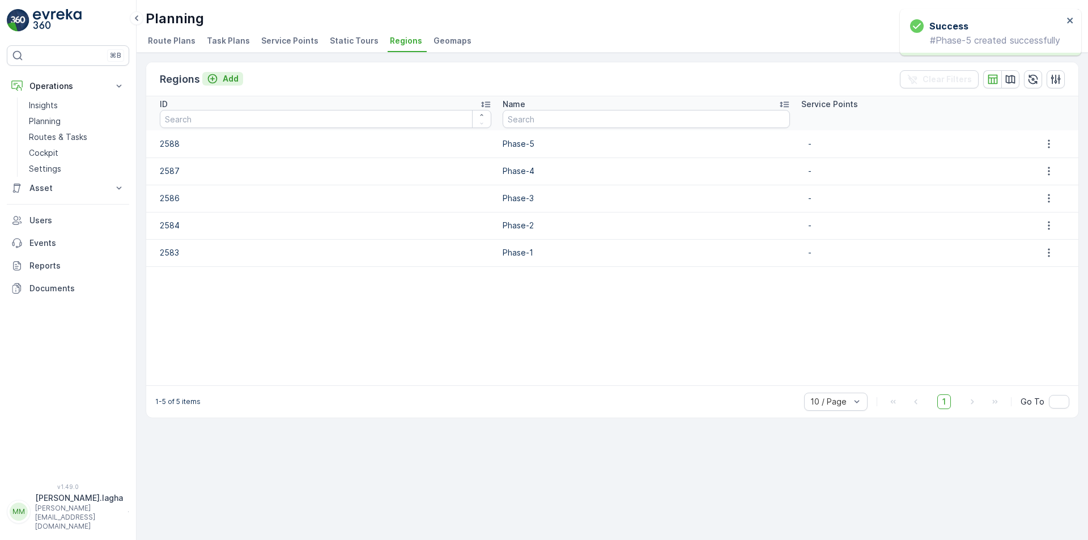
click at [229, 77] on p "Add" at bounding box center [231, 78] width 16 height 11
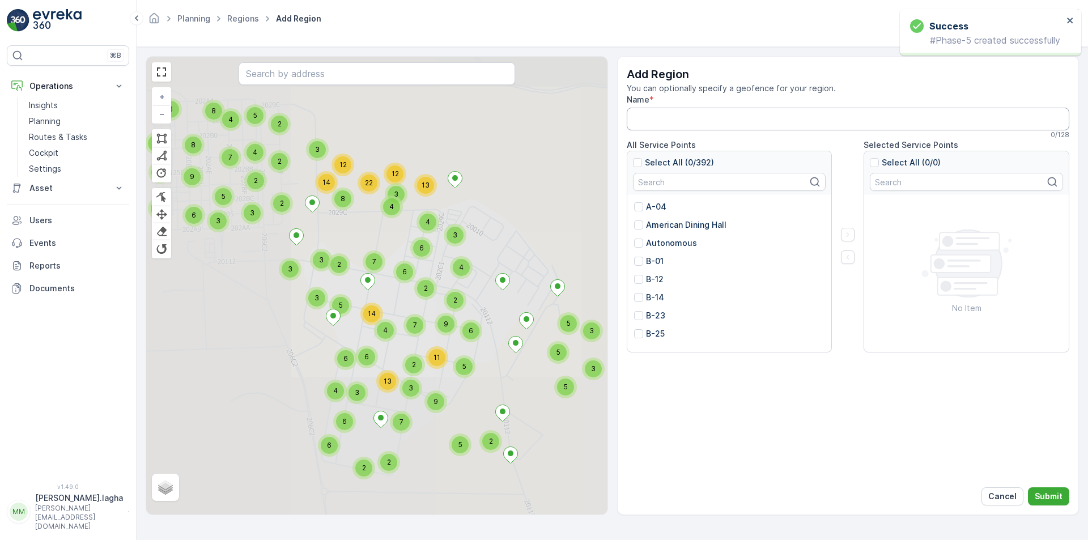
click at [689, 122] on input "Name" at bounding box center [848, 119] width 443 height 23
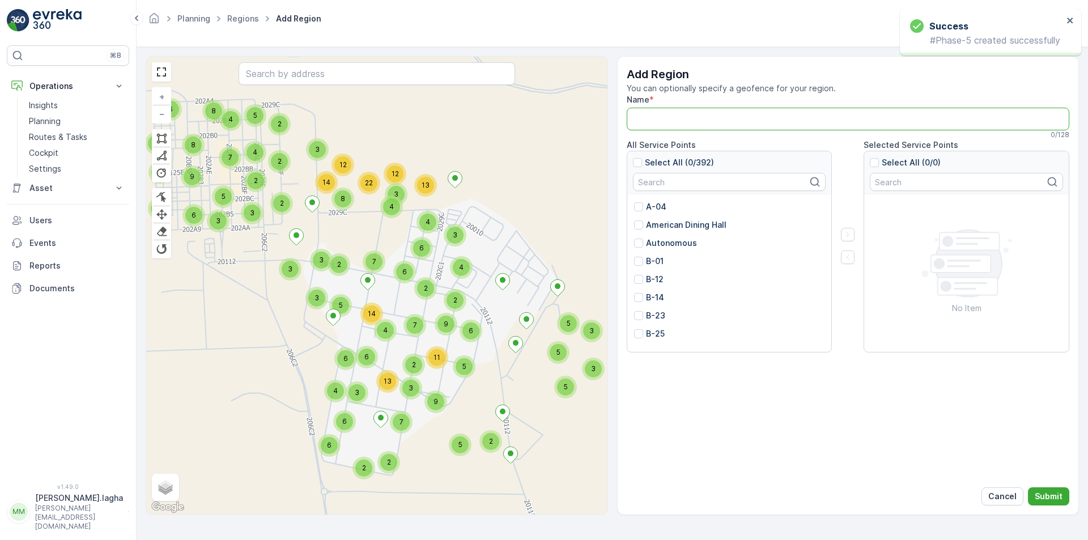
paste input "Phase-6"
type input "Phase-6"
click at [1049, 494] on p "Submit" at bounding box center [1049, 496] width 28 height 11
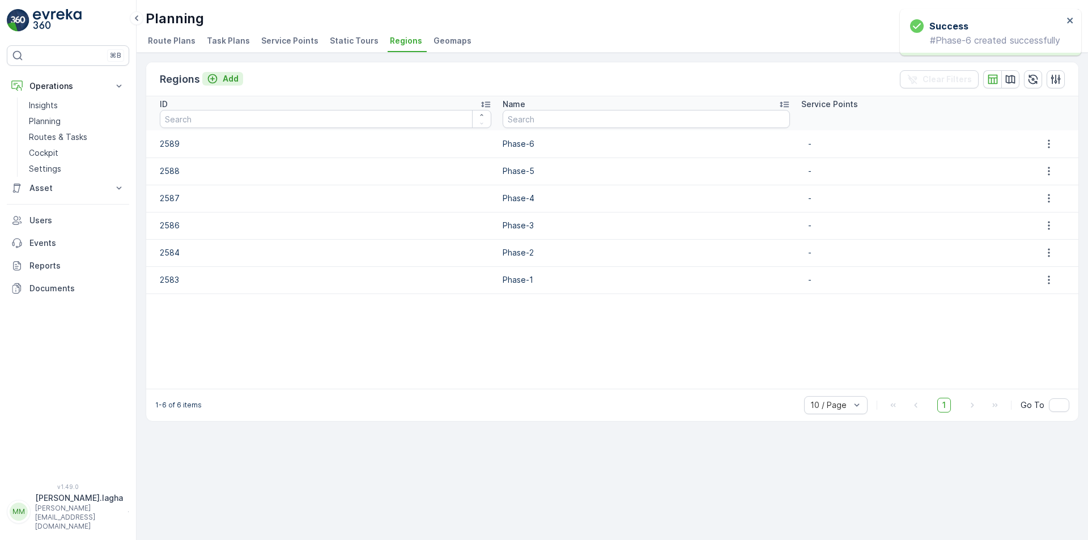
click at [232, 76] on p "Add" at bounding box center [231, 78] width 16 height 11
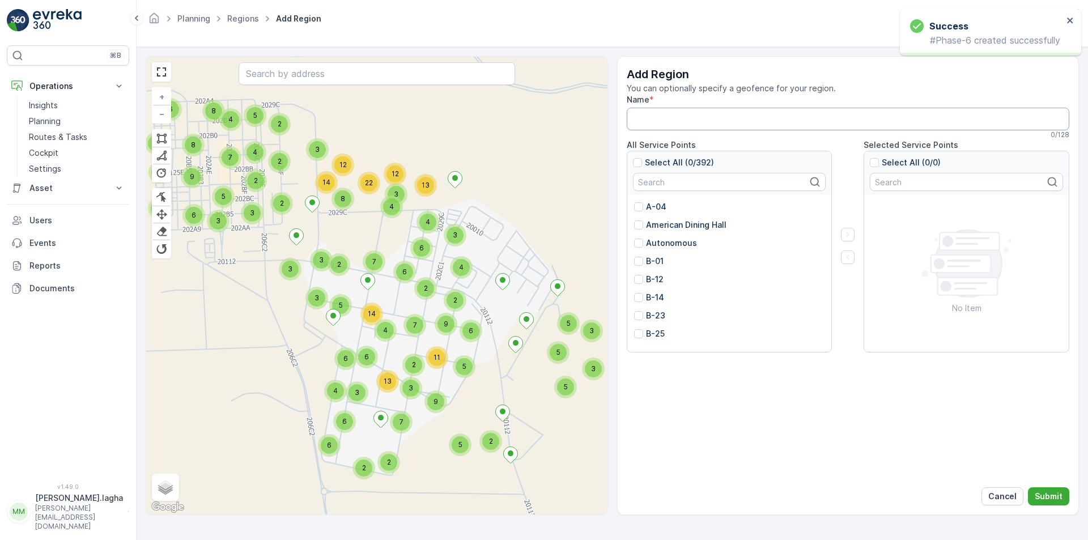
click at [659, 121] on input "Name" at bounding box center [848, 119] width 443 height 23
paste input "NC-1"
type input "NC-1"
drag, startPoint x: 1053, startPoint y: 497, endPoint x: 900, endPoint y: 474, distance: 154.7
click at [1052, 497] on p "Submit" at bounding box center [1049, 496] width 28 height 11
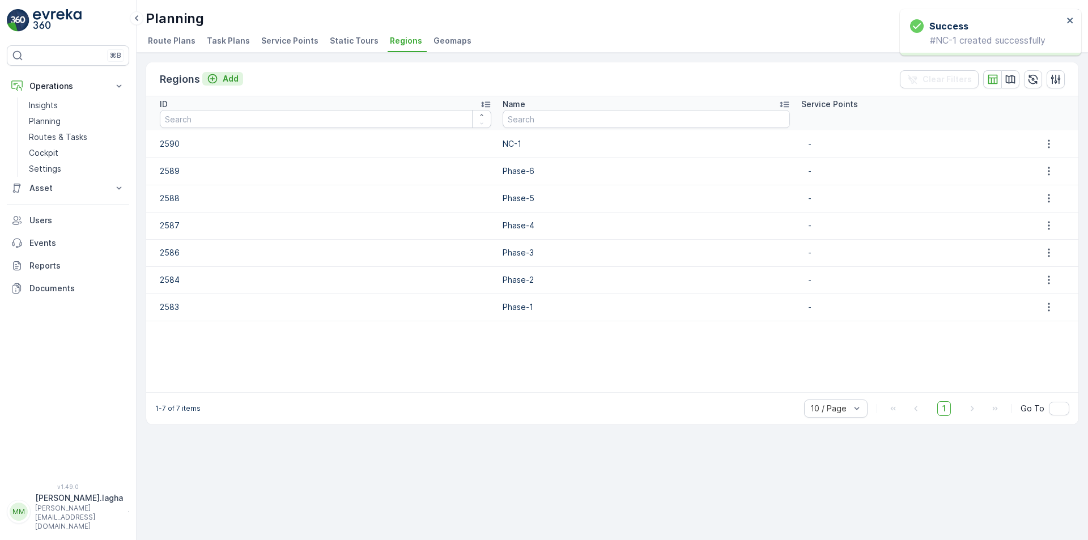
click at [226, 72] on button "Add" at bounding box center [222, 79] width 41 height 14
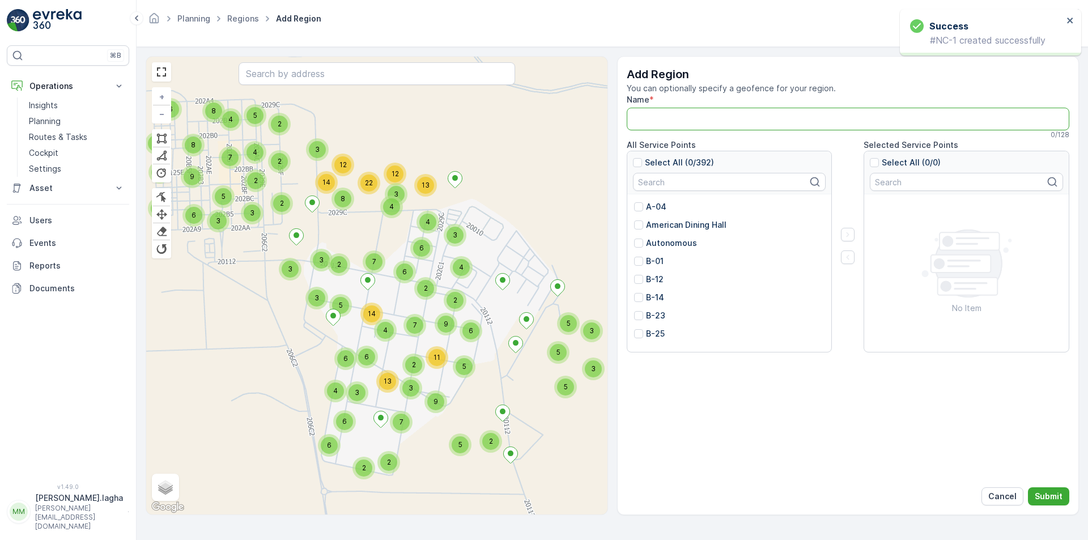
click at [645, 118] on input "Name" at bounding box center [848, 119] width 443 height 23
paste input "High Denisty"
type input "High Denisty"
click at [1050, 496] on p "Submit" at bounding box center [1049, 496] width 28 height 11
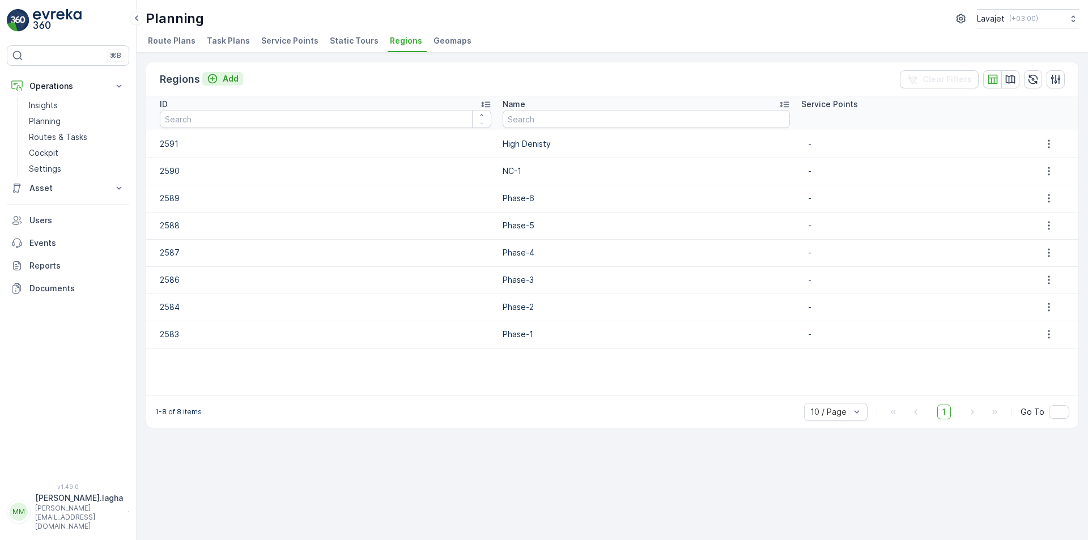
click at [233, 79] on p "Add" at bounding box center [231, 78] width 16 height 11
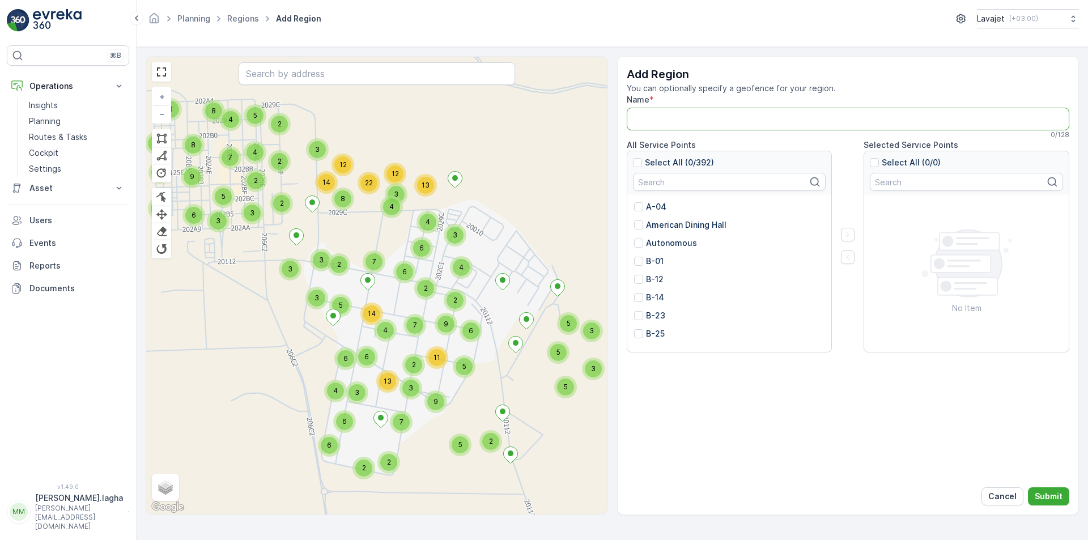
click at [652, 121] on input "Name" at bounding box center [848, 119] width 443 height 23
paste input "Outside Area"
type input "Outside Area"
click at [1040, 495] on p "Submit" at bounding box center [1049, 496] width 28 height 11
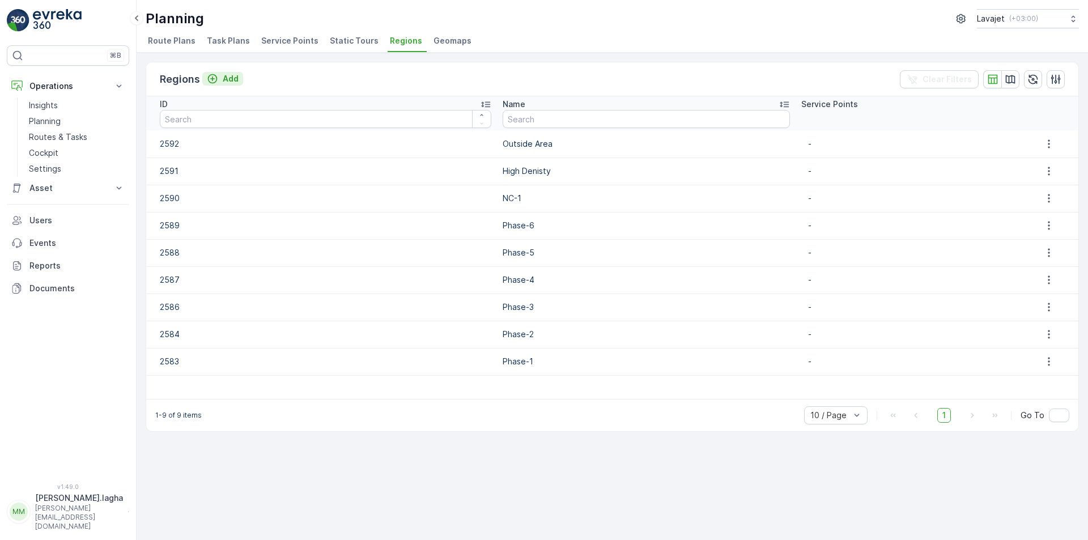
click at [223, 76] on p "Add" at bounding box center [231, 78] width 16 height 11
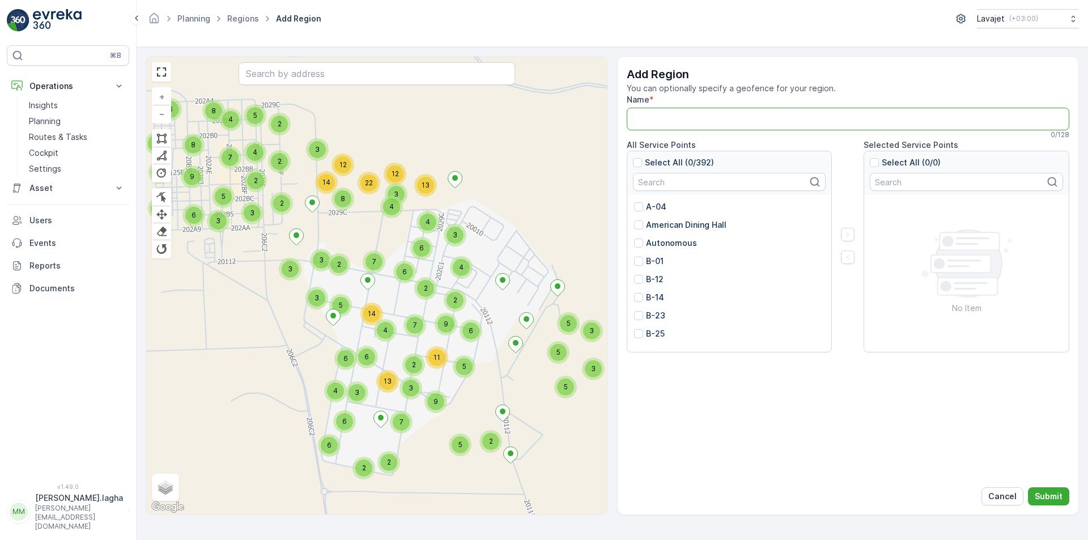
click at [671, 118] on input "Name" at bounding box center [848, 119] width 443 height 23
paste input "Phase 669"
type input "Phase 669"
click at [1043, 495] on p "Submit" at bounding box center [1049, 496] width 28 height 11
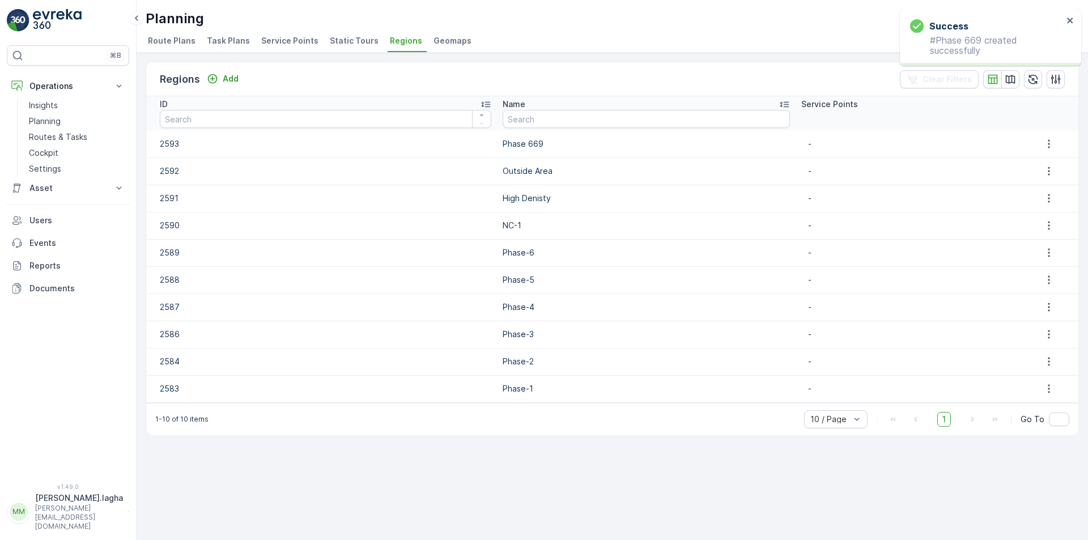
click at [439, 42] on span "Geomaps" at bounding box center [452, 40] width 38 height 11
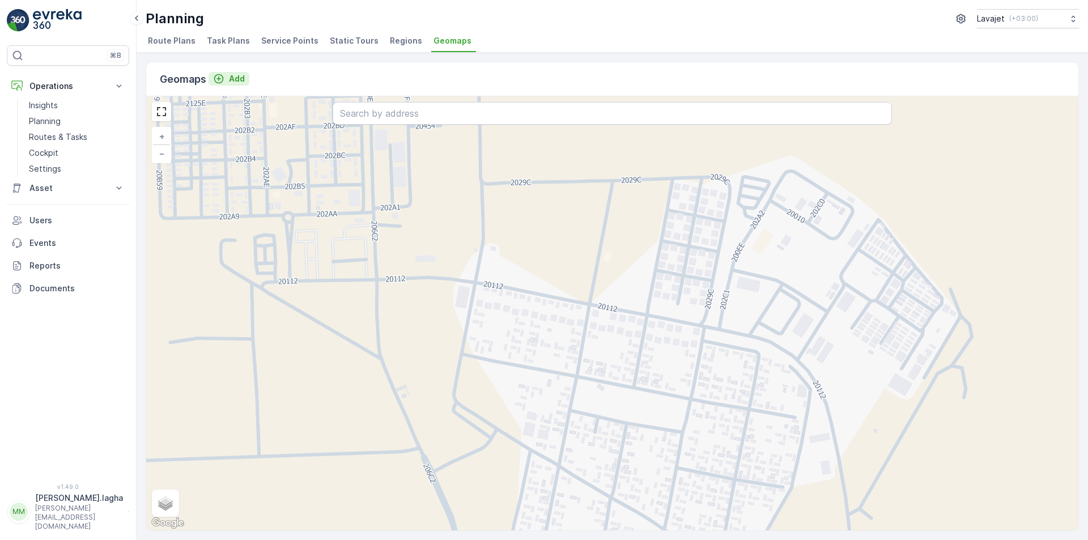
click at [234, 78] on p "Add" at bounding box center [237, 78] width 16 height 11
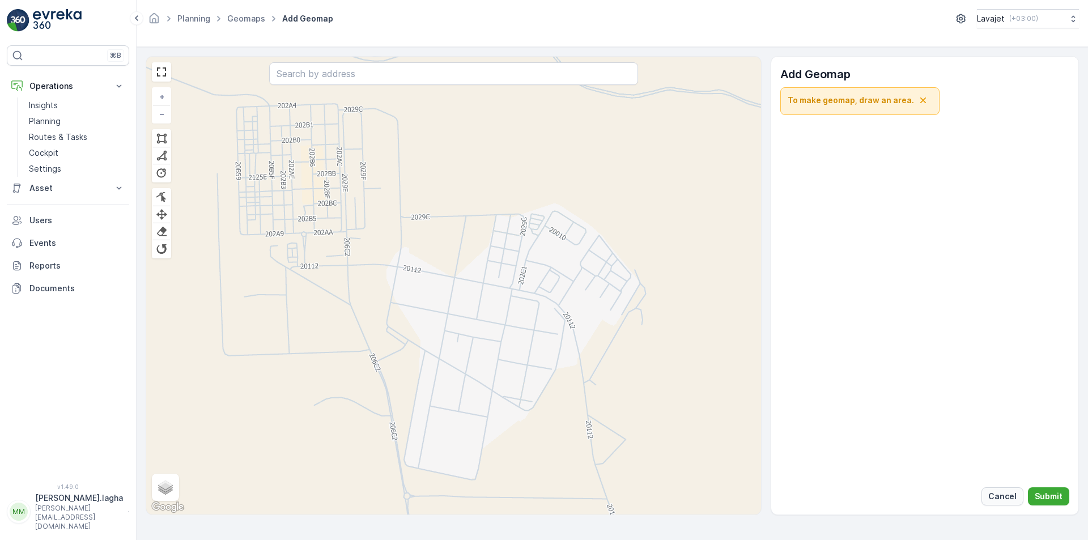
click at [1012, 496] on p "Cancel" at bounding box center [1002, 496] width 28 height 11
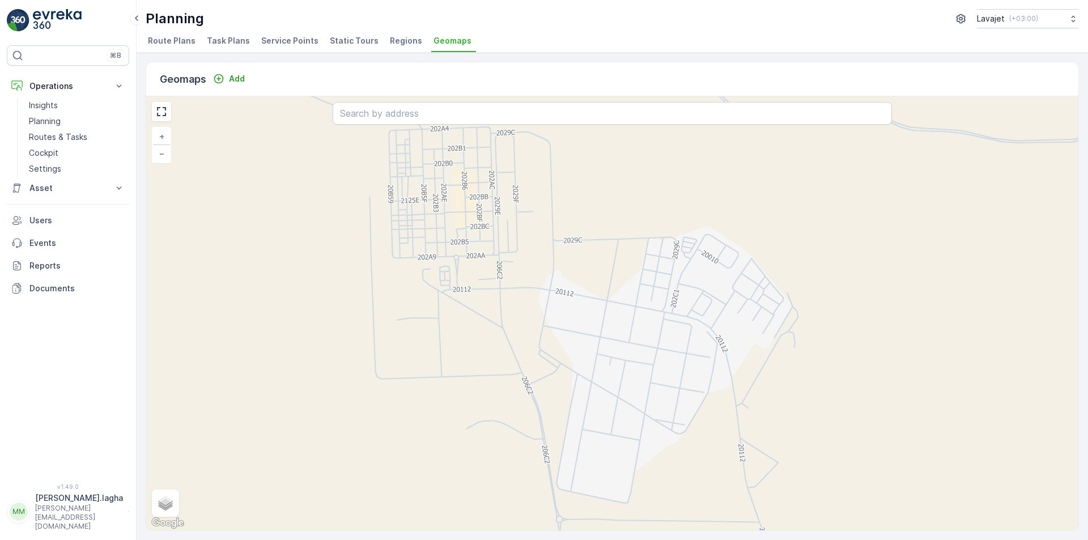
click at [335, 44] on span "Static Tours" at bounding box center [354, 40] width 49 height 11
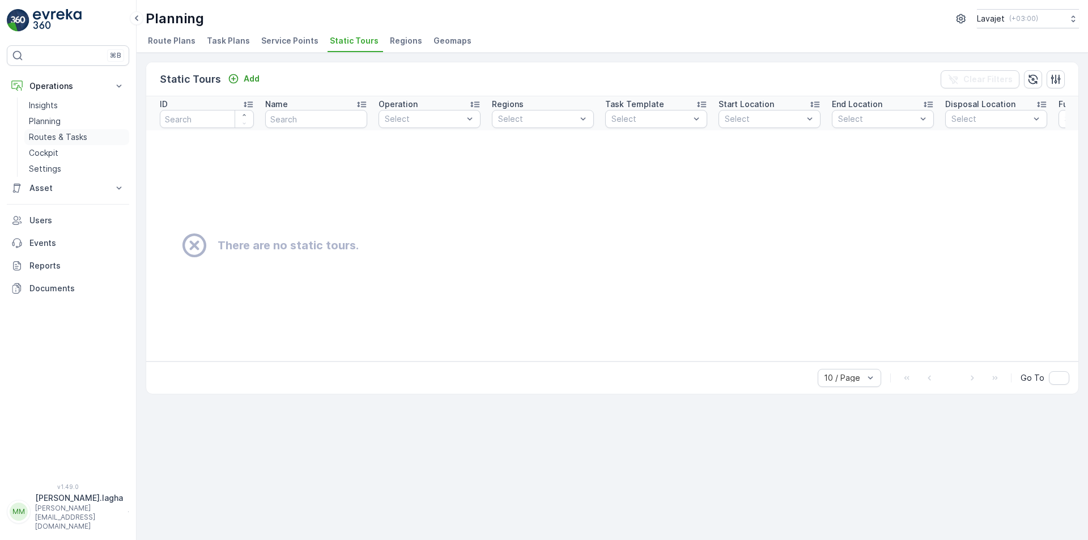
click at [50, 137] on p "Routes & Tasks" at bounding box center [58, 136] width 58 height 11
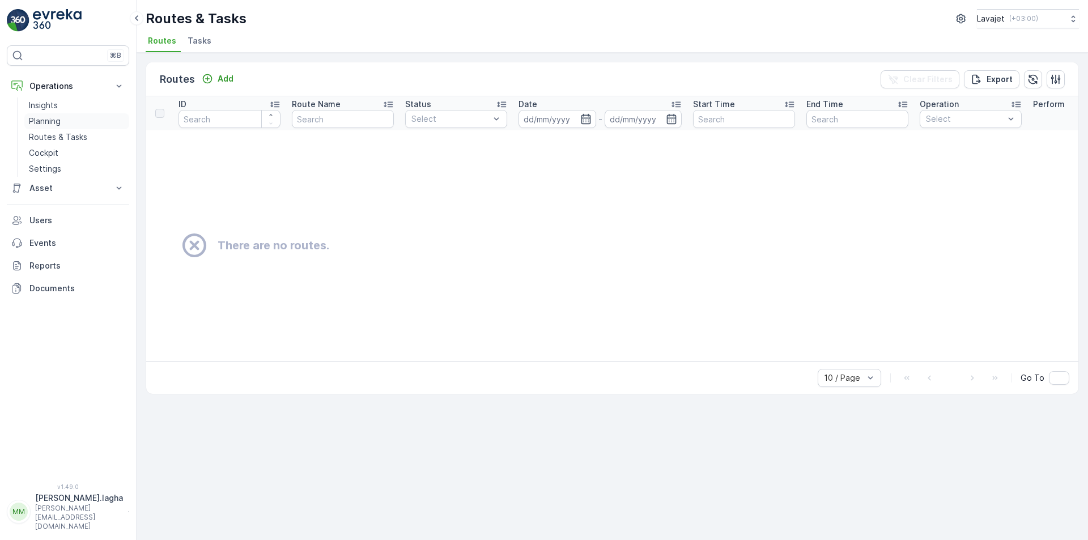
click at [55, 122] on p "Planning" at bounding box center [45, 121] width 32 height 11
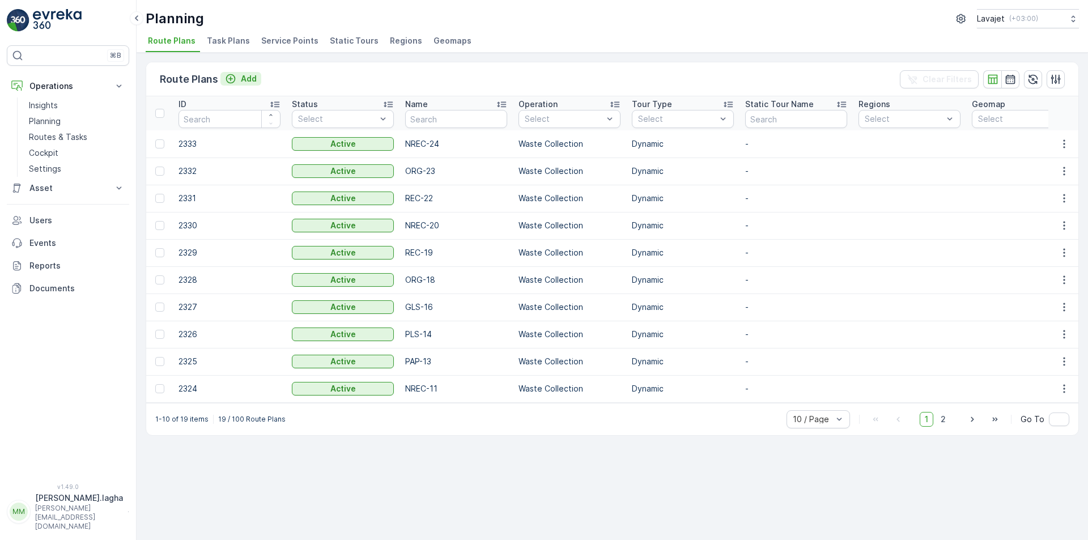
click at [249, 78] on p "Add" at bounding box center [249, 78] width 16 height 11
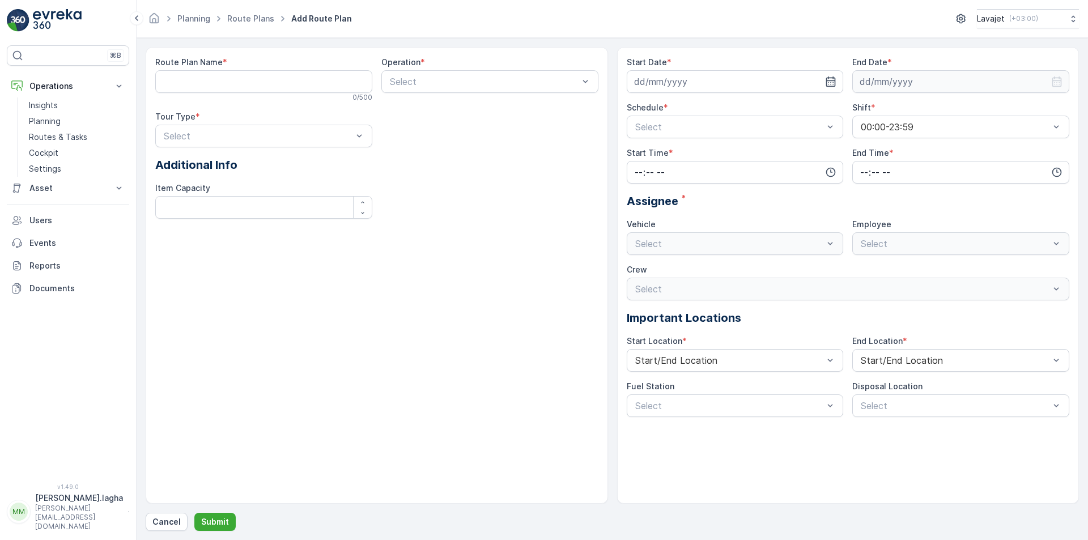
click at [584, 136] on div "Route Plan Name * 0 / 500 Operation * Select Tour Type * Select Additional Info…" at bounding box center [376, 142] width 443 height 171
click at [179, 79] on Name "Route Plan Name" at bounding box center [263, 81] width 217 height 23
paste Name "BWS-25"
type Name "BWS-25"
click at [403, 83] on div at bounding box center [484, 81] width 191 height 10
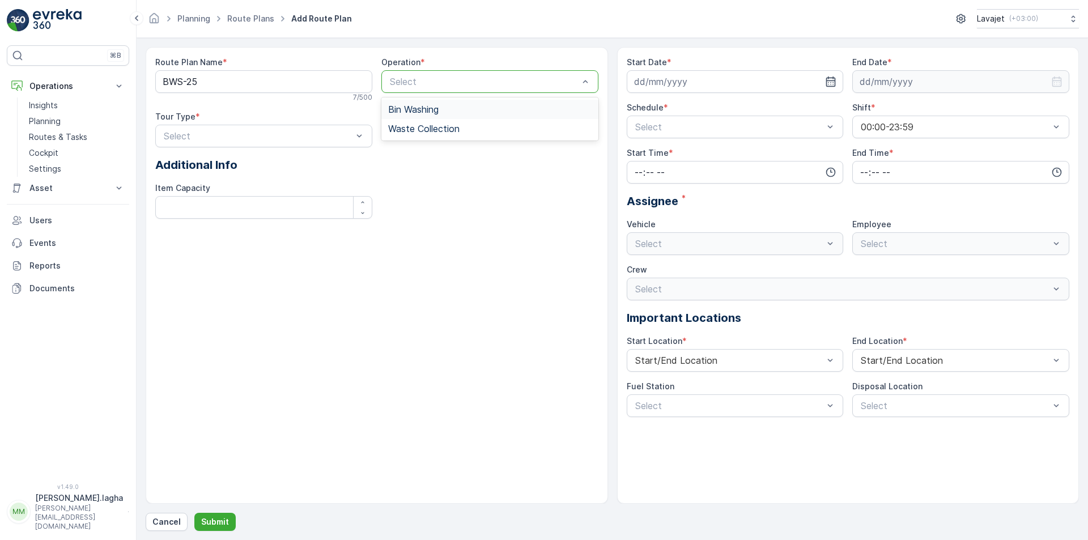
click at [414, 109] on span "Bin Washing" at bounding box center [413, 109] width 50 height 10
click at [202, 186] on div "Dynamic" at bounding box center [263, 183] width 203 height 10
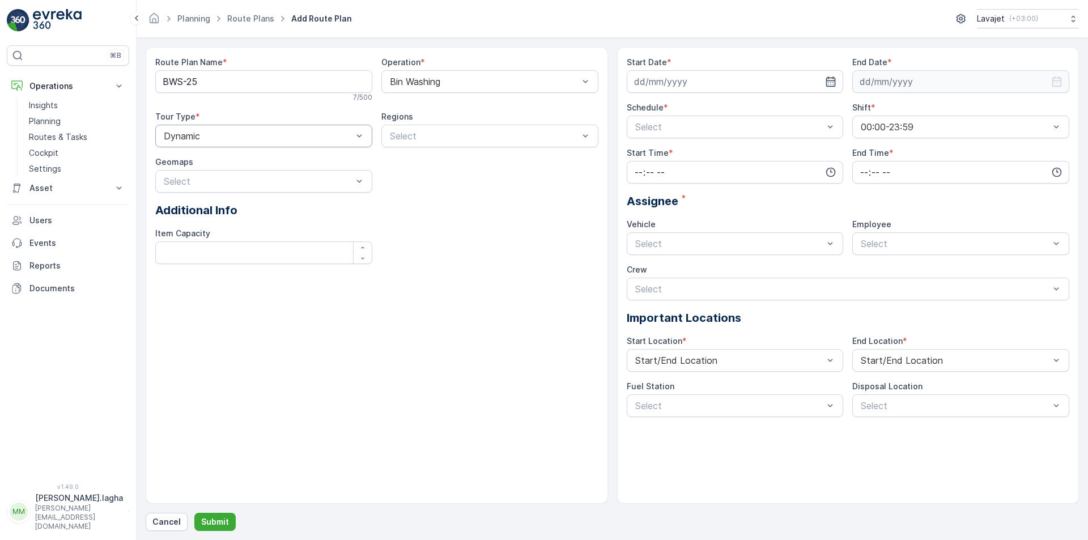
drag, startPoint x: 412, startPoint y: 175, endPoint x: 436, endPoint y: 175, distance: 23.2
click at [412, 175] on div "Route Plan Name * BWS-25 7 / 500 Operation * Bin Washing Tour Type * Dynamic Re…" at bounding box center [376, 165] width 443 height 216
click at [831, 80] on icon "button" at bounding box center [830, 81] width 11 height 11
click at [707, 243] on div "27" at bounding box center [707, 244] width 18 height 18
type input "[DATE]"
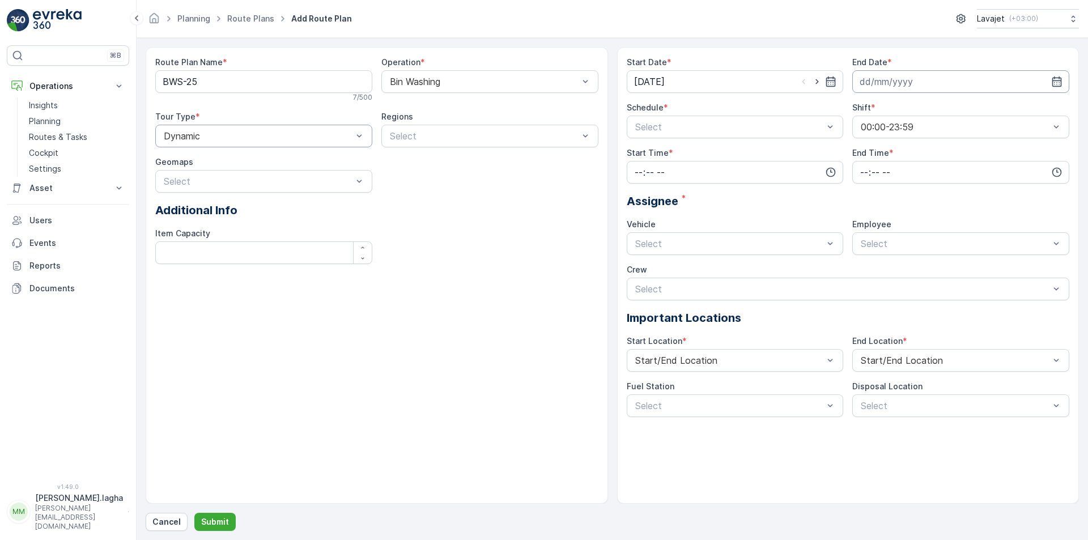
click at [929, 75] on input at bounding box center [960, 81] width 217 height 23
drag, startPoint x: 877, startPoint y: 264, endPoint x: 746, endPoint y: 177, distance: 157.3
click at [874, 264] on div "31" at bounding box center [871, 267] width 18 height 18
type input "[DATE]"
click at [682, 126] on div at bounding box center [729, 127] width 191 height 10
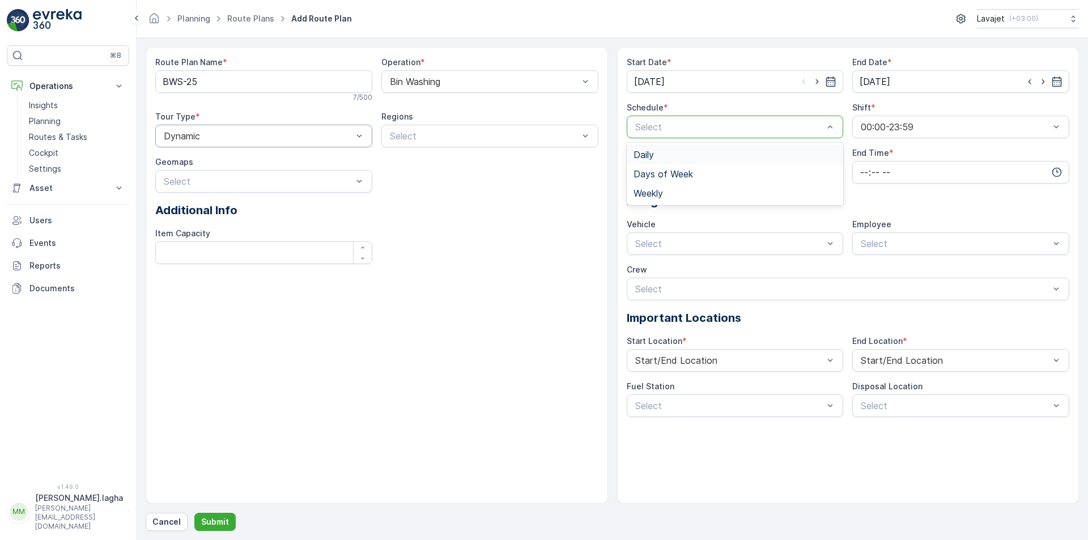
click at [655, 158] on div "Daily" at bounding box center [734, 155] width 203 height 10
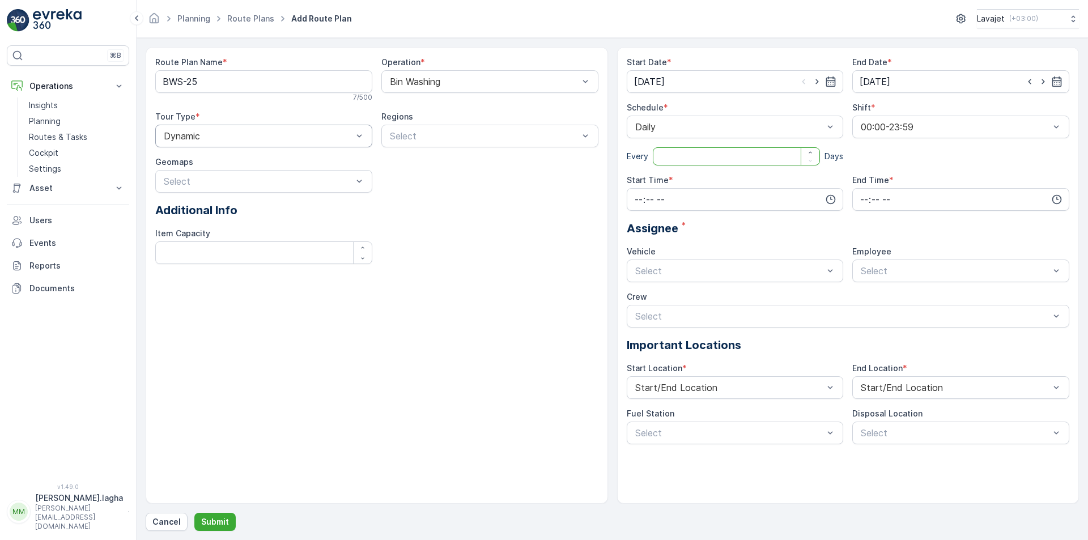
click at [684, 152] on input "number" at bounding box center [737, 156] width 168 height 18
type input "1"
click at [701, 197] on input "time" at bounding box center [735, 199] width 217 height 23
click at [643, 219] on div "07" at bounding box center [638, 221] width 19 height 16
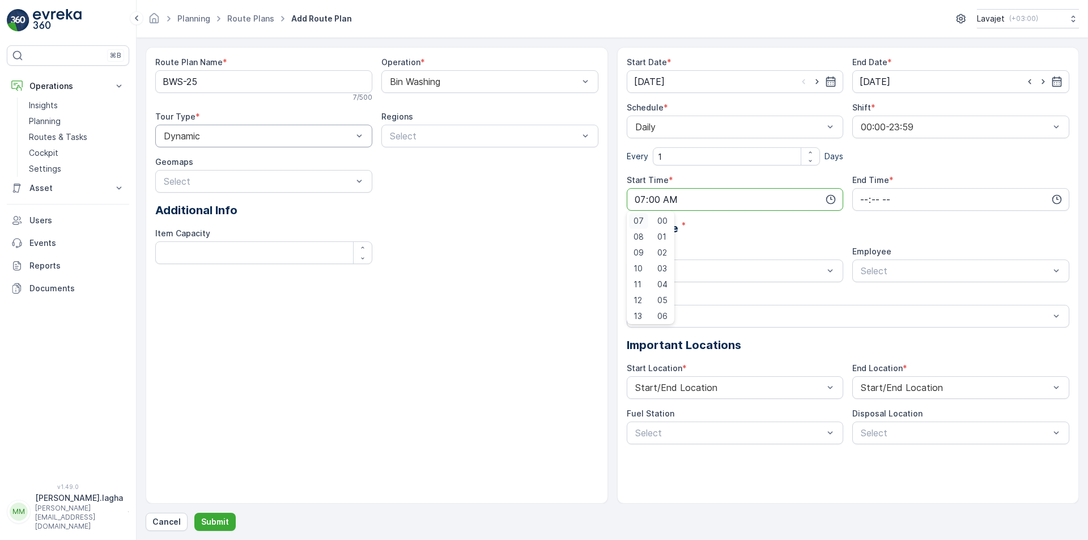
type input "07:00"
click at [892, 196] on input "time" at bounding box center [960, 199] width 217 height 23
click at [862, 223] on span "07" at bounding box center [864, 220] width 10 height 11
type input "07:00"
click at [768, 244] on div "Start Date * [DATE] End Date * [DATE] Schedule * Daily Every 1 Days Shift * 00:…" at bounding box center [848, 251] width 443 height 388
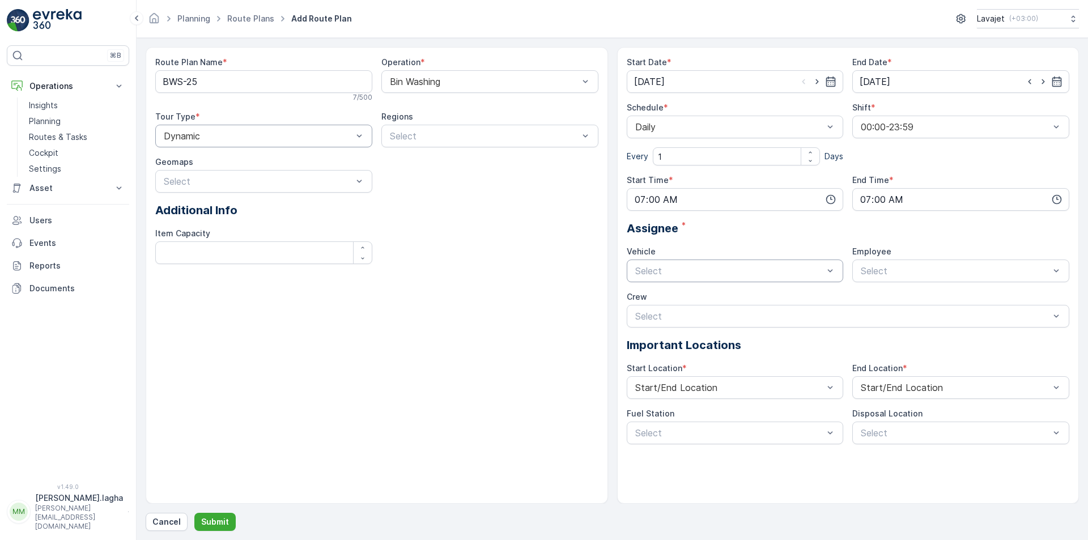
click at [731, 270] on div at bounding box center [729, 271] width 191 height 10
click at [678, 318] on div "3779-JXA" at bounding box center [734, 318] width 203 height 10
click at [211, 522] on p "Submit" at bounding box center [215, 521] width 28 height 11
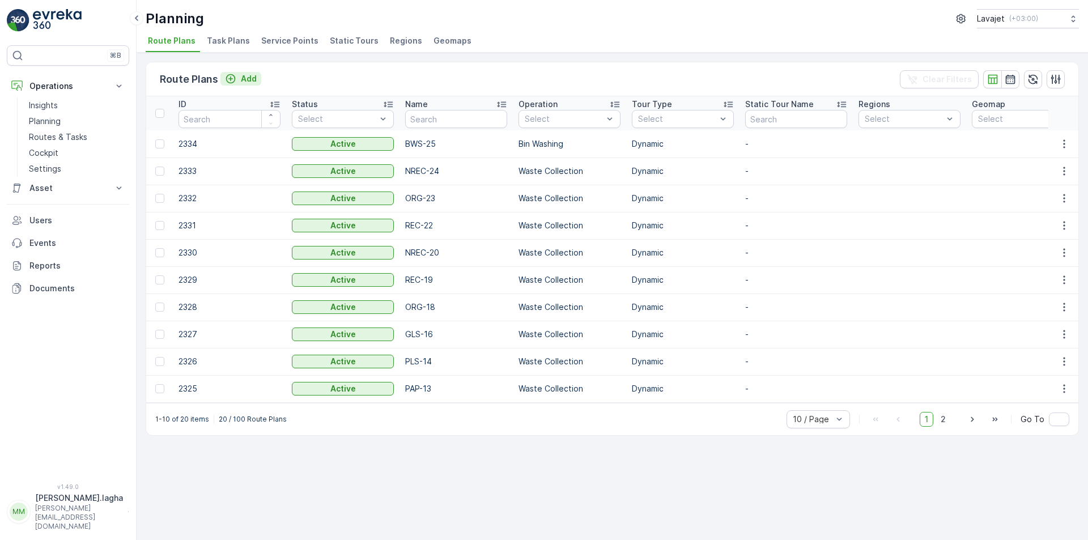
click at [241, 80] on p "Add" at bounding box center [249, 78] width 16 height 11
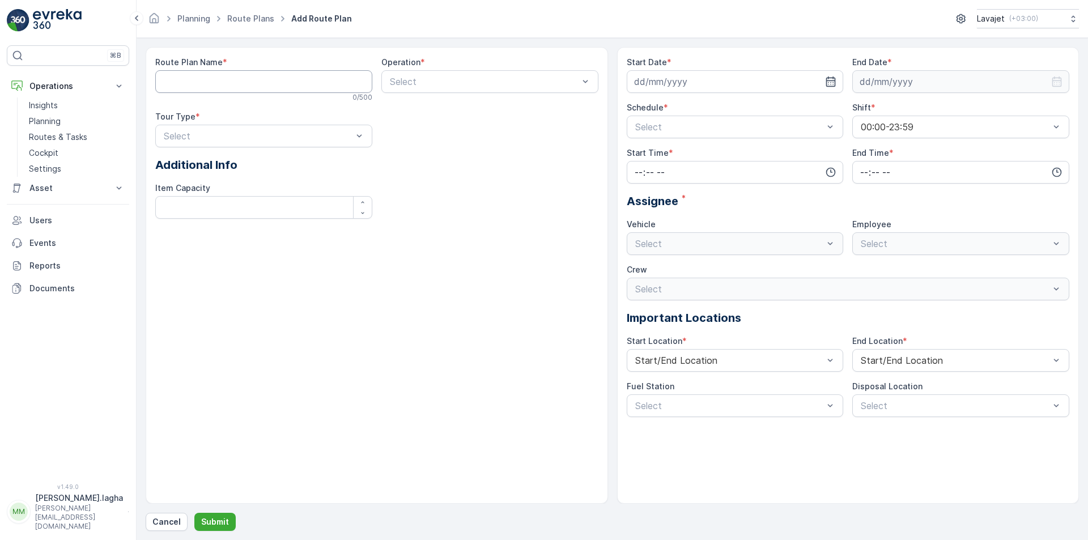
click at [214, 87] on Name "Route Plan Name" at bounding box center [263, 81] width 217 height 23
paste Name "BWS-25"
type Name "BWS-25"
click at [424, 83] on div at bounding box center [484, 81] width 191 height 10
click at [419, 108] on span "Bin Washing" at bounding box center [413, 109] width 50 height 10
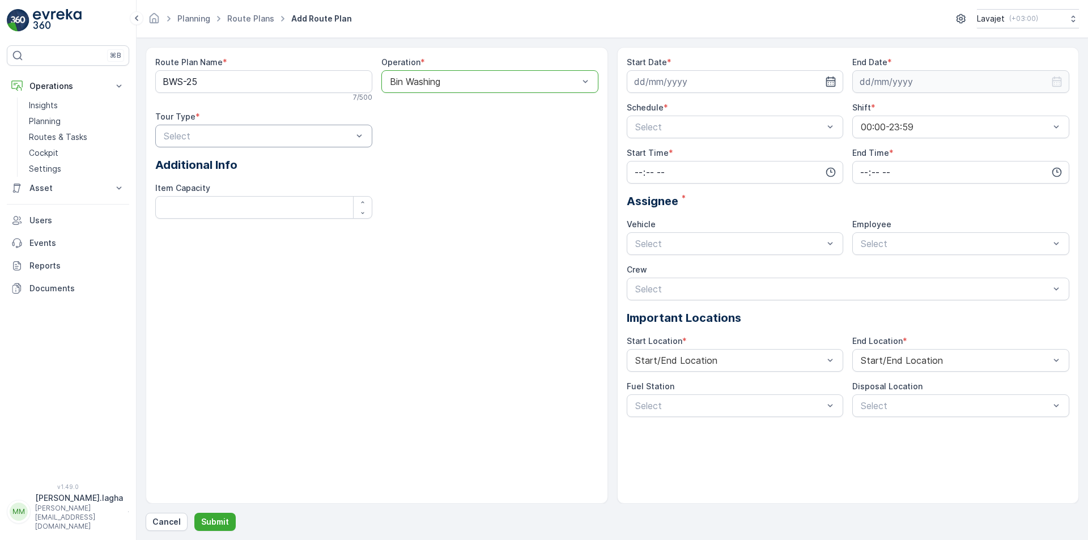
click at [263, 131] on div at bounding box center [258, 136] width 191 height 10
click at [213, 187] on div "Dynamic" at bounding box center [263, 183] width 203 height 10
click at [683, 81] on input at bounding box center [735, 81] width 217 height 23
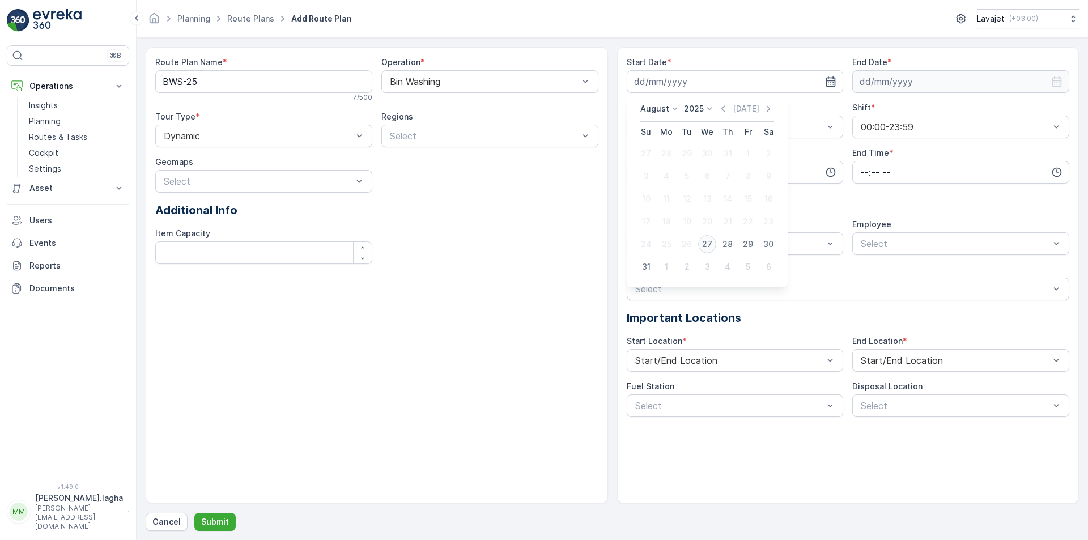
click at [711, 240] on div "27" at bounding box center [707, 244] width 18 height 18
type input "[DATE]"
click at [906, 83] on input at bounding box center [960, 81] width 217 height 23
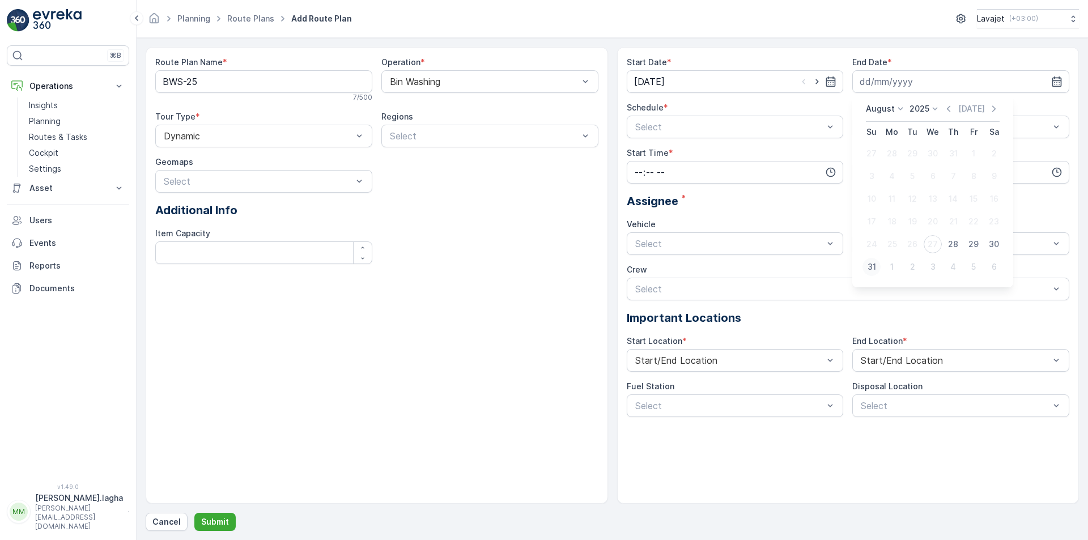
click at [870, 266] on div "31" at bounding box center [871, 267] width 18 height 18
type input "[DATE]"
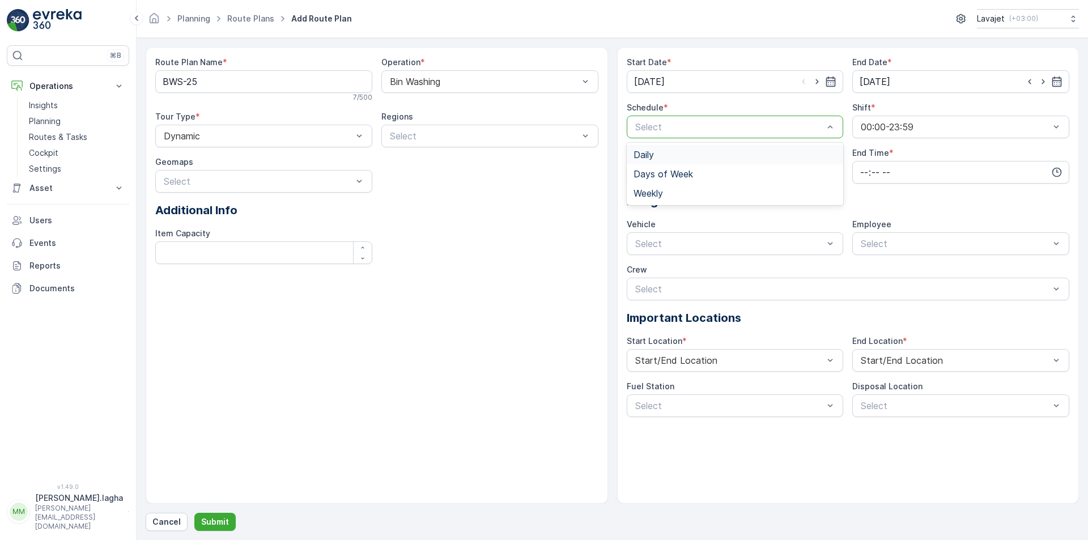
click at [663, 130] on div at bounding box center [729, 127] width 191 height 10
click at [651, 147] on div "Daily" at bounding box center [735, 154] width 217 height 19
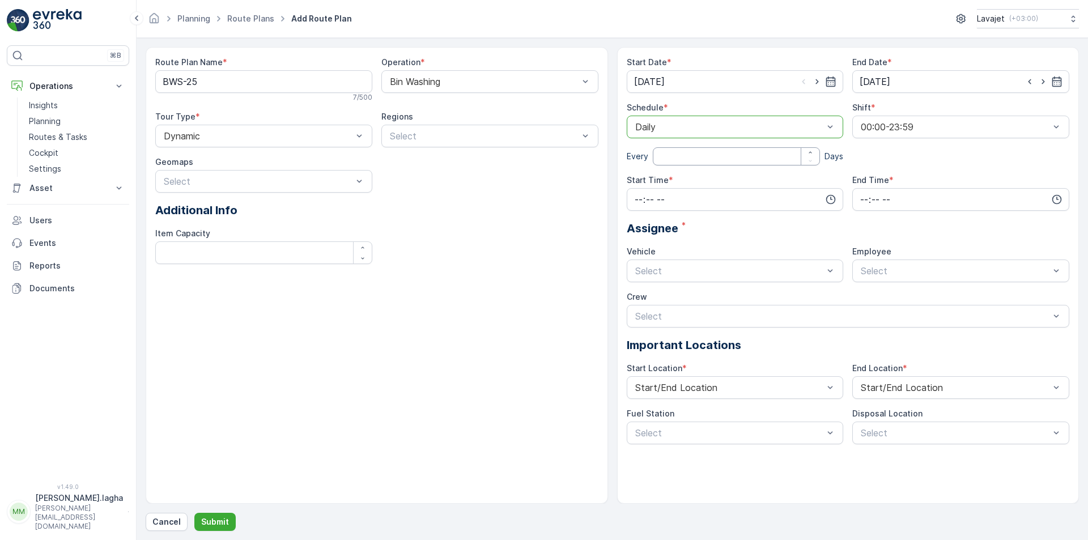
click at [666, 159] on input "number" at bounding box center [737, 156] width 168 height 18
type input "1"
click at [684, 193] on input "time" at bounding box center [735, 199] width 217 height 23
drag, startPoint x: 638, startPoint y: 277, endPoint x: 701, endPoint y: 248, distance: 69.7
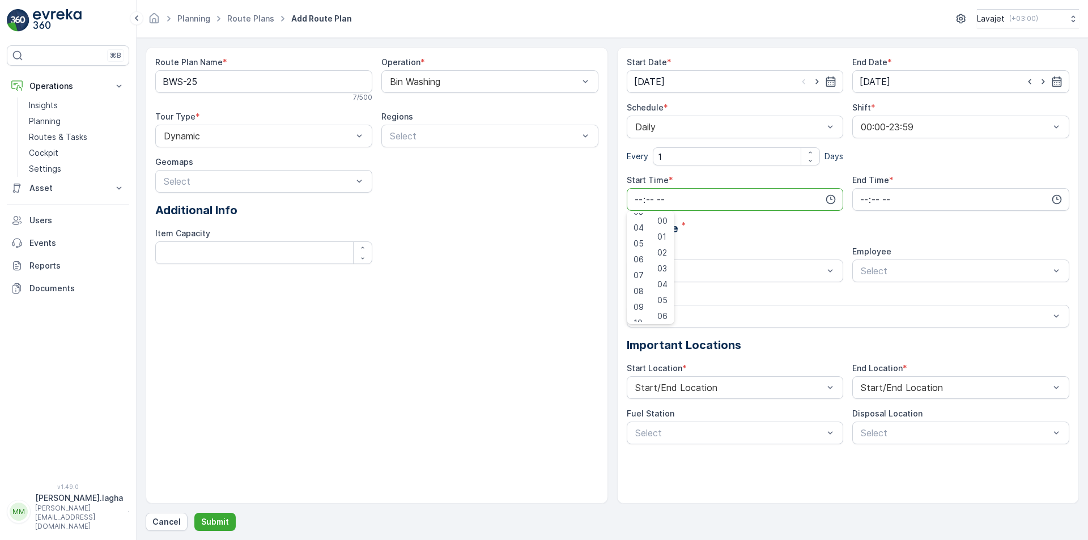
click at [639, 277] on span "07" at bounding box center [638, 275] width 10 height 11
type input "07:00"
click at [882, 197] on input "time" at bounding box center [960, 199] width 217 height 23
click at [862, 220] on span "17" at bounding box center [863, 220] width 9 height 11
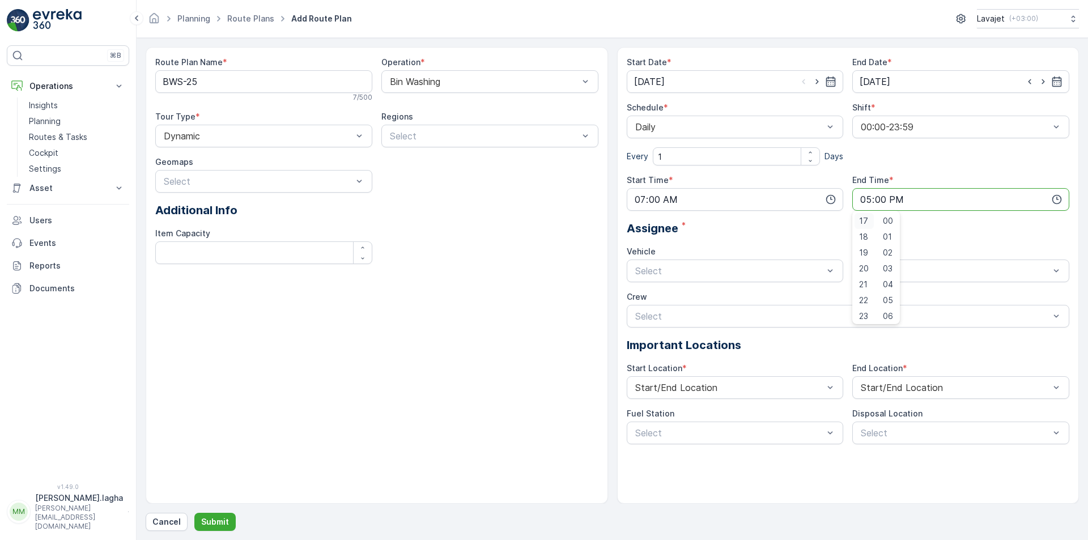
type input "17:00"
click at [696, 273] on div at bounding box center [729, 271] width 191 height 10
click at [669, 320] on span "3779-JXA" at bounding box center [654, 318] width 42 height 10
click at [211, 526] on p "Submit" at bounding box center [215, 521] width 28 height 11
